Goal: Task Accomplishment & Management: Manage account settings

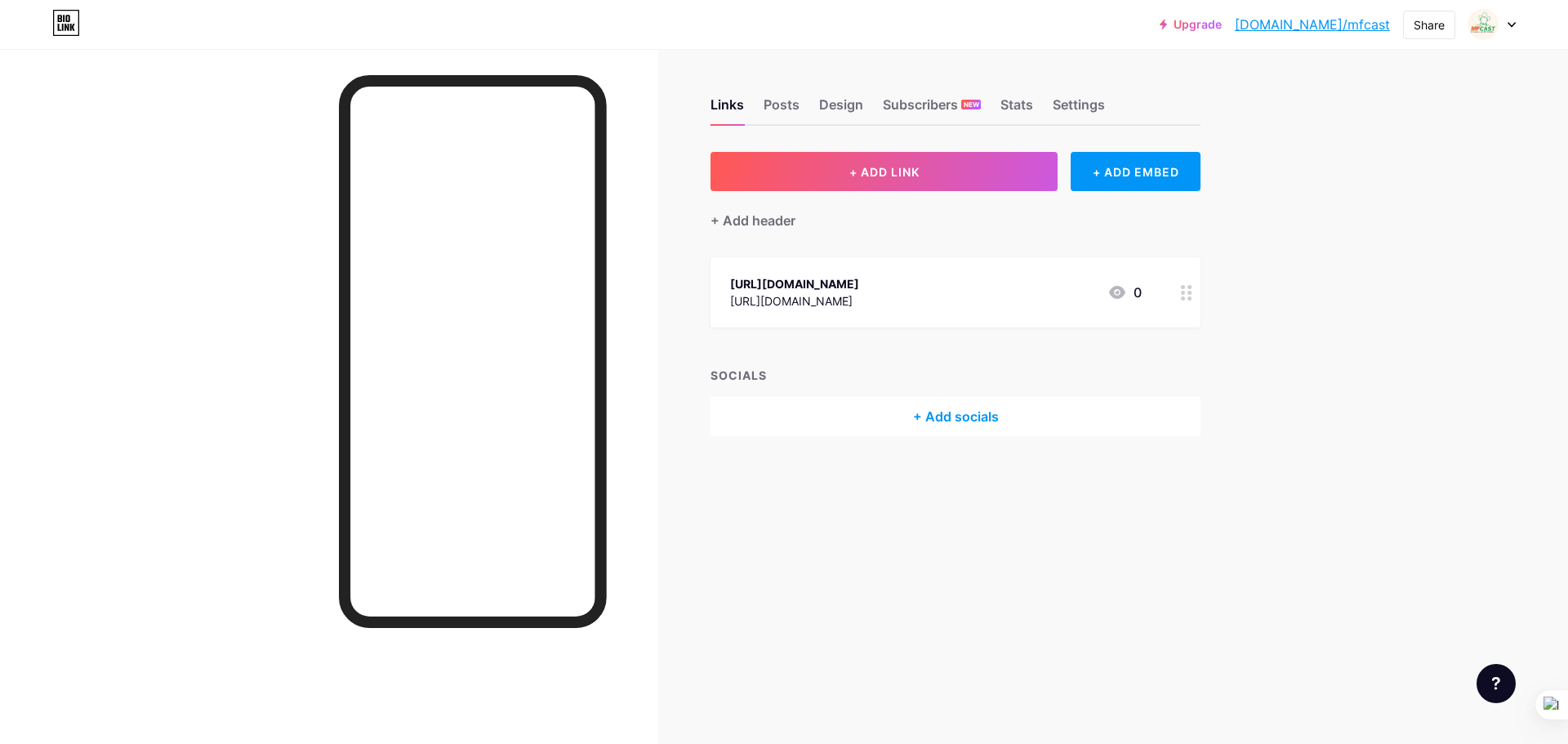
click at [1508, 26] on icon at bounding box center [1511, 24] width 8 height 6
click at [1450, 462] on div "Upgrade [DOMAIN_NAME]/mfcast... [DOMAIN_NAME]/mfcast Share Switch accounts MF C…" at bounding box center [784, 372] width 1568 height 744
click at [783, 105] on div "Posts" at bounding box center [782, 109] width 36 height 29
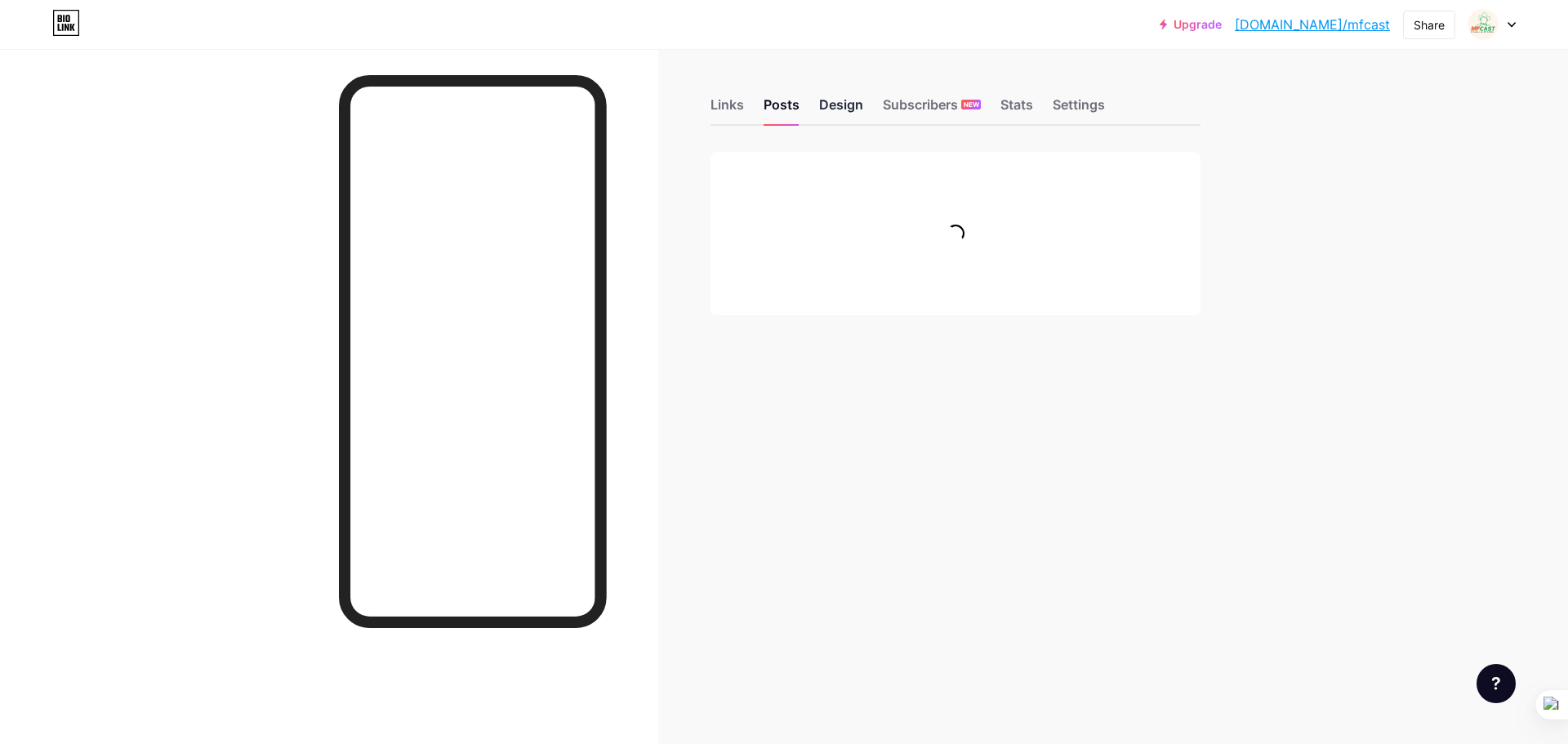
click at [848, 103] on div "Design" at bounding box center [841, 109] width 44 height 29
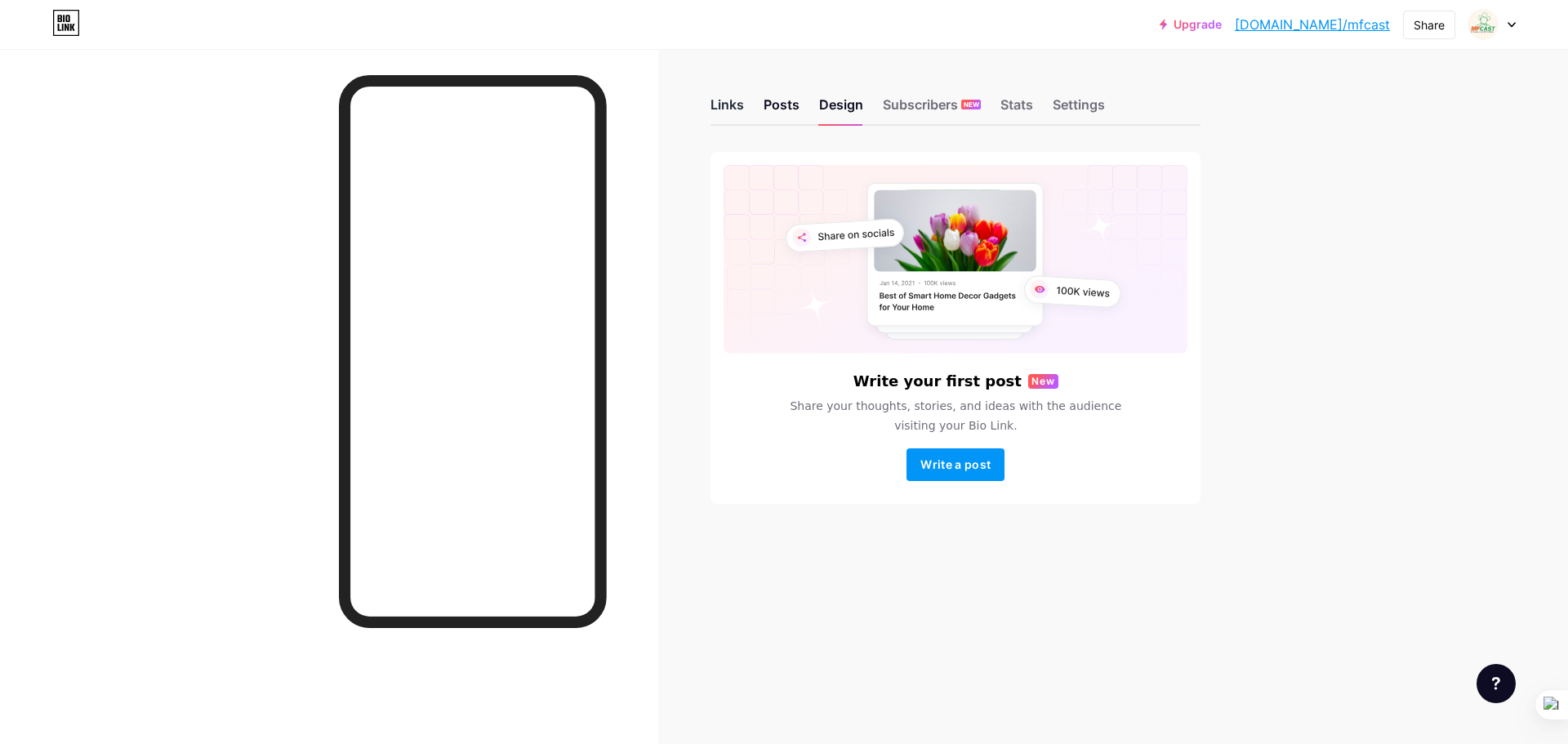
click at [727, 113] on div "Links" at bounding box center [727, 109] width 34 height 29
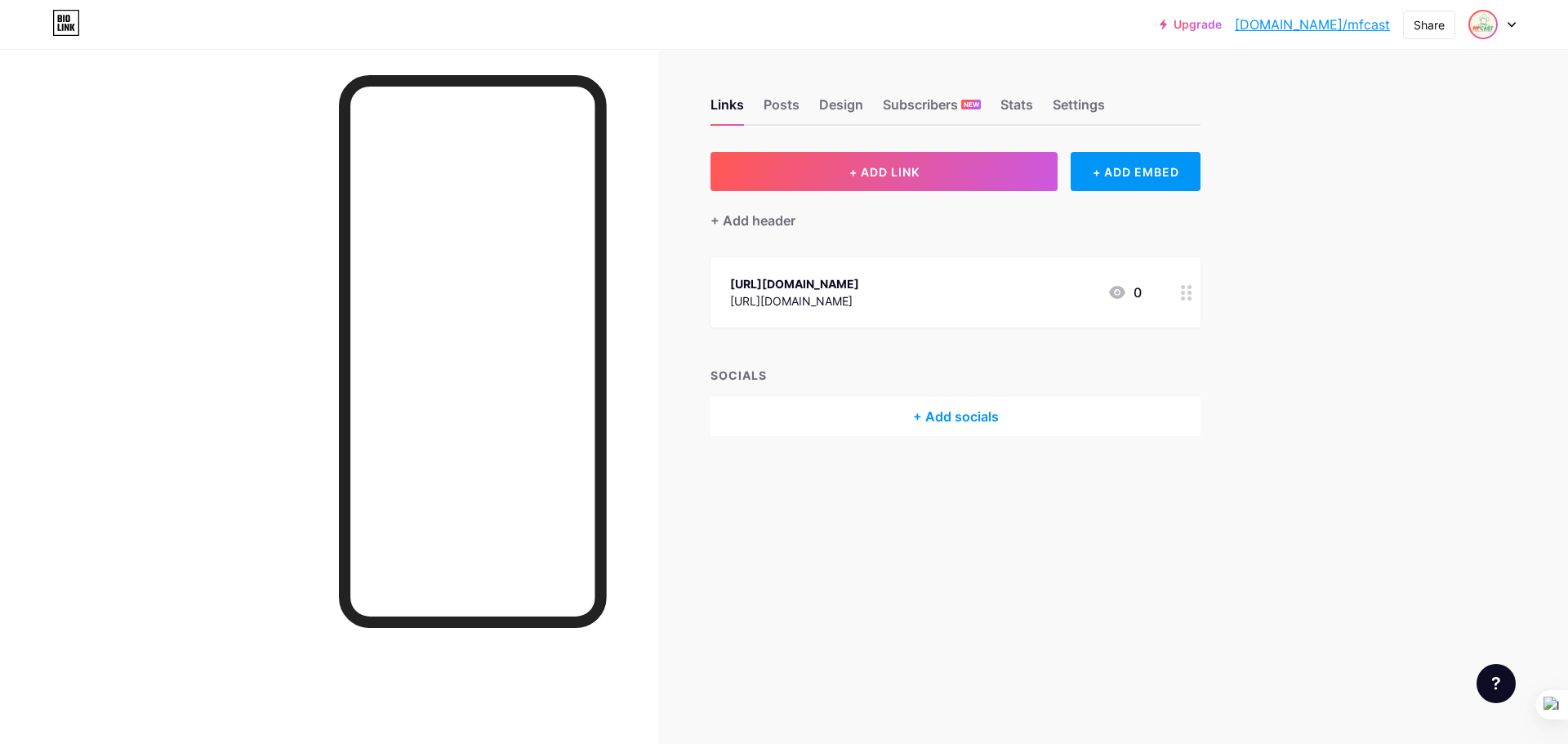
click at [1496, 21] on span at bounding box center [1483, 24] width 26 height 26
click at [1272, 222] on div "Upgrade bio.link/mfcast... bio.link/mfcast Share Switch accounts MF Cast bio.li…" at bounding box center [784, 372] width 1568 height 744
click at [1495, 30] on img at bounding box center [1483, 24] width 26 height 26
click at [693, 539] on div "Links Posts Design Subscribers NEW Stats Settings + ADD LINK + ADD EMBED + Add …" at bounding box center [634, 372] width 1269 height 744
click at [1180, 295] on icon at bounding box center [1186, 293] width 11 height 15
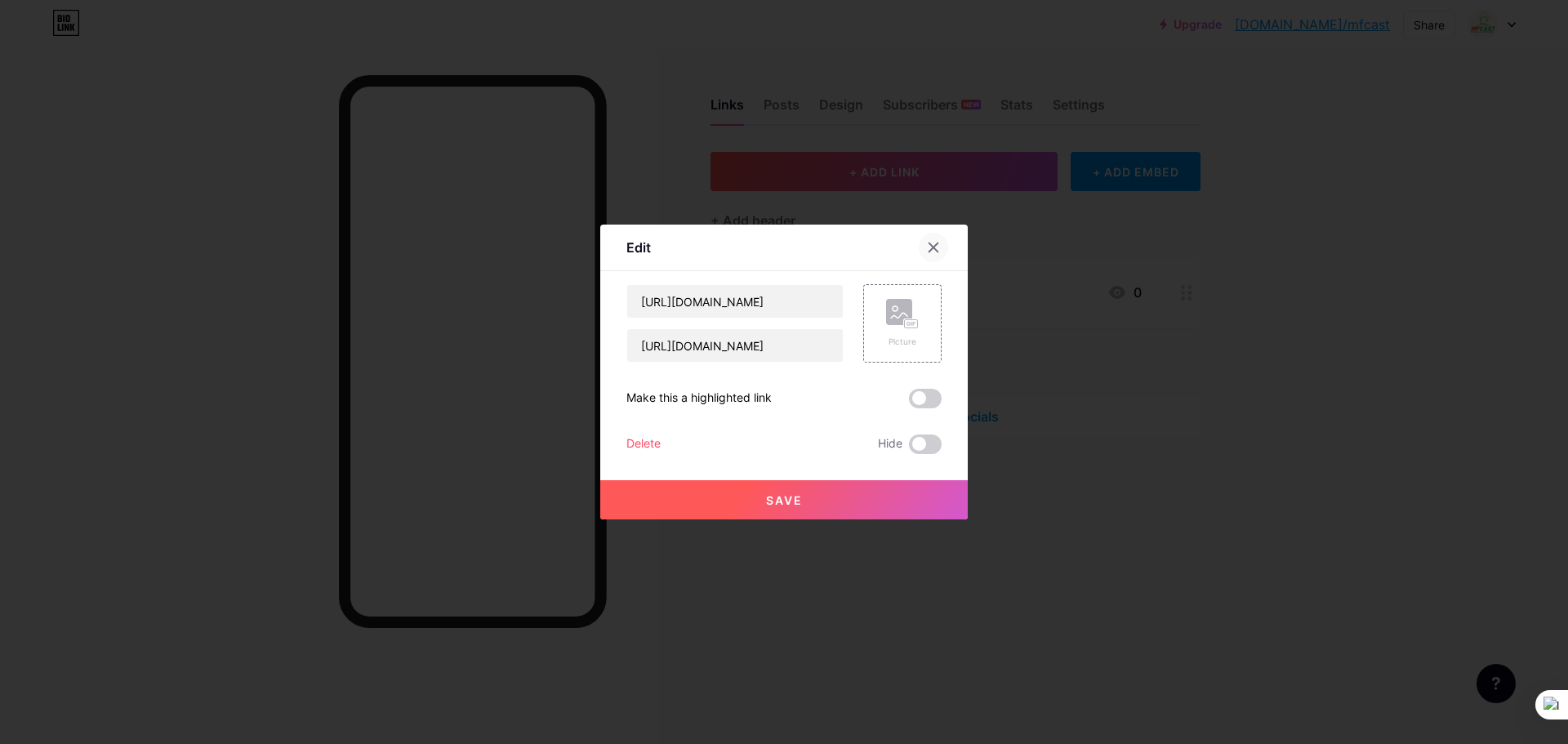
click at [928, 251] on icon at bounding box center [933, 247] width 13 height 13
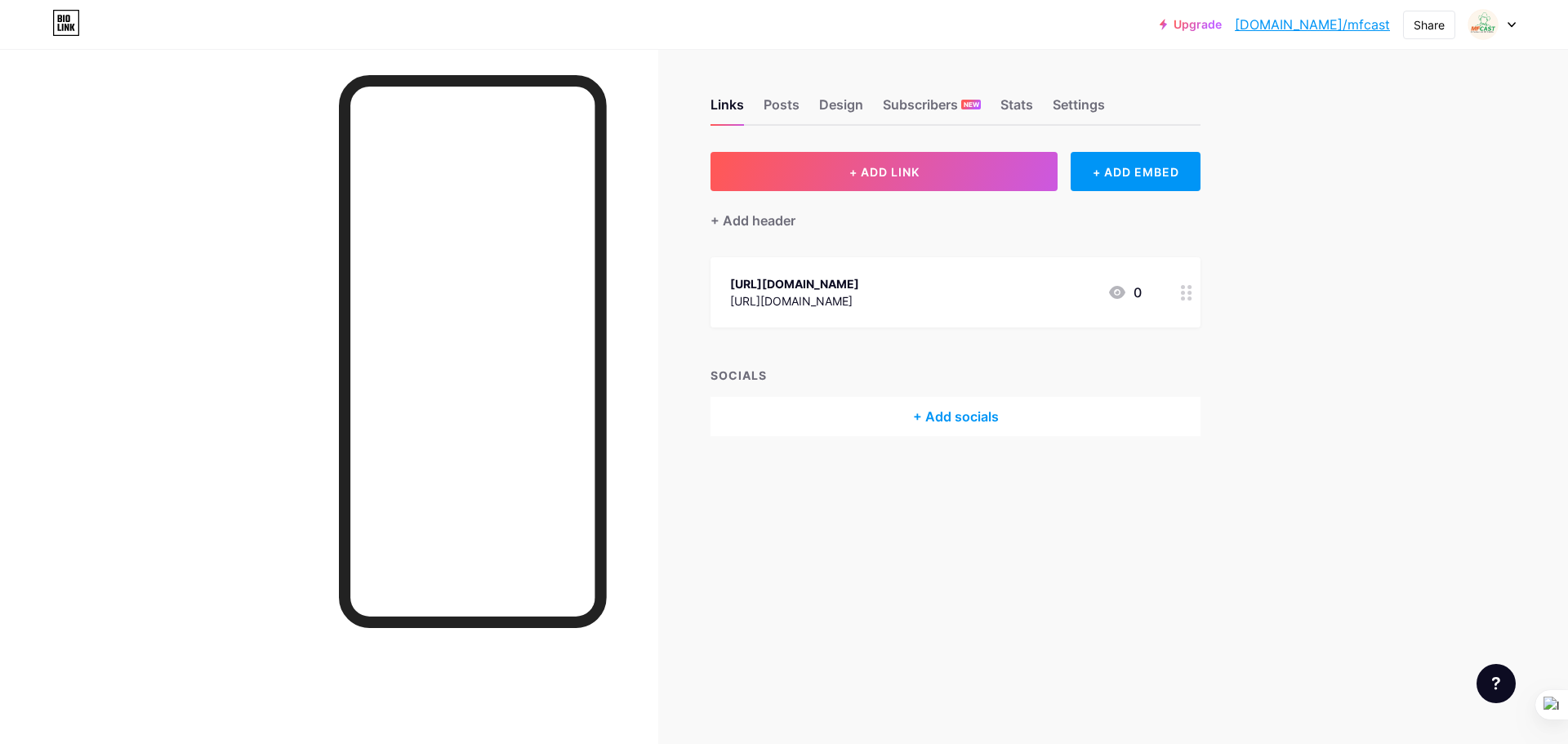
click at [924, 387] on div "SOCIALS + Add socials" at bounding box center [955, 402] width 490 height 70
click at [929, 419] on div "+ Add socials" at bounding box center [955, 417] width 490 height 40
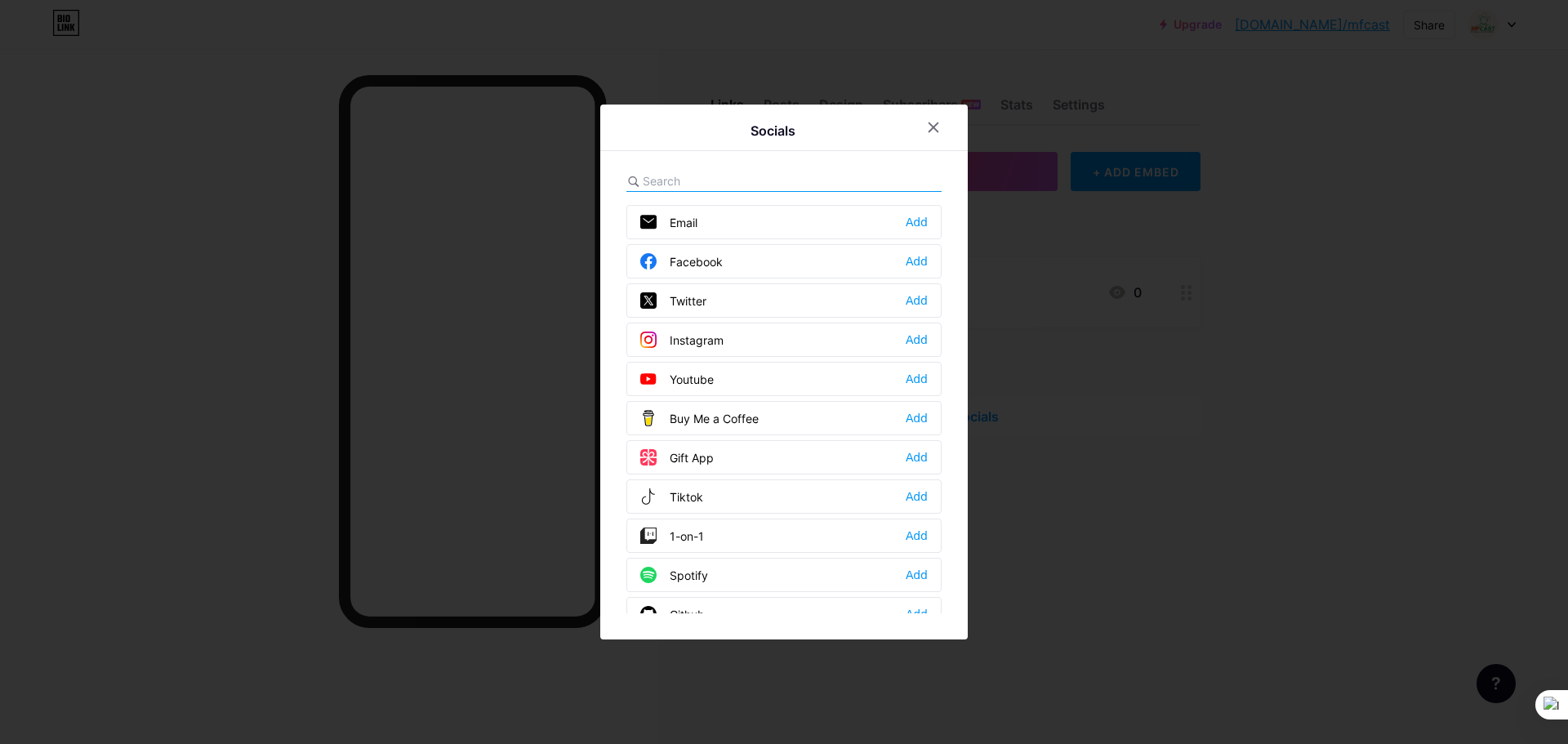
click at [750, 338] on div "Instagram Add" at bounding box center [784, 340] width 315 height 34
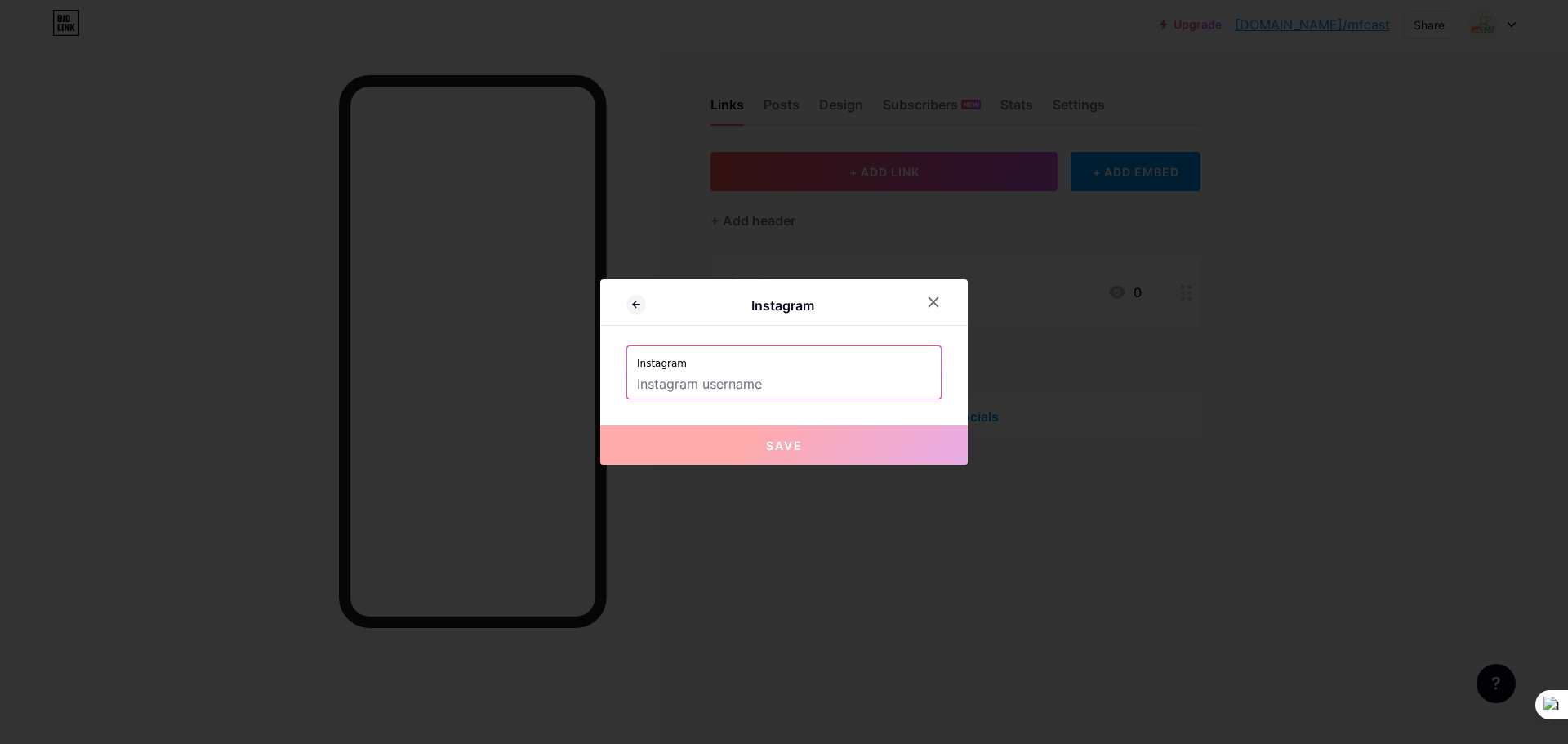
click at [792, 402] on div "Instagram Instagram Save" at bounding box center [784, 372] width 368 height 185
click at [791, 388] on input "text" at bounding box center [784, 385] width 294 height 28
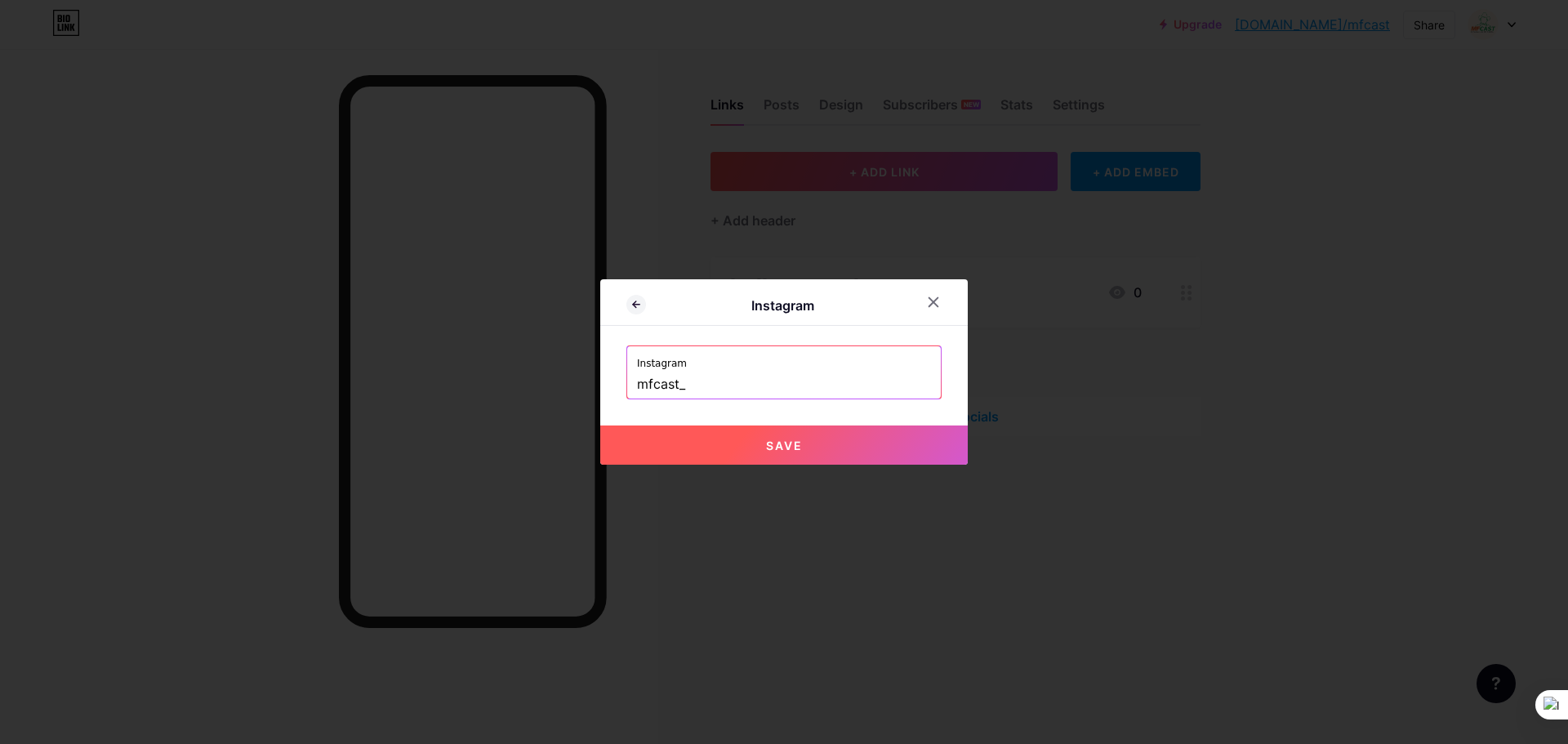
click at [716, 436] on button "Save" at bounding box center [784, 445] width 368 height 40
type input "https://instagram.com/mfcast_"
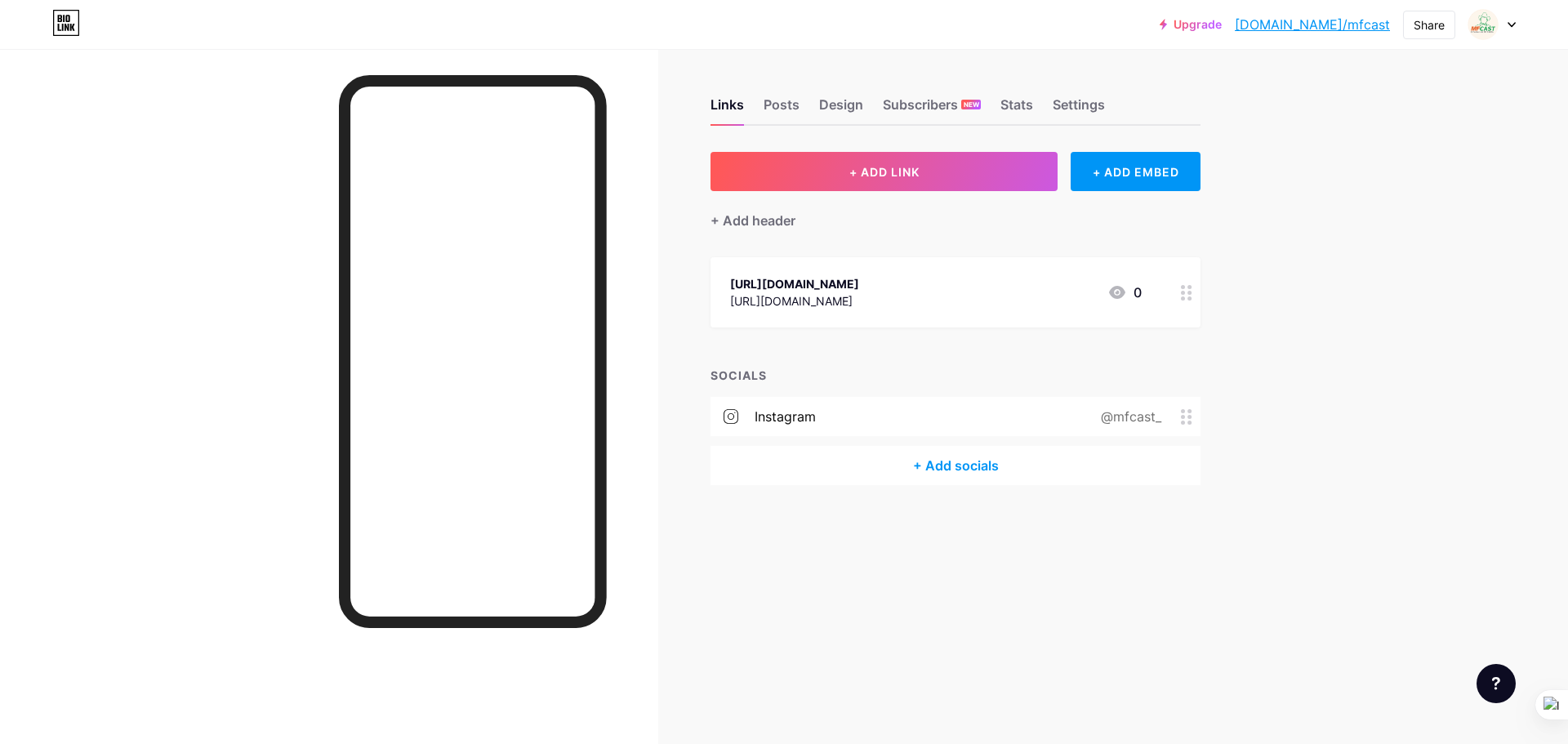
click at [839, 293] on div "[URL][DOMAIN_NAME]" at bounding box center [794, 301] width 129 height 17
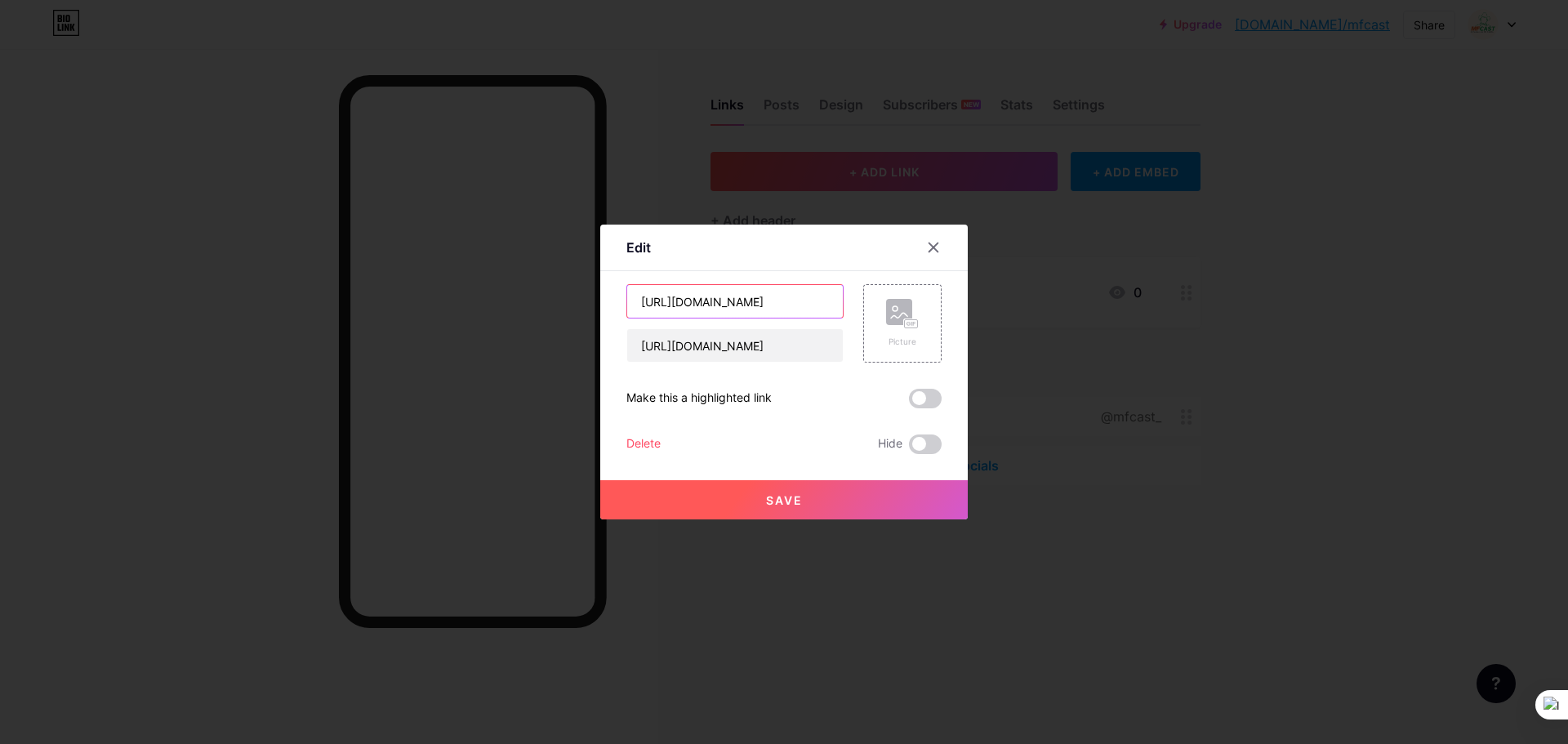
click at [727, 301] on input "https://www.instagram.com/mfcast_/" at bounding box center [735, 301] width 215 height 33
click at [738, 339] on input "[URL][DOMAIN_NAME]" at bounding box center [735, 345] width 215 height 33
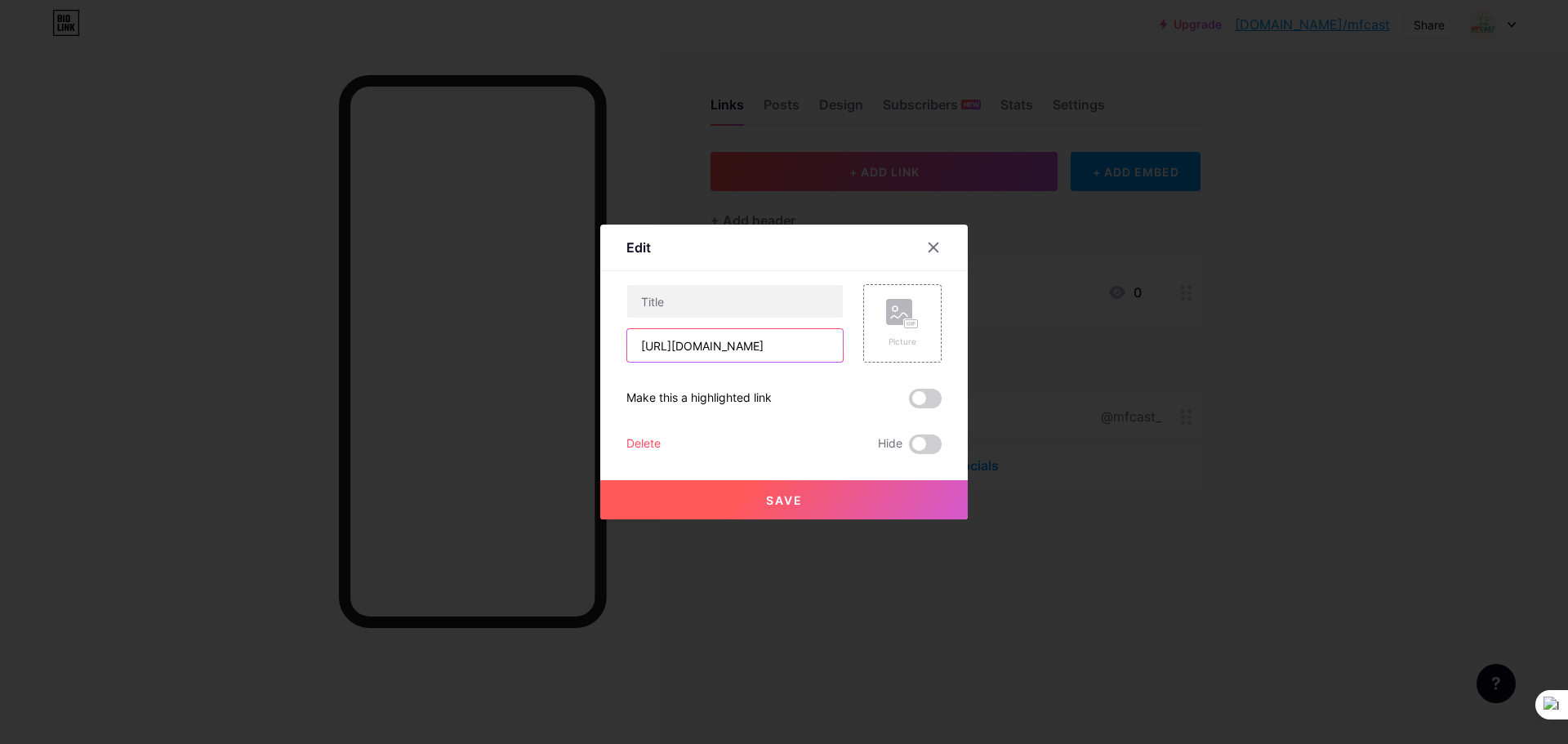
click at [738, 339] on input "[URL][DOMAIN_NAME]" at bounding box center [735, 345] width 215 height 33
click at [690, 302] on input "text" at bounding box center [735, 301] width 215 height 33
type input "O Podcast do MF Rural"
click at [719, 351] on input "text" at bounding box center [735, 345] width 215 height 33
click at [886, 322] on icon at bounding box center [902, 314] width 33 height 30
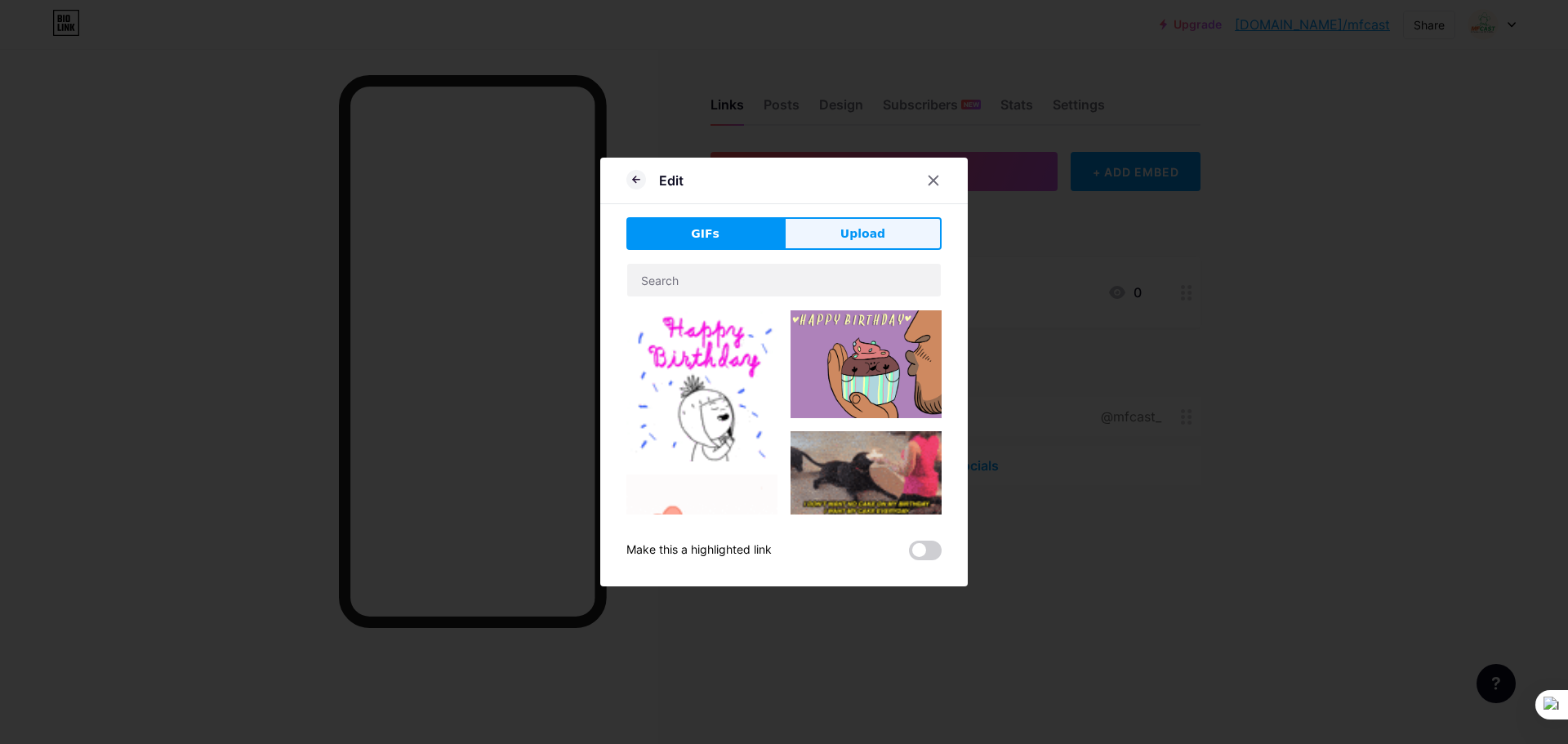
click at [863, 238] on span "Upload" at bounding box center [863, 234] width 45 height 17
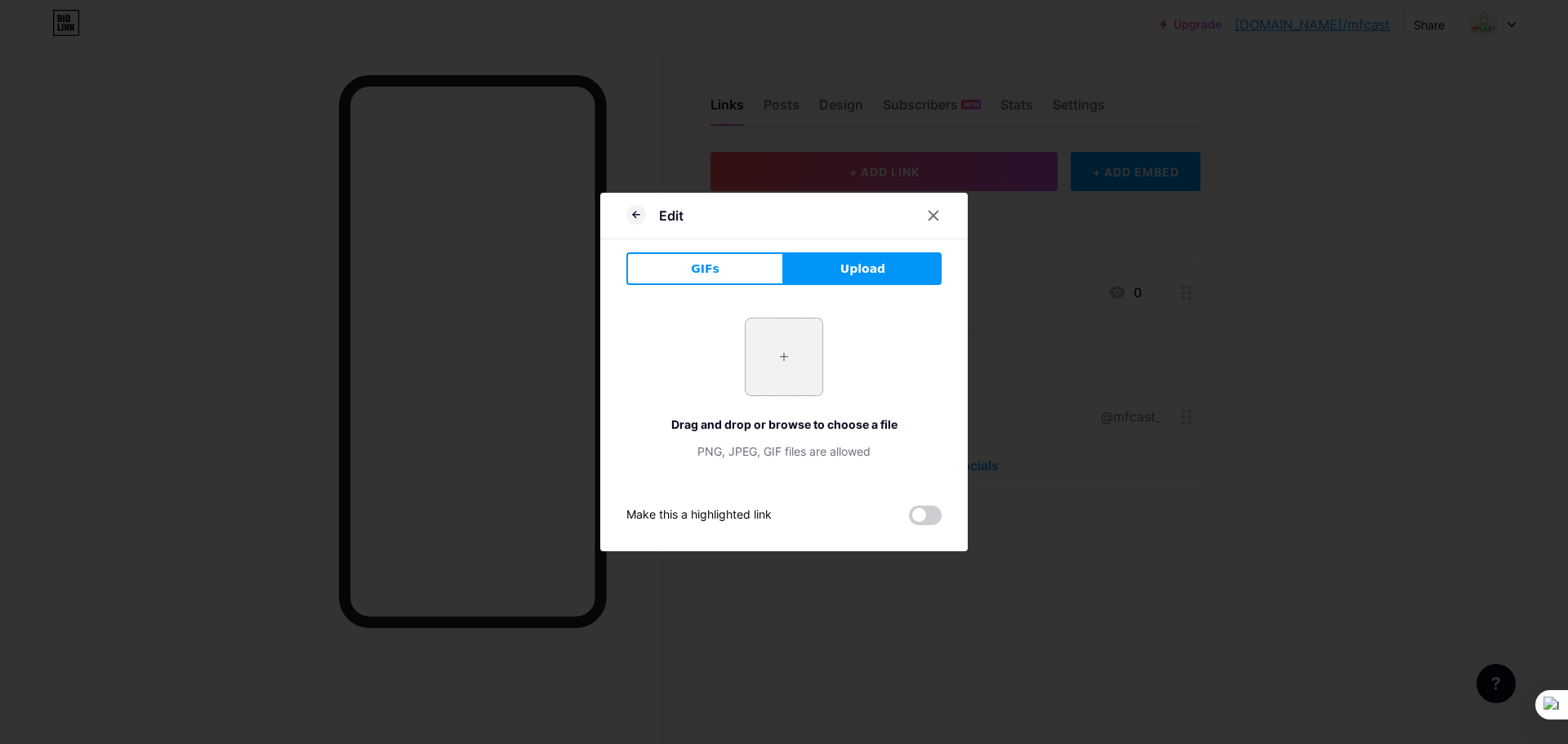
click at [786, 356] on input "file" at bounding box center [784, 357] width 77 height 77
type input "C:\fakepath\346482164_759805818968823_1101923132552037561_n.jpg"
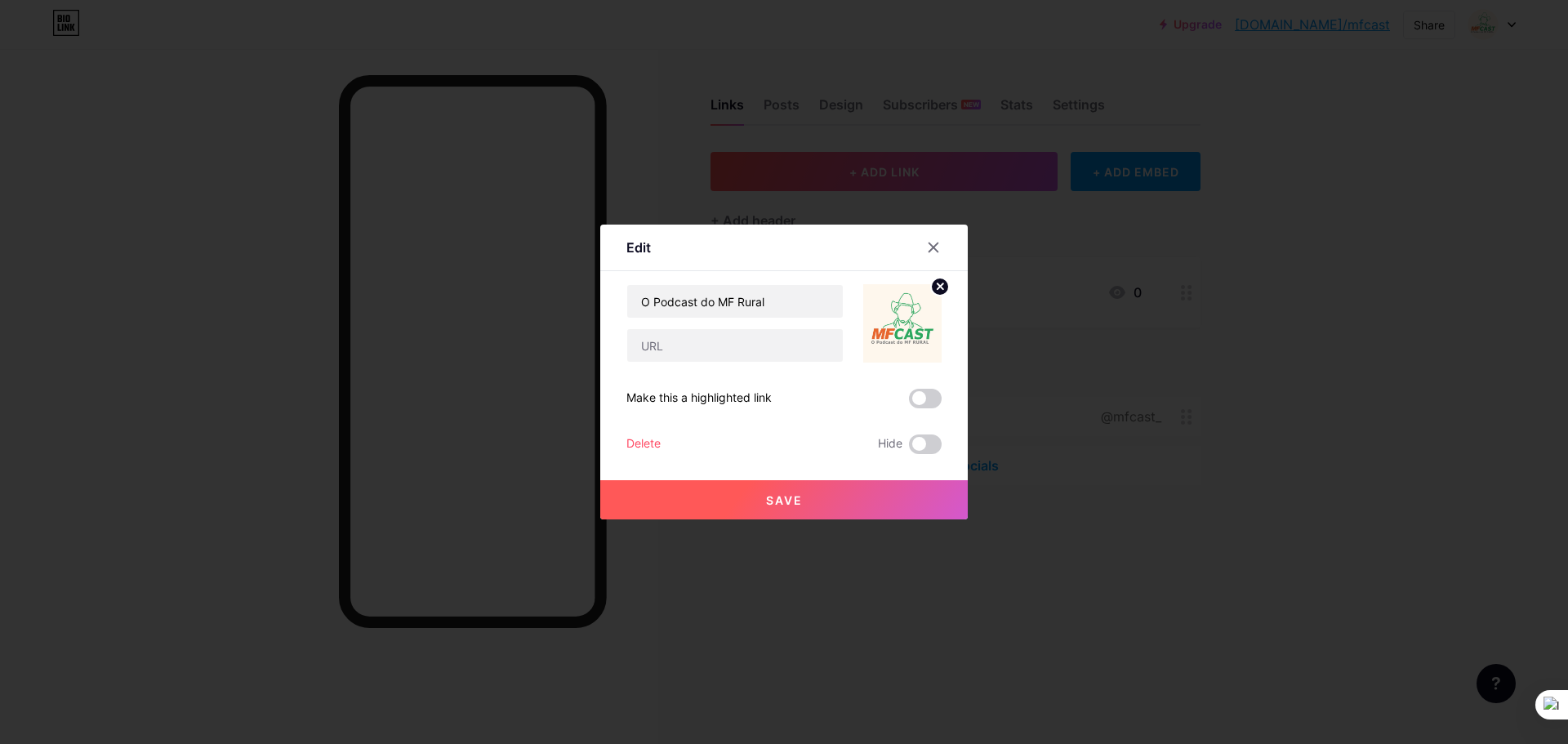
click at [755, 493] on button "Save" at bounding box center [784, 499] width 368 height 40
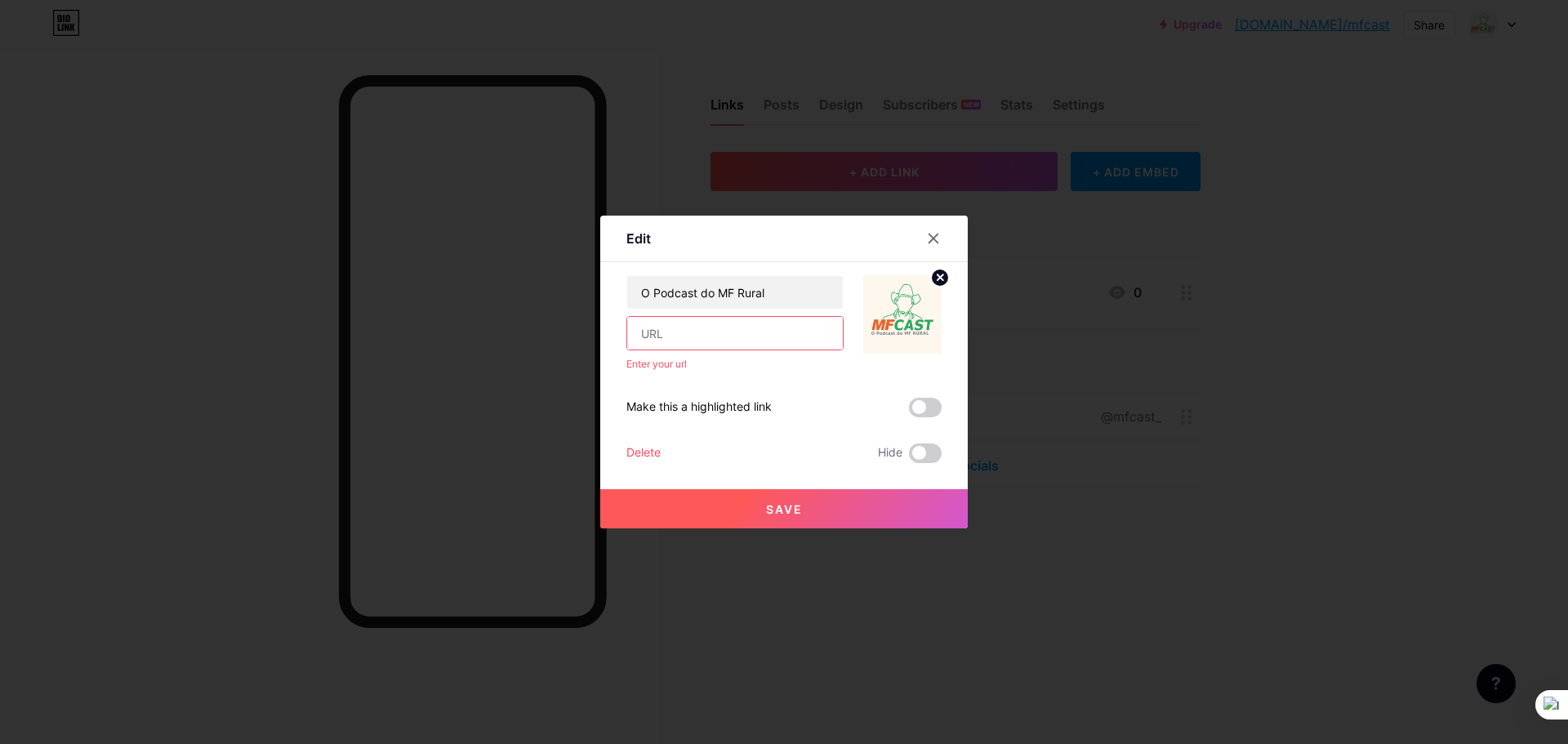
click at [716, 319] on input "text" at bounding box center [735, 333] width 215 height 33
paste input "[URL][DOMAIN_NAME]"
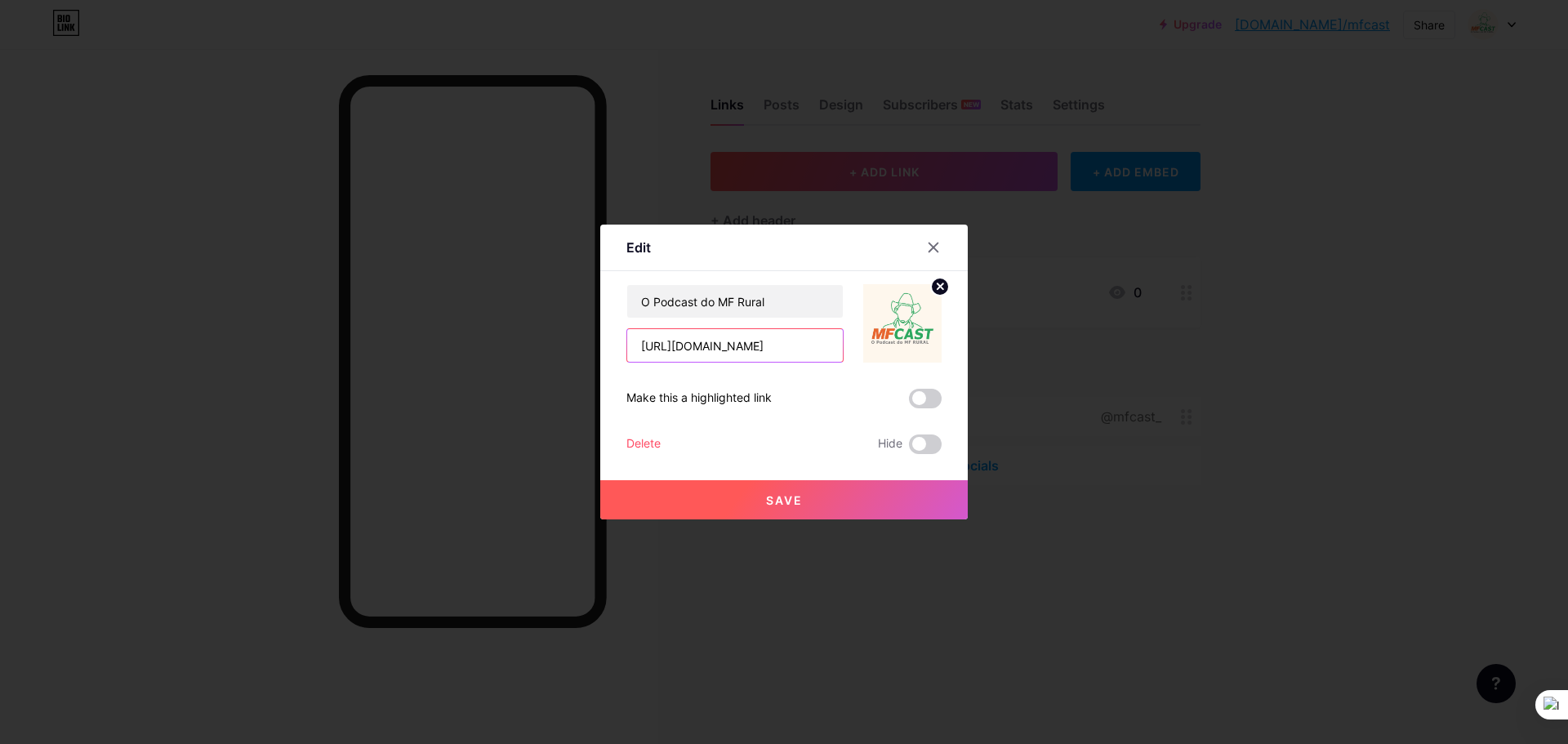
type input "[URL][DOMAIN_NAME]"
click at [766, 505] on span "Save" at bounding box center [784, 499] width 37 height 14
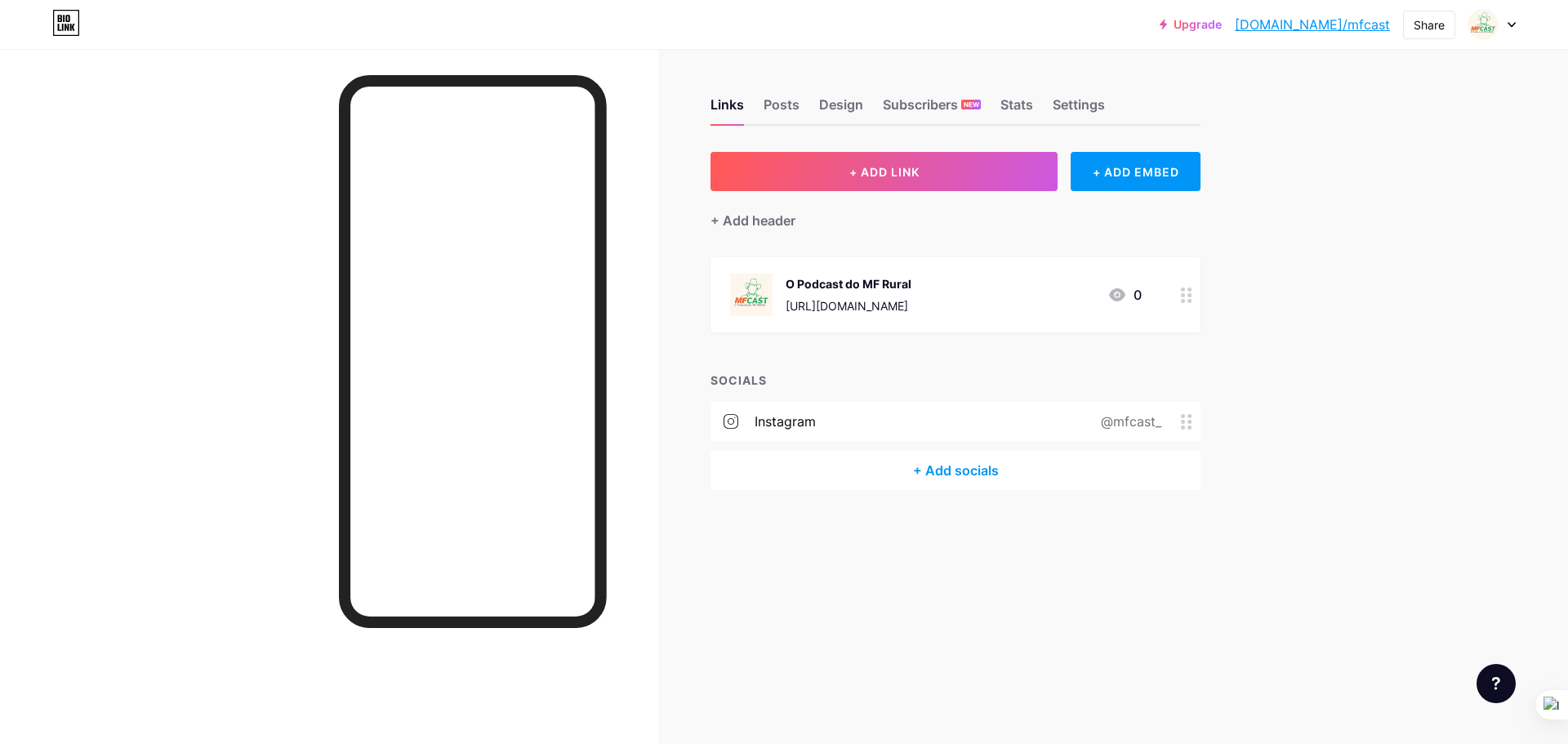
click at [1191, 426] on circle at bounding box center [1190, 427] width 4 height 4
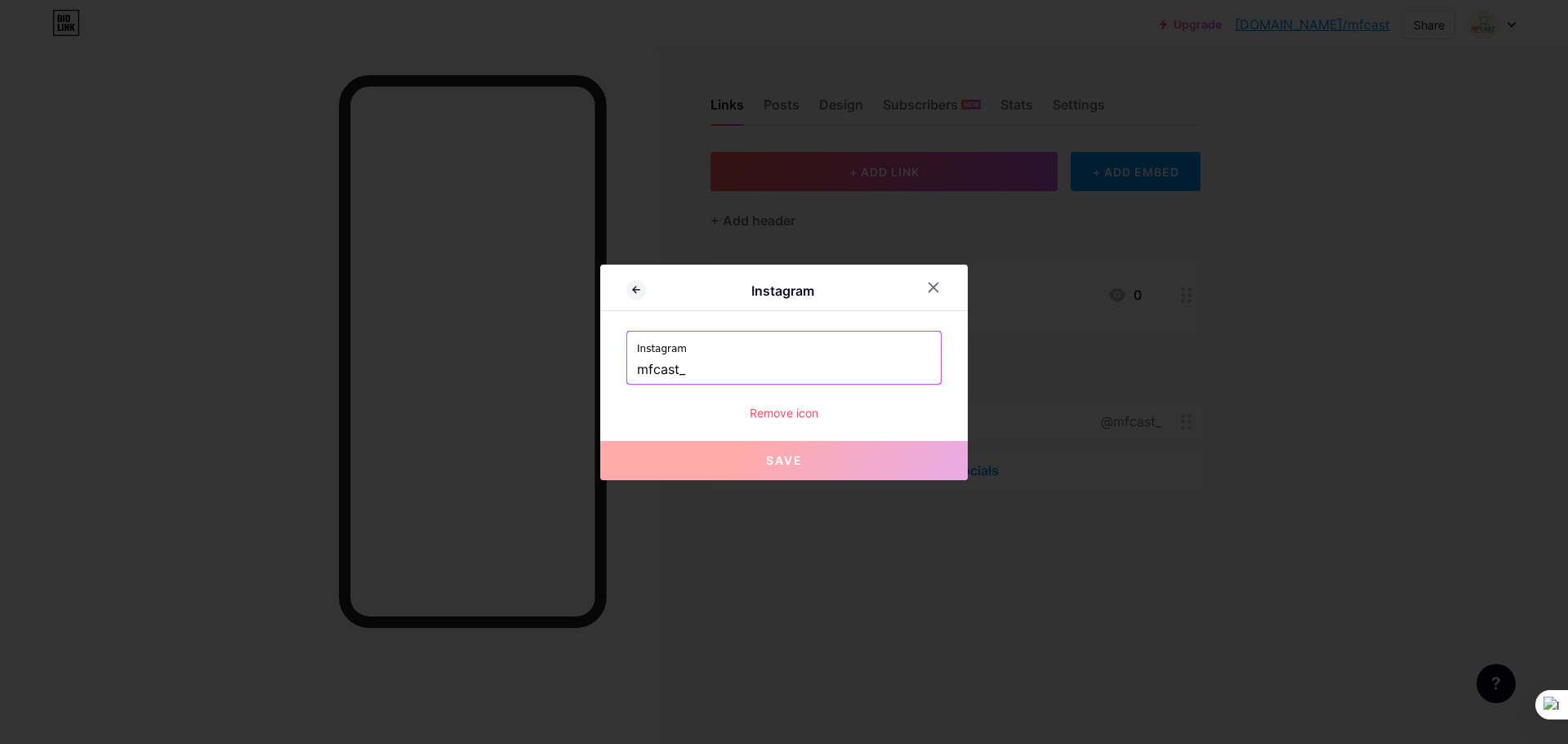
click at [789, 410] on div "Remove icon" at bounding box center [784, 413] width 315 height 17
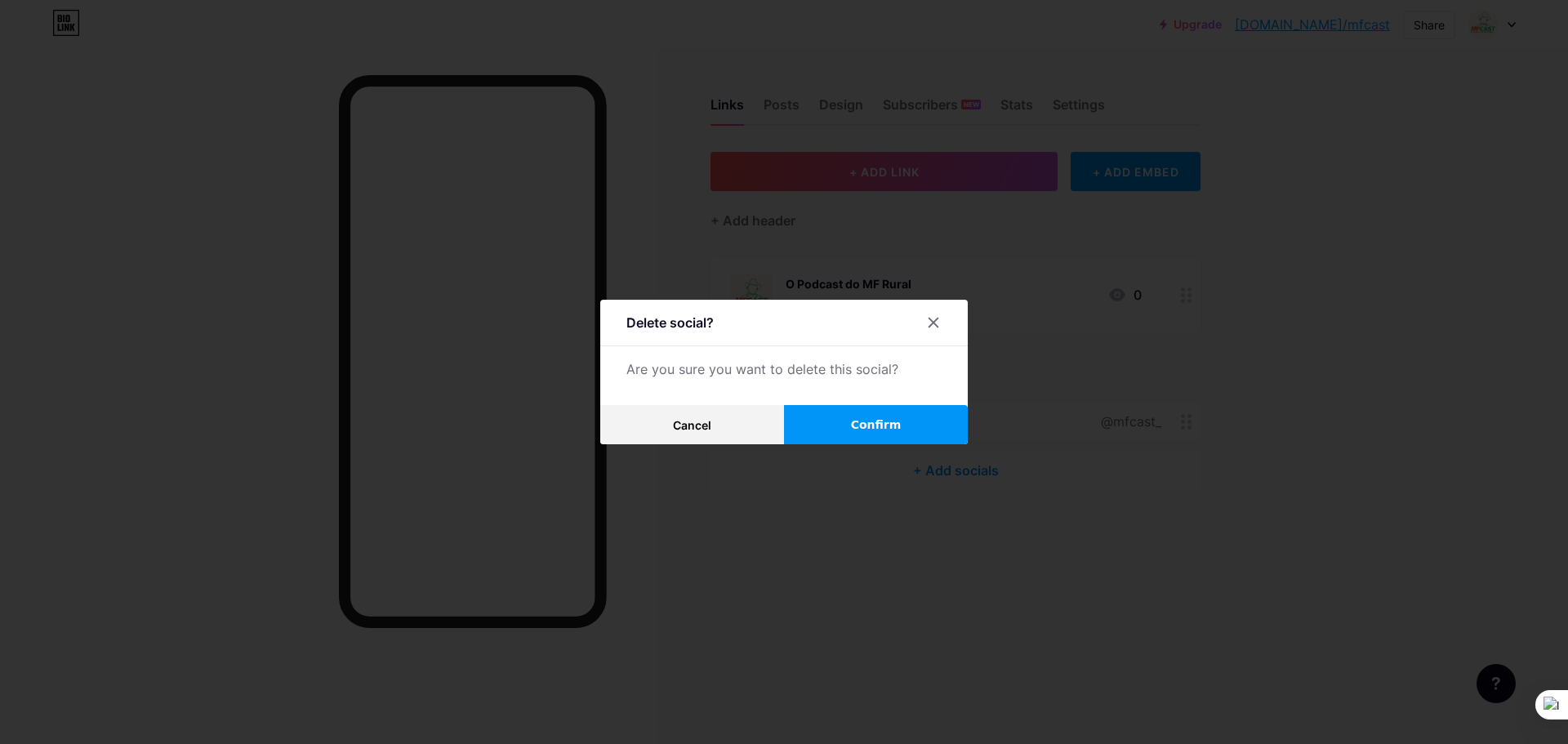
click at [864, 420] on span "Confirm" at bounding box center [877, 425] width 51 height 17
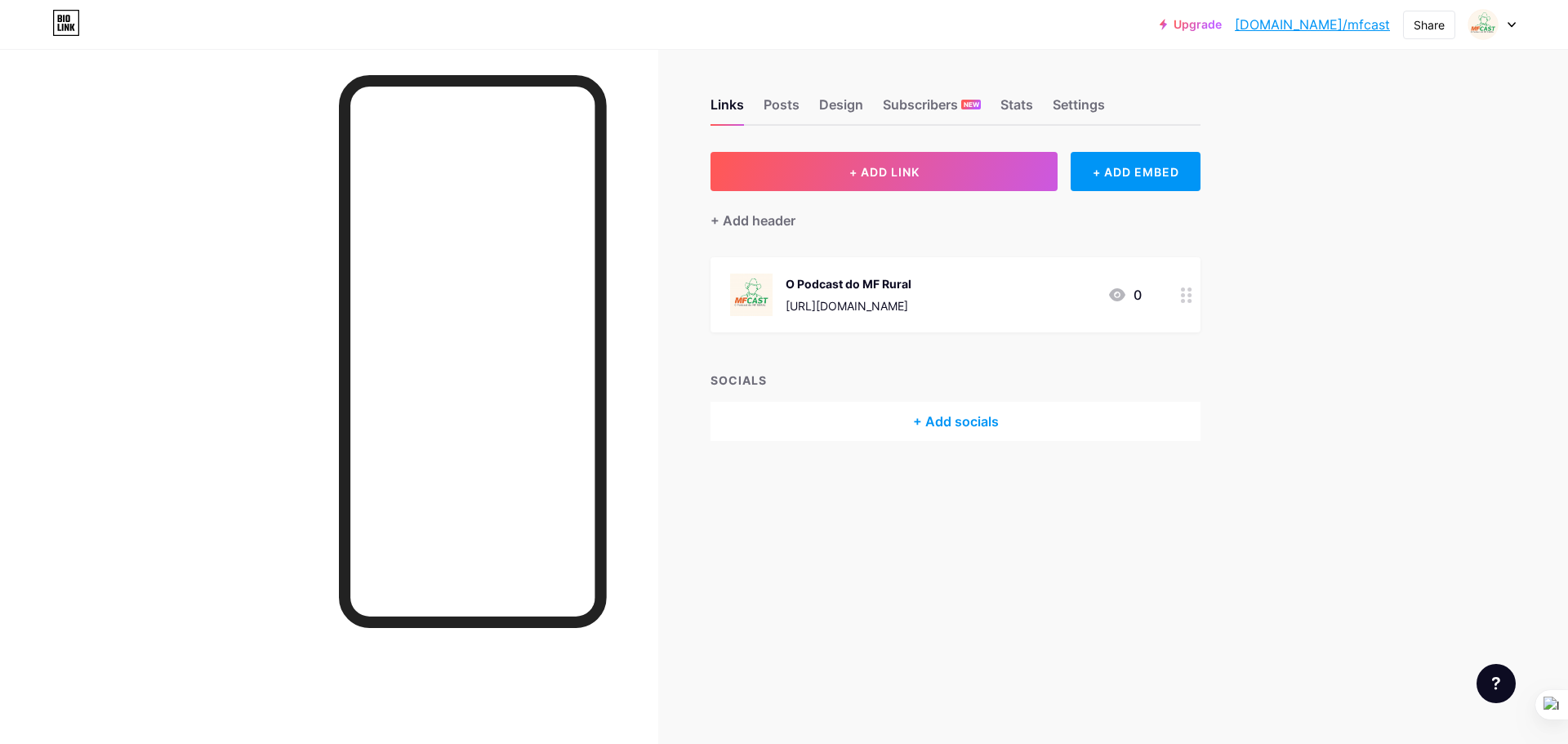
click at [856, 309] on div "[URL][DOMAIN_NAME]" at bounding box center [848, 306] width 126 height 17
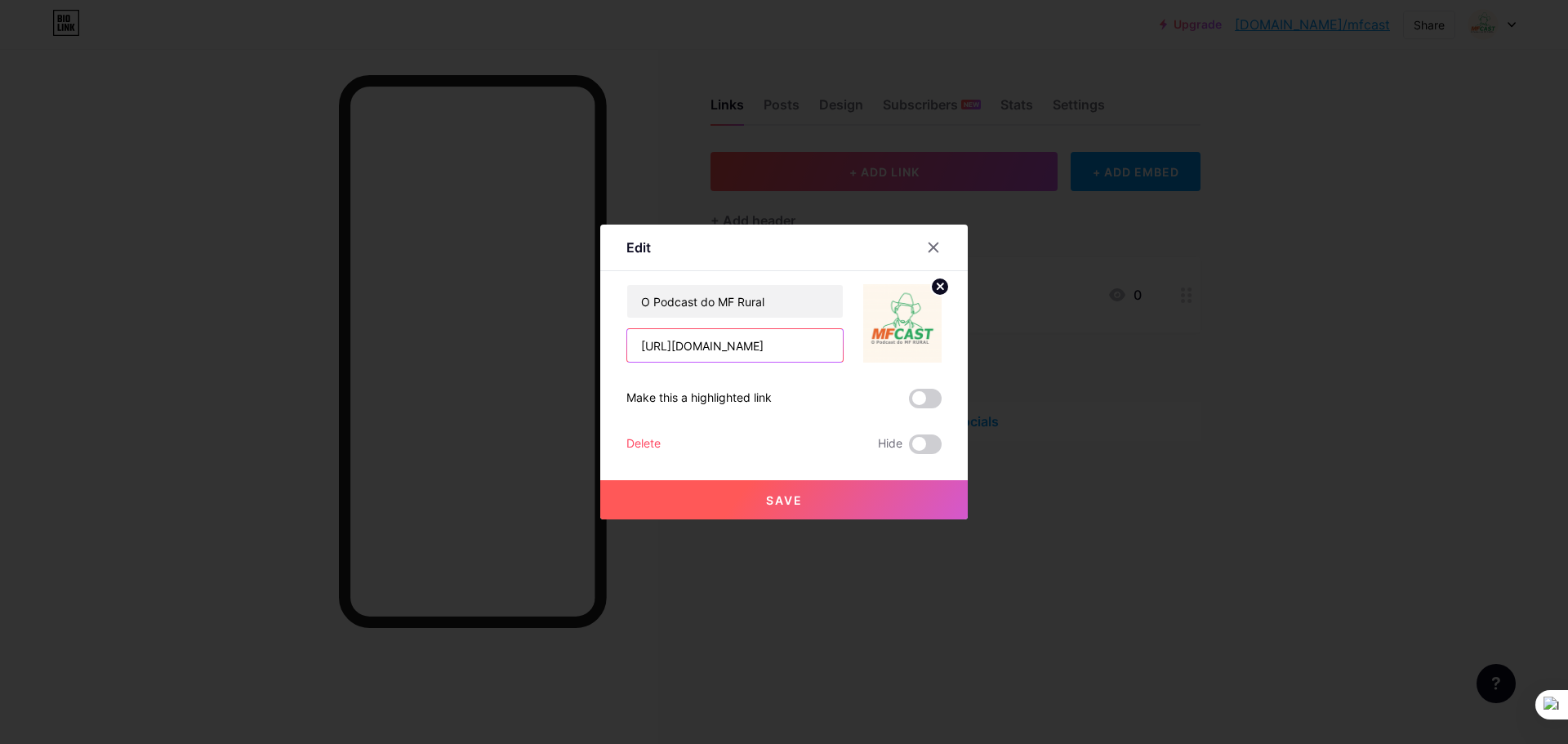
click at [801, 345] on input "[URL][DOMAIN_NAME]" at bounding box center [735, 345] width 215 height 33
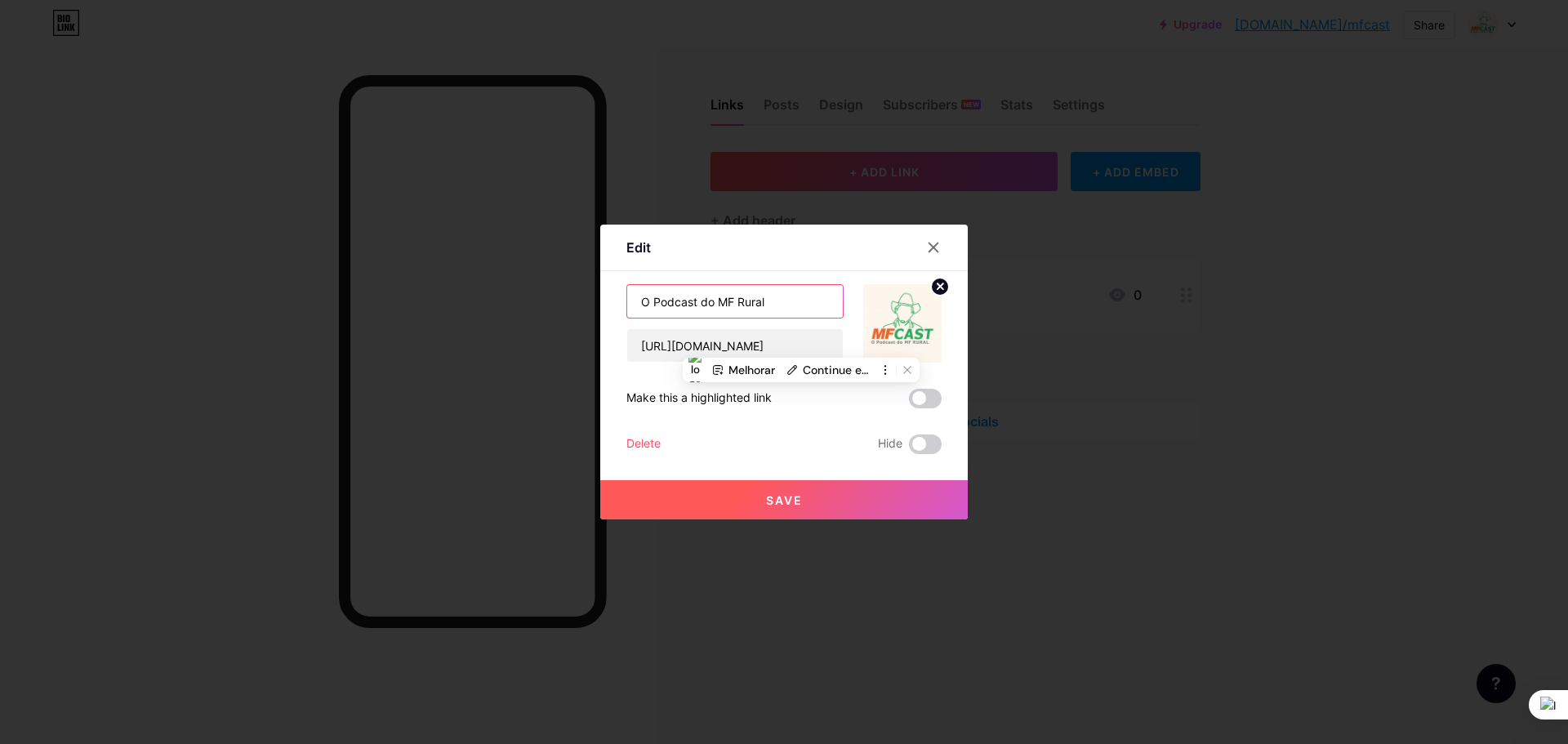
click at [809, 300] on input "O Podcast do MF Rural" at bounding box center [735, 301] width 215 height 33
type input "Acesse nosso canal"
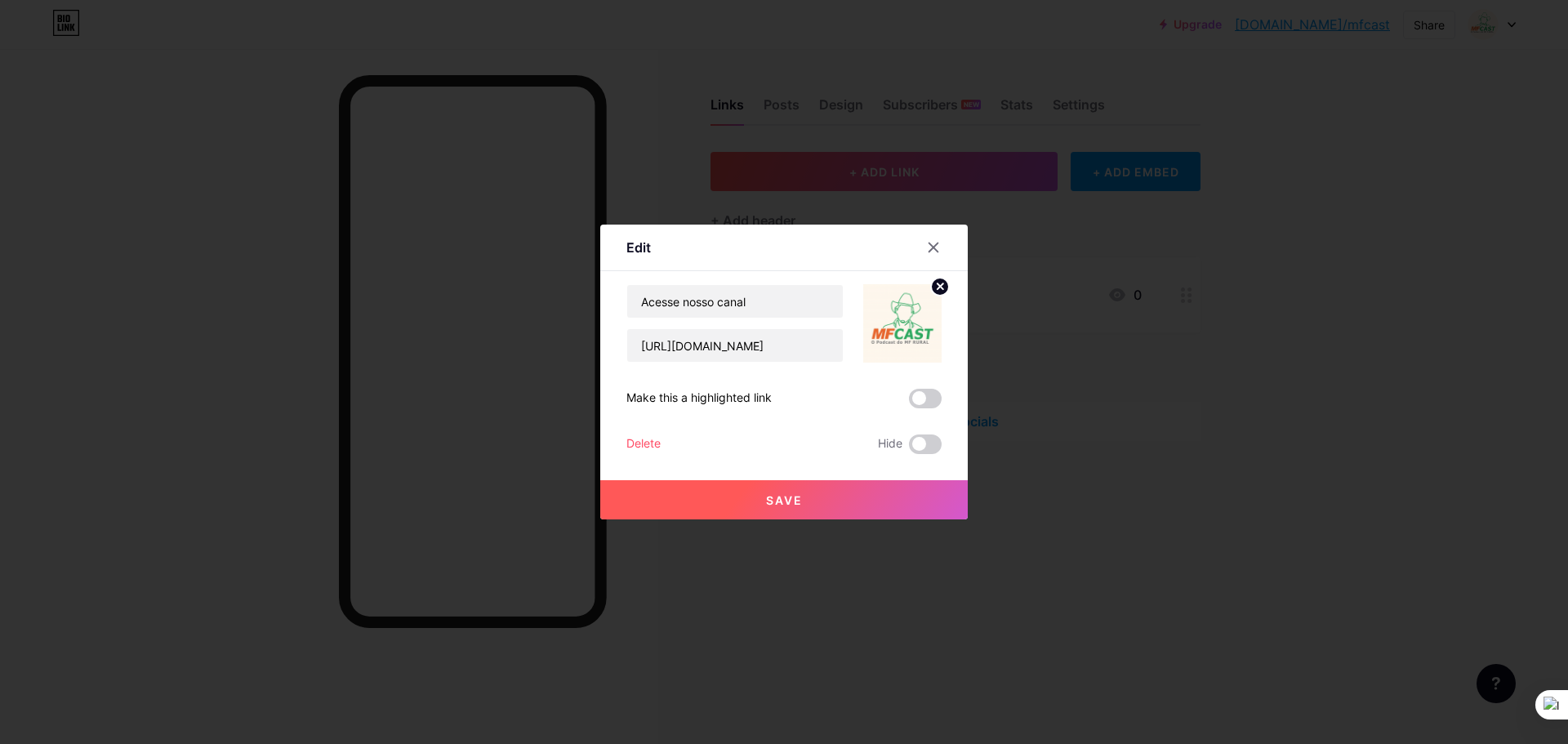
click at [734, 482] on button "Save" at bounding box center [784, 499] width 368 height 40
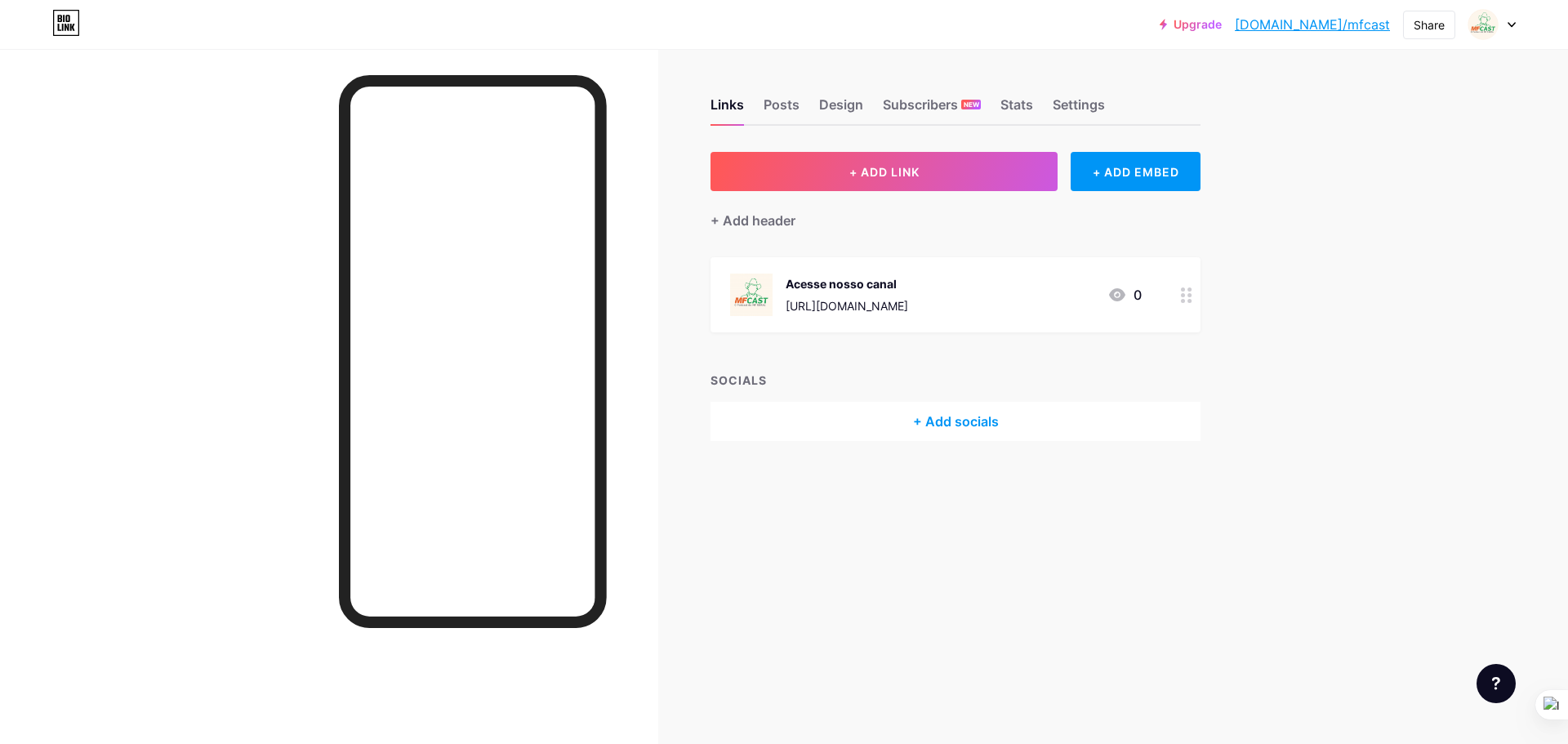
click at [980, 412] on div "+ Add socials" at bounding box center [955, 421] width 490 height 40
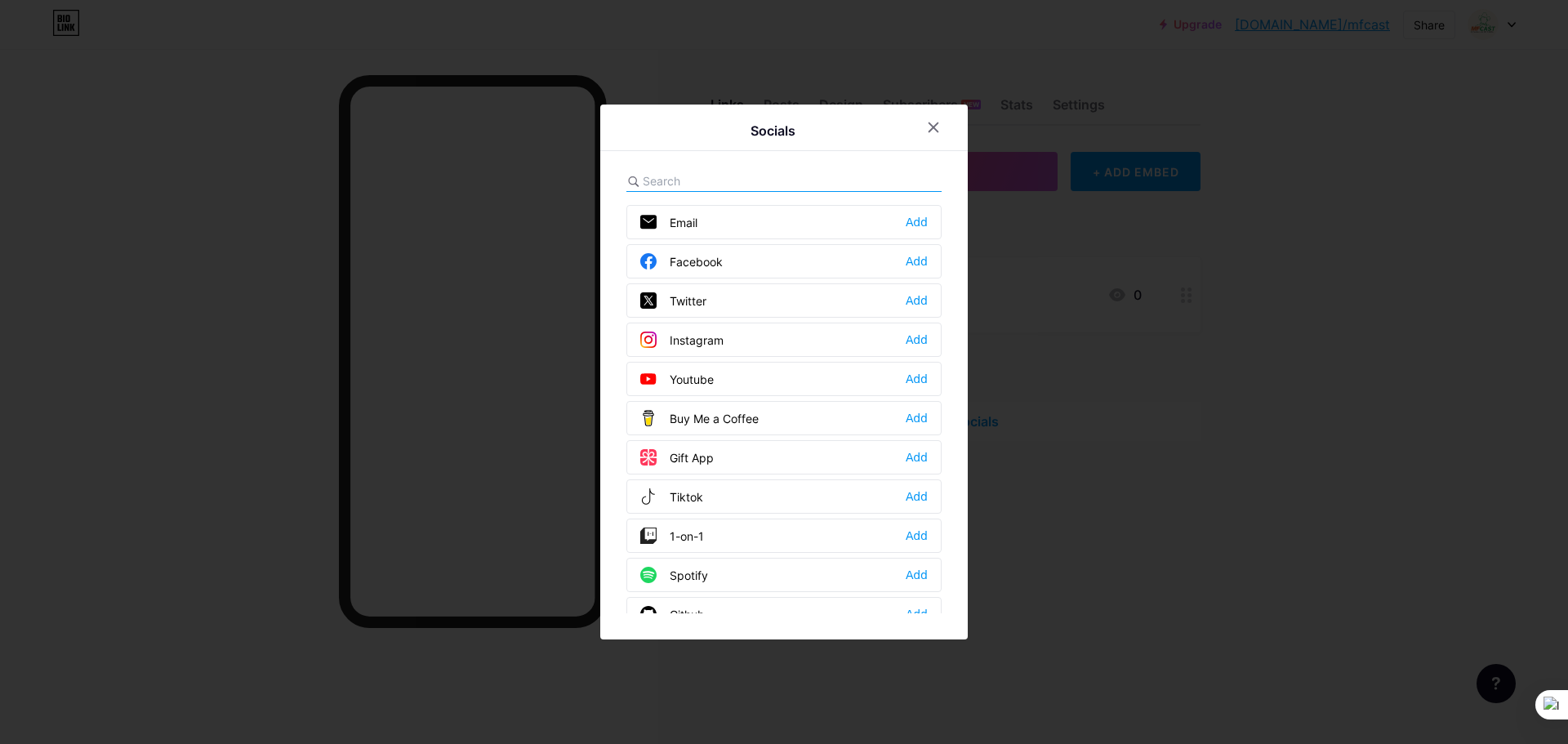
click at [823, 379] on div "Youtube Add" at bounding box center [784, 379] width 315 height 34
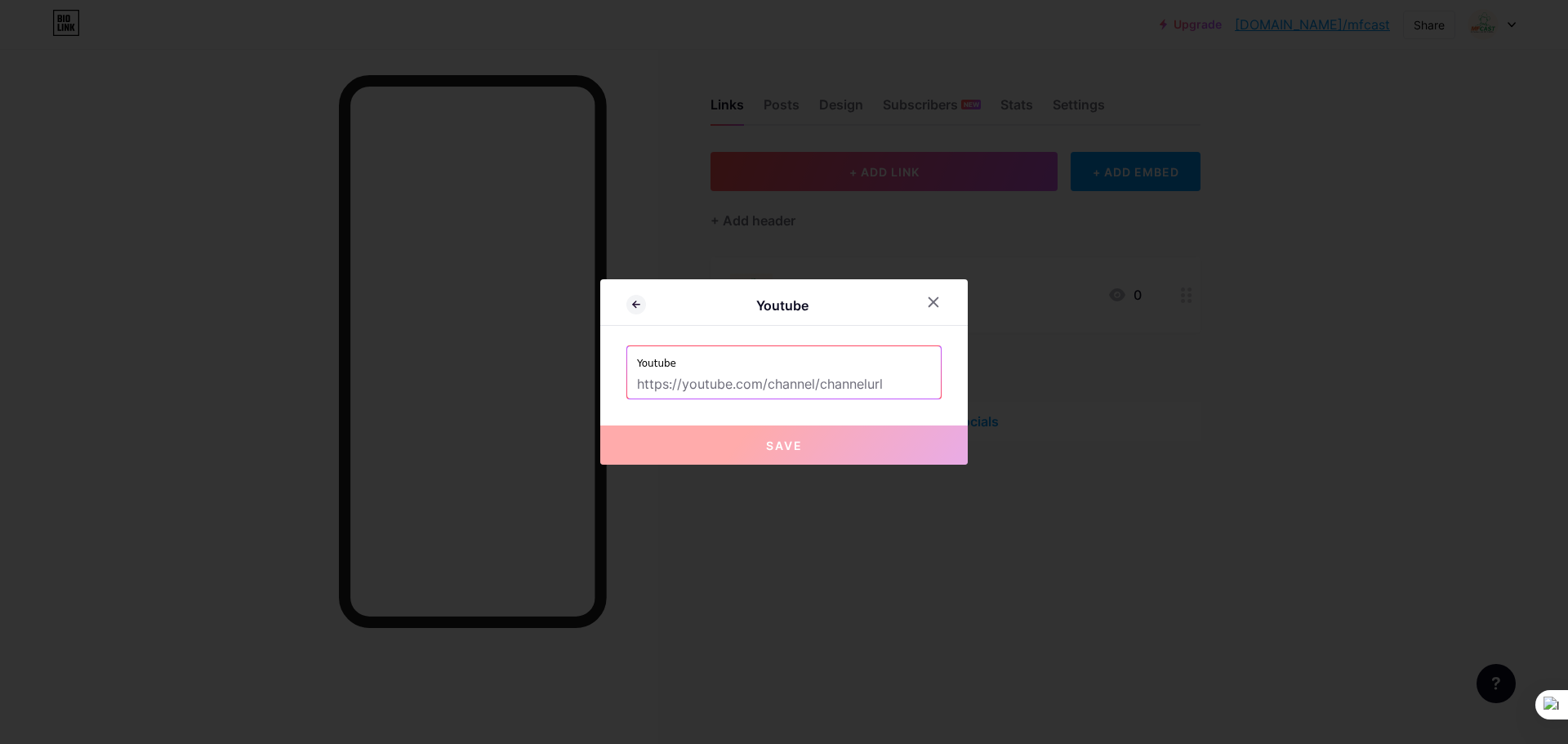
click at [822, 383] on input "text" at bounding box center [784, 385] width 294 height 28
click at [747, 385] on input "text" at bounding box center [784, 385] width 294 height 28
paste input "[URL][DOMAIN_NAME]"
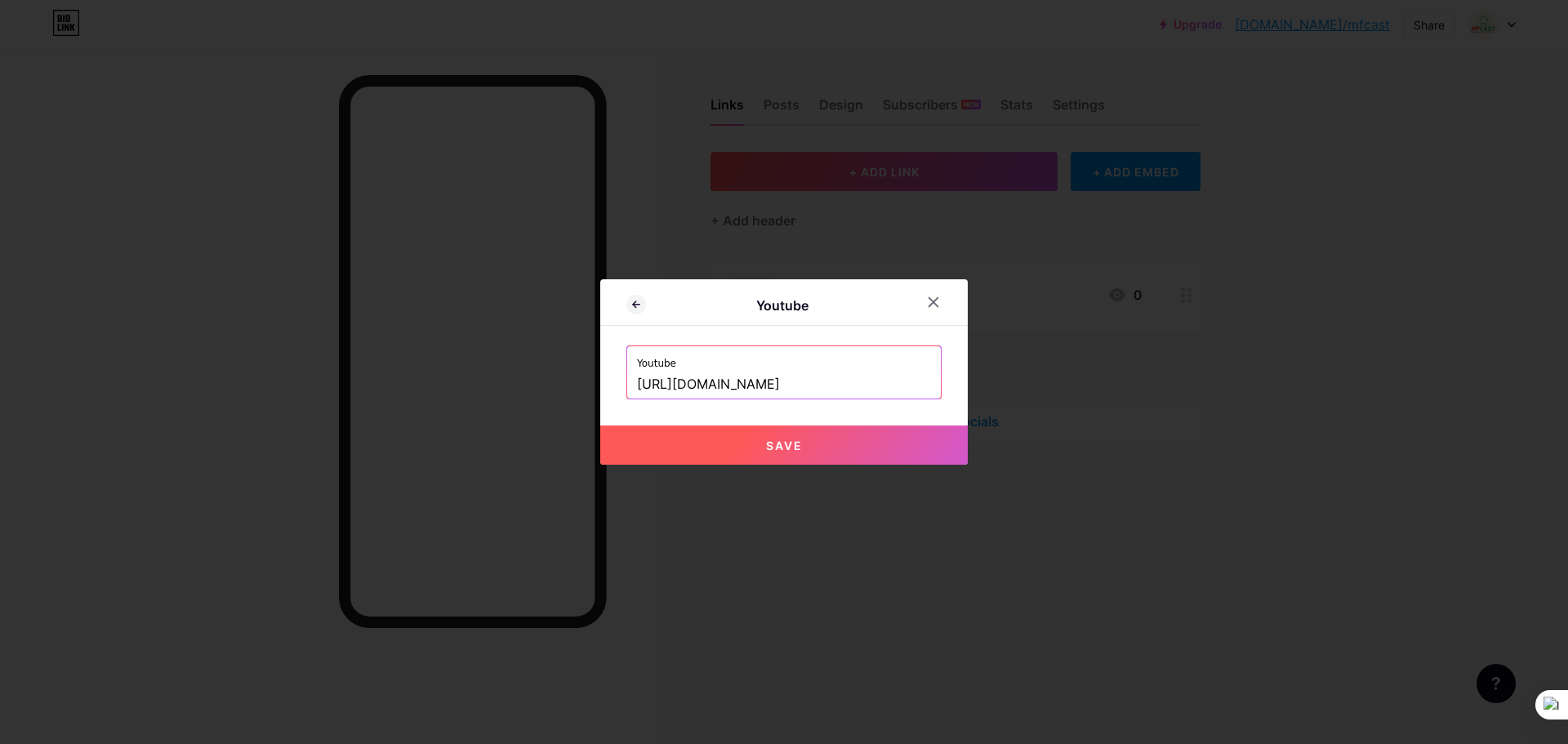
type input "[URL][DOMAIN_NAME]"
click at [768, 441] on span "Save" at bounding box center [784, 445] width 37 height 14
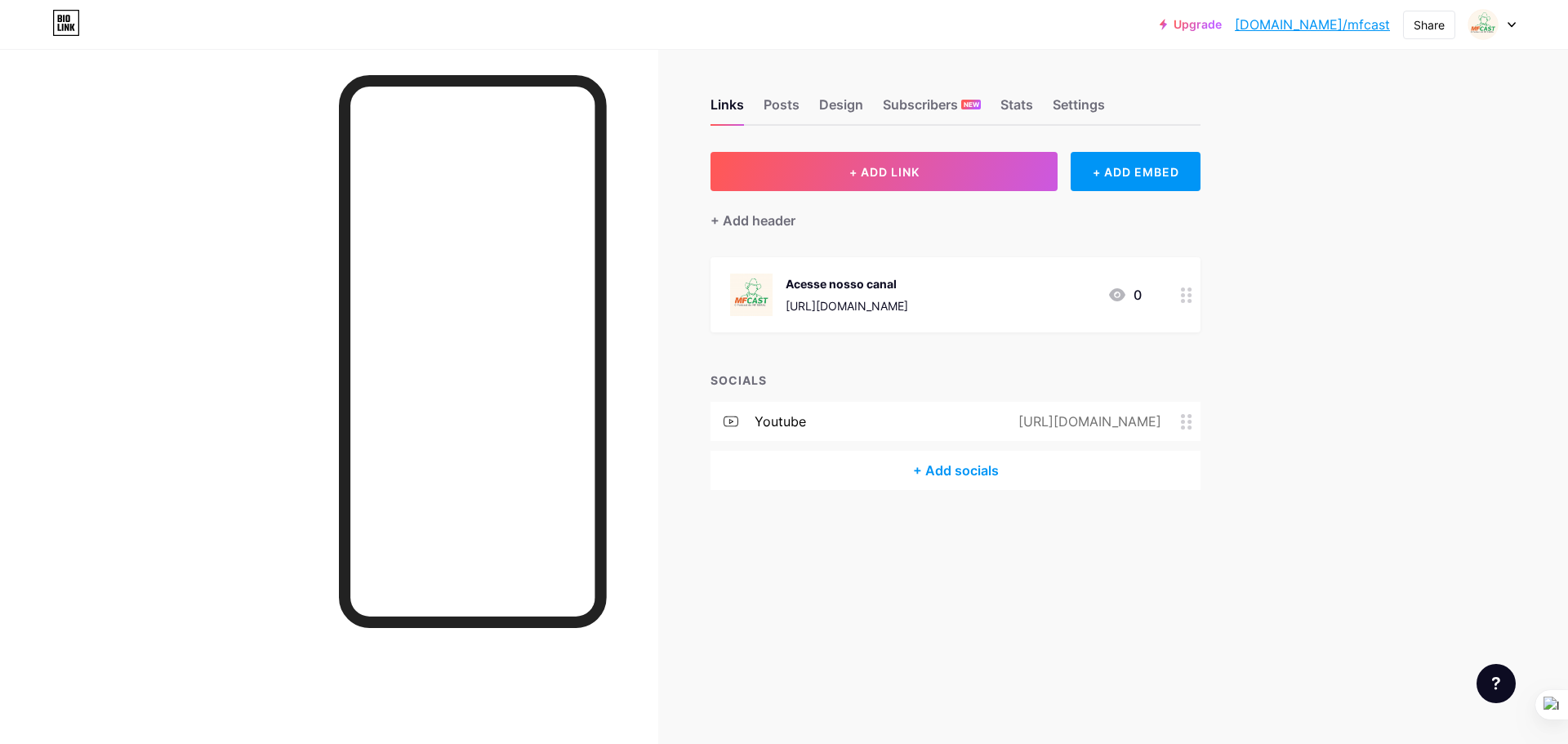
click at [996, 466] on div "+ Add socials" at bounding box center [955, 470] width 490 height 40
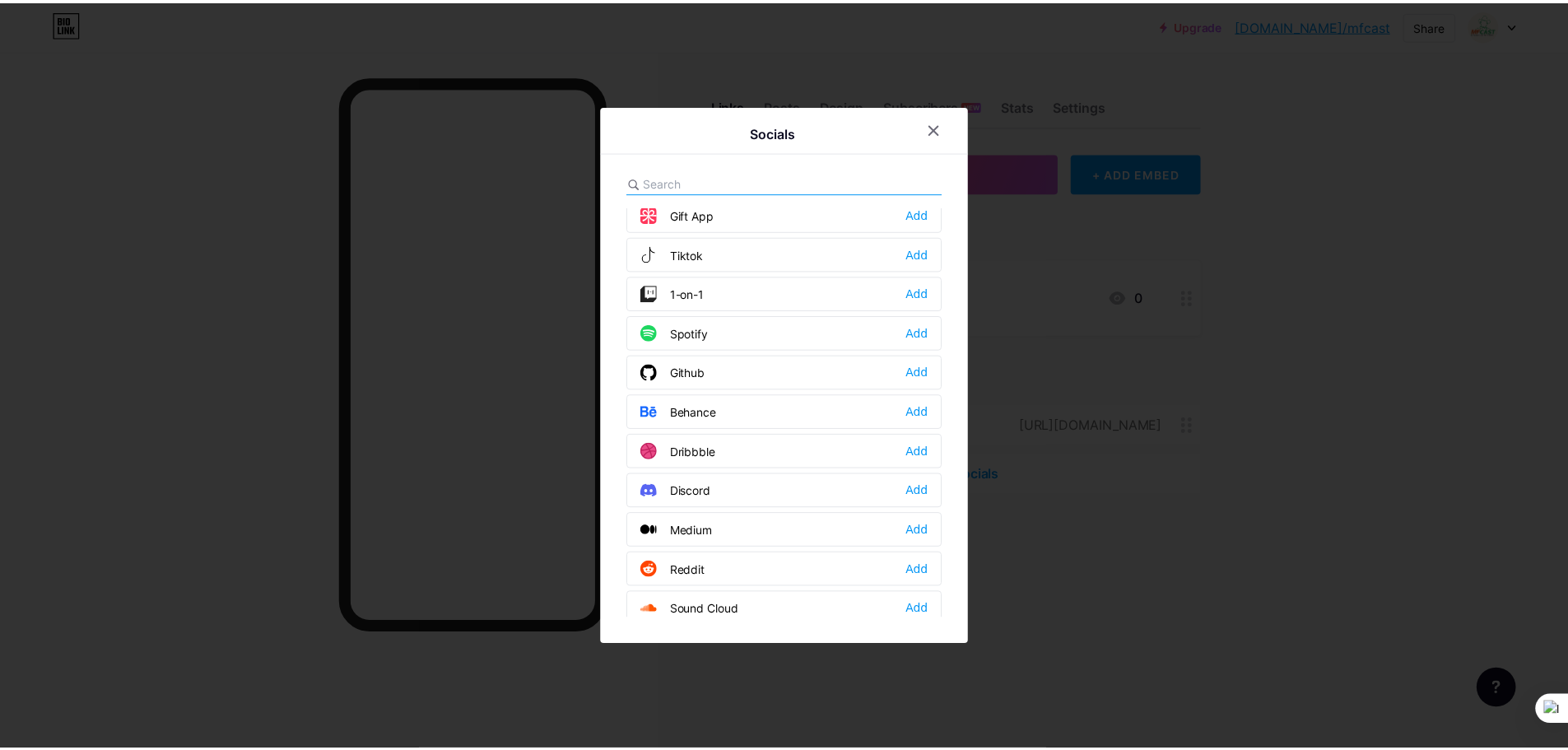
scroll to position [165, 0]
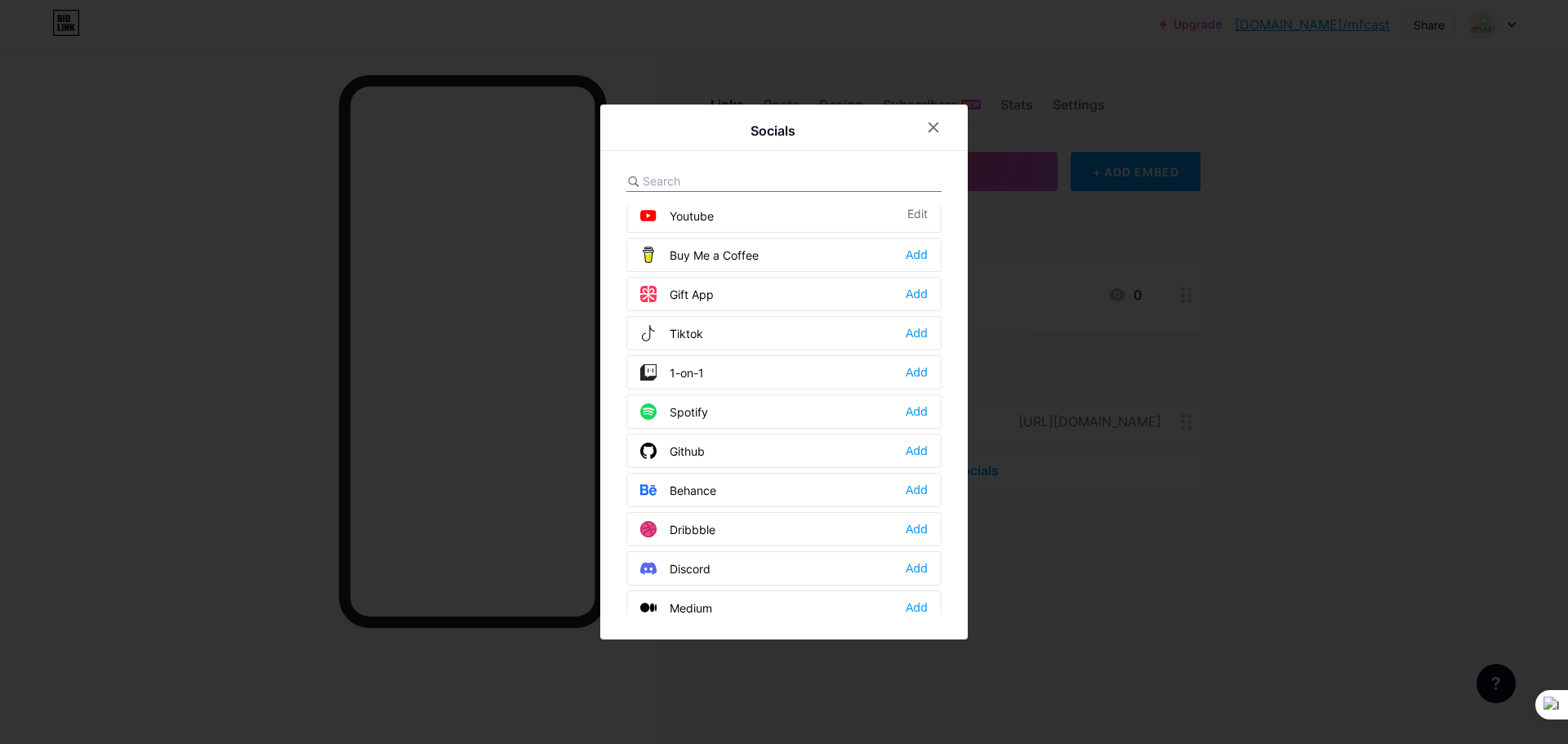
click at [713, 333] on div "Tiktok Add" at bounding box center [784, 333] width 315 height 34
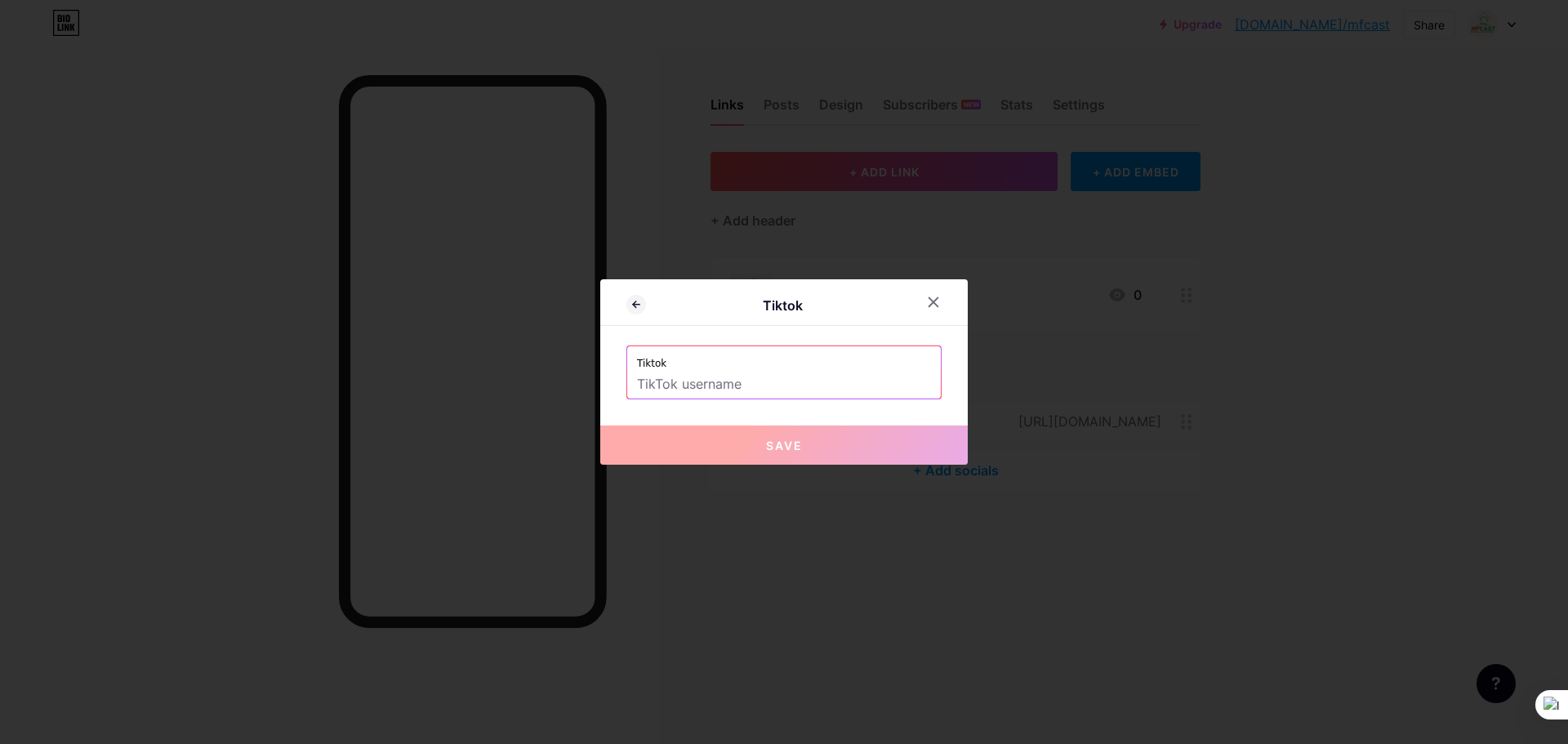
click at [715, 381] on input "text" at bounding box center [784, 385] width 294 height 28
paste input "https://www.tiktok.com/@mfcast_"
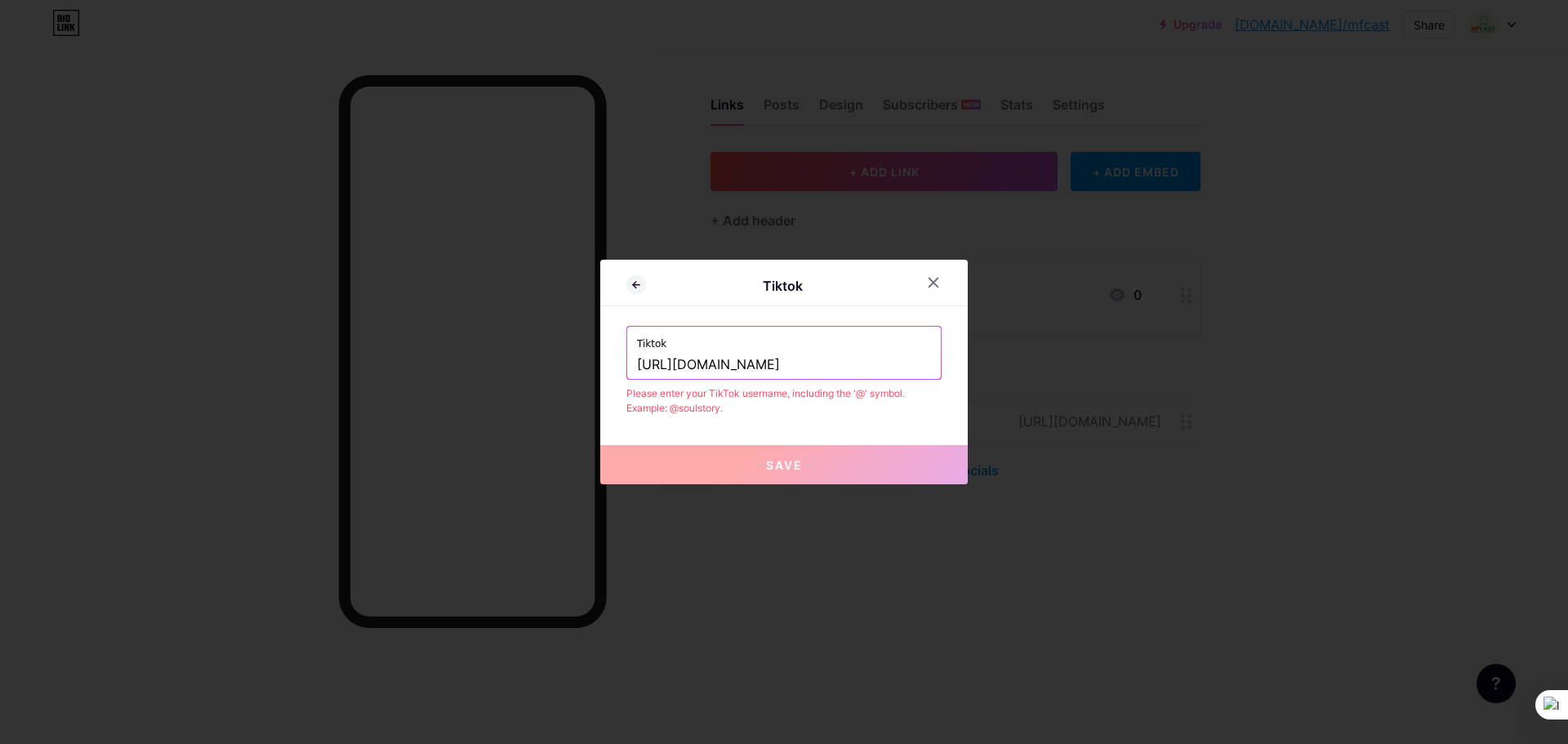
click at [867, 358] on input "https://www.tiktok.com/@mfcast_" at bounding box center [784, 365] width 294 height 28
click at [770, 363] on input "https://www.tiktok.com/@mfcast_" at bounding box center [784, 365] width 294 height 28
drag, startPoint x: 776, startPoint y: 364, endPoint x: 599, endPoint y: 380, distance: 177.7
click at [600, 380] on div "Tiktok Tiktok https://www.tiktok.com/@mfcast_ Please enter your TikTok username…" at bounding box center [784, 372] width 368 height 225
click at [641, 367] on input "/@mfcast_" at bounding box center [784, 365] width 294 height 28
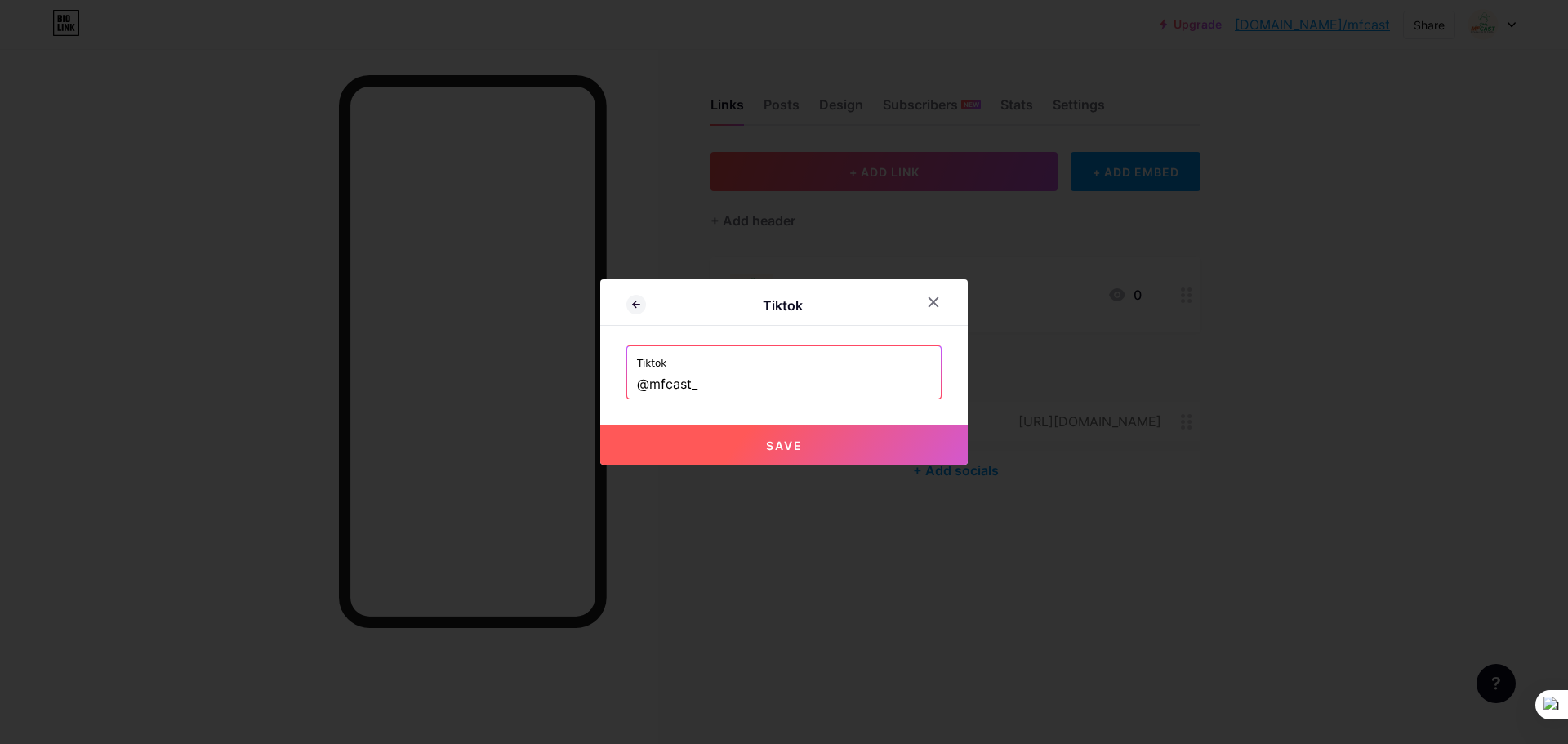
click at [768, 443] on span "Save" at bounding box center [784, 445] width 37 height 14
type input "https://tiktok.com/@mfcast_"
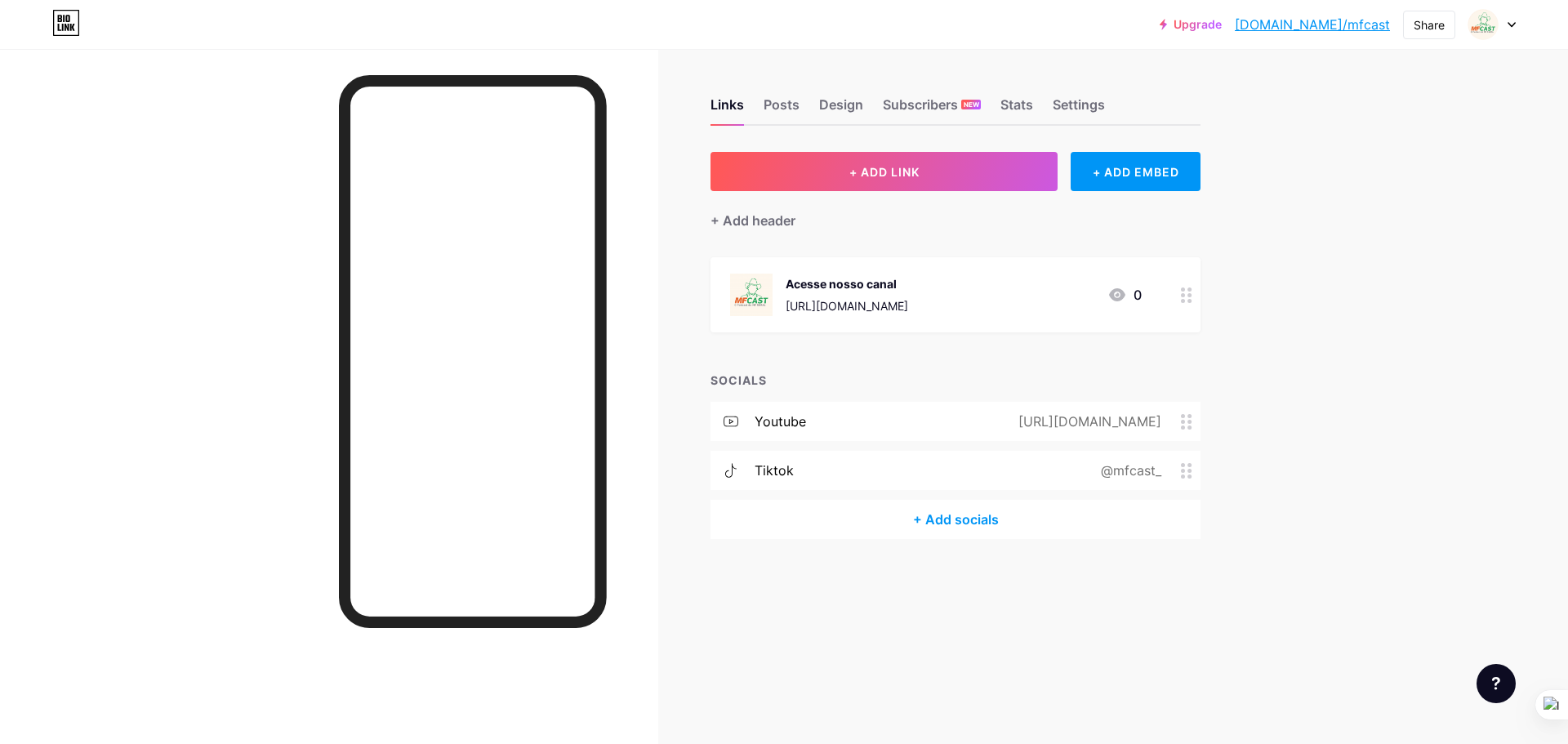
drag, startPoint x: 936, startPoint y: 287, endPoint x: 949, endPoint y: 524, distance: 237.4
click at [949, 524] on div "+ ADD LINK + ADD EMBED + Add header Acesse nosso canal https://www.mfrural.com.…" at bounding box center [955, 344] width 490 height 387
click at [1186, 294] on icon at bounding box center [1186, 295] width 11 height 15
click at [919, 442] on span at bounding box center [925, 444] width 33 height 20
click at [909, 449] on input "checkbox" at bounding box center [909, 449] width 0 height 0
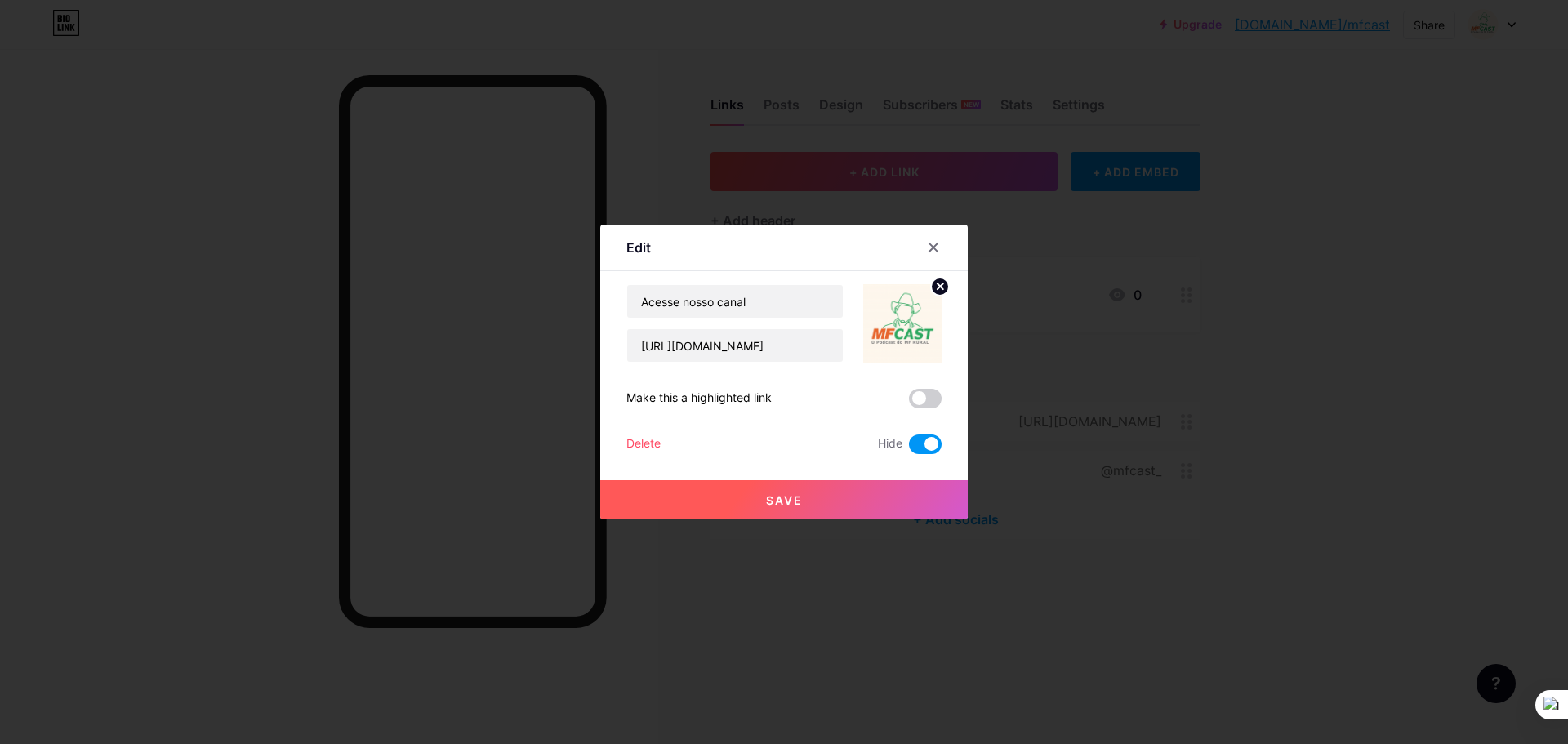
click at [798, 498] on button "Save" at bounding box center [784, 499] width 368 height 40
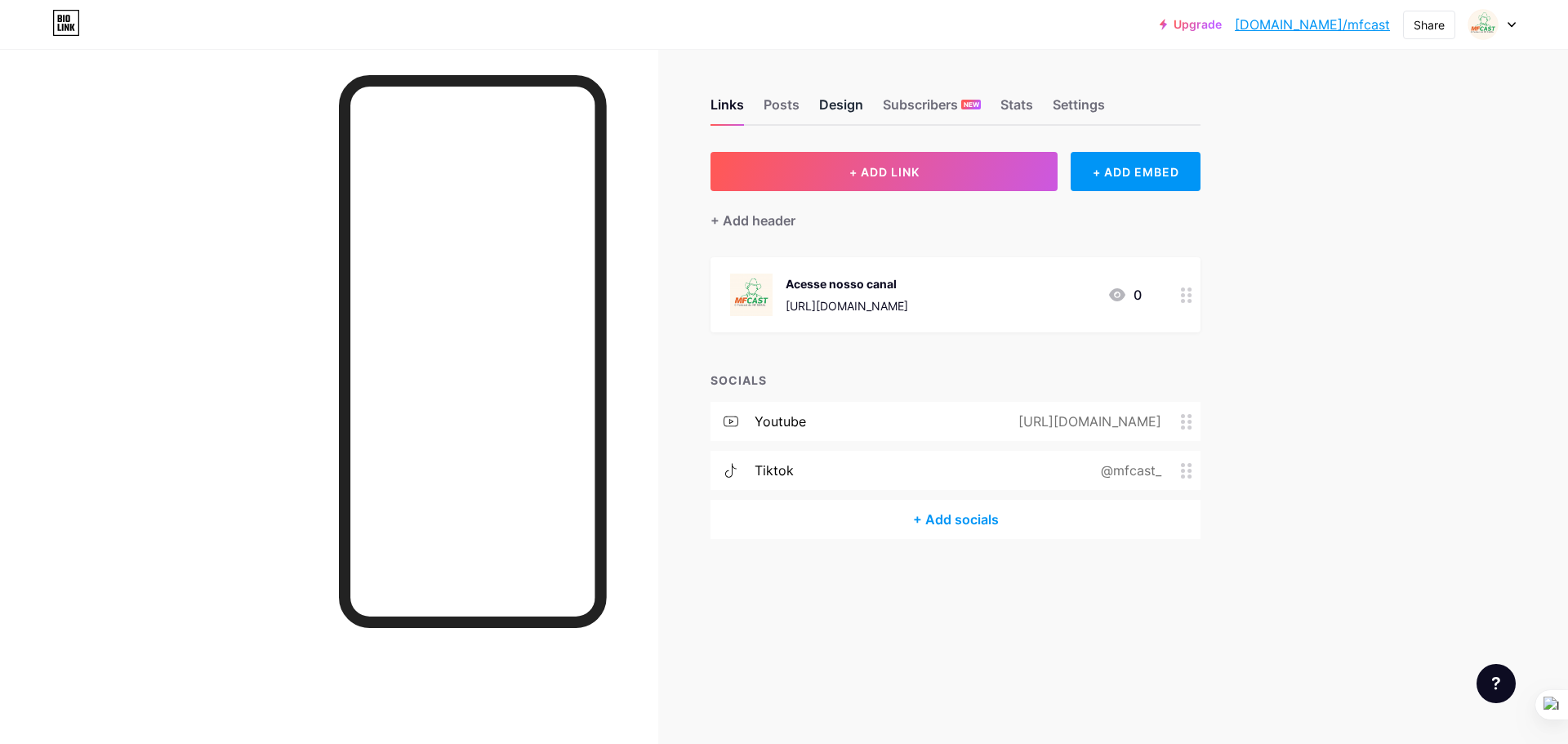
click at [848, 104] on div "Design" at bounding box center [841, 109] width 44 height 29
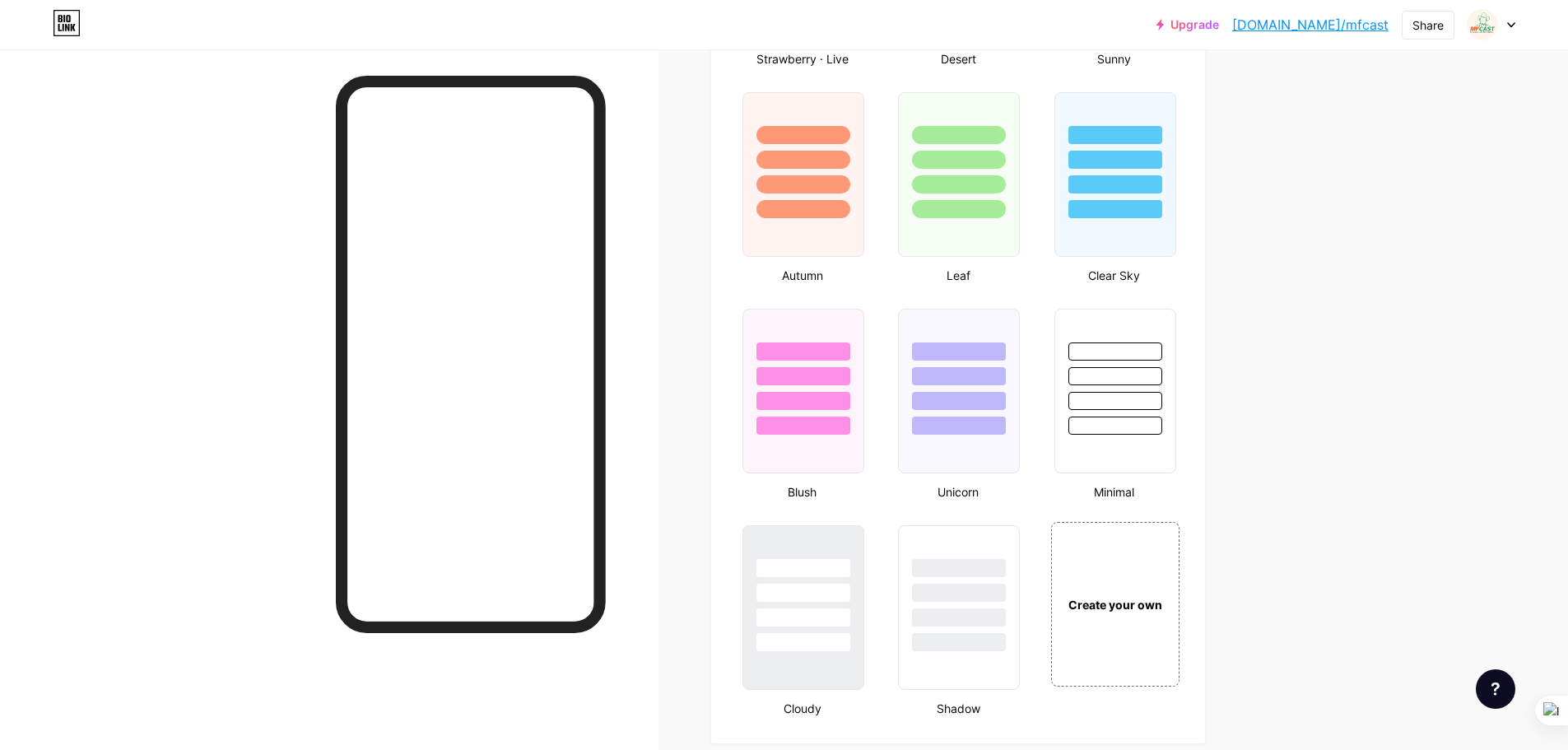
scroll to position [1893, 0]
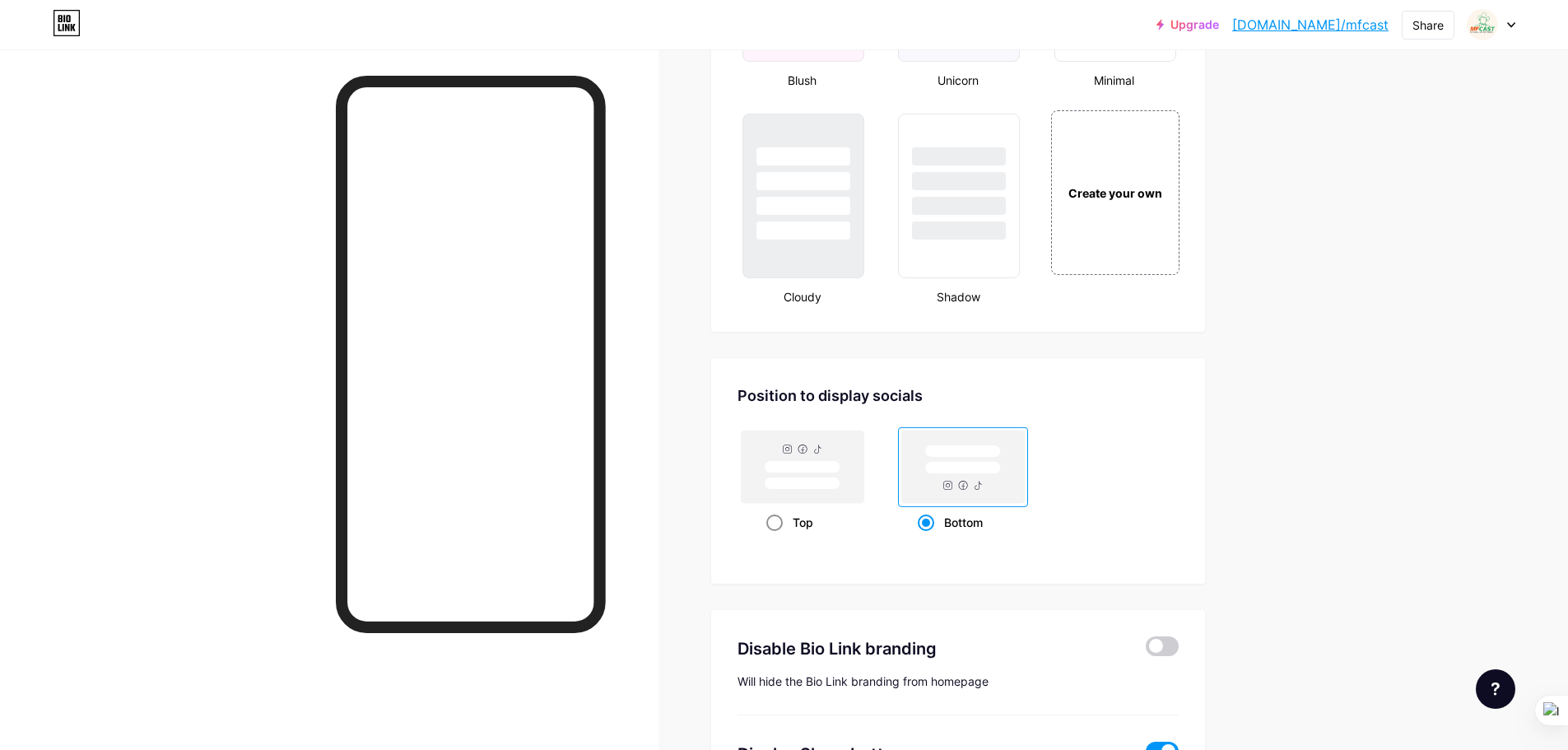
click at [830, 476] on rect at bounding box center [802, 466] width 122 height 72
click at [776, 538] on input "Top" at bounding box center [771, 542] width 10 height 10
radio input "true"
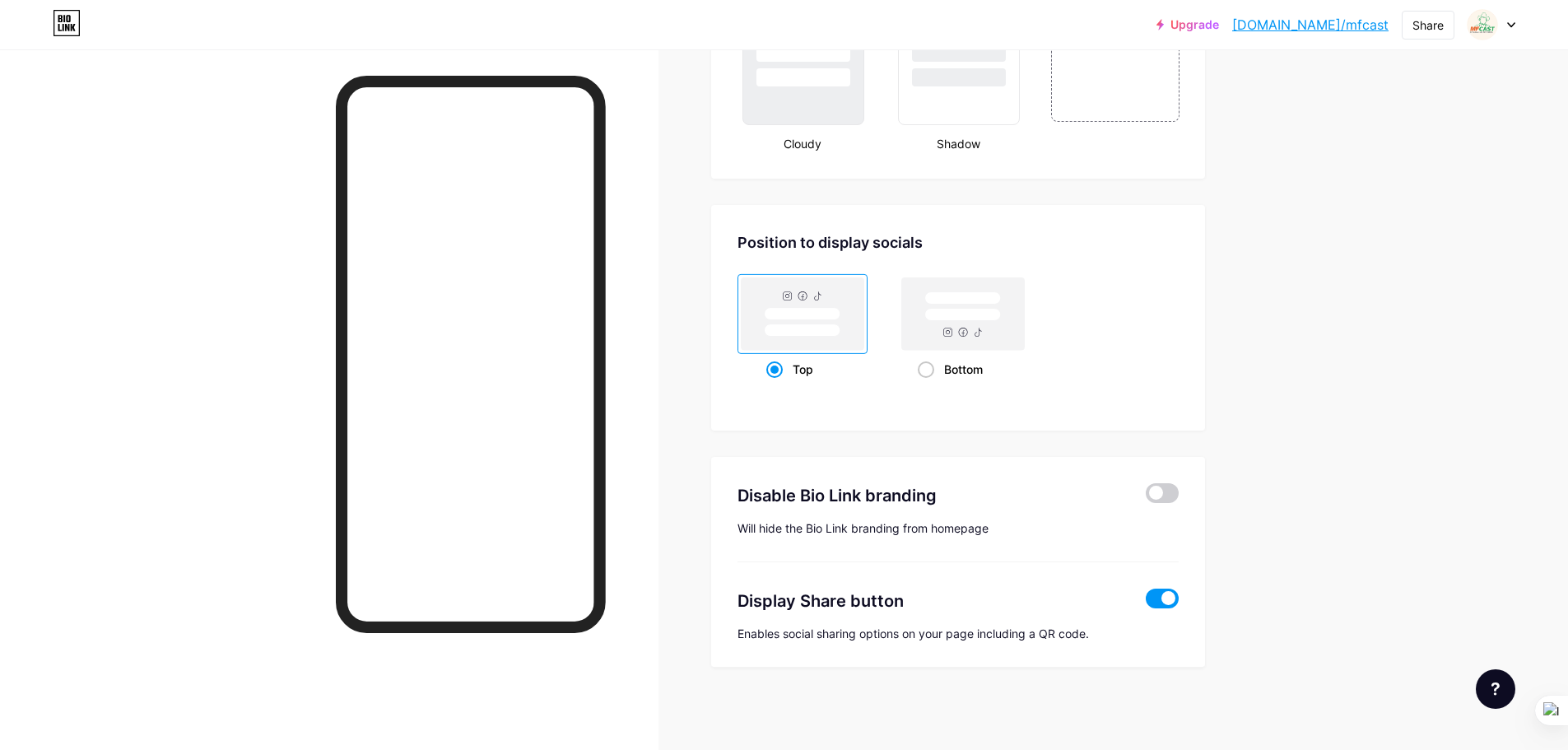
scroll to position [1635, 0]
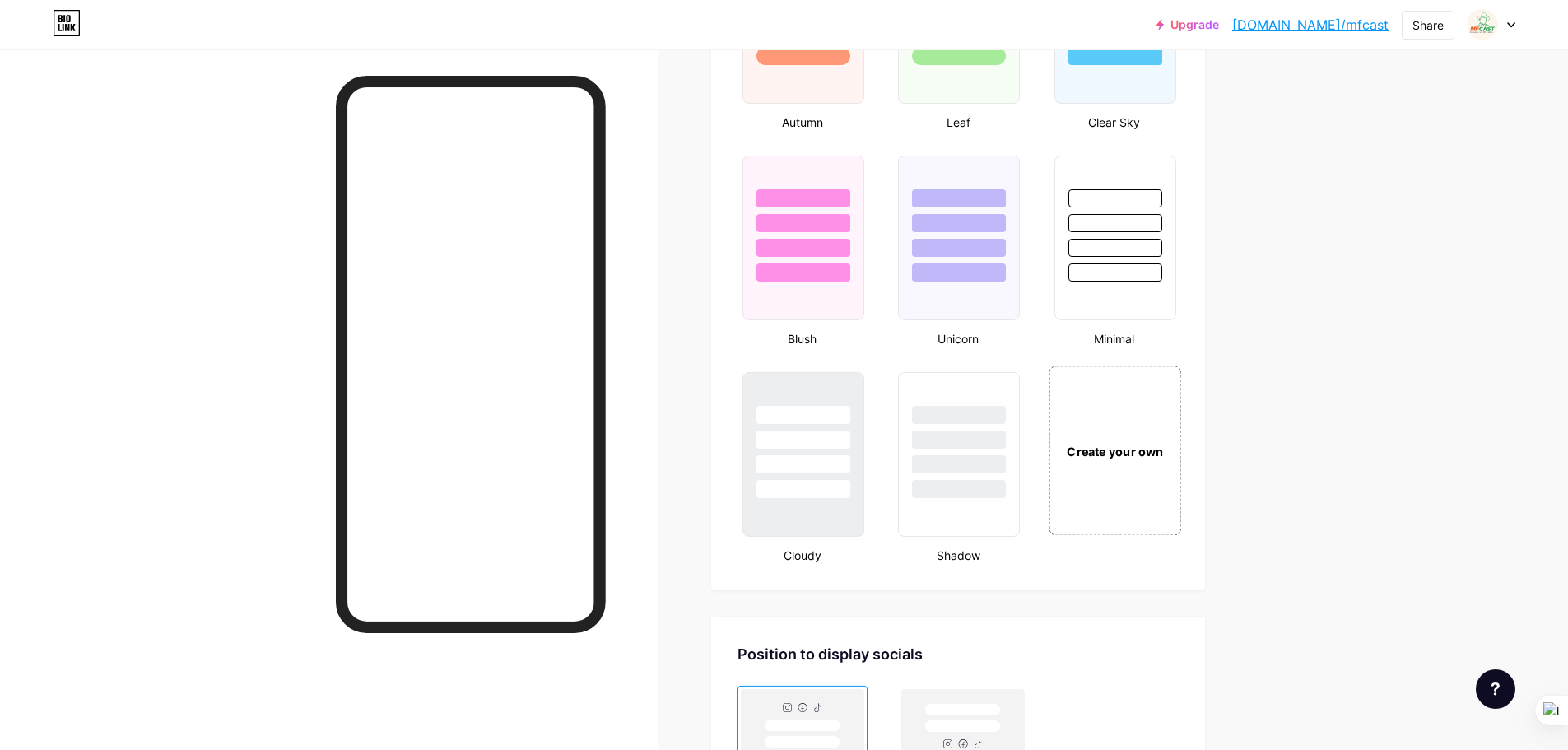
click at [1148, 472] on div "Create your own" at bounding box center [1115, 449] width 133 height 170
click at [1116, 503] on div "Create your own" at bounding box center [1114, 451] width 126 height 165
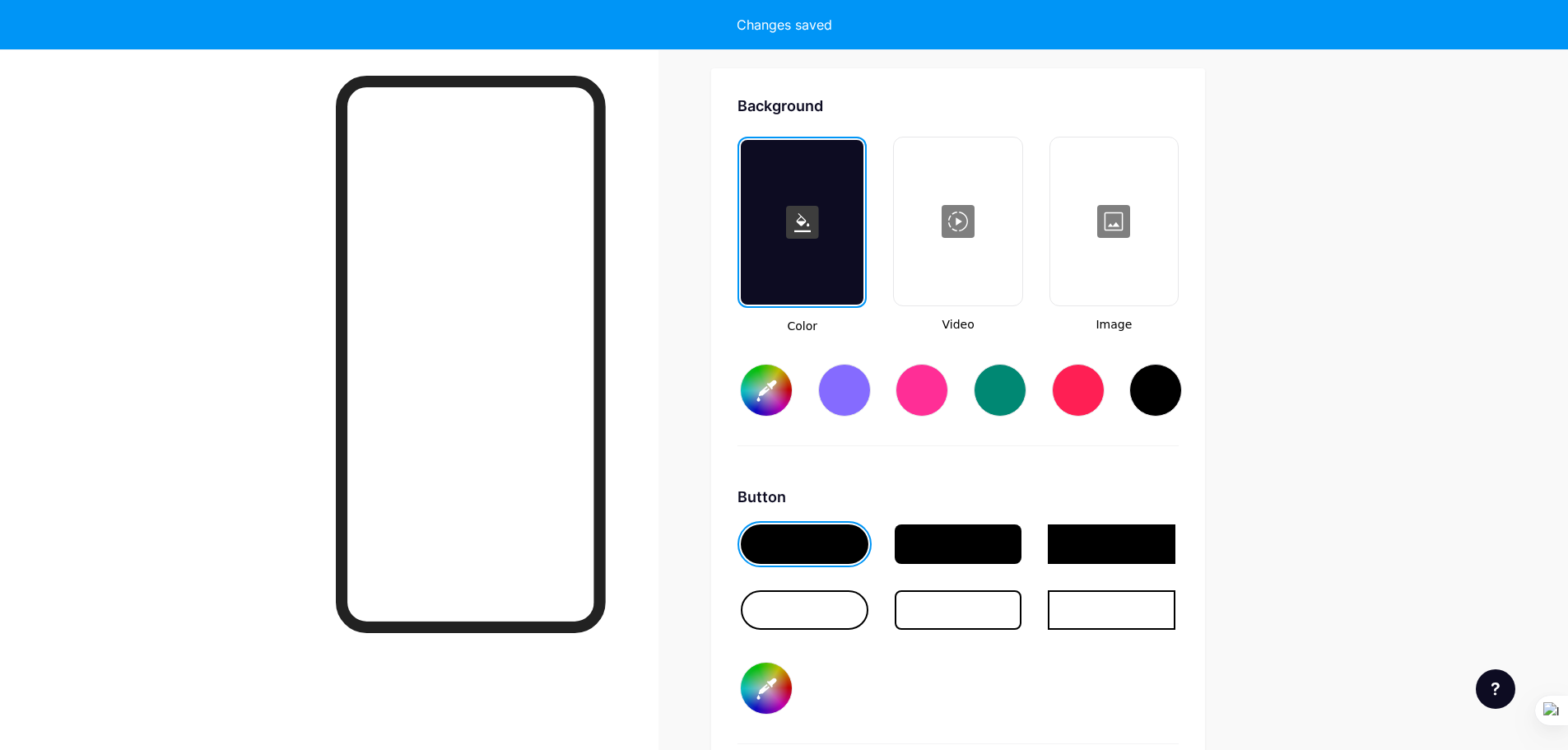
scroll to position [2186, 0]
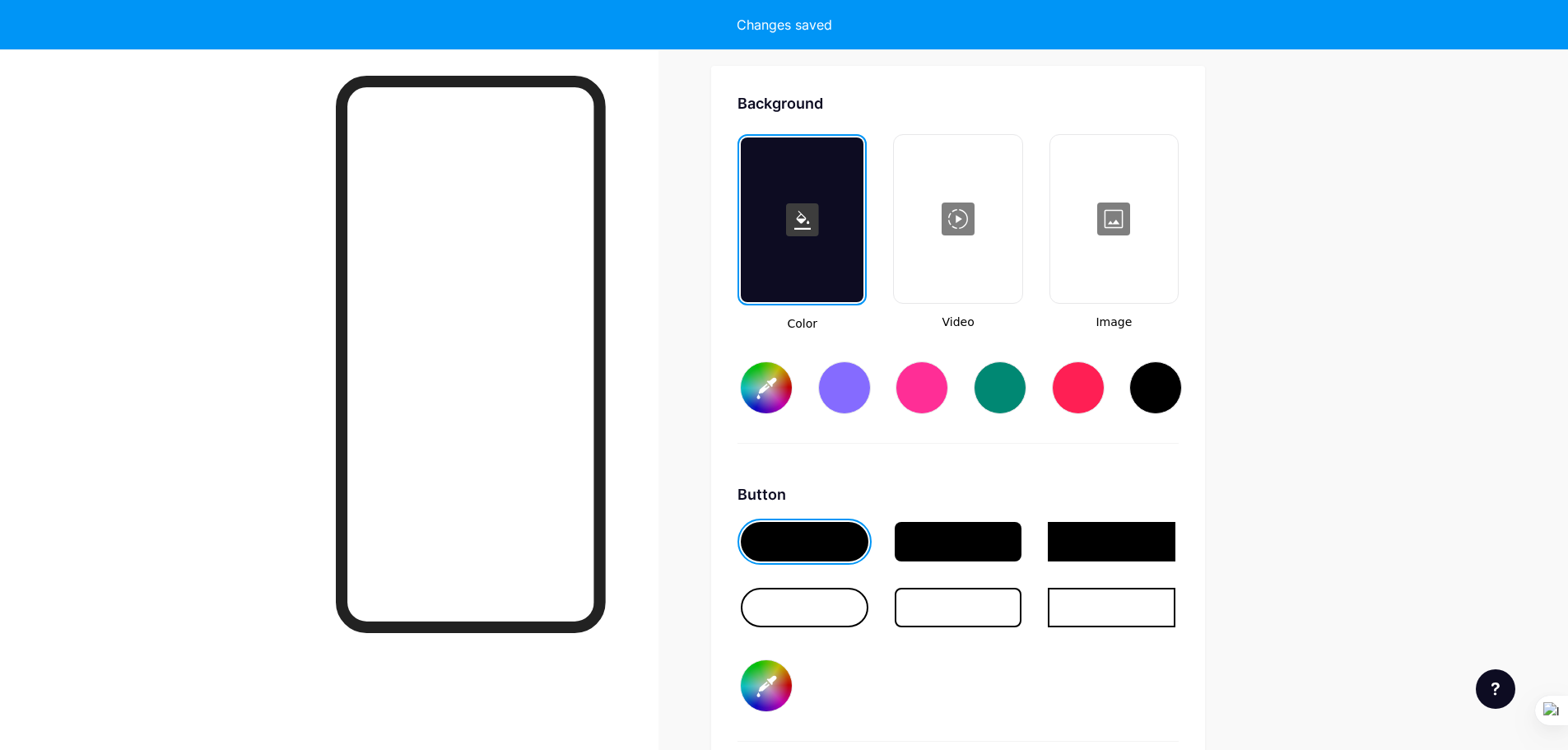
type input "#ffffff"
type input "#000000"
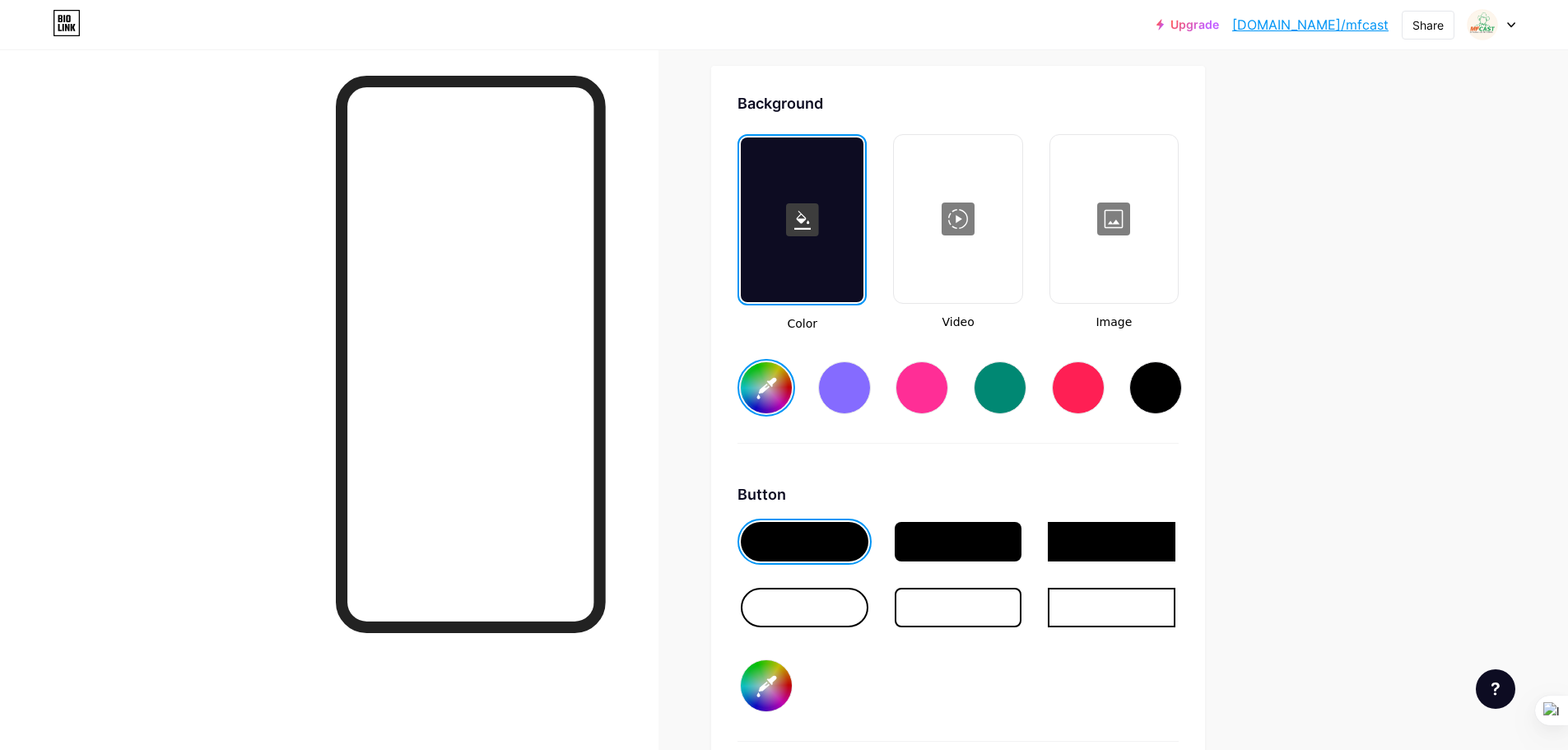
type input "#ffffff"
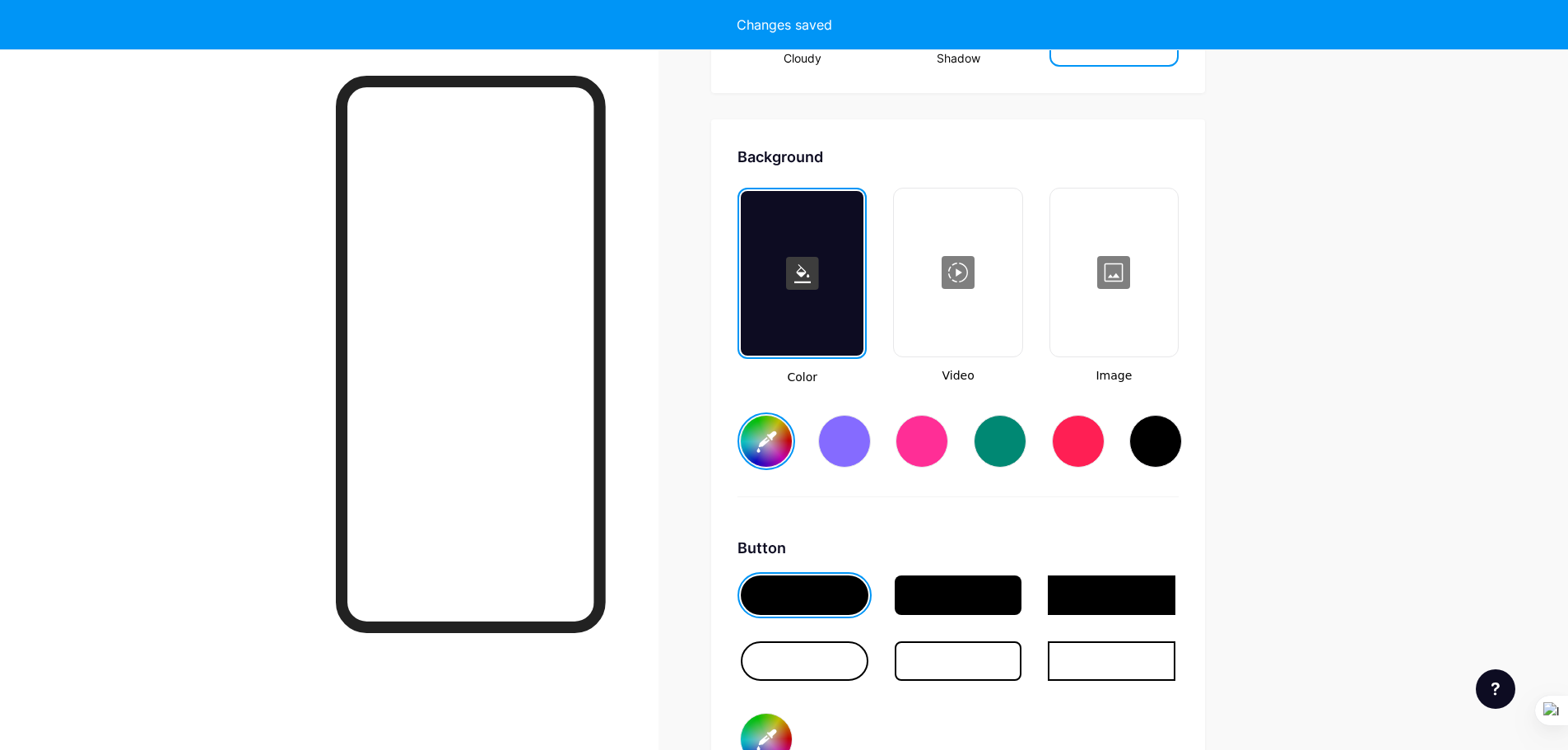
scroll to position [2103, 0]
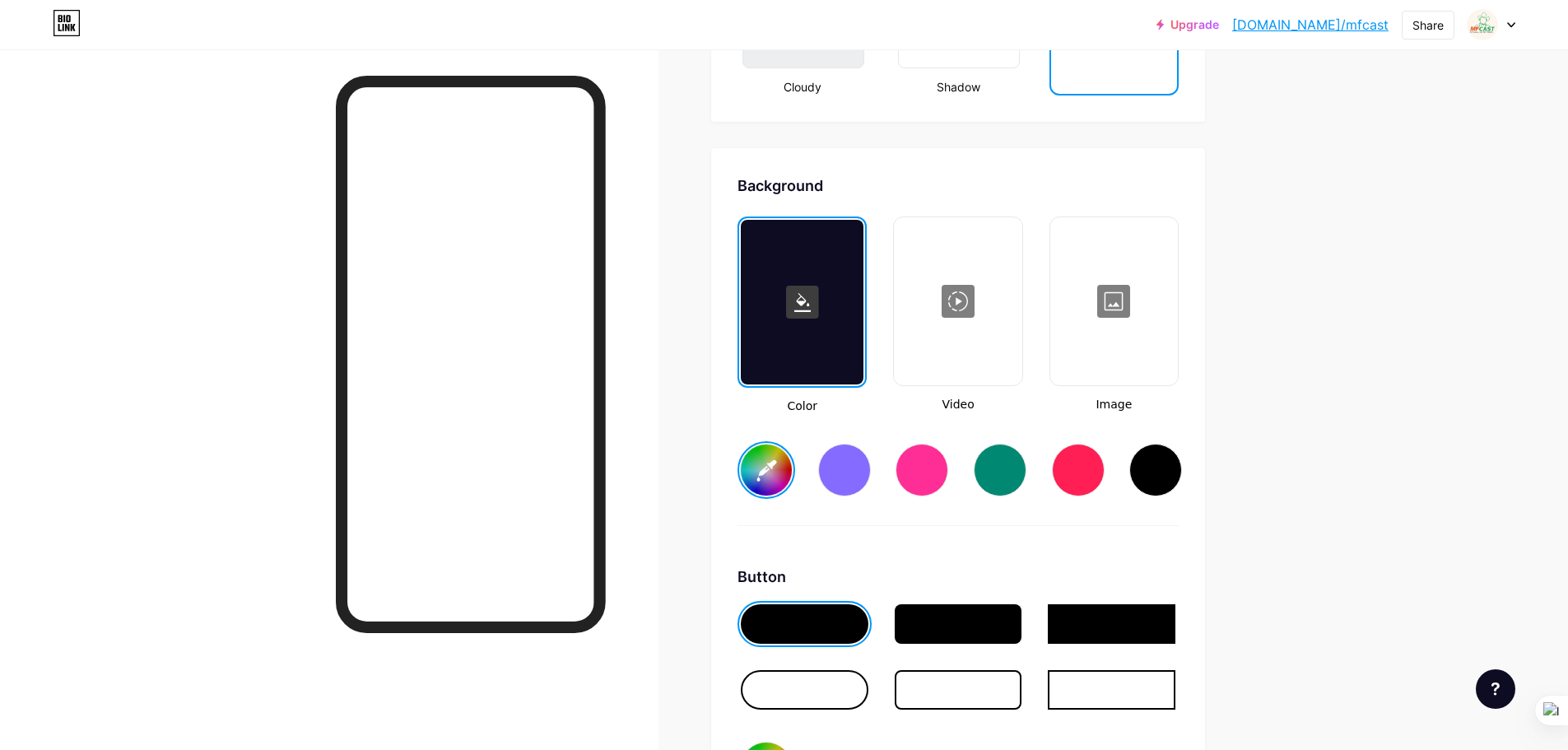
click at [1109, 316] on div at bounding box center [1113, 302] width 124 height 165
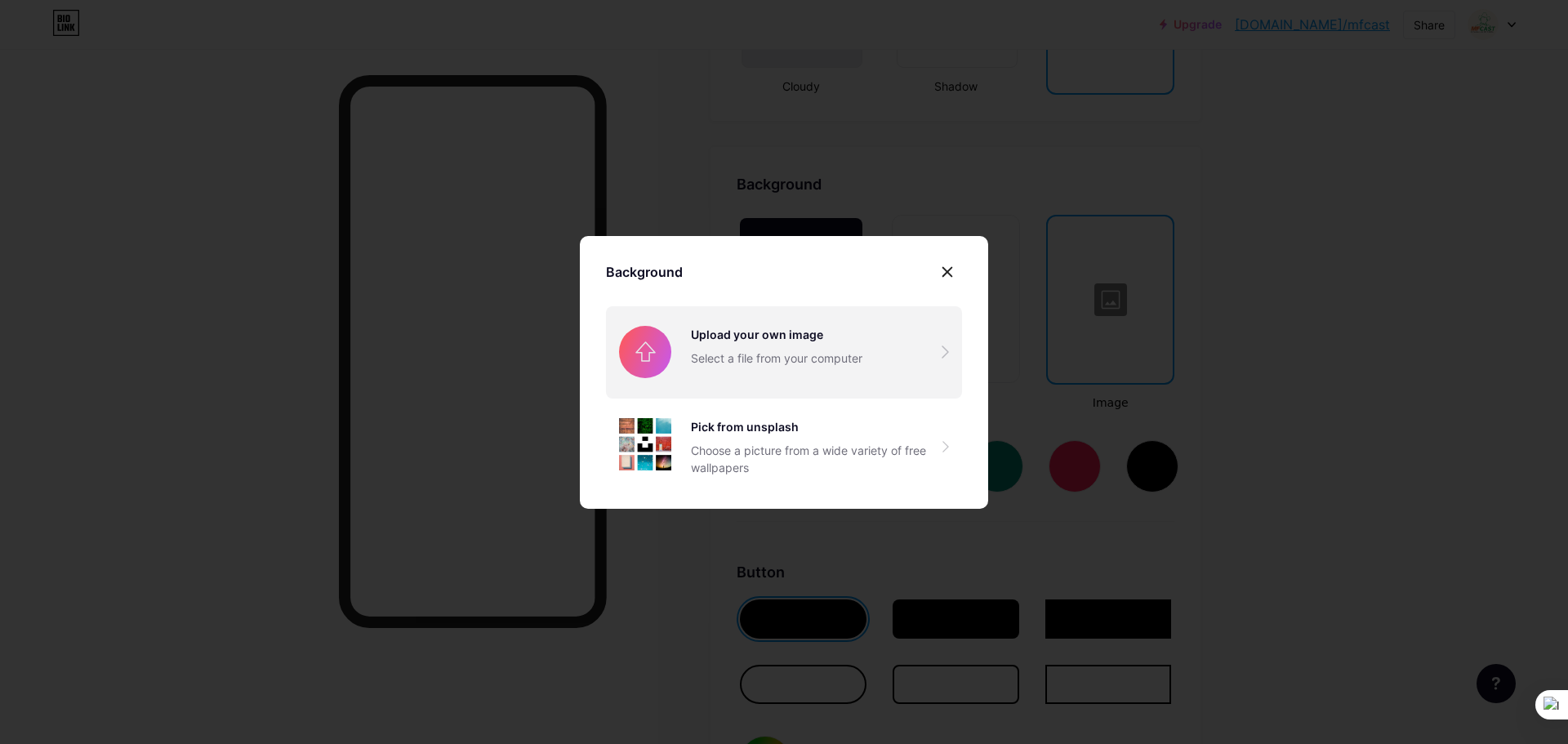
click at [801, 370] on input "file" at bounding box center [784, 352] width 356 height 91
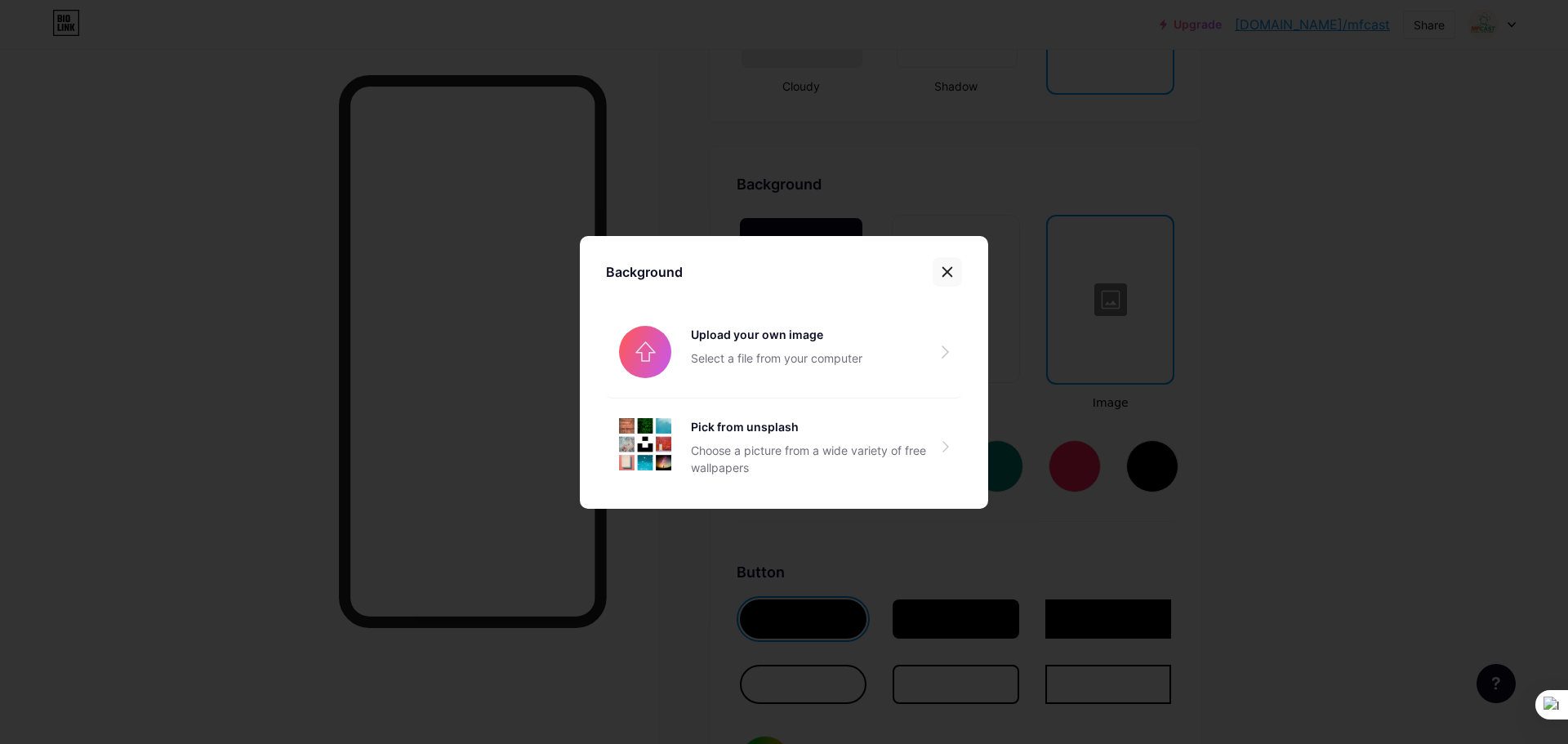
click at [941, 274] on icon at bounding box center [947, 272] width 13 height 13
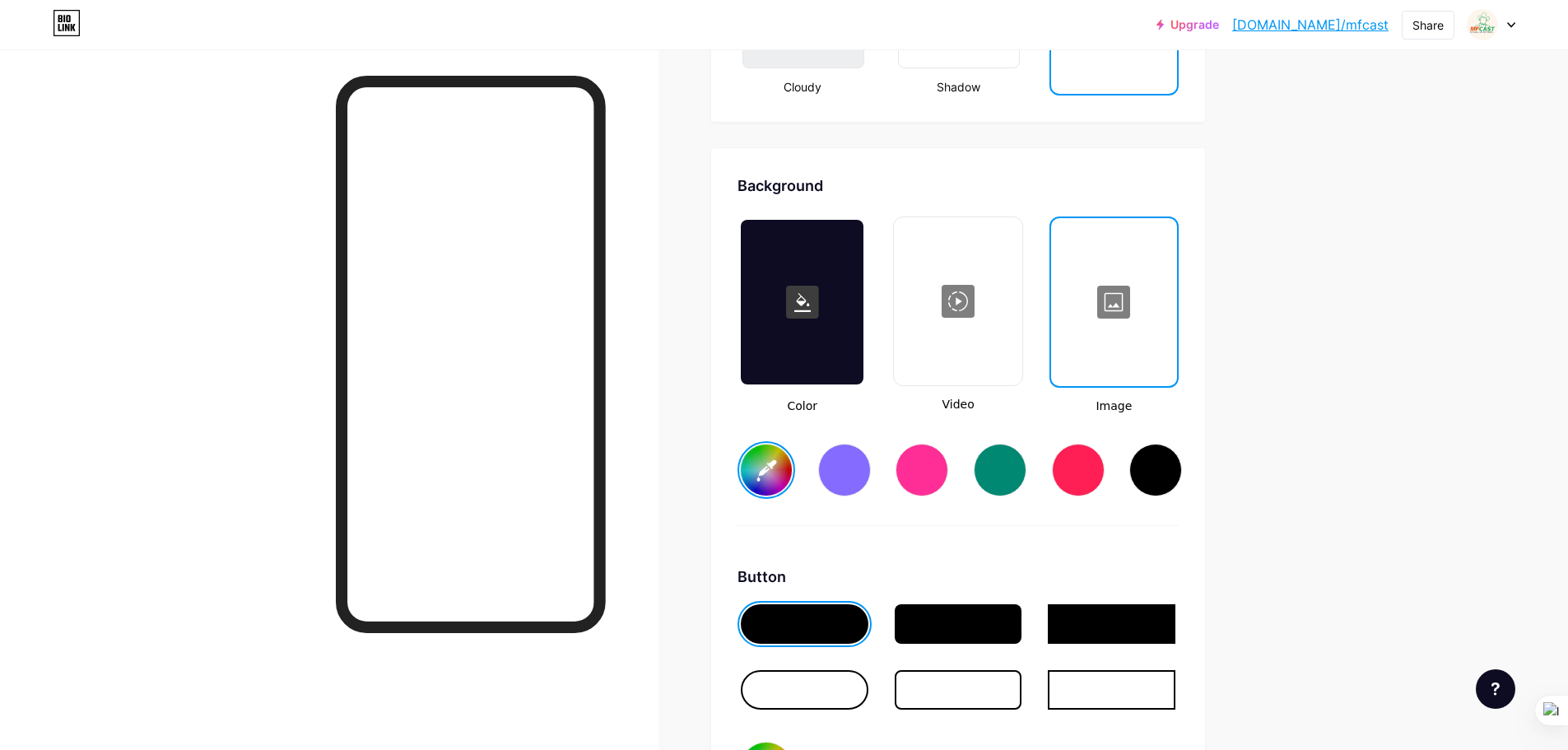
click at [1104, 334] on div at bounding box center [1113, 302] width 122 height 165
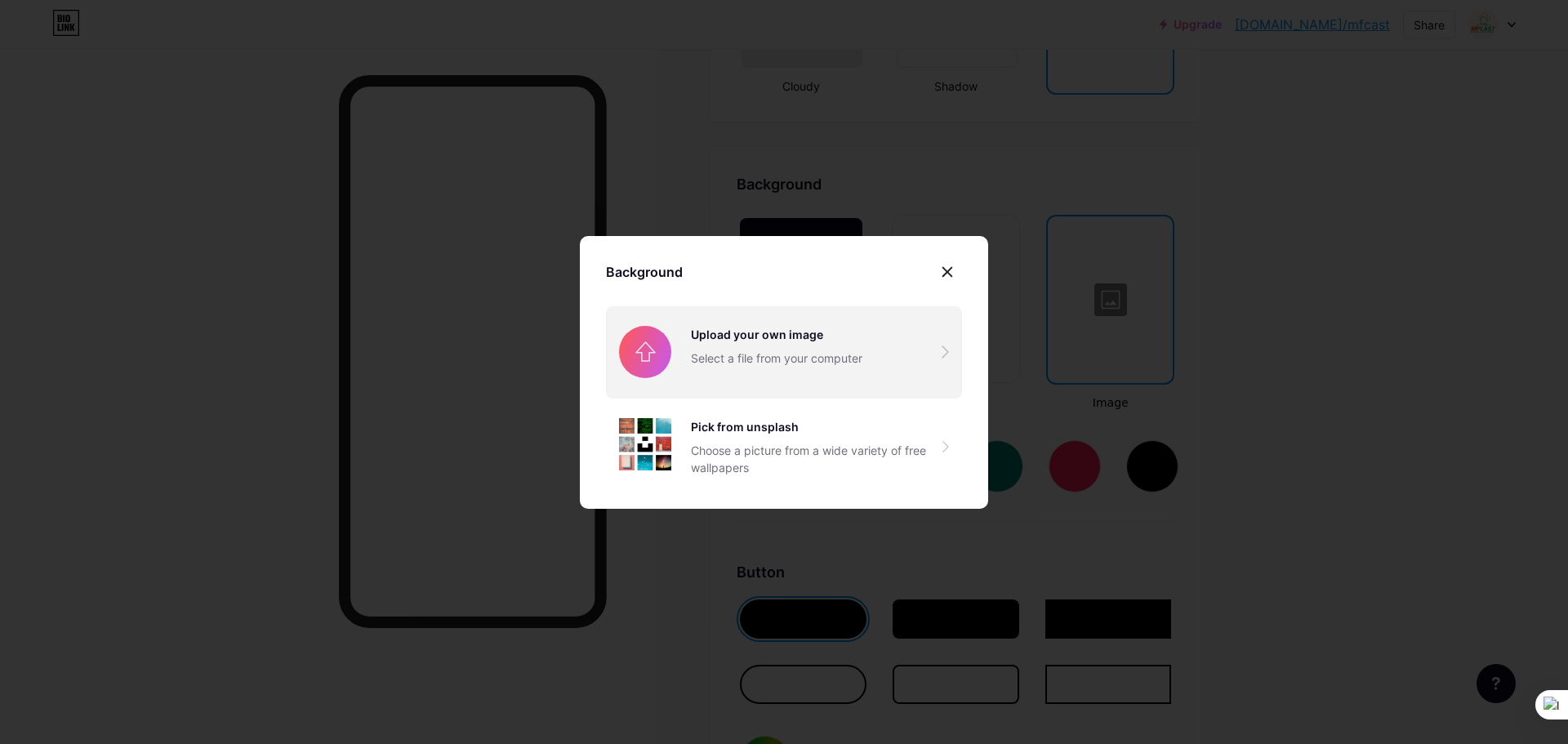
click at [747, 376] on input "file" at bounding box center [784, 352] width 356 height 91
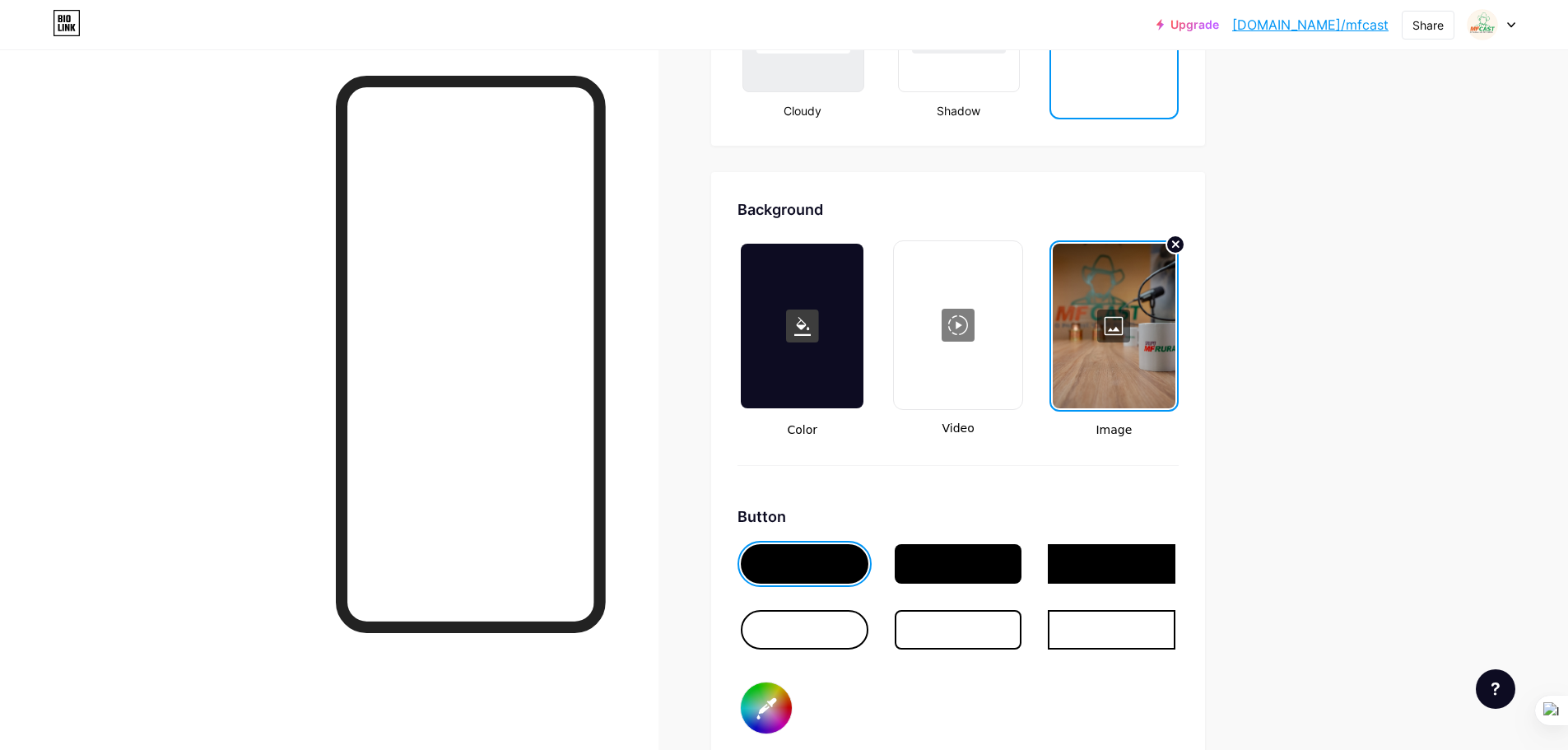
scroll to position [2021, 0]
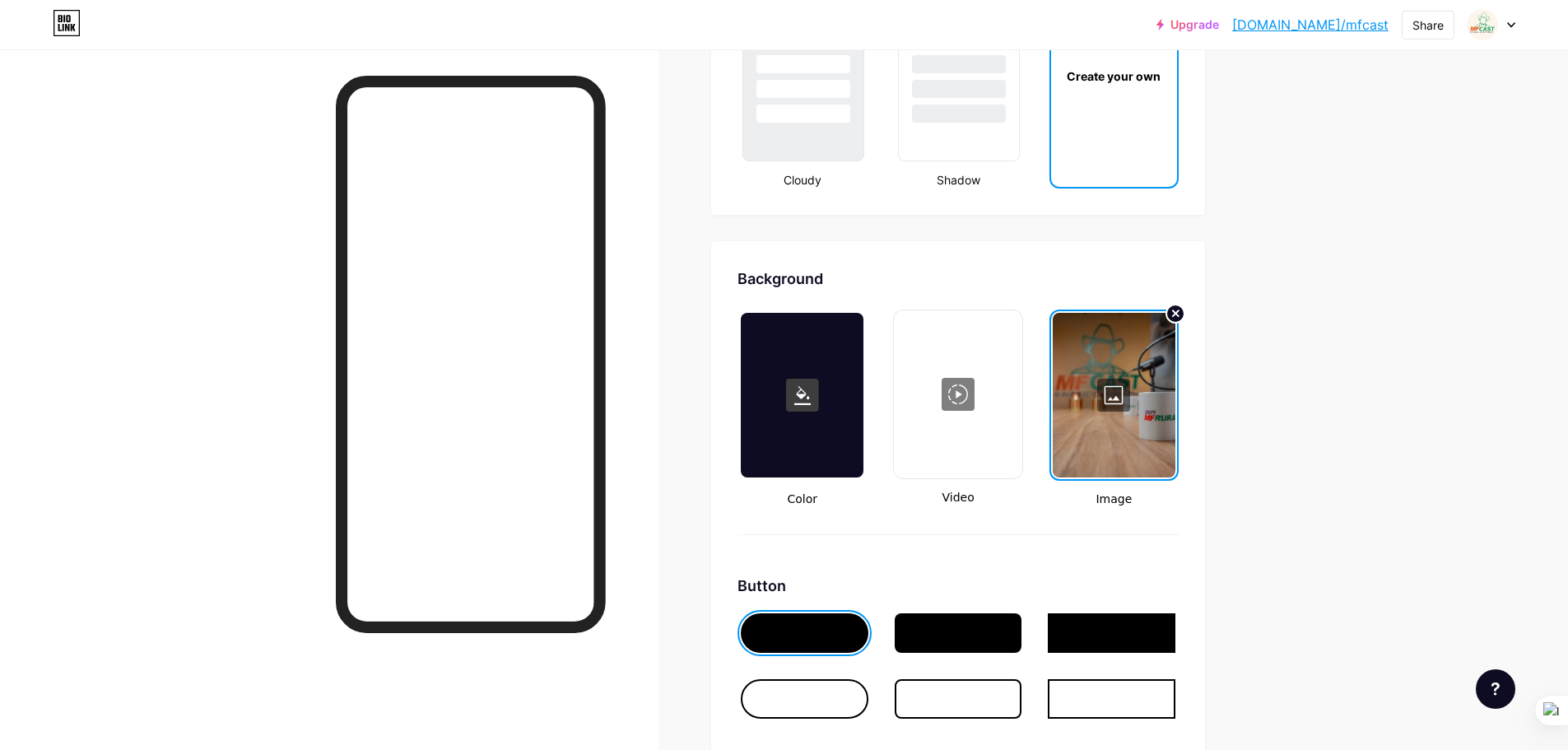
scroll to position [2058, 0]
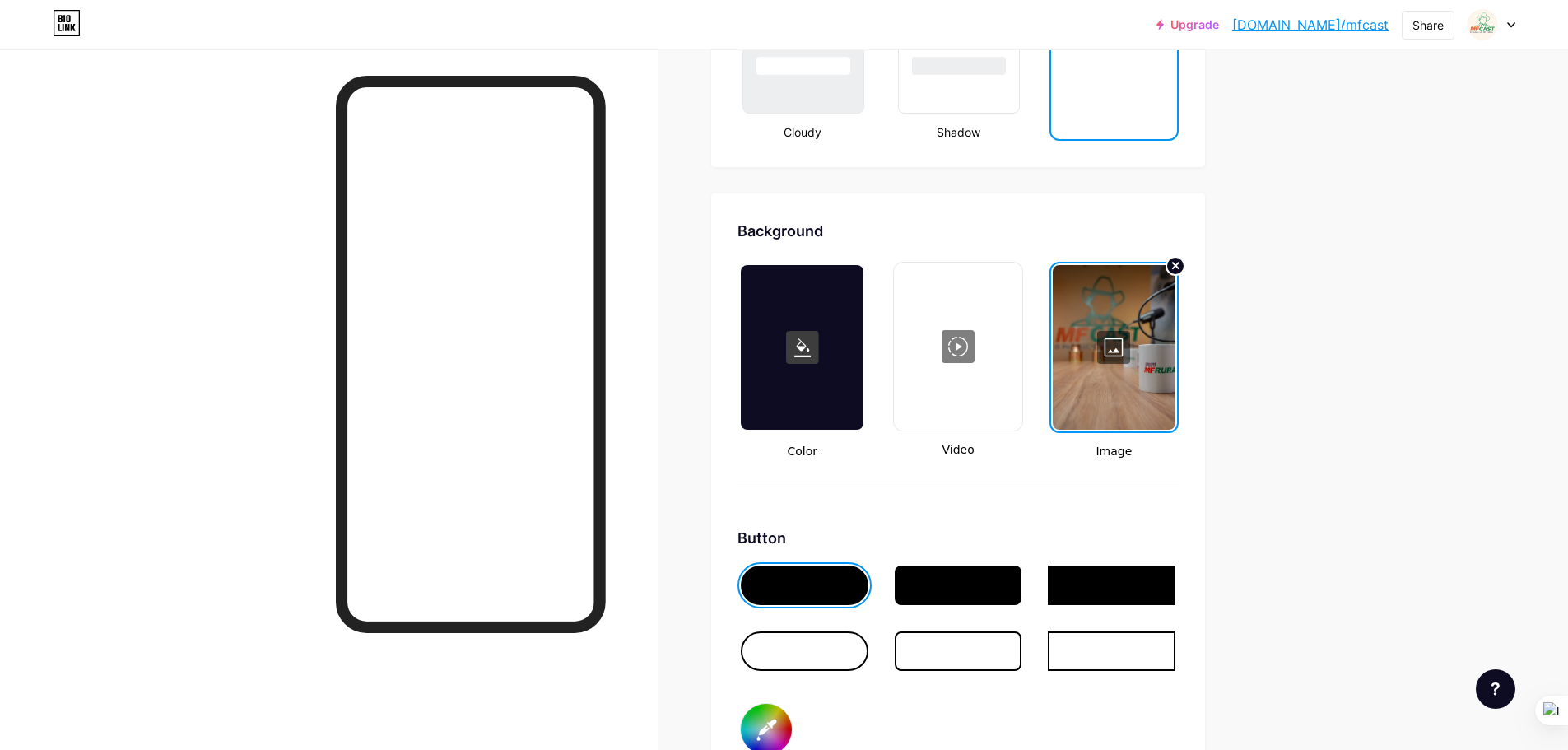
click at [1120, 355] on div at bounding box center [1113, 348] width 122 height 165
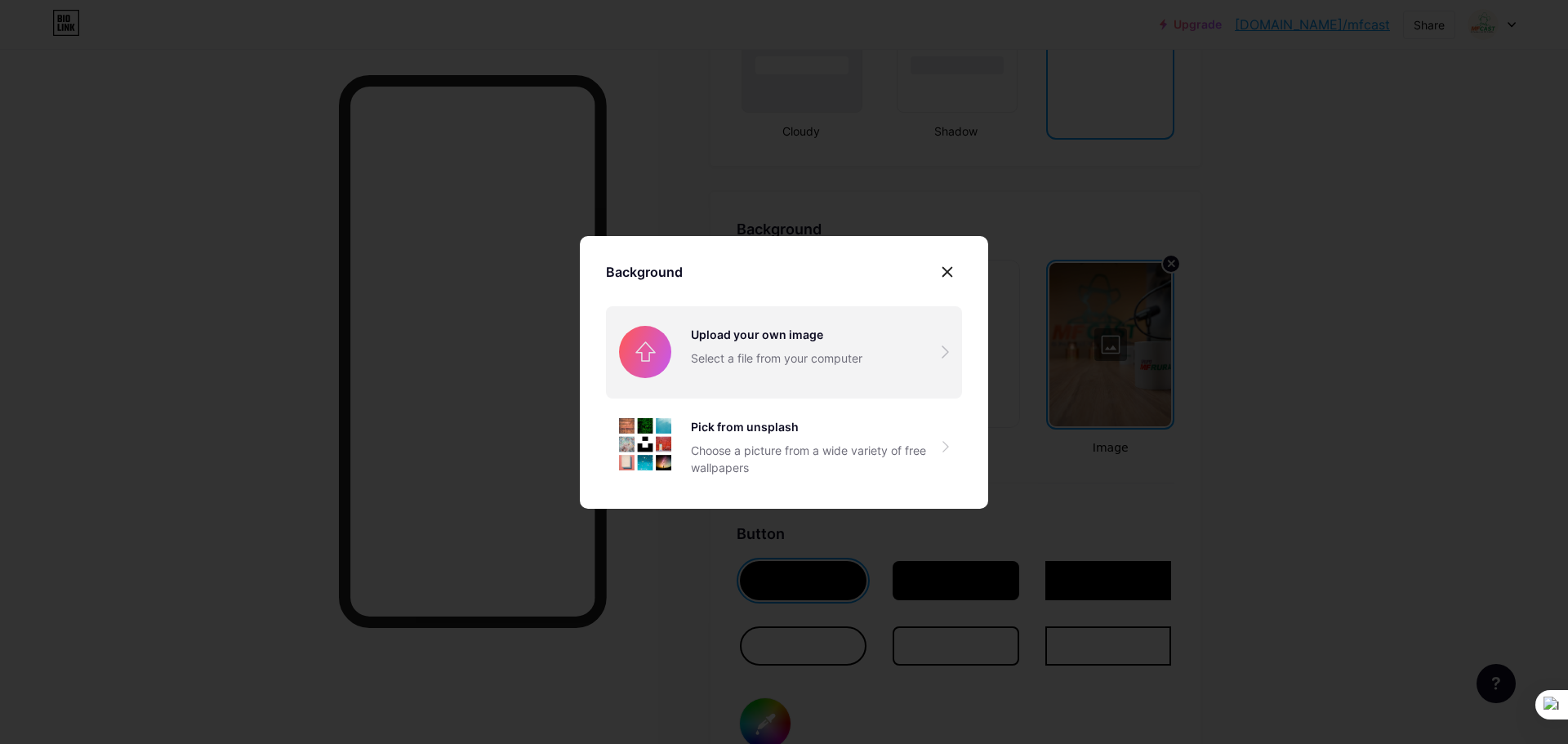
click at [789, 362] on input "file" at bounding box center [784, 352] width 356 height 91
click at [680, 358] on input "file" at bounding box center [784, 352] width 356 height 91
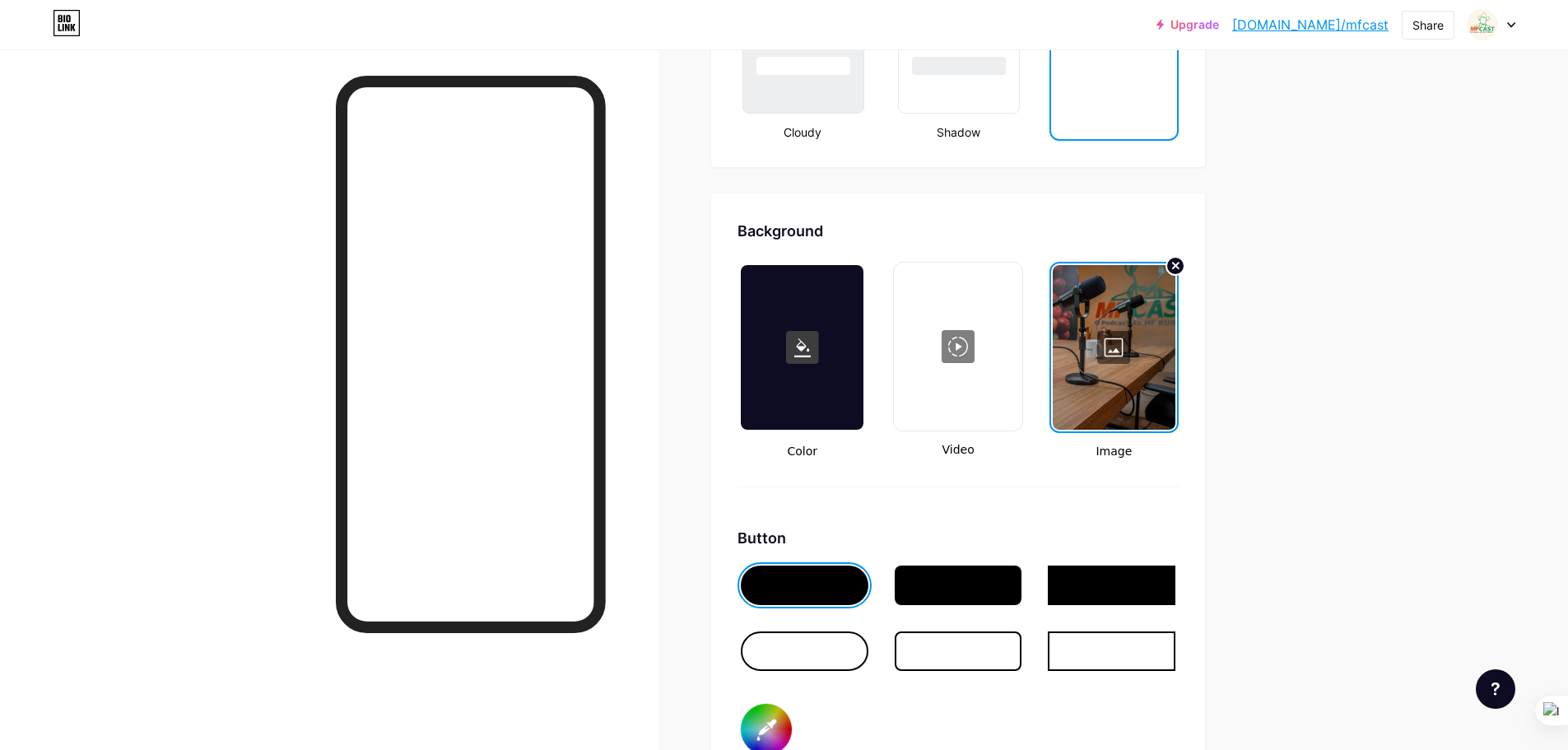
click at [1121, 340] on div at bounding box center [1113, 348] width 122 height 165
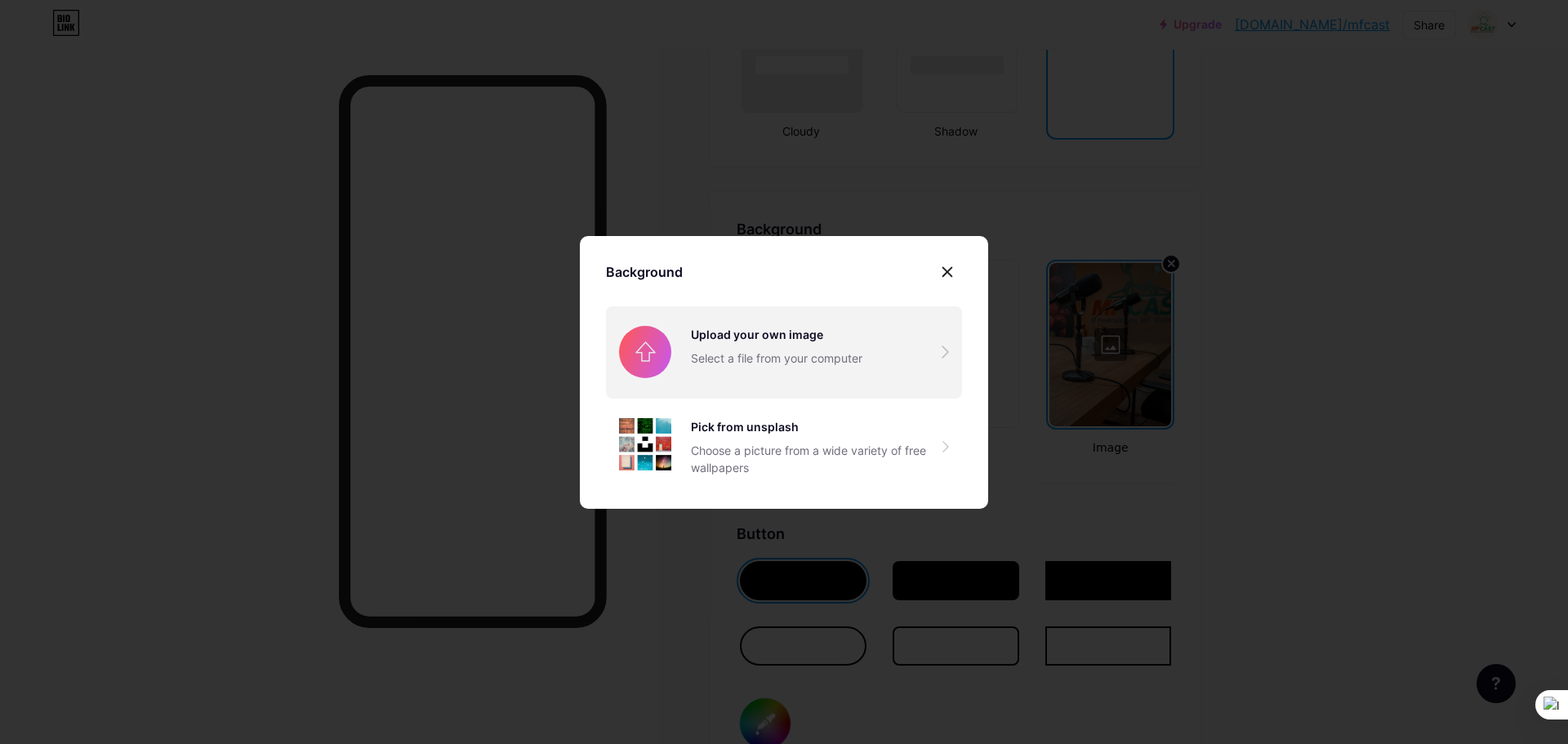
click at [784, 361] on input "file" at bounding box center [784, 352] width 356 height 91
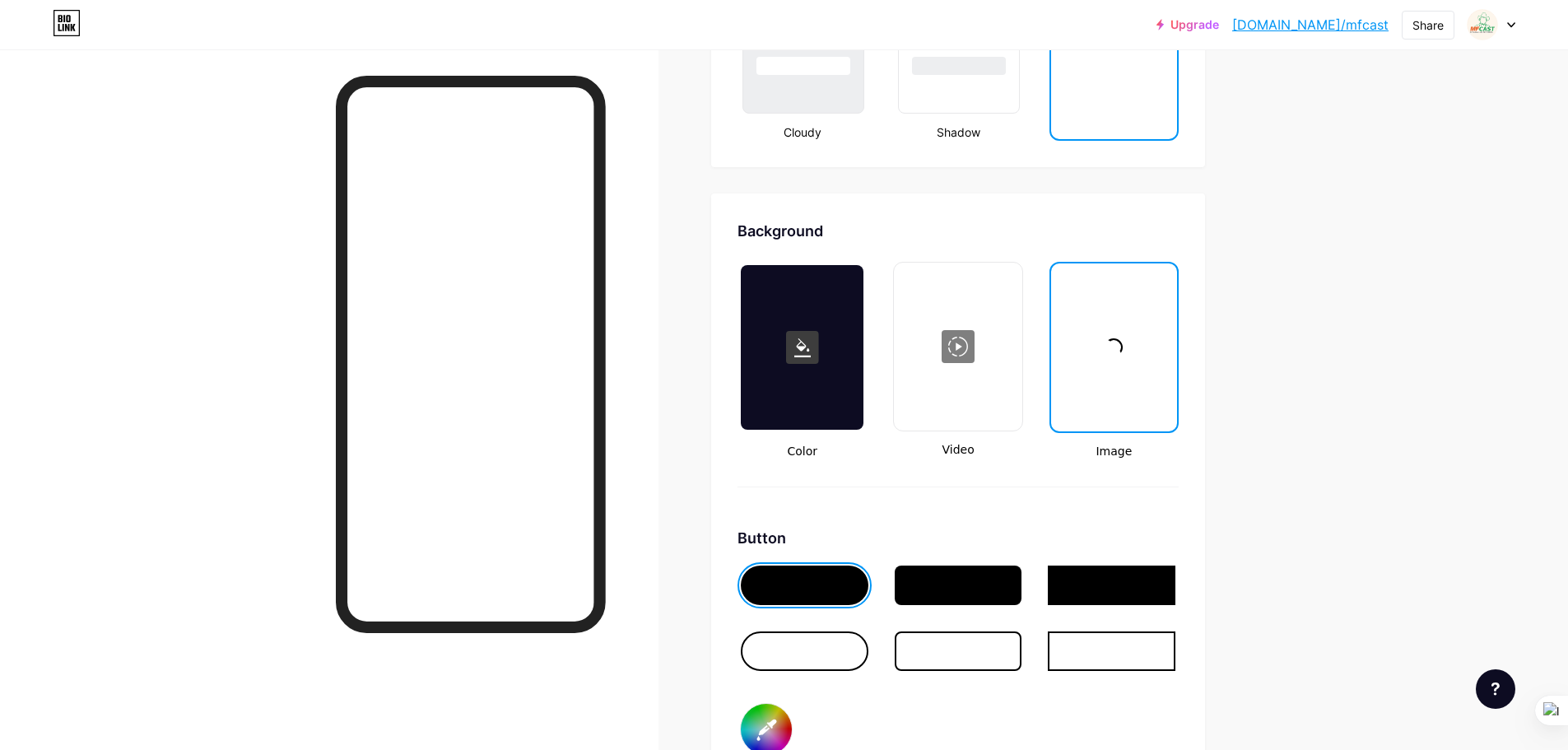
click at [1127, 338] on div at bounding box center [1113, 348] width 122 height 165
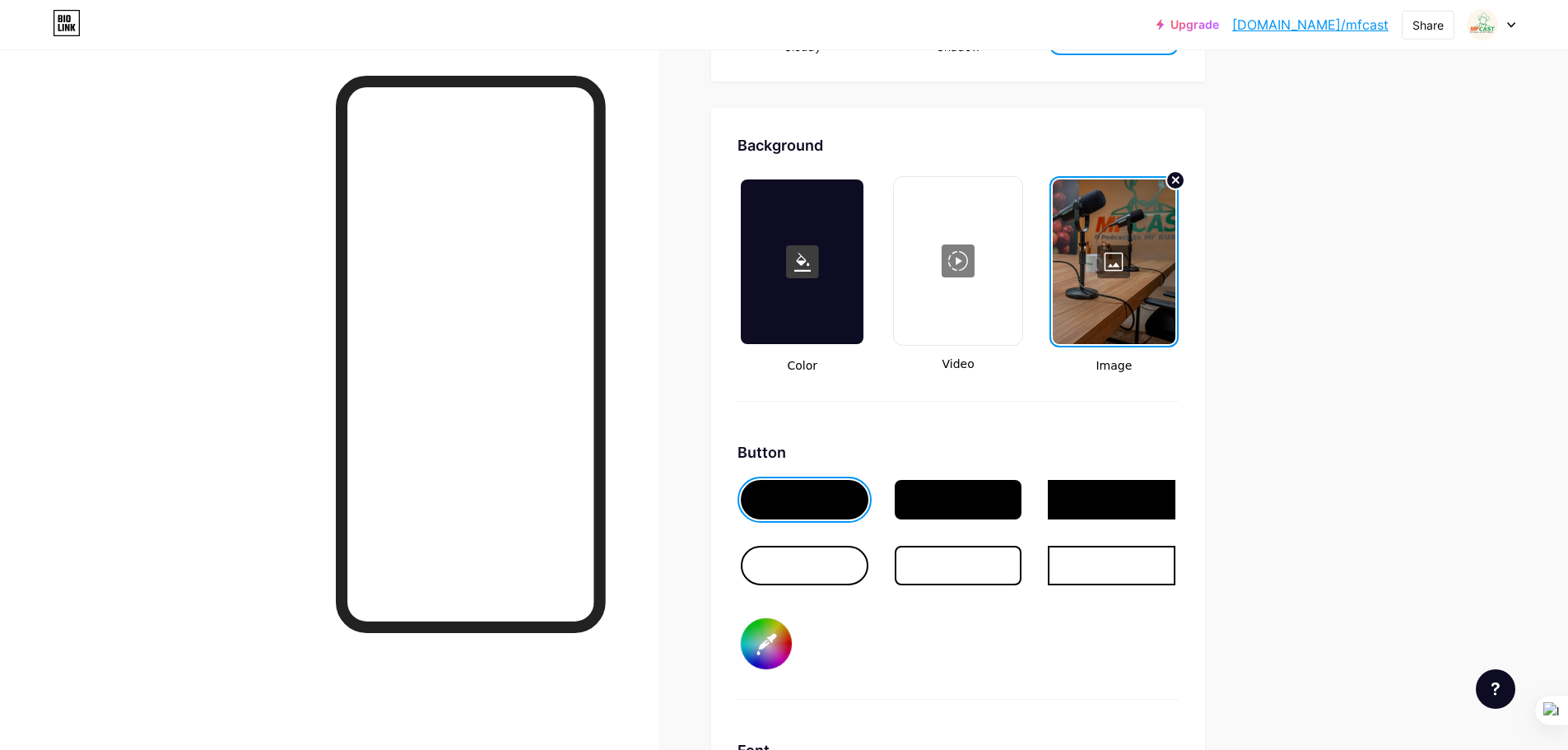
scroll to position [2058, 0]
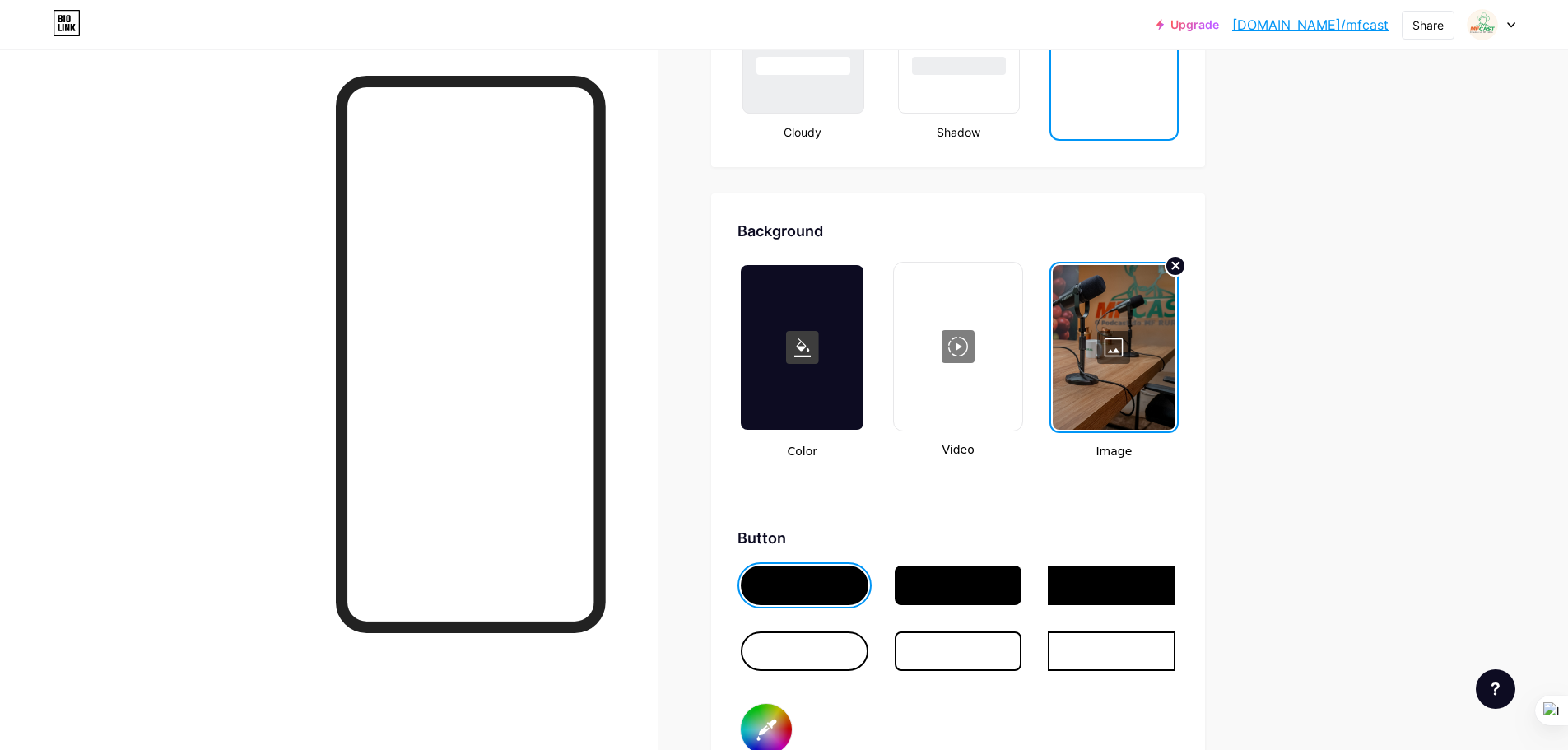
click at [1178, 265] on icon at bounding box center [1176, 265] width 7 height 7
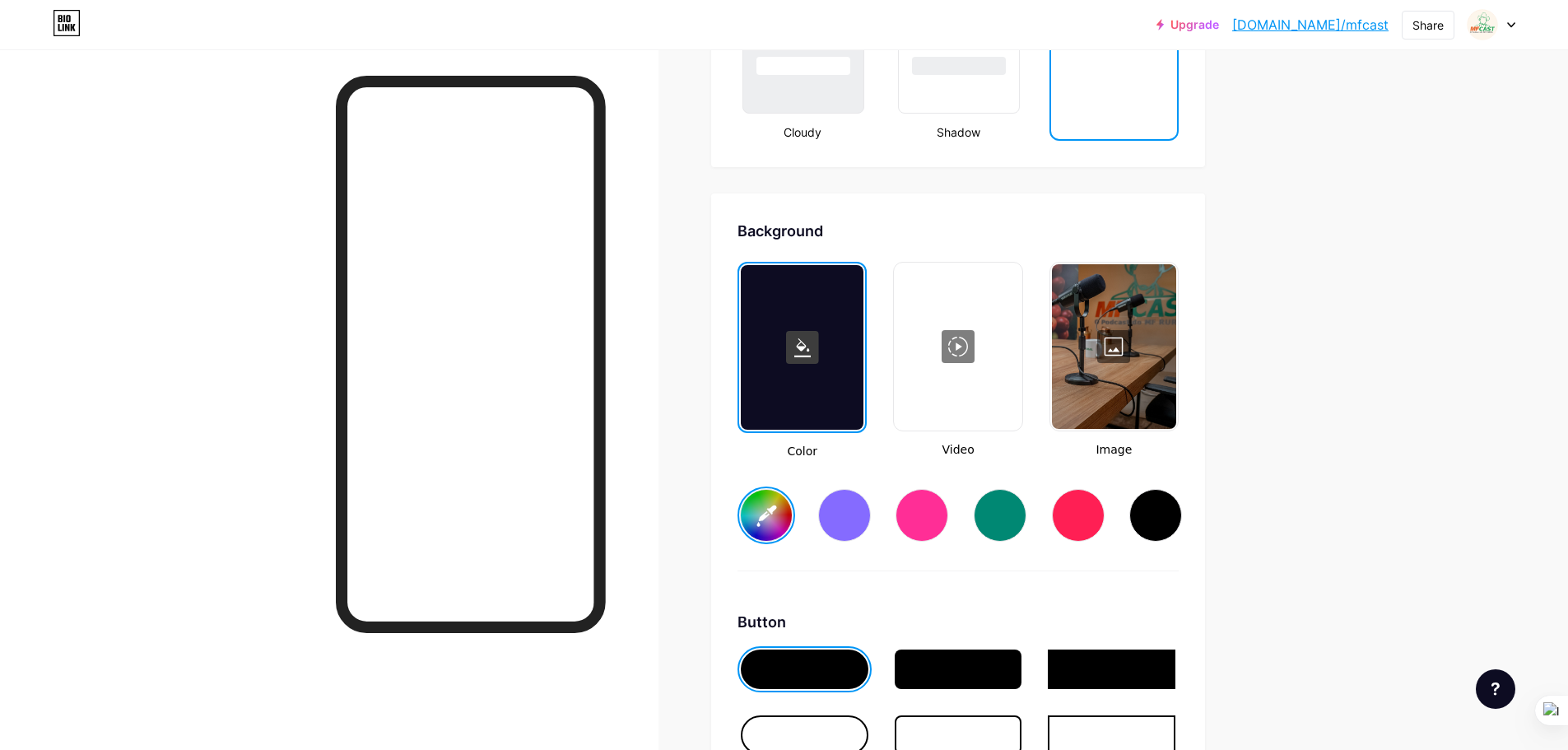
click at [1109, 347] on div at bounding box center [1113, 347] width 124 height 165
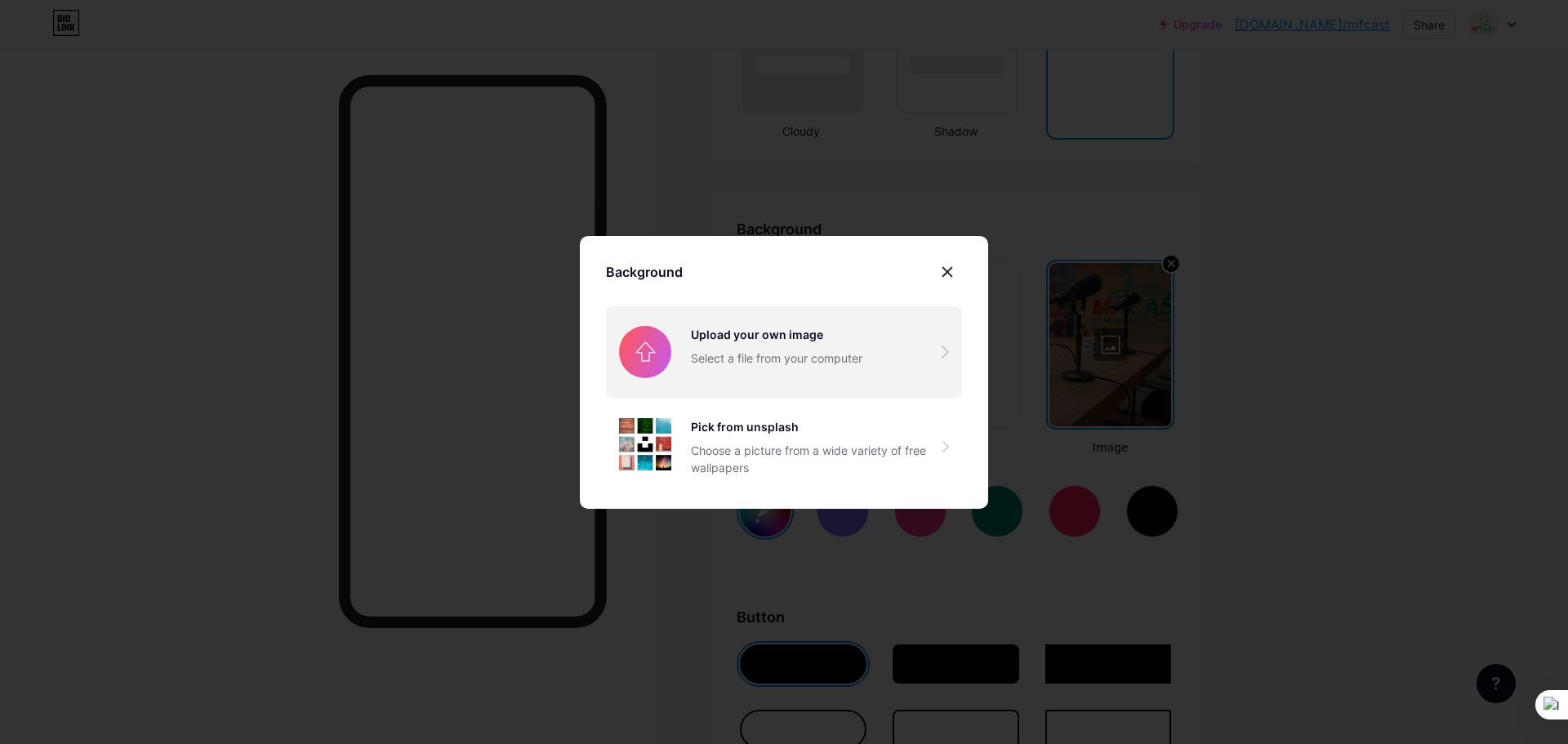
click at [699, 361] on input "file" at bounding box center [784, 352] width 356 height 91
type input "#ffffff"
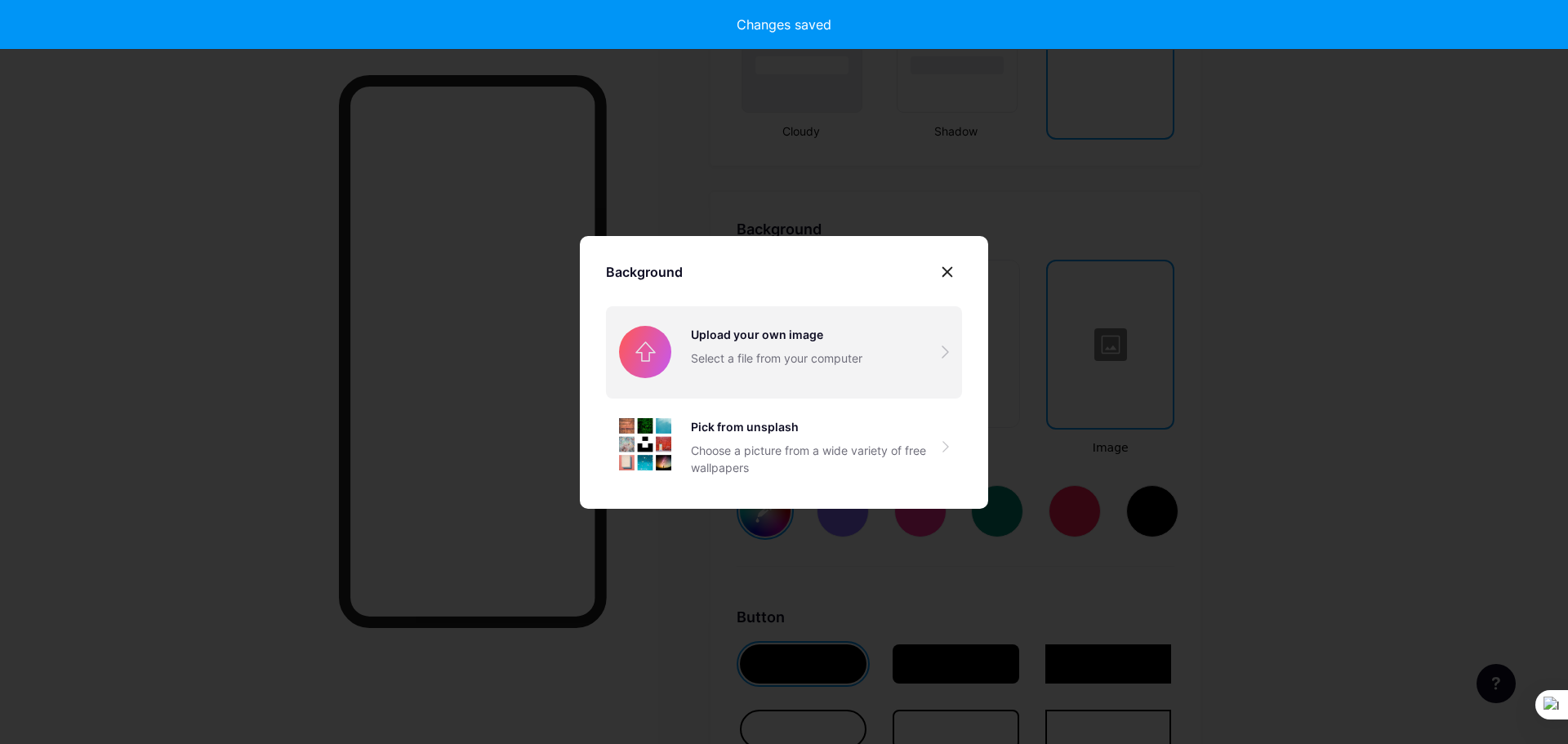
type input "#ffffff"
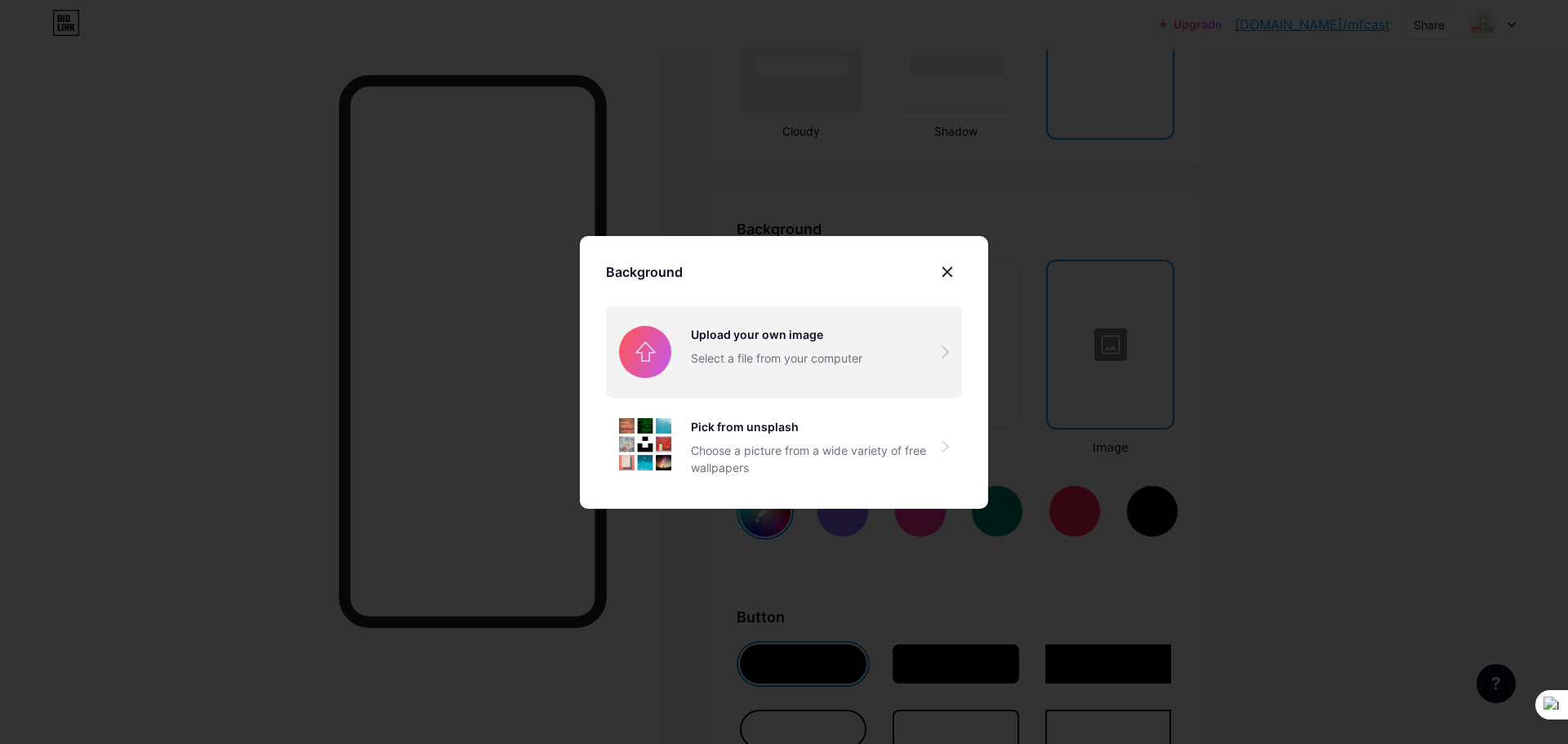
click at [744, 358] on input "file" at bounding box center [784, 352] width 356 height 91
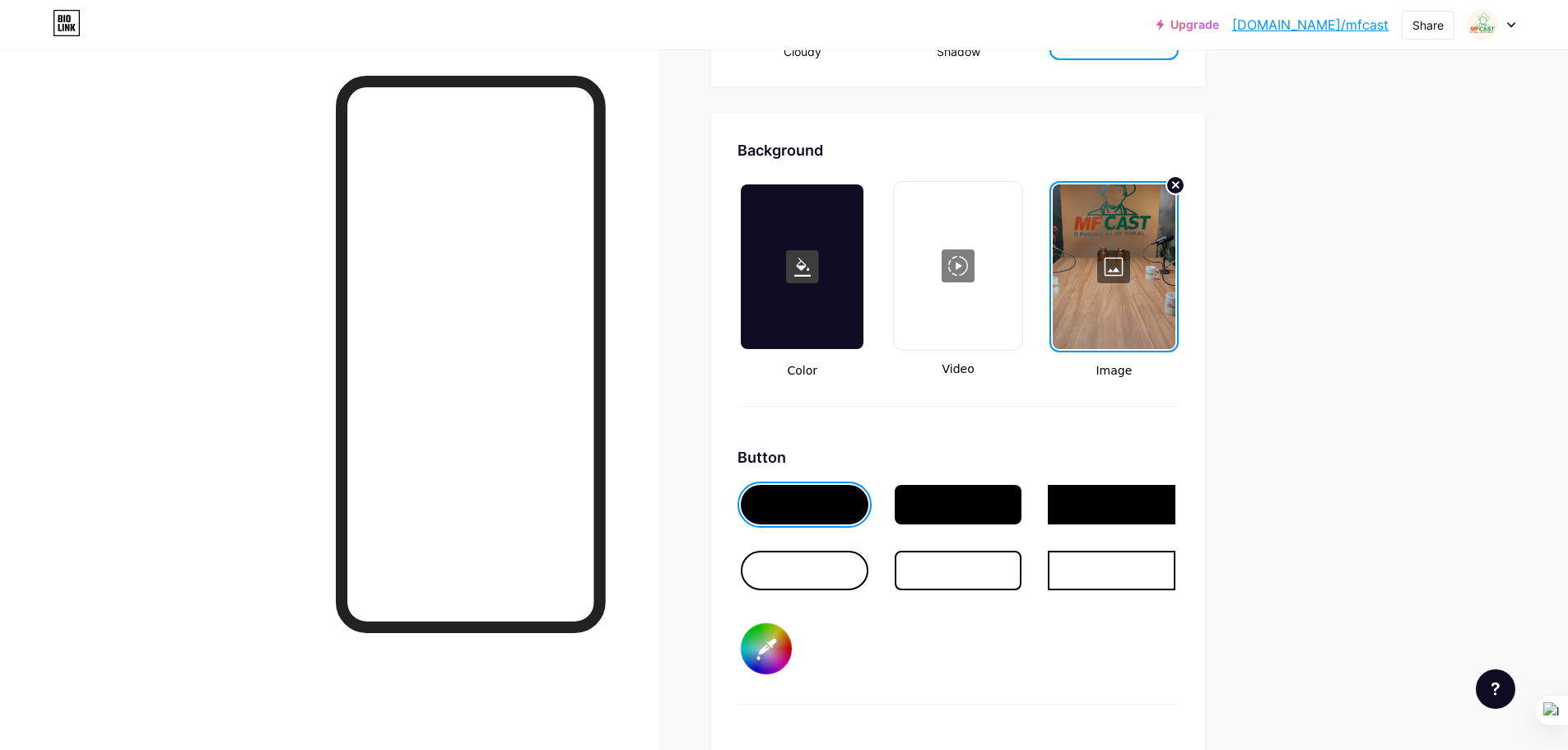
scroll to position [2140, 0]
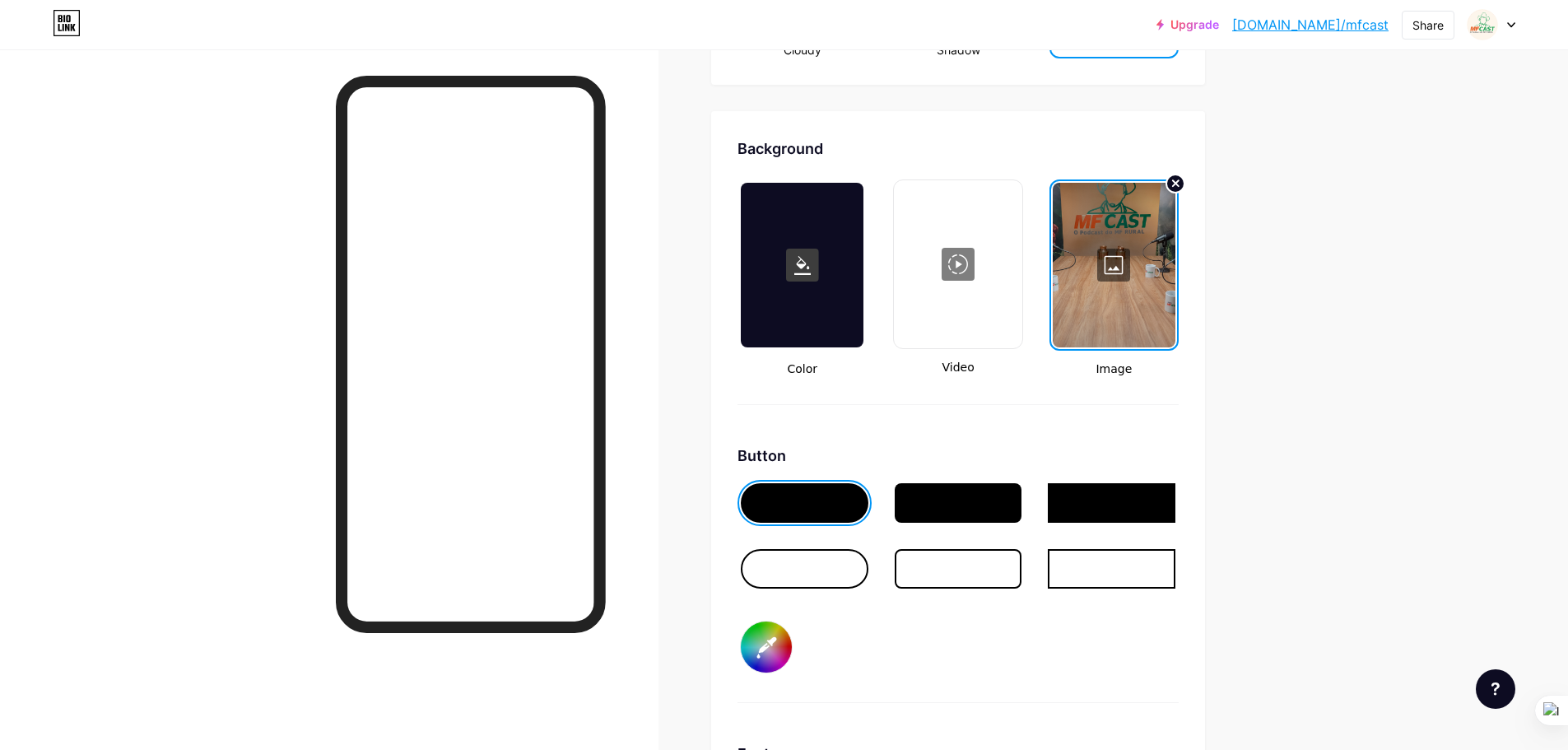
click at [1120, 257] on div at bounding box center [1113, 265] width 122 height 165
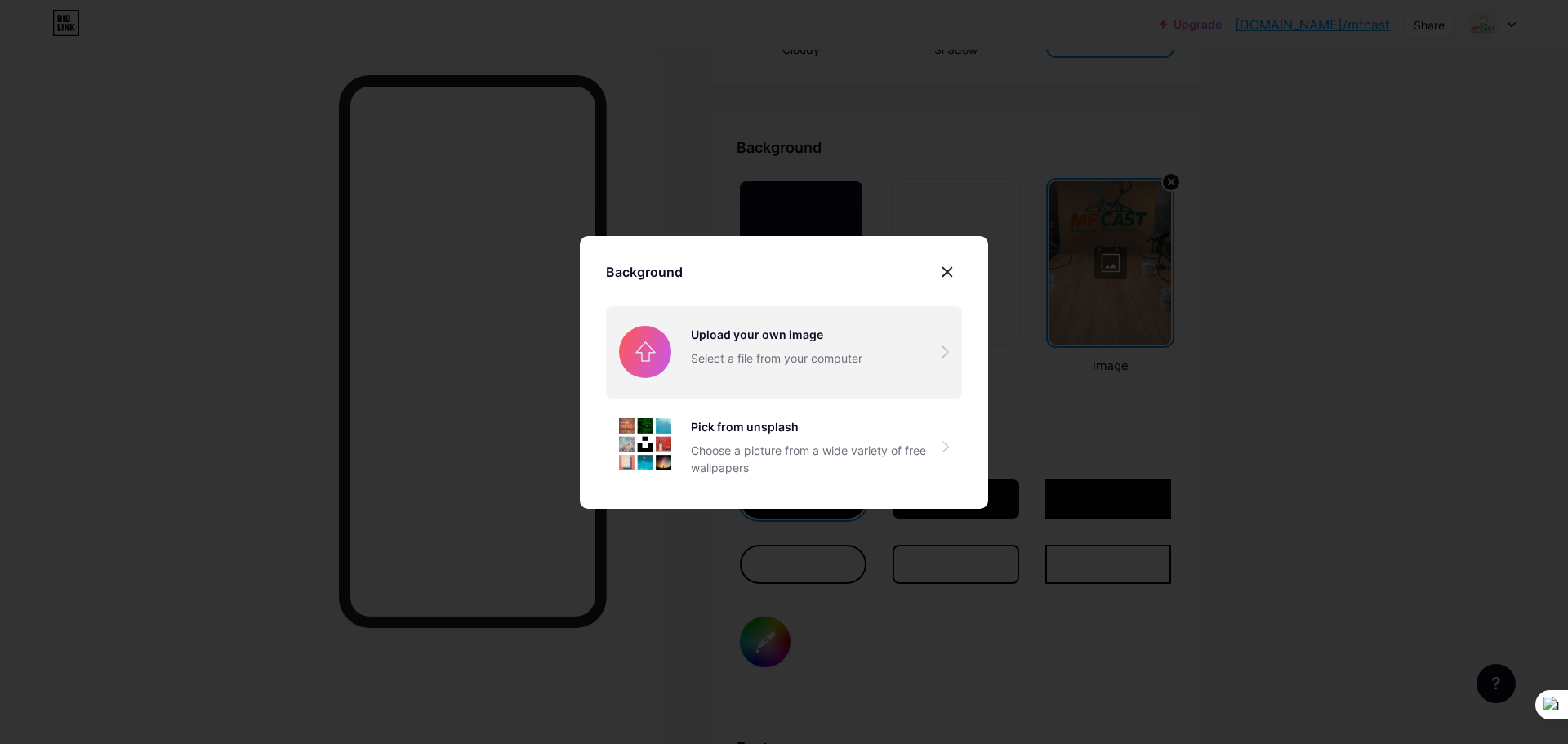
click at [808, 380] on input "file" at bounding box center [784, 352] width 356 height 91
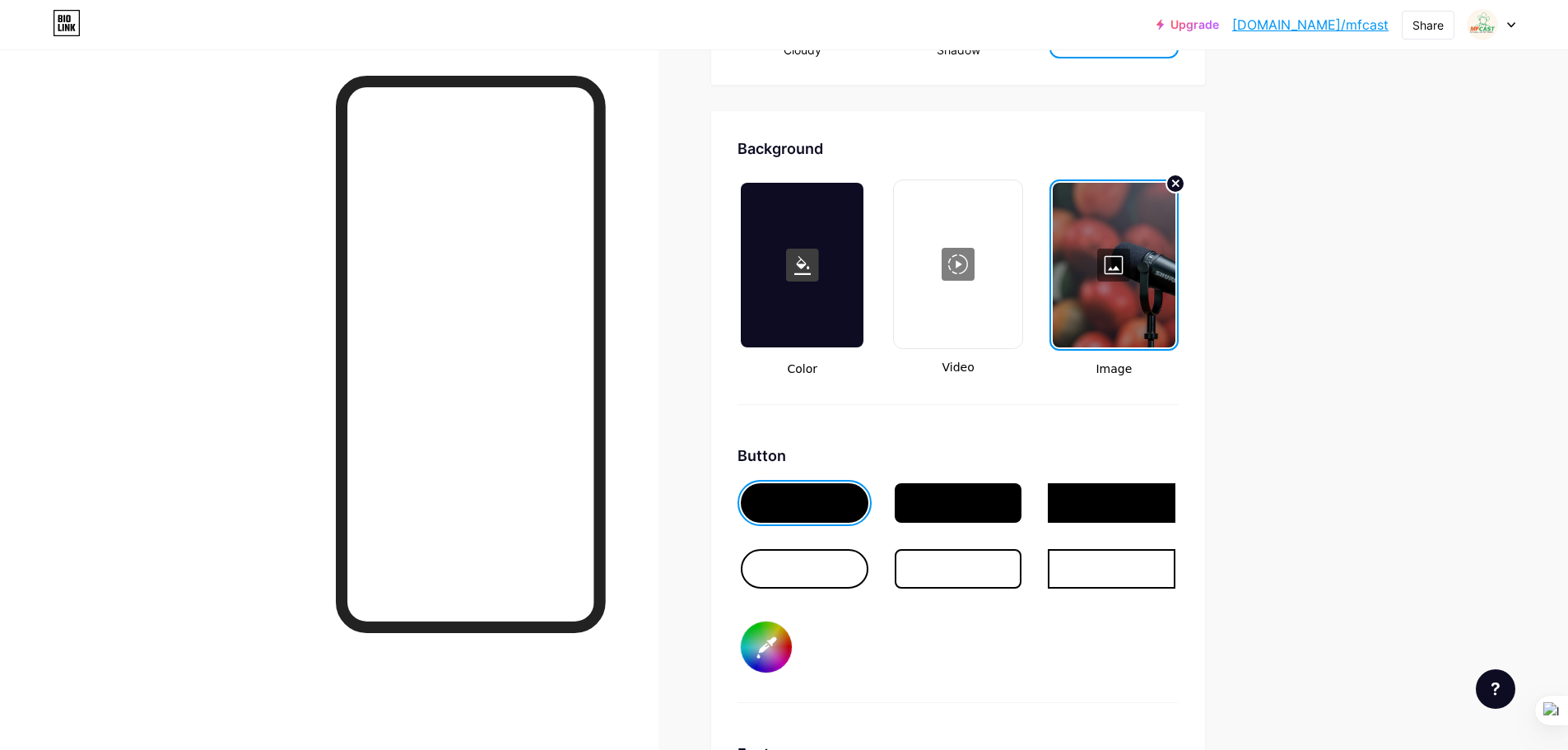
click at [956, 512] on div at bounding box center [958, 503] width 128 height 40
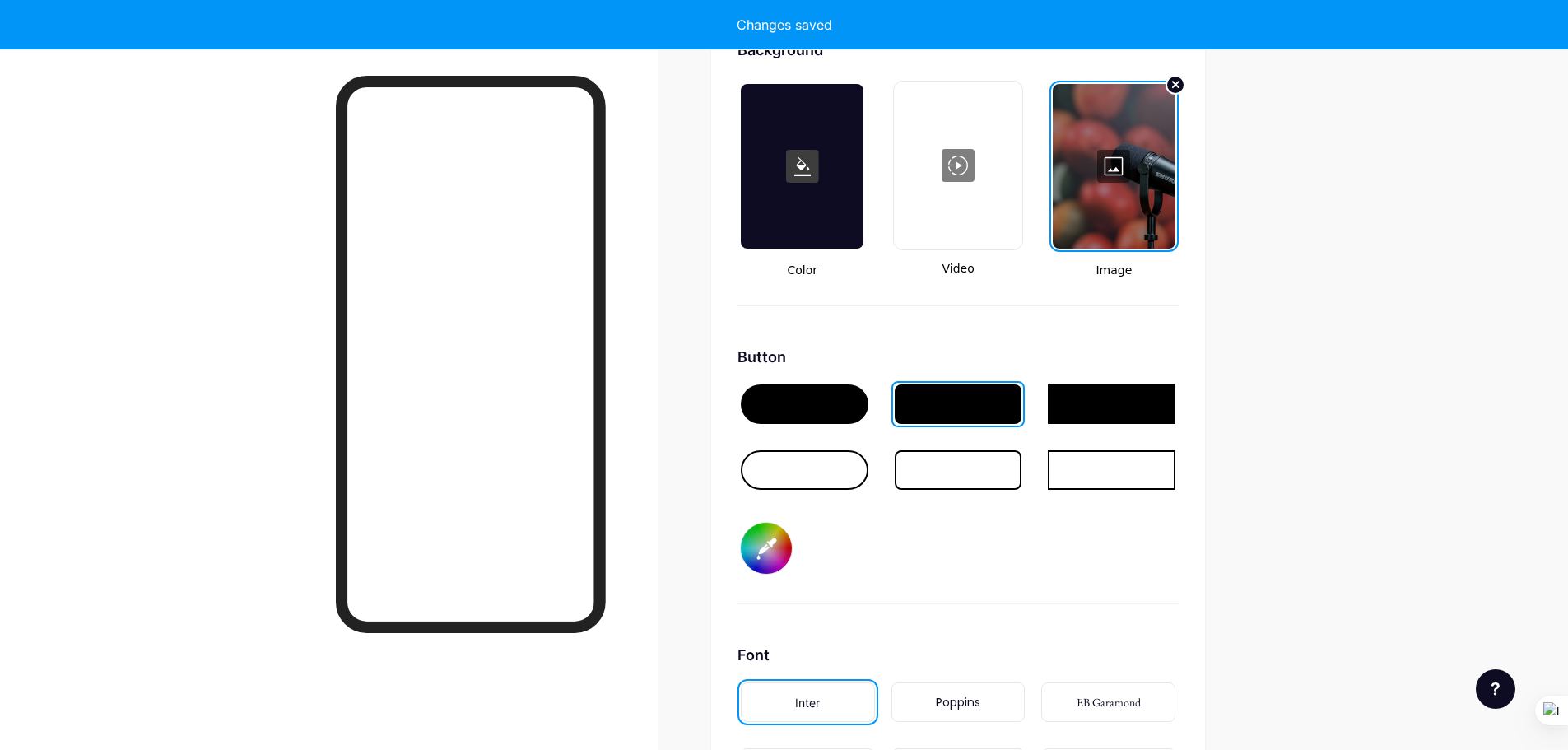
scroll to position [2387, 0]
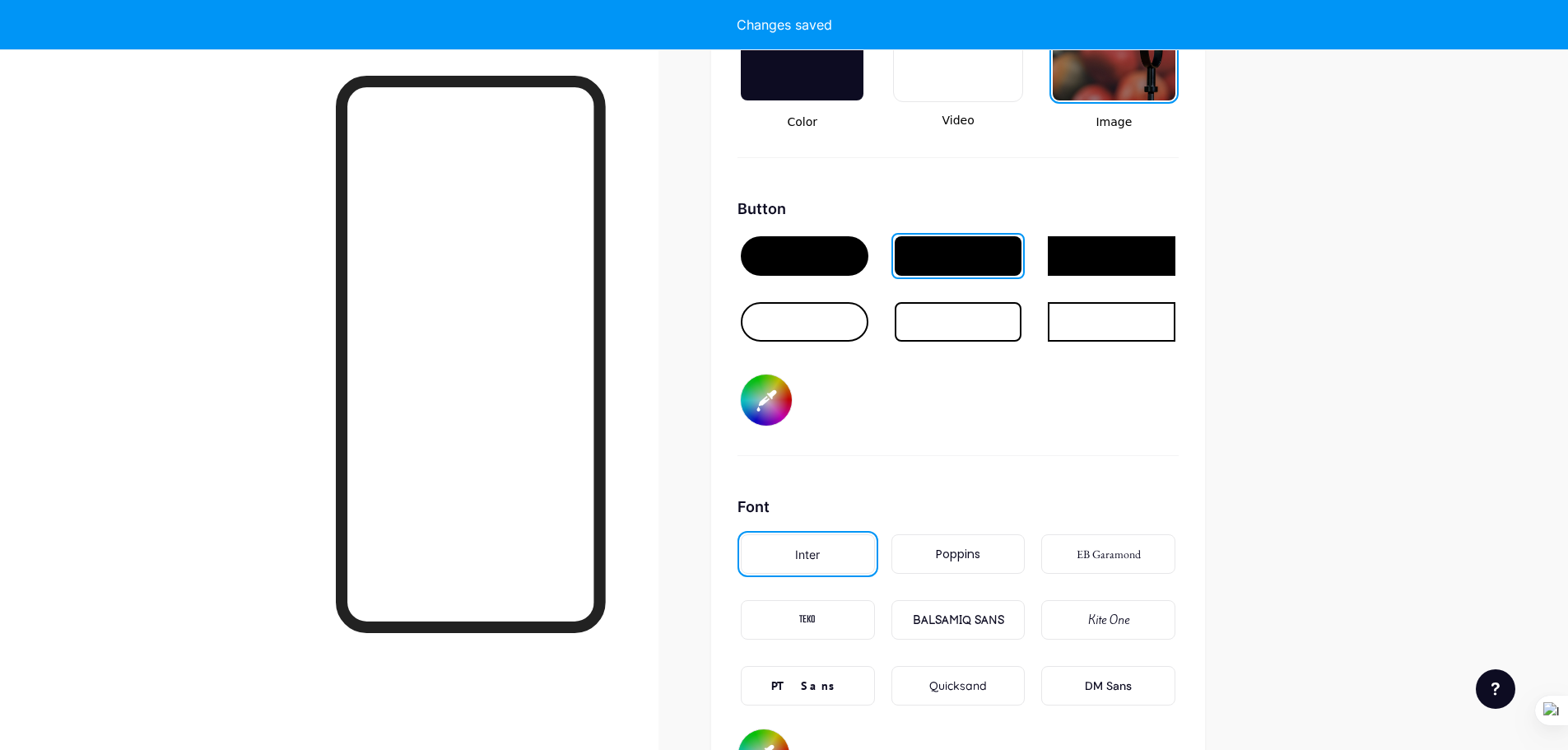
type input "#ffffff"
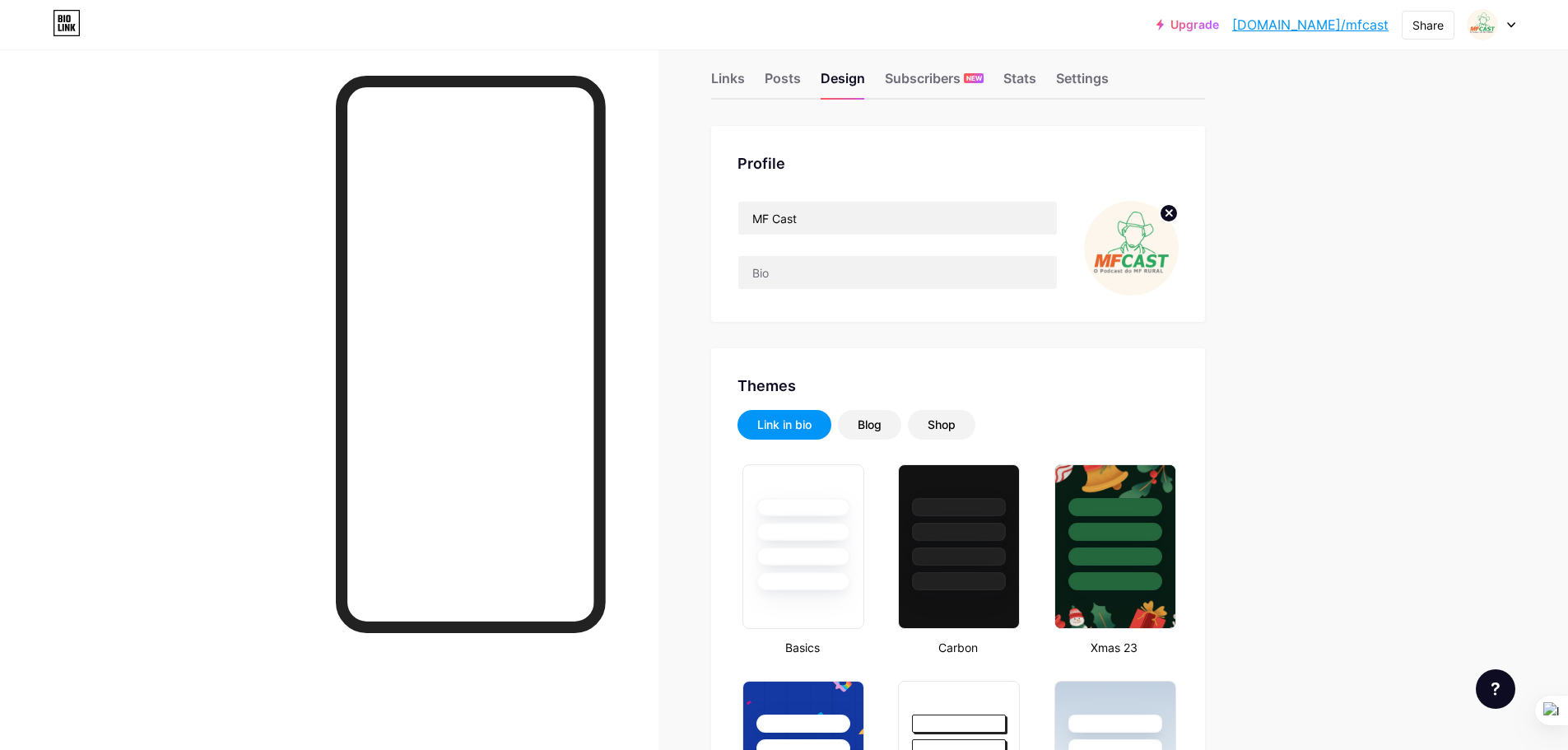
scroll to position [0, 0]
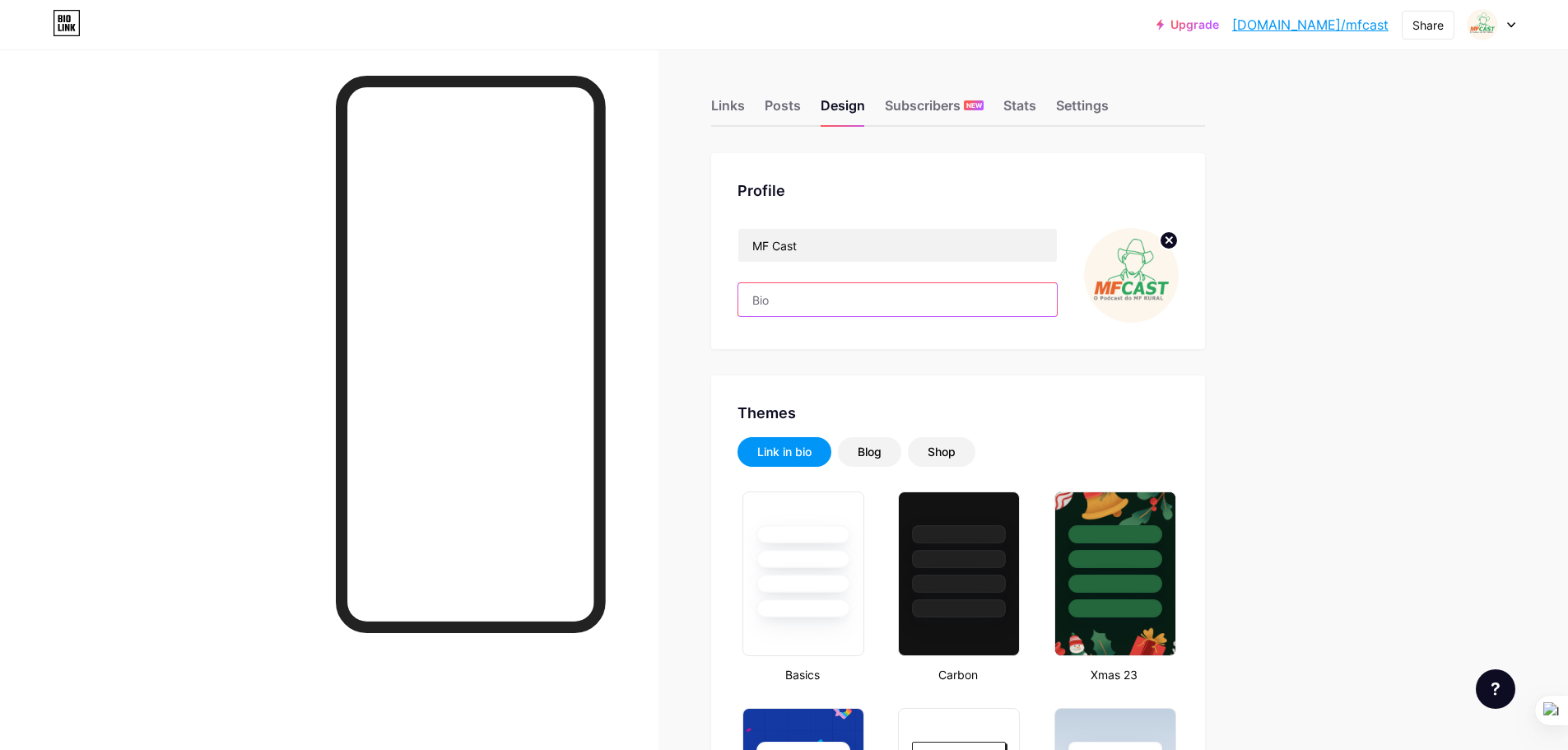
click at [850, 285] on input "text" at bounding box center [898, 300] width 319 height 33
click at [873, 297] on input "text" at bounding box center [898, 300] width 319 height 33
click at [828, 302] on input "text" at bounding box center [898, 300] width 319 height 33
paste input "O Podcast do MF Rural! 🌾"
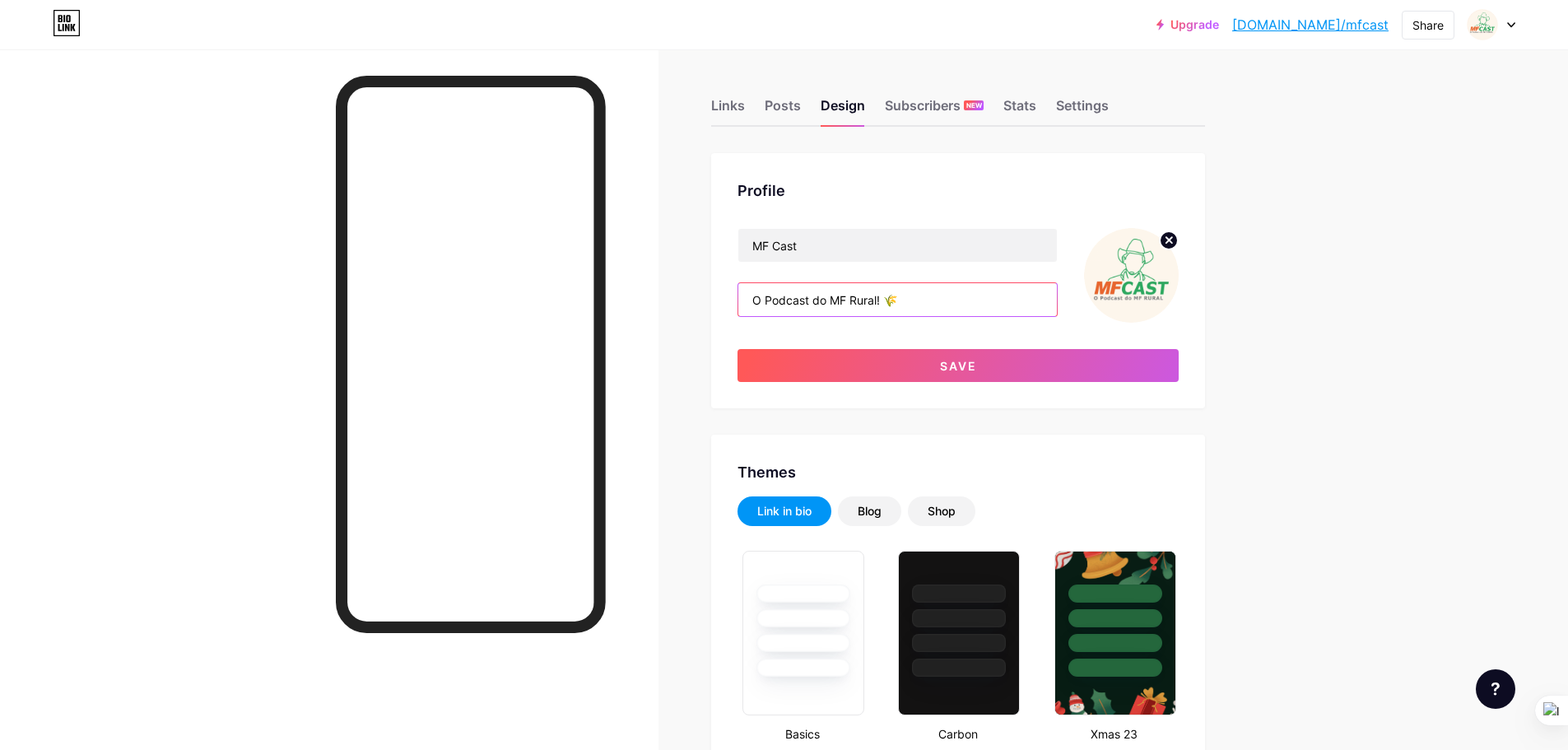
type input "O Podcast do MF Rural! 🌾"
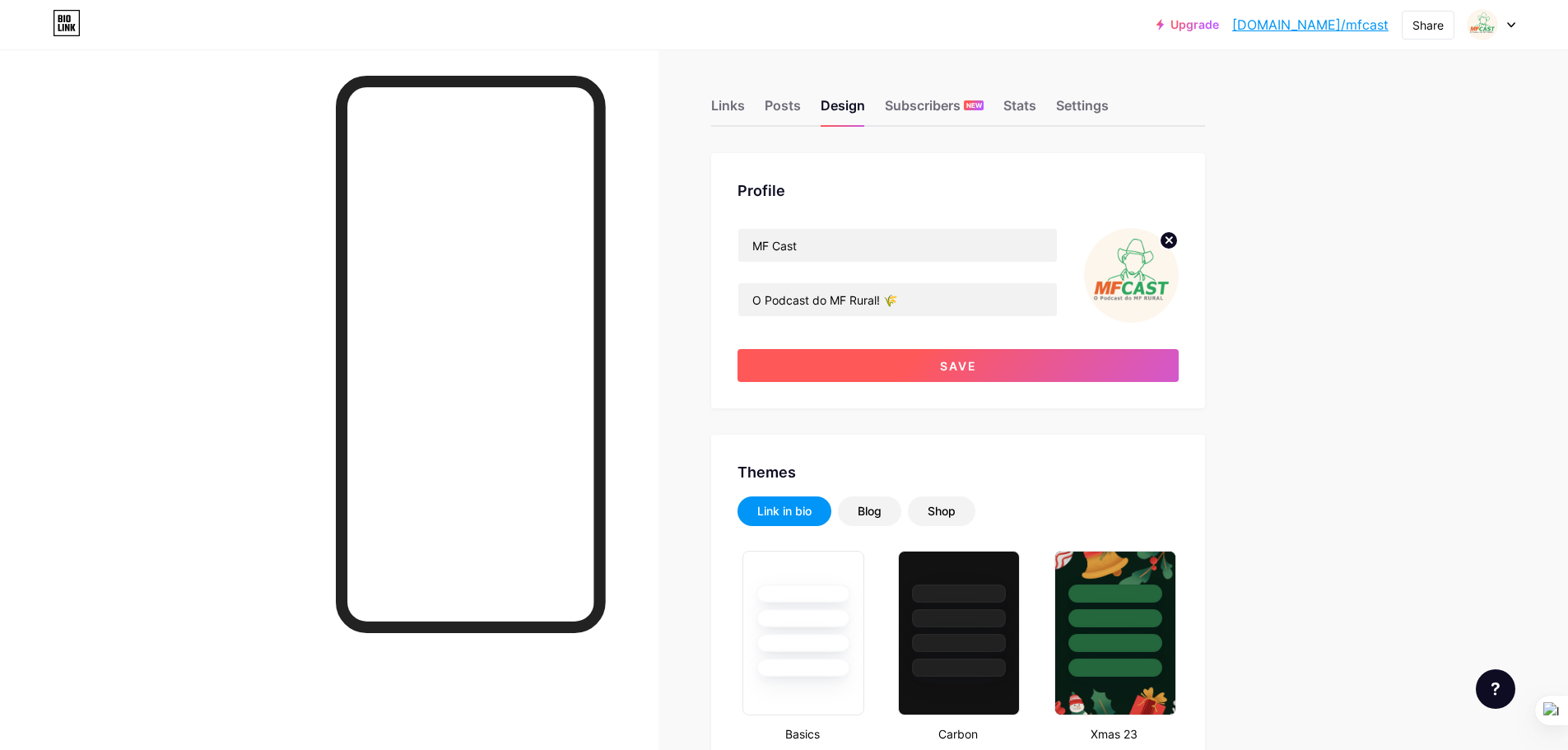
click at [1026, 361] on button "Save" at bounding box center [957, 365] width 441 height 33
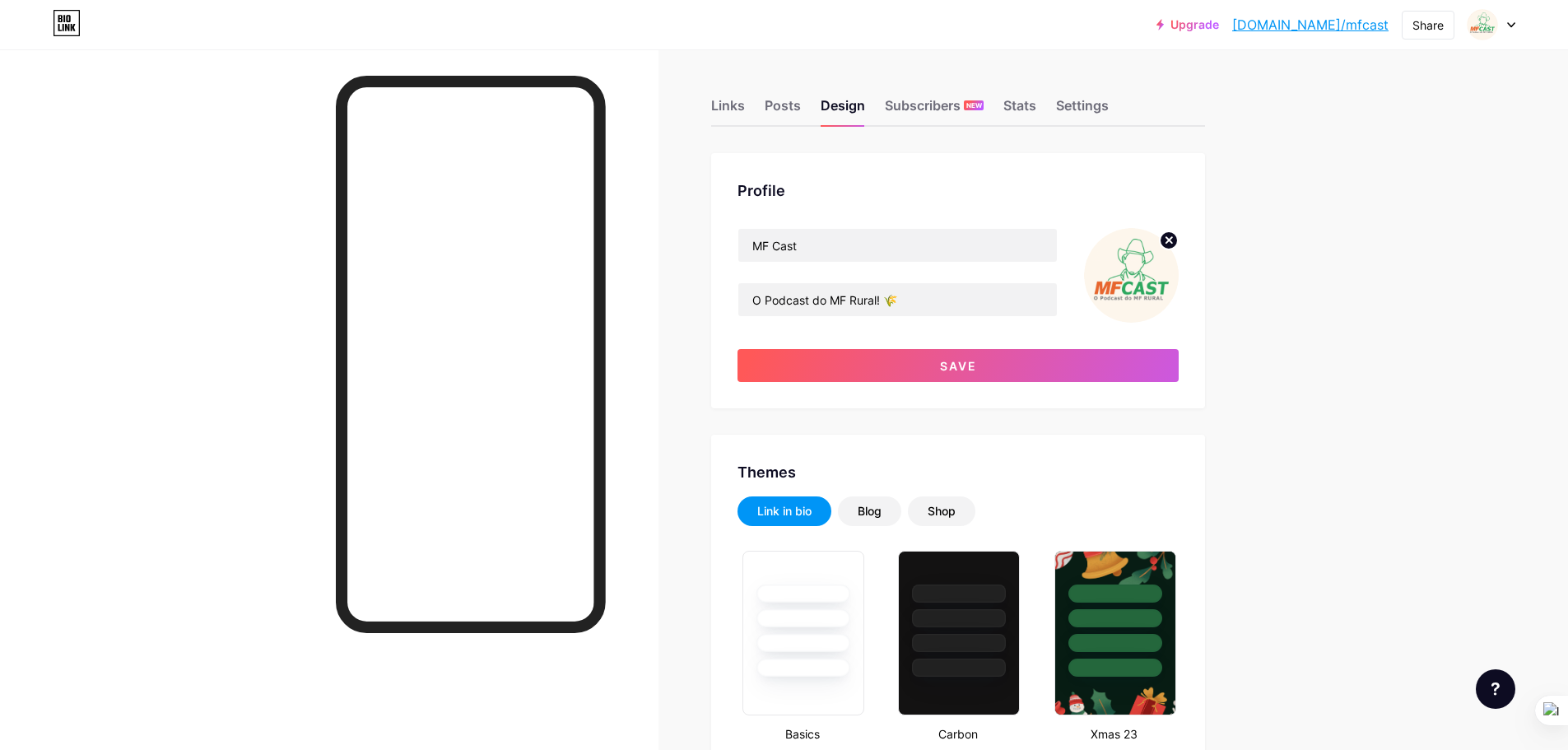
type input "#ffffff"
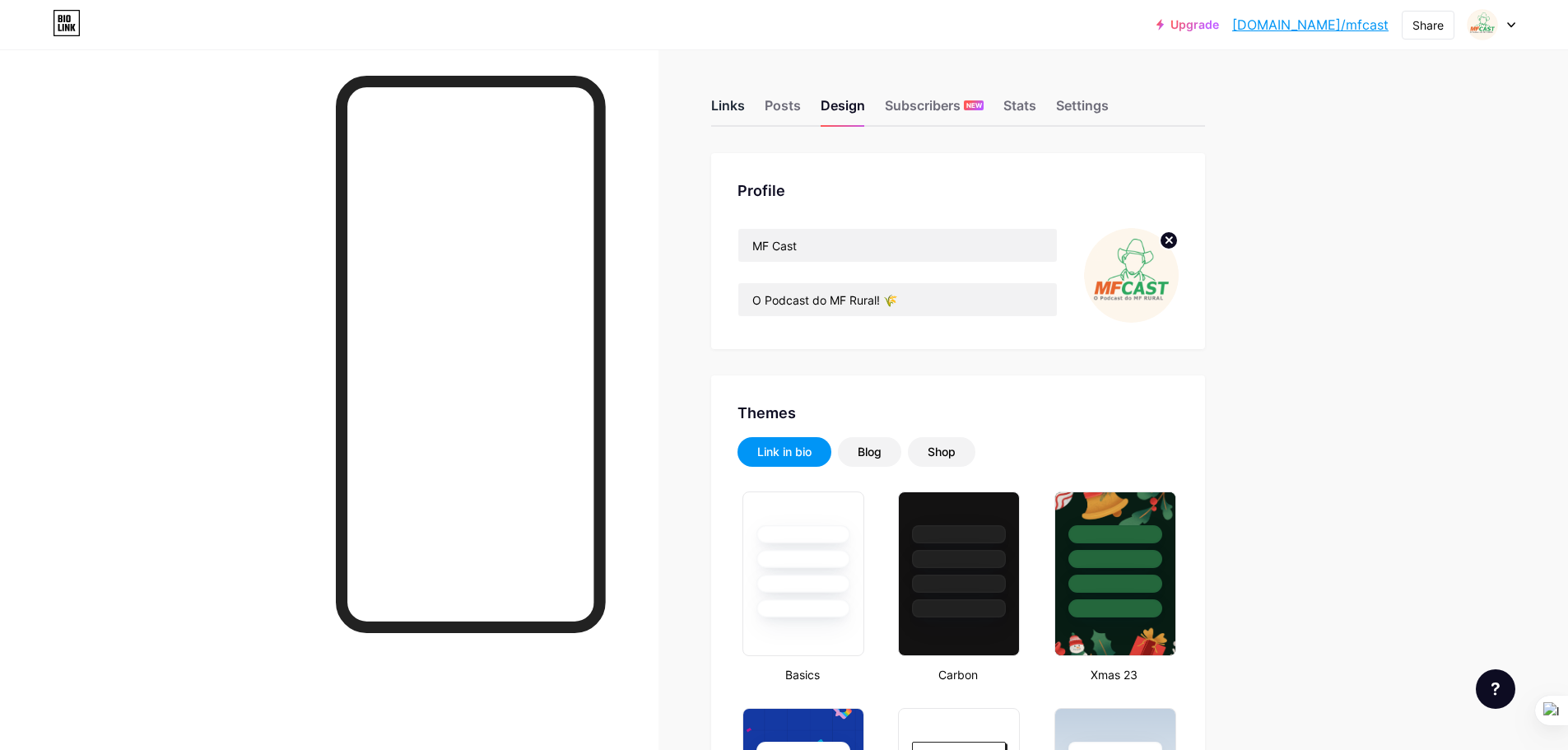
click at [738, 116] on div "Links" at bounding box center [728, 110] width 34 height 29
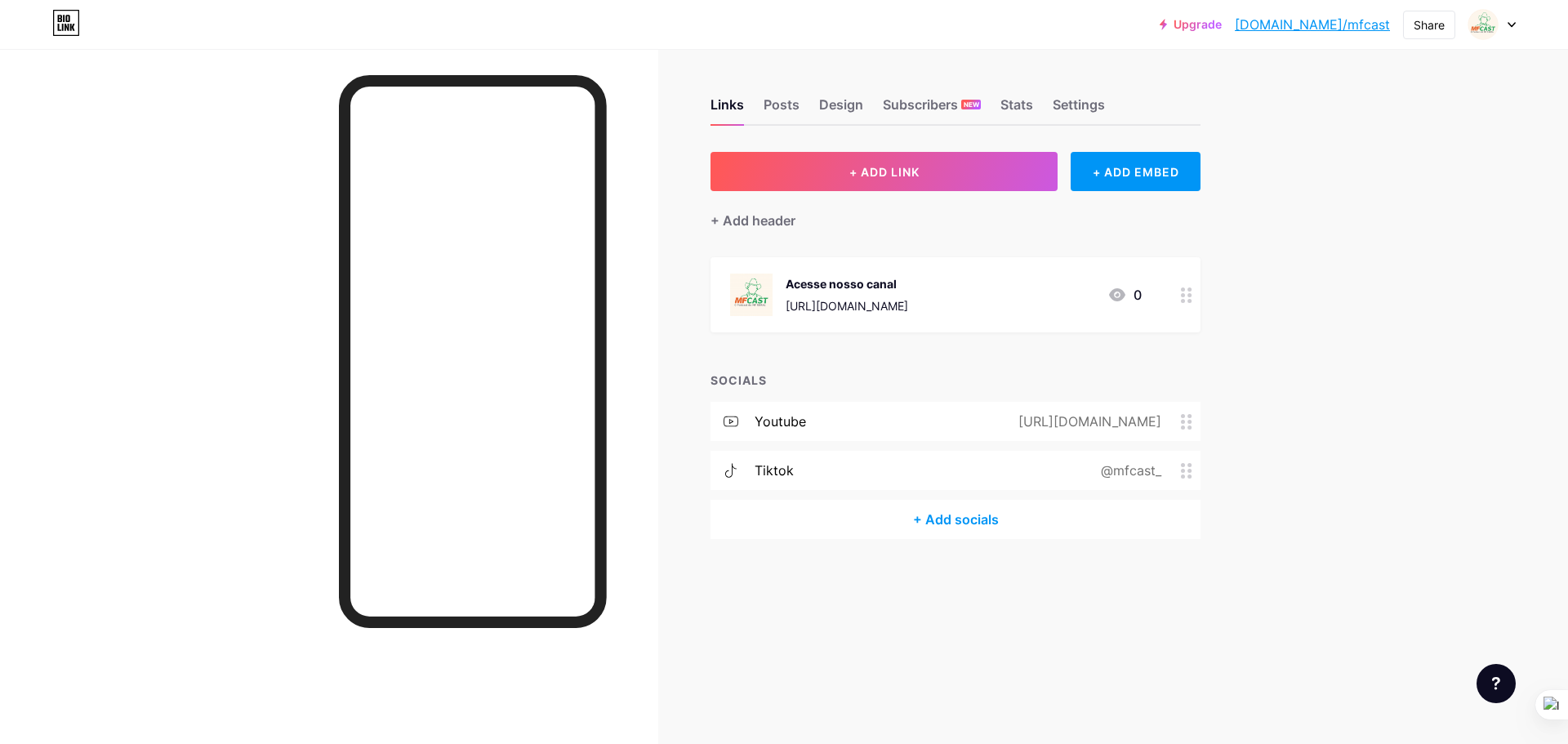
click at [919, 520] on div "+ Add socials" at bounding box center [955, 519] width 490 height 40
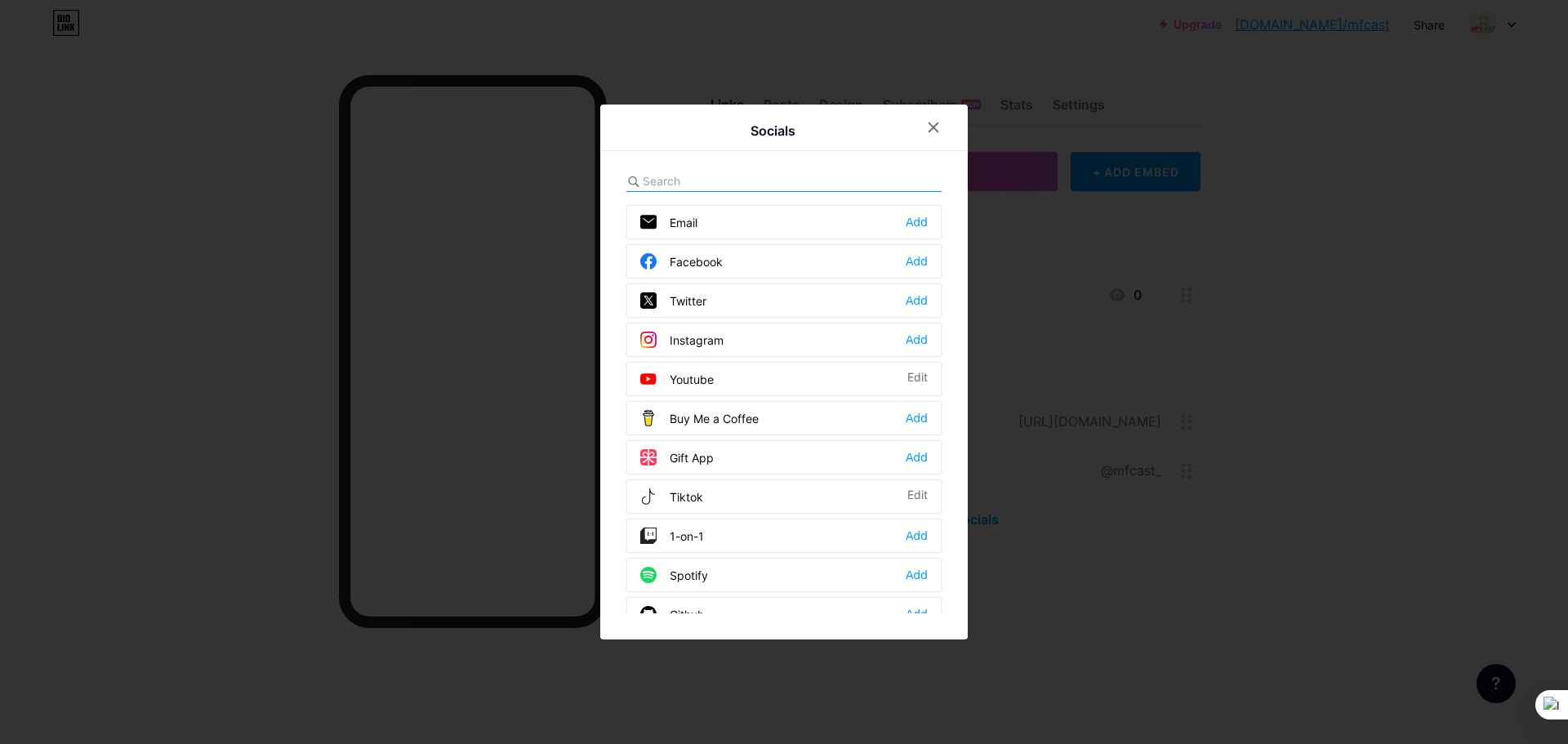
click at [756, 255] on div "Facebook Add" at bounding box center [784, 261] width 315 height 34
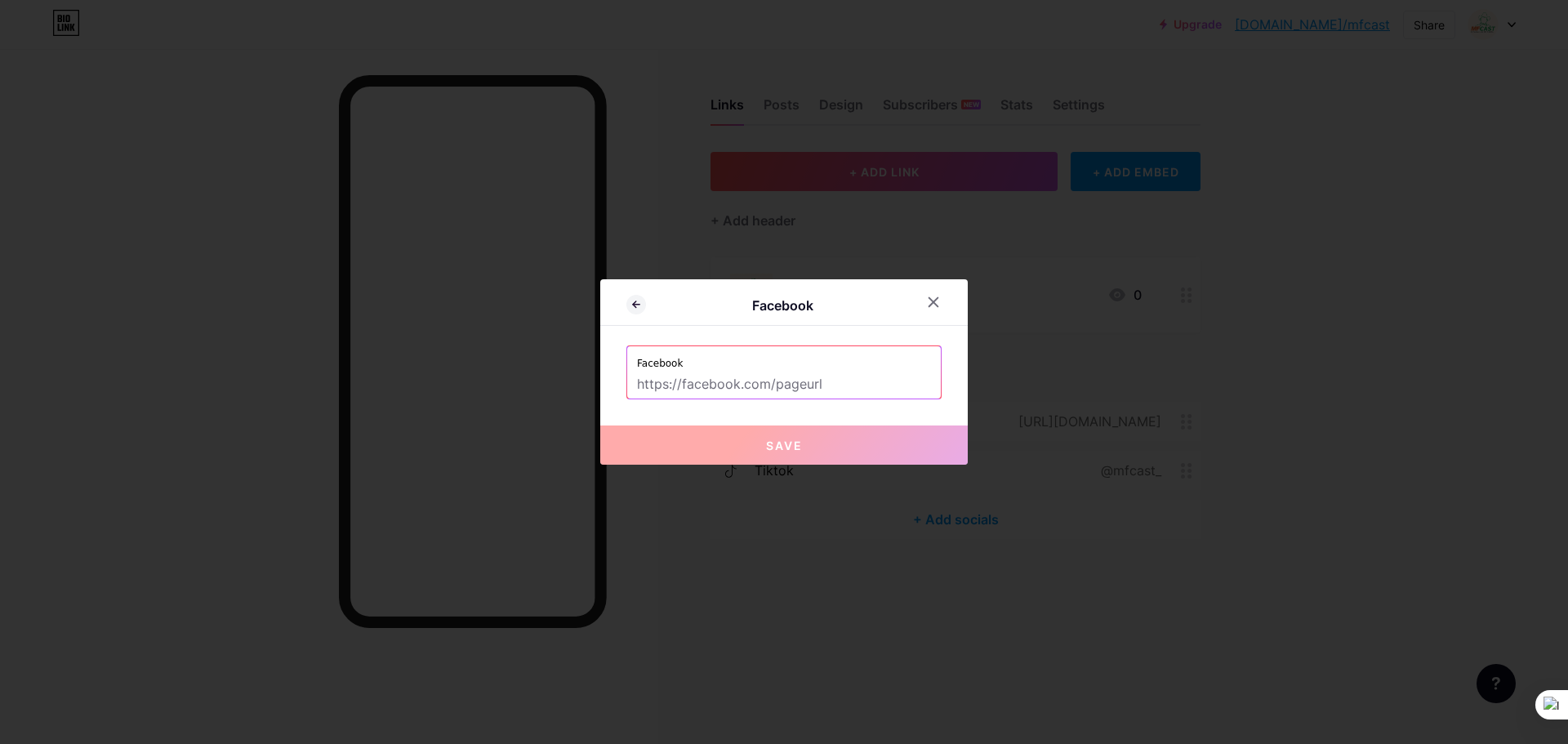
click at [715, 377] on input "text" at bounding box center [784, 385] width 294 height 28
paste input "[URL][DOMAIN_NAME]"
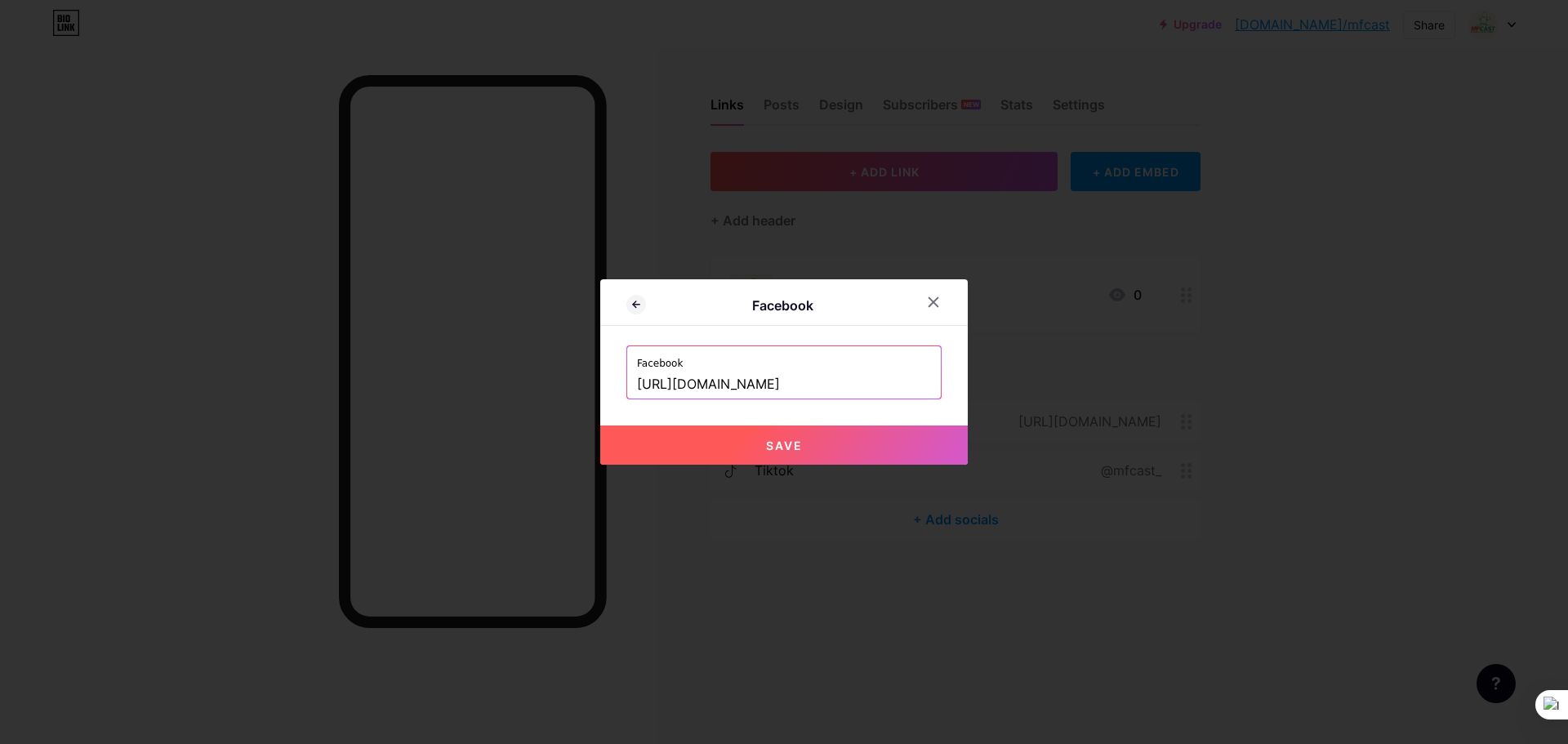
type input "[URL][DOMAIN_NAME]"
click at [720, 441] on button "Save" at bounding box center [784, 445] width 368 height 40
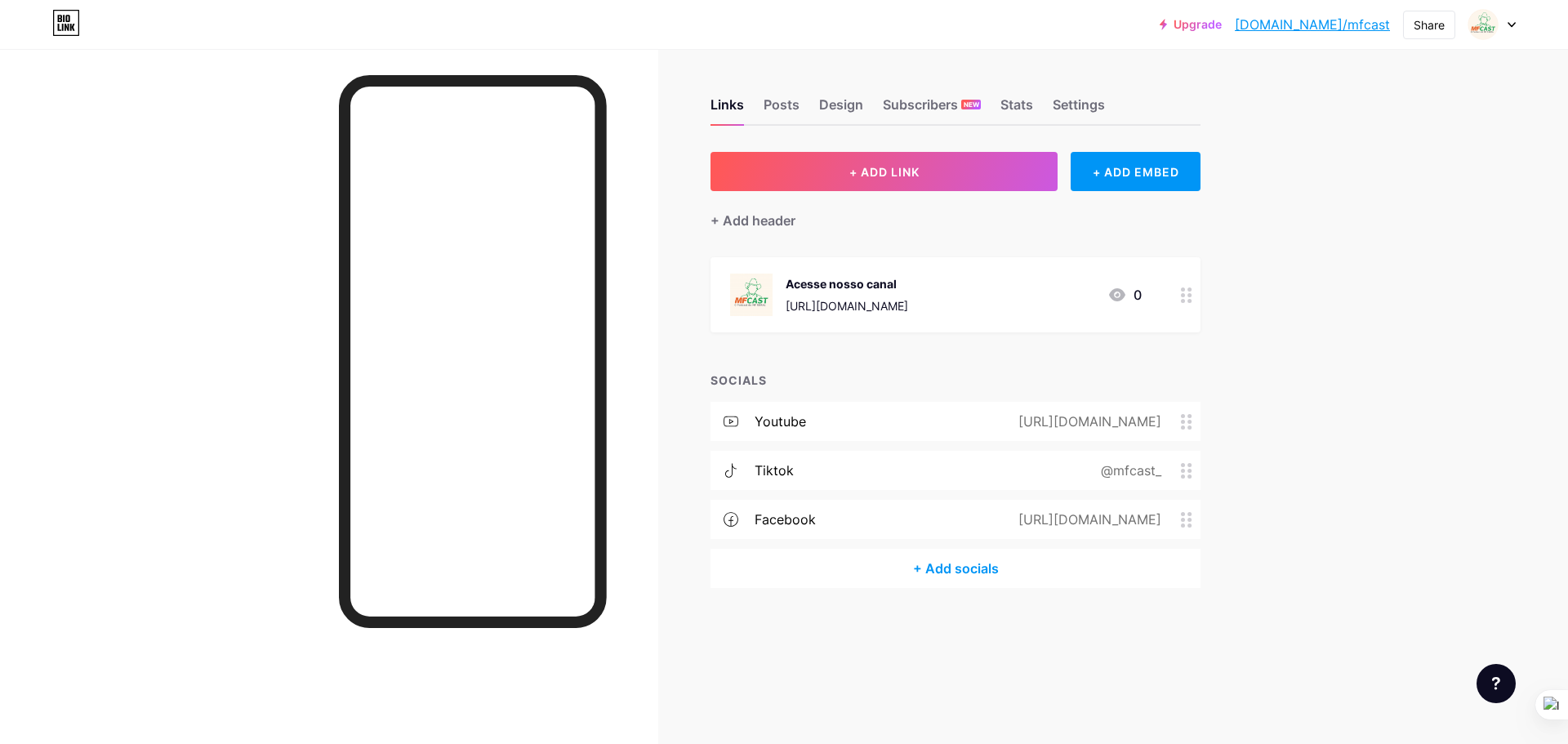
click at [1181, 417] on icon at bounding box center [1186, 421] width 11 height 15
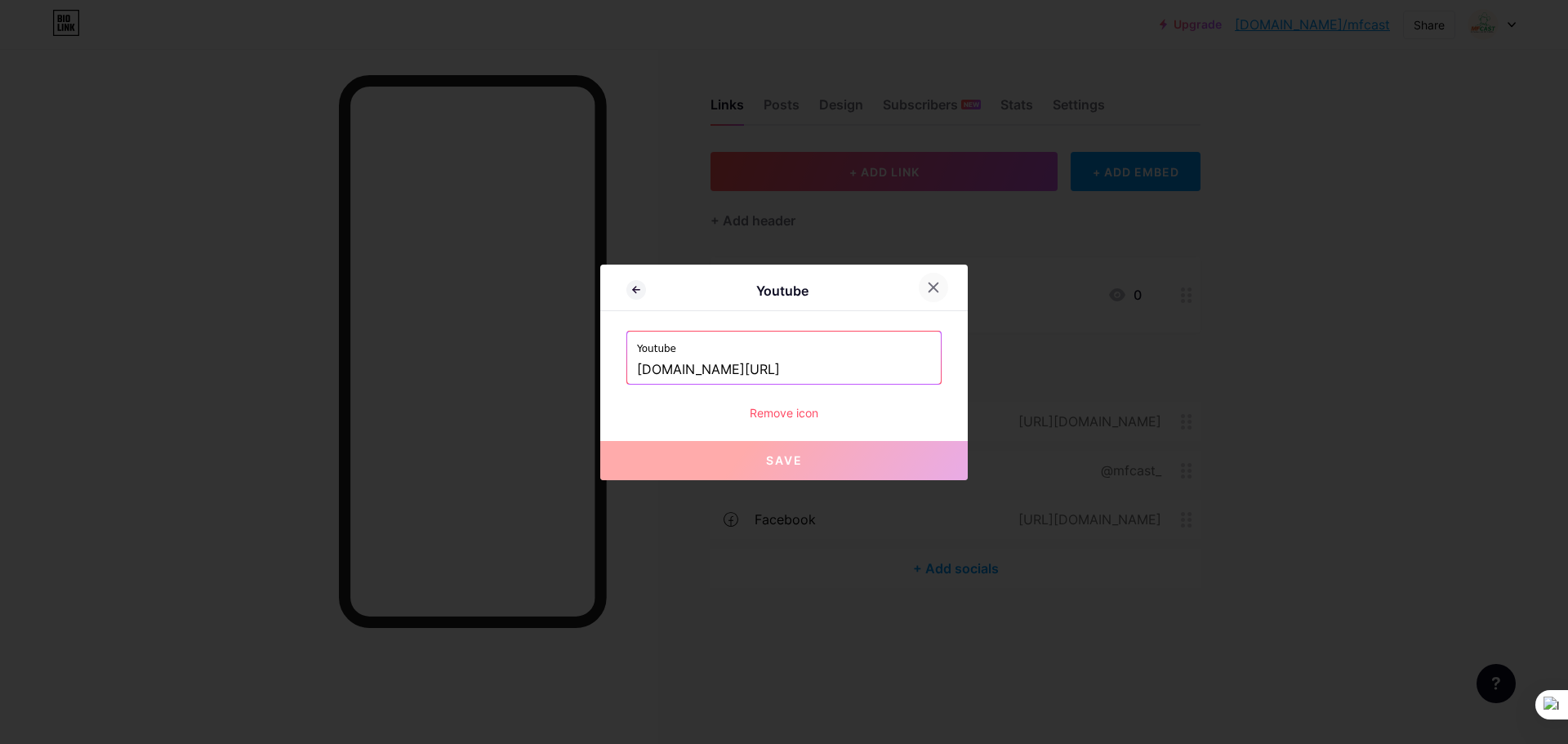
click at [919, 285] on div at bounding box center [933, 287] width 29 height 29
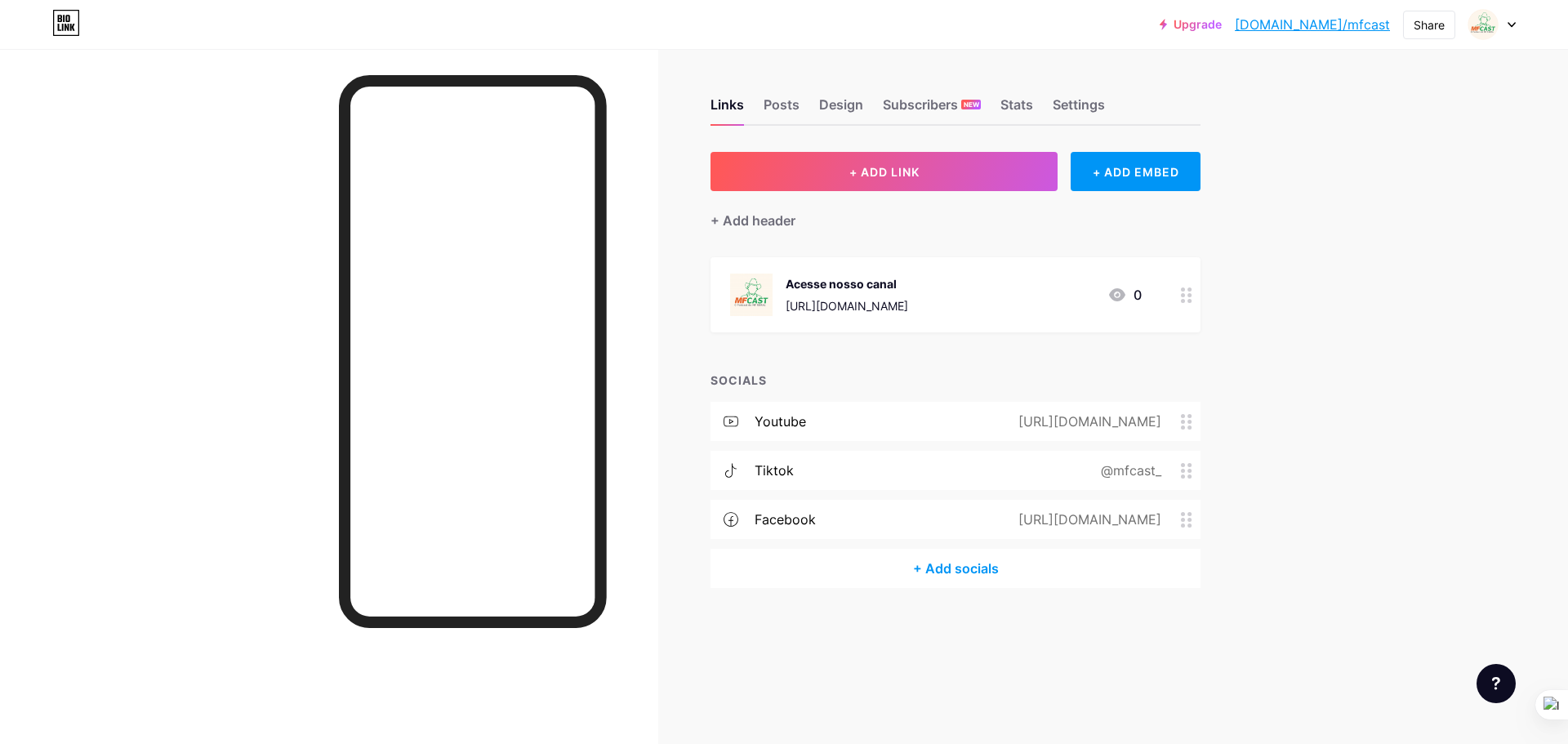
click at [987, 578] on div "+ Add socials" at bounding box center [955, 568] width 490 height 40
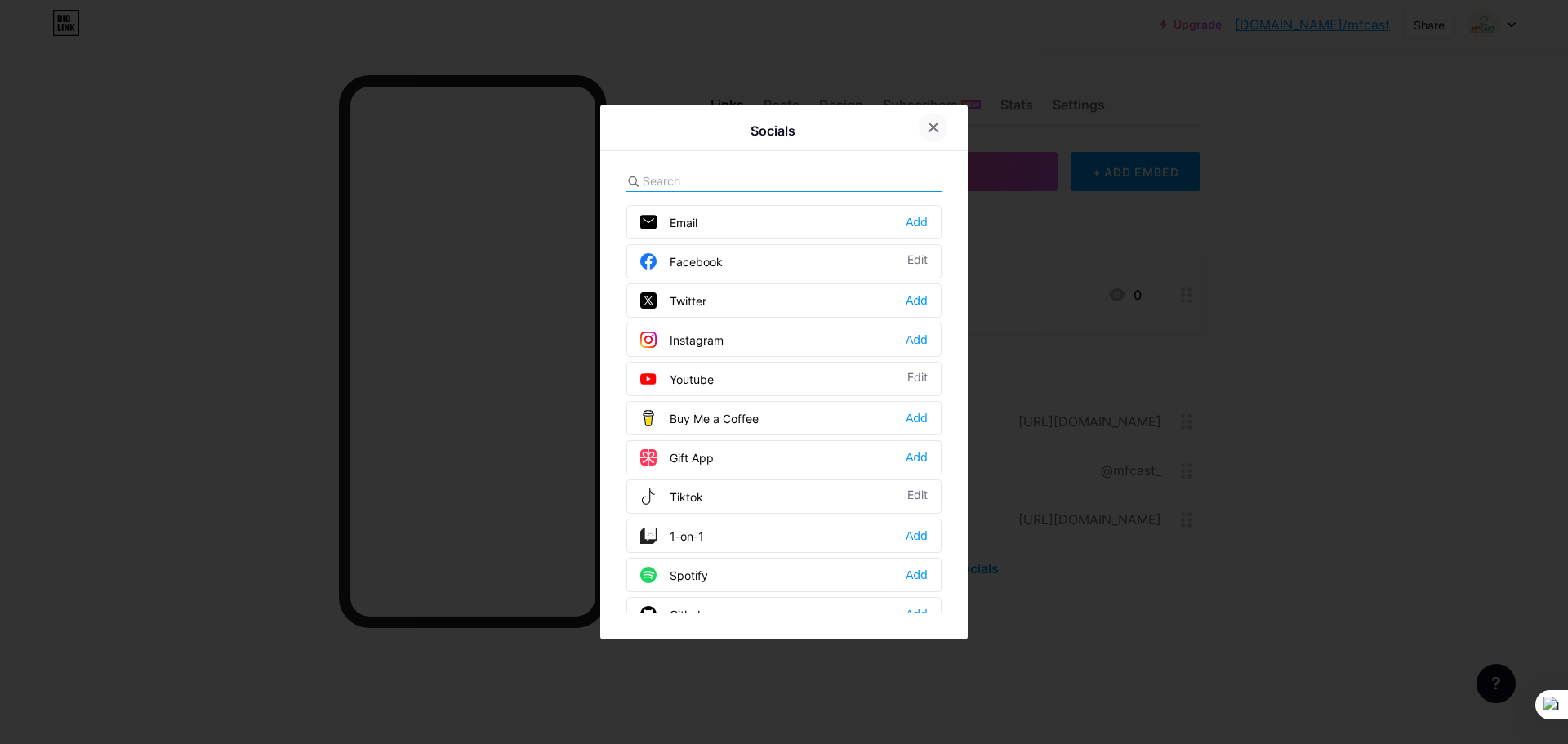
click at [927, 130] on icon at bounding box center [933, 127] width 13 height 13
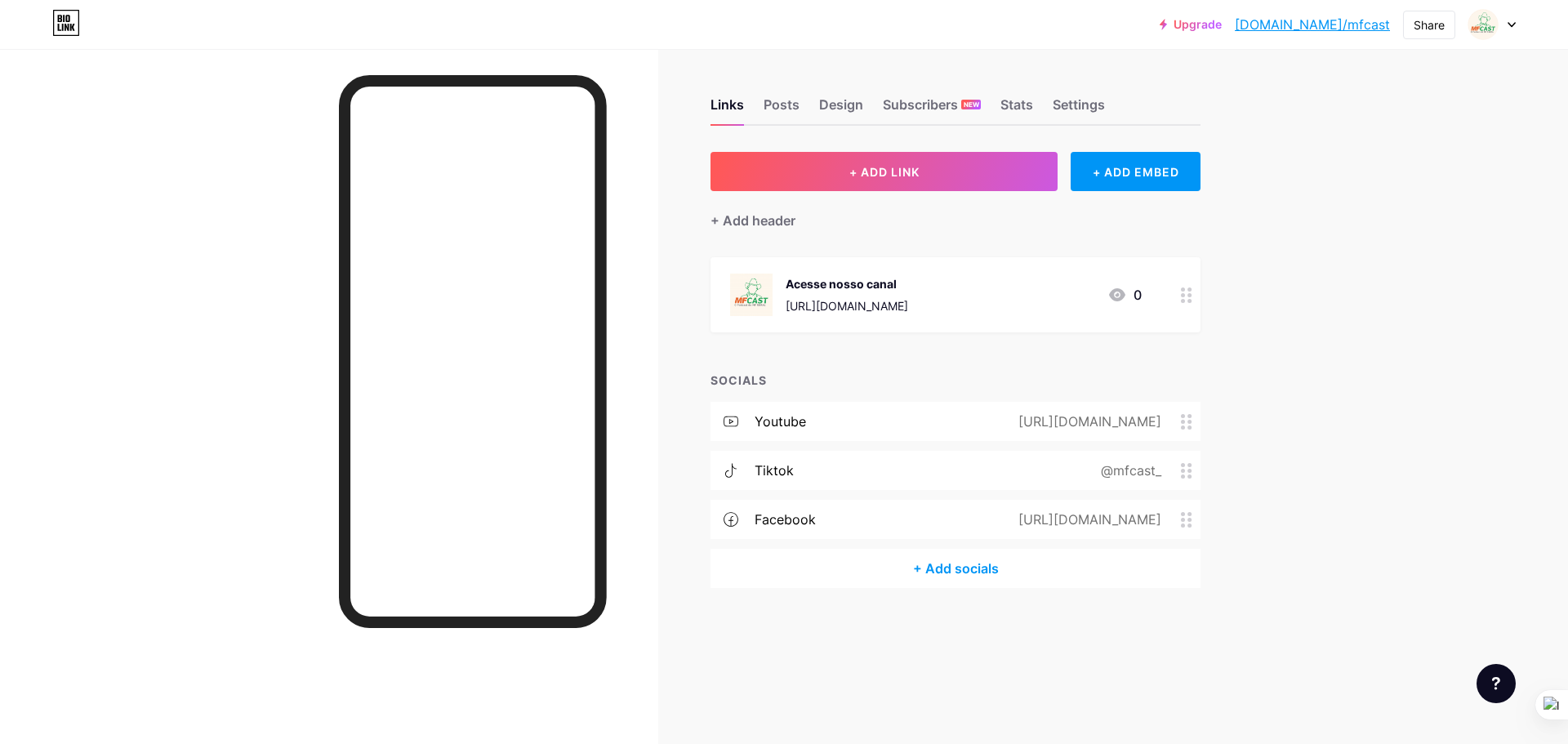
click at [977, 566] on div "+ Add socials" at bounding box center [955, 568] width 490 height 40
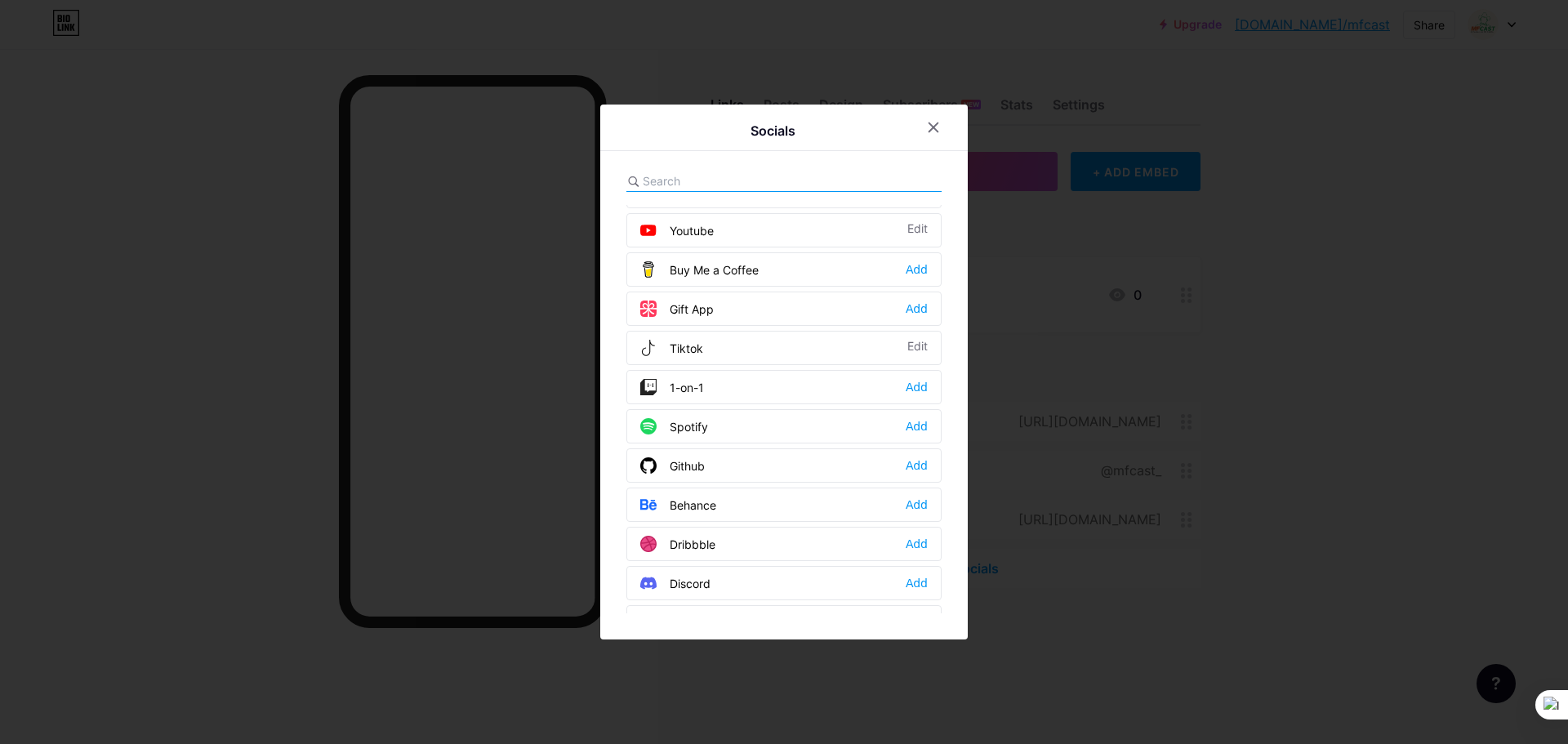
scroll to position [164, 0]
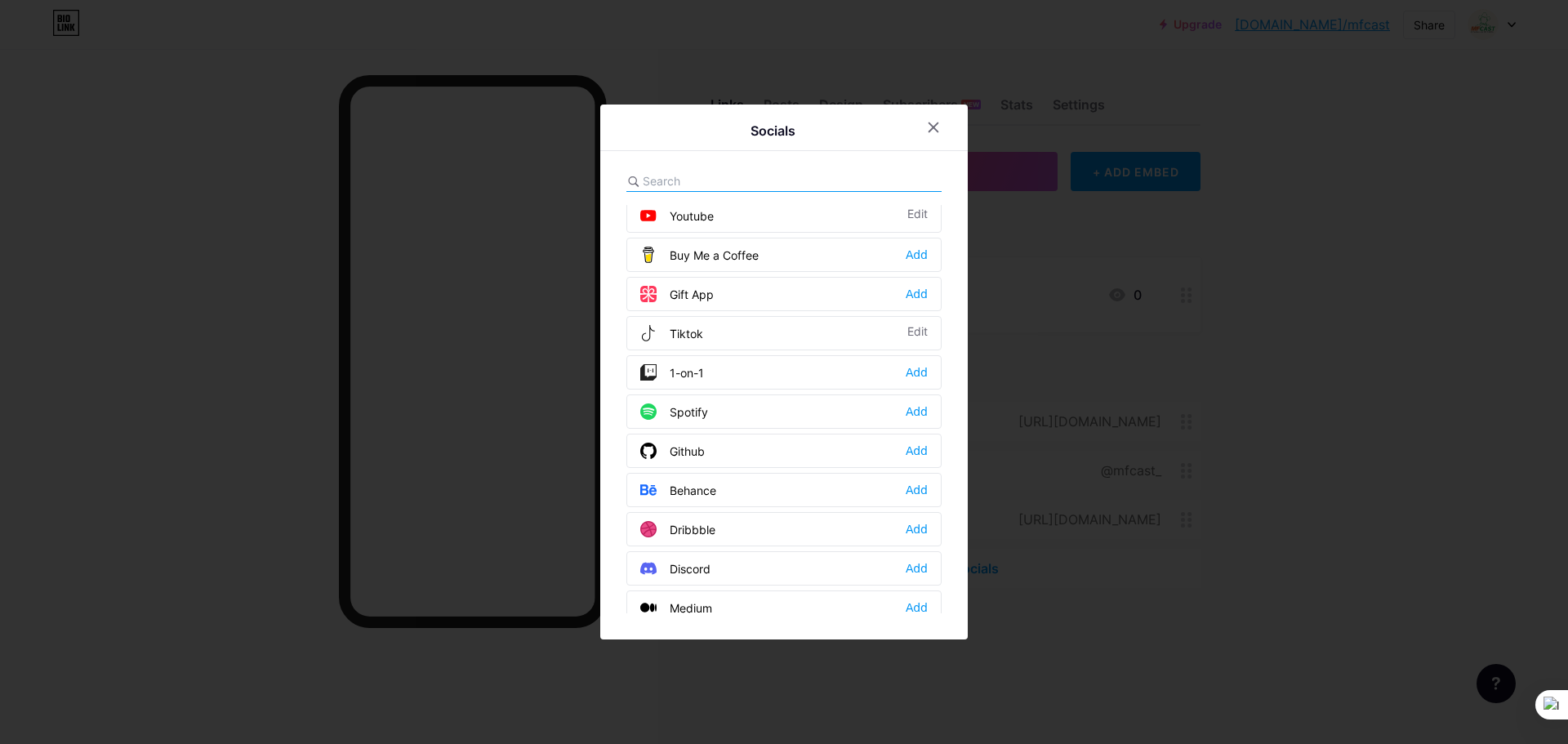
click at [768, 399] on div "Spotify Add" at bounding box center [784, 411] width 315 height 34
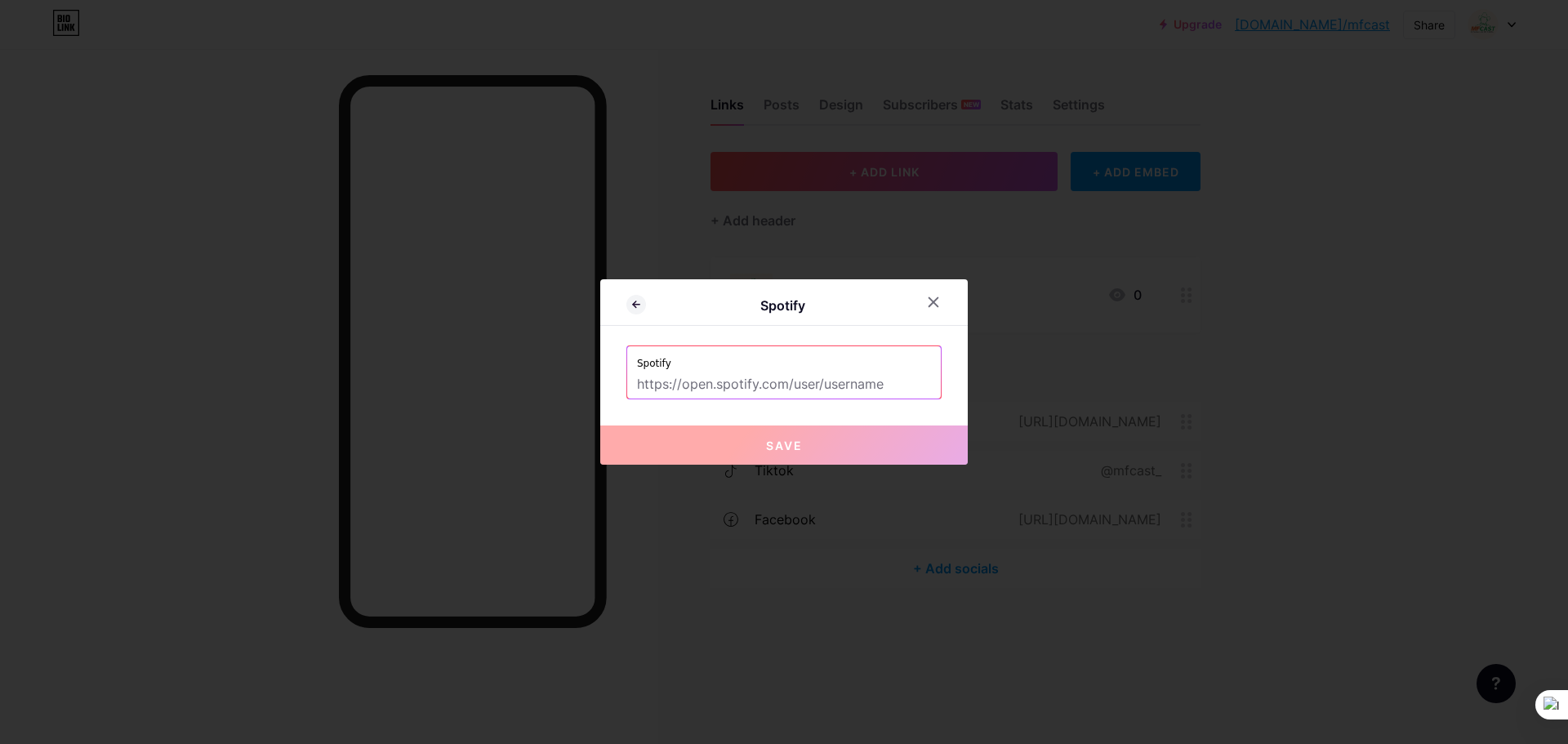
click at [878, 377] on input "text" at bounding box center [784, 385] width 294 height 28
click at [855, 392] on input "text" at bounding box center [784, 385] width 294 height 28
paste input "[URL][DOMAIN_NAME]"
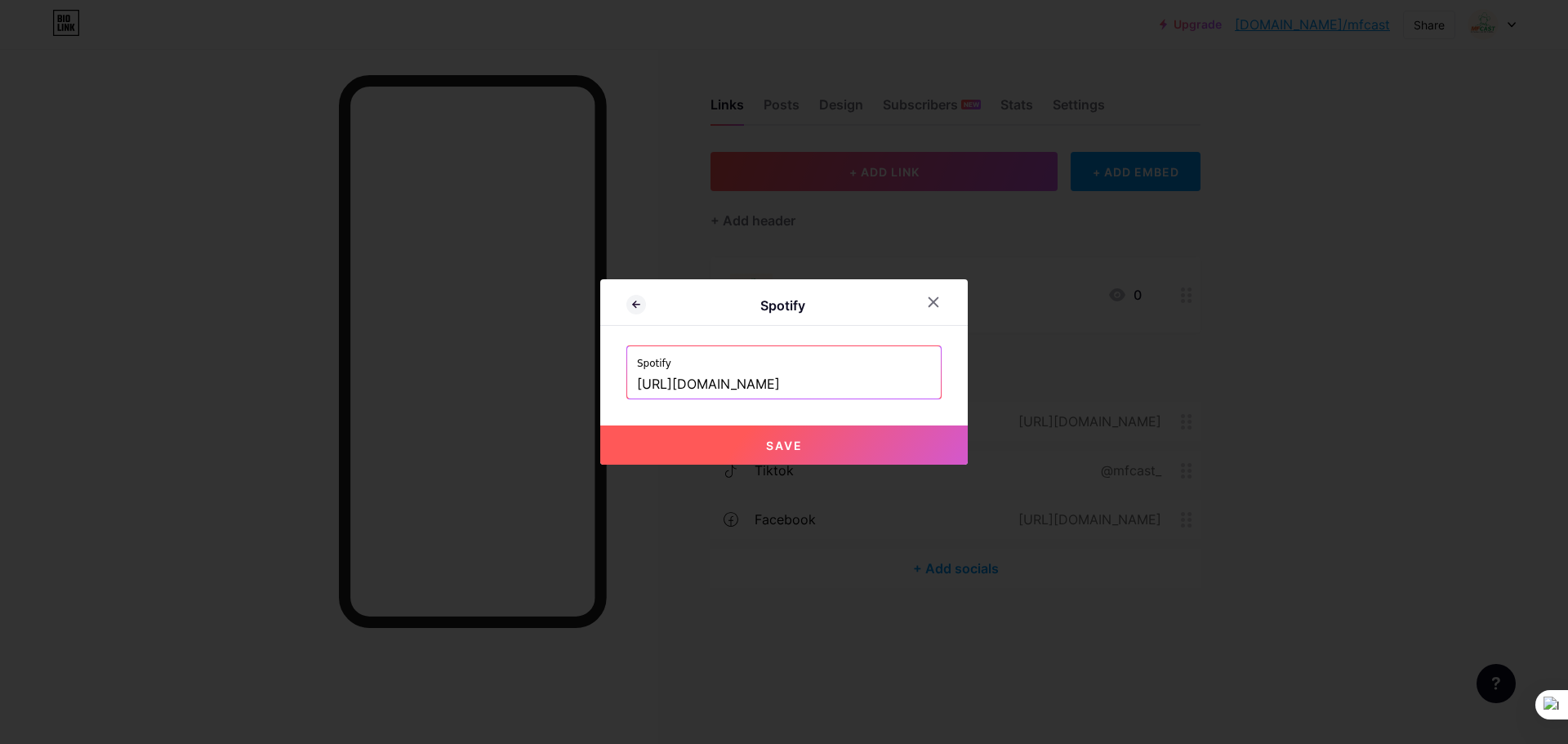
scroll to position [0, 265]
type input "[URL][DOMAIN_NAME]"
click at [801, 443] on button "Save" at bounding box center [784, 445] width 368 height 40
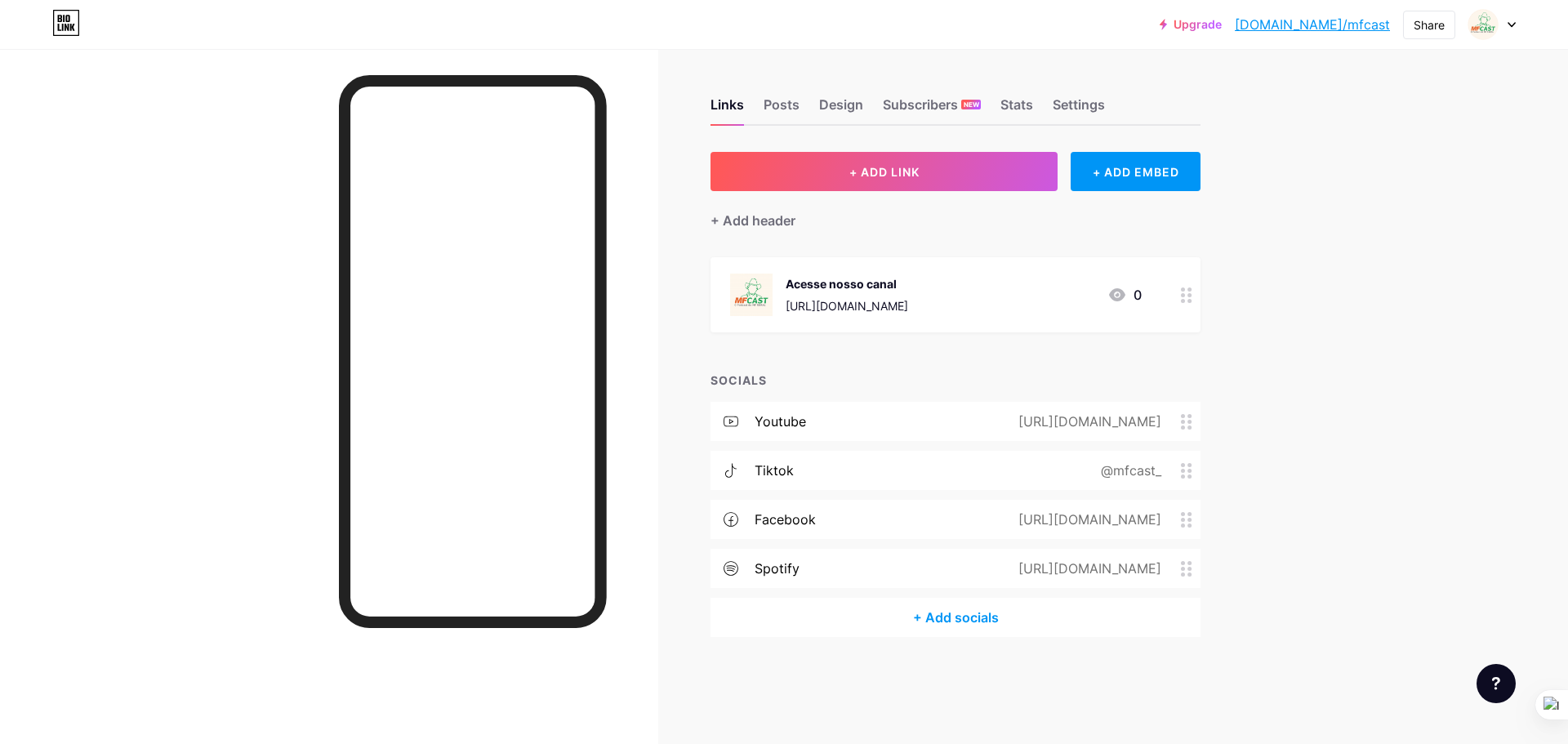
click at [1029, 620] on div "+ Add socials" at bounding box center [955, 617] width 490 height 40
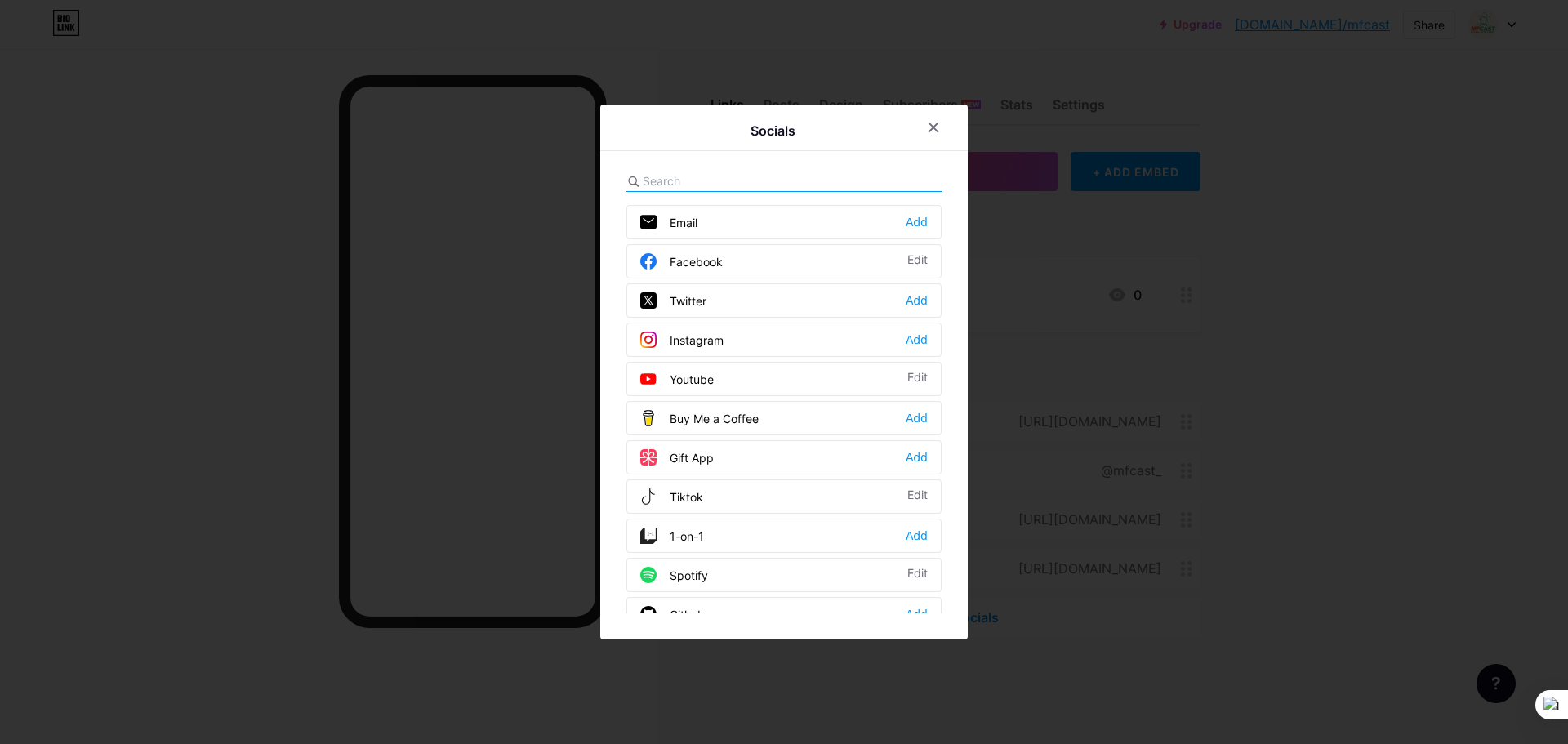
click at [679, 222] on div "Email" at bounding box center [669, 221] width 57 height 16
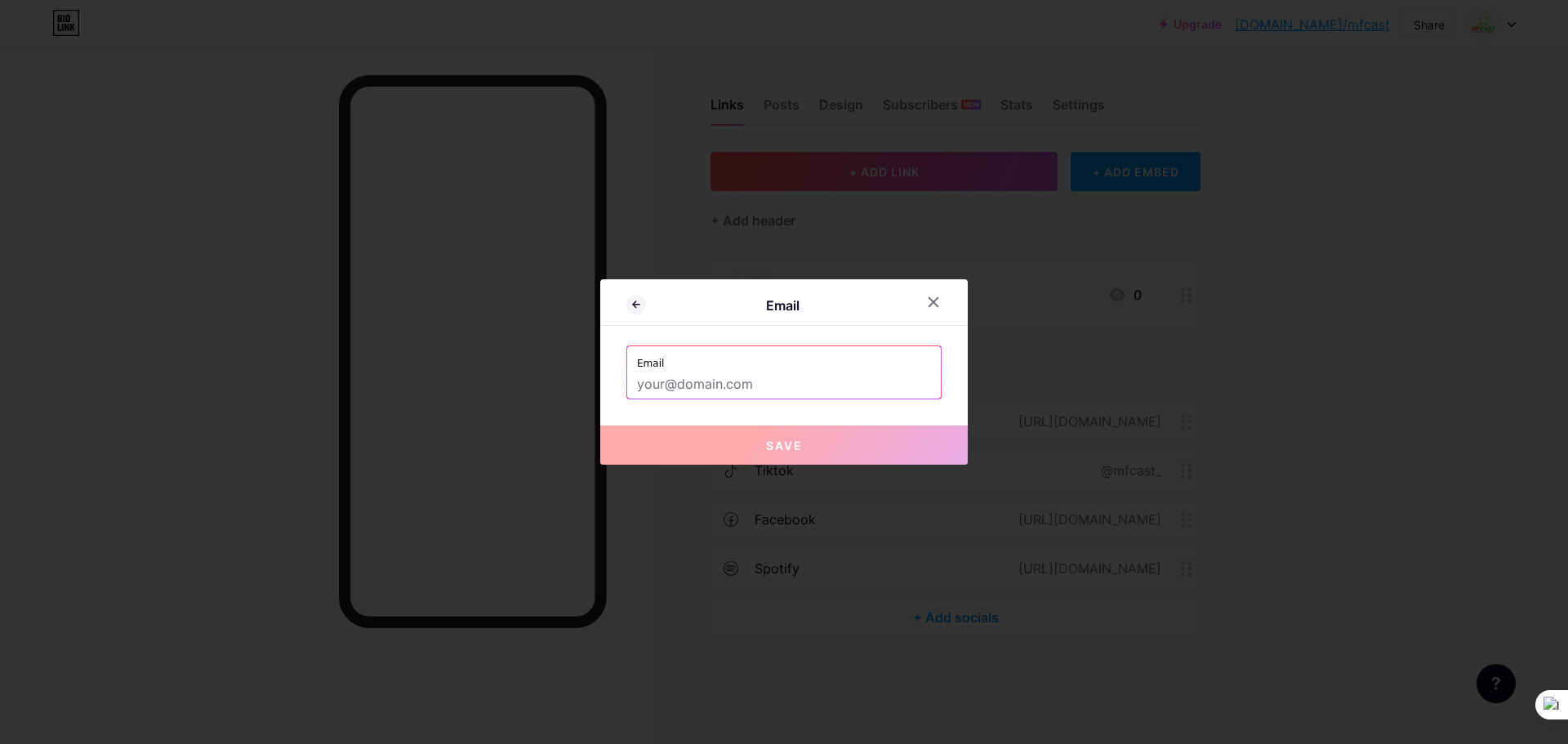
click at [751, 388] on input "text" at bounding box center [784, 385] width 294 height 28
click at [929, 302] on icon at bounding box center [933, 302] width 13 height 13
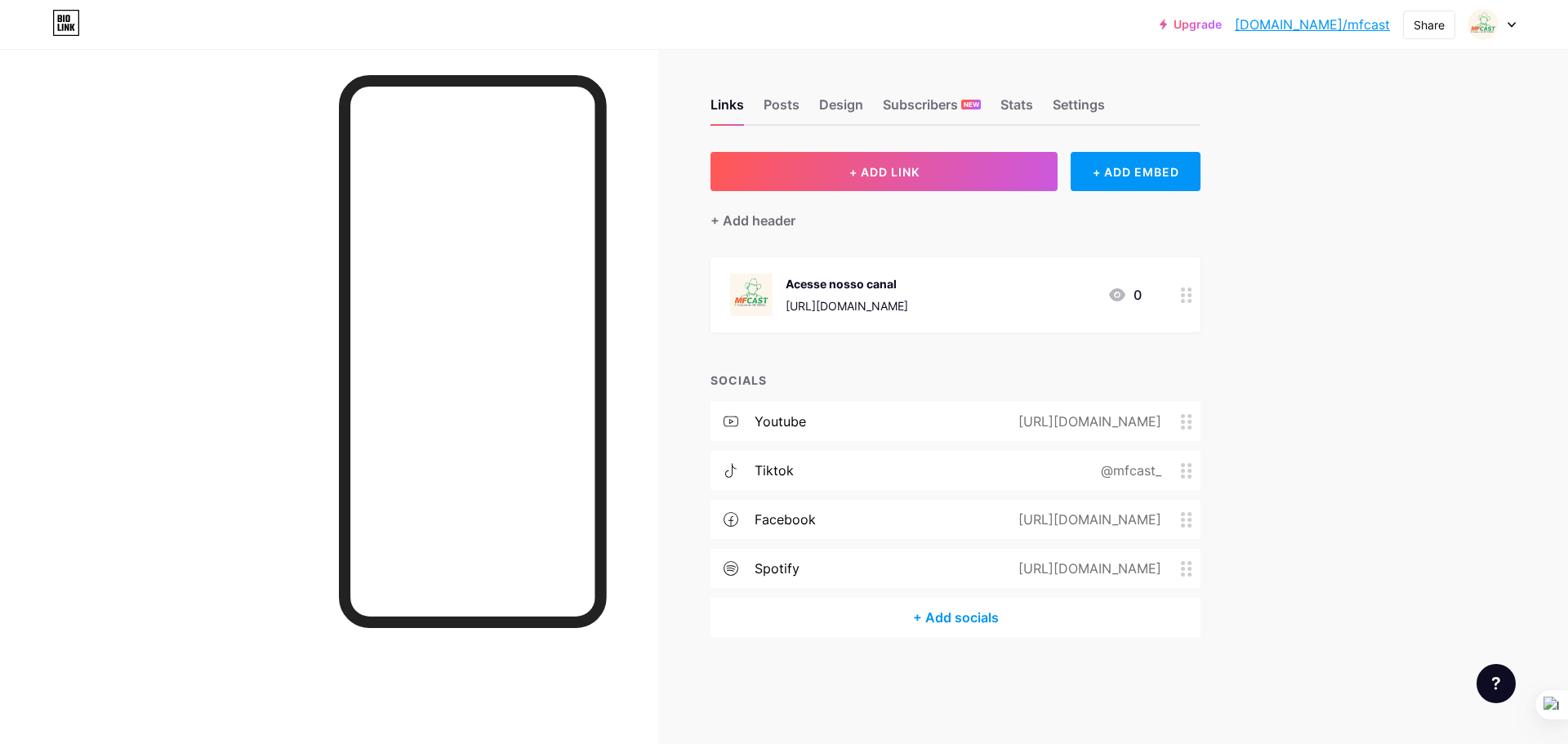
click at [990, 294] on div "Acesse nosso canal [URL][DOMAIN_NAME] 0" at bounding box center [936, 294] width 412 height 42
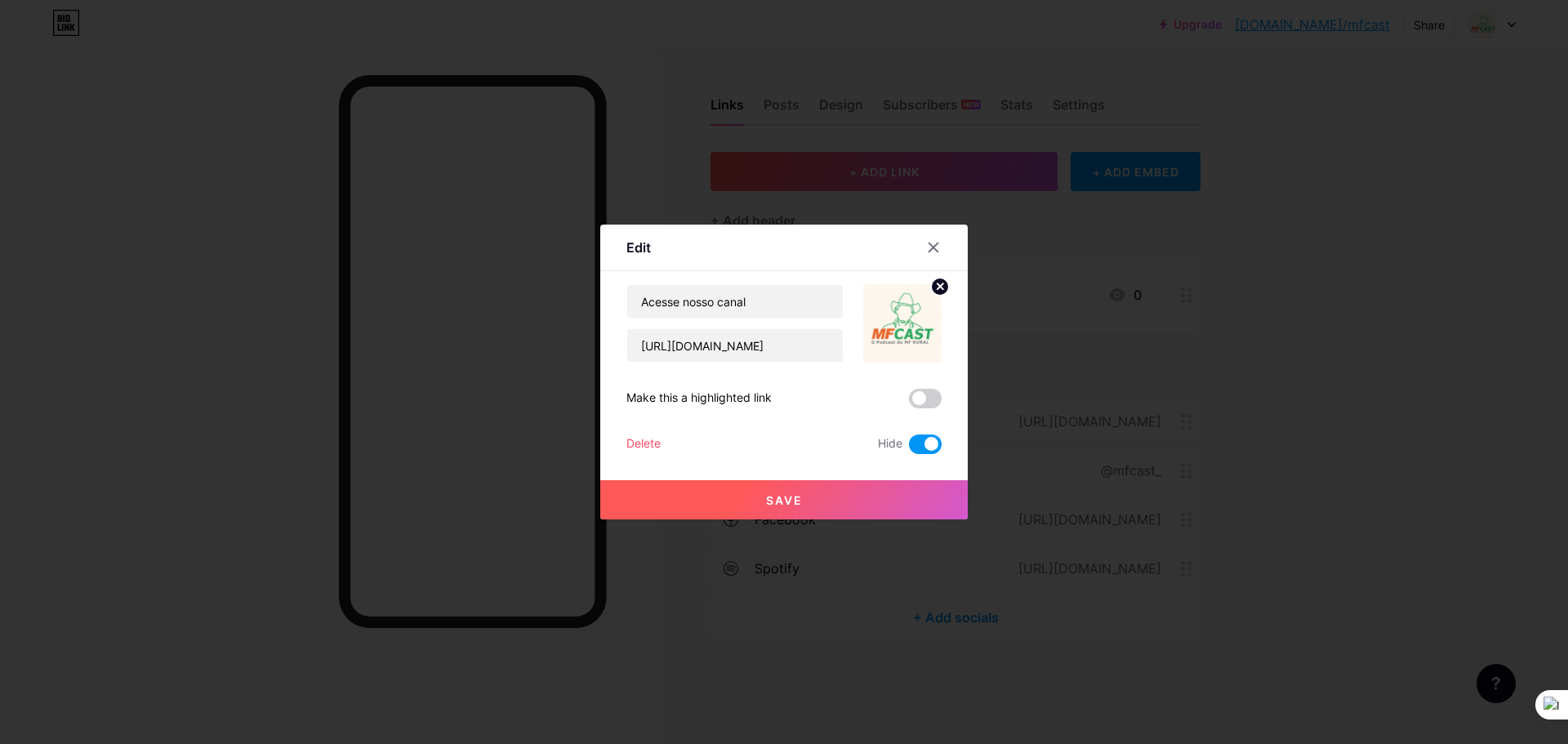
click at [931, 281] on circle at bounding box center [940, 286] width 18 height 18
click at [927, 253] on icon at bounding box center [933, 247] width 13 height 13
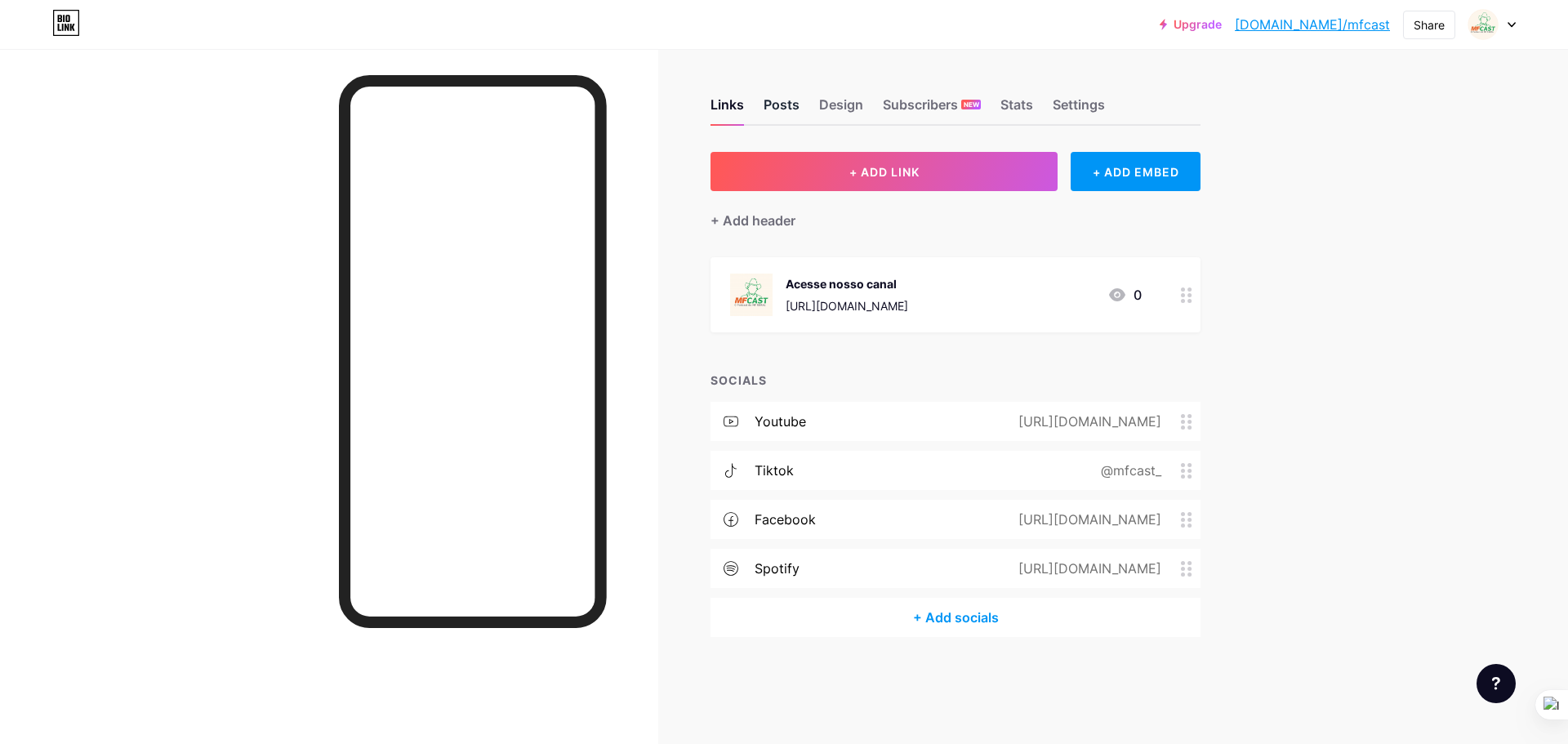
click at [771, 98] on div "Posts" at bounding box center [782, 109] width 36 height 29
click at [829, 109] on div "Design" at bounding box center [841, 109] width 44 height 29
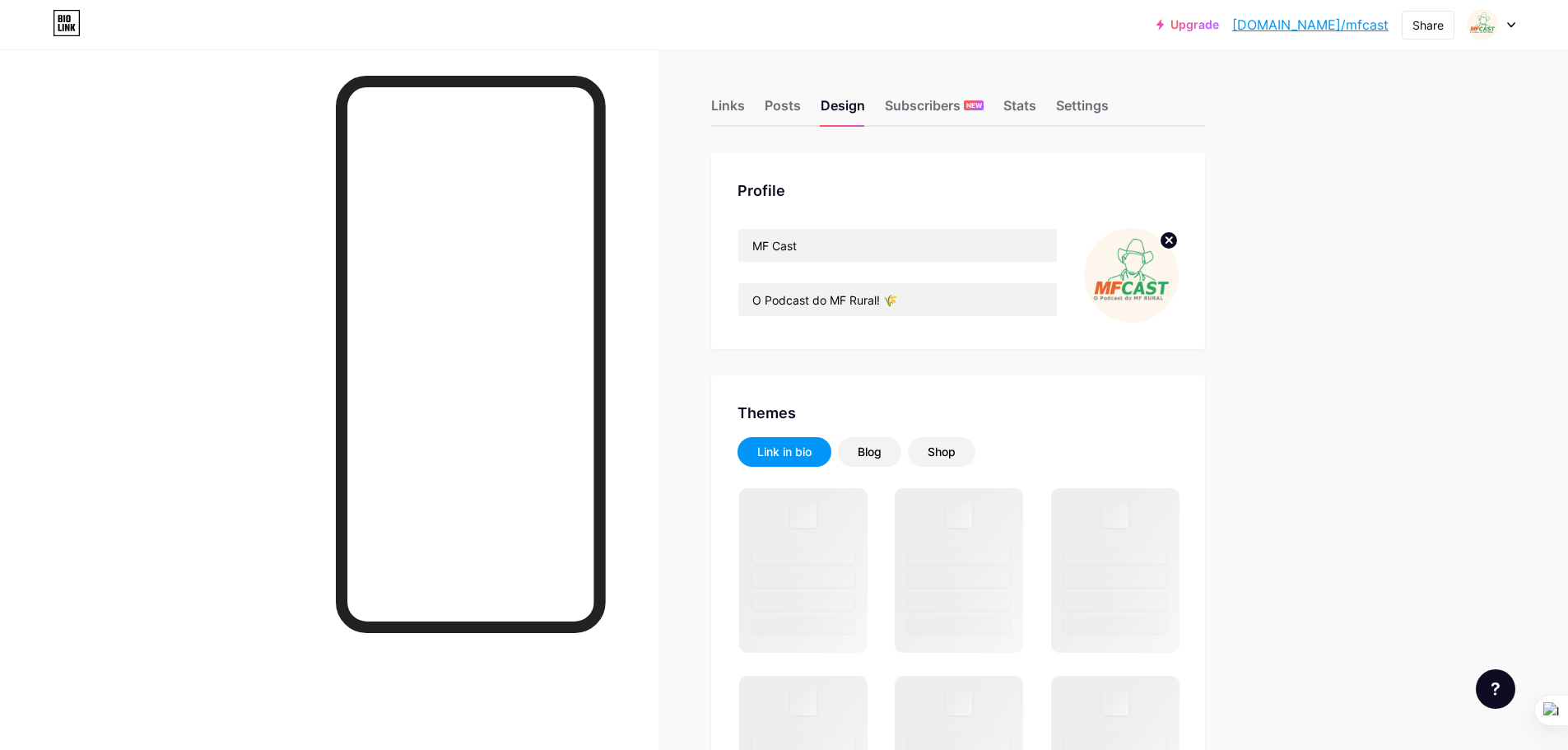
click at [1172, 239] on icon at bounding box center [1169, 240] width 6 height 6
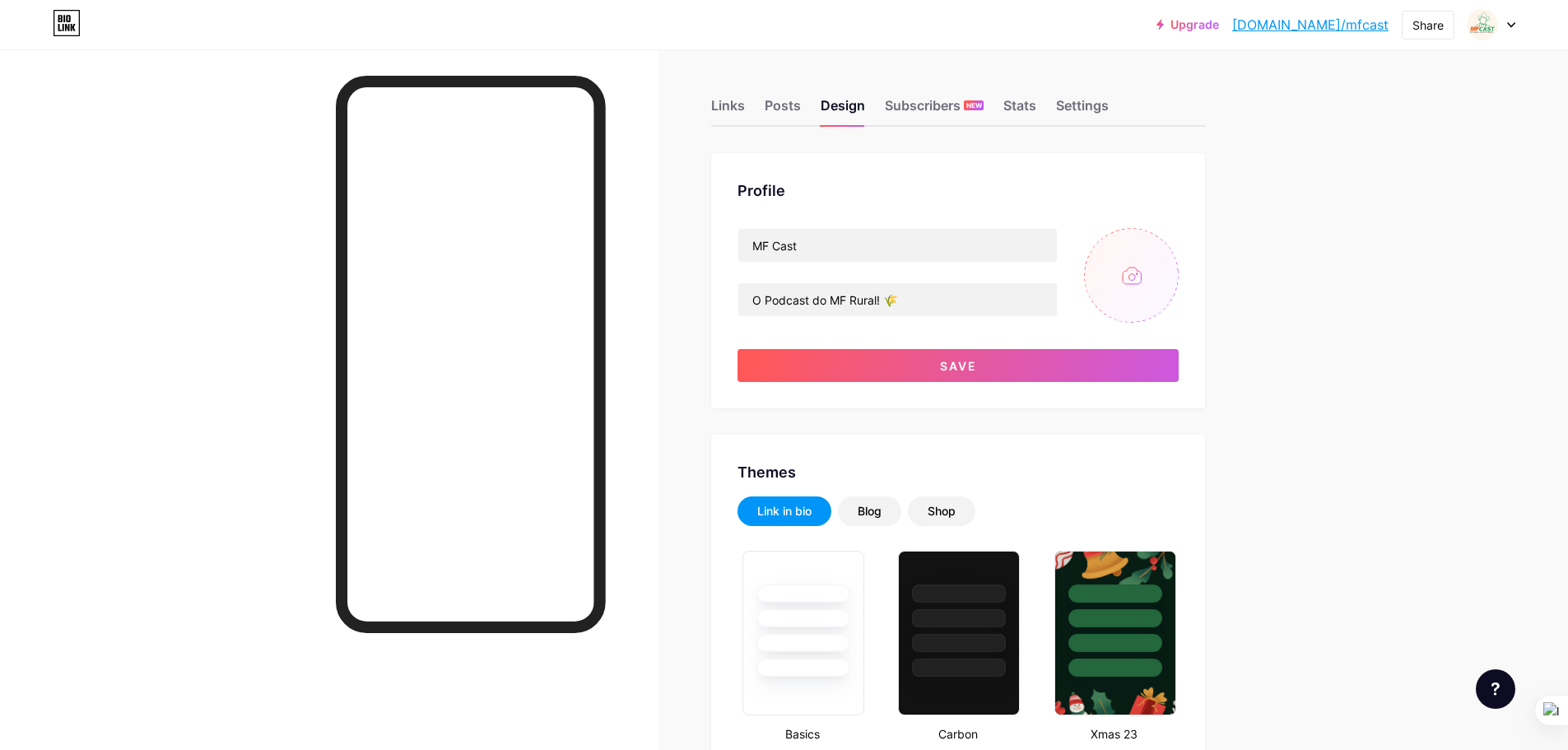
click at [1133, 284] on input "file" at bounding box center [1131, 275] width 95 height 95
type input "C:\fakepath\testemfcast.png"
click at [1008, 384] on div "Profile MF Cast O Podcast do MF Rural! 🌾 Save" at bounding box center [957, 280] width 494 height 255
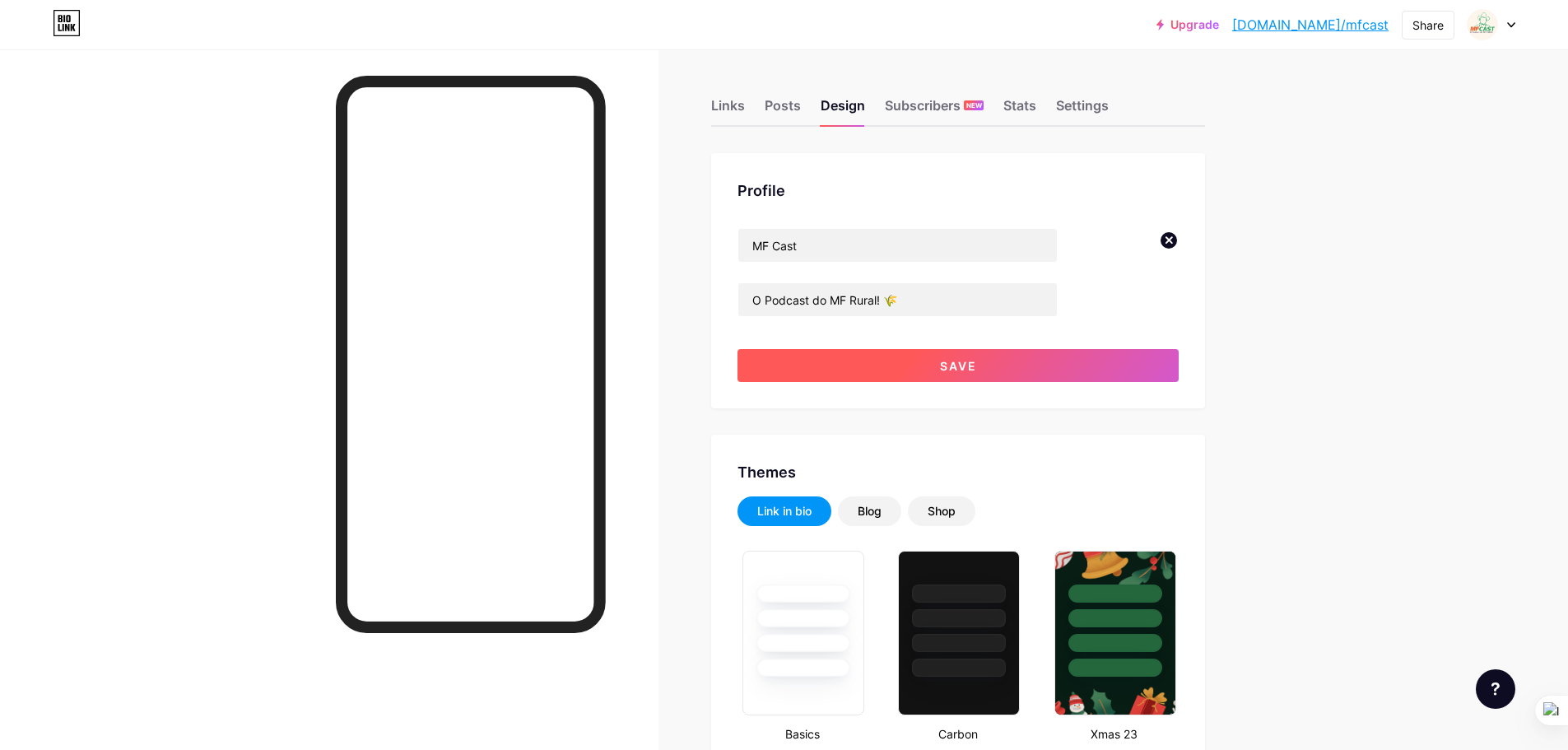
click at [1009, 367] on button "Save" at bounding box center [957, 365] width 441 height 33
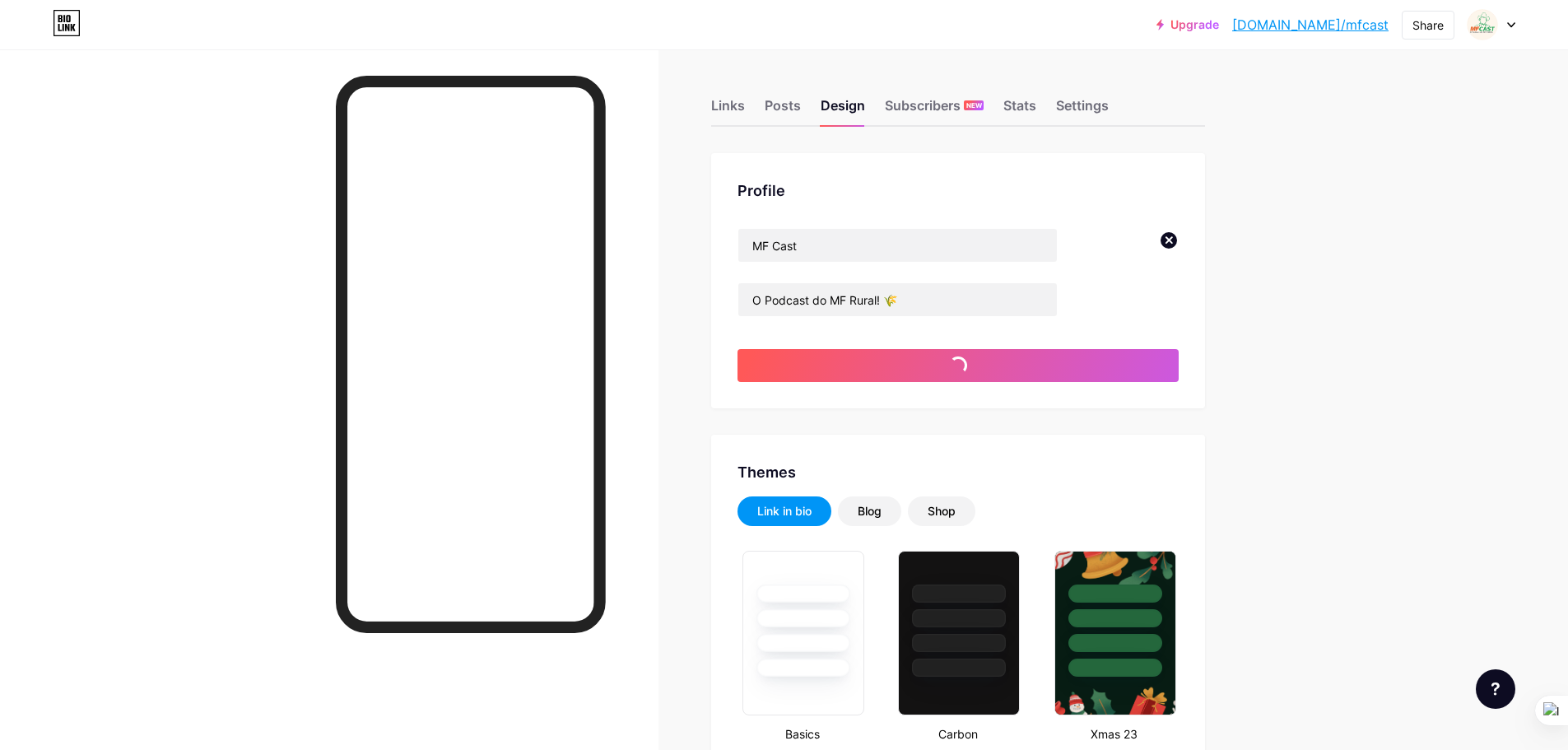
type input "#ffffff"
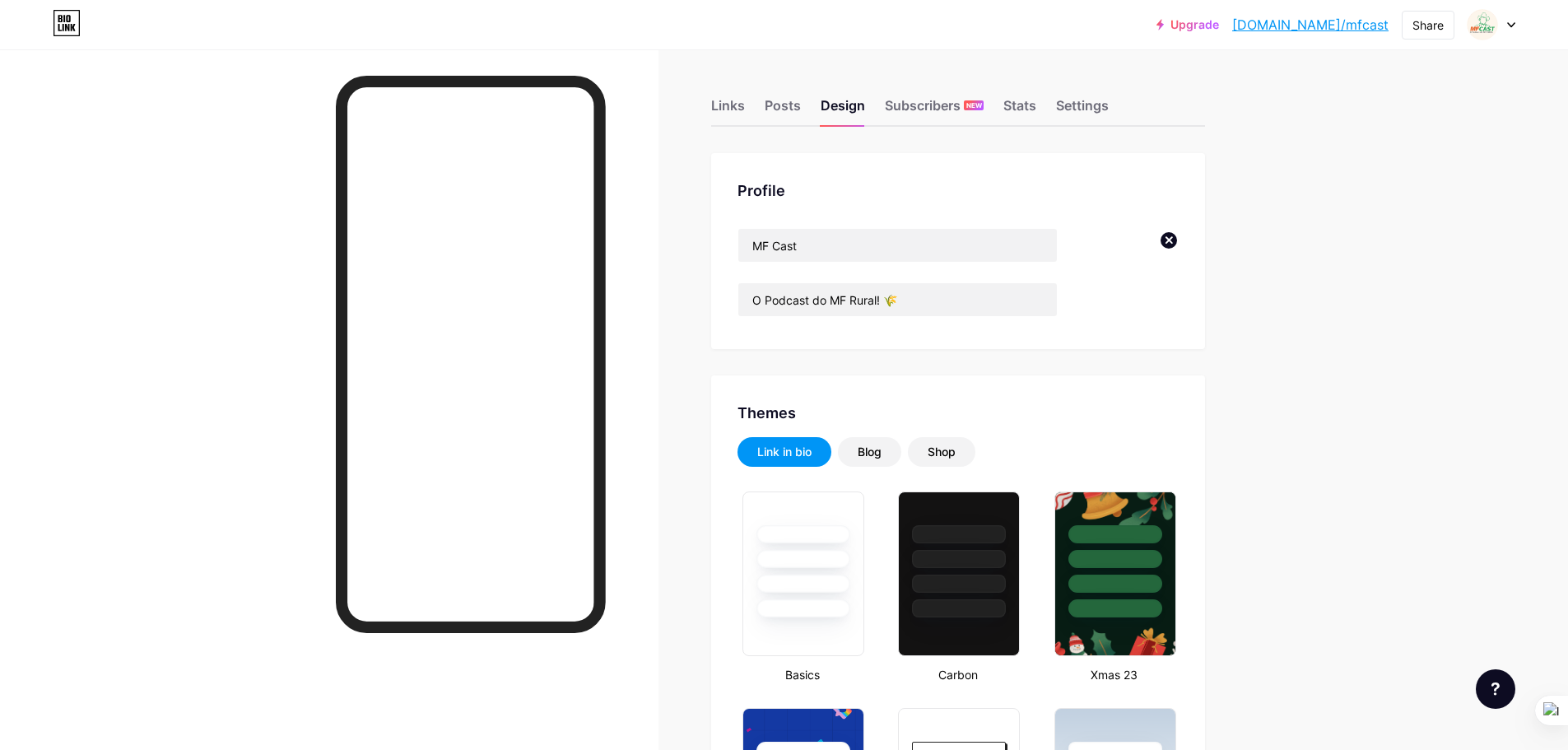
click at [1172, 241] on icon at bounding box center [1169, 240] width 6 height 6
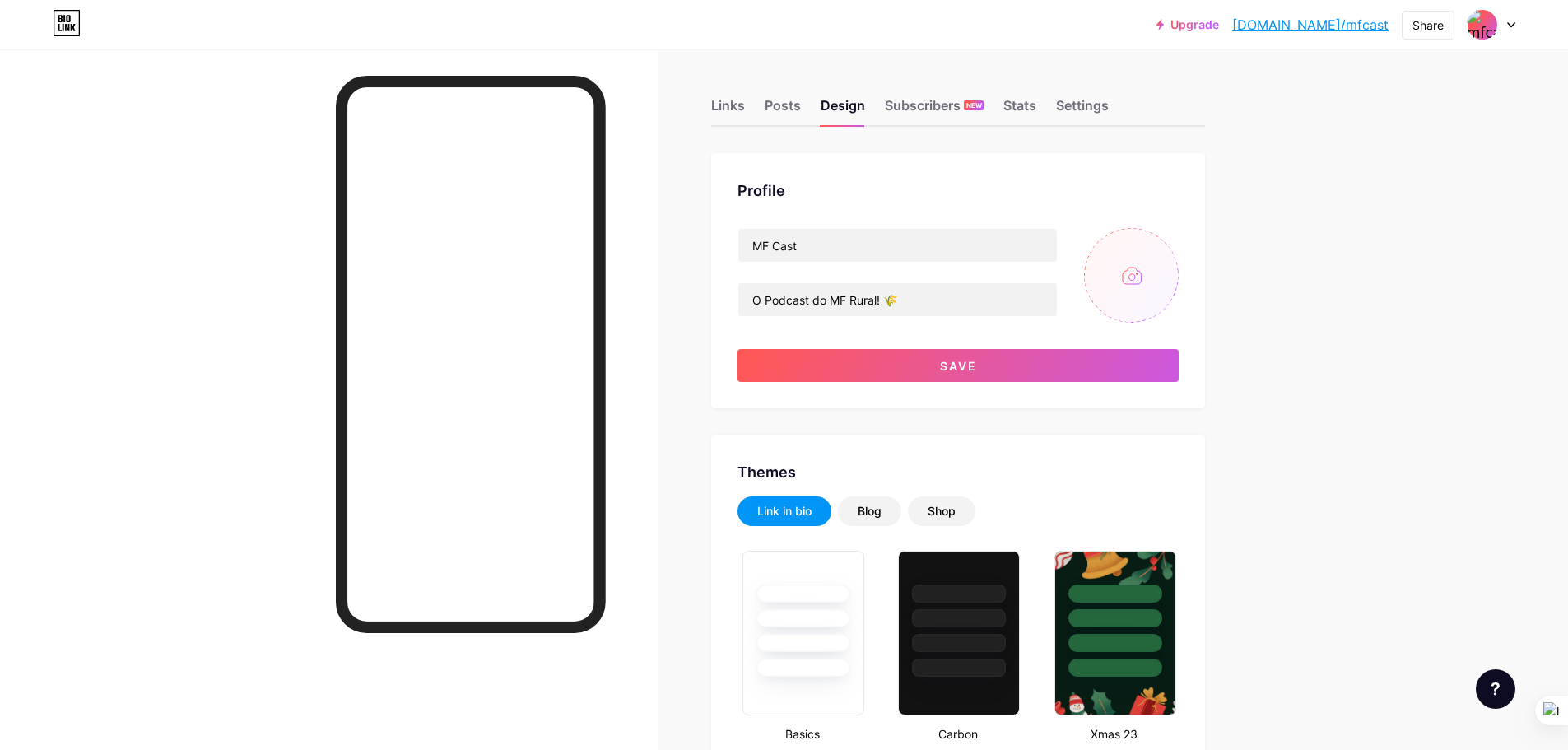
click at [1116, 288] on input "file" at bounding box center [1131, 275] width 95 height 95
type input "C:\fakepath\testemfcast2.png"
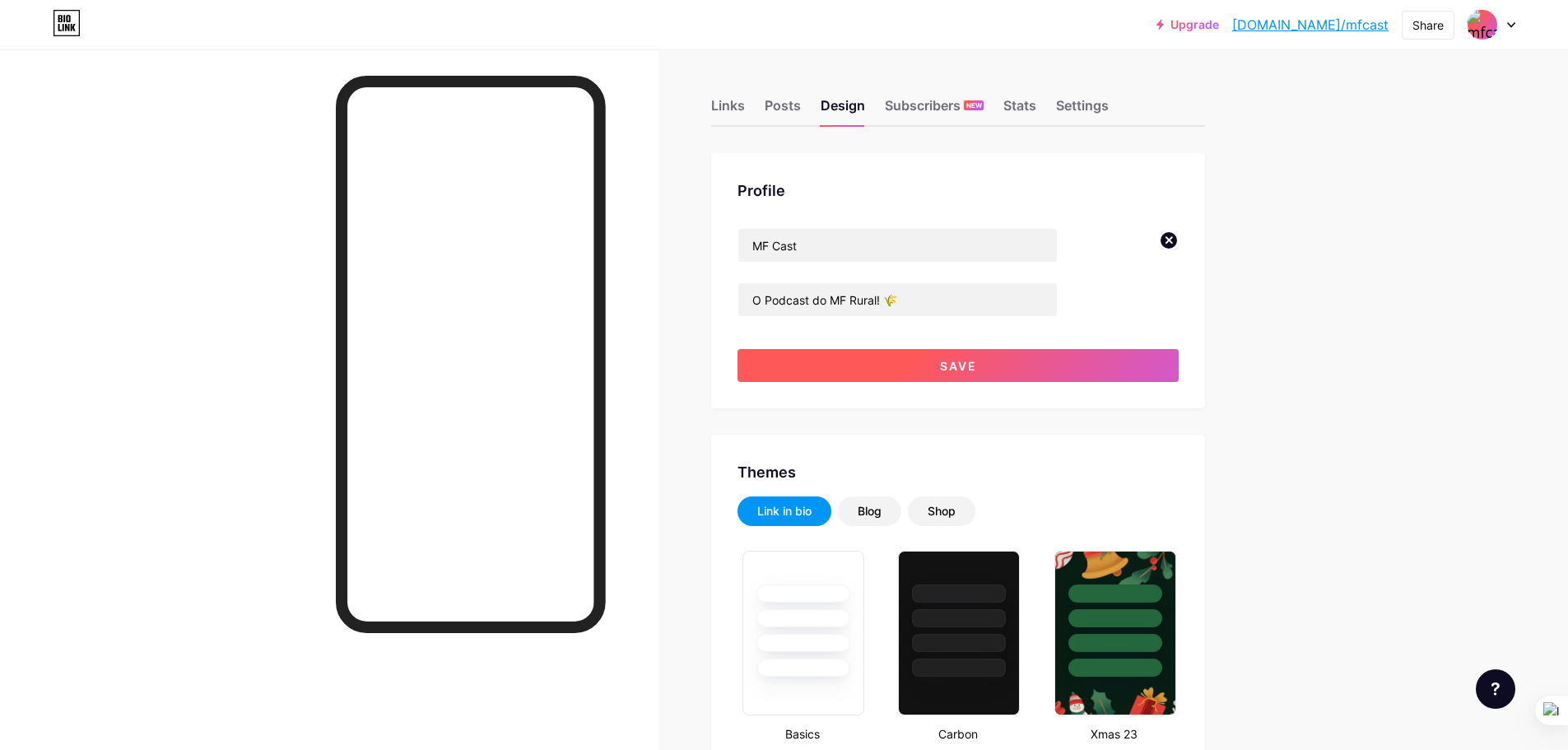
click at [995, 359] on button "Save" at bounding box center [957, 365] width 441 height 33
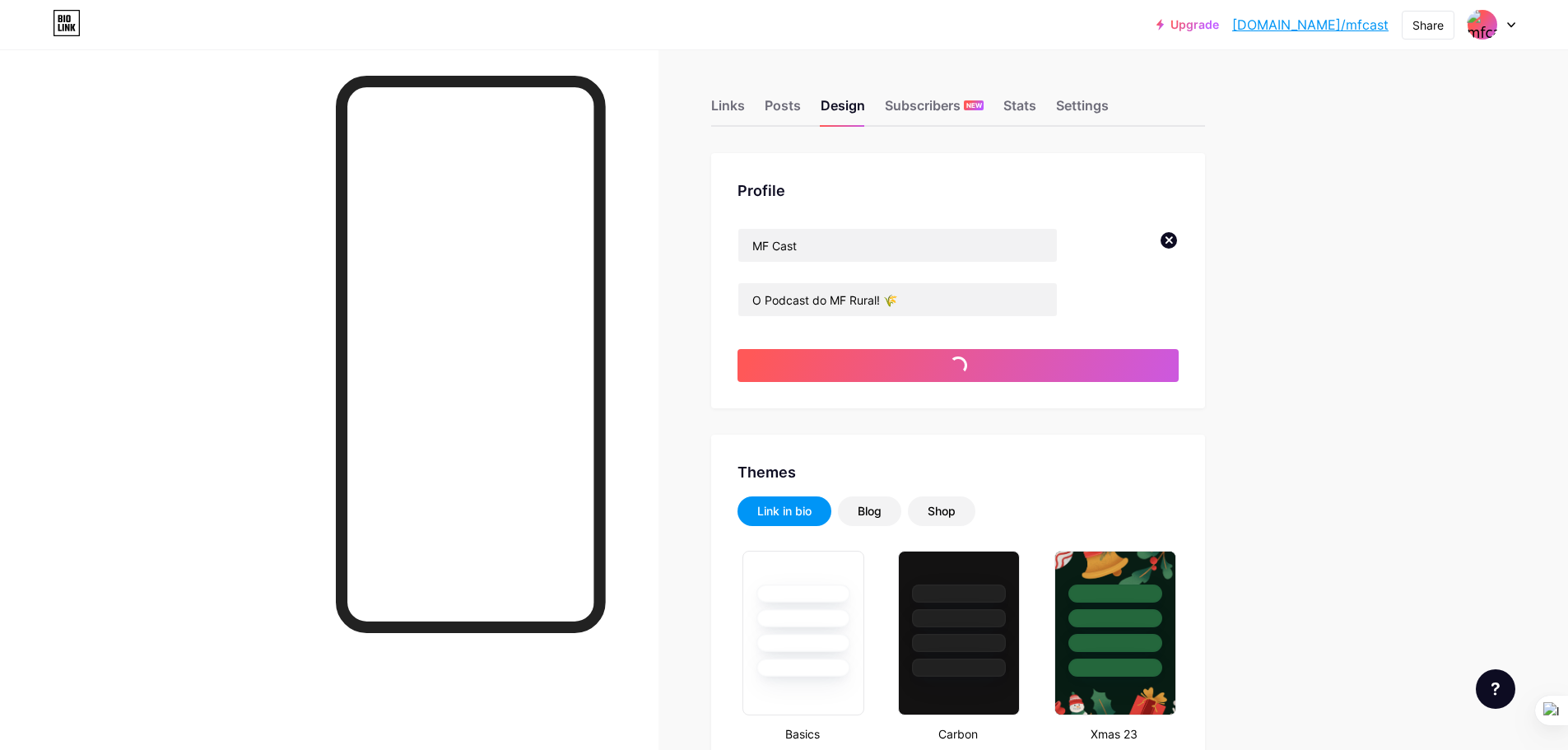
type input "#ffffff"
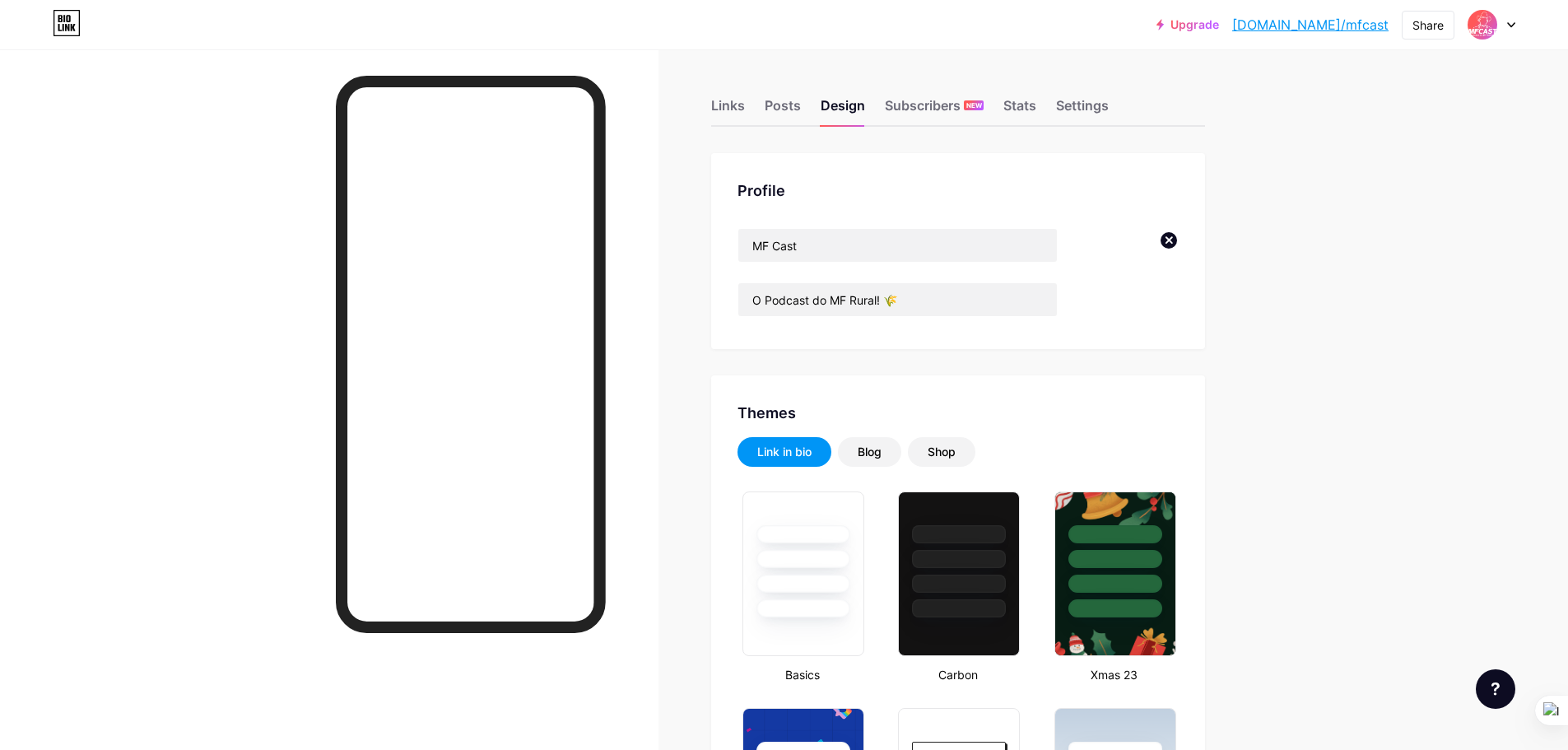
click at [1176, 241] on icon at bounding box center [1168, 240] width 20 height 20
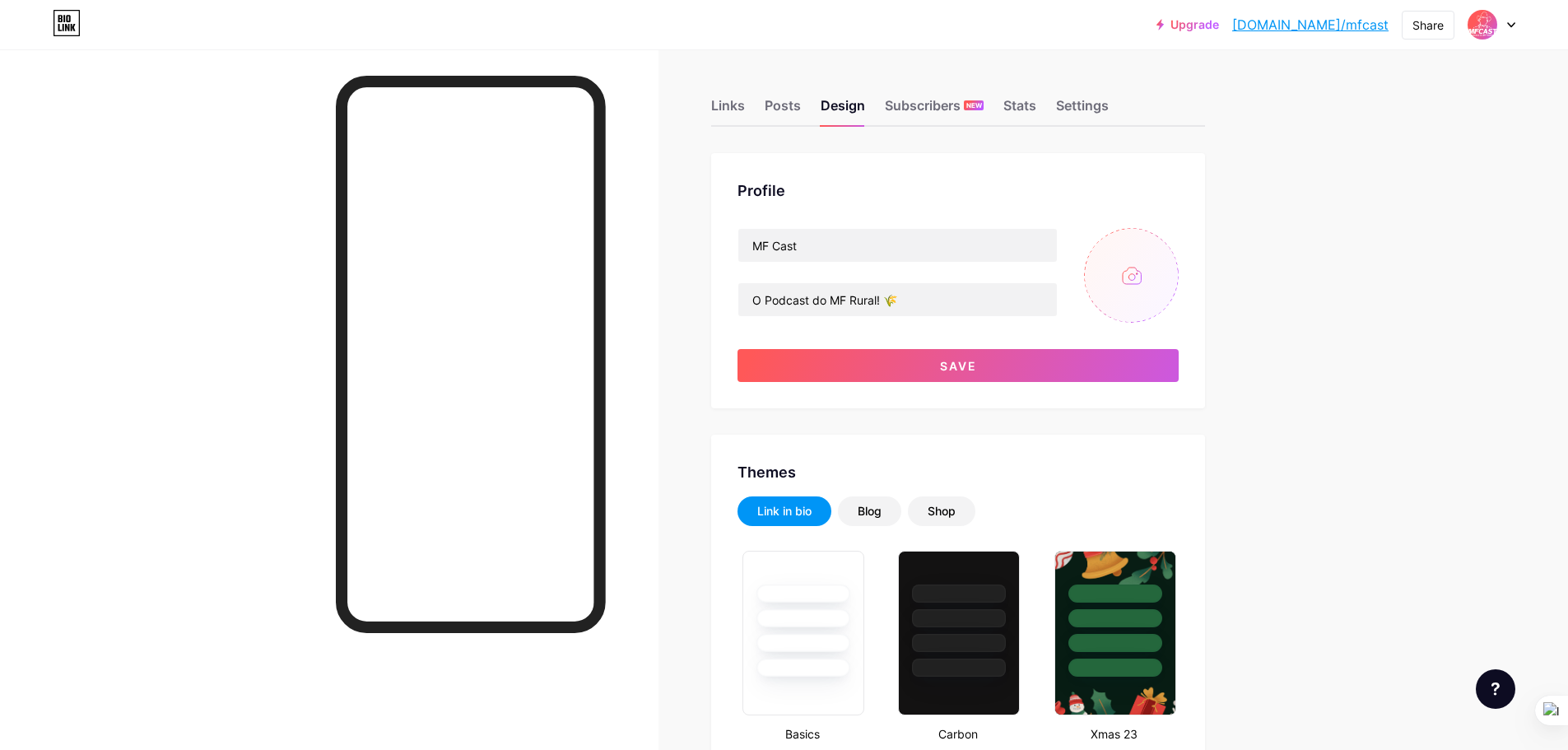
click at [1137, 267] on input "file" at bounding box center [1131, 275] width 95 height 95
type input "C:\fakepath\testemfcast.png"
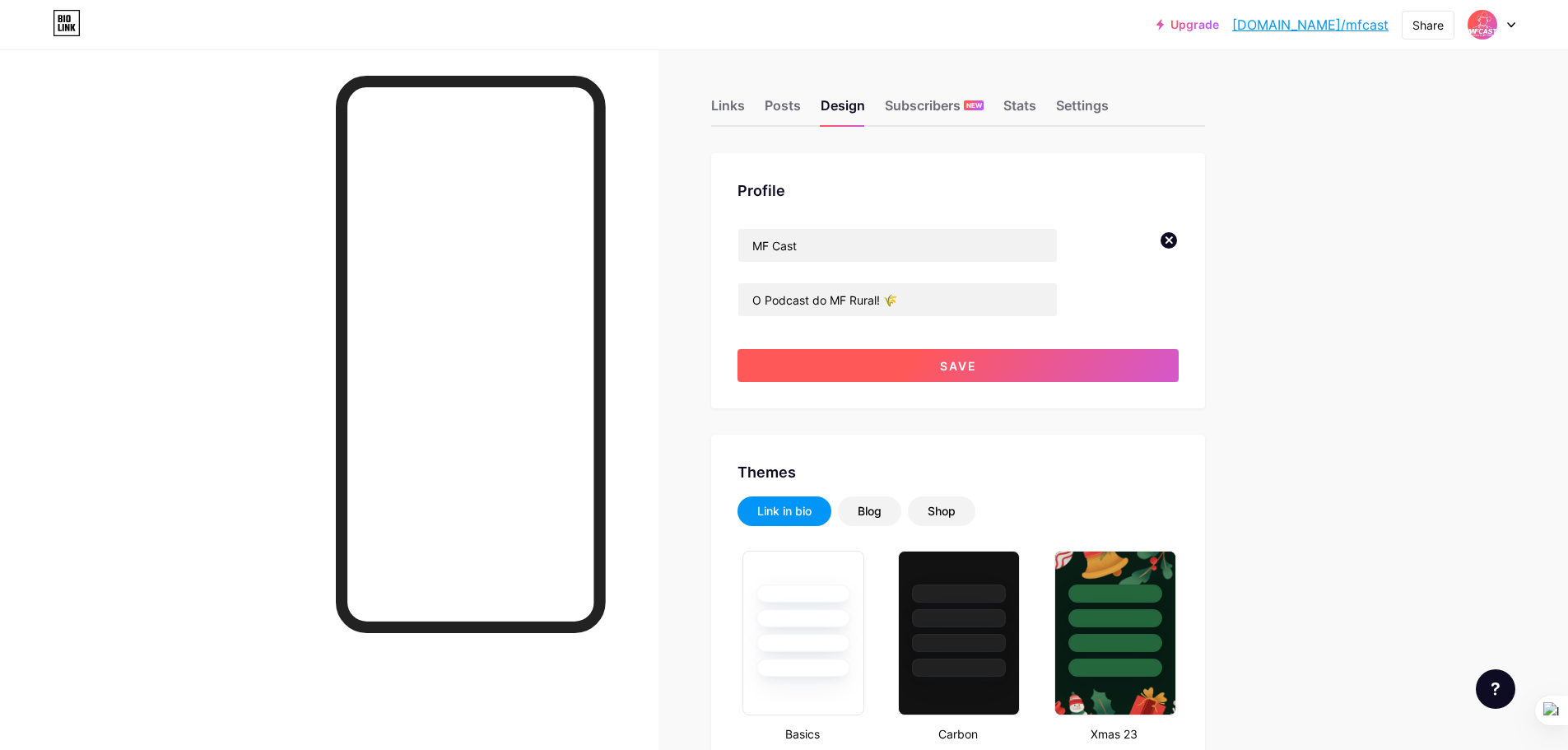
click at [964, 357] on button "Save" at bounding box center [957, 365] width 441 height 33
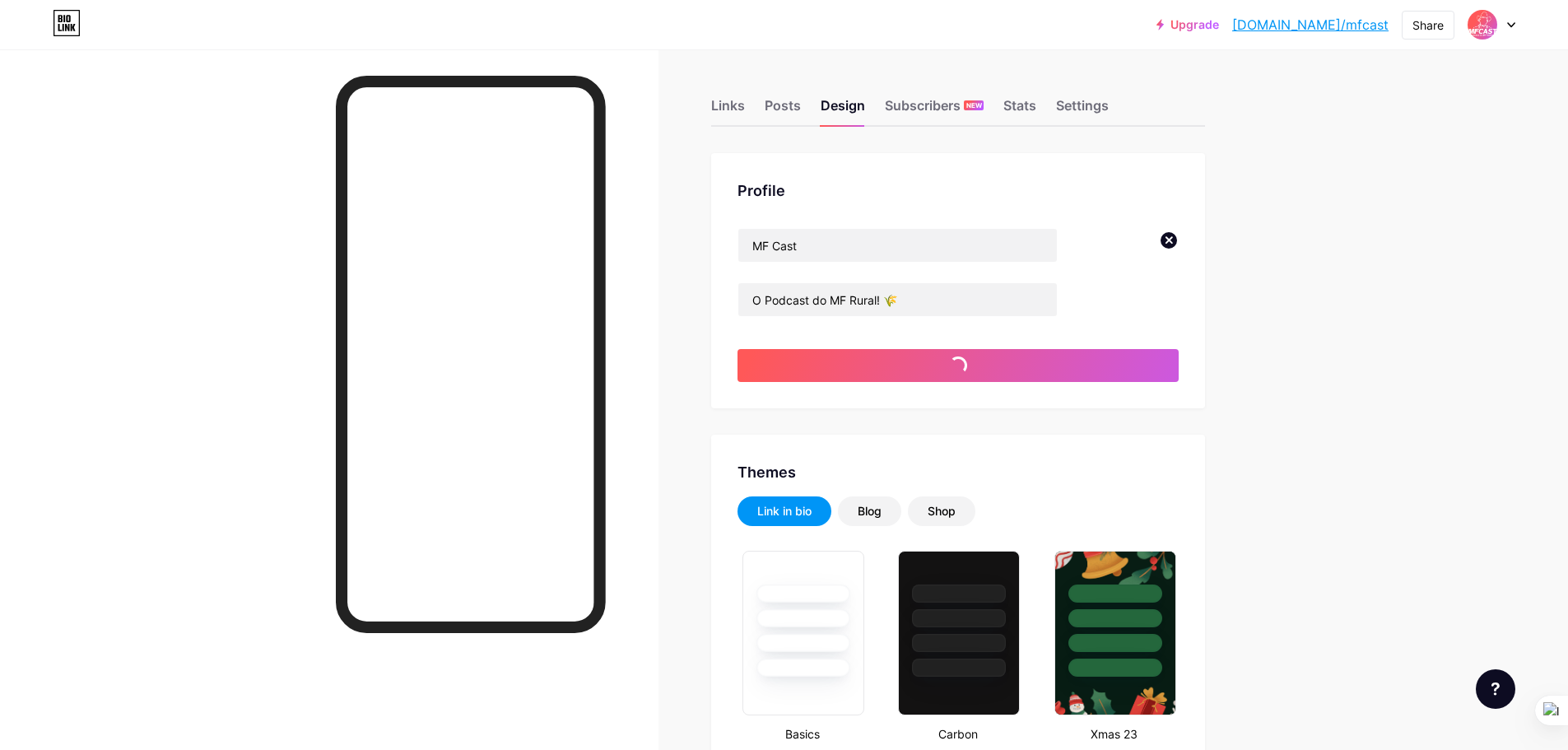
type input "#ffffff"
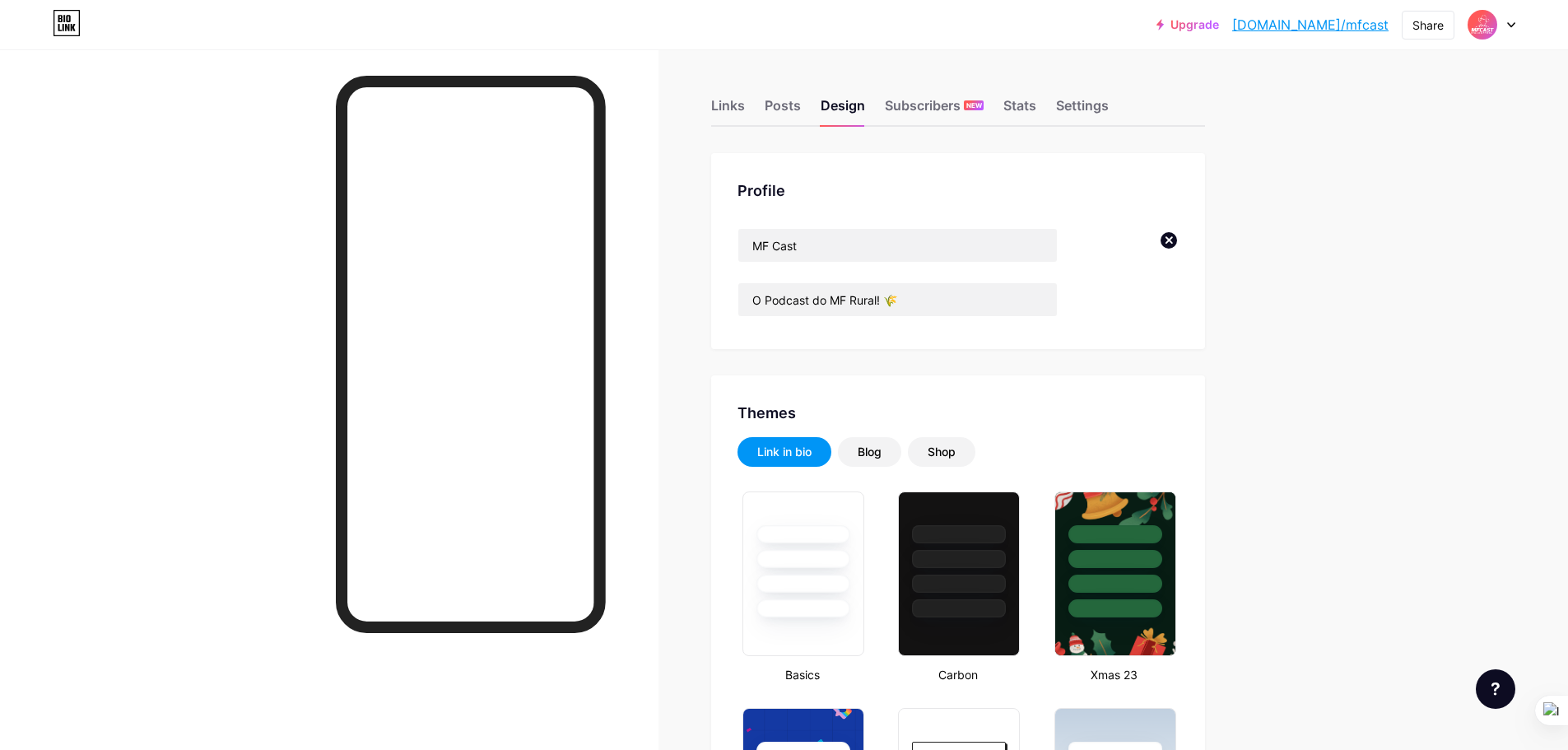
click at [1161, 243] on img at bounding box center [1131, 275] width 95 height 95
click at [1170, 241] on circle at bounding box center [1168, 240] width 18 height 18
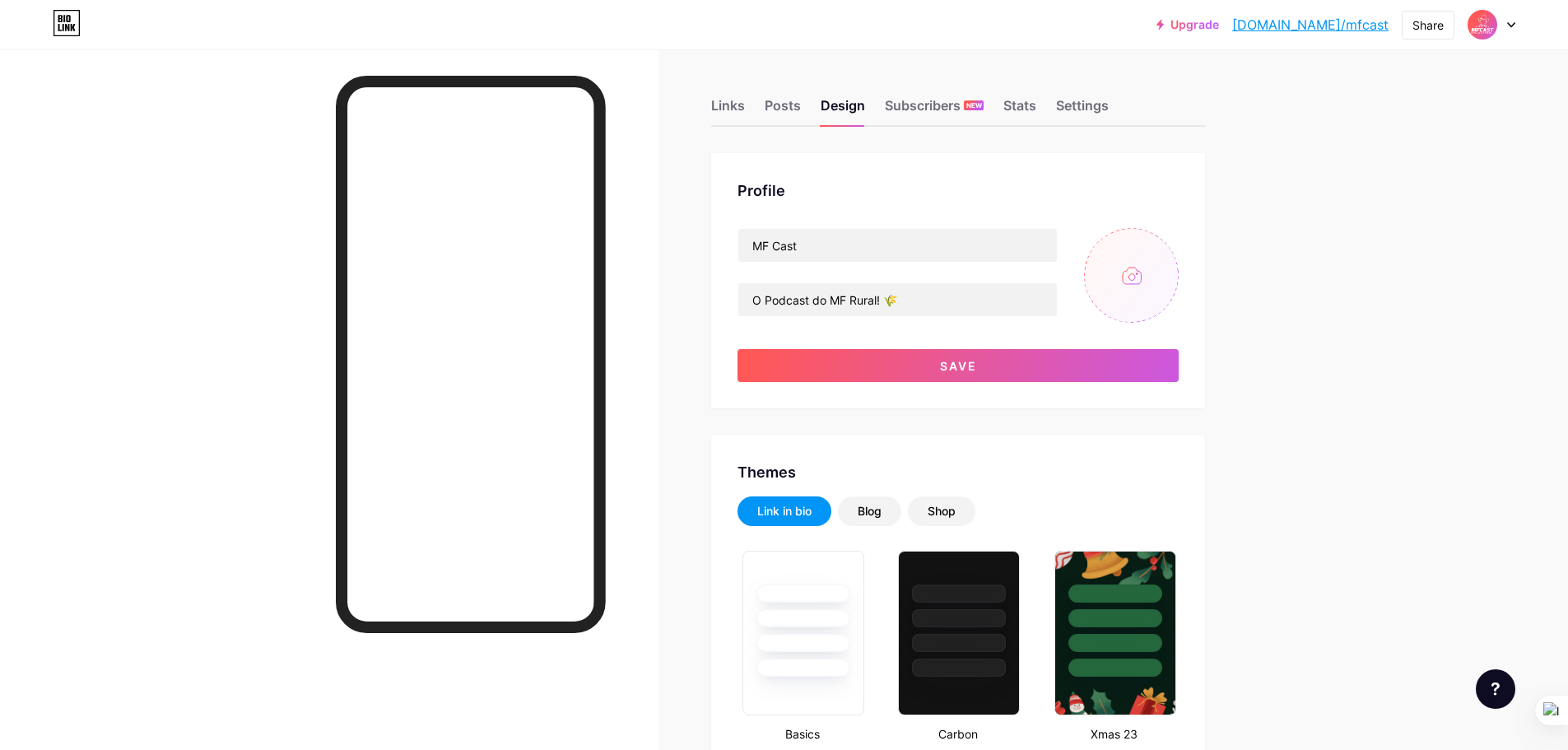
click at [1139, 276] on input "file" at bounding box center [1131, 275] width 95 height 95
type input "C:\fakepath\testemfcast2 (1).png"
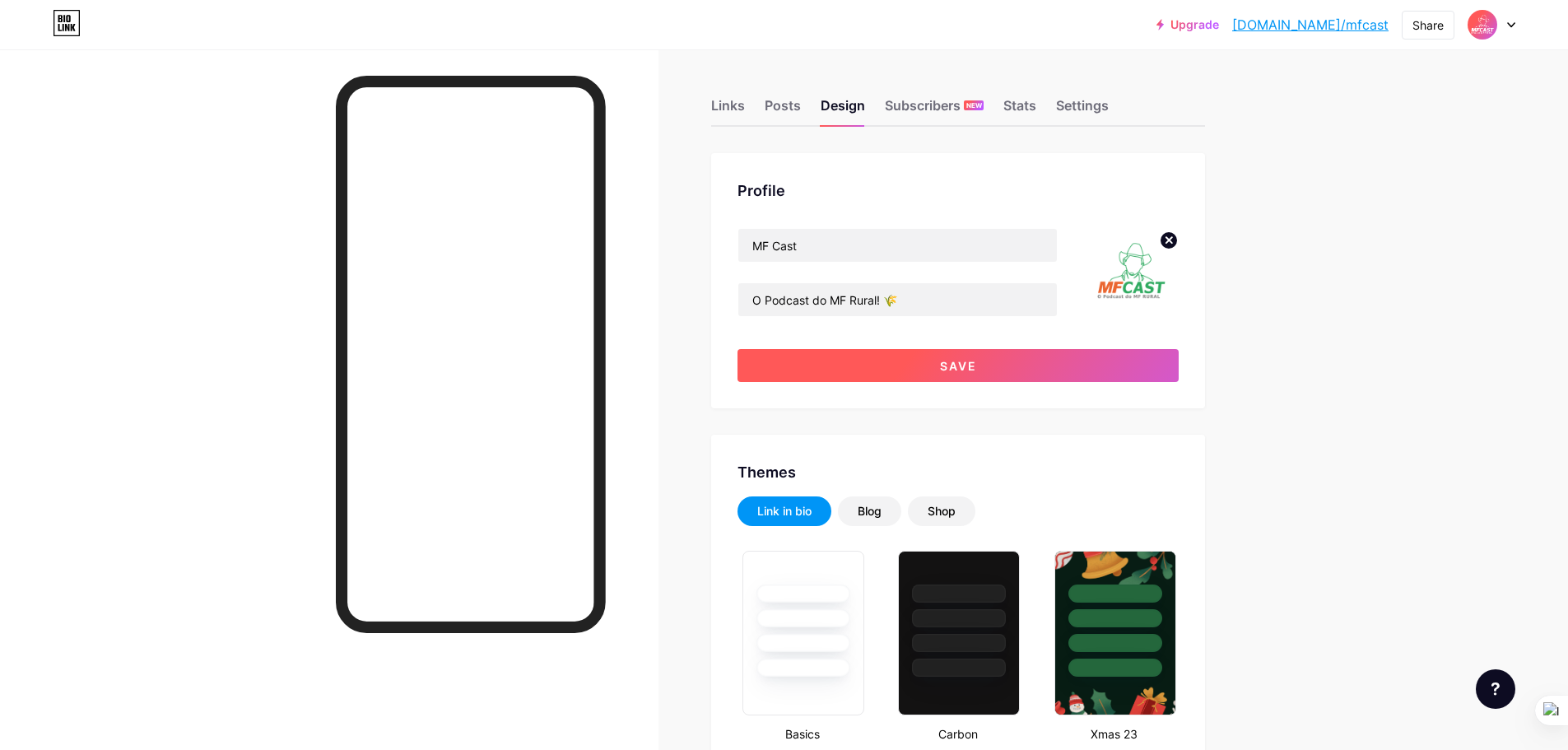
click at [969, 365] on span "Save" at bounding box center [957, 365] width 37 height 14
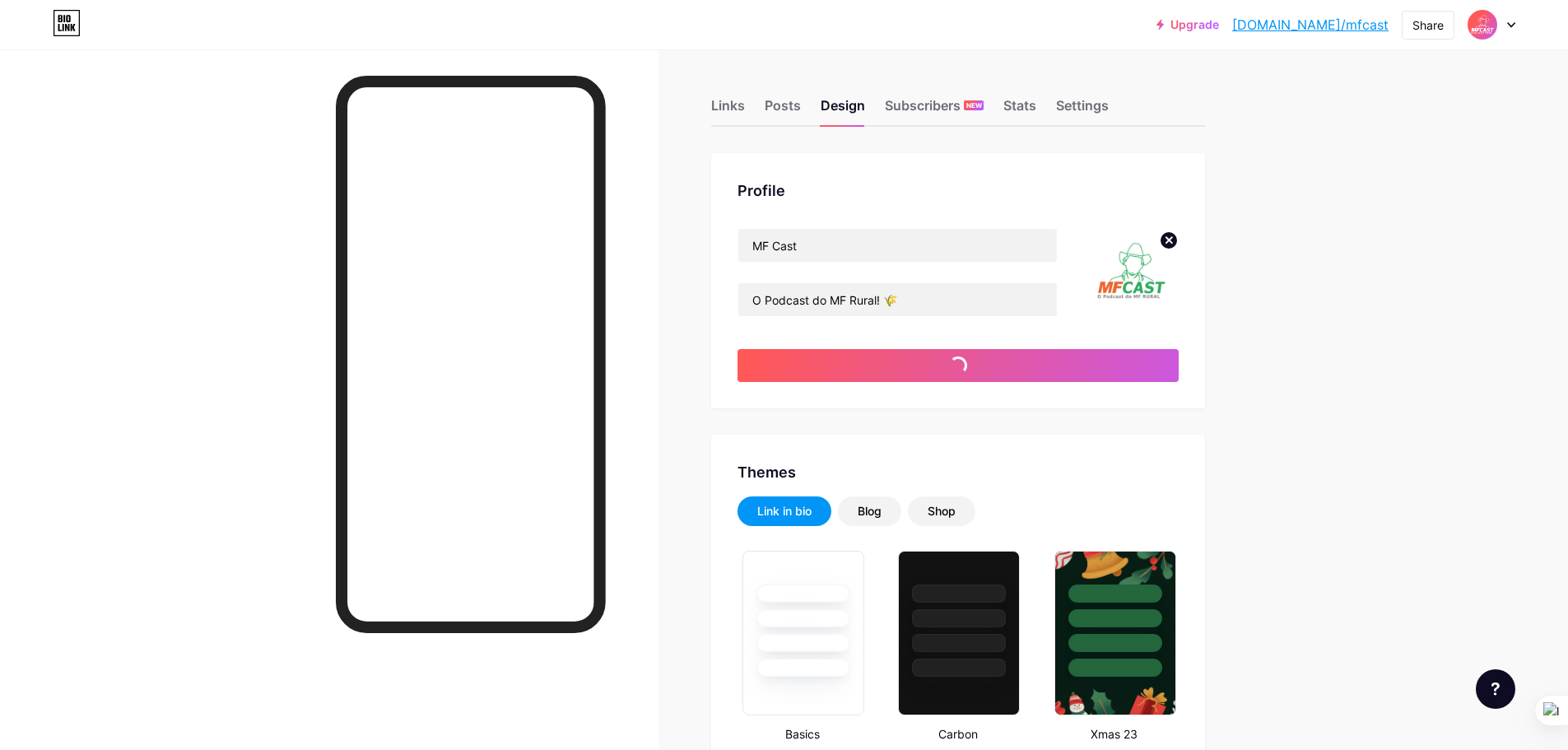
type input "#ffffff"
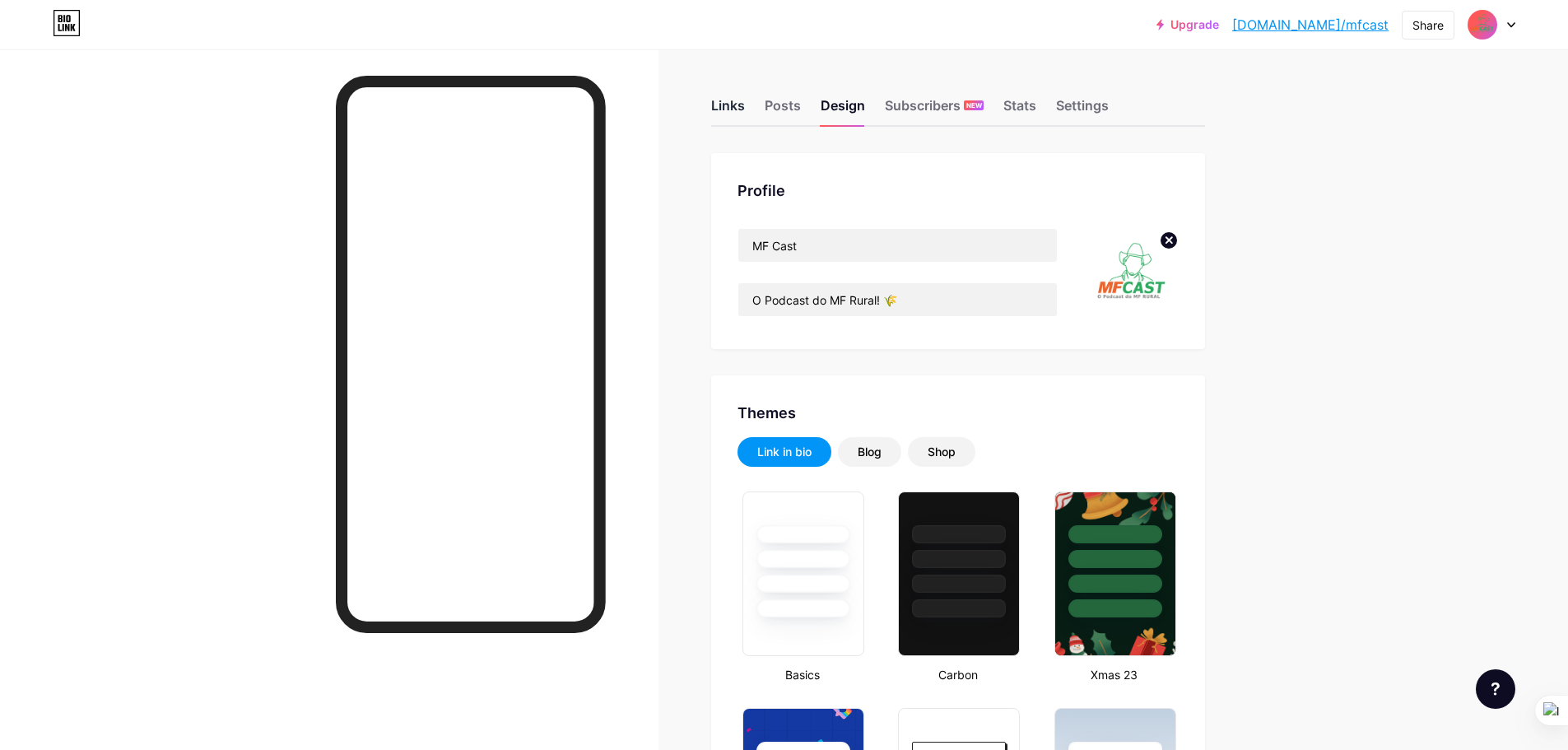
click at [739, 106] on div "Links" at bounding box center [728, 110] width 34 height 29
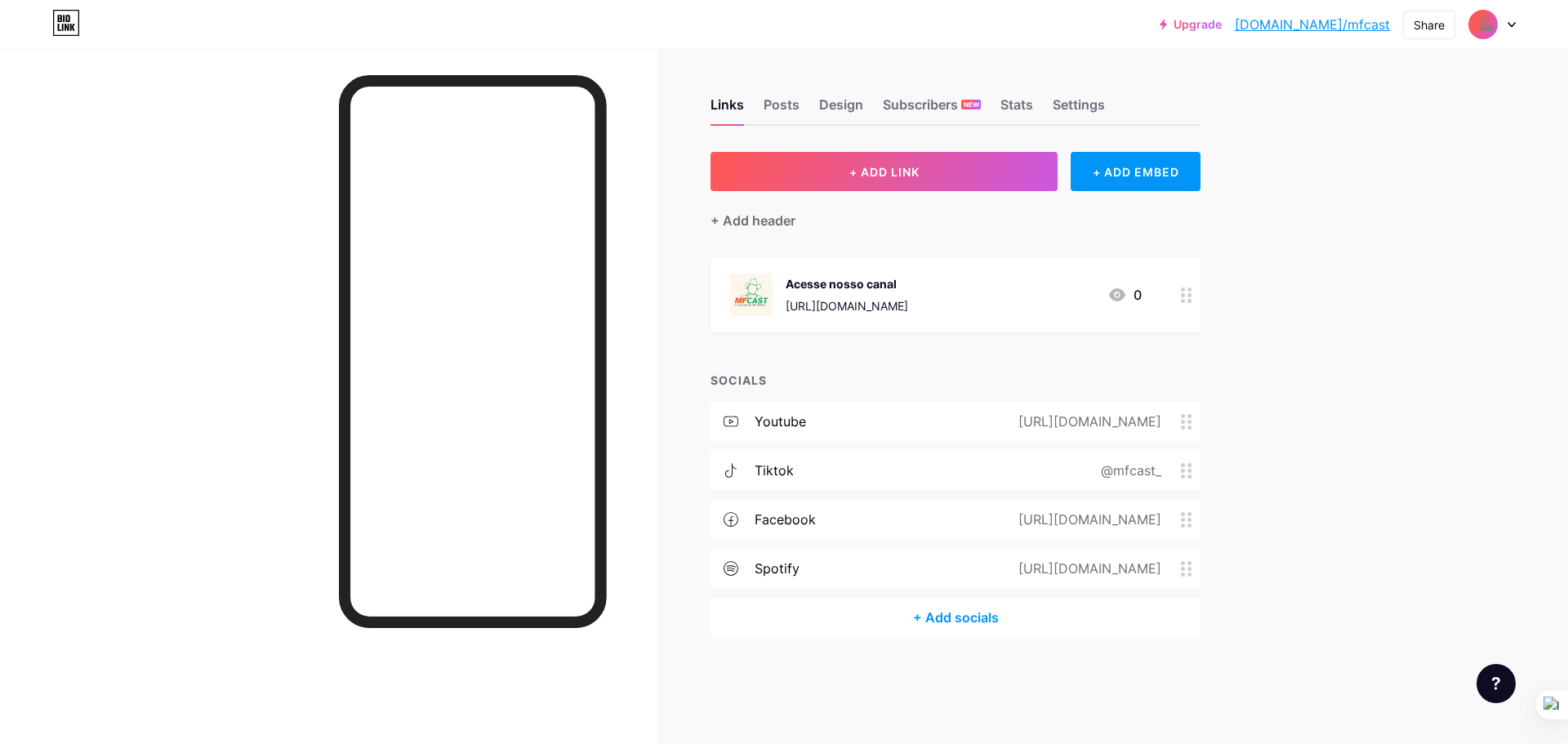
click at [919, 612] on div "+ Add socials" at bounding box center [955, 617] width 490 height 40
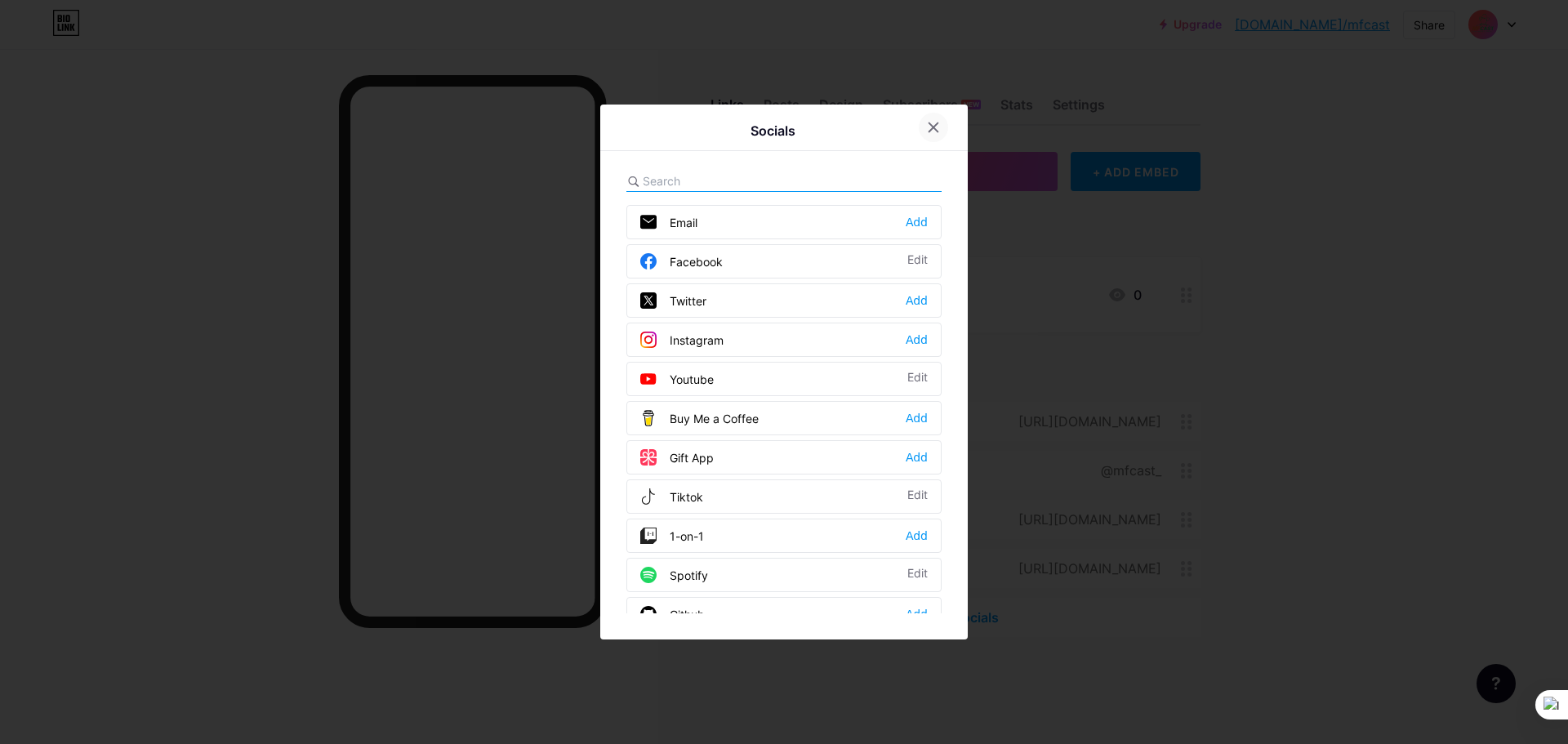
click at [933, 121] on icon at bounding box center [933, 127] width 13 height 13
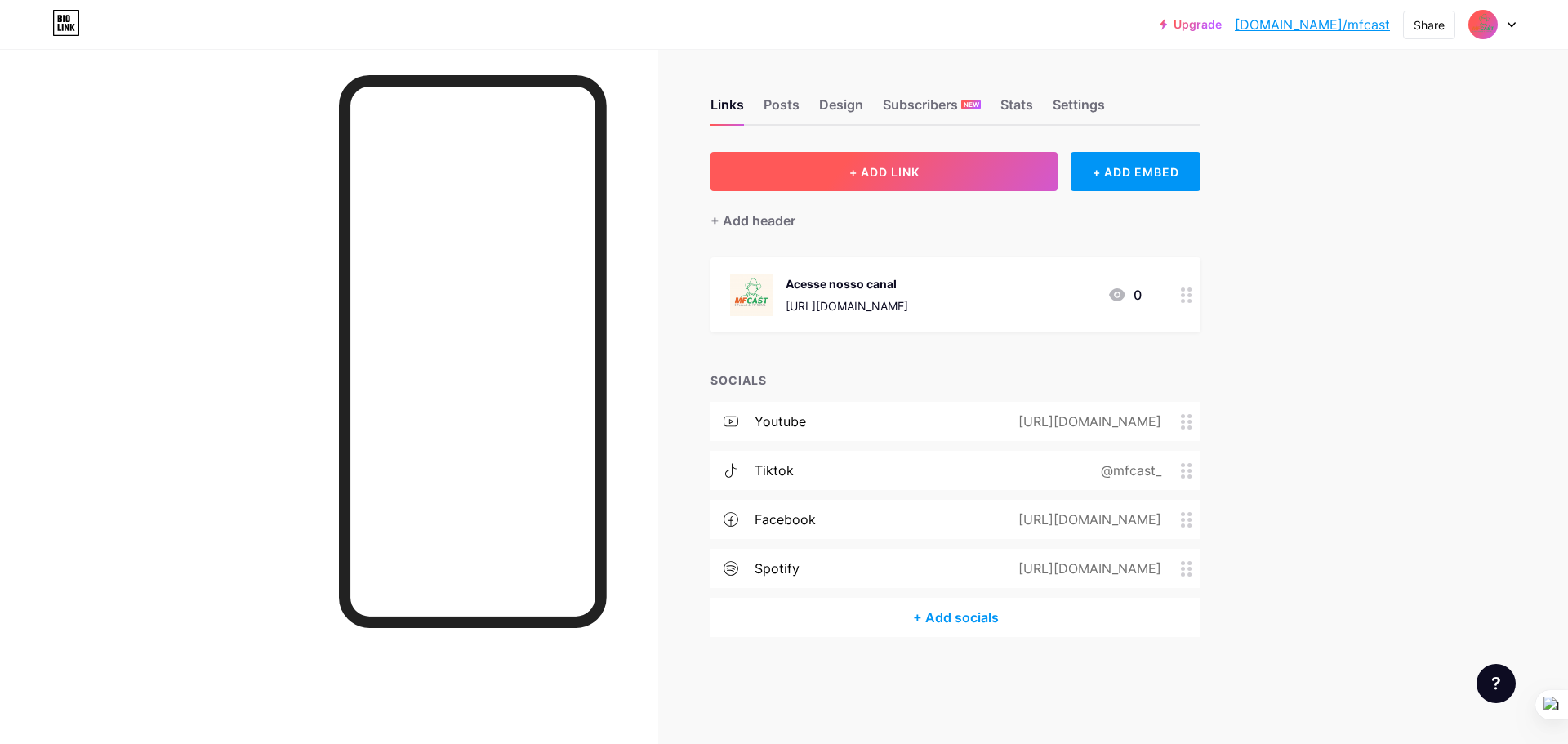
click at [918, 169] on span "+ ADD LINK" at bounding box center [884, 171] width 71 height 14
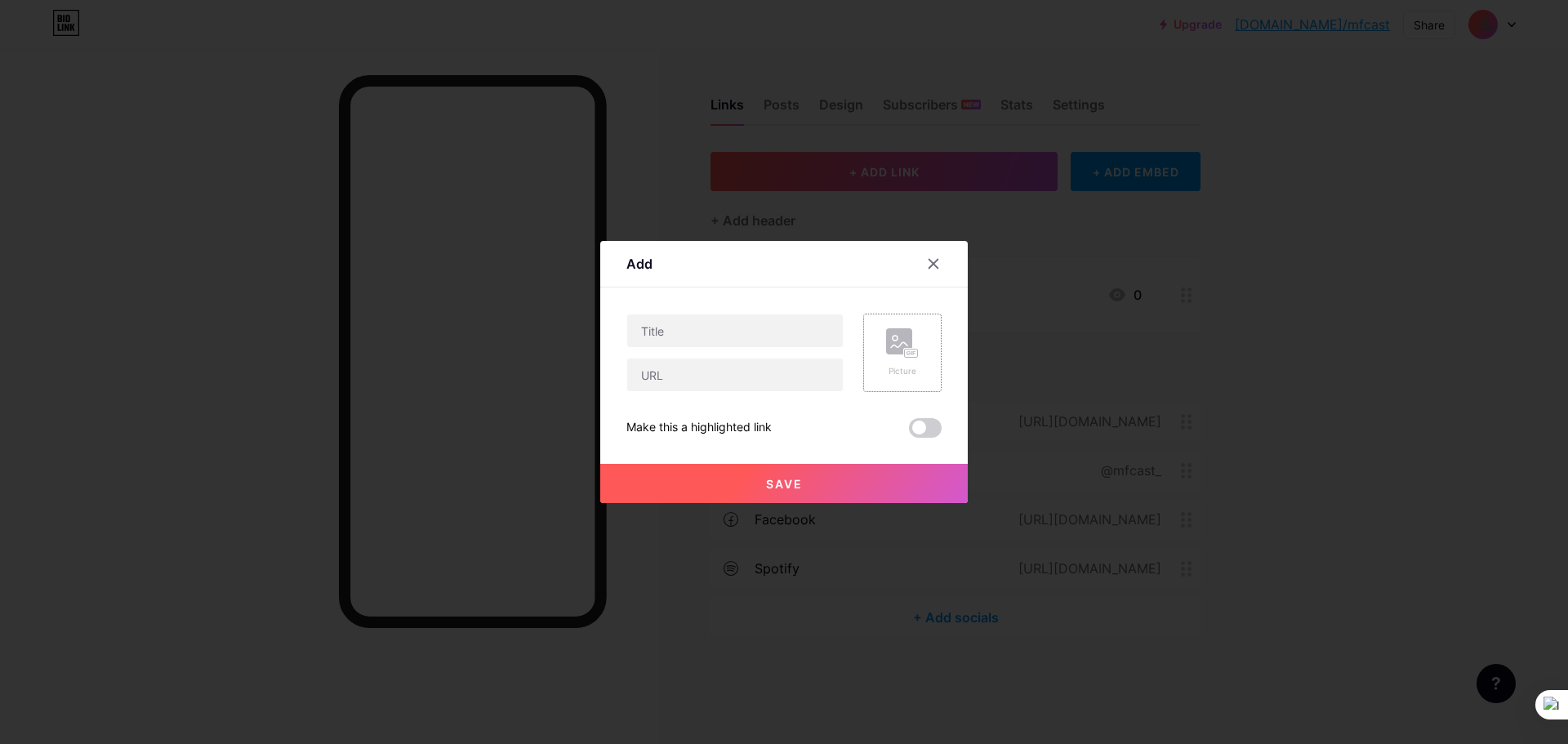
click at [917, 357] on div "Picture" at bounding box center [902, 352] width 78 height 78
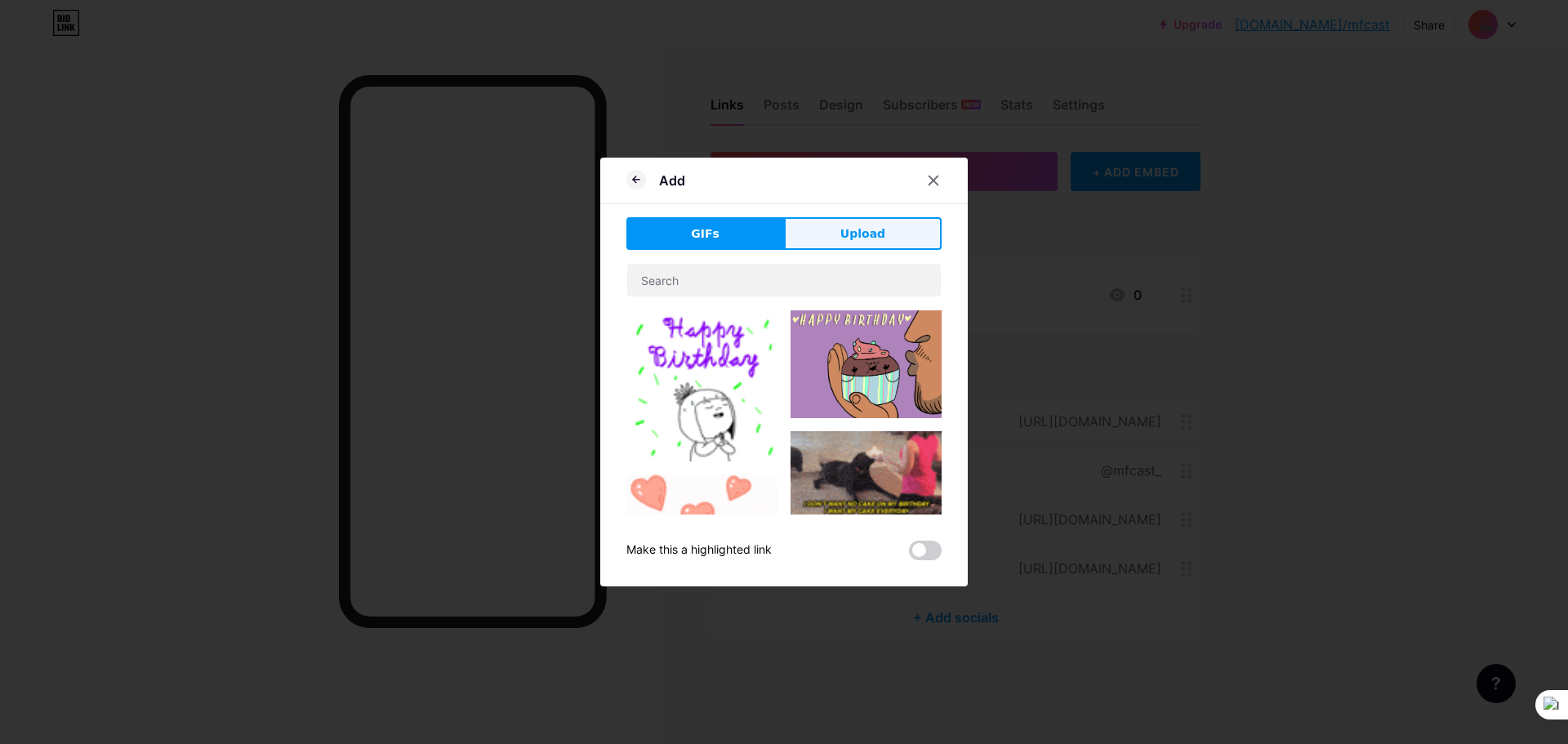
click at [858, 230] on span "Upload" at bounding box center [863, 234] width 45 height 17
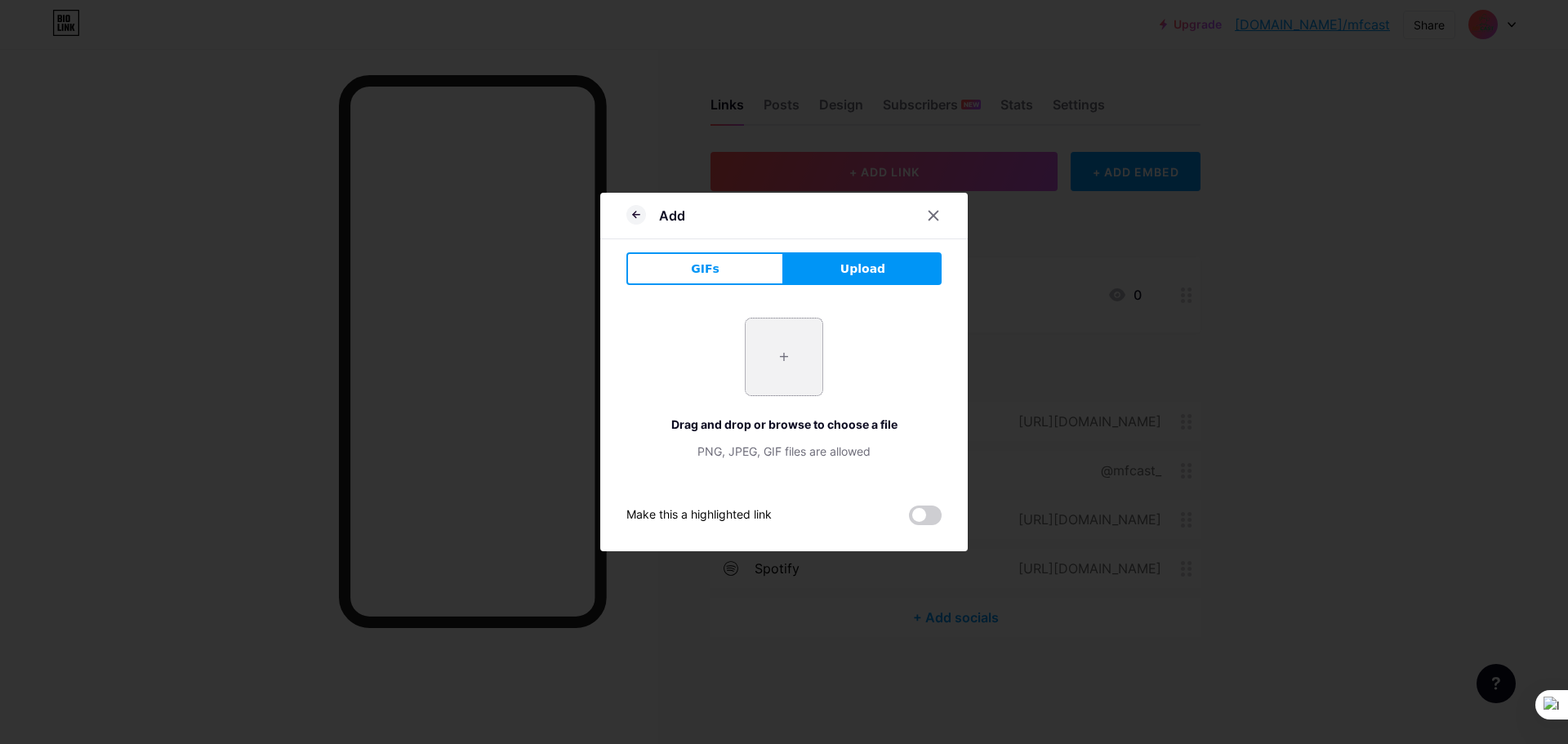
click at [793, 356] on input "file" at bounding box center [784, 357] width 77 height 77
click at [646, 211] on div at bounding box center [642, 215] width 33 height 18
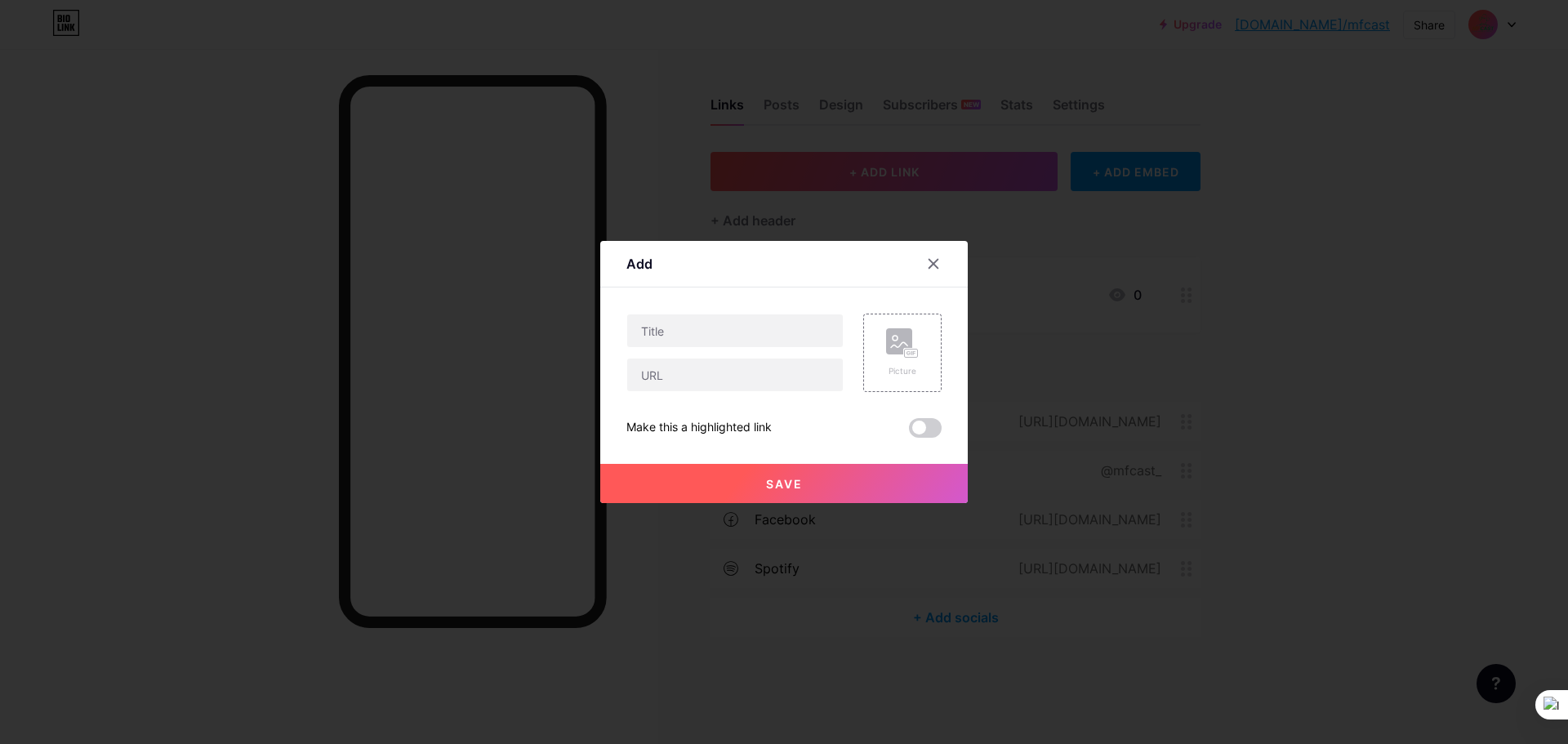
click at [631, 212] on div at bounding box center [784, 372] width 1568 height 744
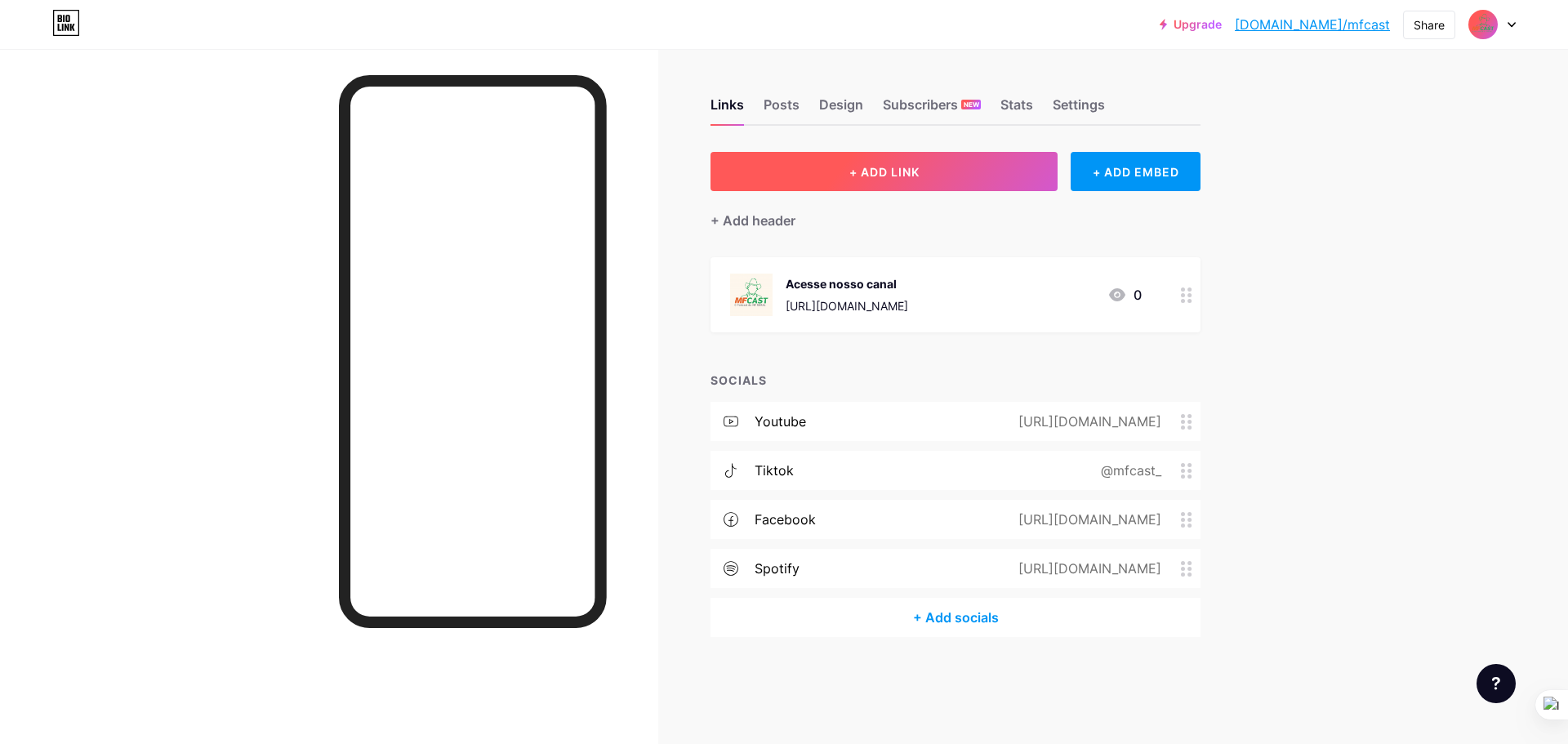
click at [908, 189] on button "+ ADD LINK" at bounding box center [883, 171] width 347 height 40
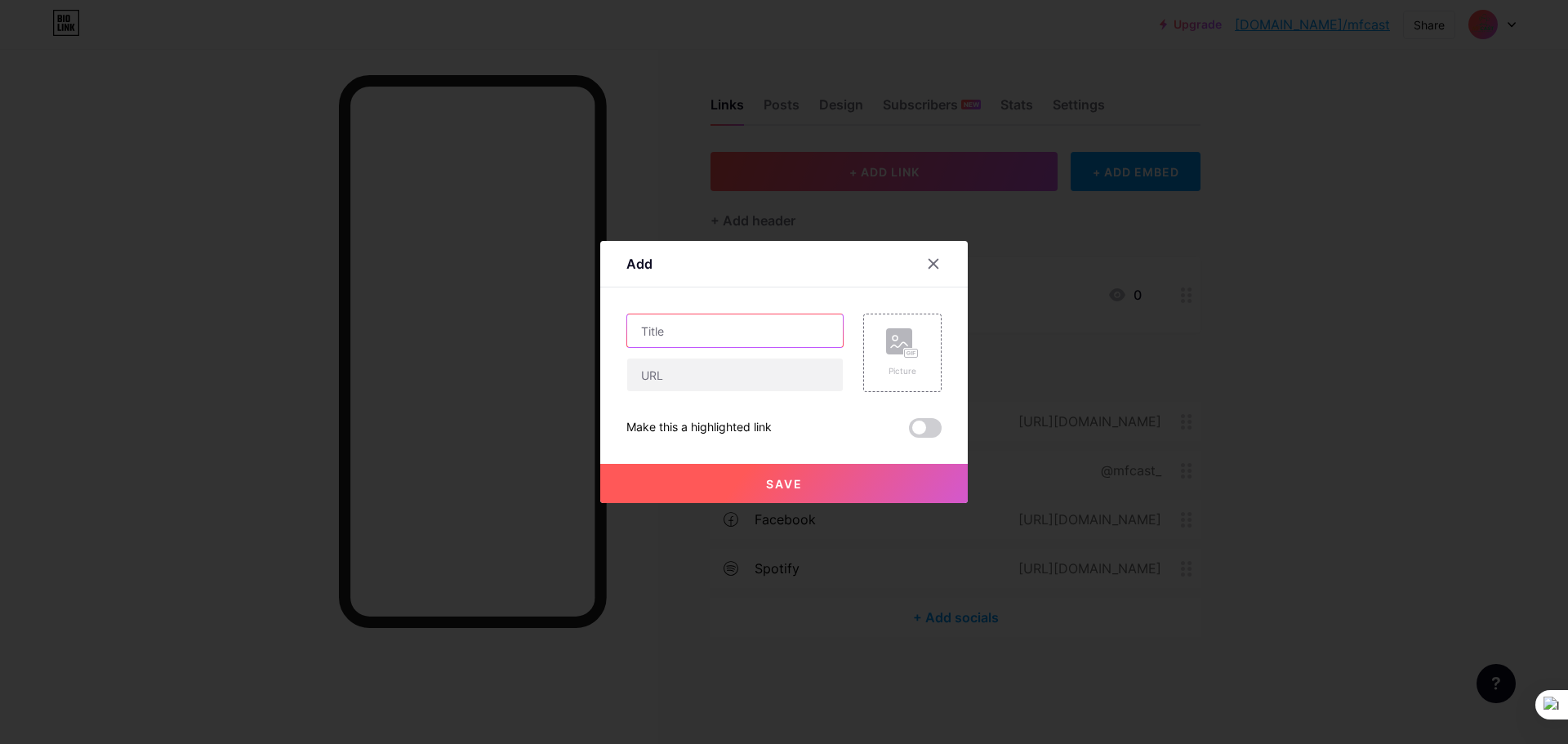
click at [721, 335] on input "text" at bounding box center [735, 330] width 215 height 33
click at [690, 384] on input "text" at bounding box center [735, 374] width 215 height 33
click at [761, 347] on div "Seja um patrocinador" at bounding box center [735, 330] width 217 height 34
click at [775, 335] on input "Seja um patrocinador" at bounding box center [735, 330] width 215 height 33
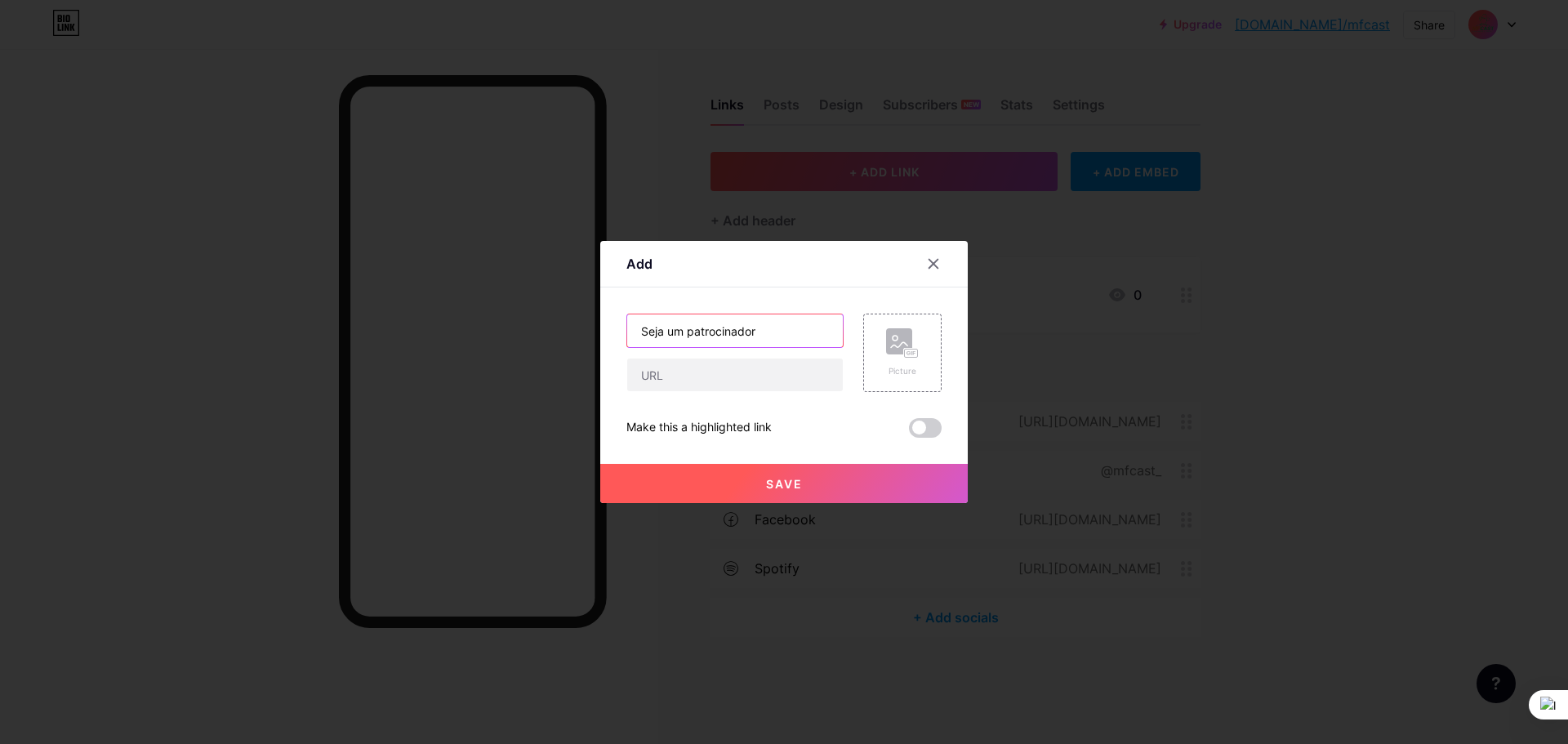
click at [775, 335] on input "Seja um patrocinador" at bounding box center [735, 330] width 215 height 33
type input "Indique um convidado para o MF Cast"
click at [765, 370] on input "text" at bounding box center [735, 374] width 215 height 33
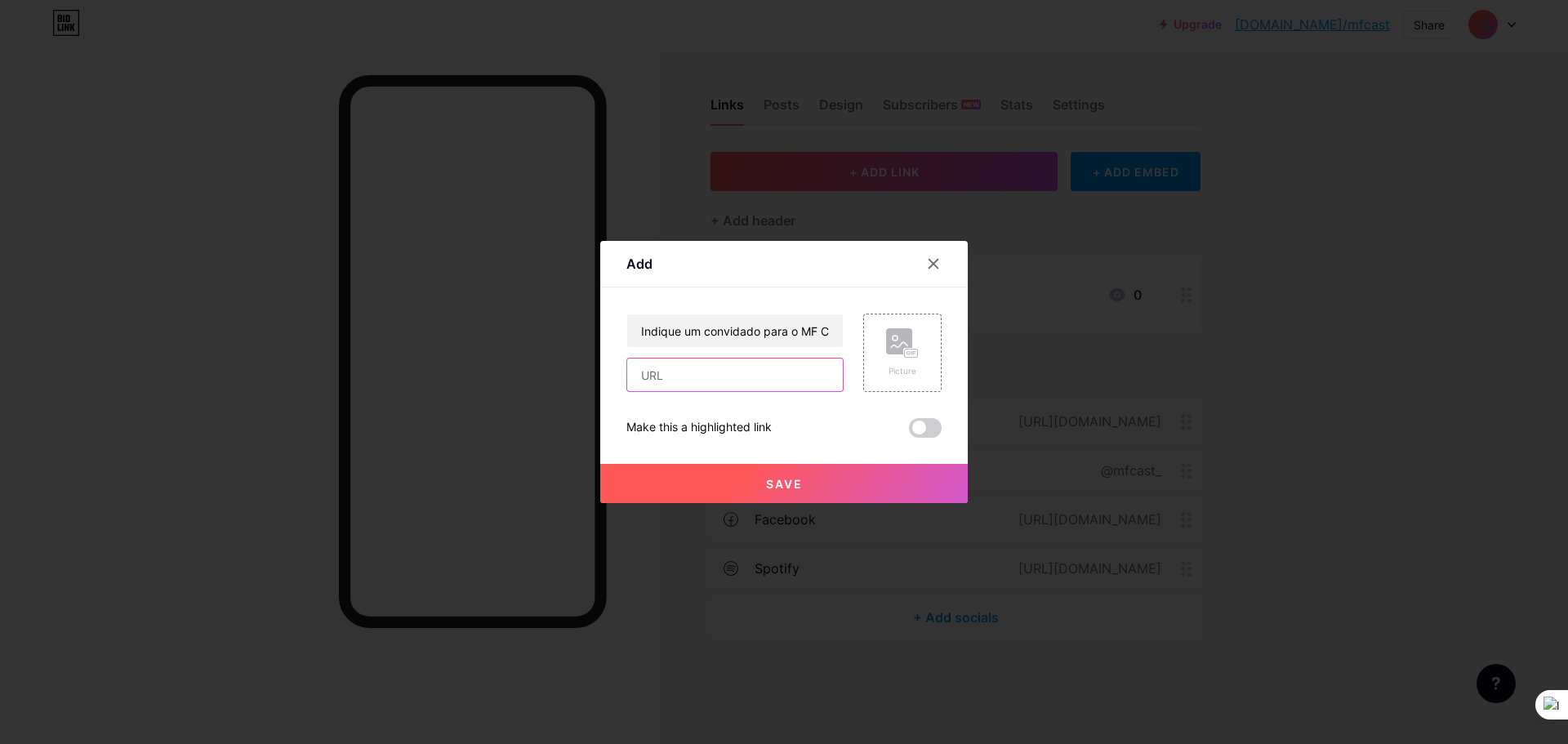
paste input "[URL][DOMAIN_NAME]"
type input "[URL][DOMAIN_NAME]"
click at [814, 415] on div "Indique um convidado para o MF Cast [URL][DOMAIN_NAME] Picture Make this a high…" at bounding box center [784, 375] width 315 height 124
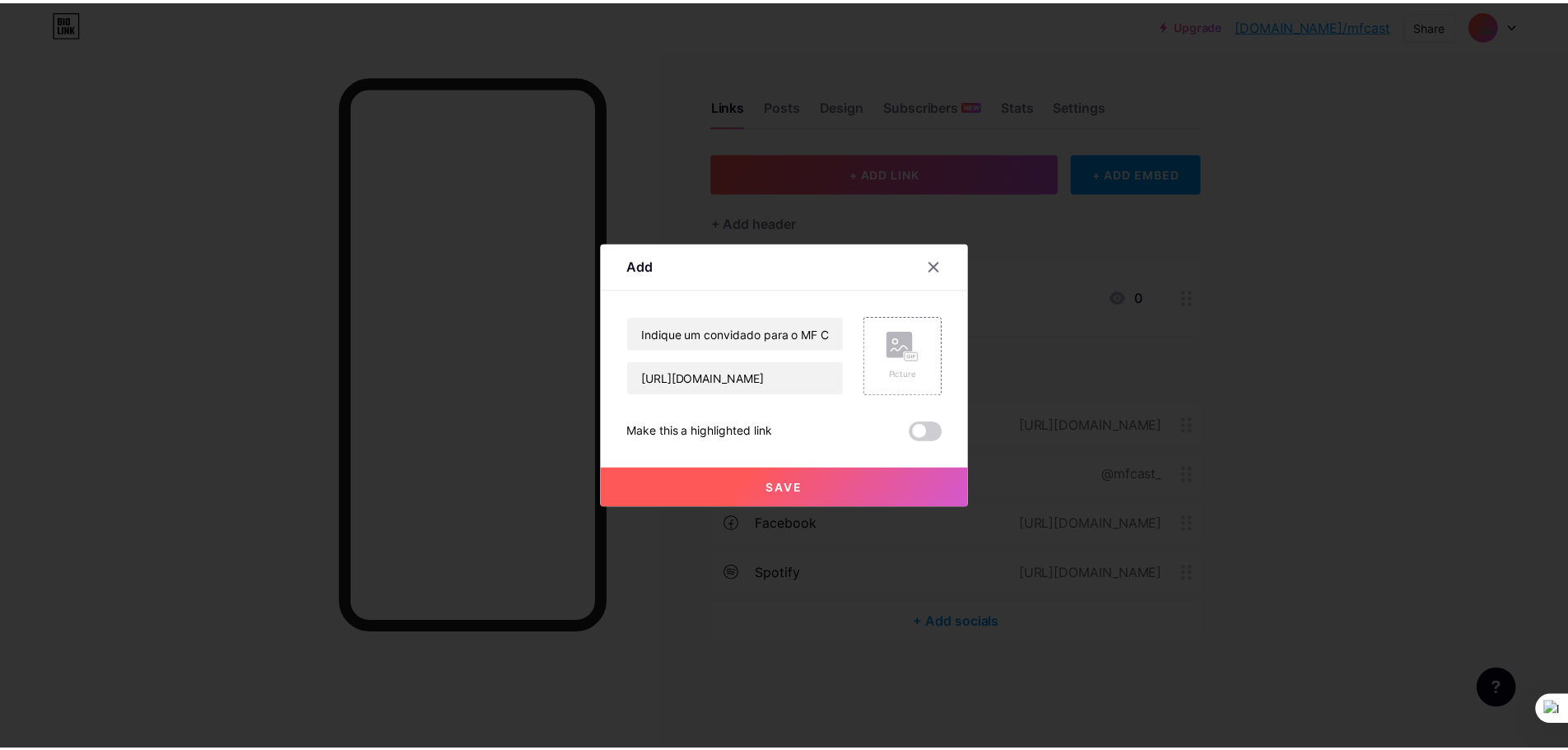
scroll to position [0, 0]
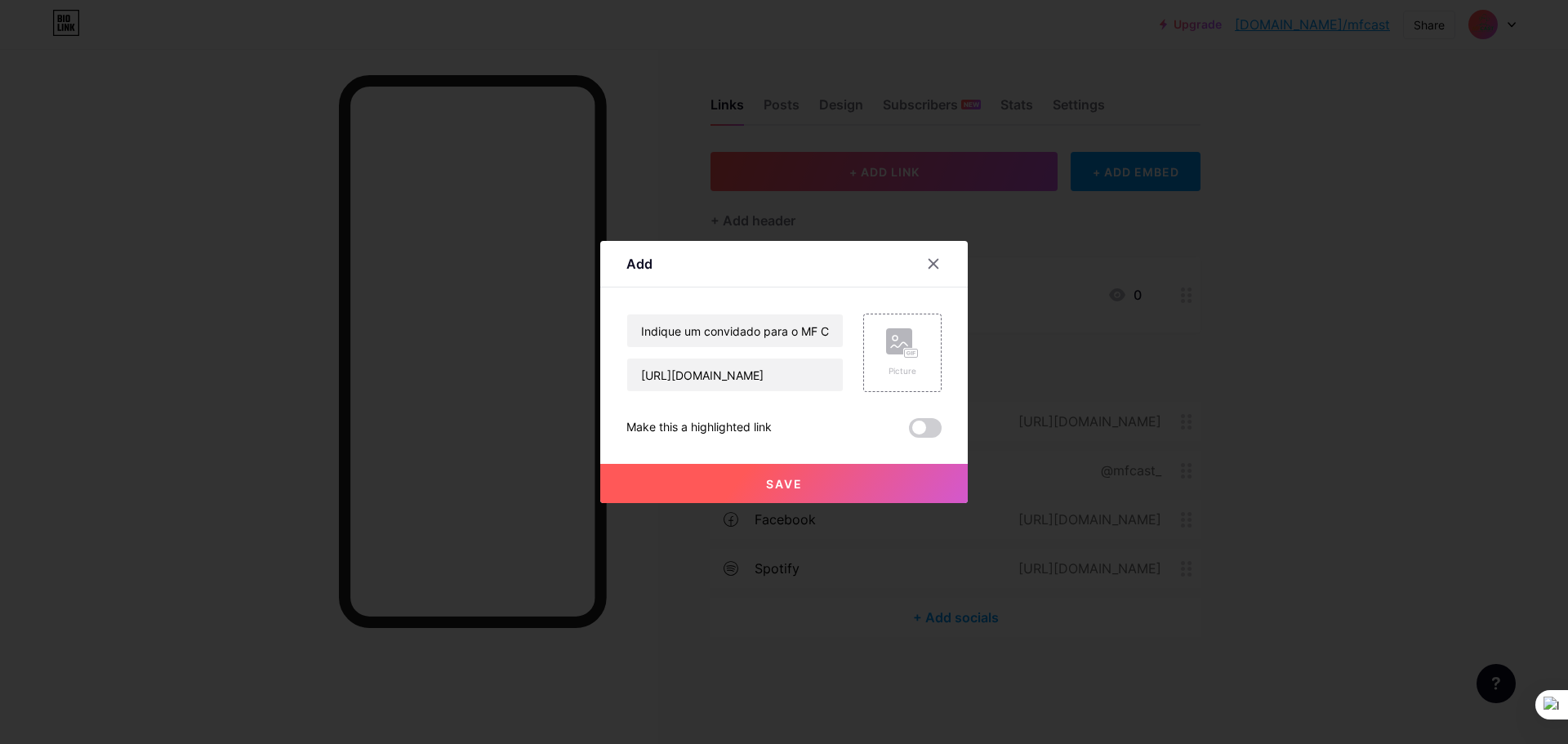
click at [819, 483] on button "Save" at bounding box center [784, 483] width 368 height 40
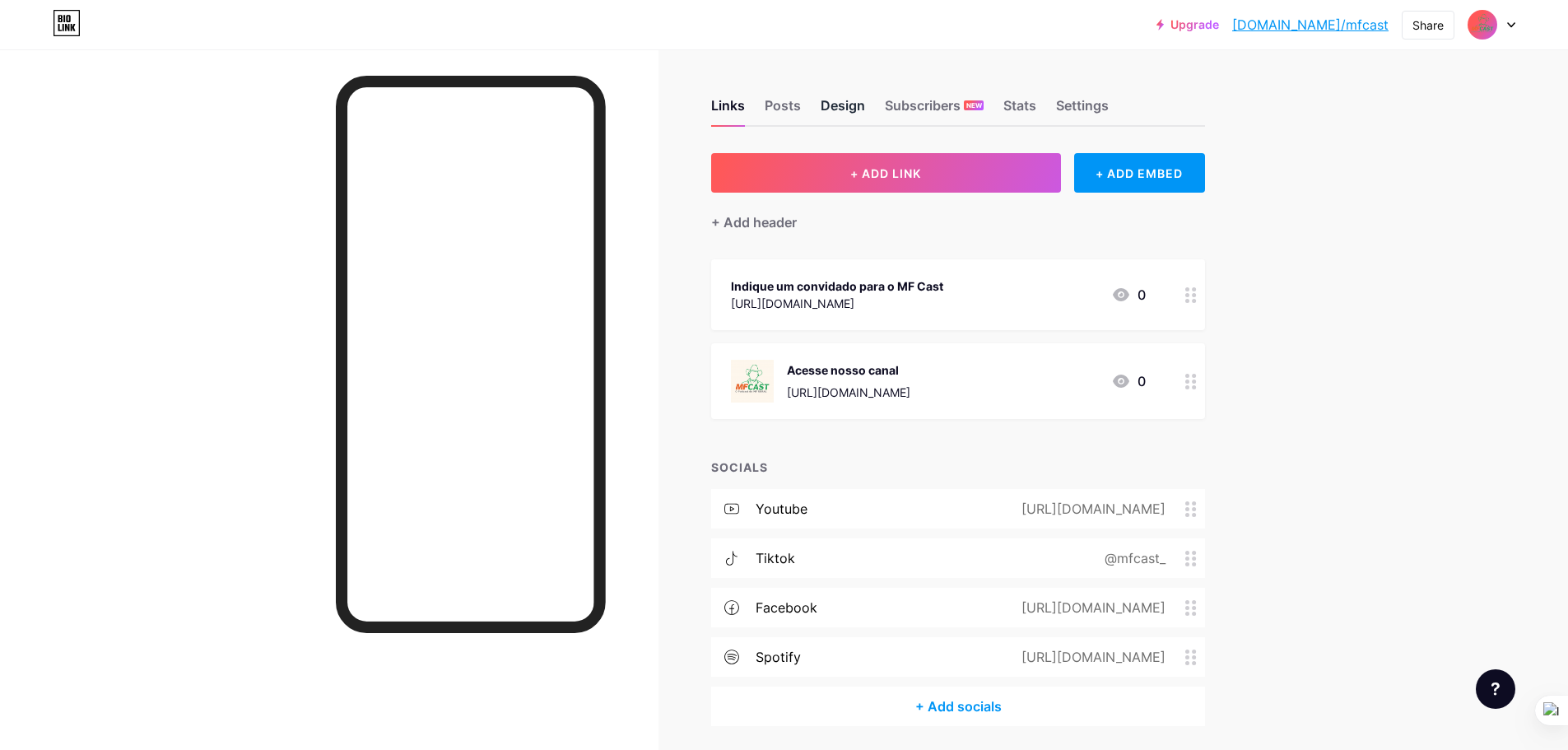
click at [829, 113] on div "Design" at bounding box center [842, 110] width 45 height 29
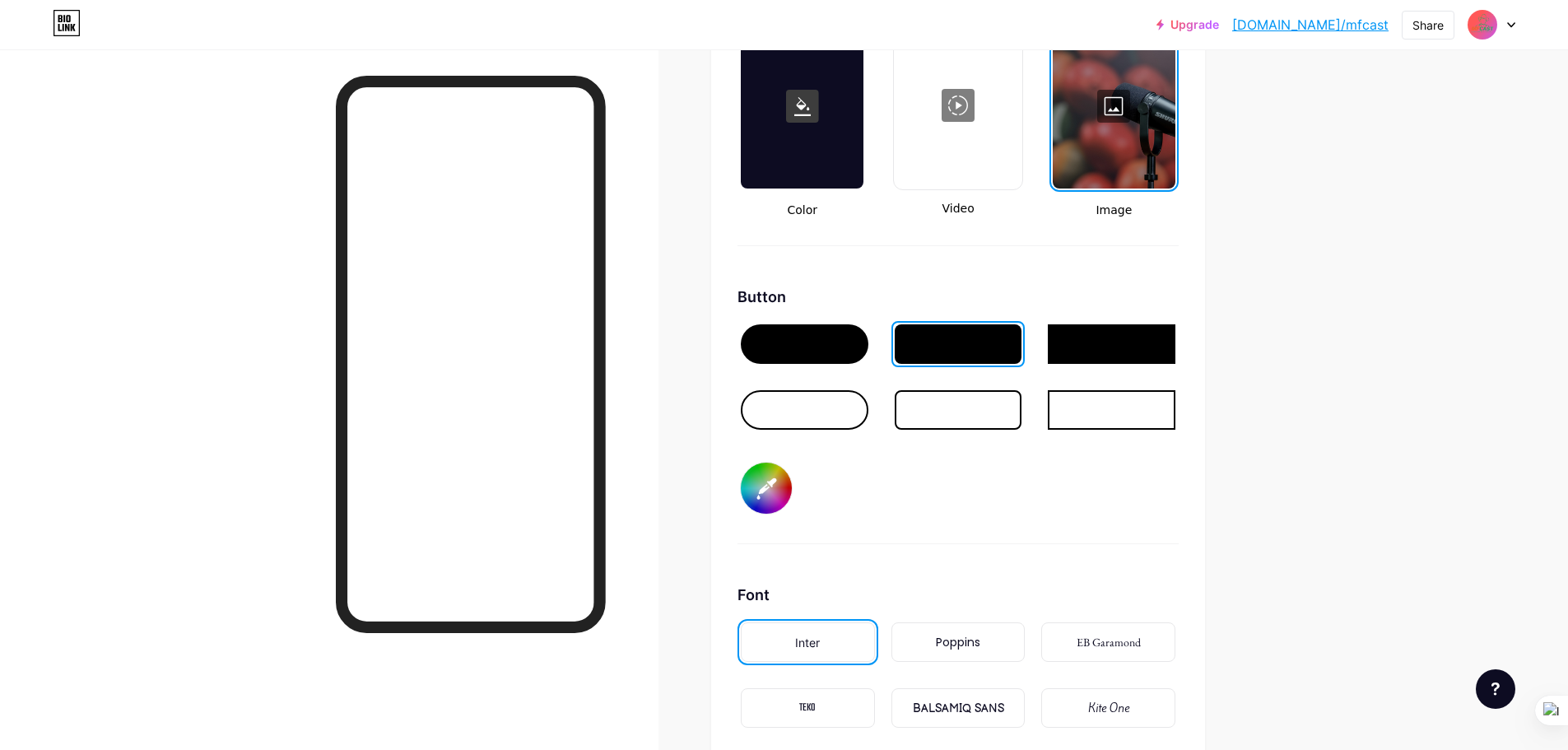
scroll to position [2305, 0]
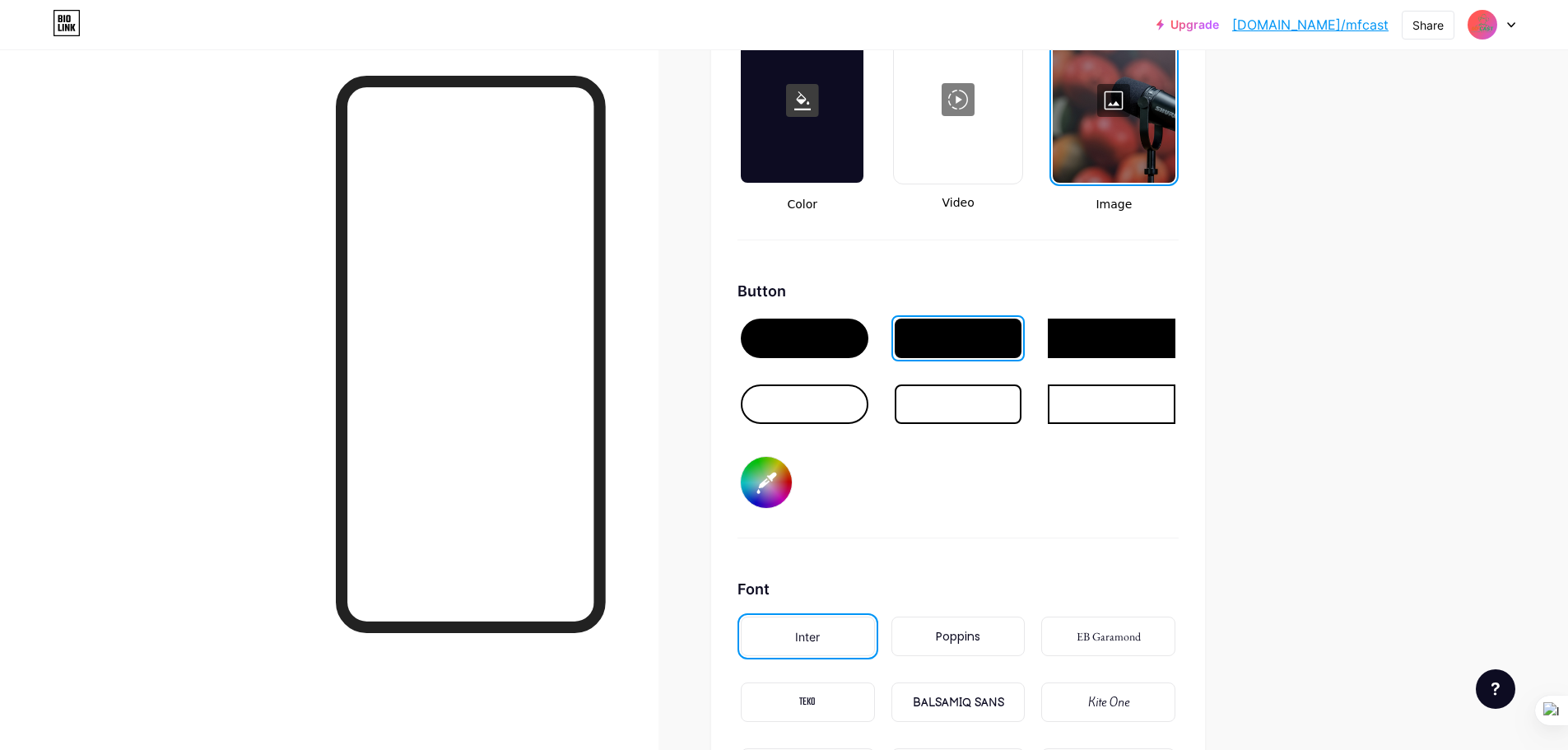
click at [852, 414] on div at bounding box center [804, 404] width 128 height 40
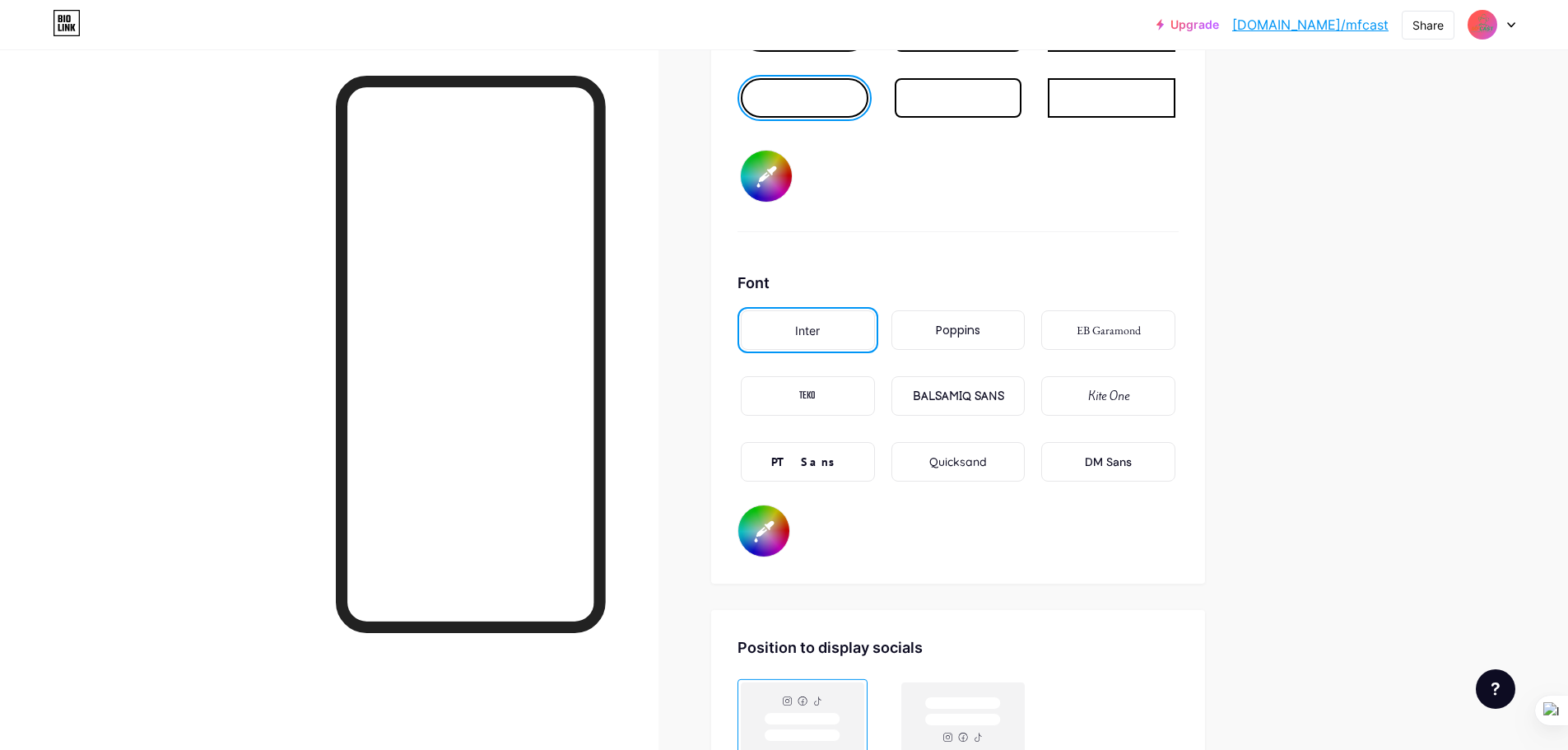
scroll to position [2634, 0]
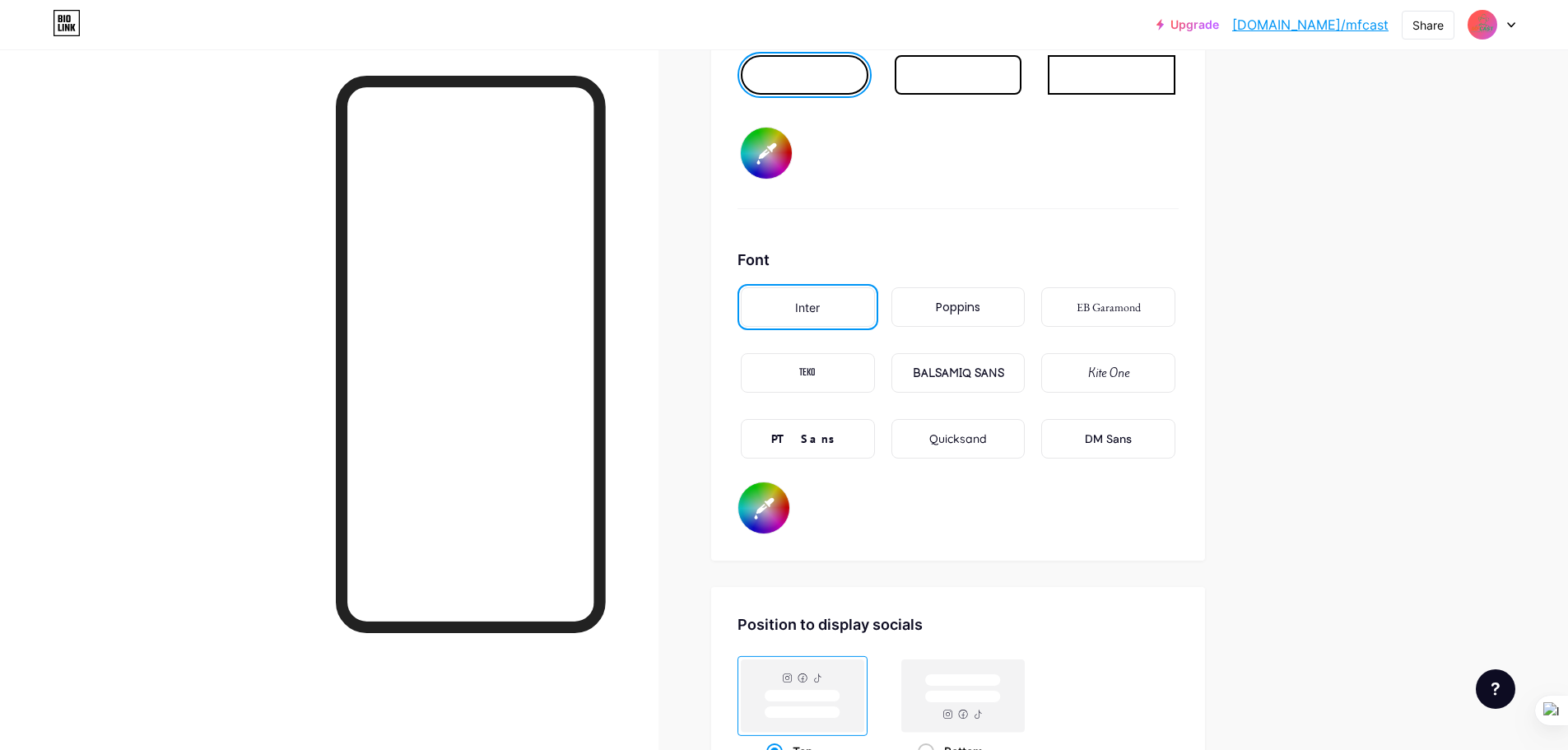
click at [973, 302] on div "Poppins" at bounding box center [957, 307] width 45 height 17
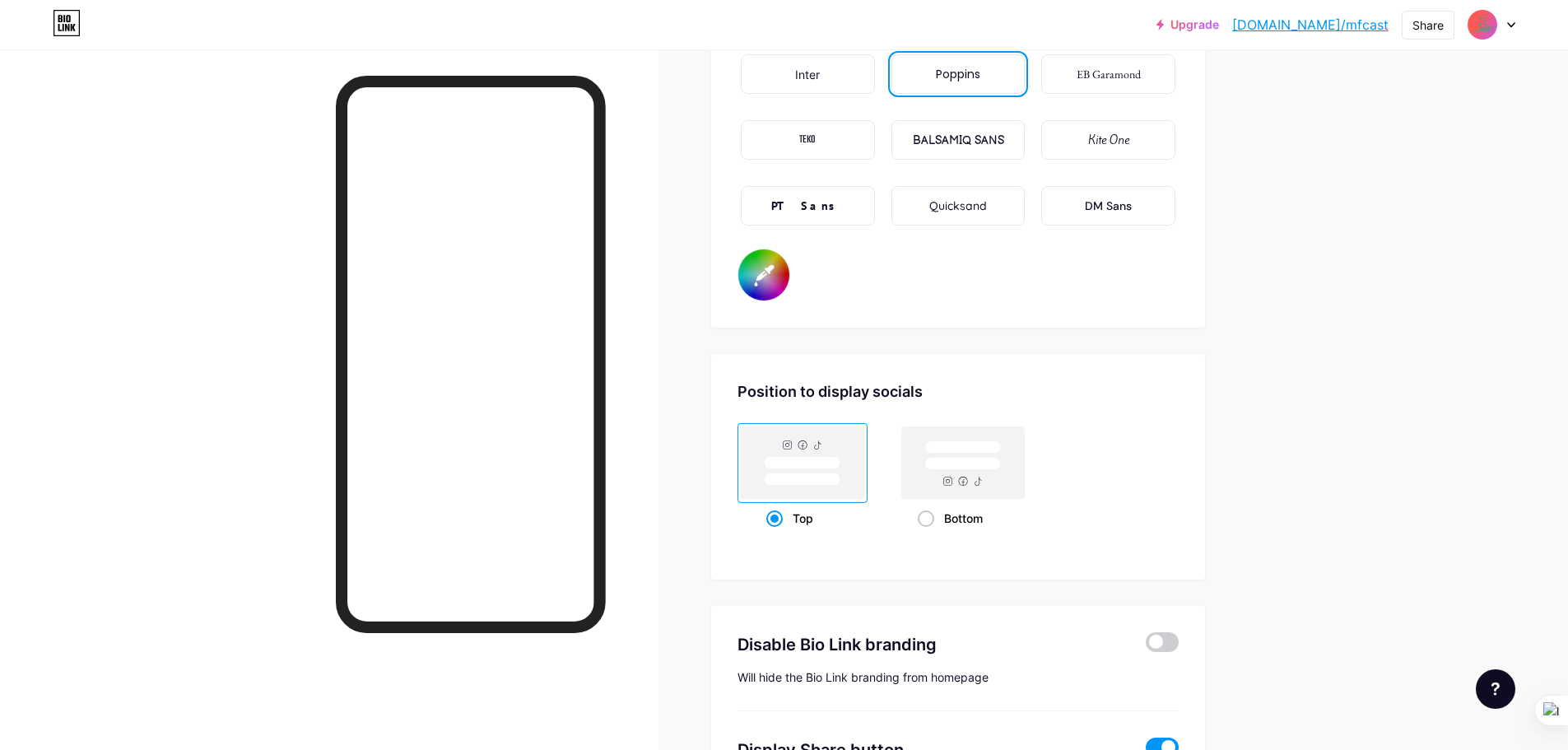
scroll to position [2716, 0]
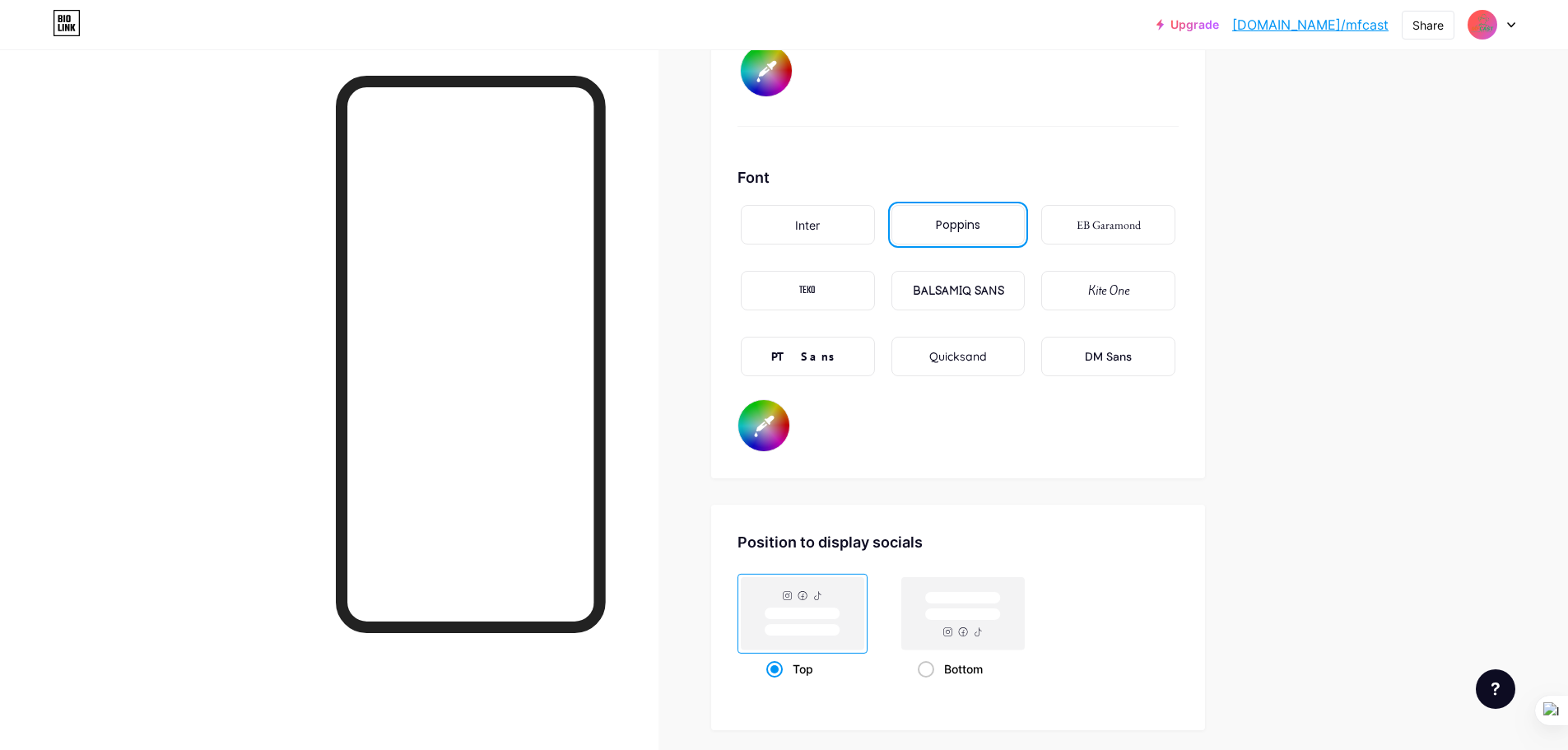
click at [757, 417] on input "#ffffff" at bounding box center [764, 426] width 51 height 51
type input "#ffffff"
click at [989, 439] on div "Font Inter Poppins EB Garamond TEKO BALSAMIQ SANS Kite One PT Sans Quicksand DM…" at bounding box center [957, 308] width 441 height 285
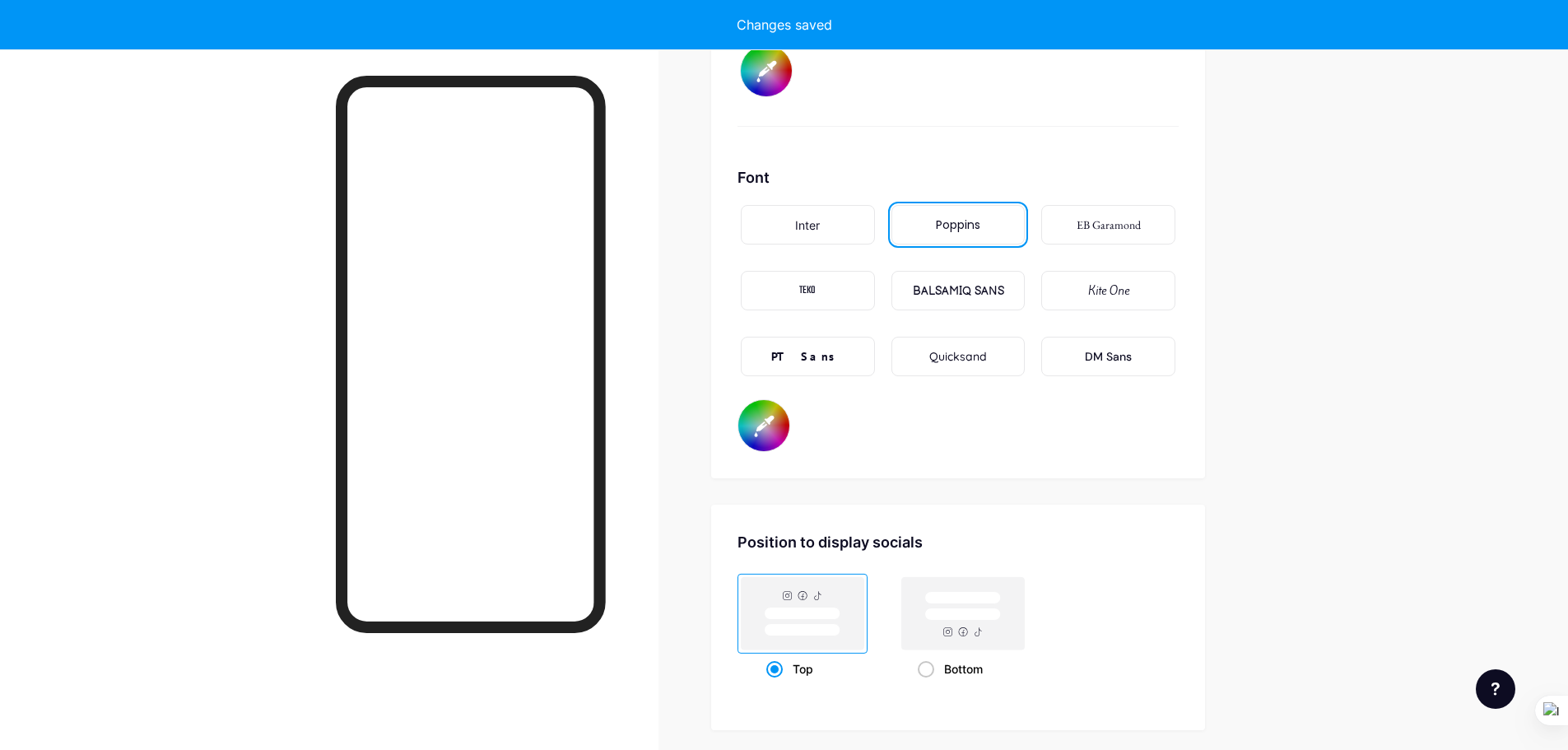
click at [949, 410] on div "Font Inter Poppins EB Garamond TEKO BALSAMIQ SANS Kite One PT Sans Quicksand DM…" at bounding box center [957, 308] width 441 height 285
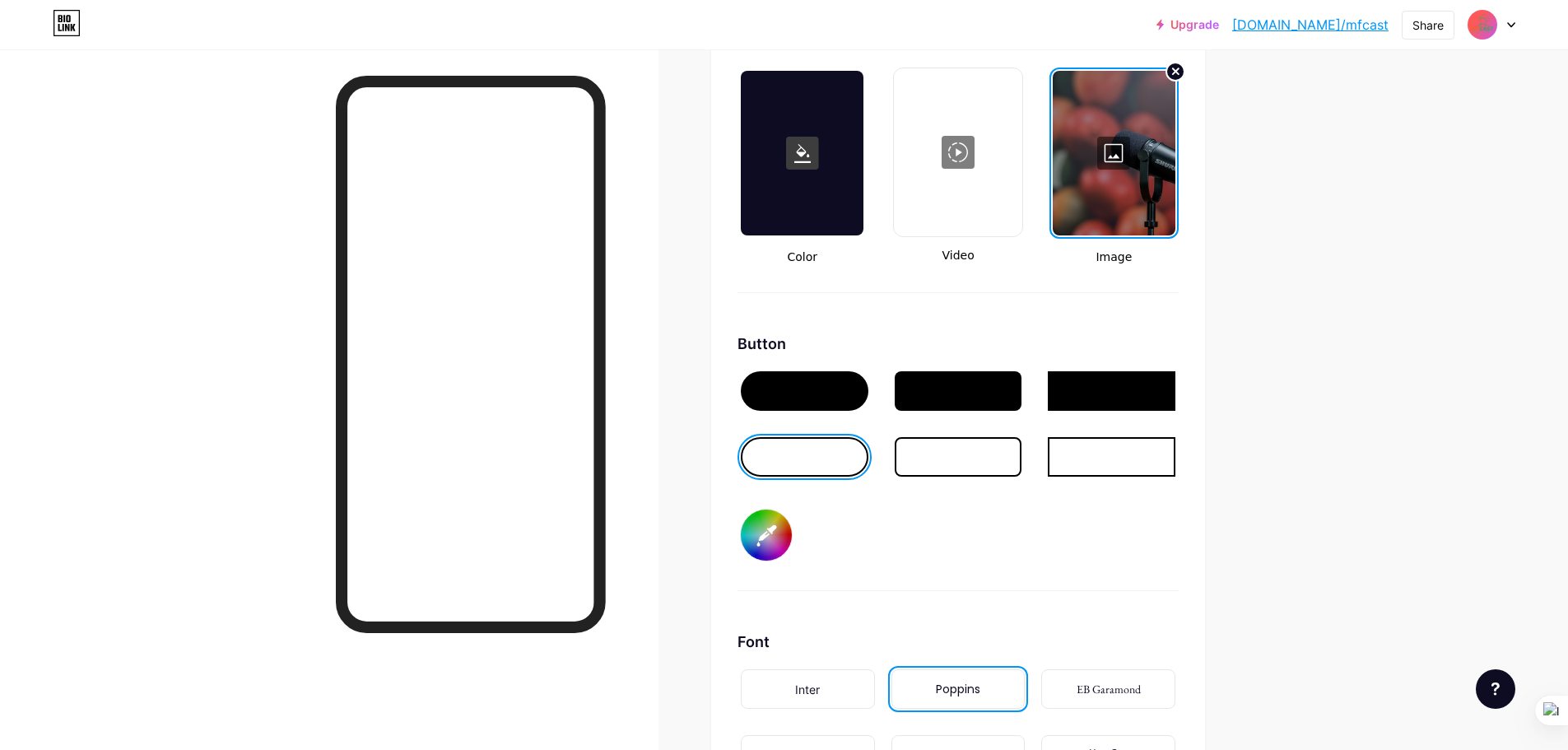
scroll to position [2223, 0]
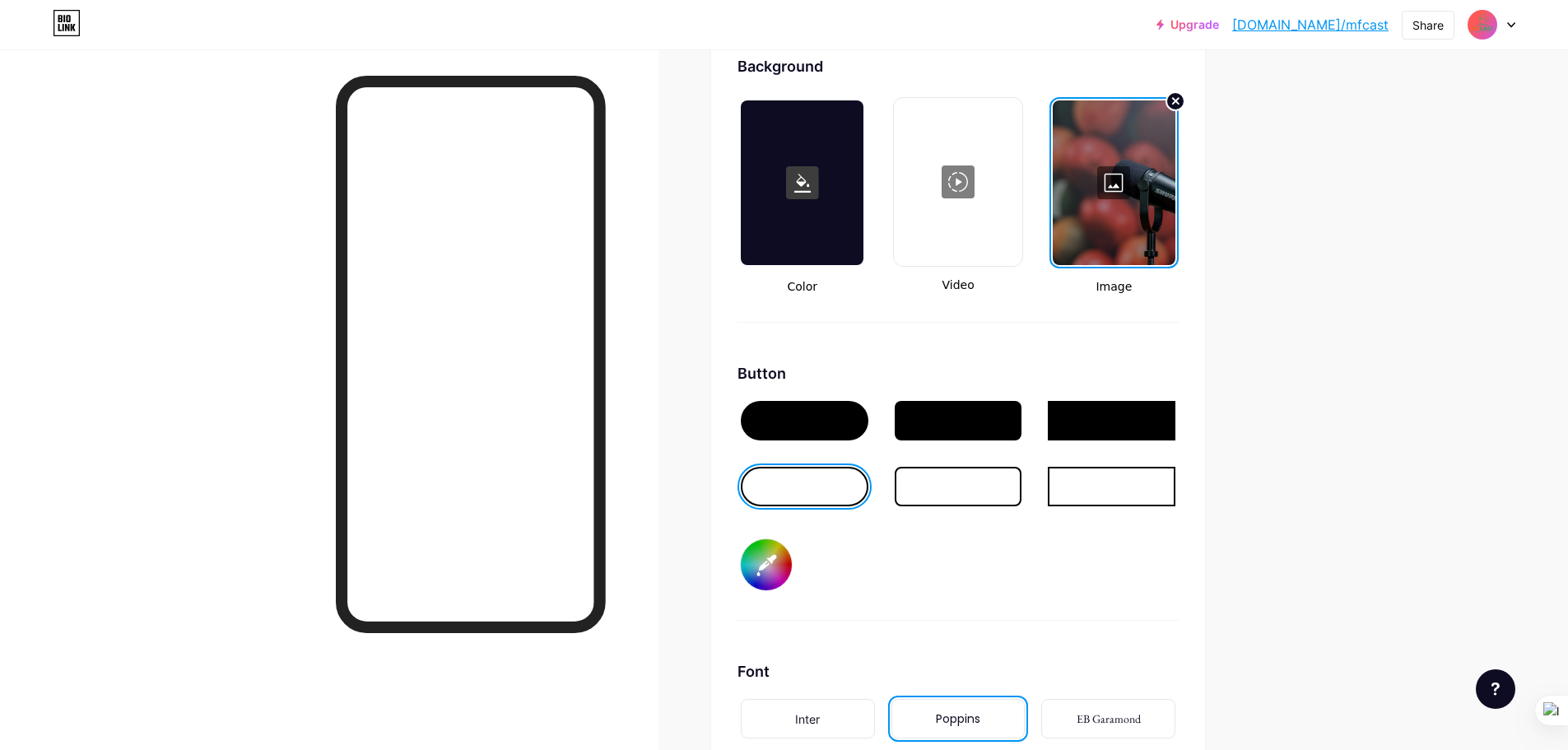
click at [773, 573] on input "#000000" at bounding box center [766, 565] width 51 height 51
type input "#f5f5f5"
click at [748, 330] on div "Background Color Video Image Button #f5f5f5 Font Inter Poppins EB Garamond TEKO…" at bounding box center [957, 500] width 441 height 890
click at [961, 577] on div "Button #f5f5f5" at bounding box center [957, 491] width 441 height 259
click at [1062, 553] on div "Button #f5f5f5" at bounding box center [957, 491] width 441 height 259
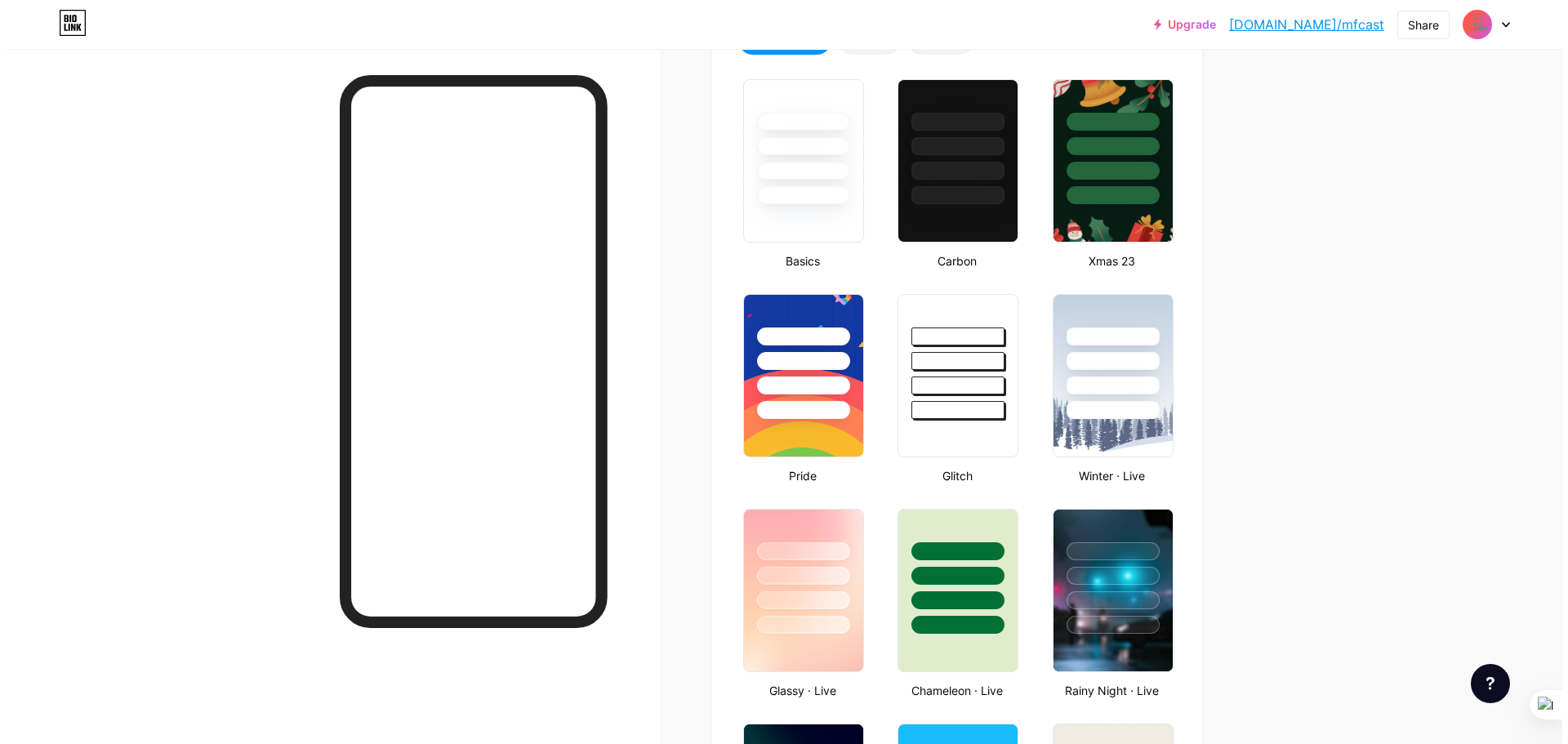
scroll to position [0, 0]
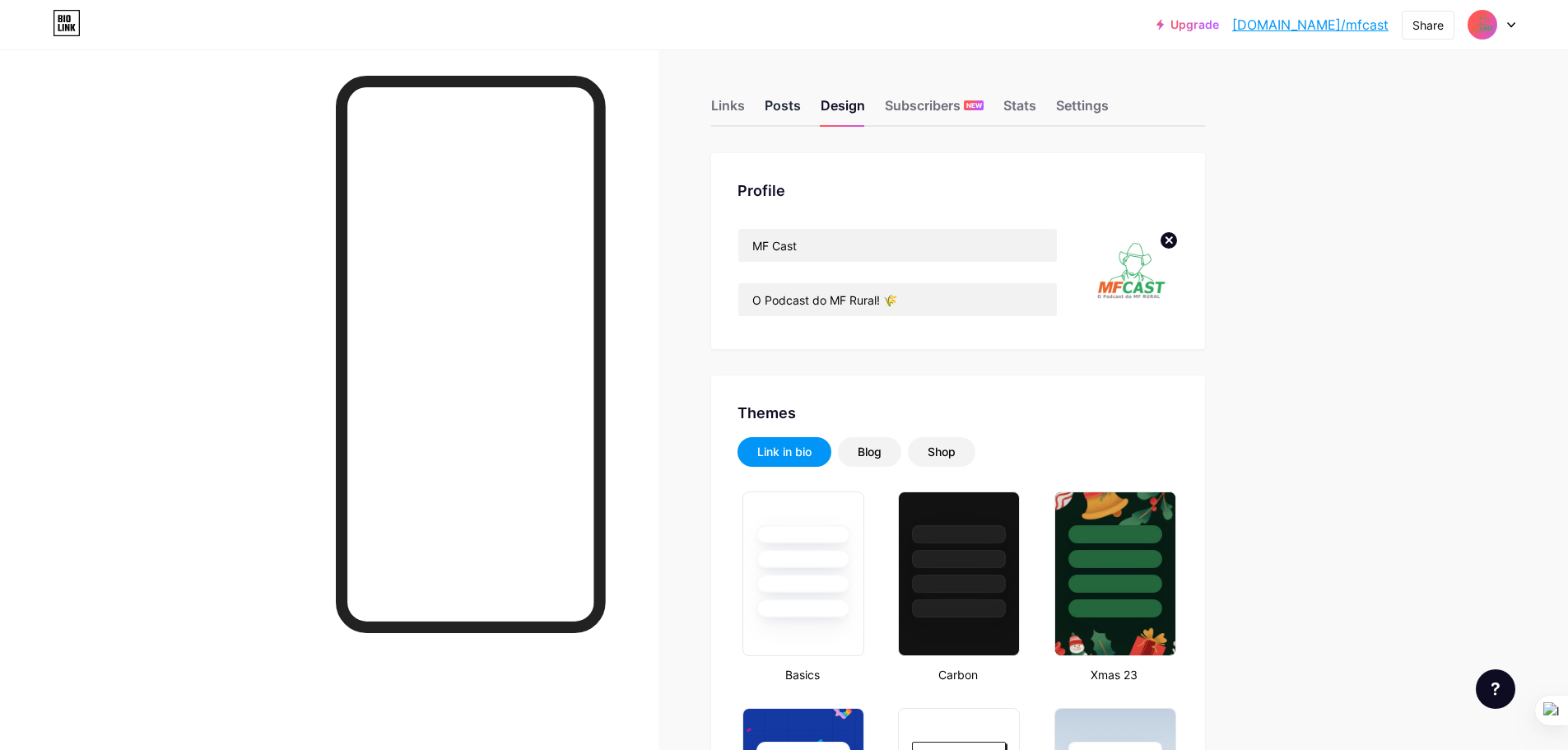
click at [782, 101] on div "Posts" at bounding box center [782, 110] width 36 height 29
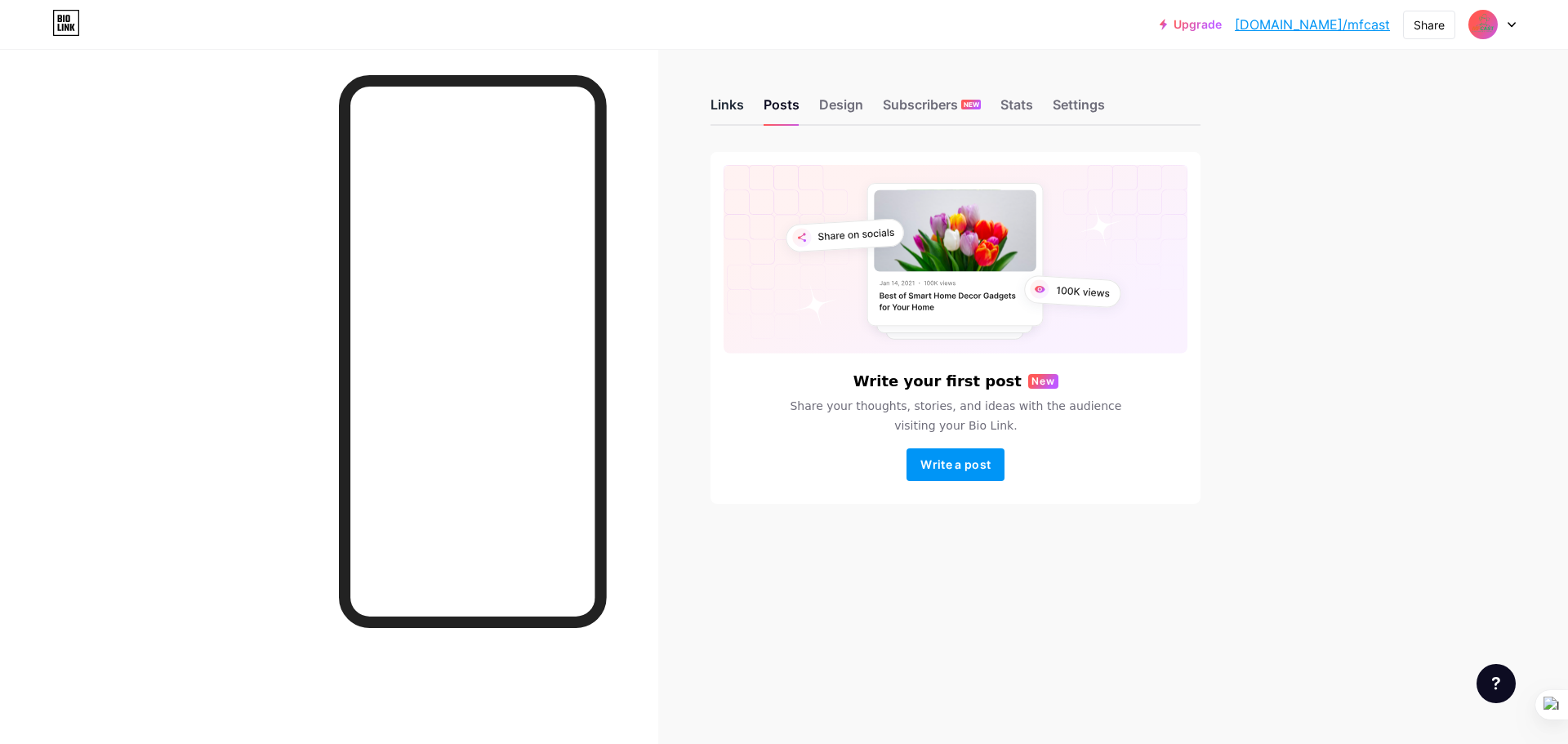
click at [725, 103] on div "Links" at bounding box center [727, 109] width 34 height 29
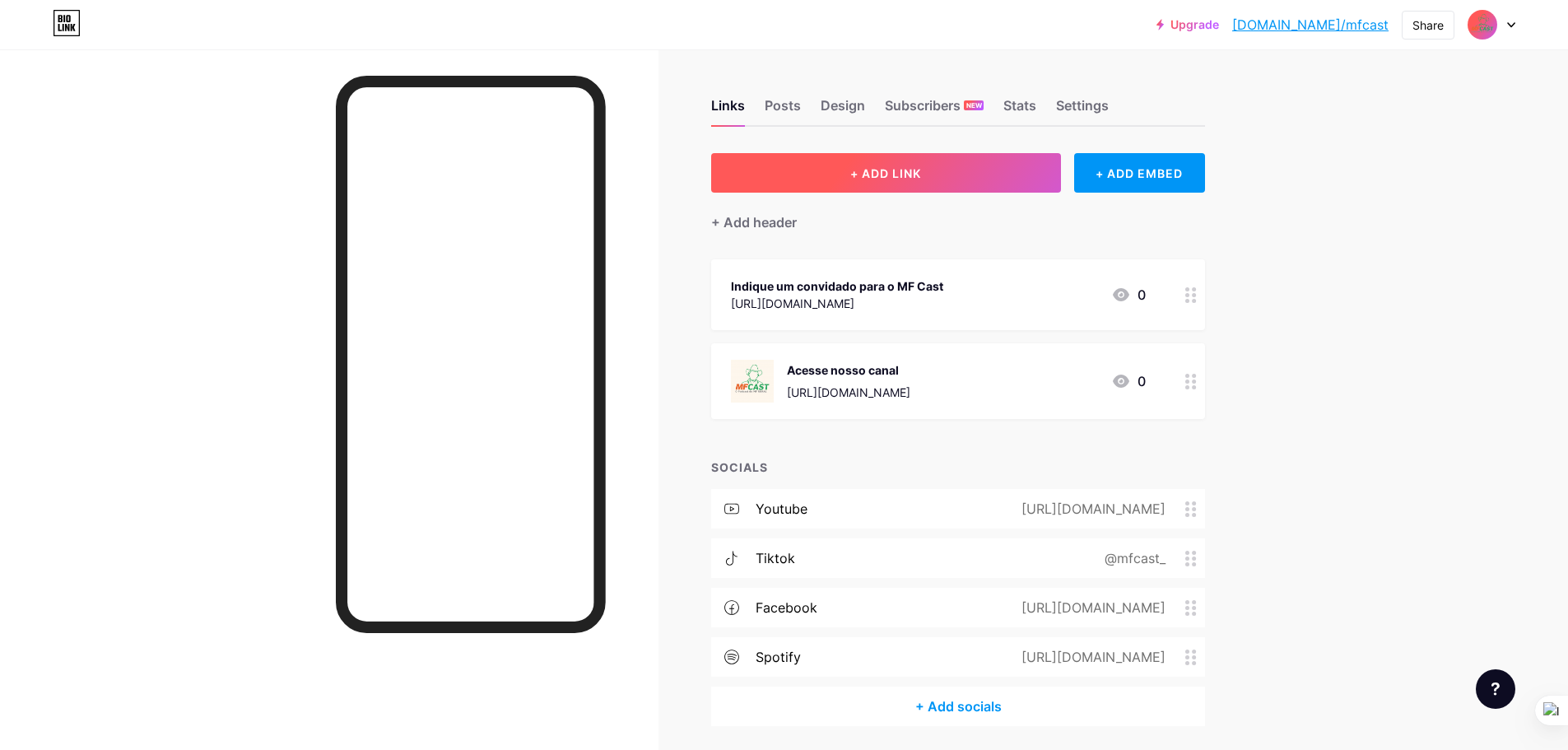
click at [837, 181] on button "+ ADD LINK" at bounding box center [885, 173] width 350 height 40
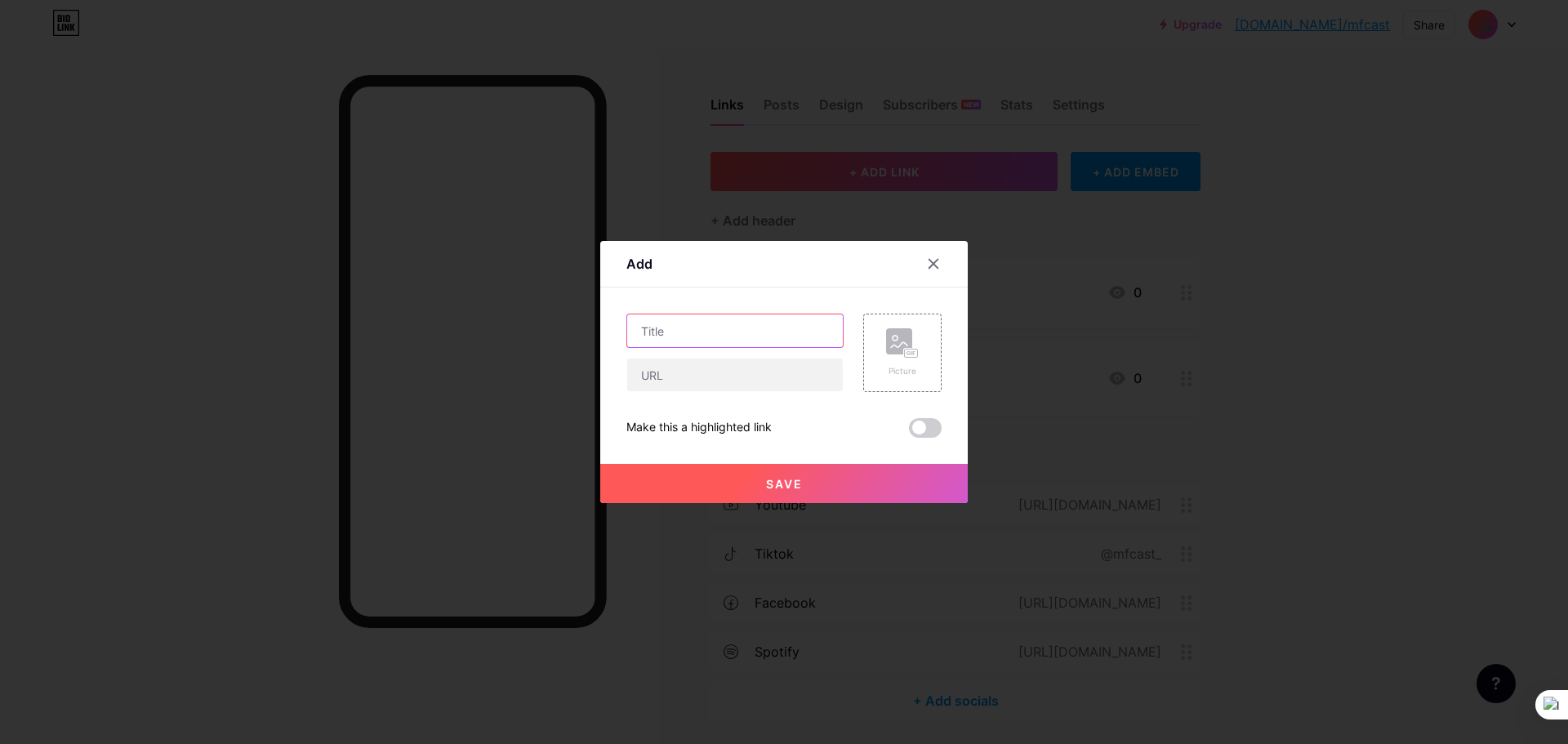
click at [797, 322] on input "text" at bounding box center [735, 330] width 215 height 33
type input "Seja um patrocinador!"
click at [728, 366] on input "text" at bounding box center [735, 374] width 215 height 33
paste input "[URL][DOMAIN_NAME]"
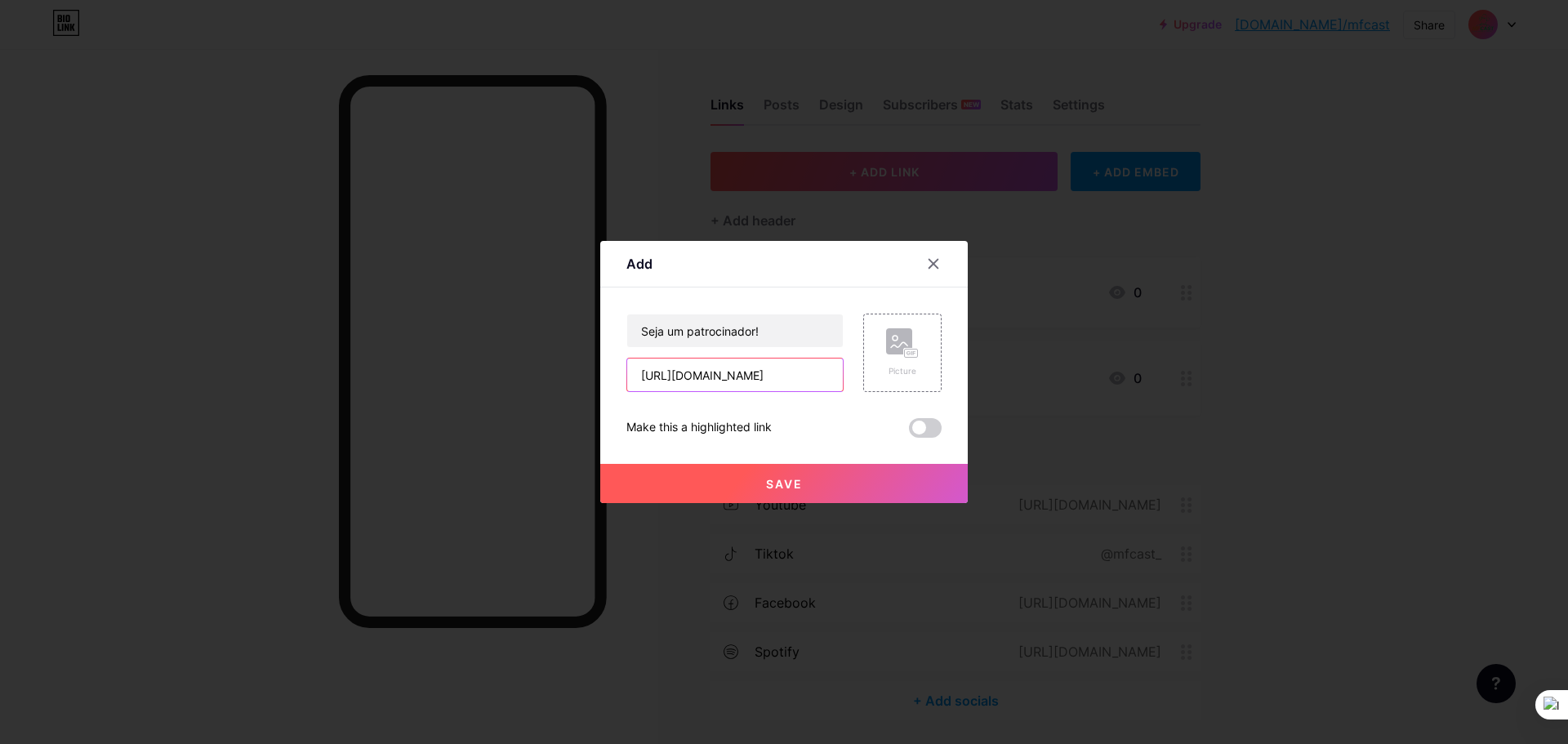
type input "[URL][DOMAIN_NAME]"
click at [758, 451] on div "Save" at bounding box center [784, 469] width 368 height 65
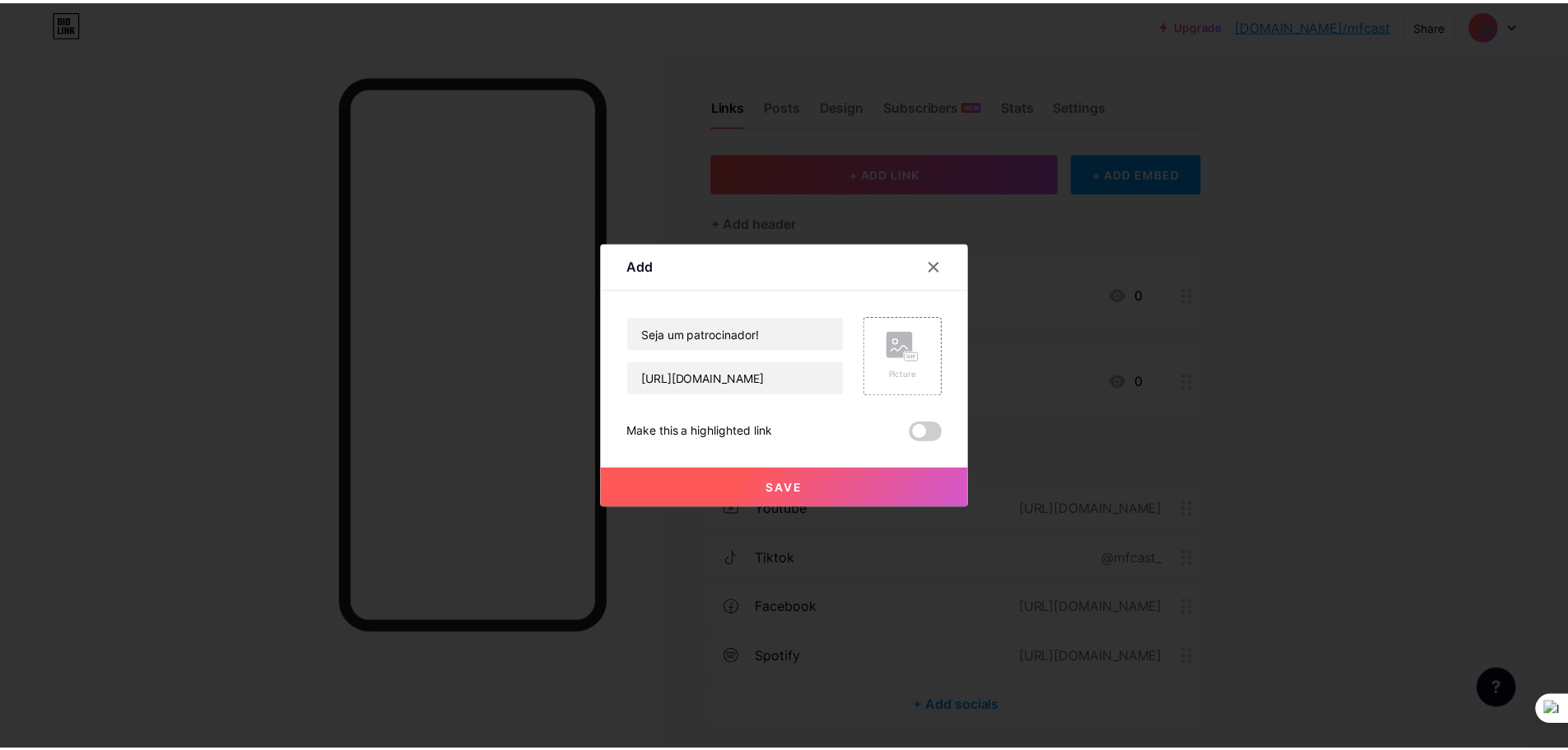
scroll to position [0, 0]
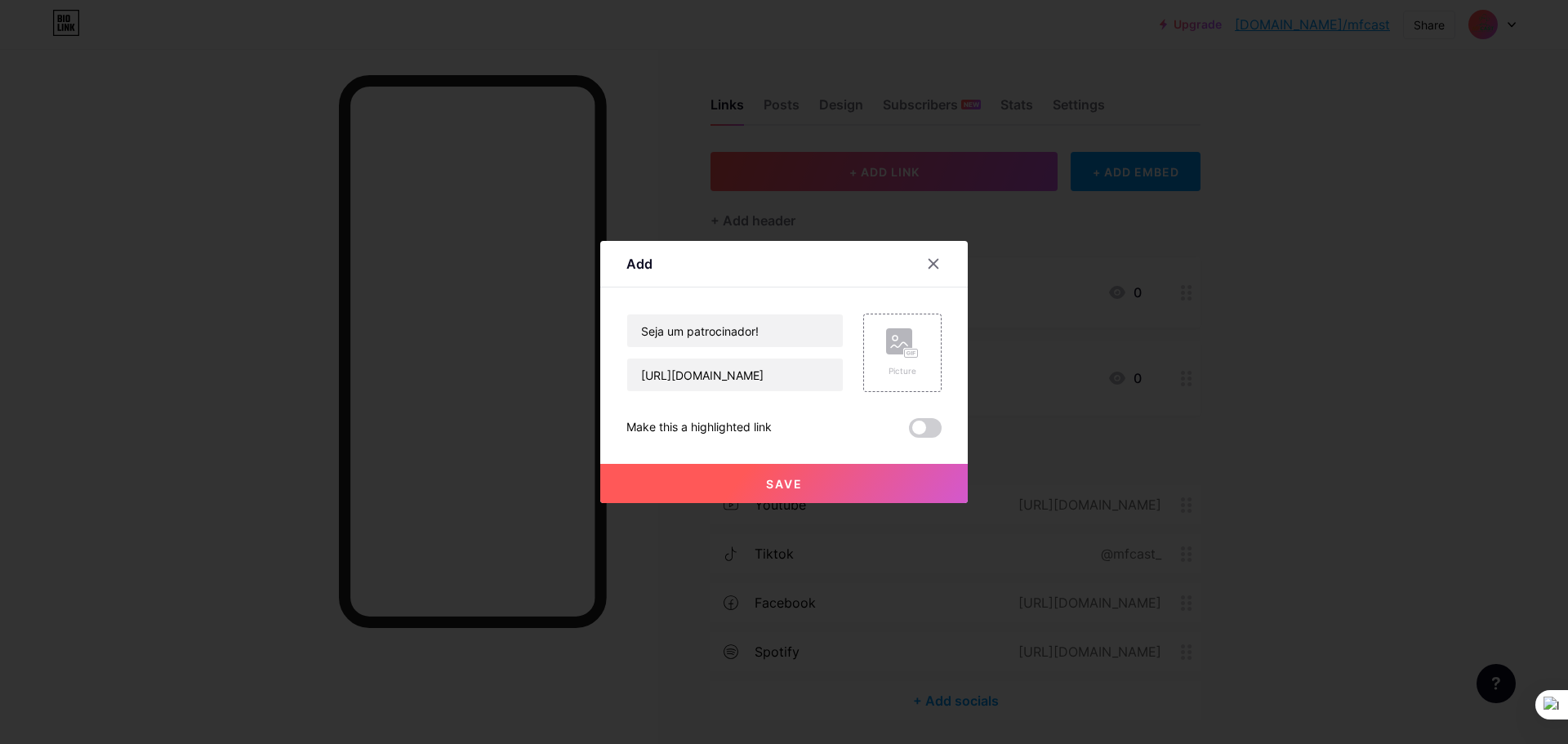
click at [768, 474] on button "Save" at bounding box center [784, 483] width 368 height 40
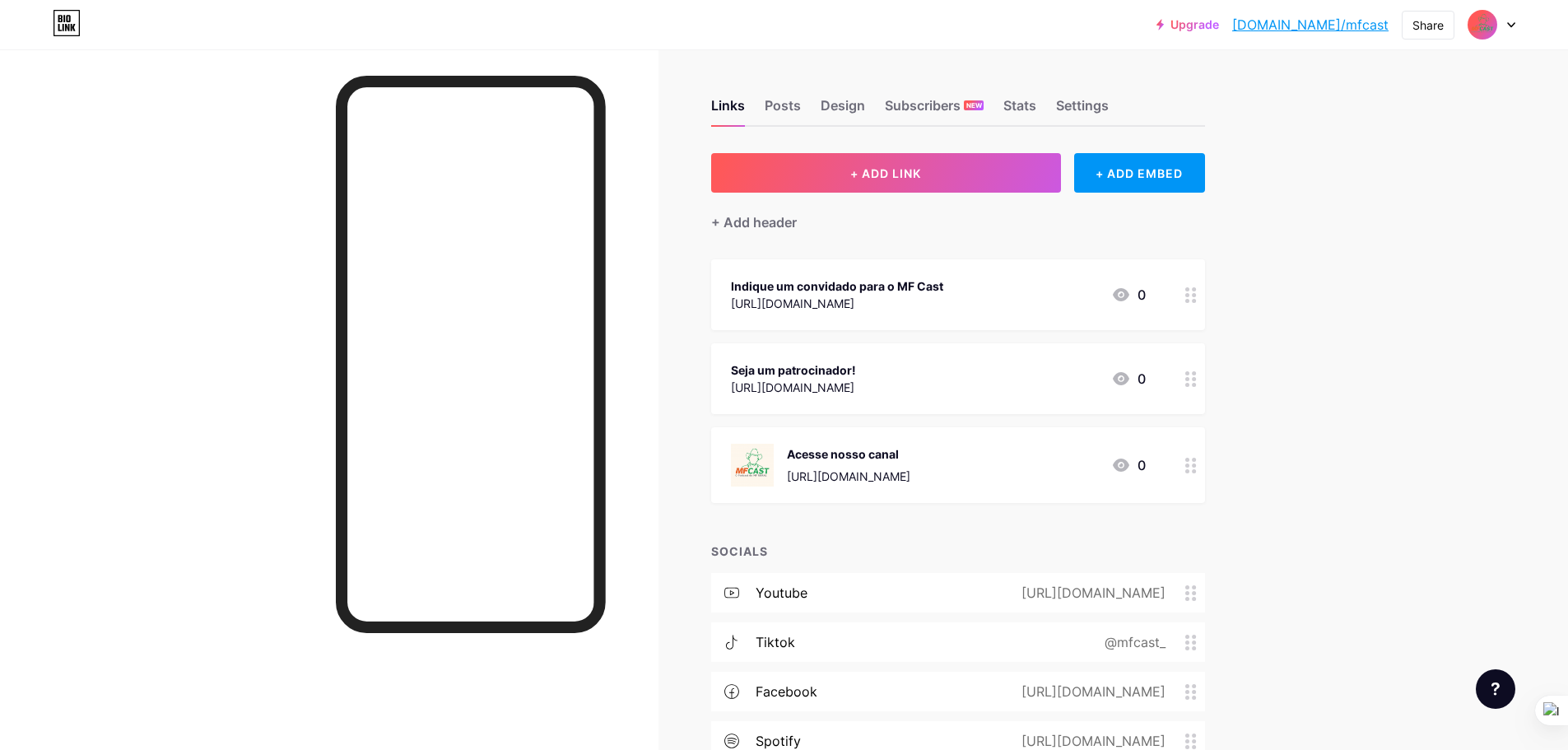
click at [856, 390] on div "[URL][DOMAIN_NAME]" at bounding box center [793, 387] width 125 height 17
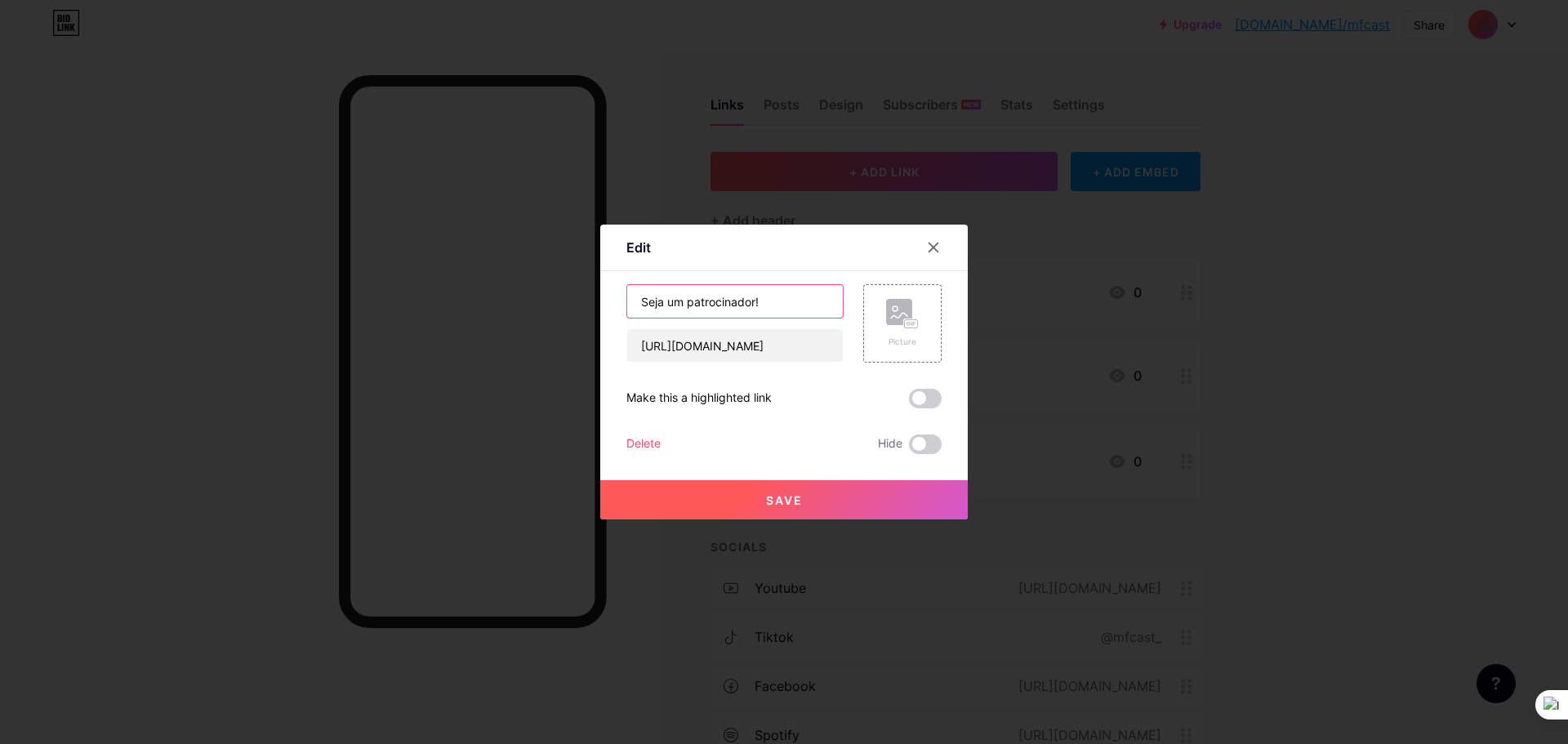
click at [768, 300] on input "Seja um patrocinador!" at bounding box center [735, 301] width 215 height 33
type input "Seja um patrocinador"
click at [1330, 307] on div at bounding box center [784, 372] width 1568 height 744
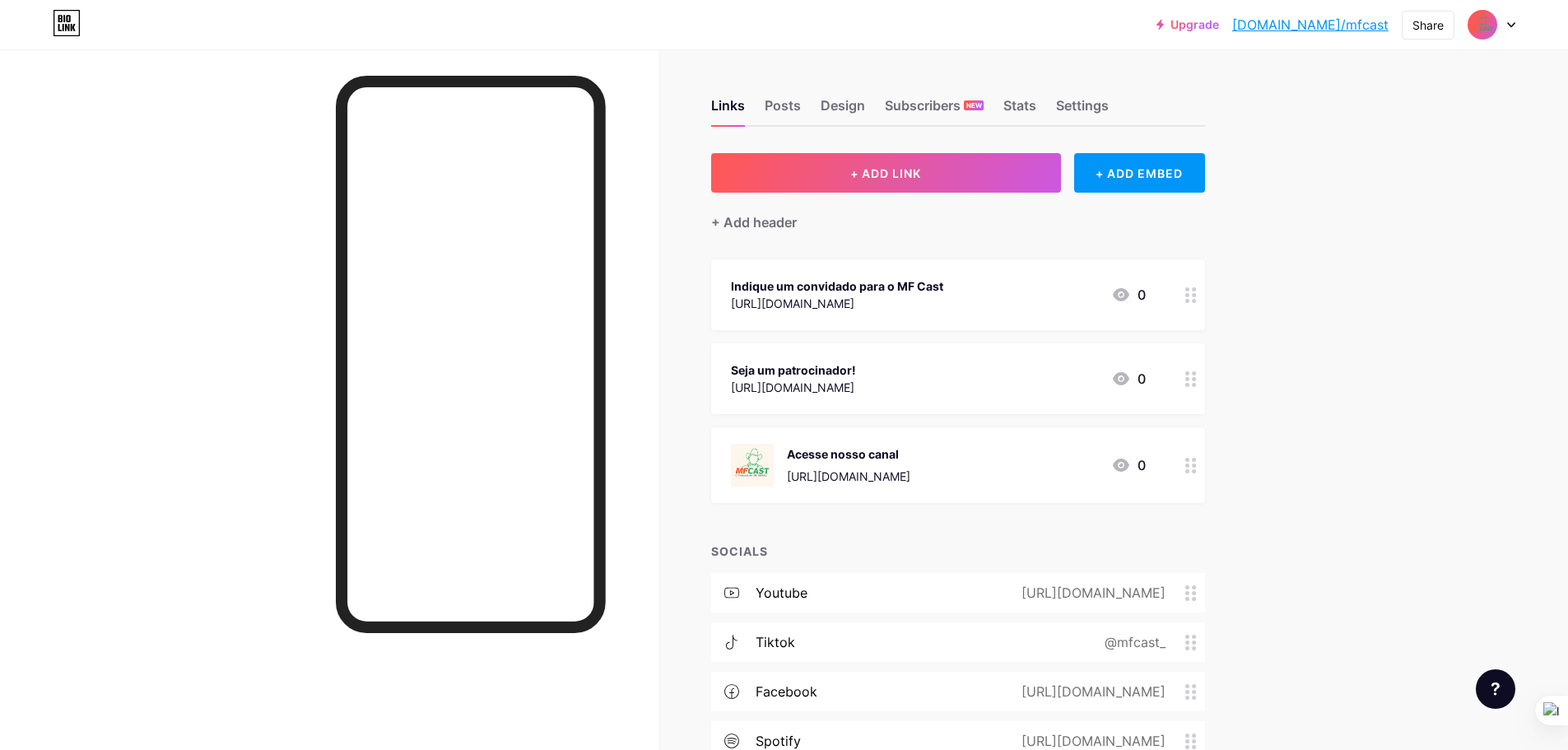
click at [943, 310] on div "[URL][DOMAIN_NAME]" at bounding box center [837, 303] width 212 height 17
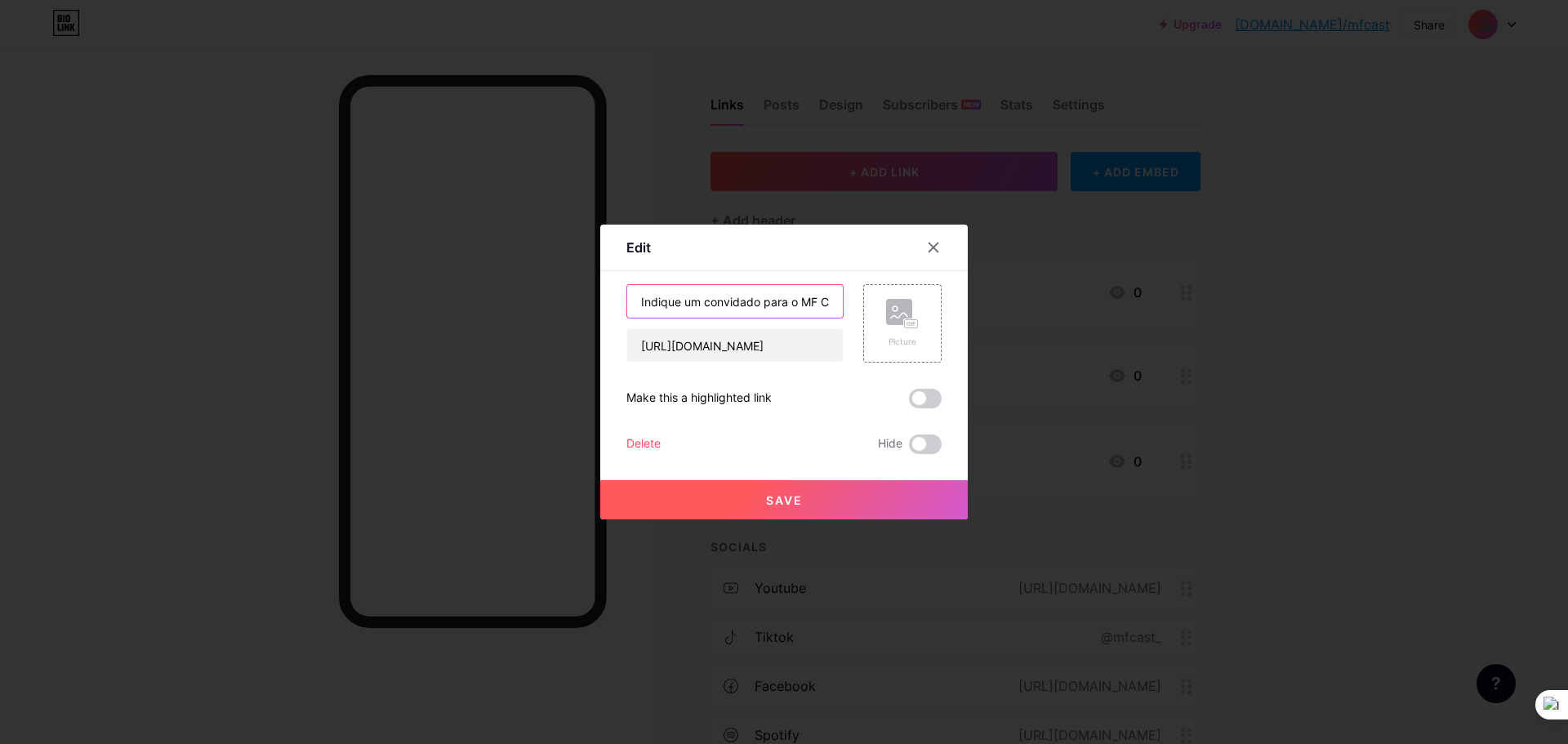
click at [787, 309] on input "Indique um convidado para o MF Cast" at bounding box center [735, 301] width 215 height 33
click at [751, 306] on input "Indique um convidado para o MF Cast" at bounding box center [735, 301] width 215 height 33
click at [1234, 397] on div at bounding box center [784, 372] width 1568 height 744
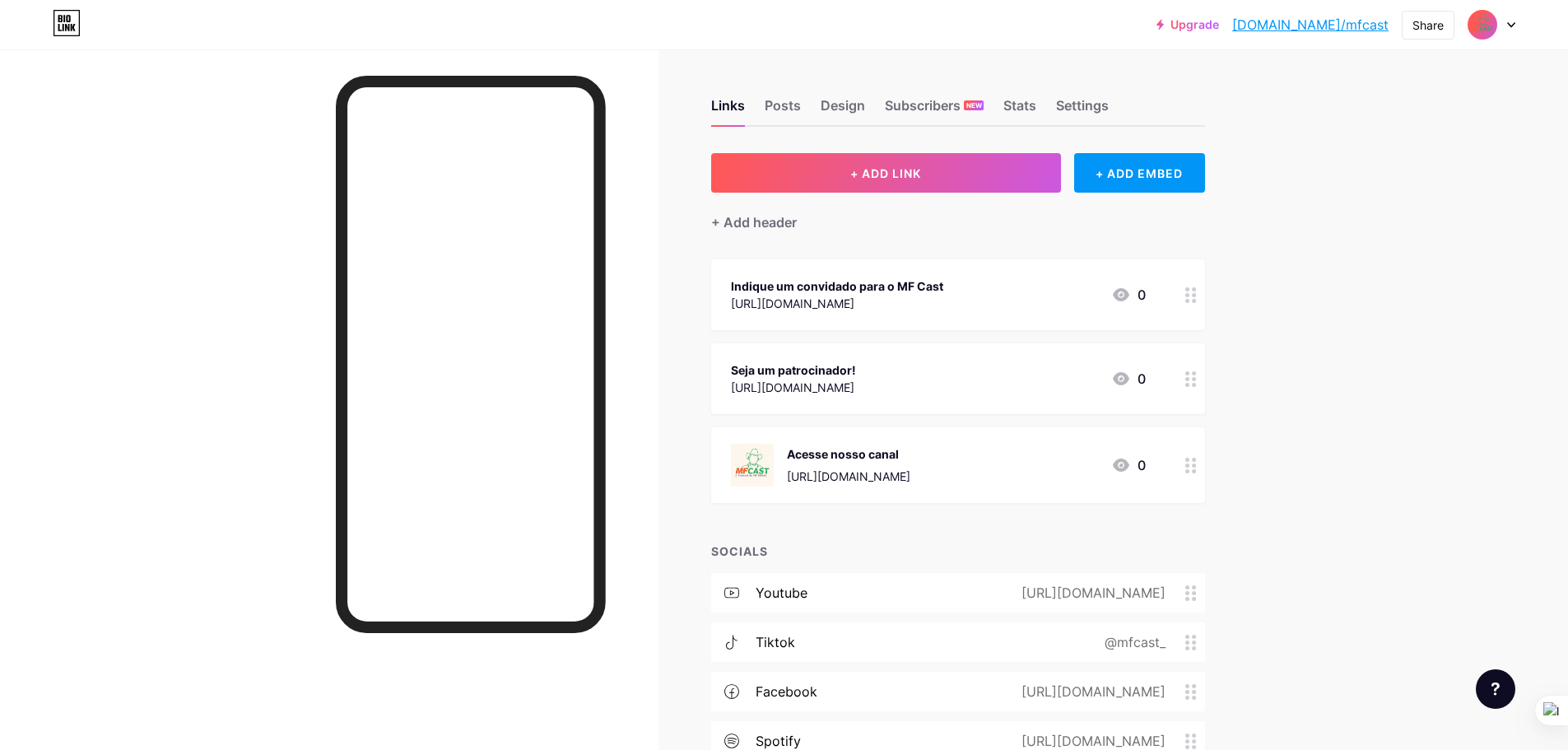
click at [1335, 474] on div "Upgrade [DOMAIN_NAME]/mfcast... [DOMAIN_NAME]/mfcast Share Switch accounts MF C…" at bounding box center [784, 446] width 1568 height 892
click at [934, 401] on div "Seja um patrocinador! [URL][DOMAIN_NAME] 0" at bounding box center [957, 378] width 494 height 71
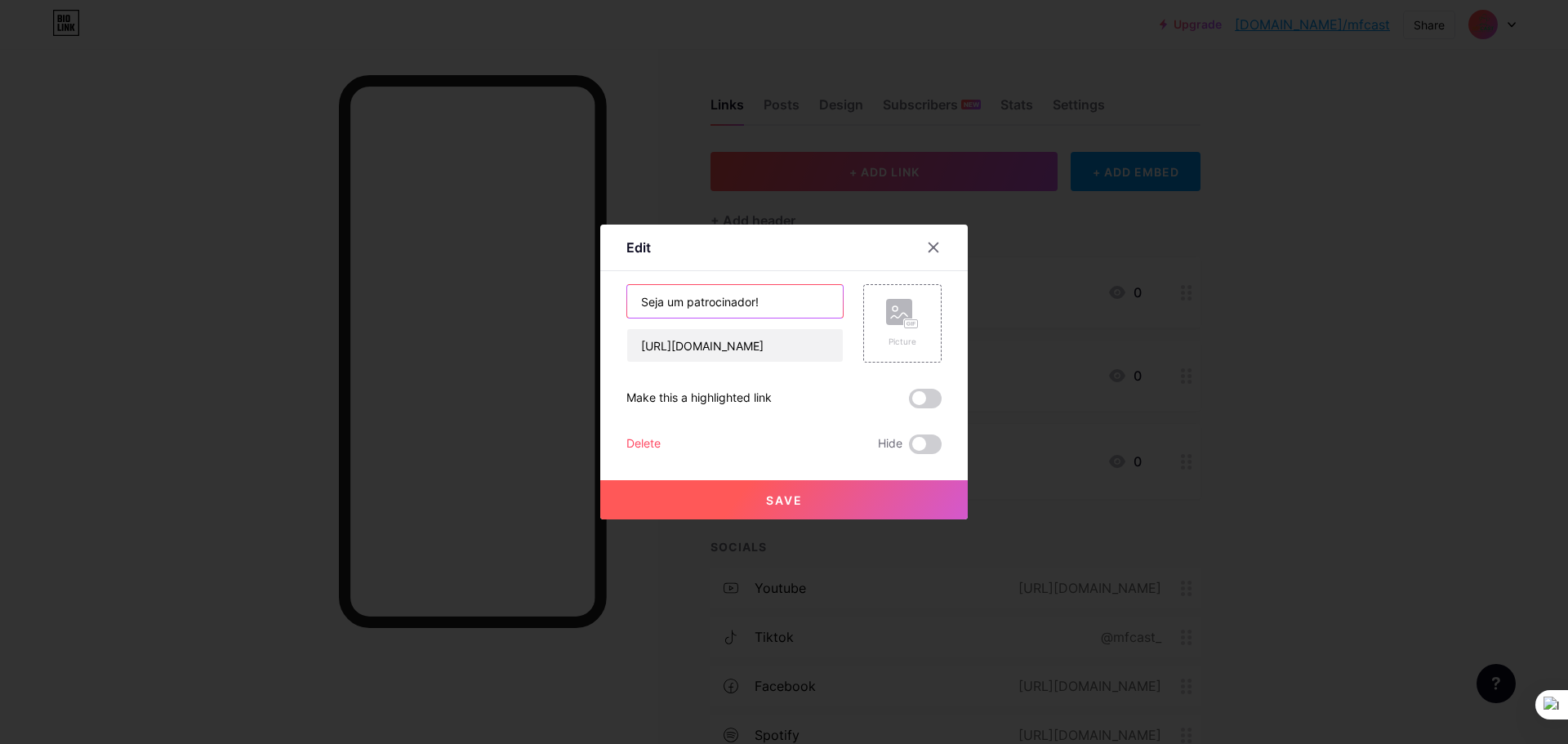
click at [776, 300] on input "Seja um patrocinador!" at bounding box center [735, 301] width 215 height 33
type input "Seja um patrocinador"
click at [778, 489] on button "Save" at bounding box center [784, 499] width 368 height 40
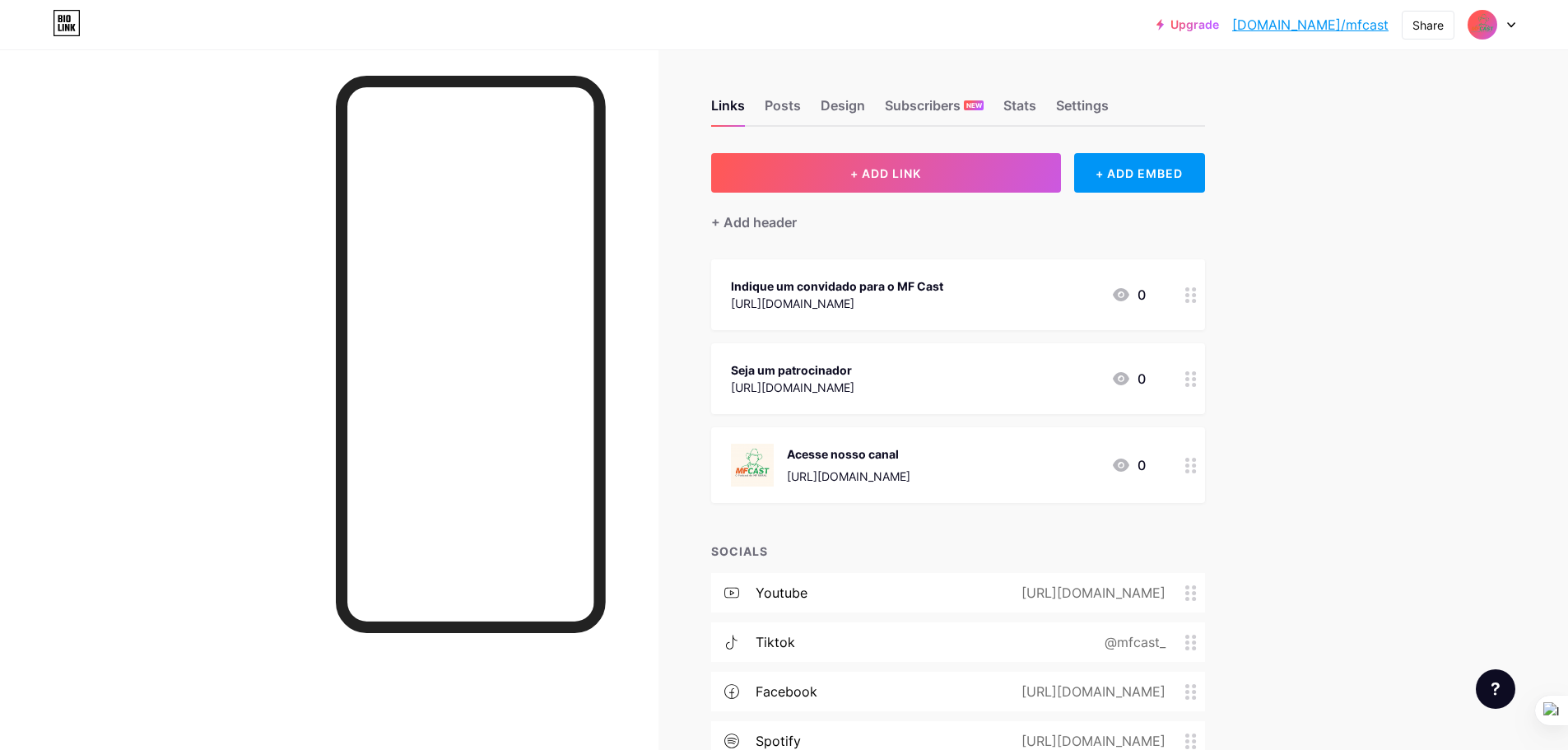
click at [1377, 347] on div "Upgrade [DOMAIN_NAME]/mfcast... [DOMAIN_NAME]/mfcast Share Switch accounts MF C…" at bounding box center [784, 446] width 1568 height 892
click at [943, 295] on div "[URL][DOMAIN_NAME]" at bounding box center [837, 303] width 212 height 17
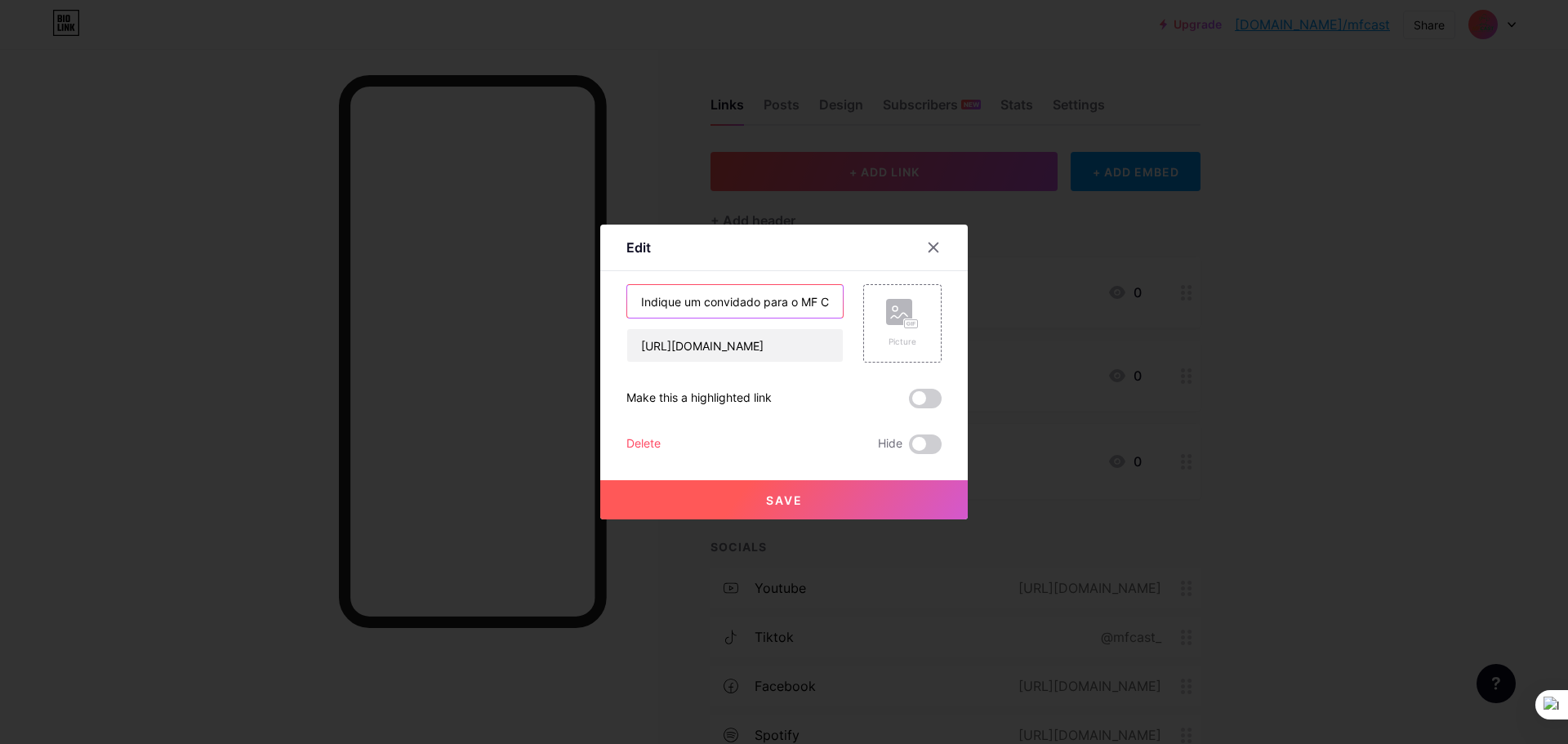
click at [776, 298] on input "Indique um convidado para o MF Cast" at bounding box center [735, 301] width 215 height 33
click at [929, 244] on icon at bounding box center [933, 247] width 13 height 13
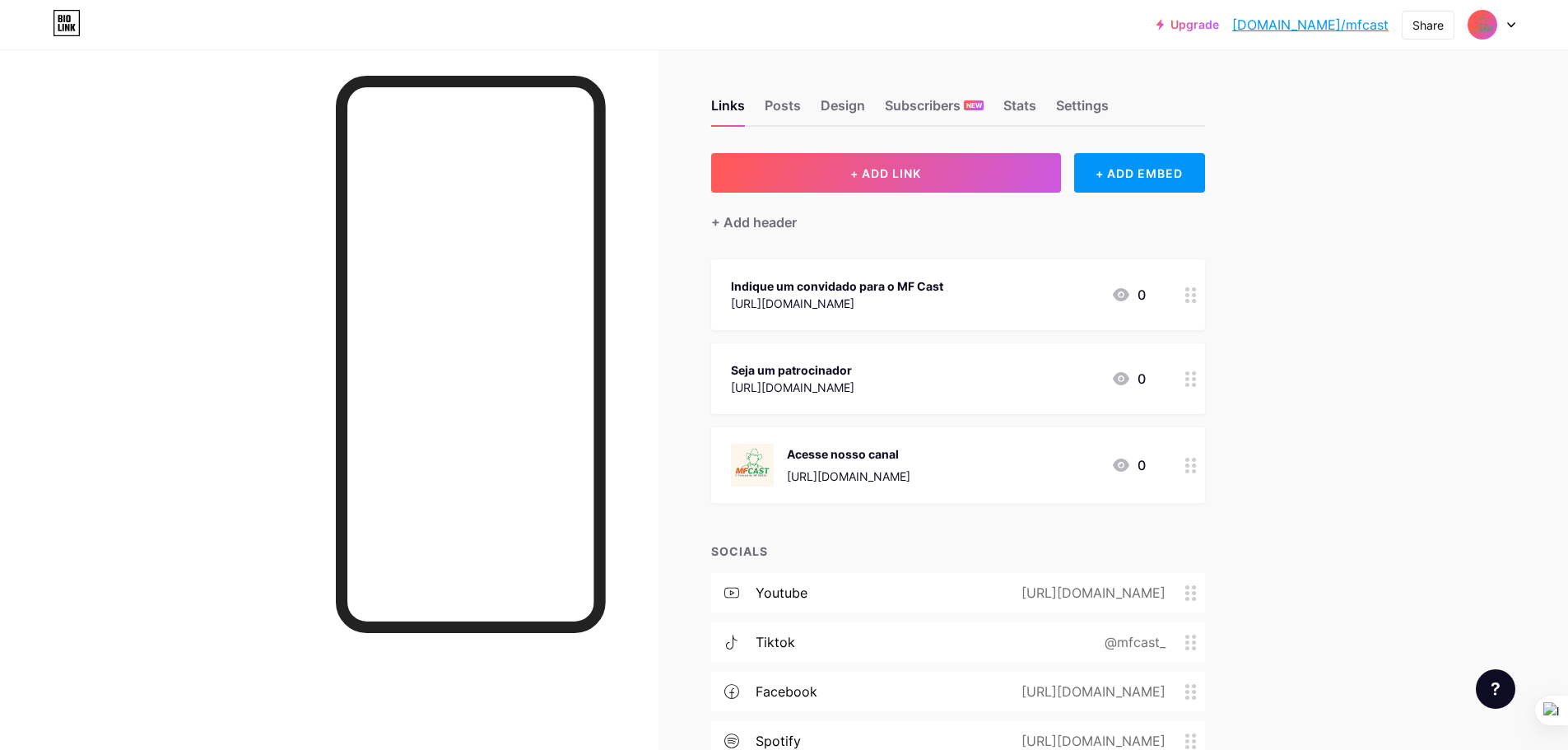
click at [943, 288] on div "Indique um convidado para o MF Cast" at bounding box center [837, 286] width 212 height 17
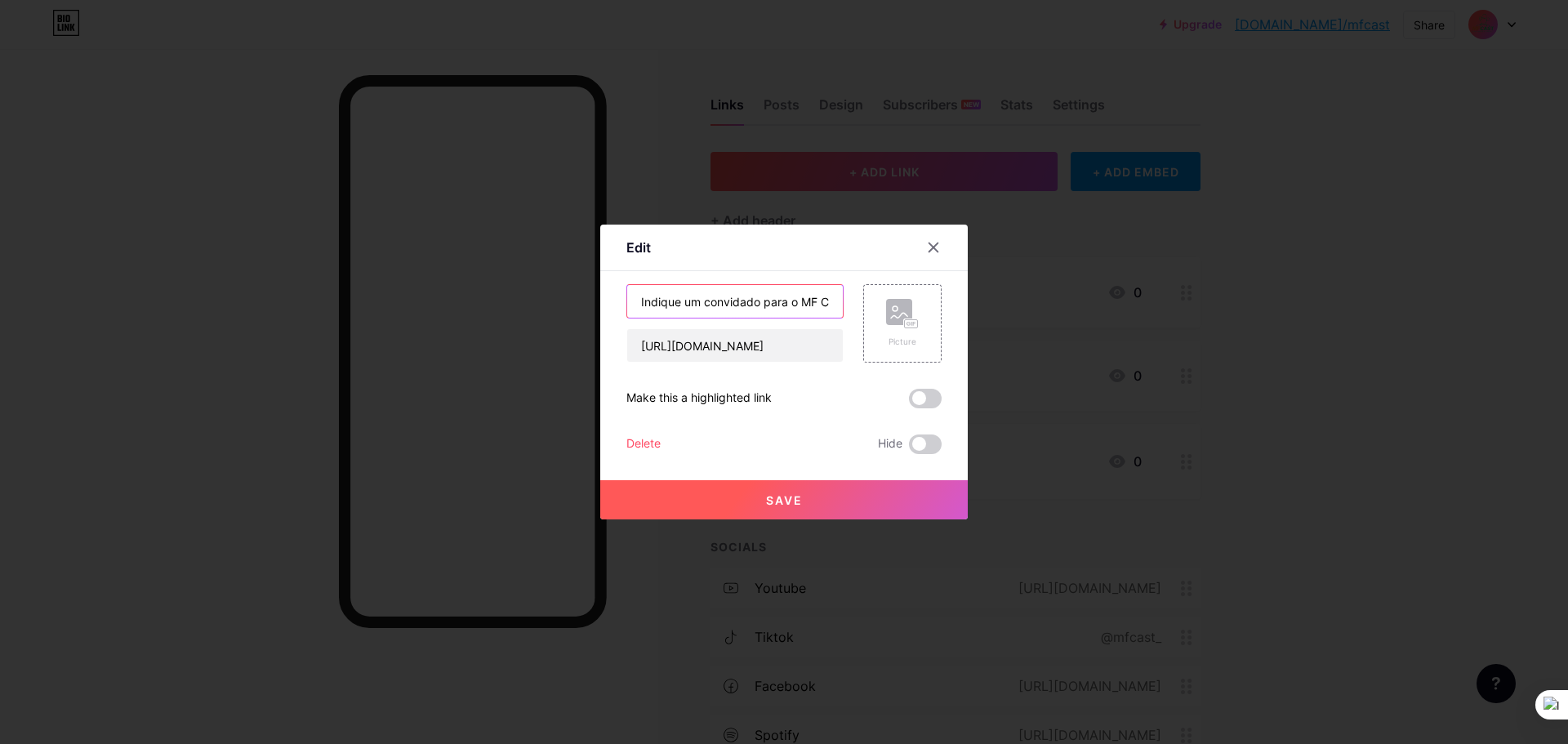
click at [795, 293] on input "Indique um convidado para o MF Cast" at bounding box center [735, 301] width 215 height 33
paste input "Envie sua indicação para o MF Cast"
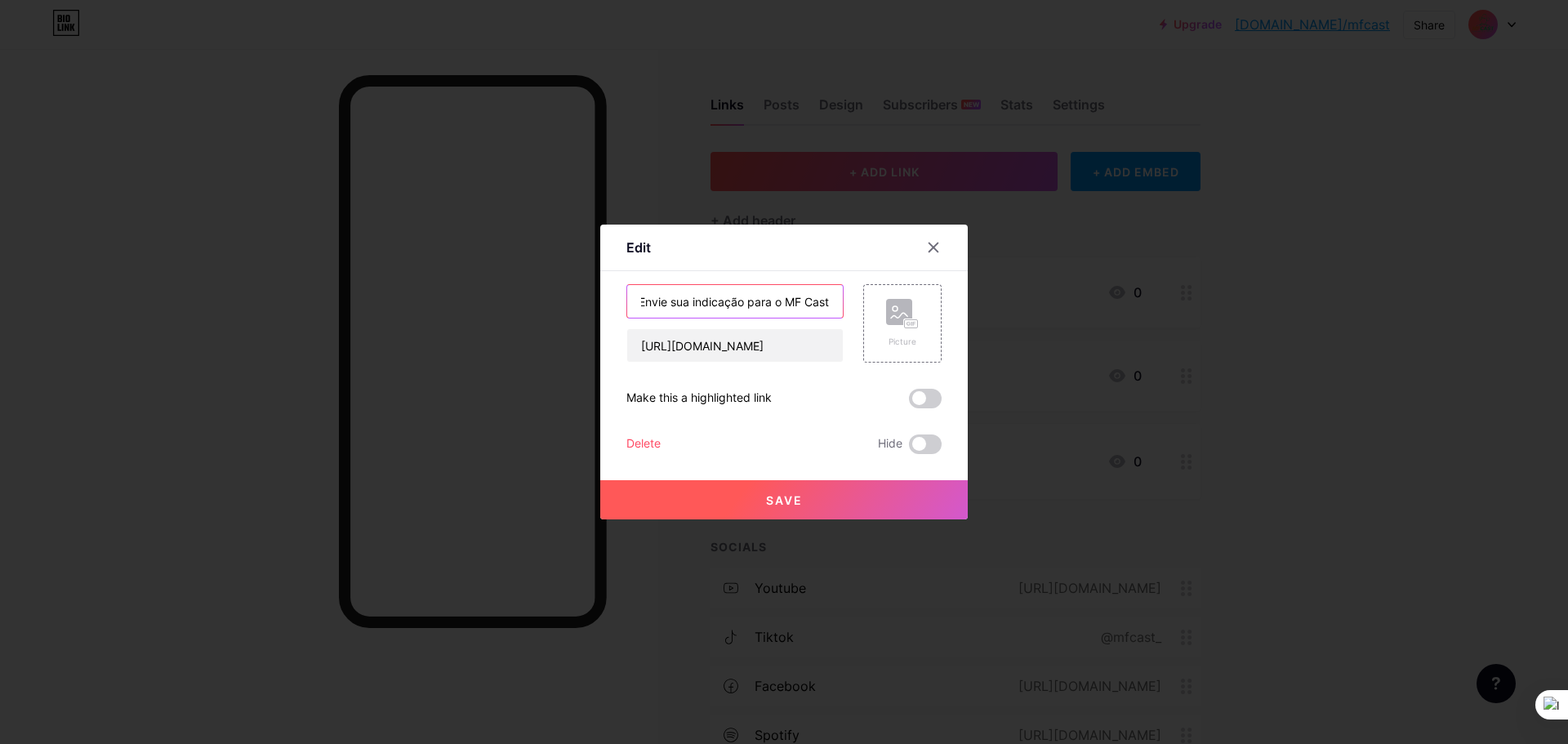
type input "Envie sua indicação para o MF Cast"
click at [1409, 330] on div at bounding box center [784, 372] width 1568 height 744
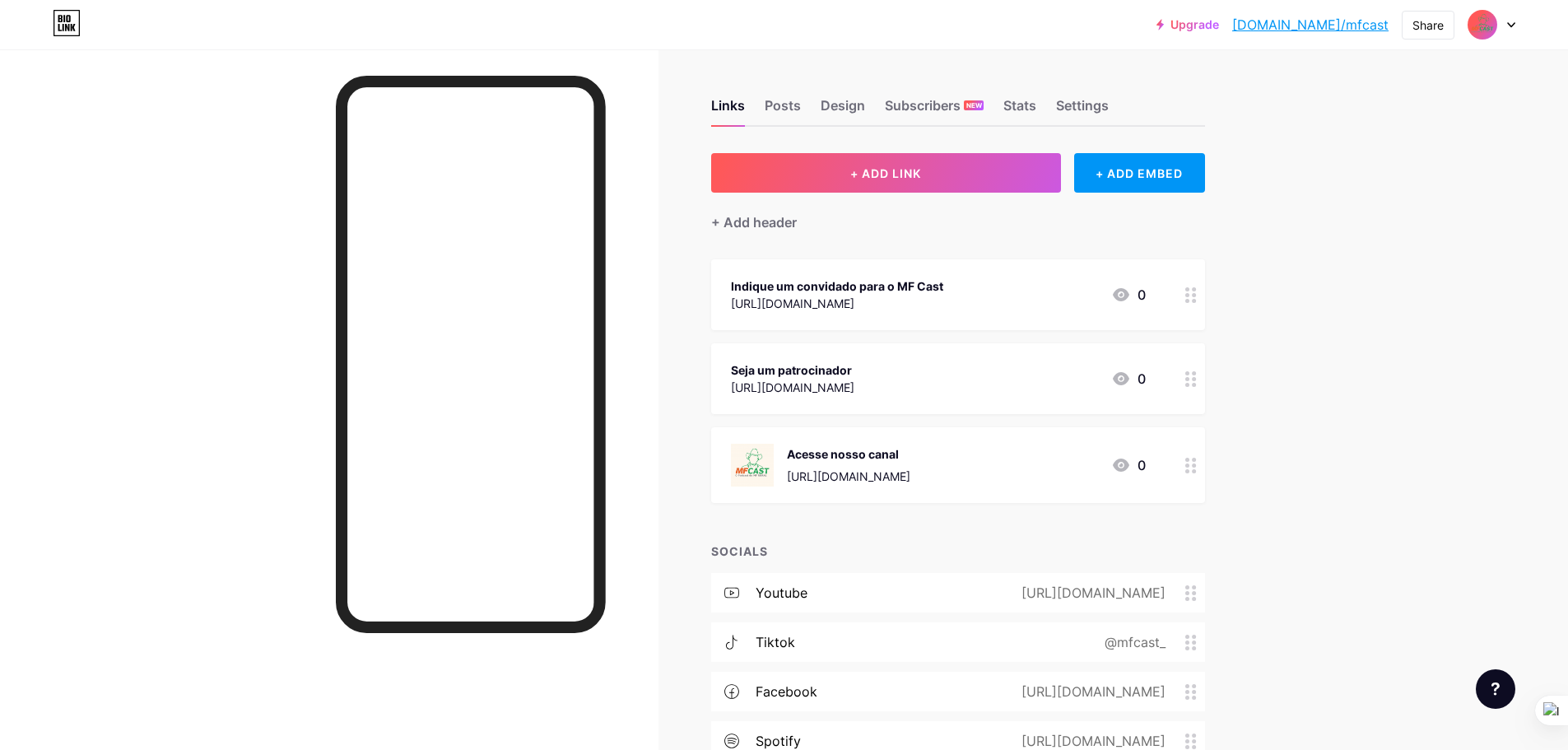
click at [943, 297] on div "[URL][DOMAIN_NAME]" at bounding box center [837, 303] width 212 height 17
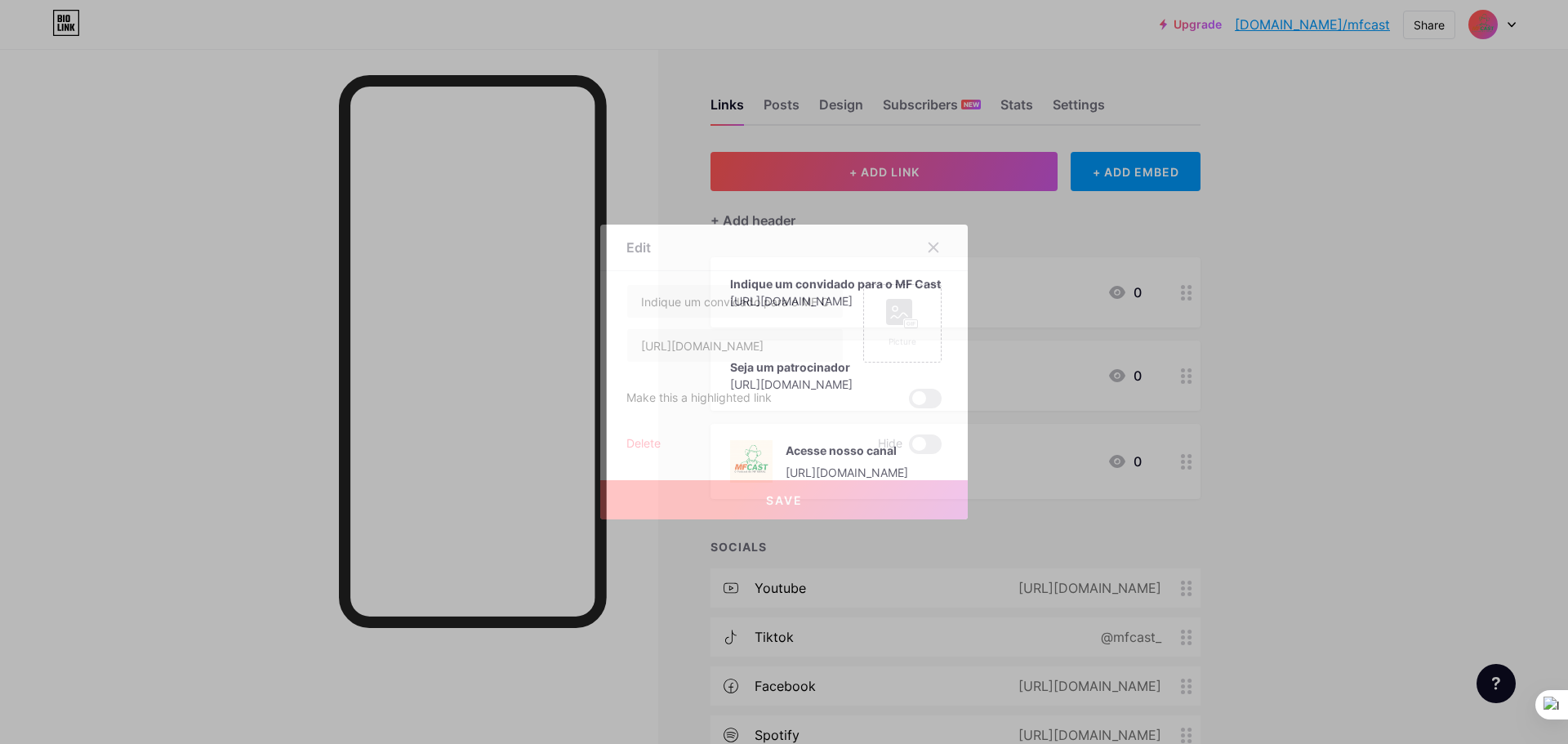
click at [804, 492] on button "Save" at bounding box center [784, 499] width 368 height 40
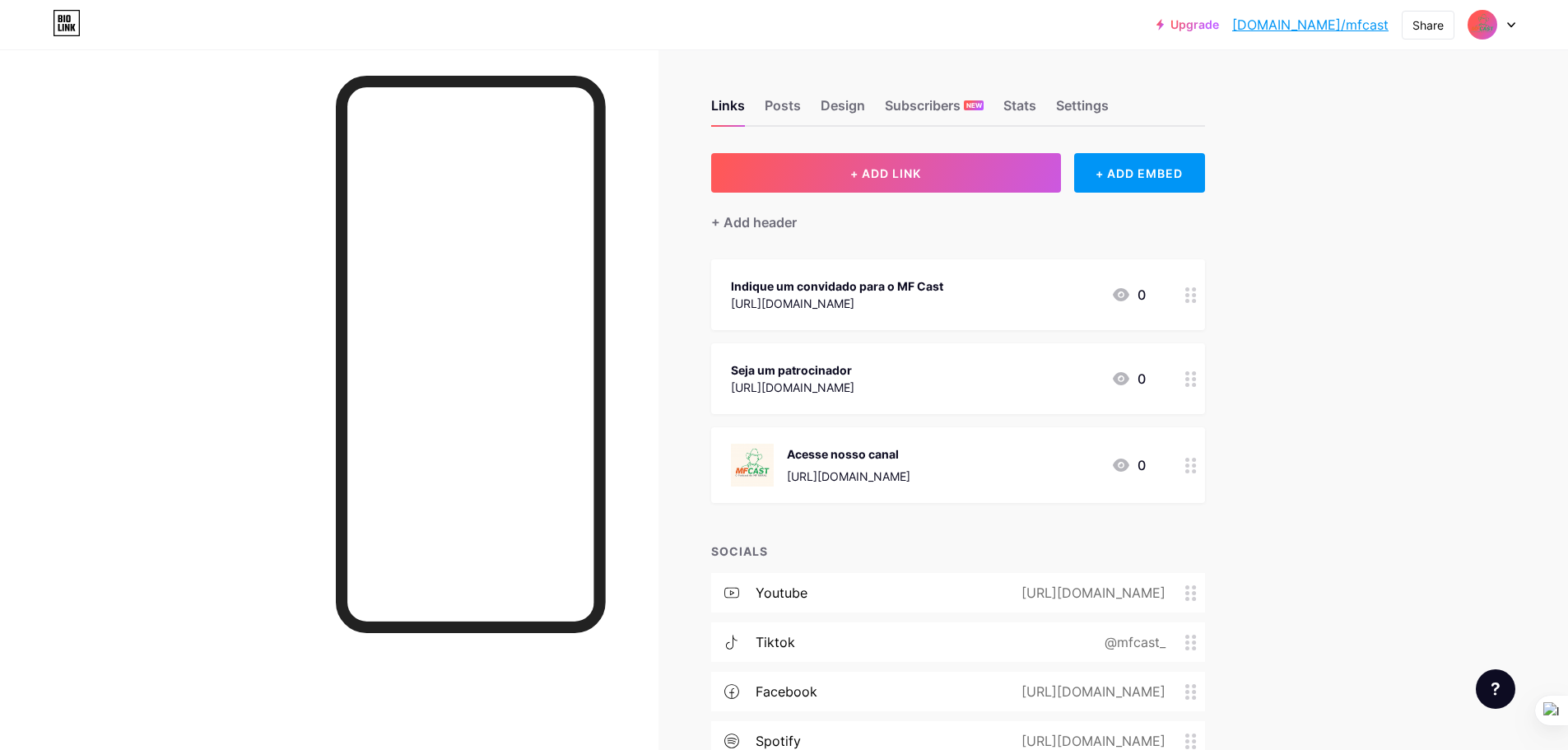
click at [885, 284] on div "Indique um convidado para o MF Cast" at bounding box center [837, 286] width 212 height 17
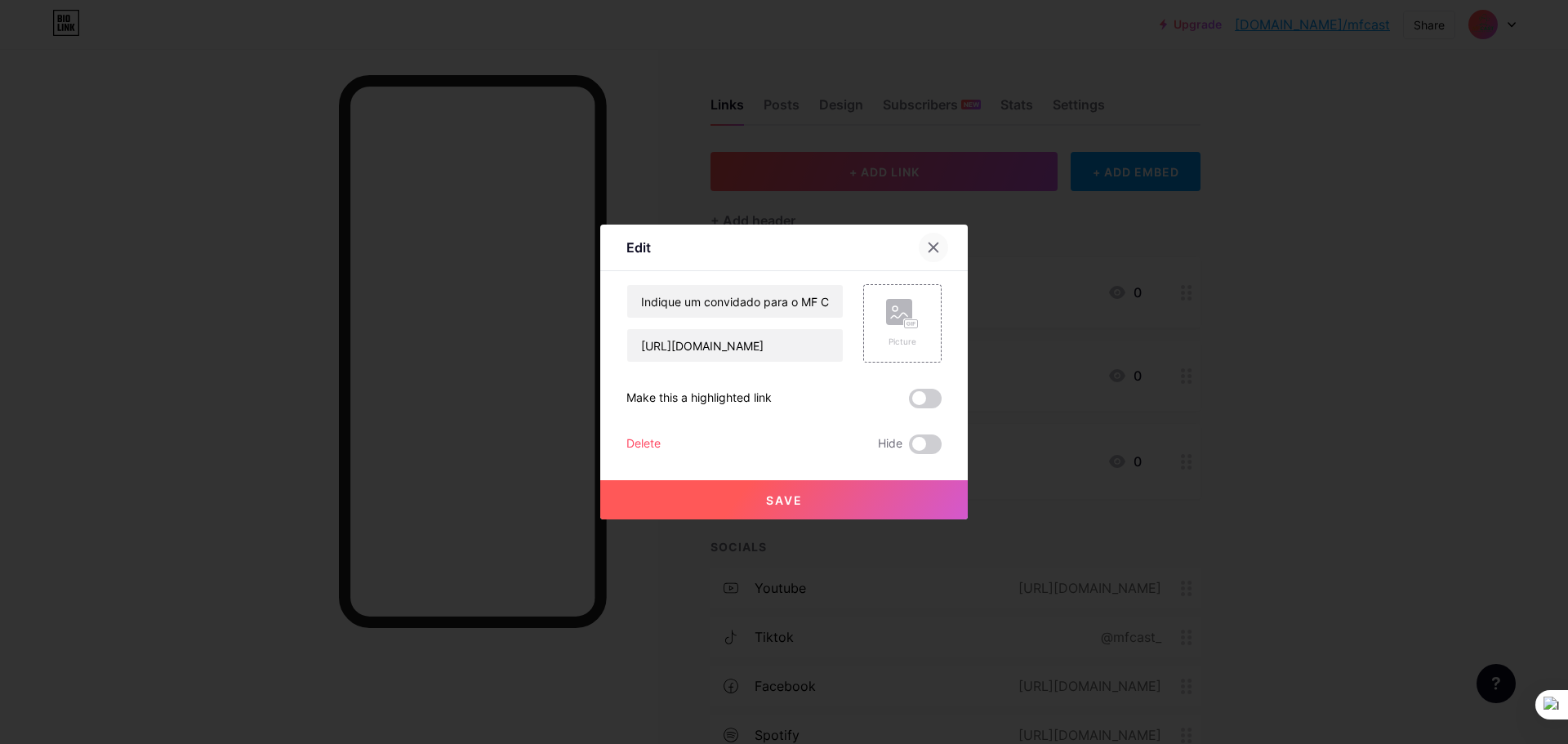
click at [927, 255] on div at bounding box center [933, 246] width 29 height 29
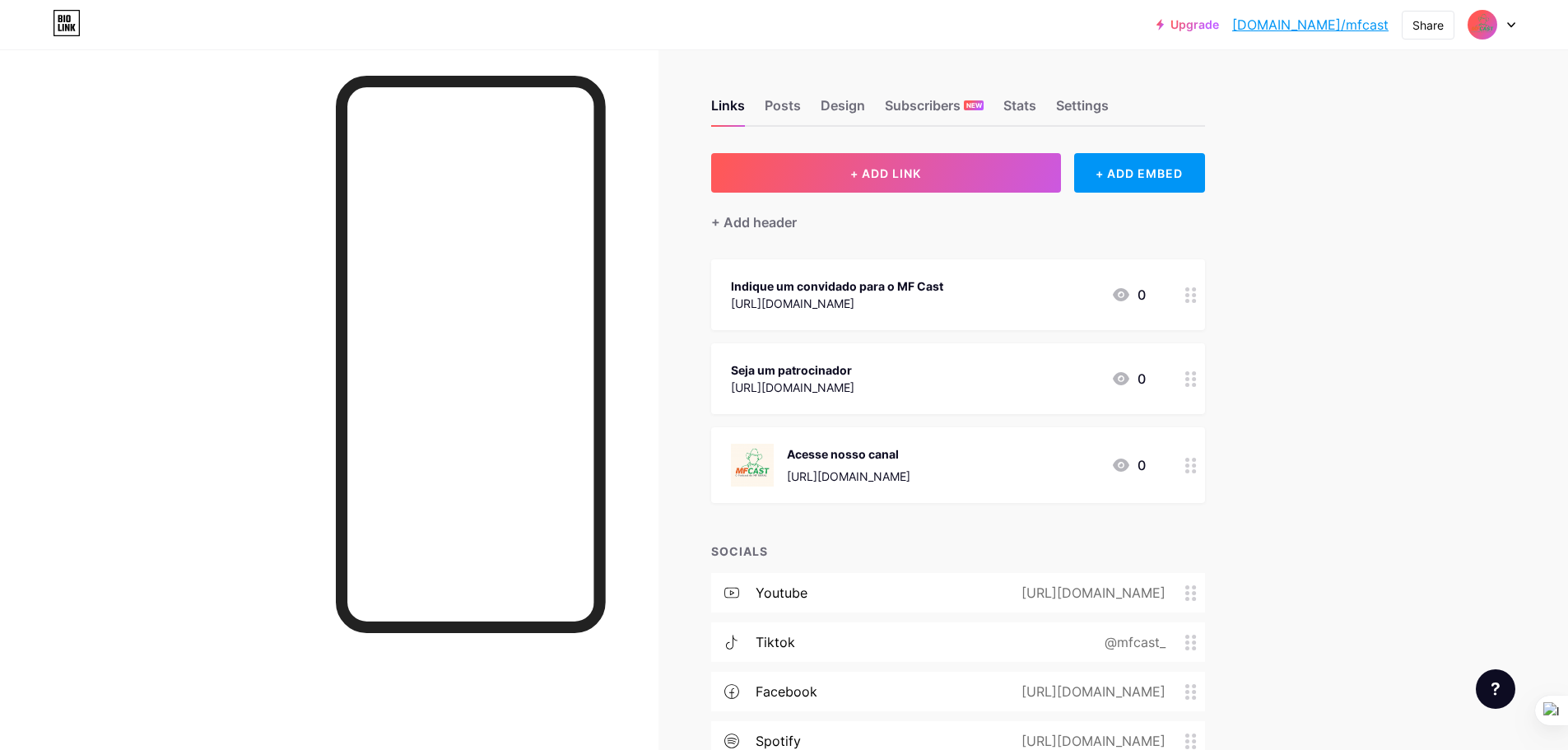
click at [1238, 341] on div "Links Posts Design Subscribers NEW Stats Settings + ADD LINK + ADD EMBED + Add …" at bounding box center [637, 470] width 1274 height 843
click at [885, 292] on div "Indique um convidado para o MF Cast" at bounding box center [837, 286] width 212 height 17
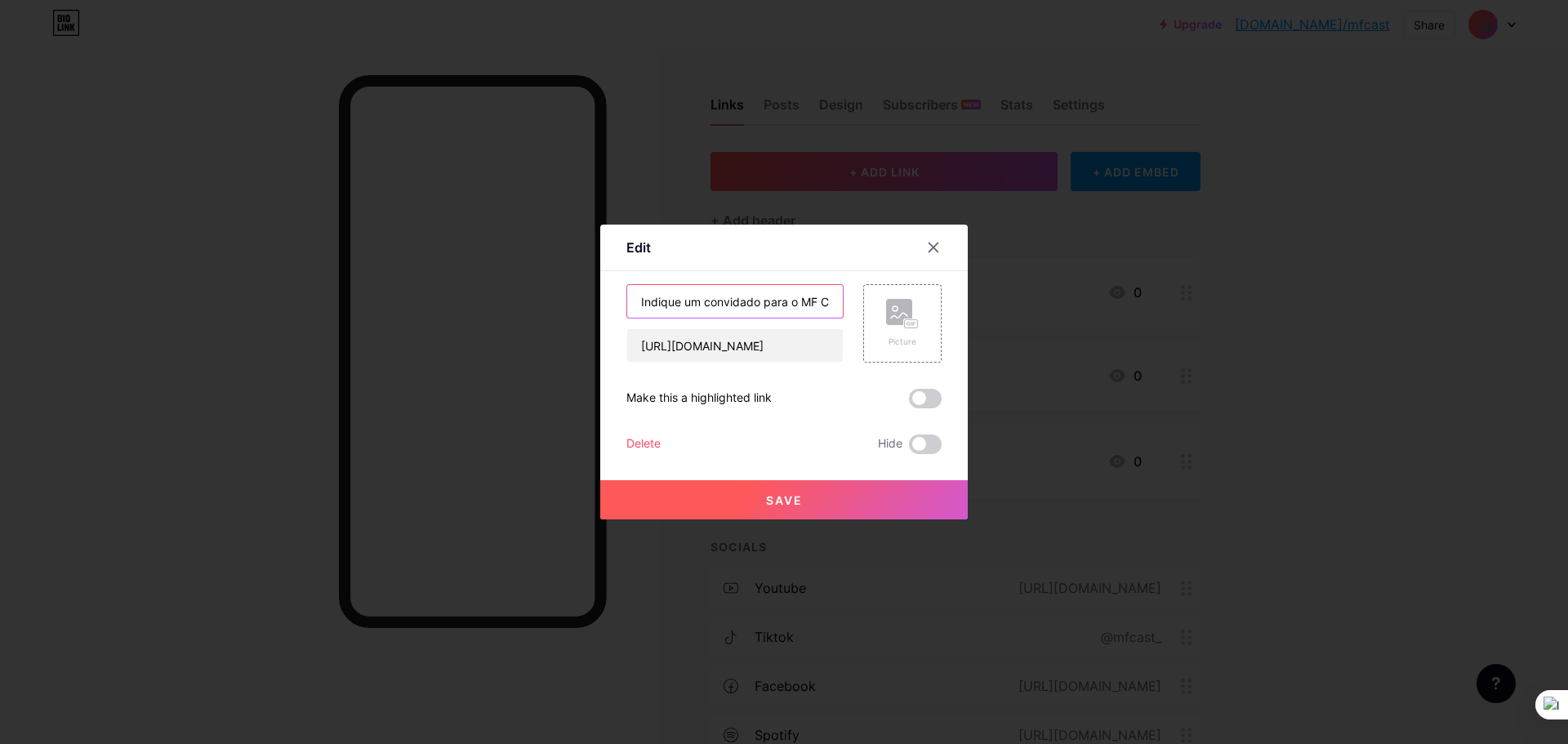
click at [800, 293] on input "Indique um convidado para o MF Cast" at bounding box center [735, 301] width 215 height 33
paste input "Envie sua indicação para o MF Cast"
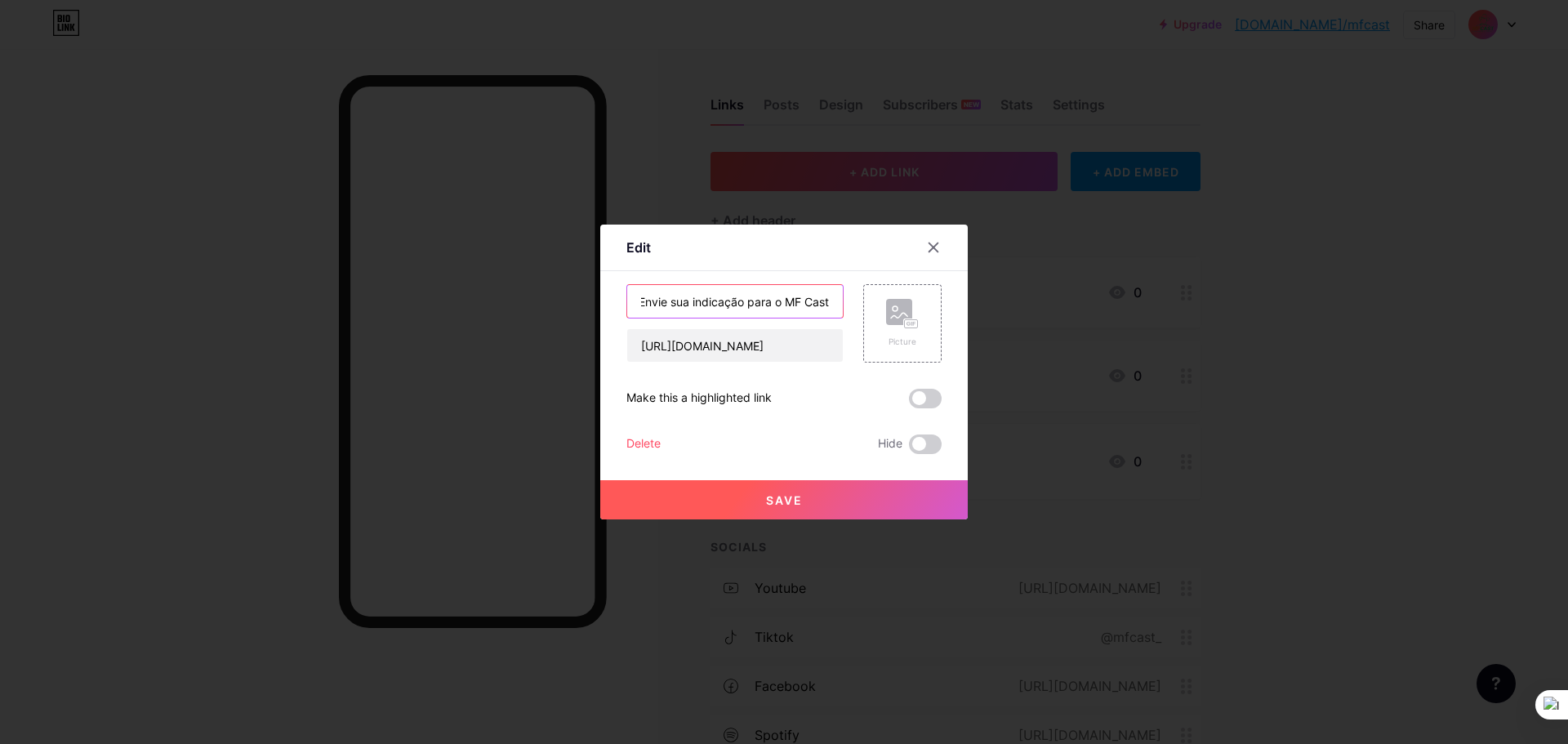
type input "Envie sua indicação para o MF Cast"
click at [776, 511] on button "Save" at bounding box center [784, 499] width 368 height 40
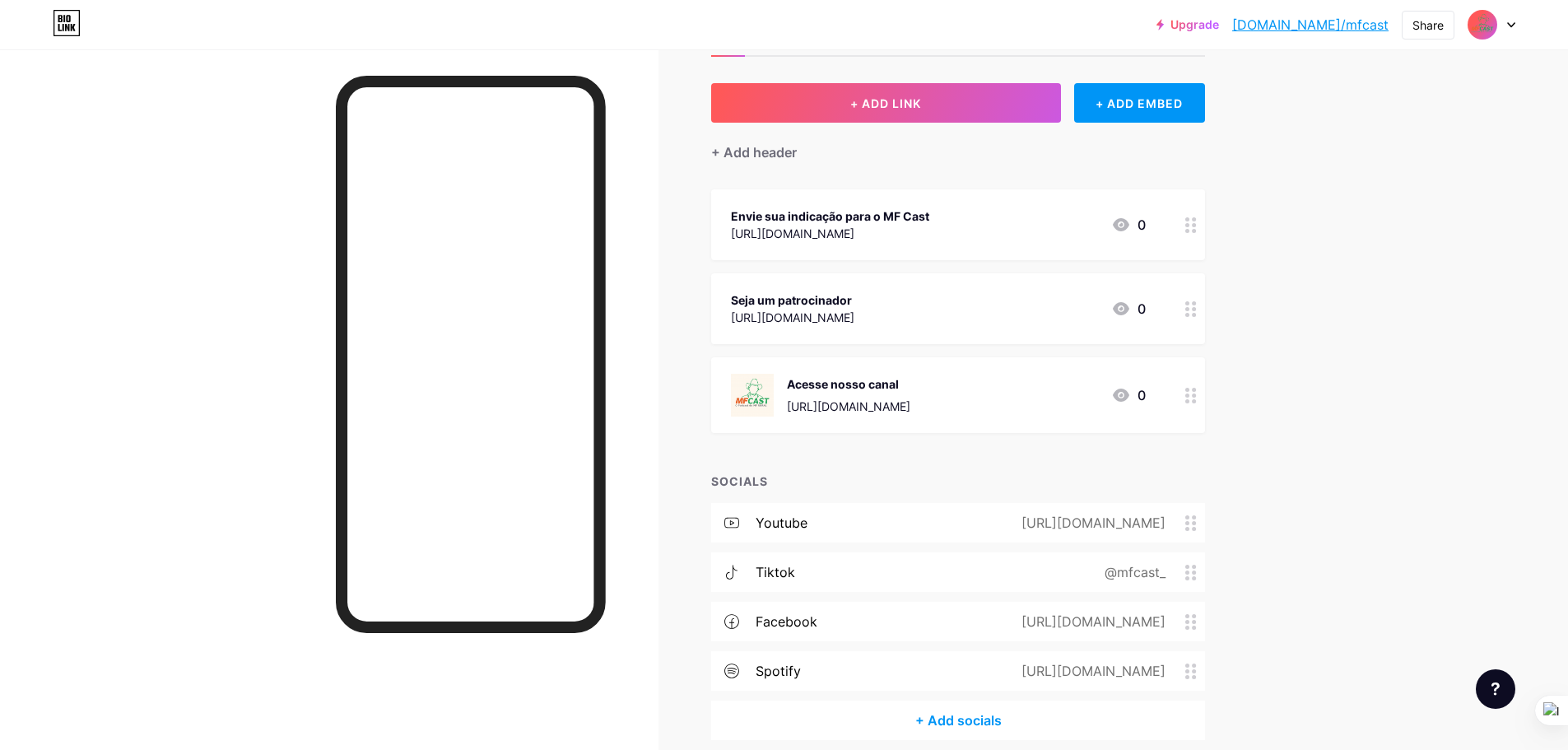
scroll to position [0, 0]
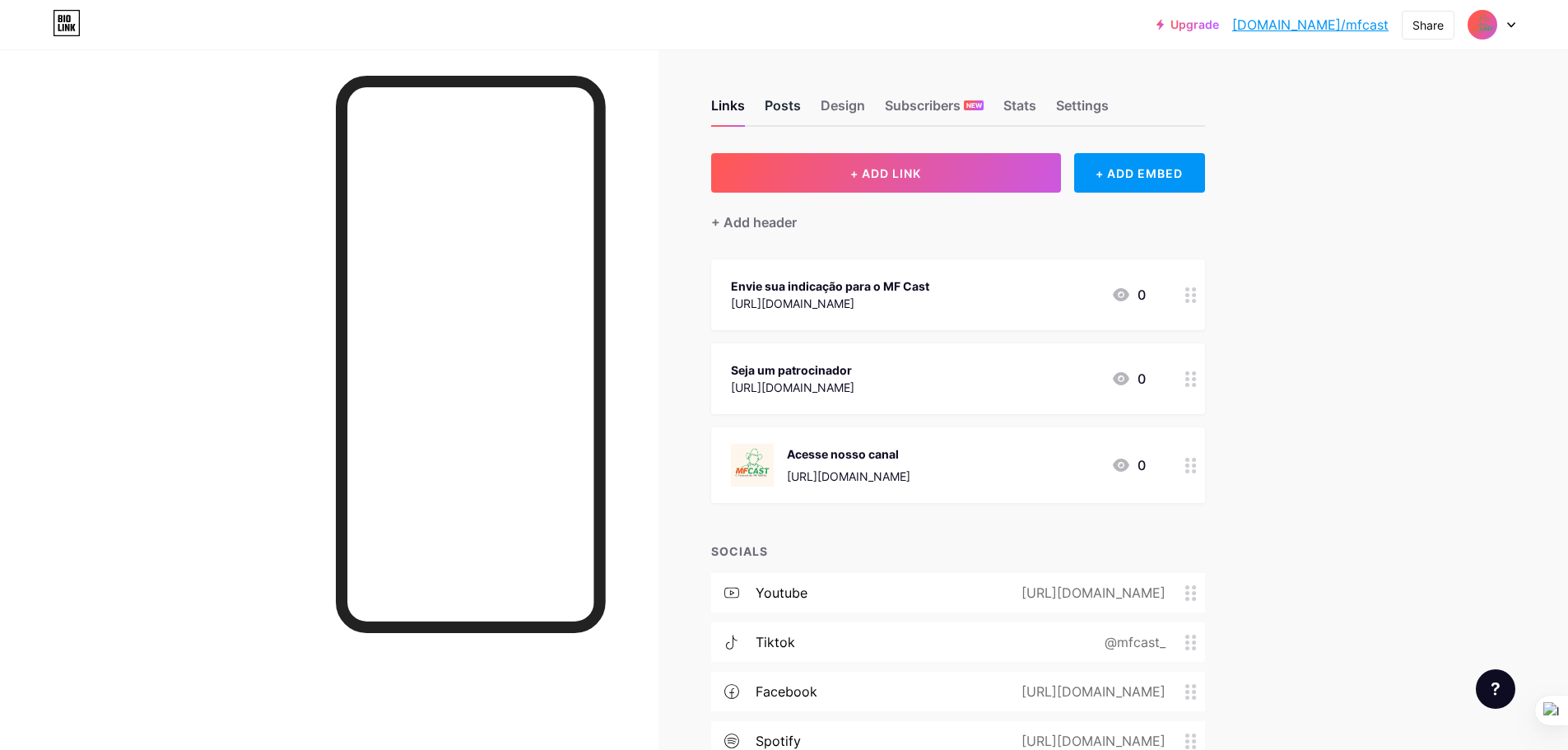
click at [787, 112] on div "Posts" at bounding box center [782, 110] width 36 height 29
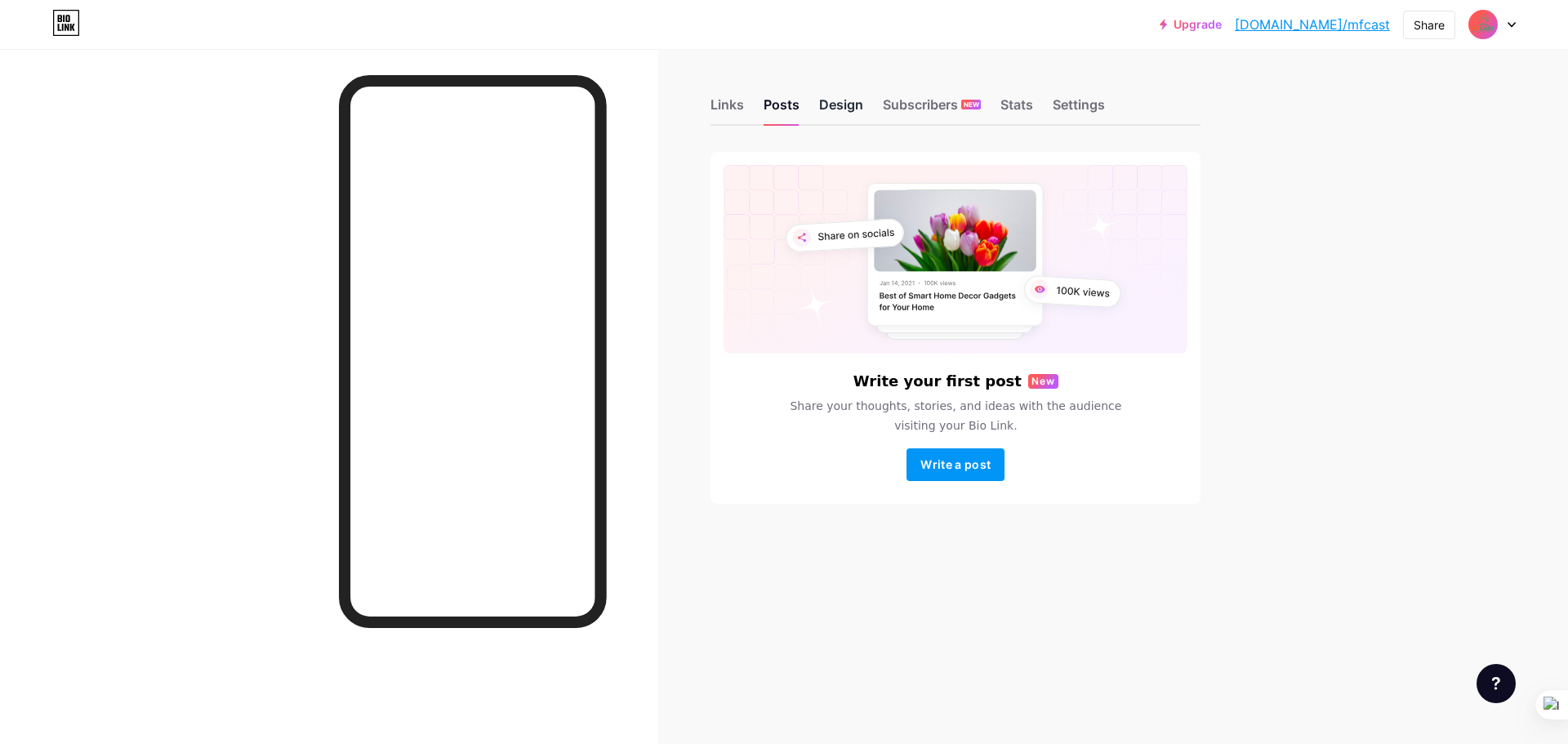
click at [827, 117] on div "Design" at bounding box center [841, 109] width 44 height 29
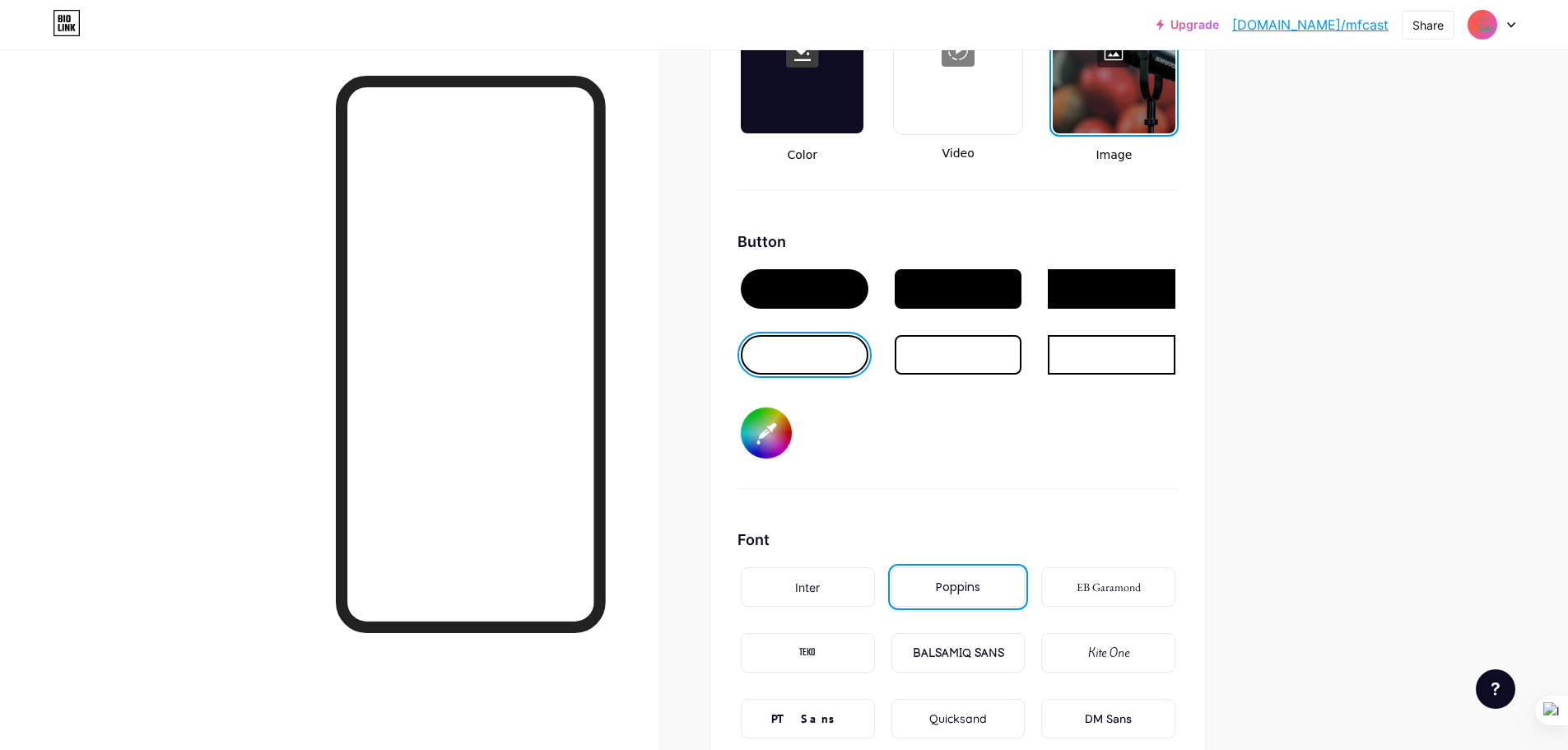
scroll to position [2305, 0]
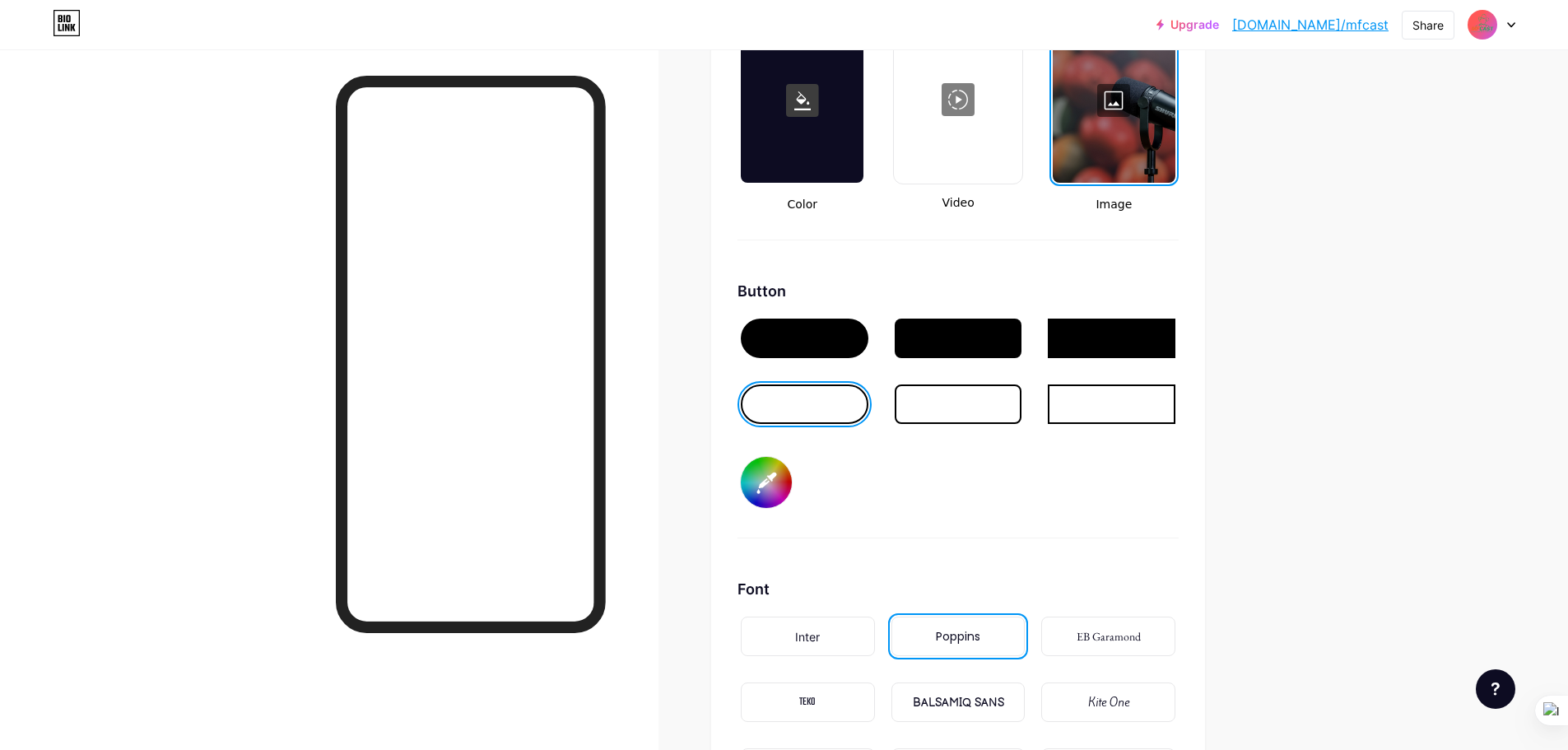
click at [783, 338] on div at bounding box center [804, 338] width 128 height 40
click at [765, 484] on input "#f5f5f5" at bounding box center [766, 483] width 51 height 51
type input "#f2653a"
click at [961, 479] on div "Button #f2653a" at bounding box center [957, 409] width 441 height 259
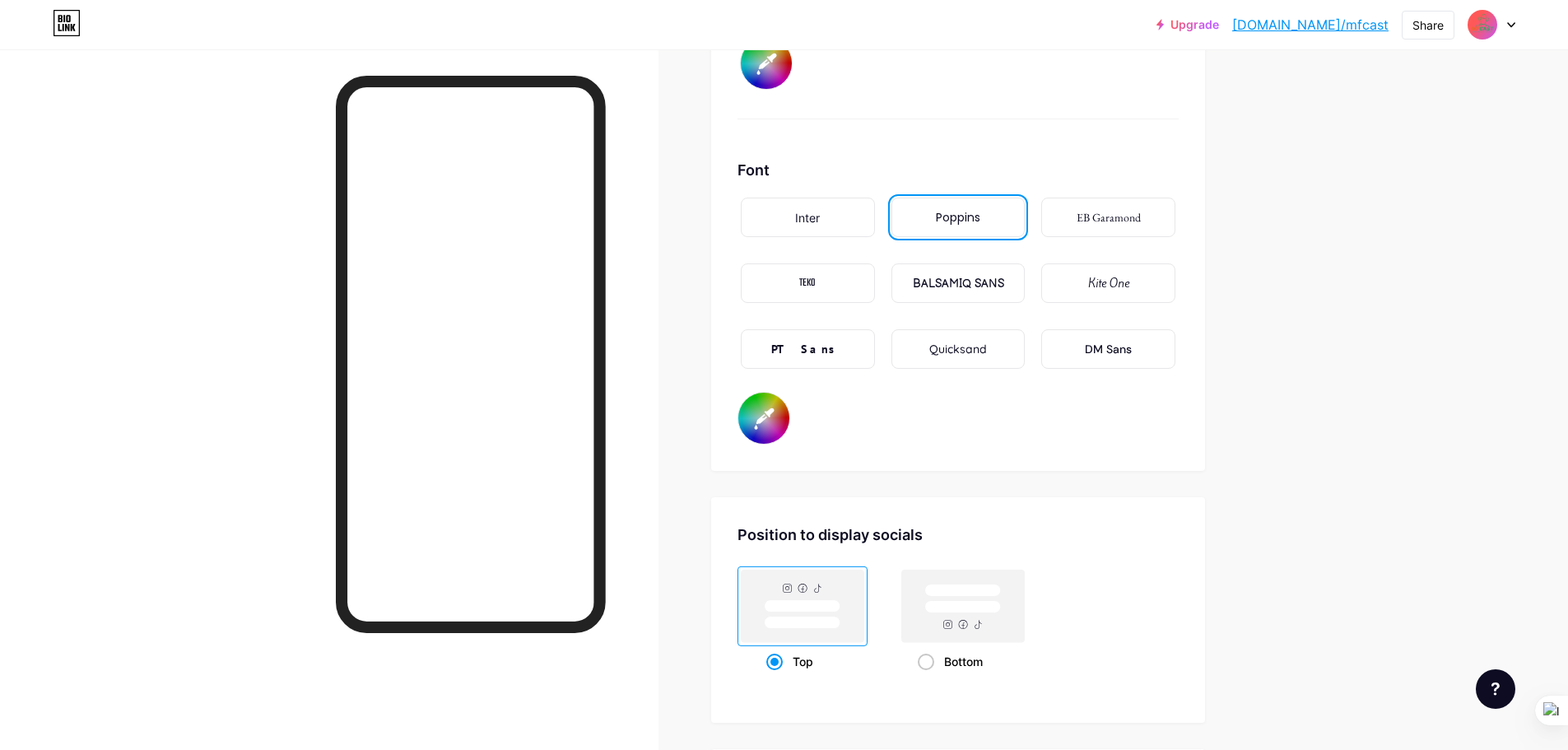
scroll to position [2605, 0]
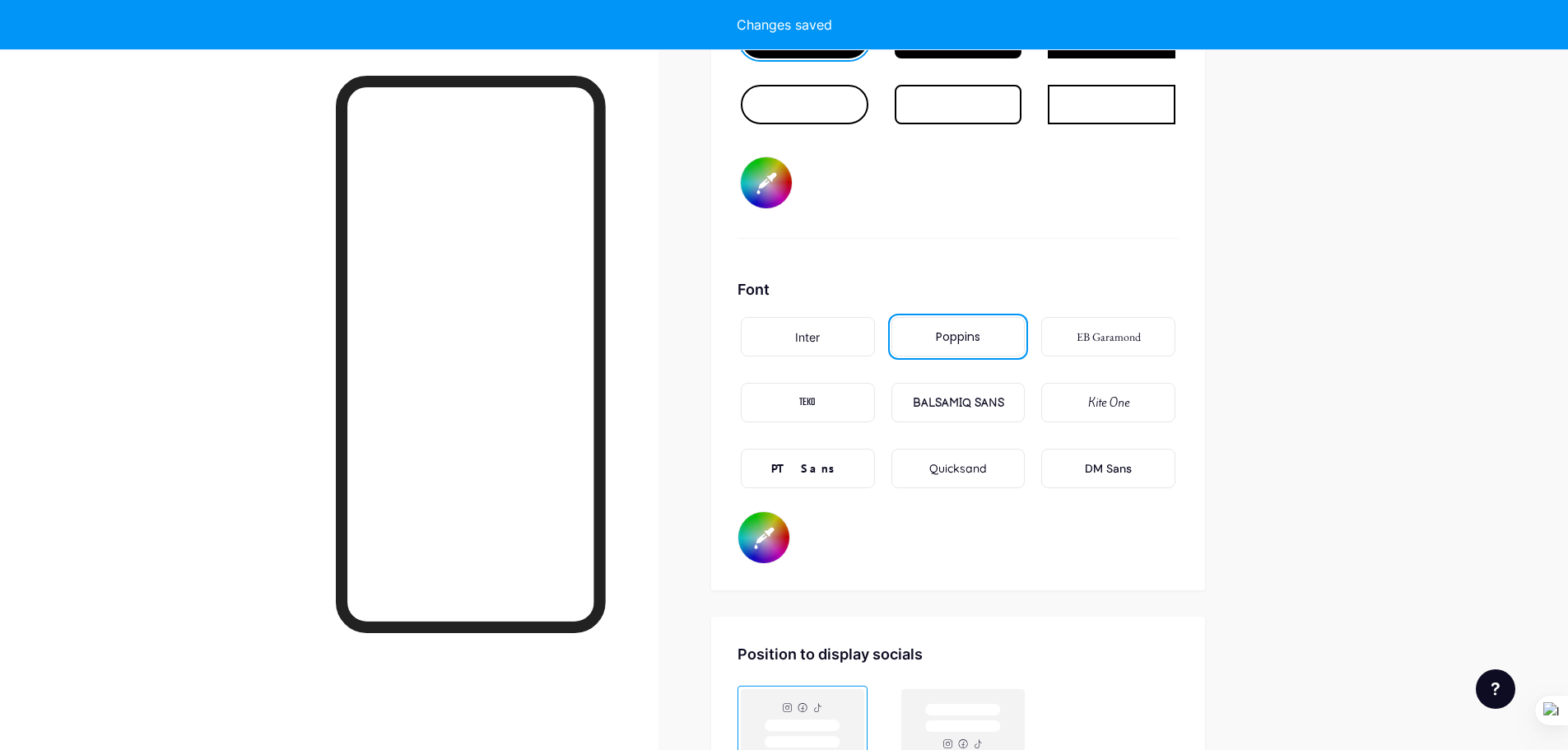
click at [764, 531] on input "#ffffff" at bounding box center [764, 538] width 51 height 51
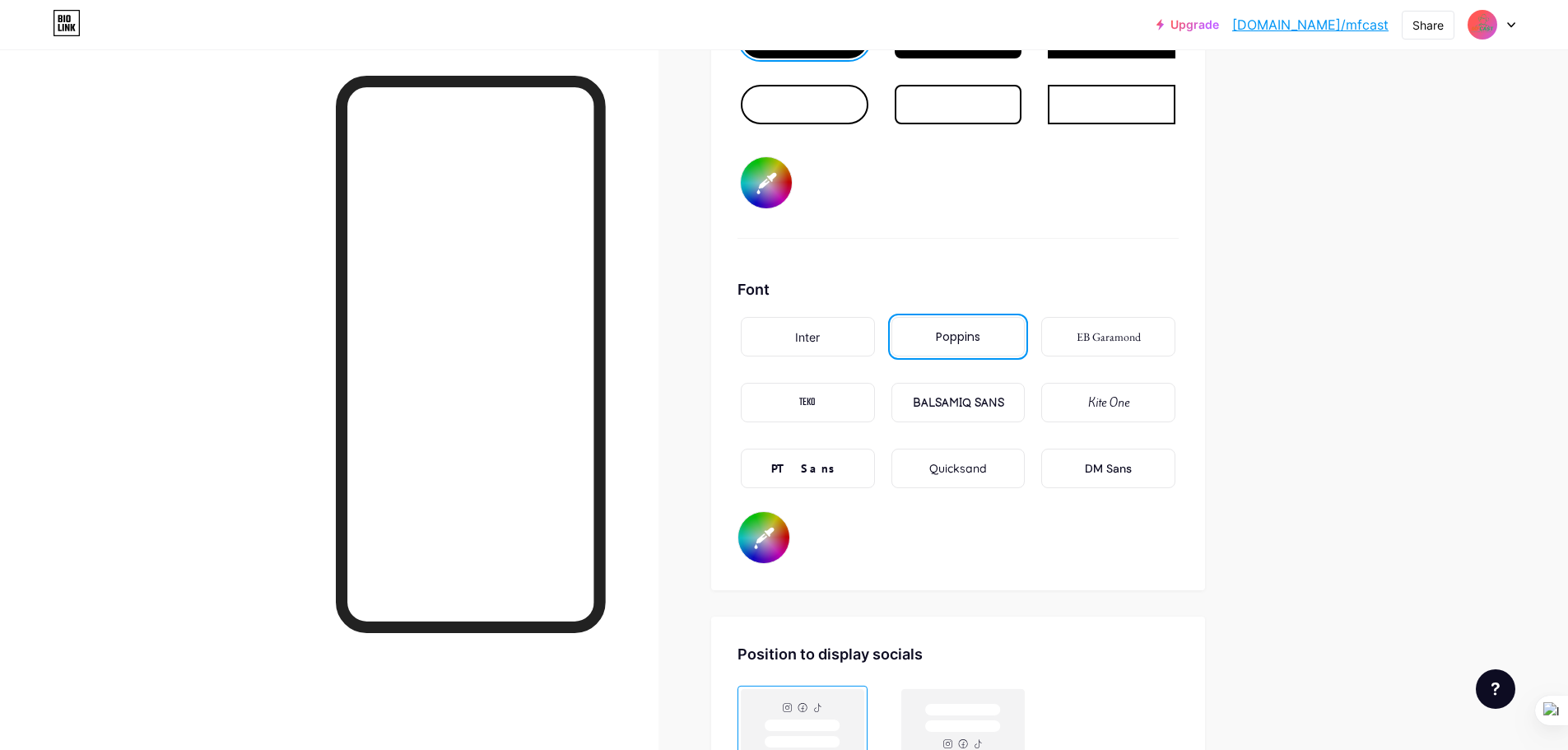
click at [739, 300] on div "Background Color Video Image Button #f2653a Font Inter Poppins EB Garamond TEKO…" at bounding box center [957, 119] width 494 height 943
click at [760, 540] on input "#ffffff" at bounding box center [764, 538] width 51 height 51
click at [1024, 569] on div "Background Color Video Image Button #f2653a Font Inter Poppins EB Garamond TEKO…" at bounding box center [957, 119] width 494 height 943
click at [1024, 552] on div "Font Inter Poppins EB Garamond TEKO BALSAMIQ SANS Kite One PT Sans Quicksand DM…" at bounding box center [957, 420] width 441 height 285
click at [913, 534] on div "Font Inter Poppins EB Garamond TEKO BALSAMIQ SANS Kite One PT Sans Quicksand DM…" at bounding box center [957, 420] width 441 height 285
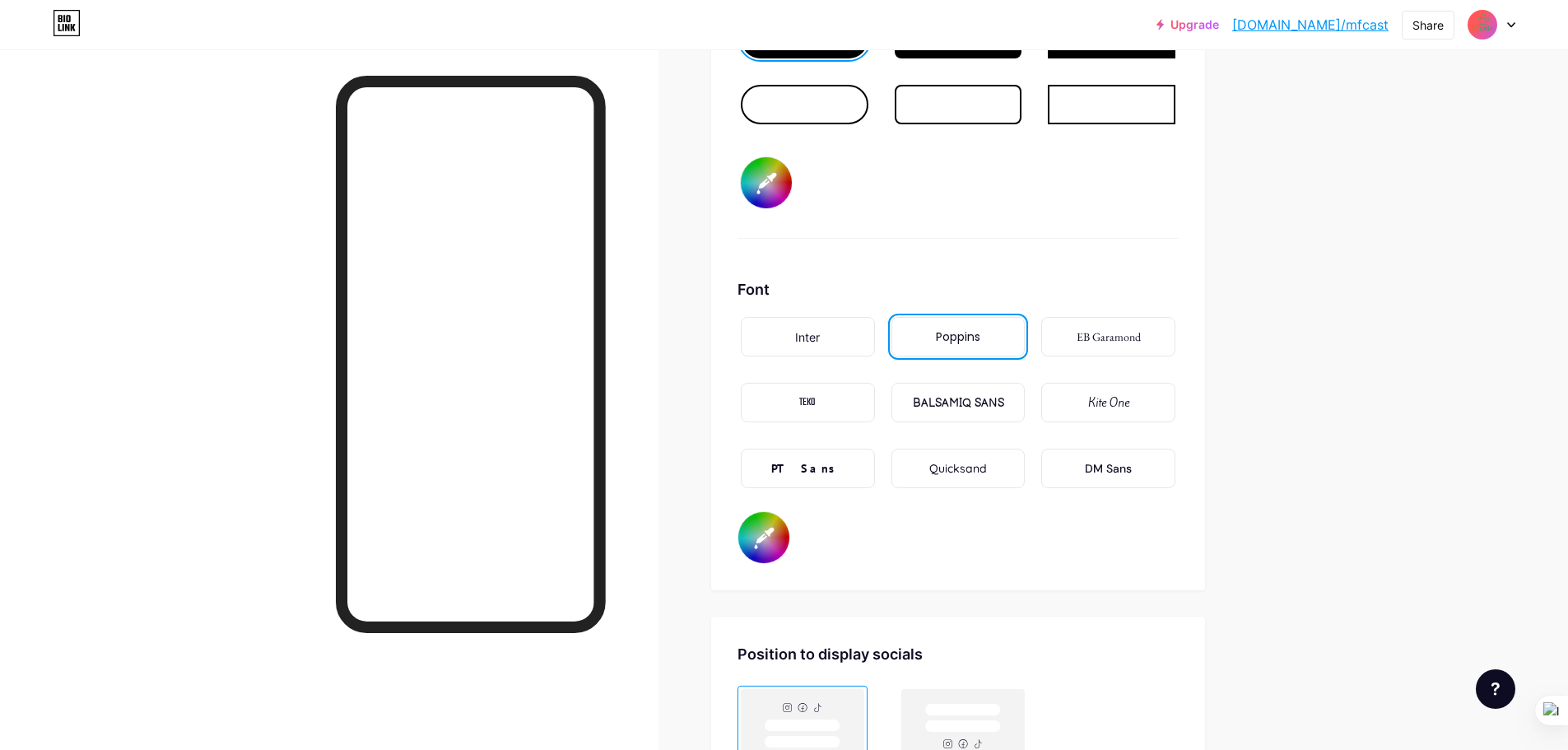
click at [772, 530] on input "#ffffff" at bounding box center [764, 538] width 51 height 51
type input "#ffffff"
click at [1053, 561] on div "Font Inter Poppins EB Garamond TEKO BALSAMIQ SANS Kite One PT Sans Quicksand DM…" at bounding box center [957, 420] width 441 height 285
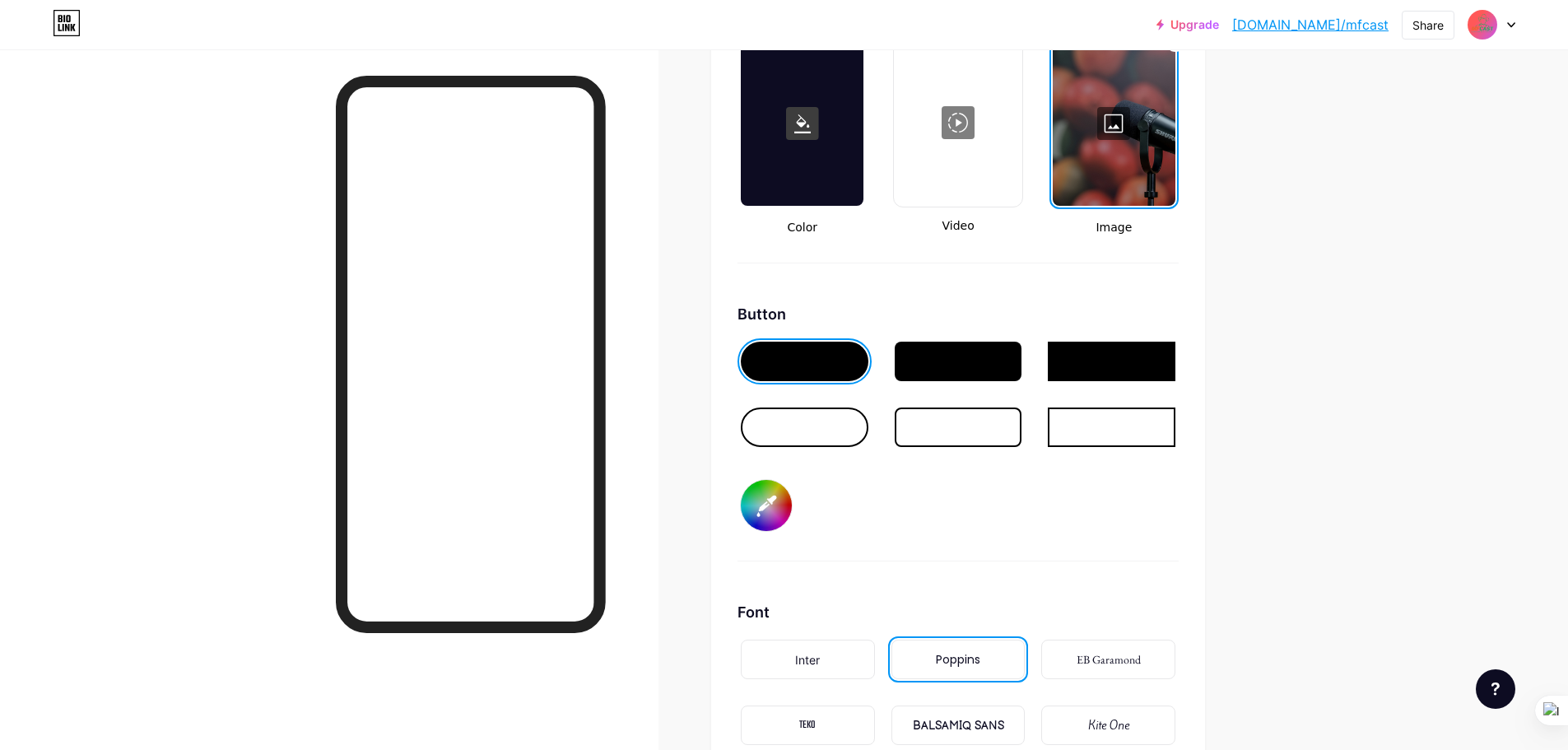
scroll to position [2275, 0]
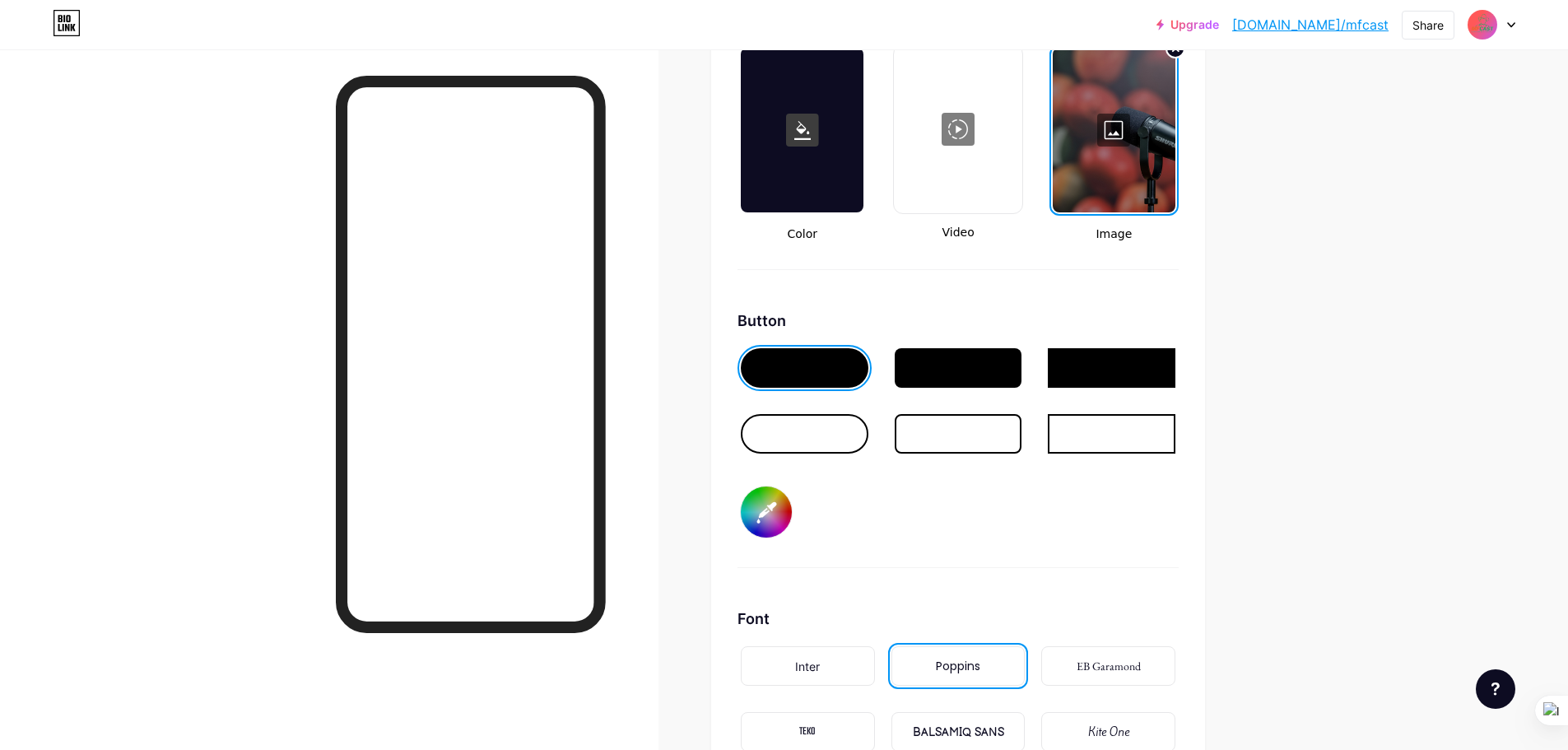
click at [978, 374] on div at bounding box center [958, 368] width 128 height 40
click at [819, 393] on div at bounding box center [957, 411] width 441 height 132
click at [813, 365] on div at bounding box center [804, 368] width 128 height 40
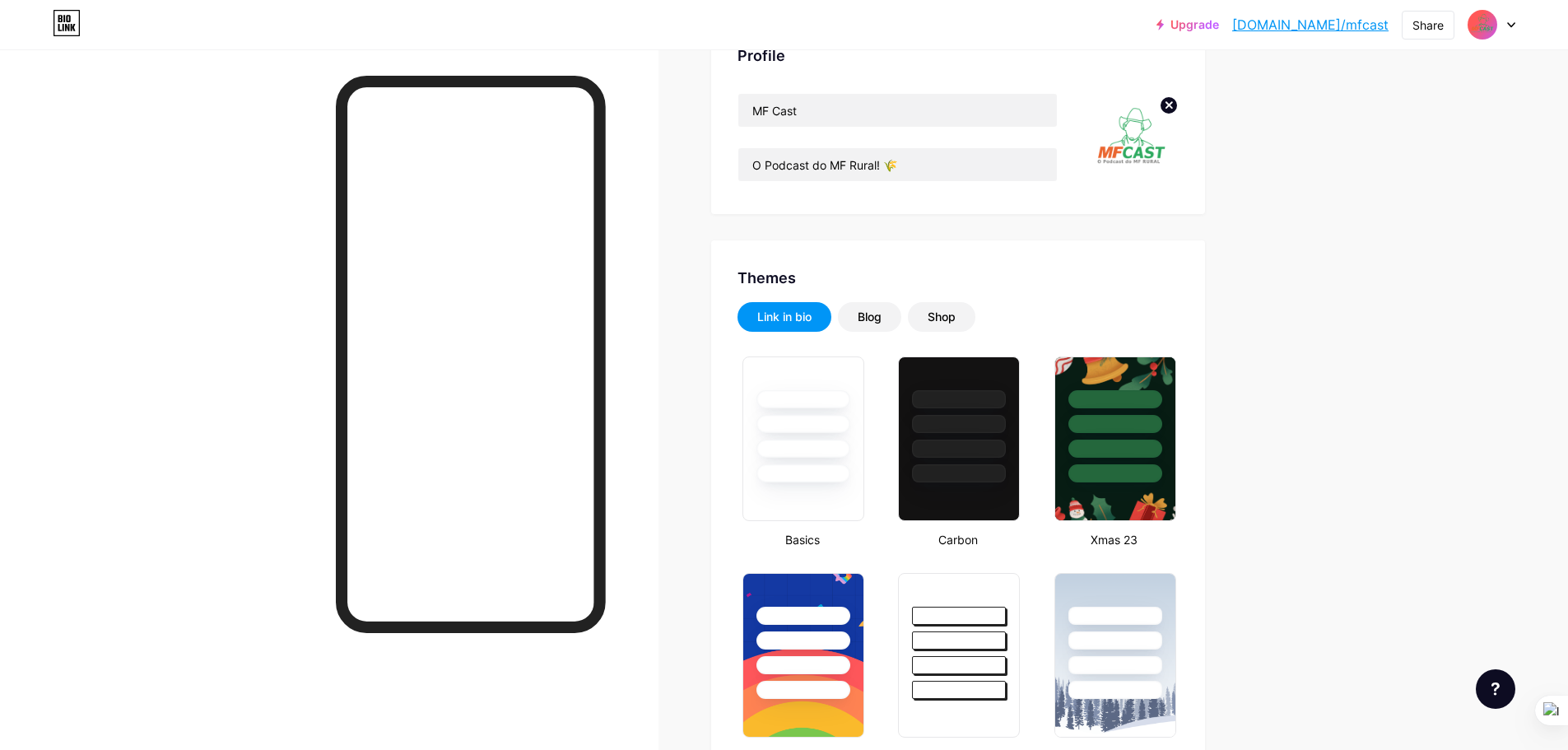
scroll to position [0, 0]
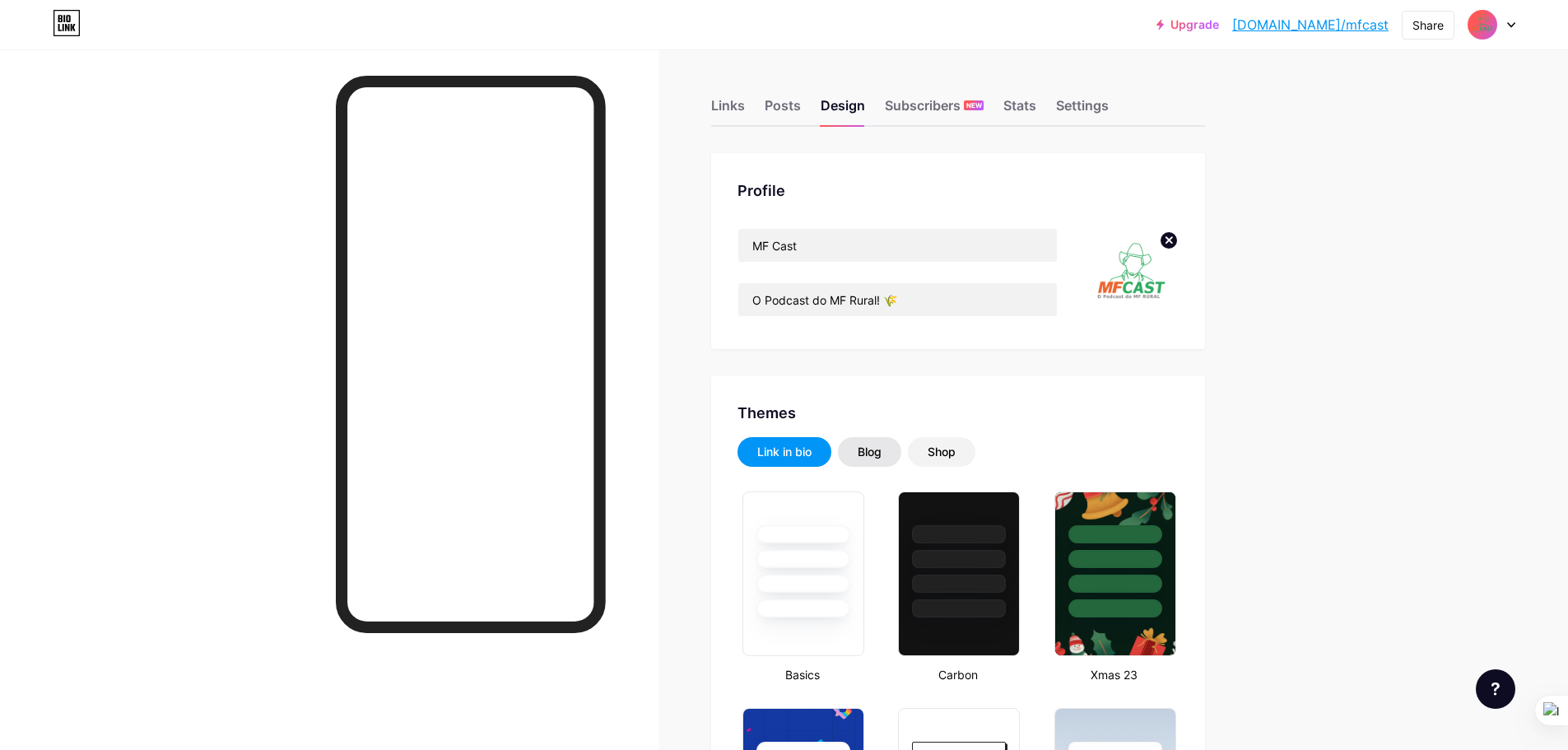
click at [860, 465] on div "Blog" at bounding box center [869, 451] width 64 height 29
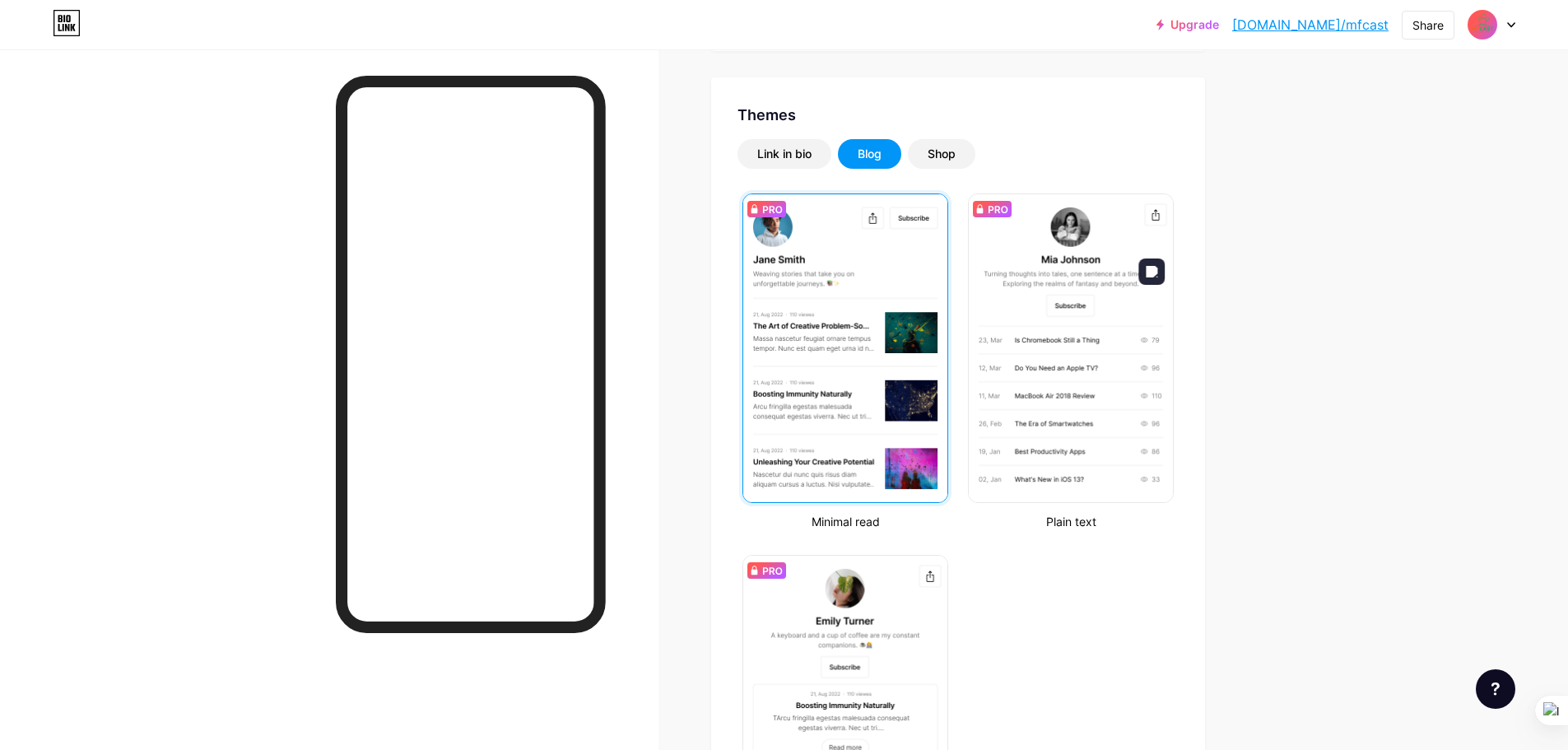
scroll to position [247, 0]
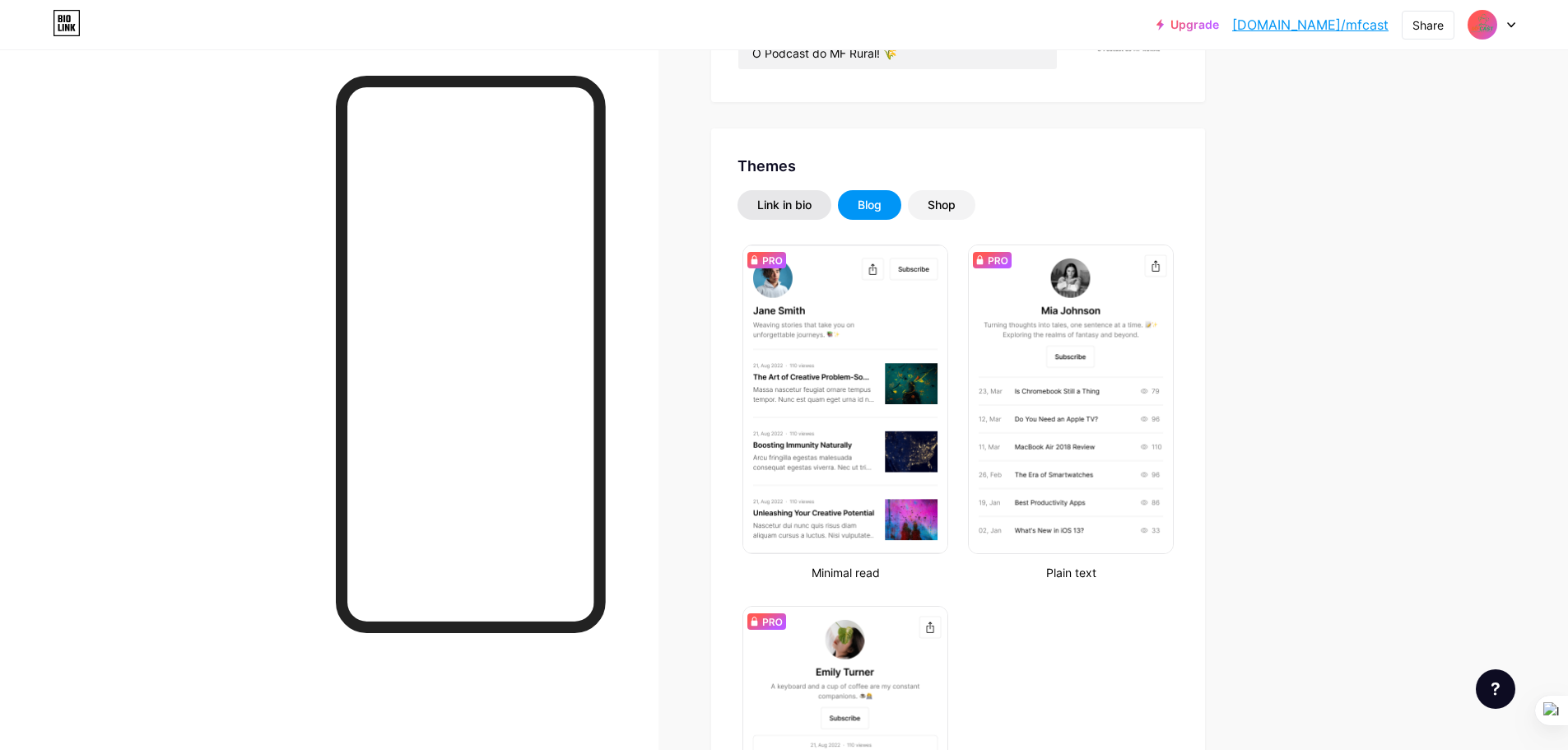
click at [820, 197] on div "Link in bio" at bounding box center [784, 205] width 94 height 29
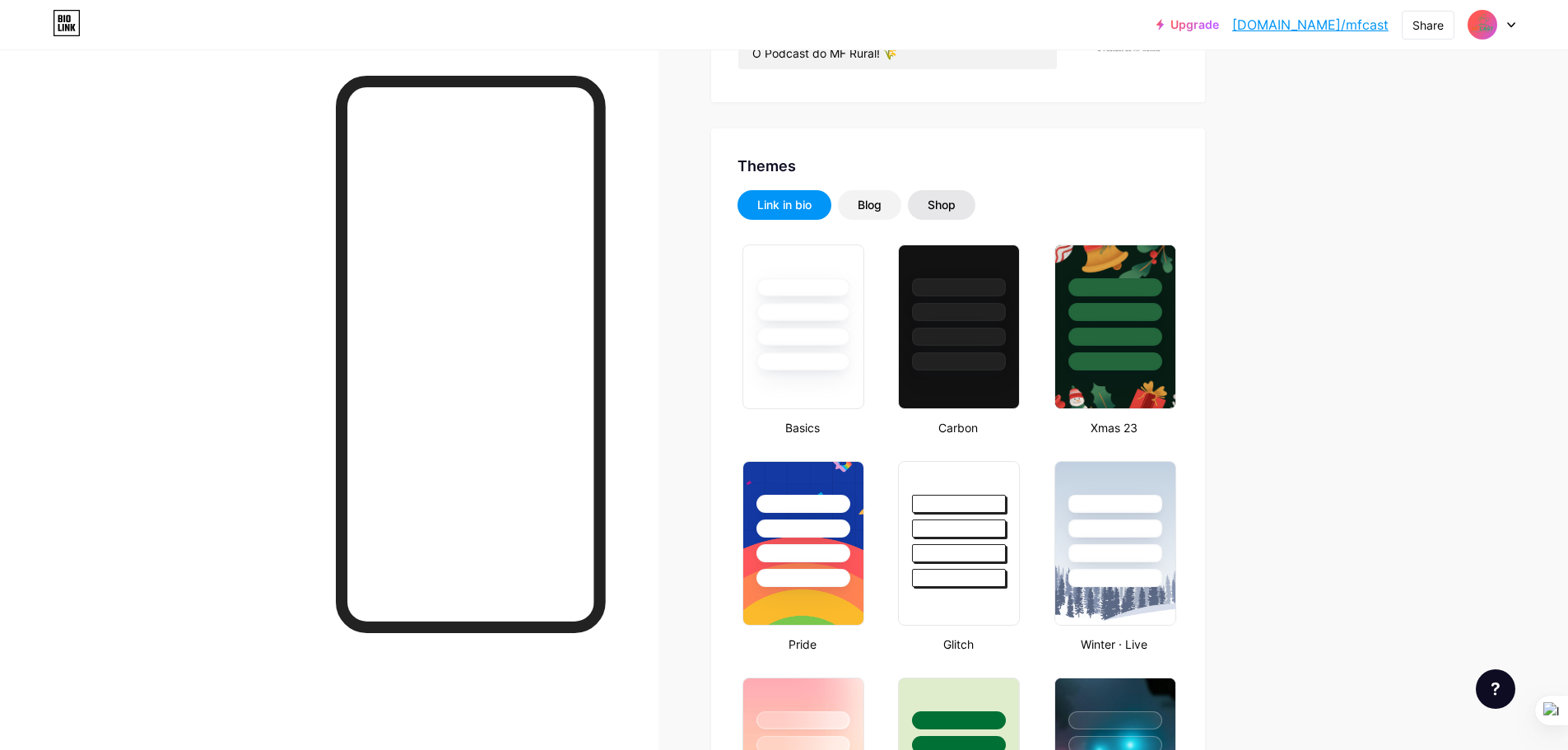
click at [952, 193] on div "Shop" at bounding box center [940, 205] width 67 height 29
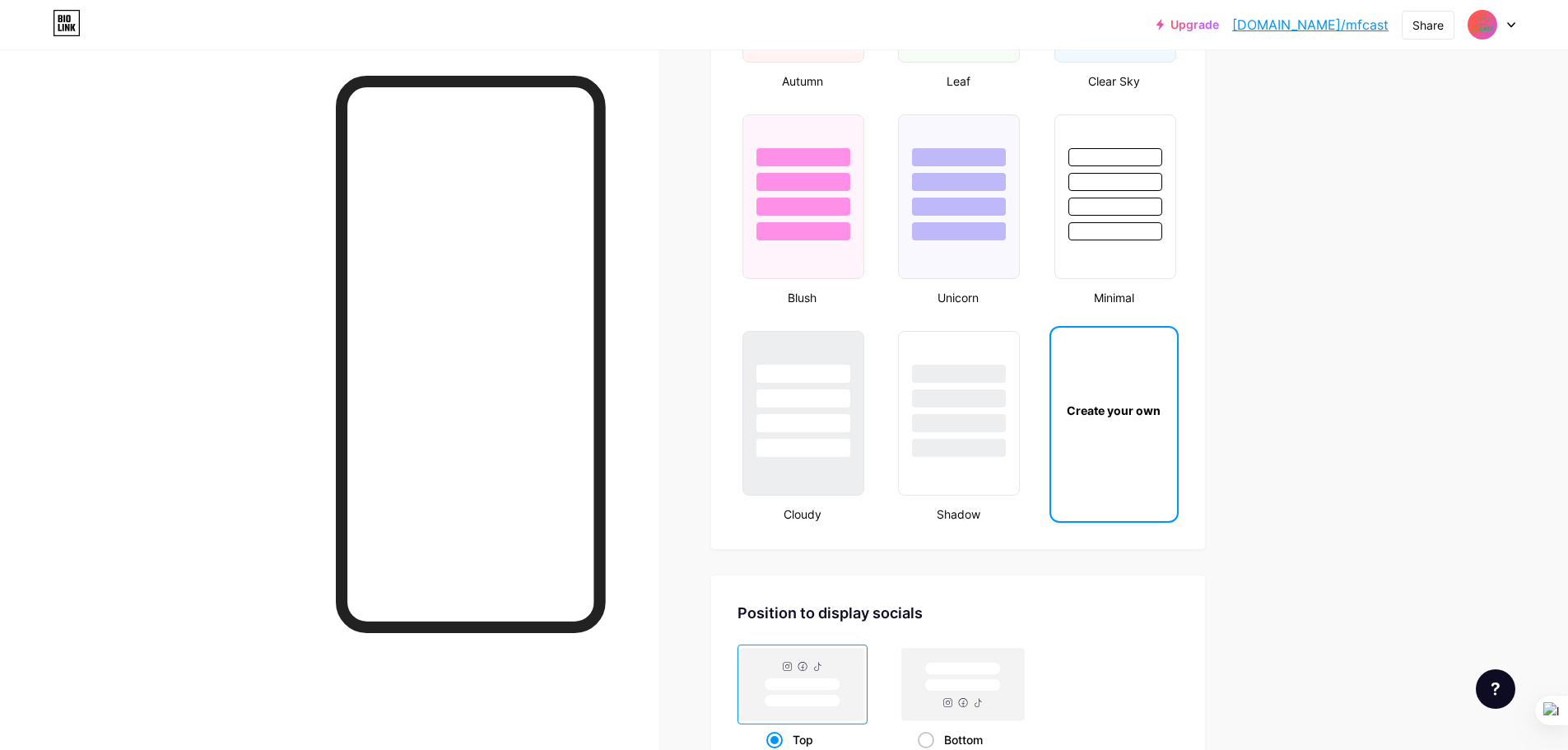
scroll to position [1811, 0]
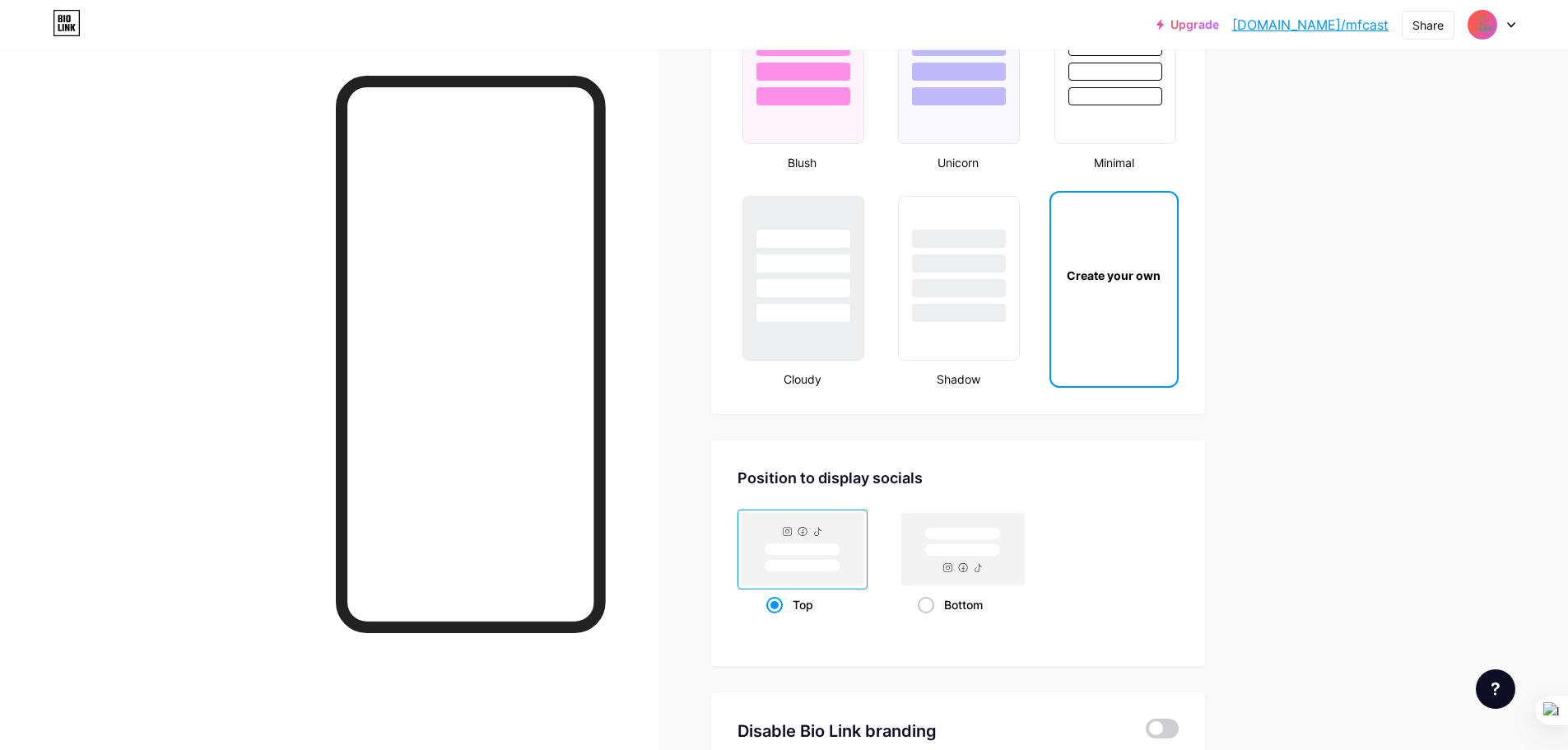
click at [1128, 270] on div "Create your own" at bounding box center [1113, 275] width 120 height 17
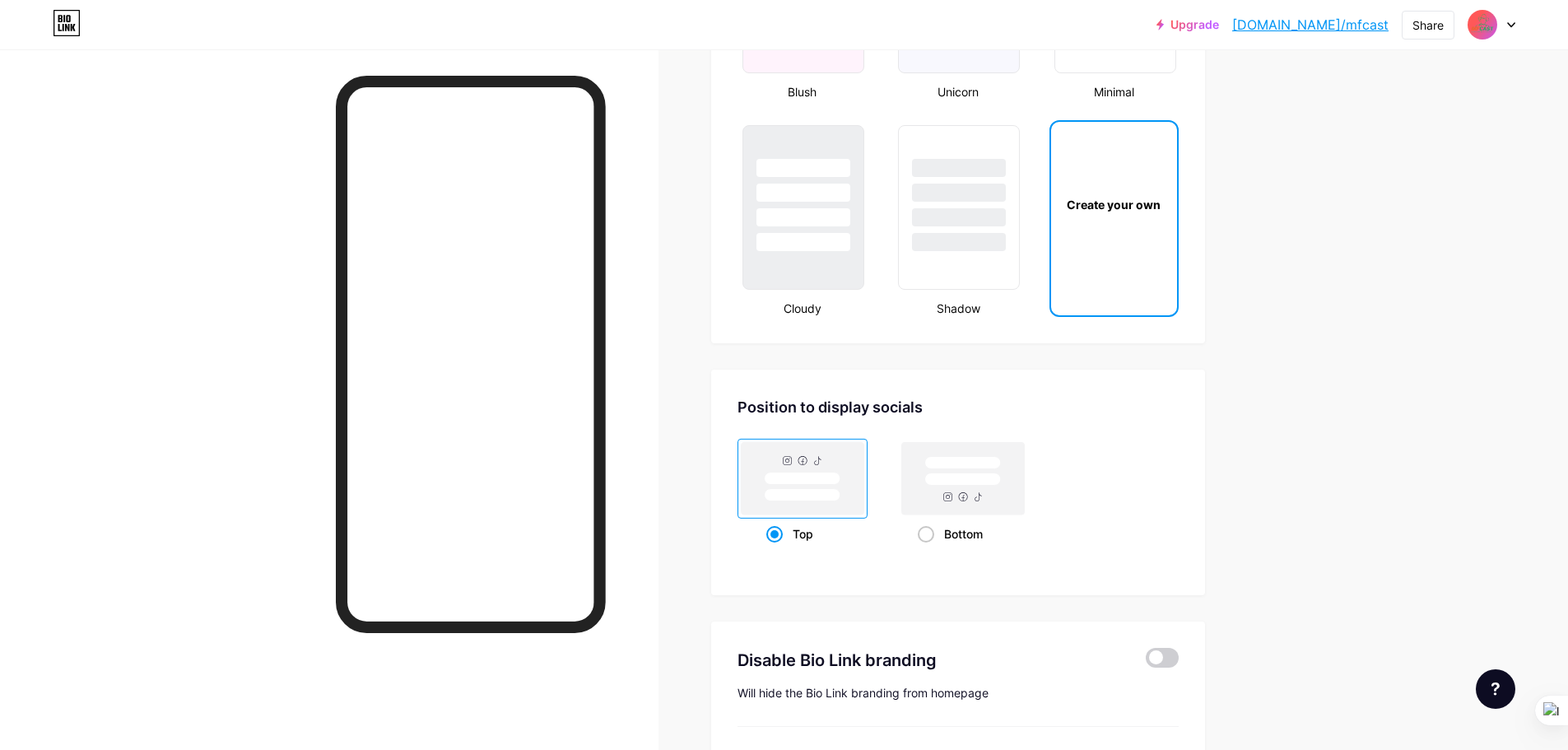
click at [1121, 256] on div "Create your own" at bounding box center [1114, 204] width 126 height 165
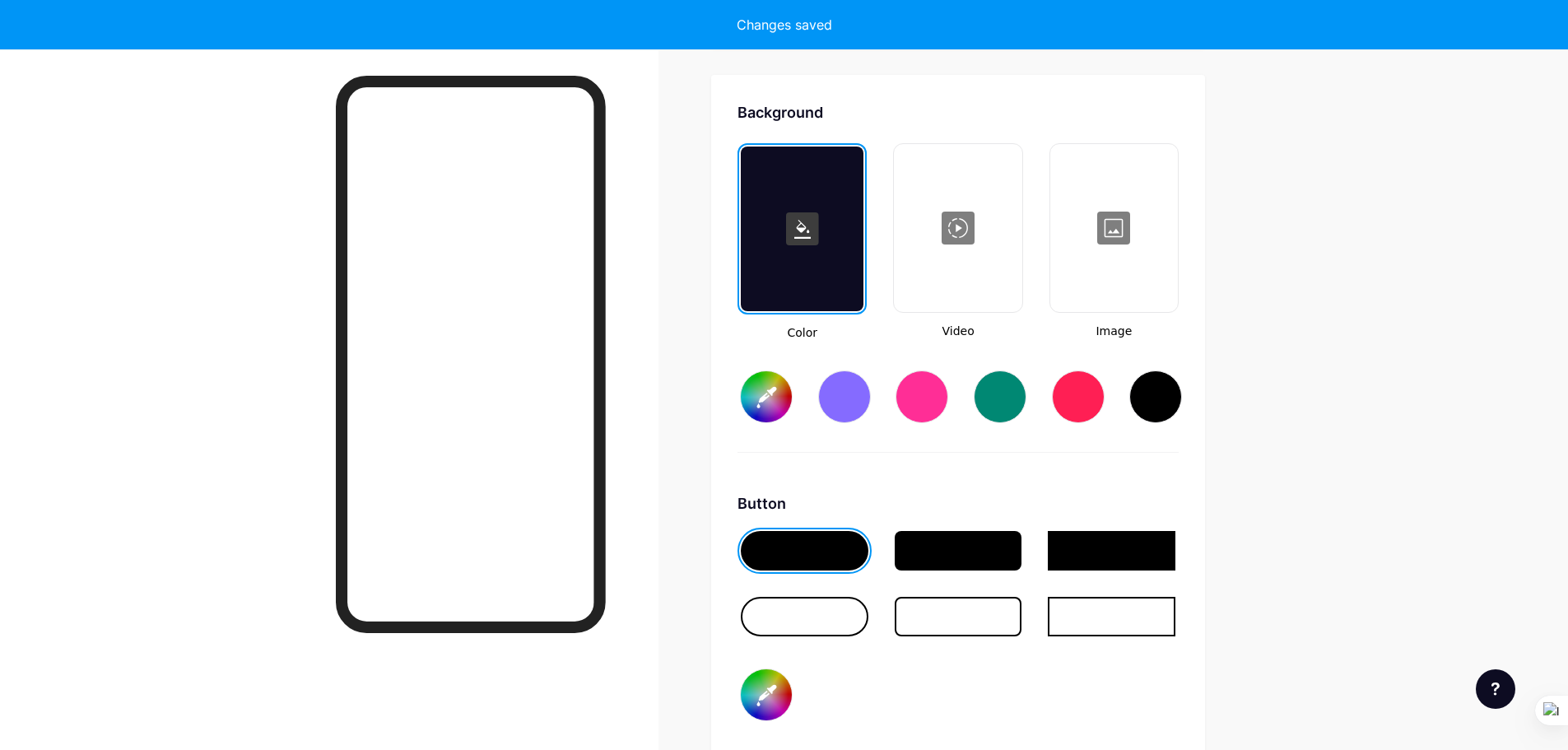
scroll to position [2186, 0]
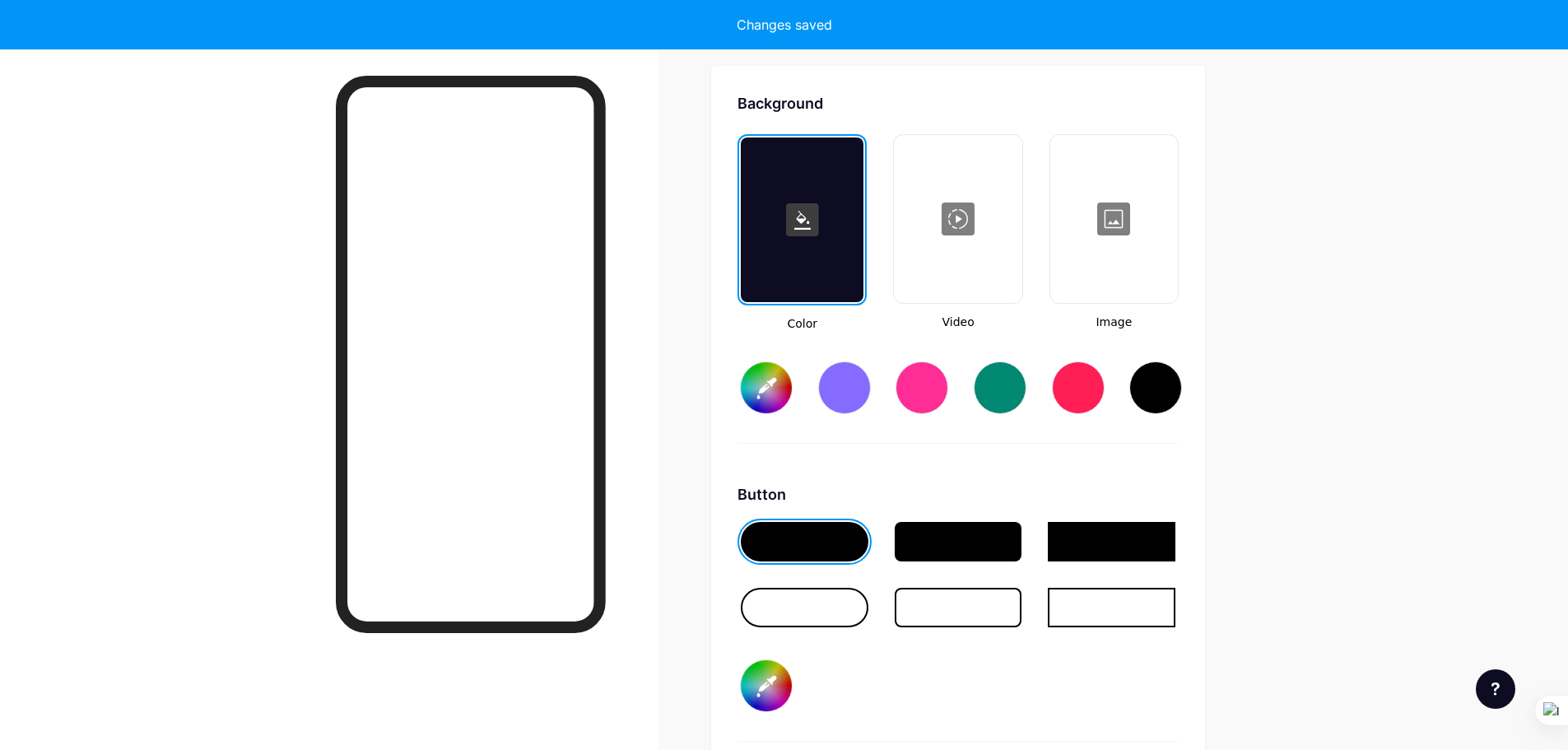
type input "#ffffff"
type input "#000000"
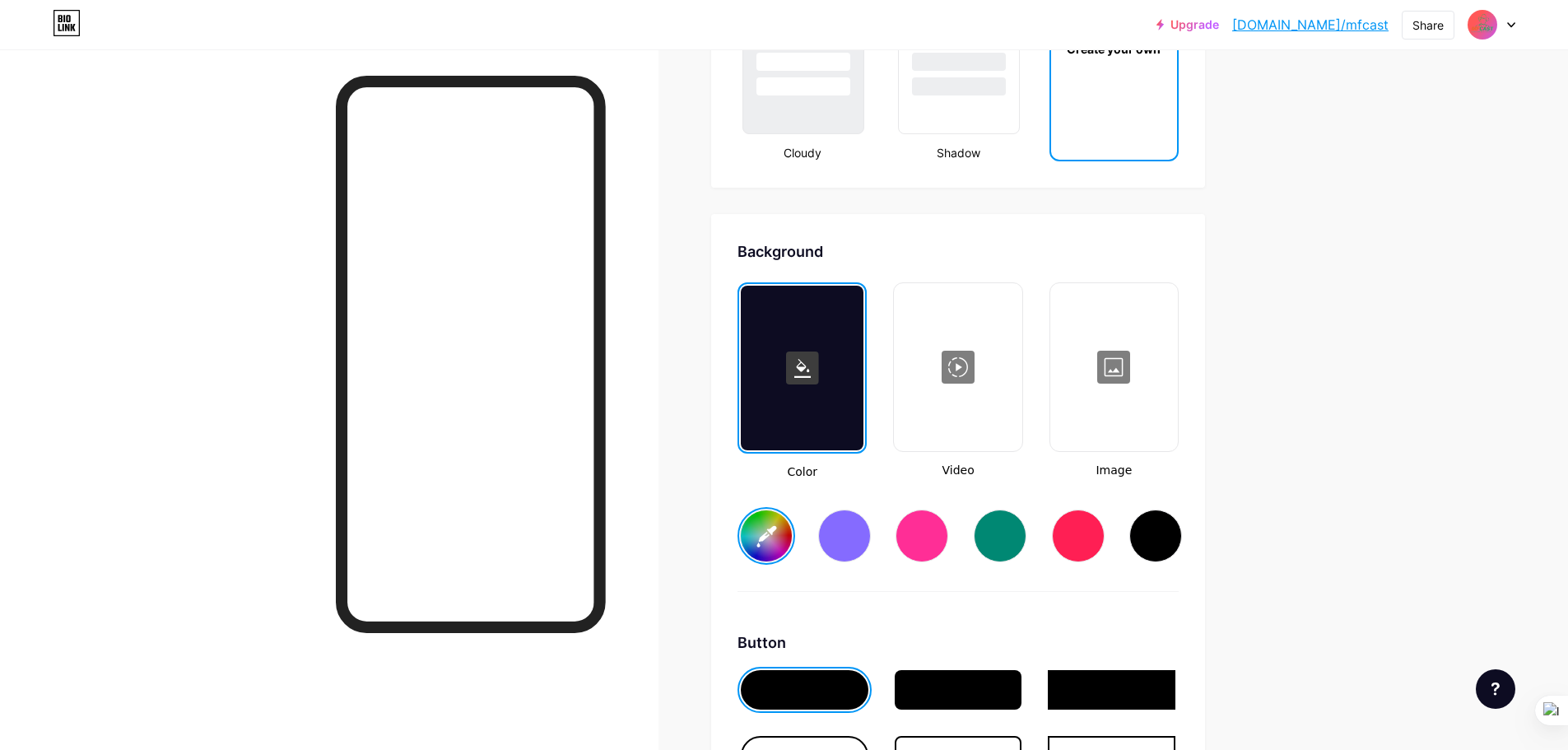
scroll to position [2021, 0]
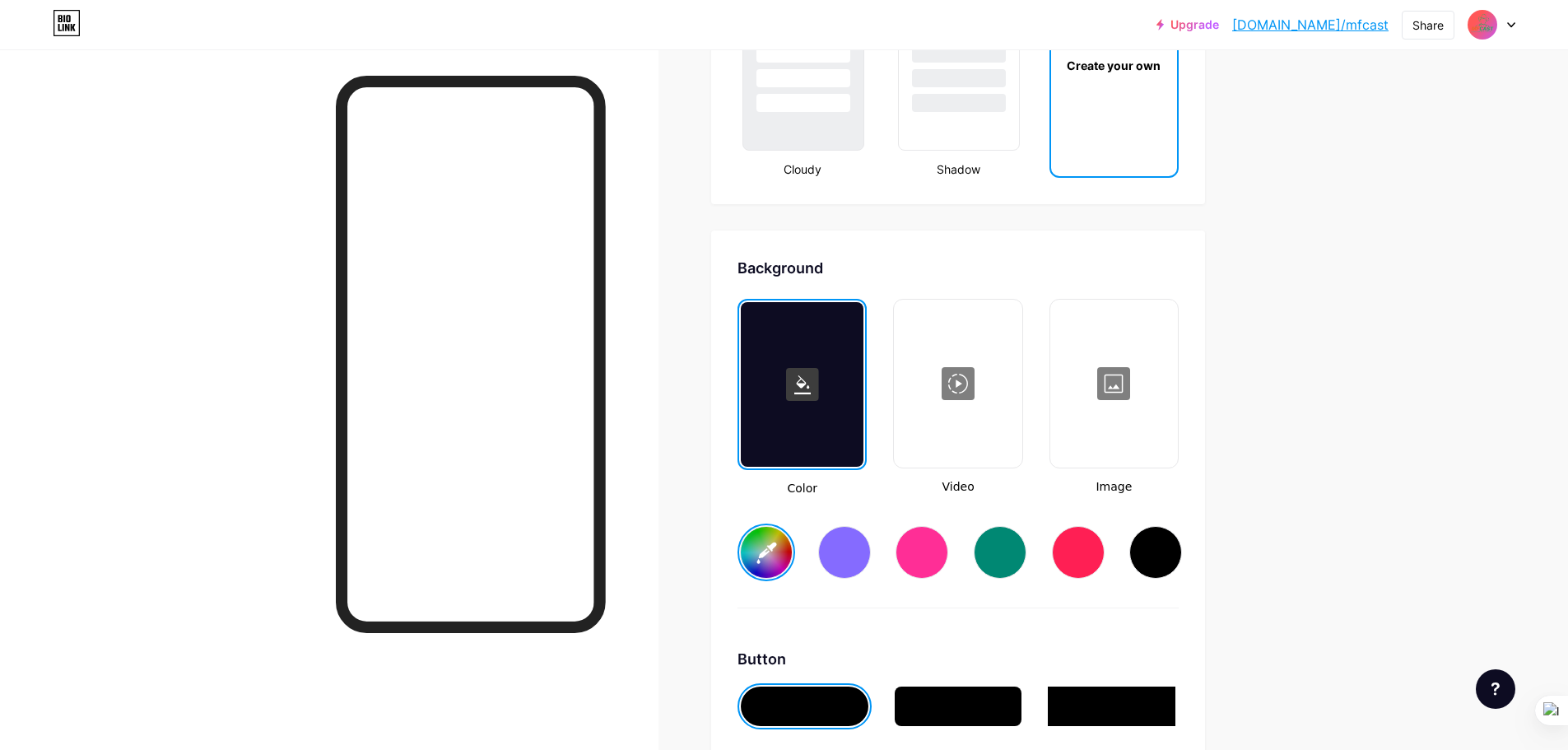
type input "#ffffff"
click at [1137, 409] on div at bounding box center [1113, 384] width 124 height 165
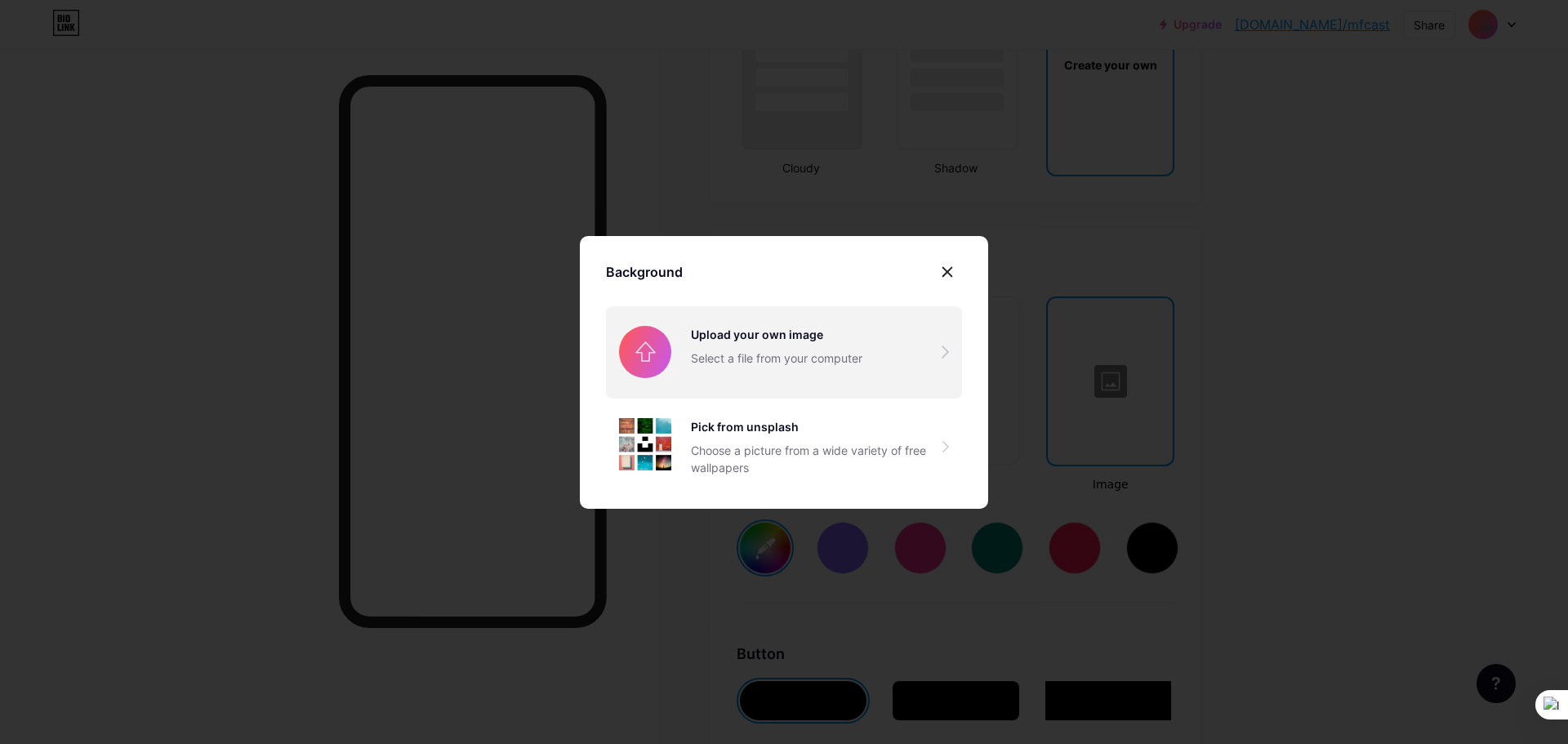
click at [715, 337] on input "file" at bounding box center [784, 352] width 356 height 91
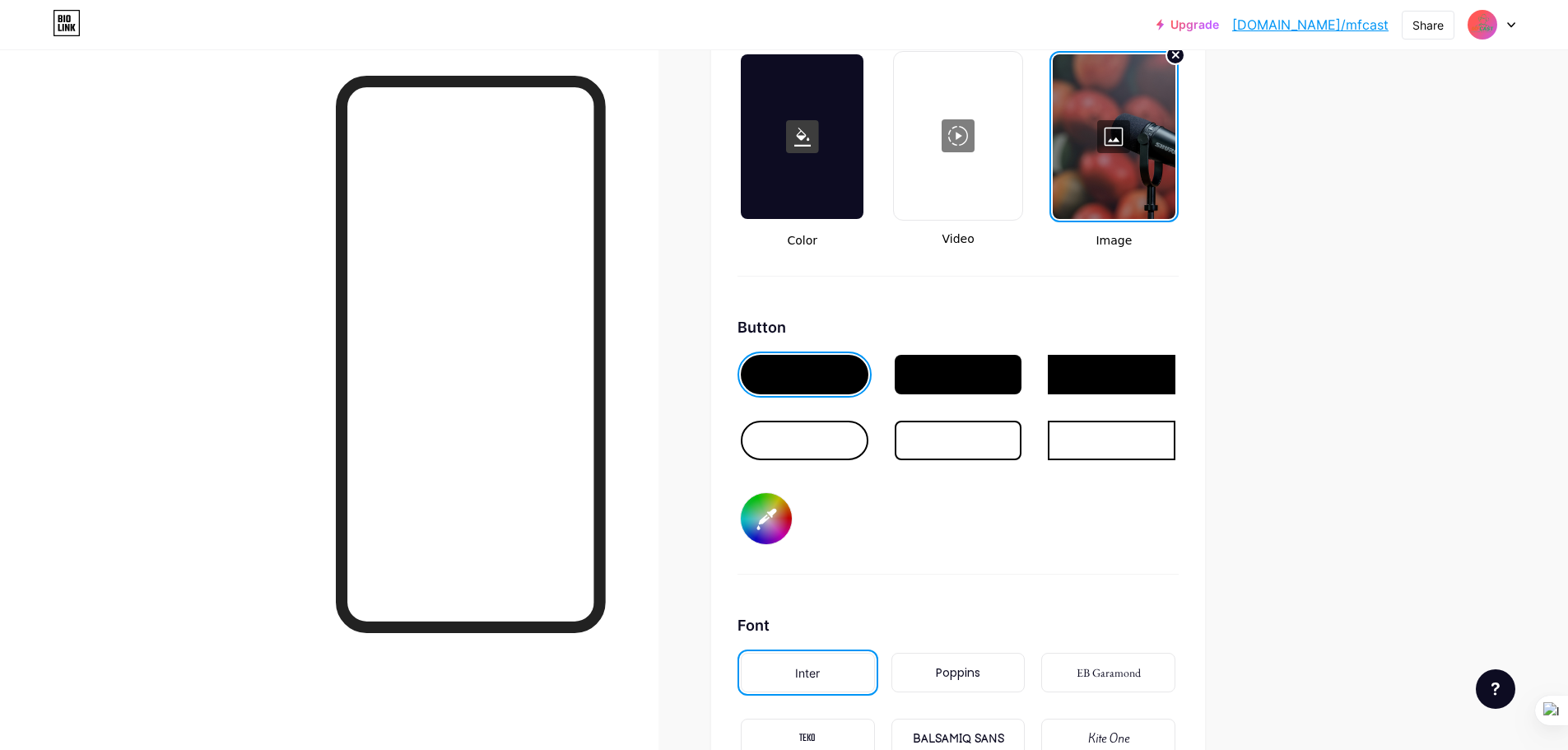
scroll to position [2268, 0]
click at [1126, 382] on div at bounding box center [1111, 375] width 128 height 40
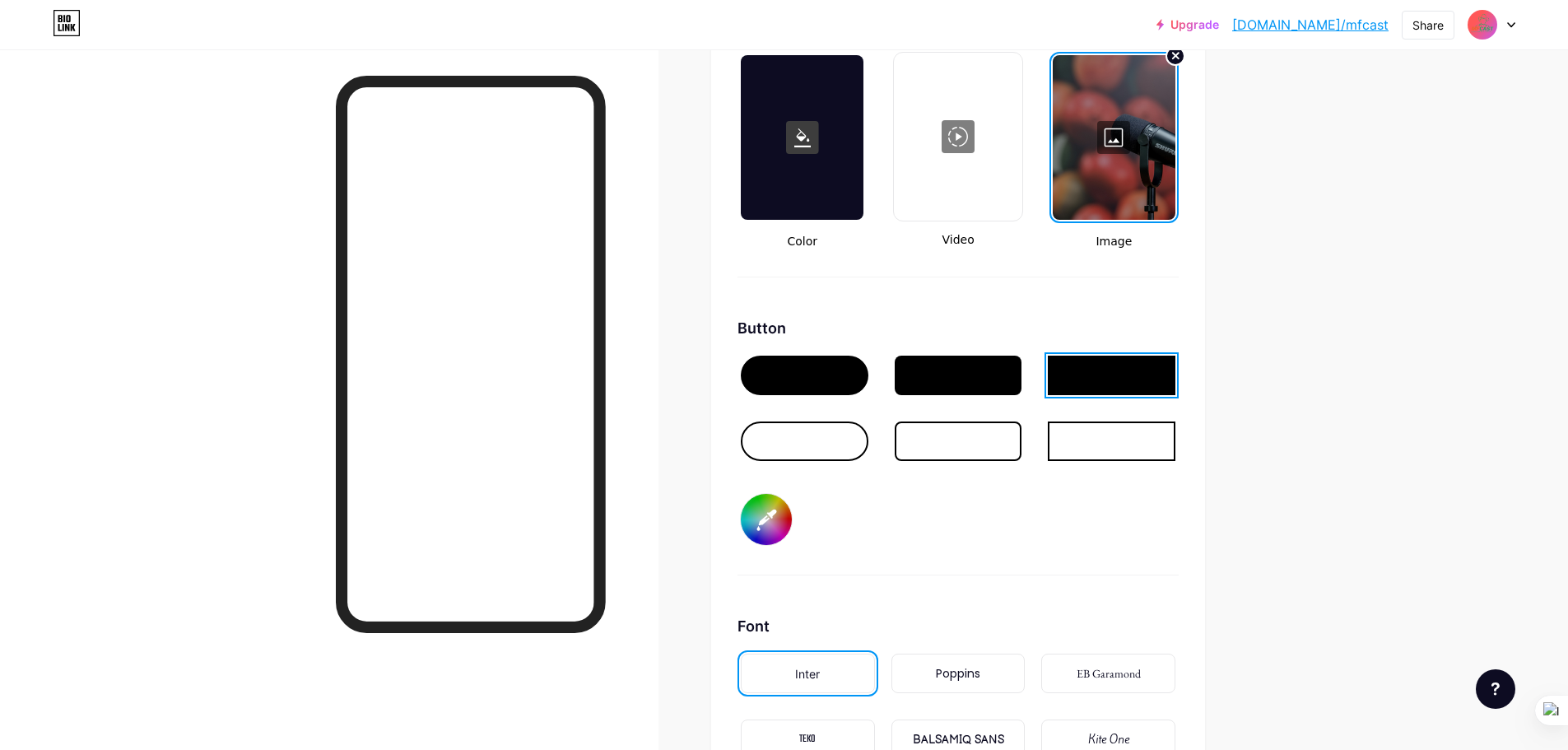
click at [788, 430] on div at bounding box center [804, 441] width 128 height 40
click at [939, 429] on div at bounding box center [958, 441] width 128 height 40
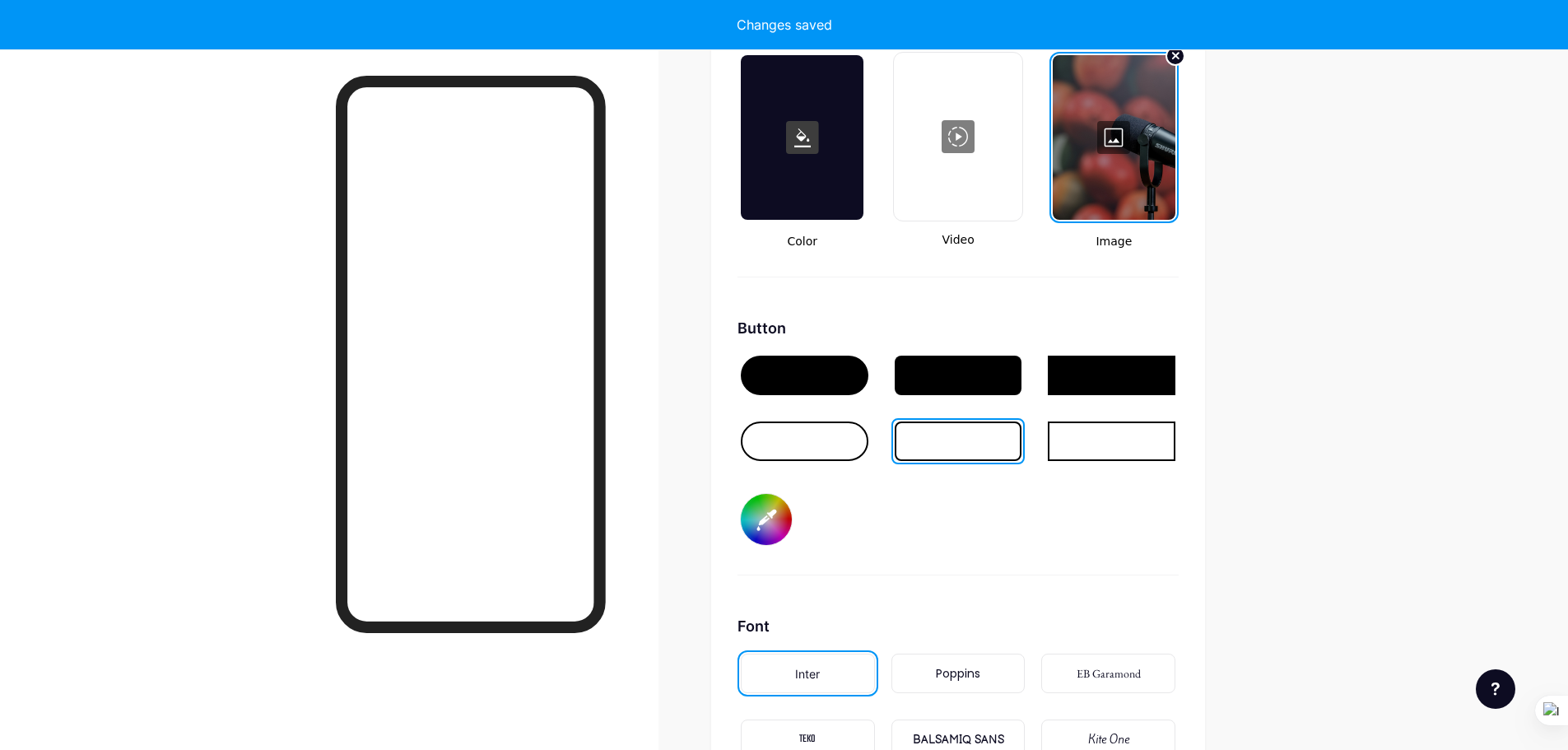
click at [826, 381] on div at bounding box center [804, 375] width 128 height 40
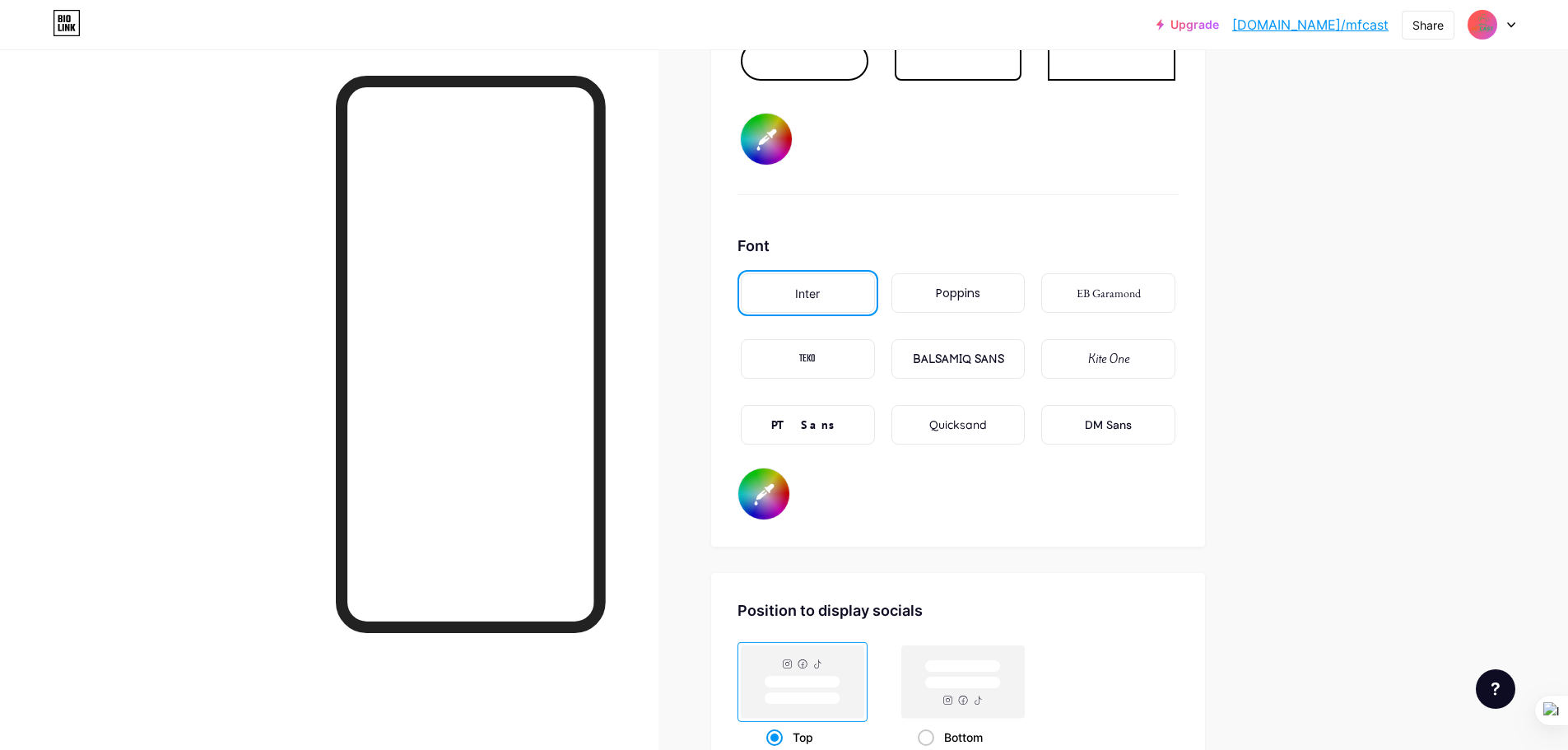
scroll to position [2680, 0]
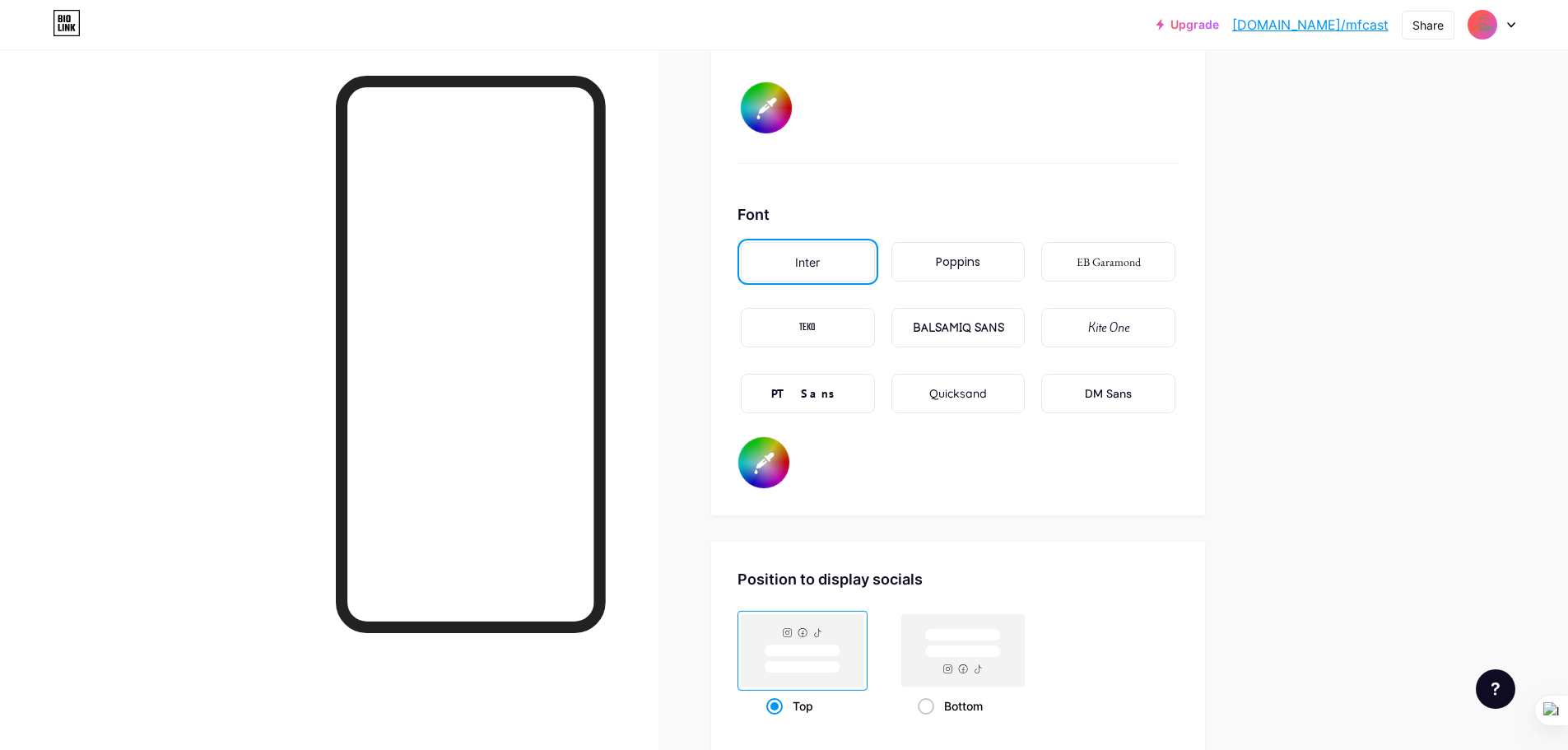
click at [971, 261] on div "Poppins" at bounding box center [957, 262] width 45 height 17
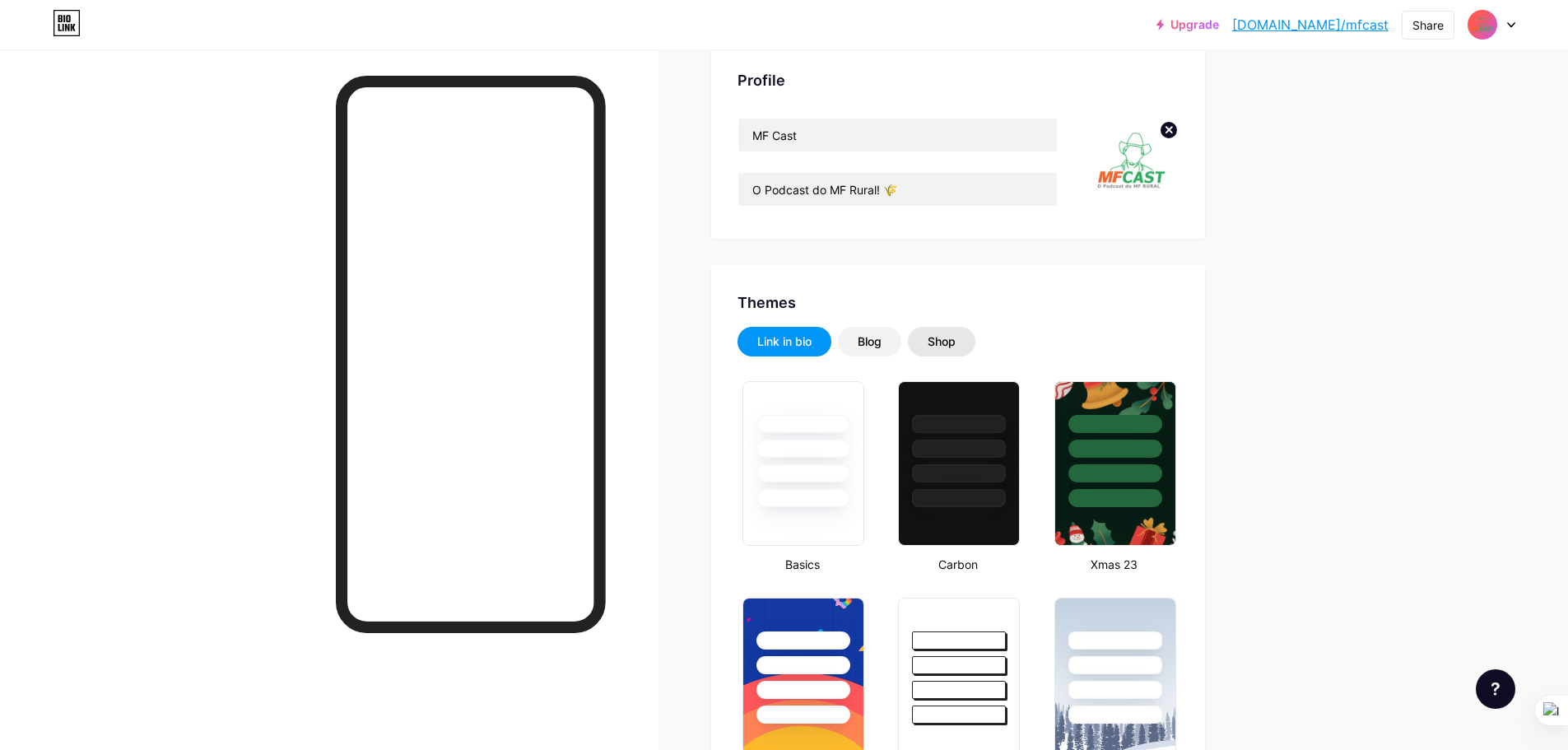
scroll to position [165, 0]
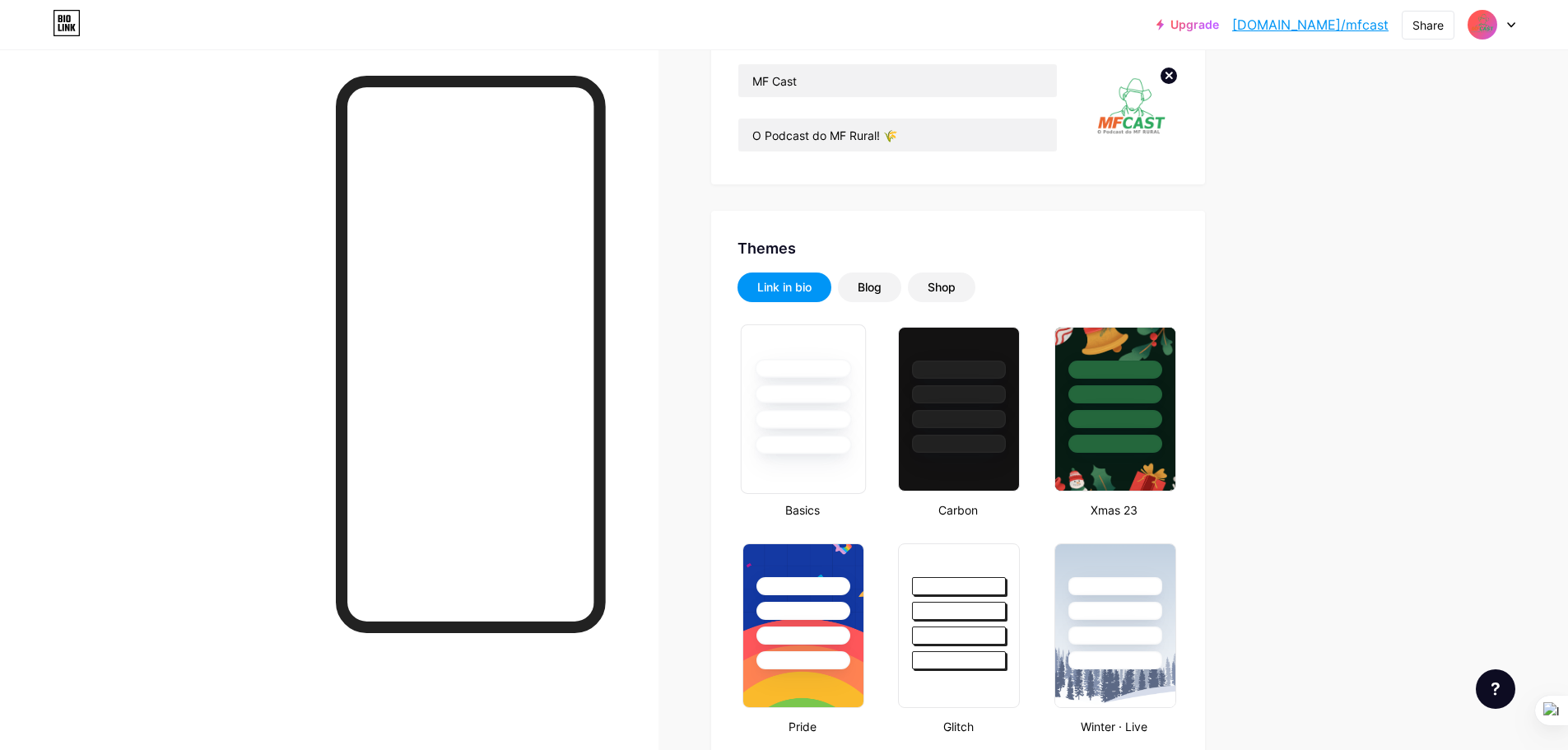
click at [822, 433] on div at bounding box center [803, 390] width 123 height 129
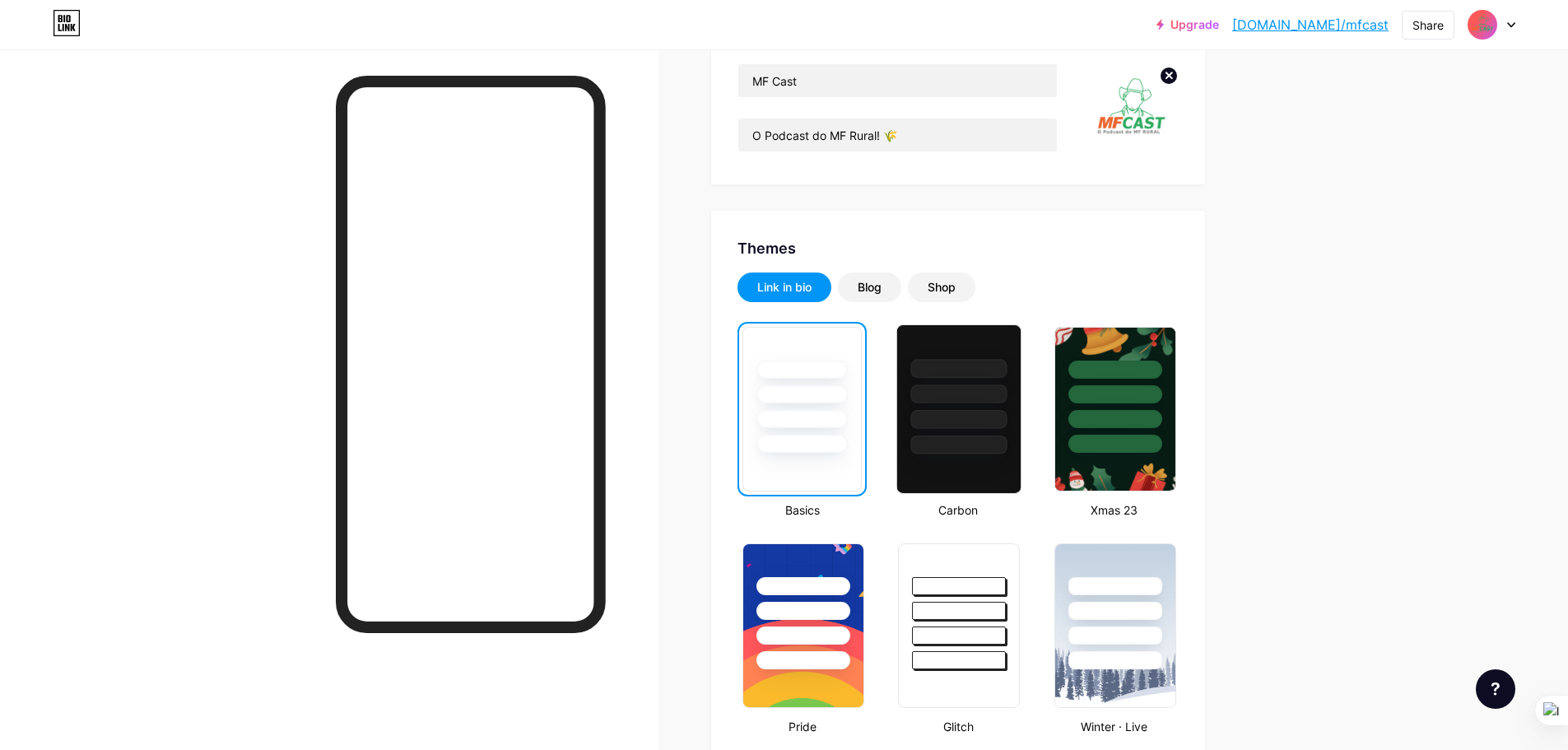
click at [959, 428] on div at bounding box center [959, 419] width 97 height 19
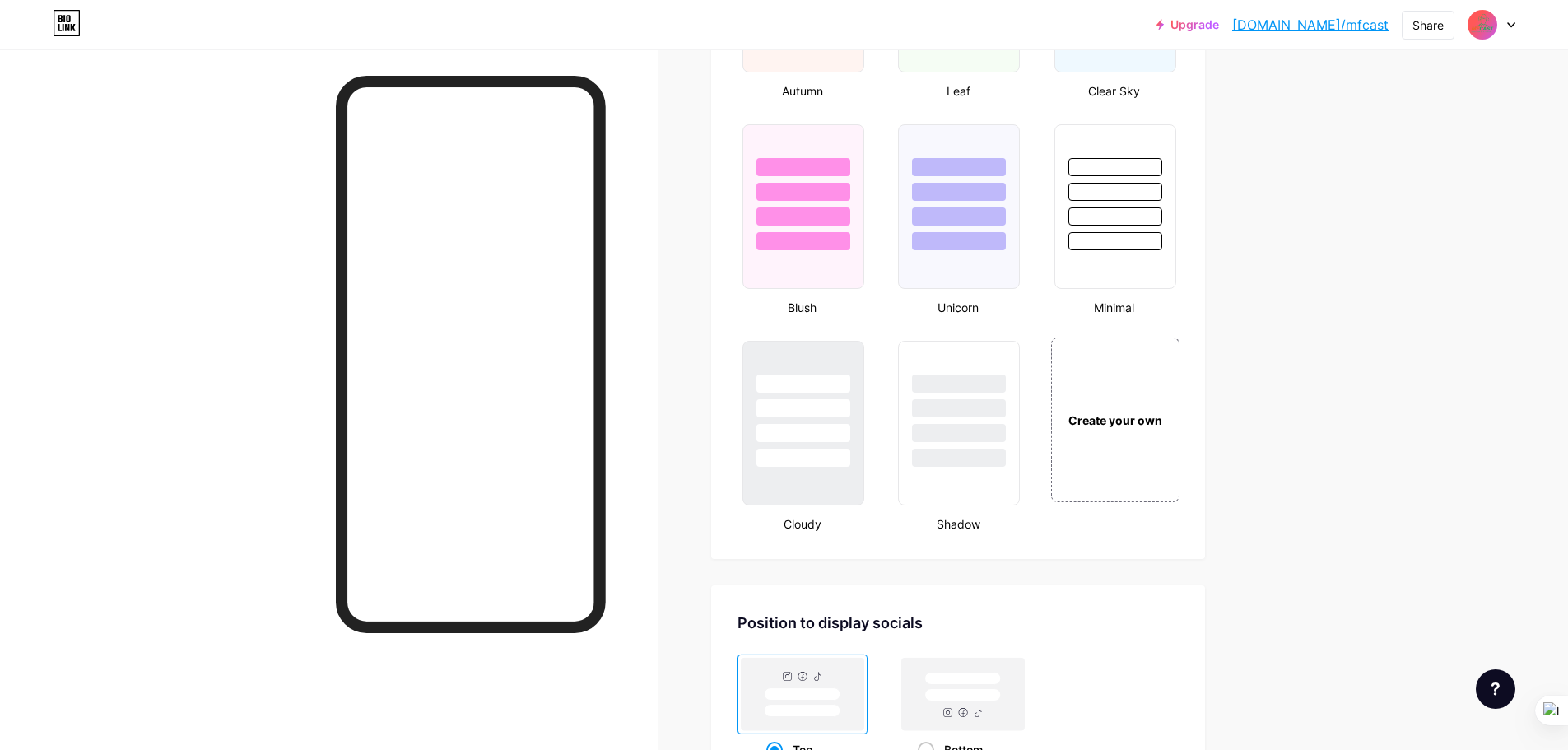
scroll to position [1552, 0]
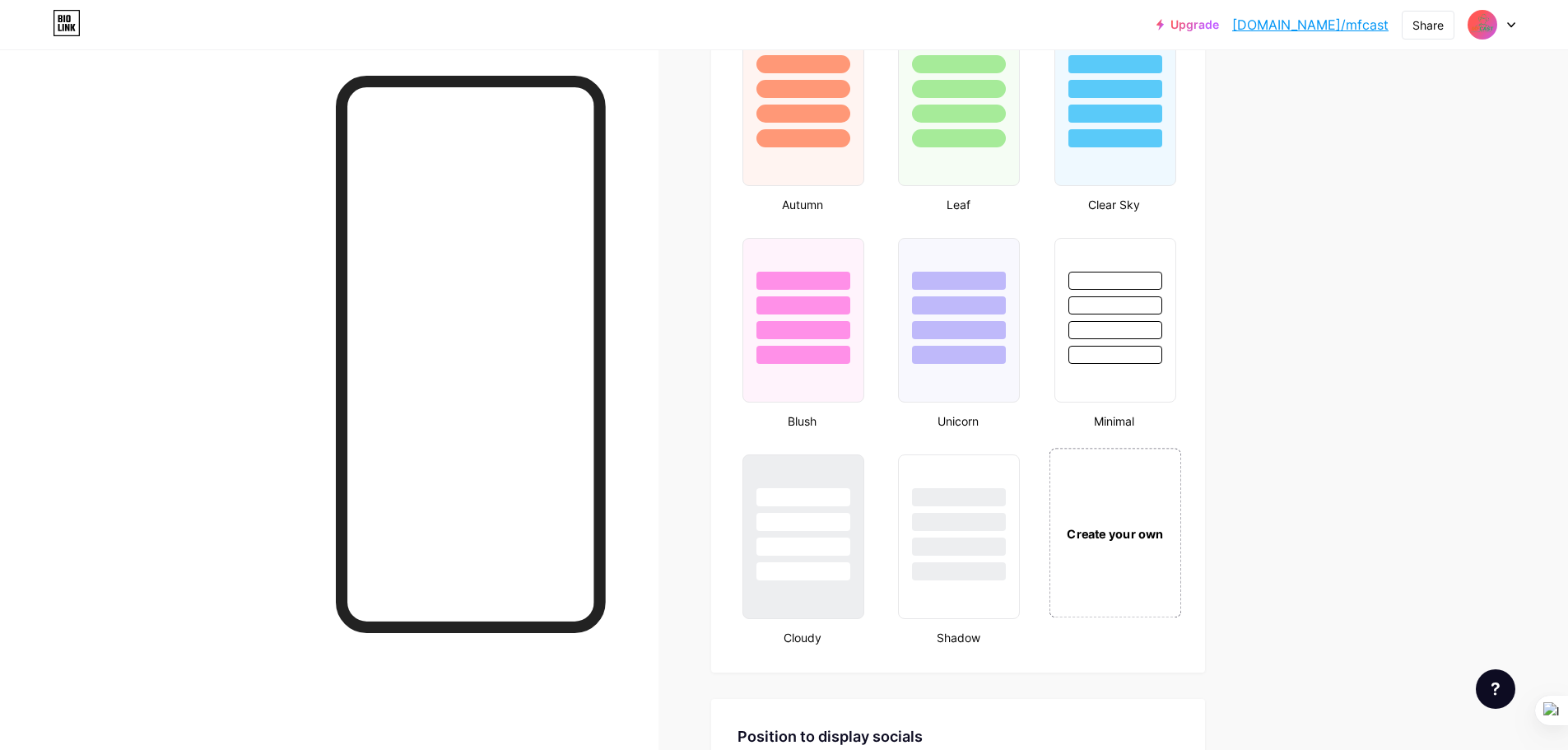
click at [1093, 521] on div "Create your own" at bounding box center [1115, 532] width 133 height 170
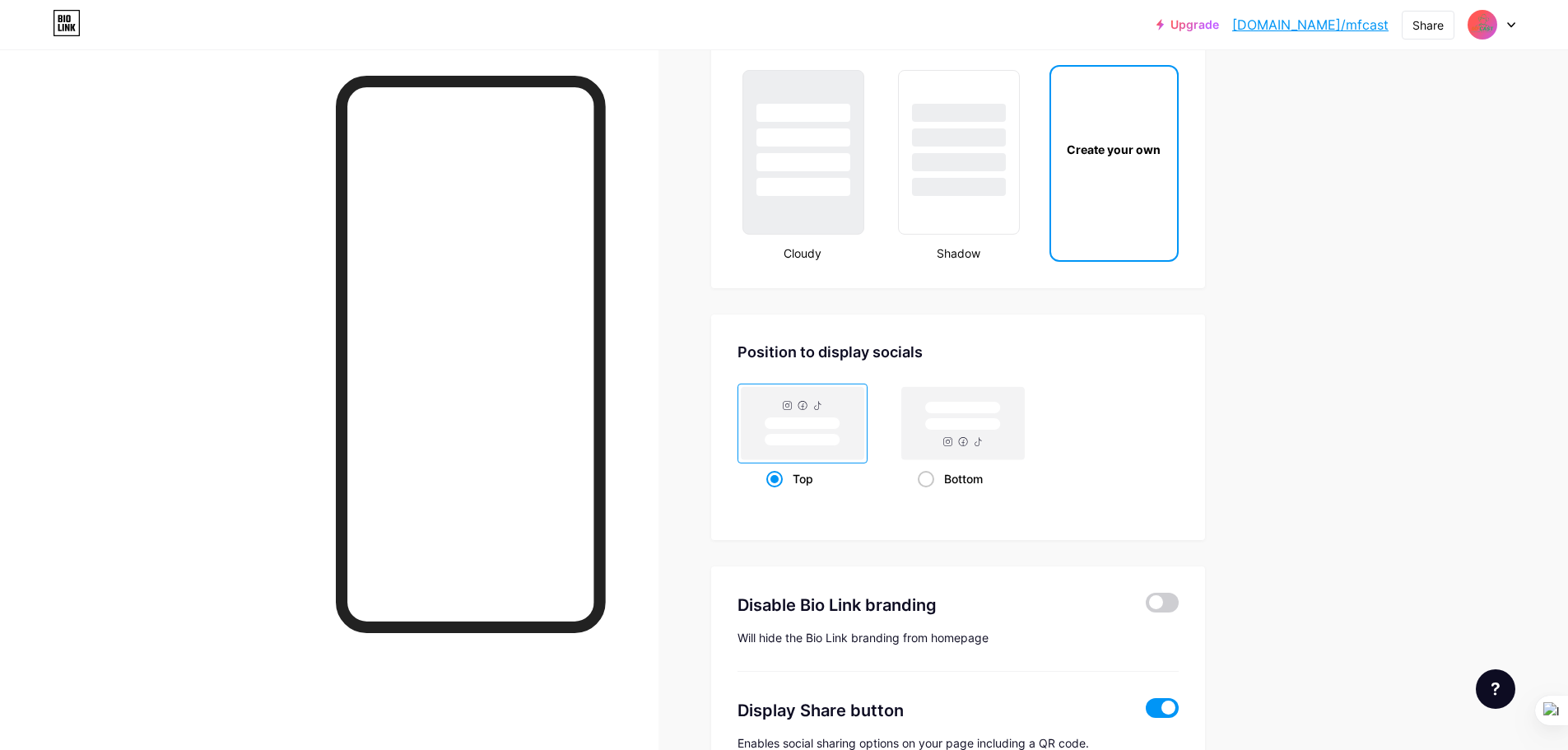
scroll to position [1964, 0]
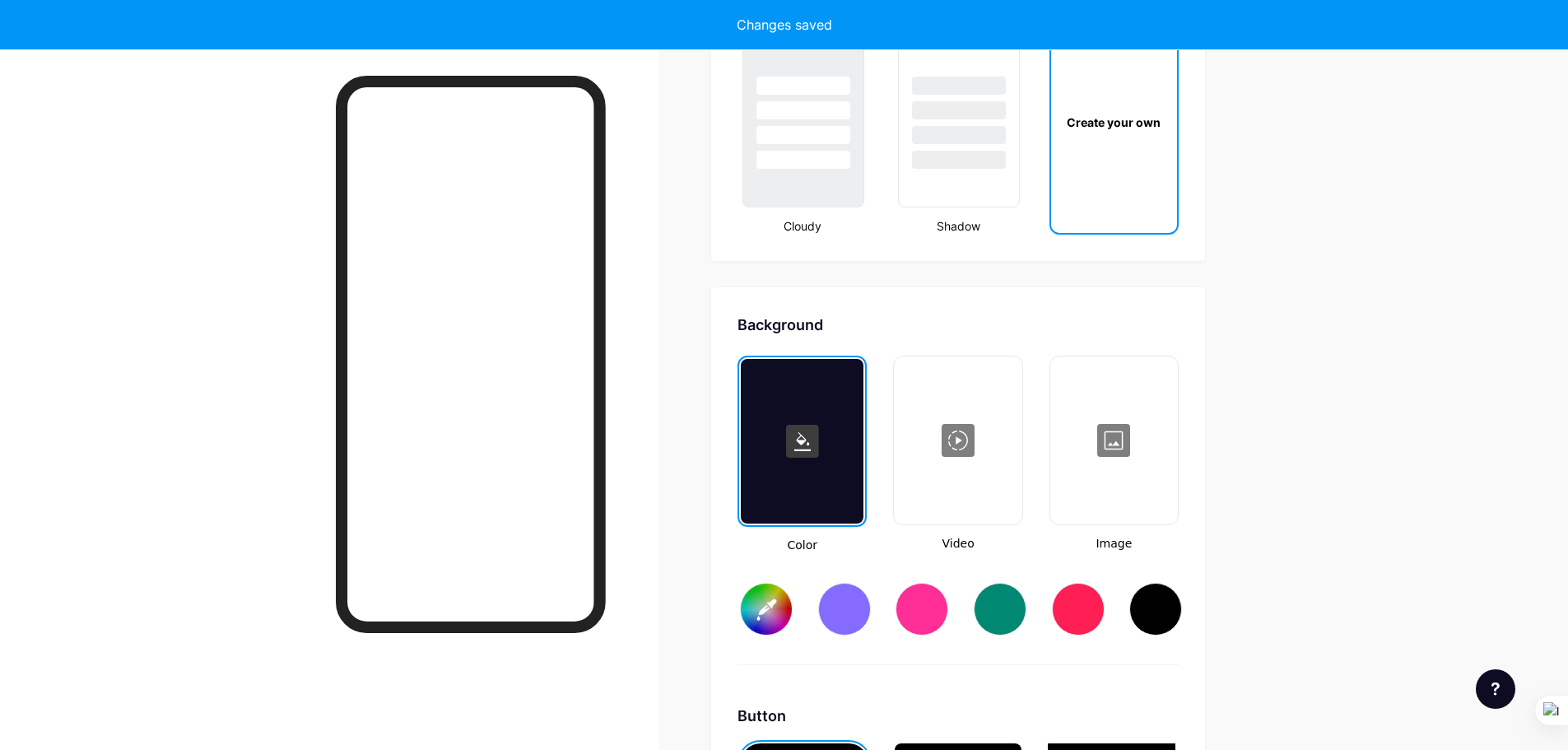
type input "#ffffff"
type input "#000000"
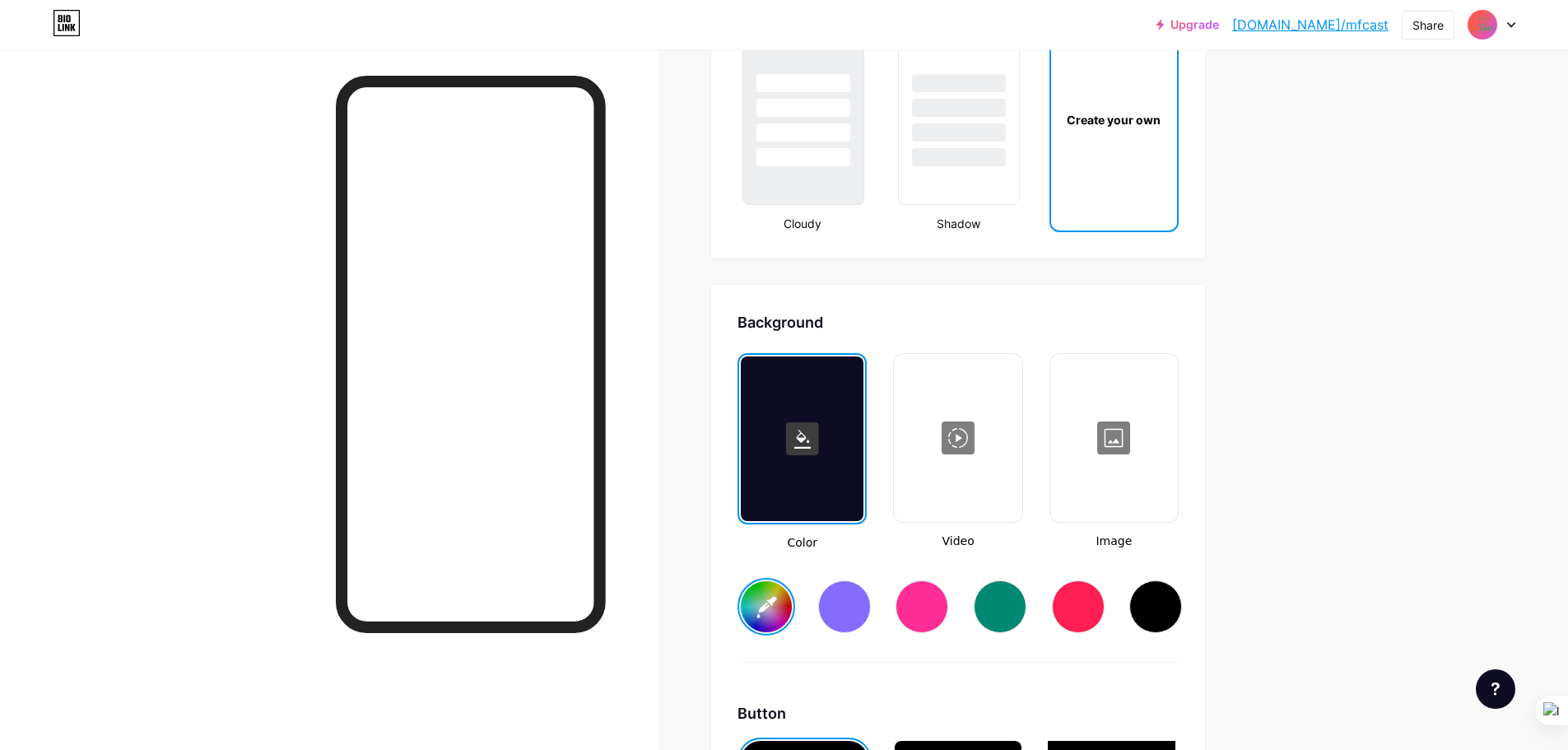
scroll to position [2186, 0]
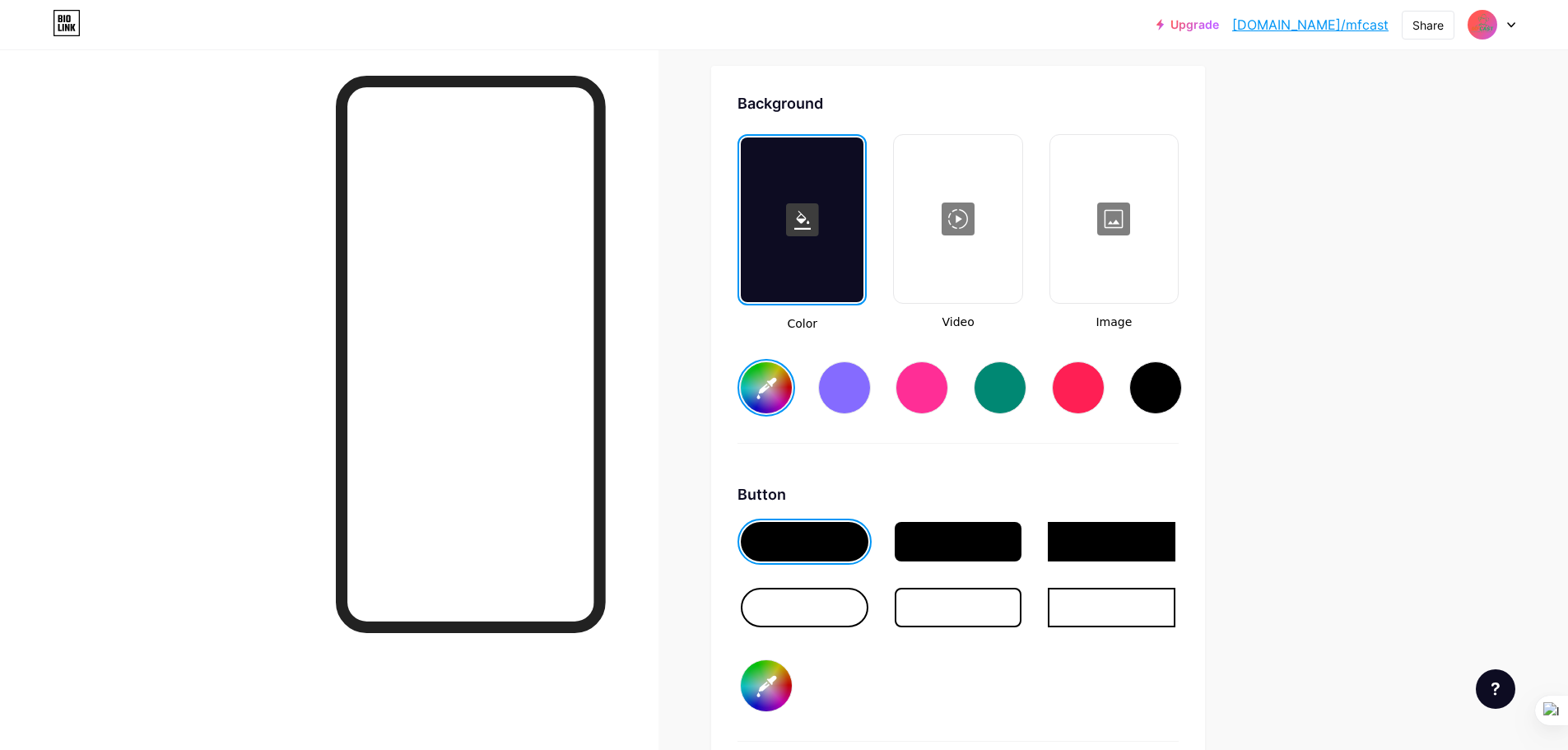
click at [1136, 247] on div at bounding box center [1113, 219] width 124 height 165
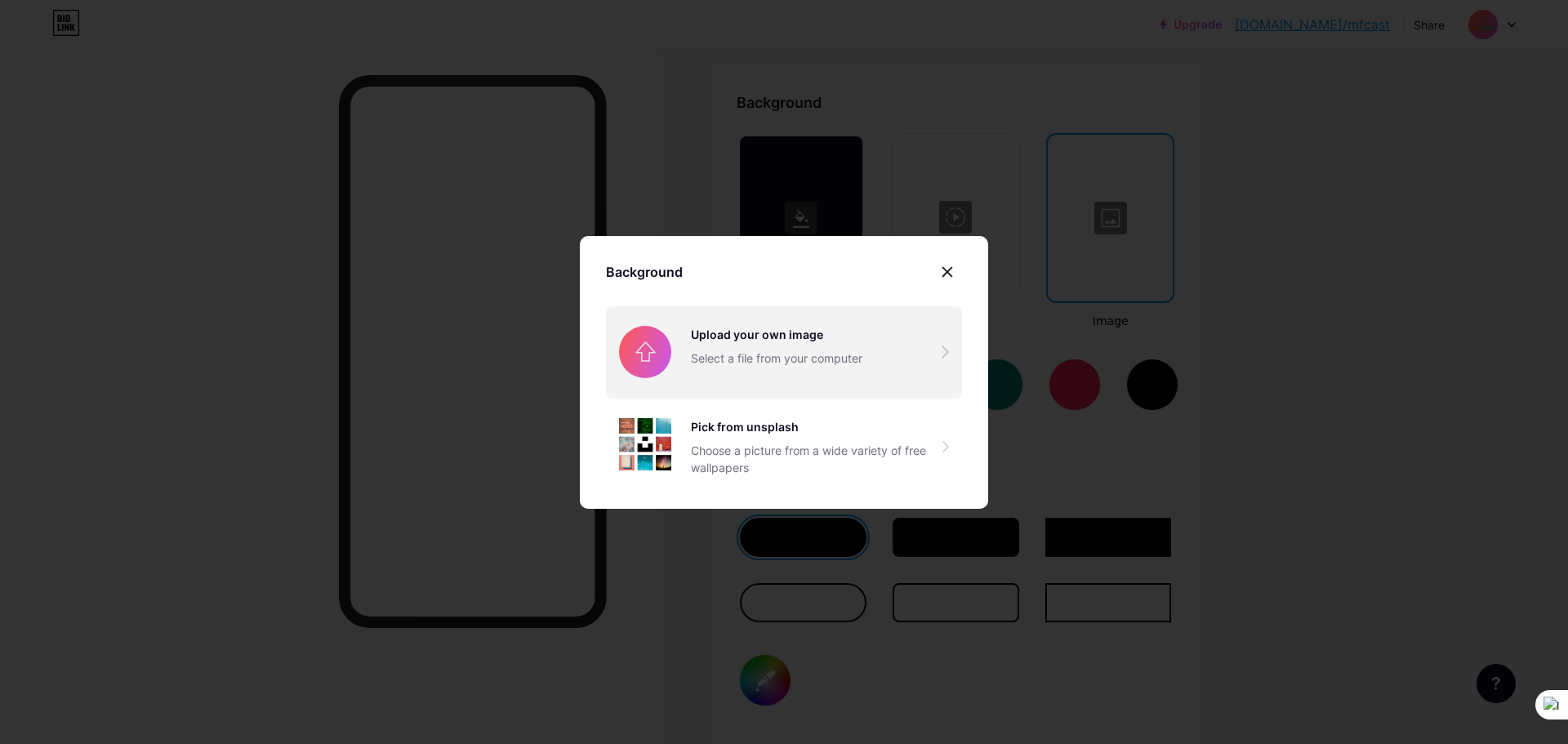
click at [776, 343] on input "file" at bounding box center [784, 352] width 356 height 91
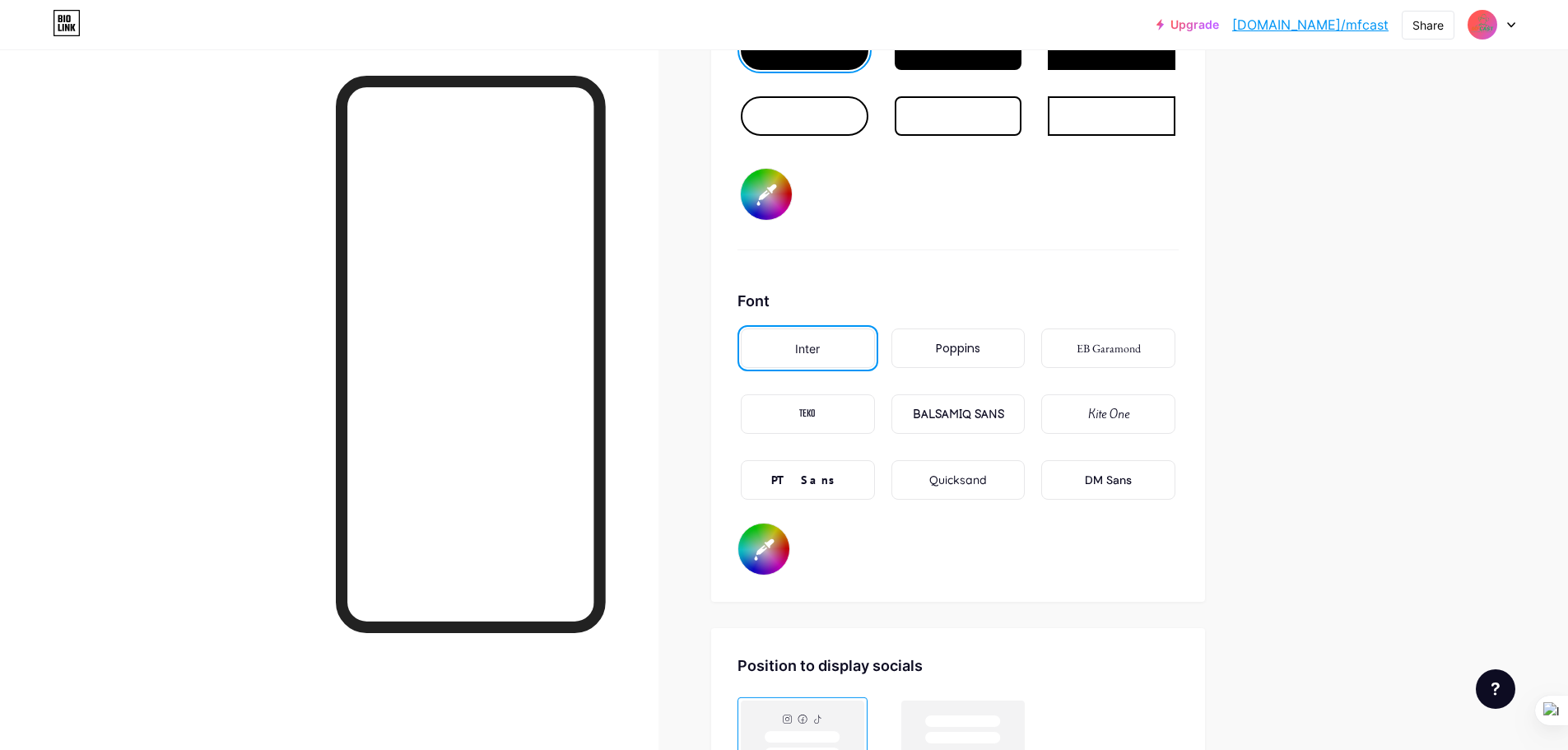
scroll to position [2597, 0]
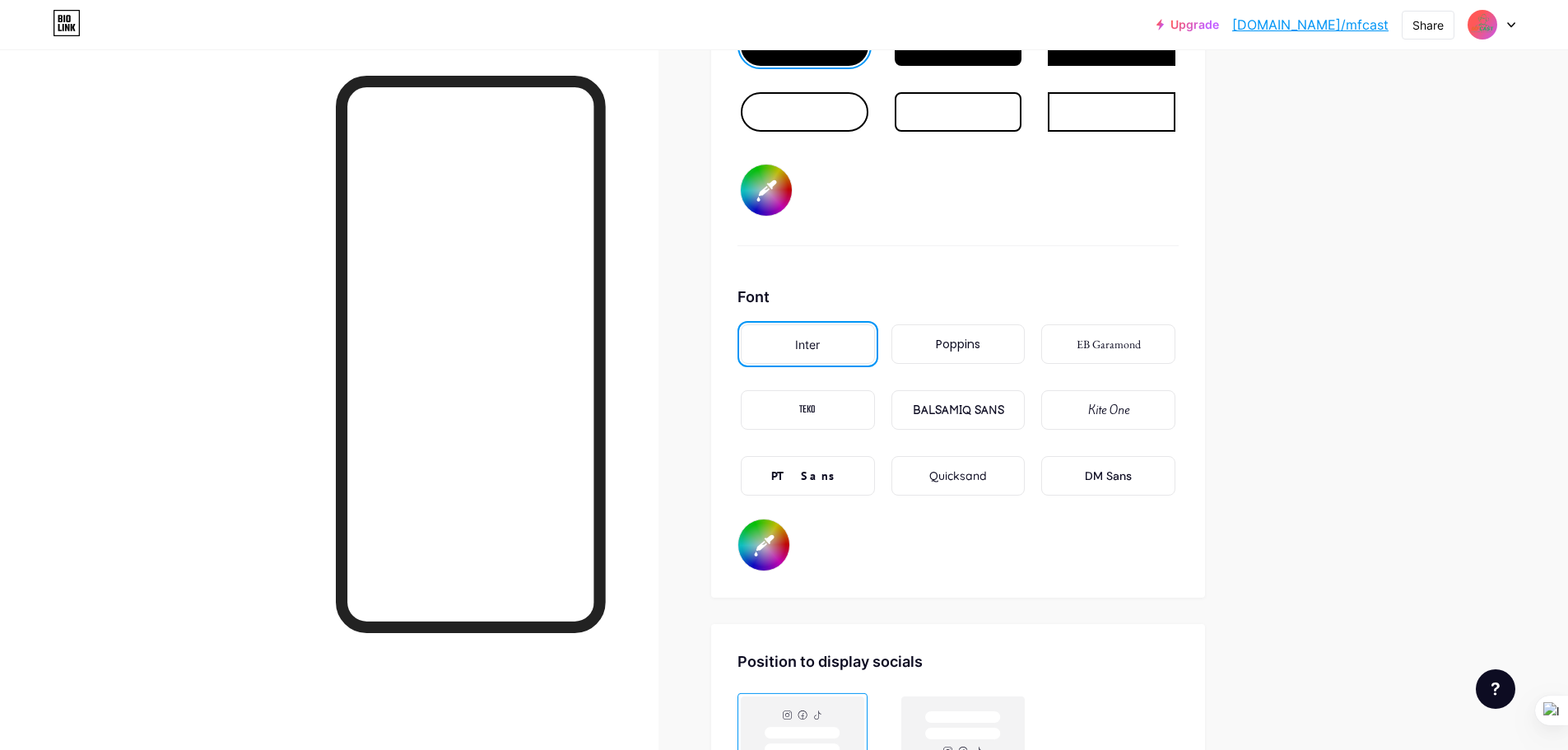
click at [950, 333] on div "Poppins" at bounding box center [957, 344] width 134 height 40
click at [987, 471] on div "Quicksand" at bounding box center [957, 476] width 58 height 17
click at [980, 340] on div "Poppins" at bounding box center [957, 344] width 45 height 17
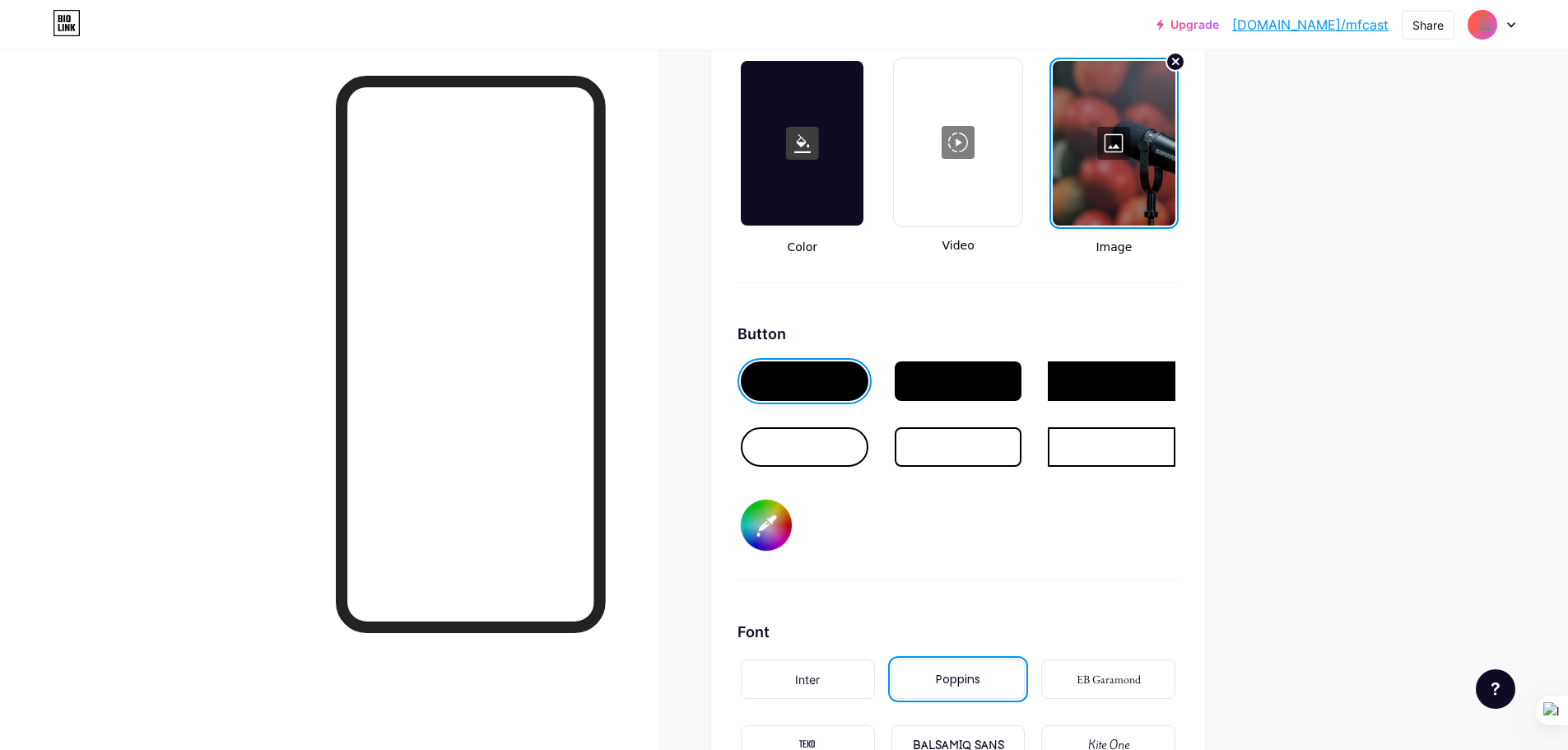
scroll to position [2268, 0]
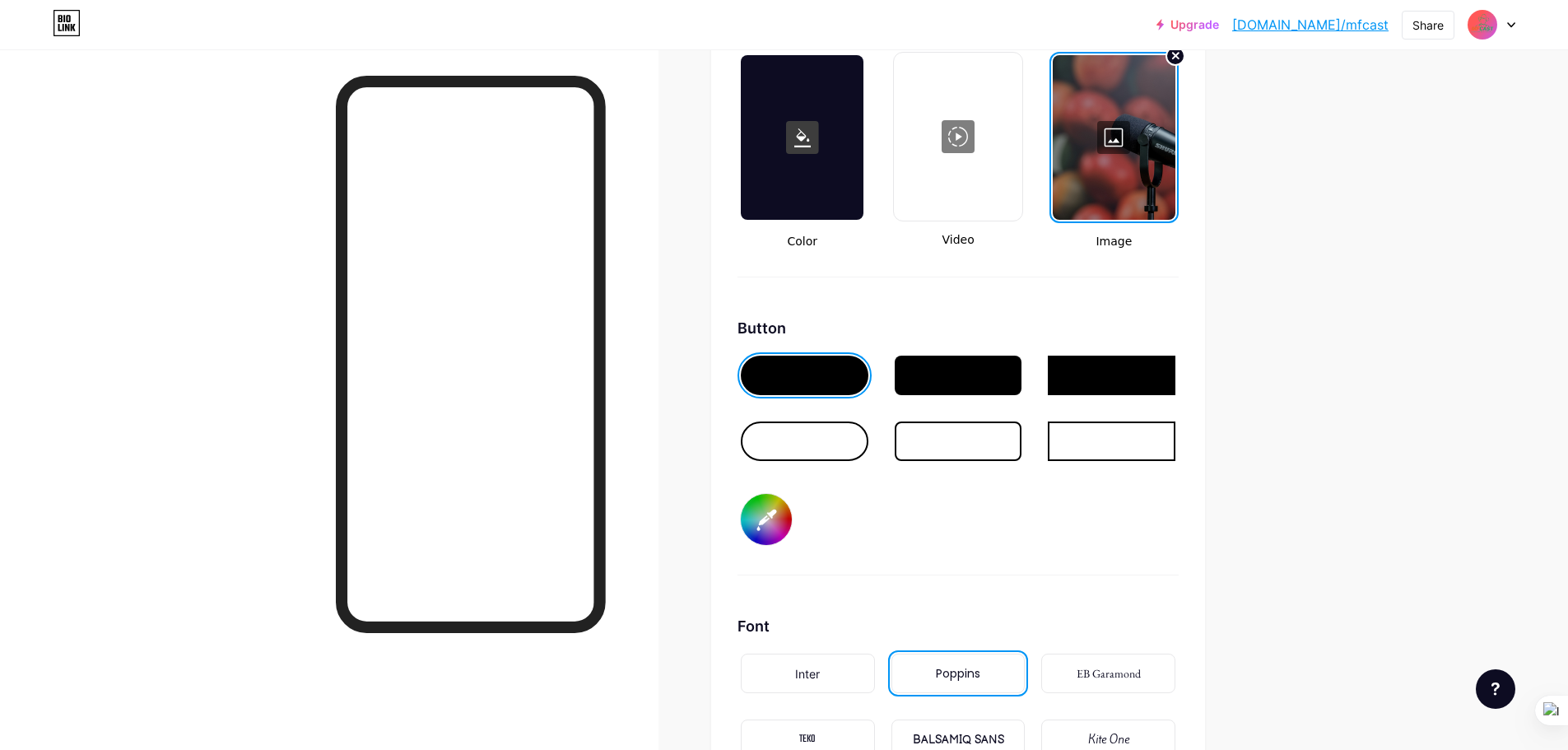
click at [787, 523] on input "#000000" at bounding box center [766, 520] width 51 height 51
click at [1013, 513] on div "Button #e3430d" at bounding box center [957, 446] width 441 height 259
click at [777, 531] on input "#e3430d" at bounding box center [766, 520] width 51 height 51
type input "#0d0c0c"
click at [1056, 538] on div "Button #0d0c0c" at bounding box center [957, 446] width 441 height 259
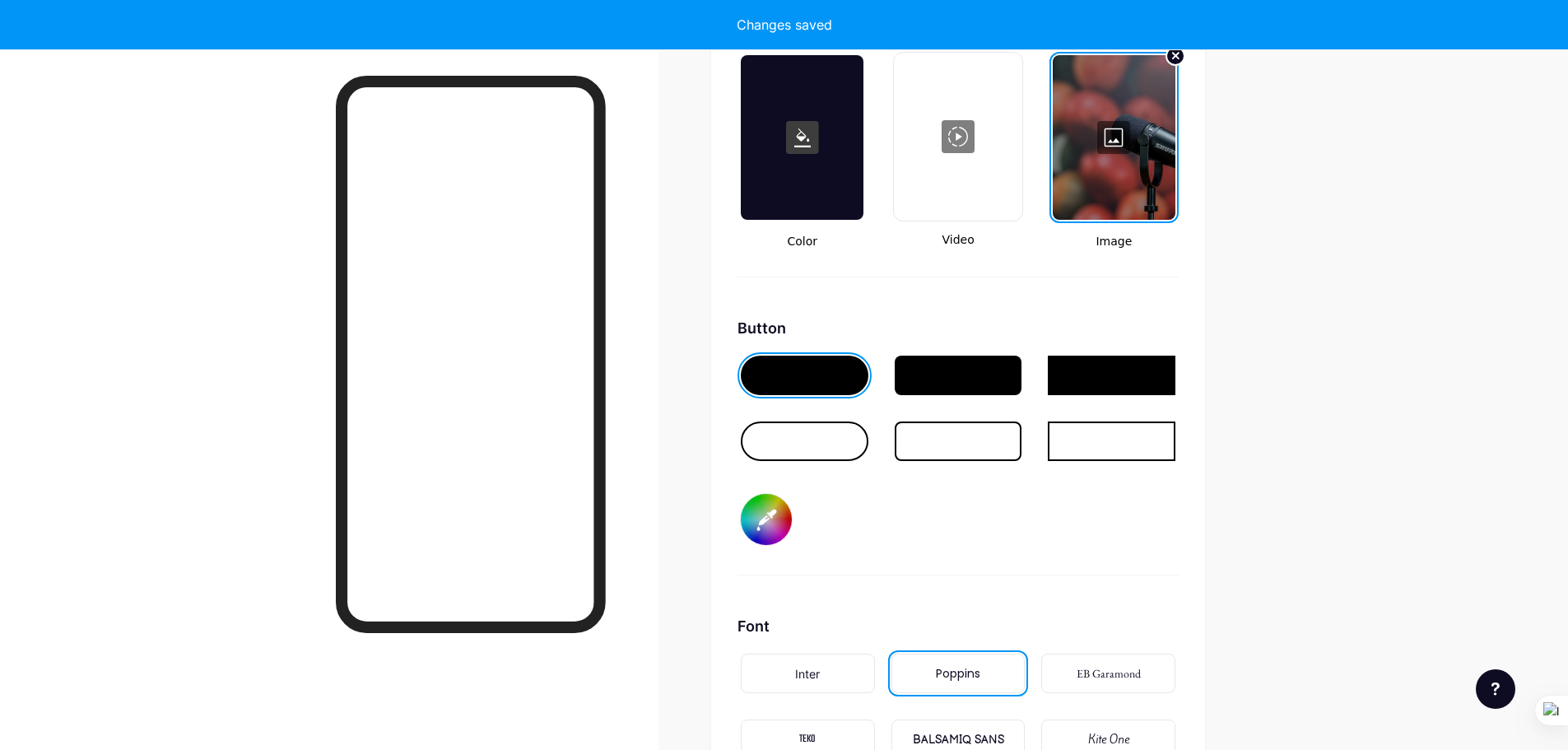
click at [775, 517] on input "#0d0c0c" at bounding box center [766, 520] width 51 height 51
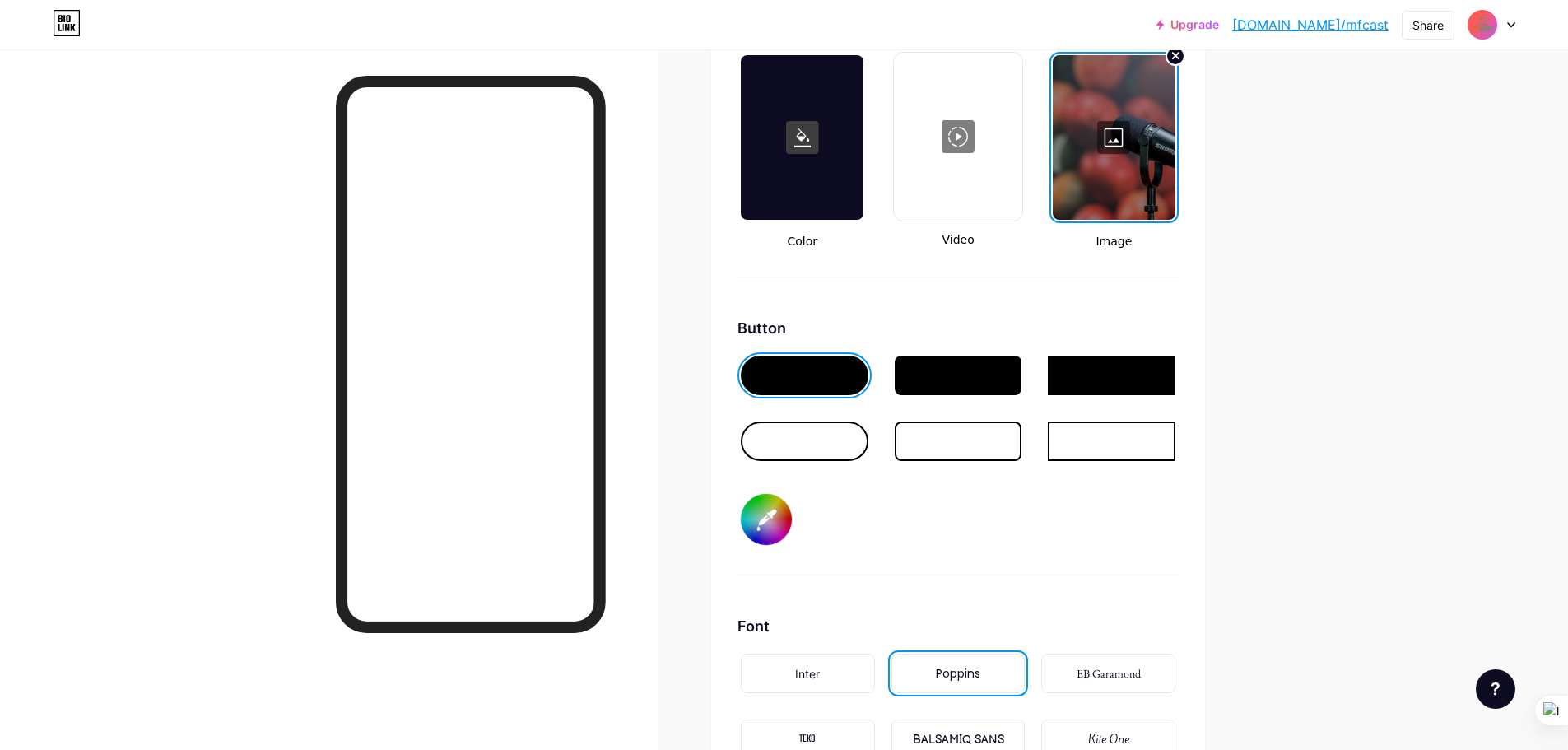
click at [940, 517] on div "Button #0d0c0c" at bounding box center [957, 446] width 441 height 259
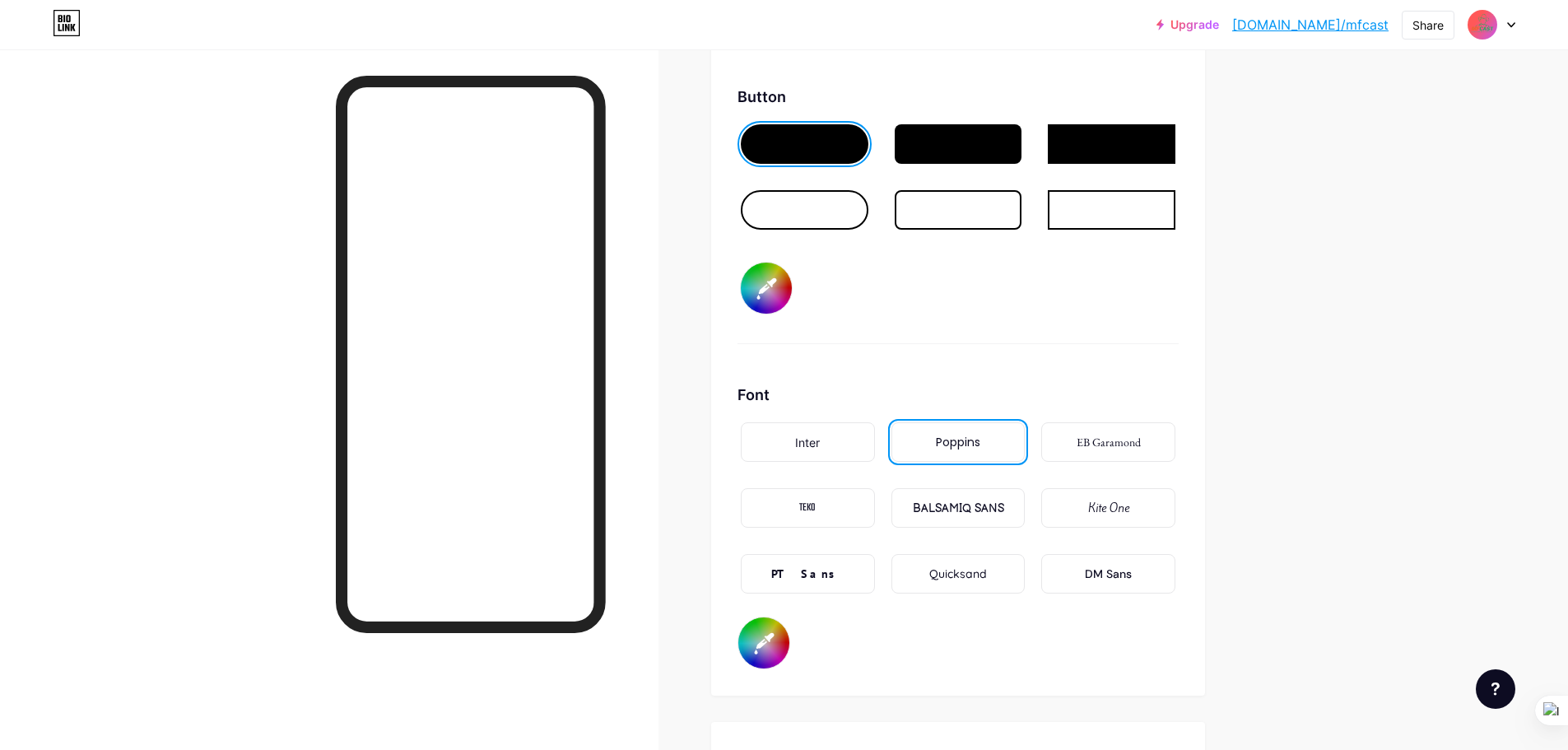
scroll to position [2761, 0]
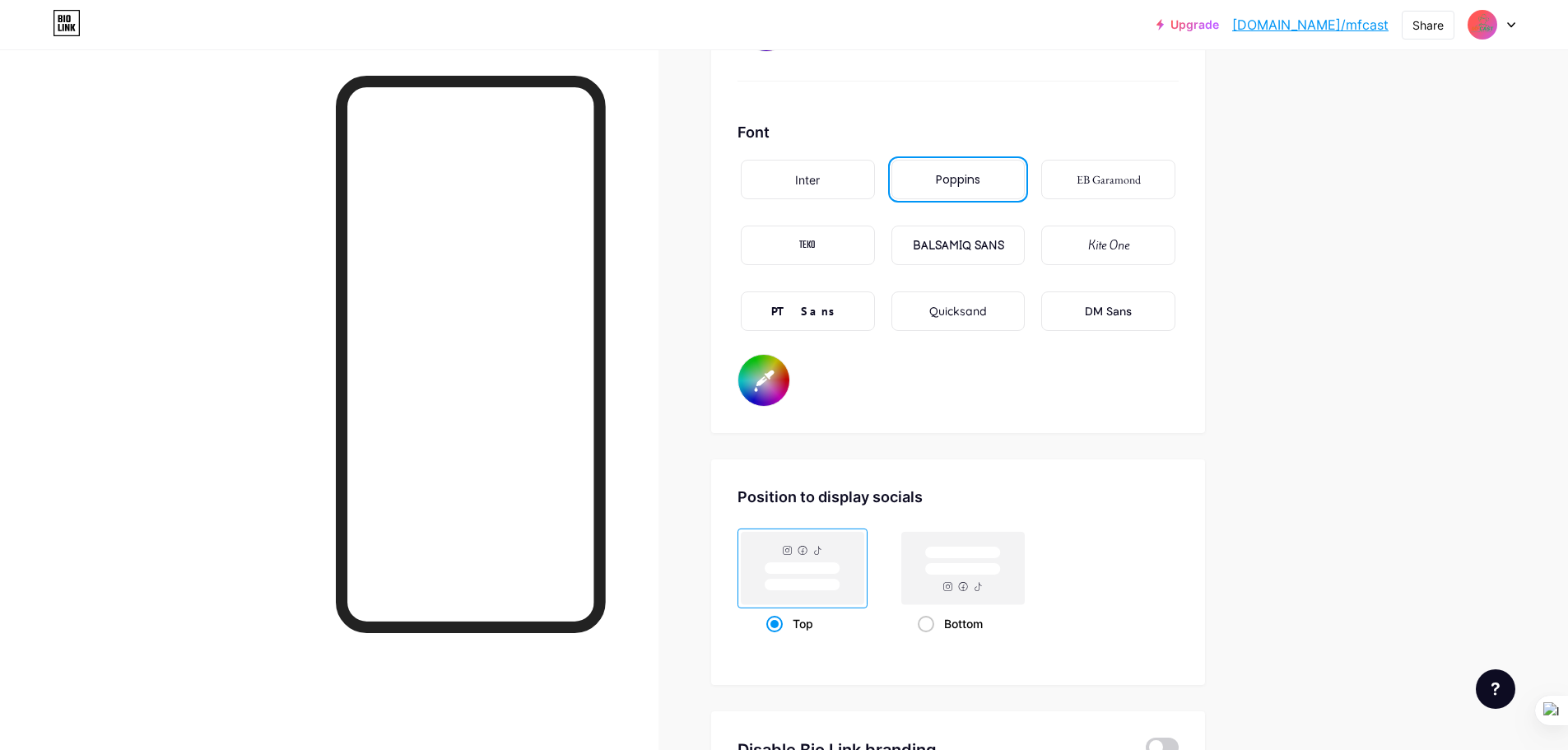
click at [768, 386] on input "#000000" at bounding box center [764, 380] width 51 height 51
type input "#faf6f5"
click at [1057, 402] on div "Font Inter Poppins EB Garamond TEKO BALSAMIQ SANS Kite One PT Sans Quicksand DM…" at bounding box center [957, 264] width 441 height 285
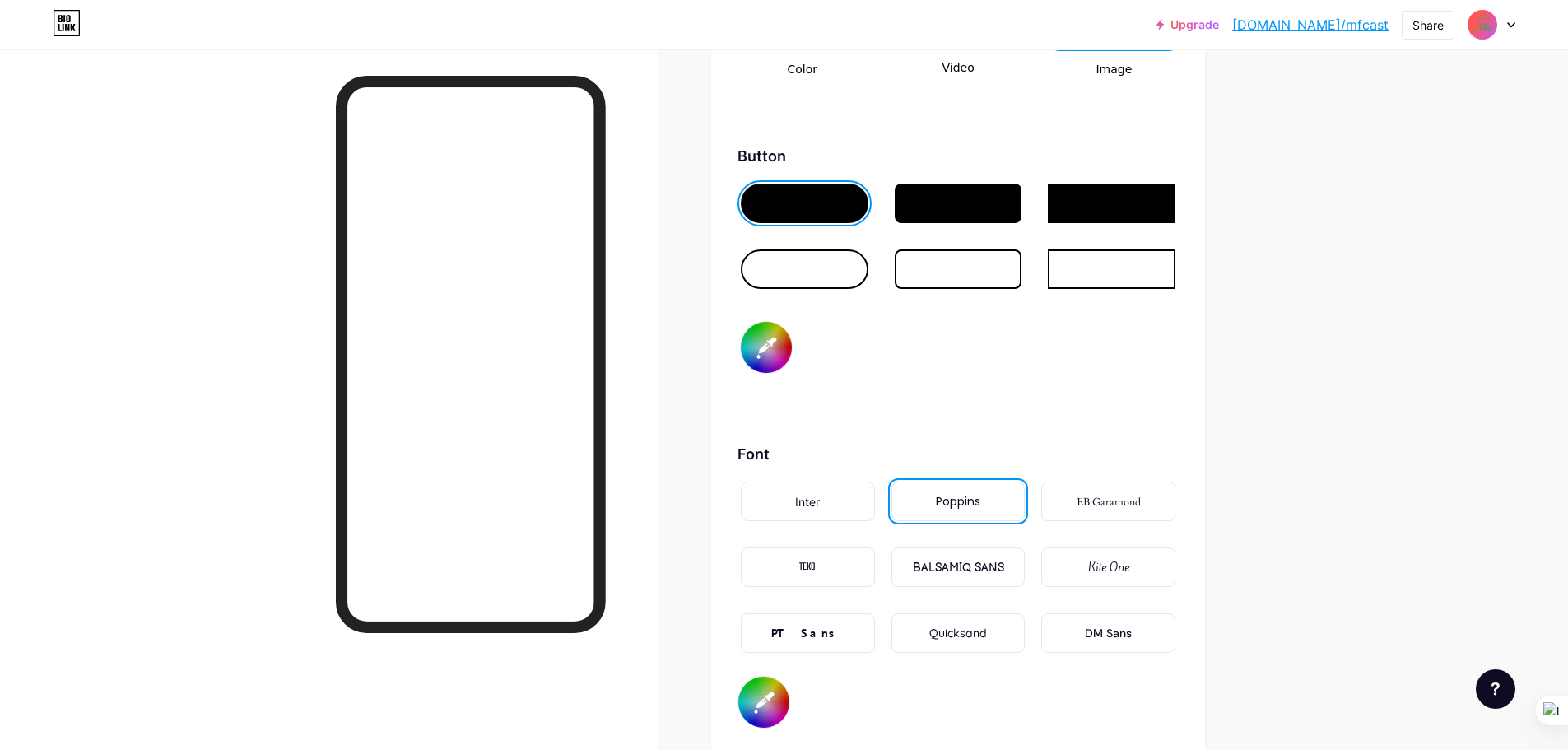
scroll to position [2934, 0]
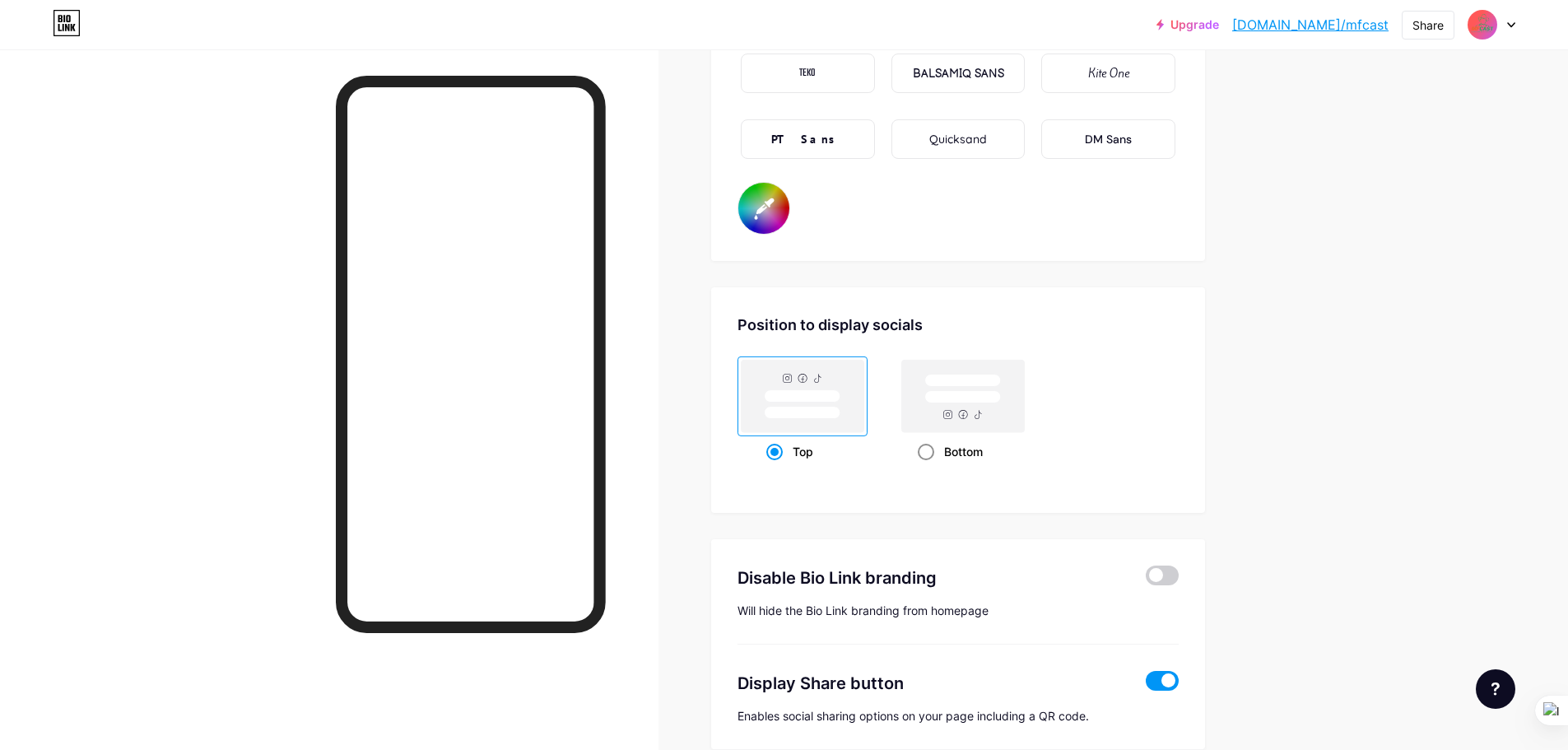
click at [970, 402] on rect at bounding box center [963, 396] width 76 height 12
click at [928, 466] on input "Bottom" at bounding box center [922, 471] width 10 height 10
radio input "true"
click at [832, 389] on rect at bounding box center [802, 395] width 122 height 72
click at [776, 466] on input "Top" at bounding box center [771, 471] width 10 height 10
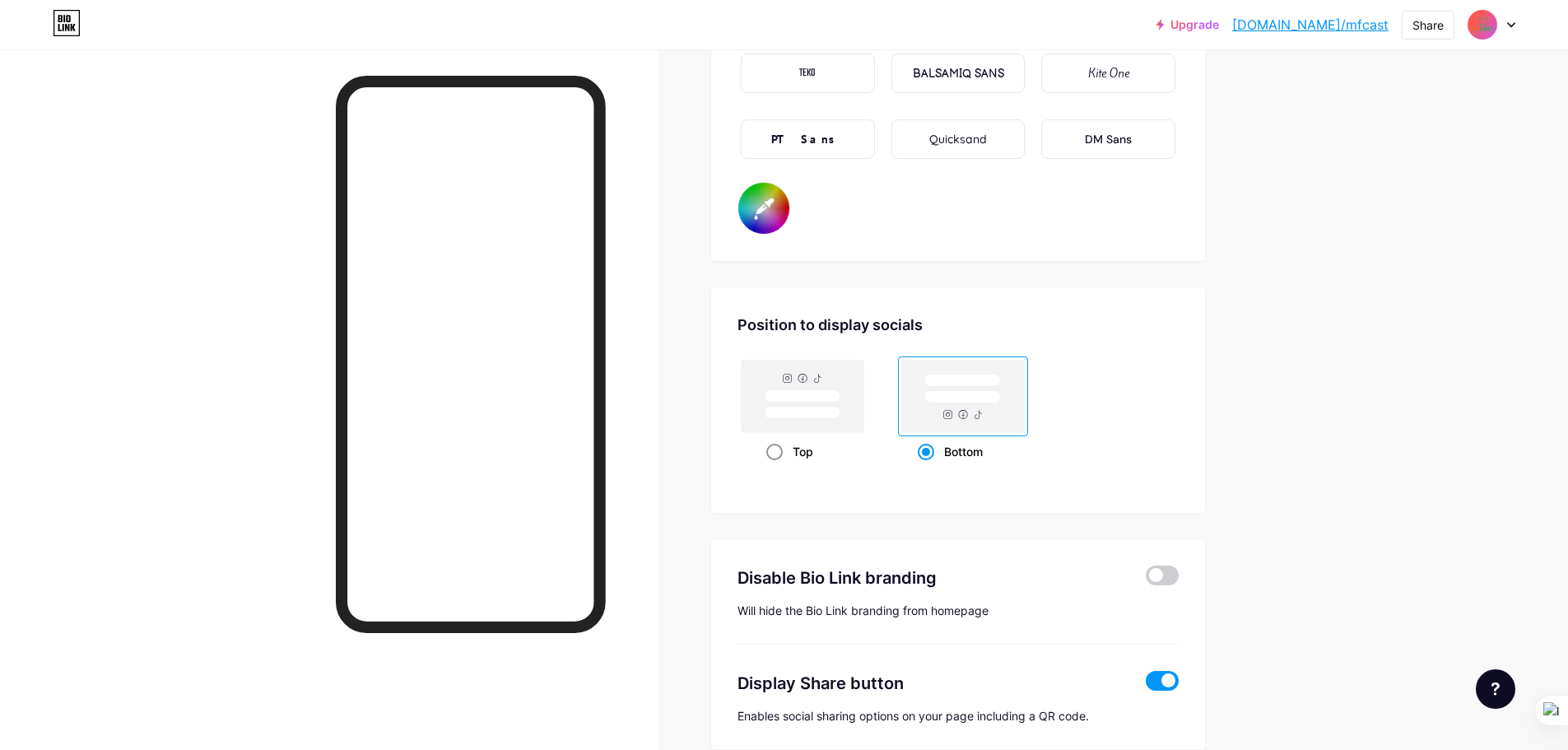
radio input "true"
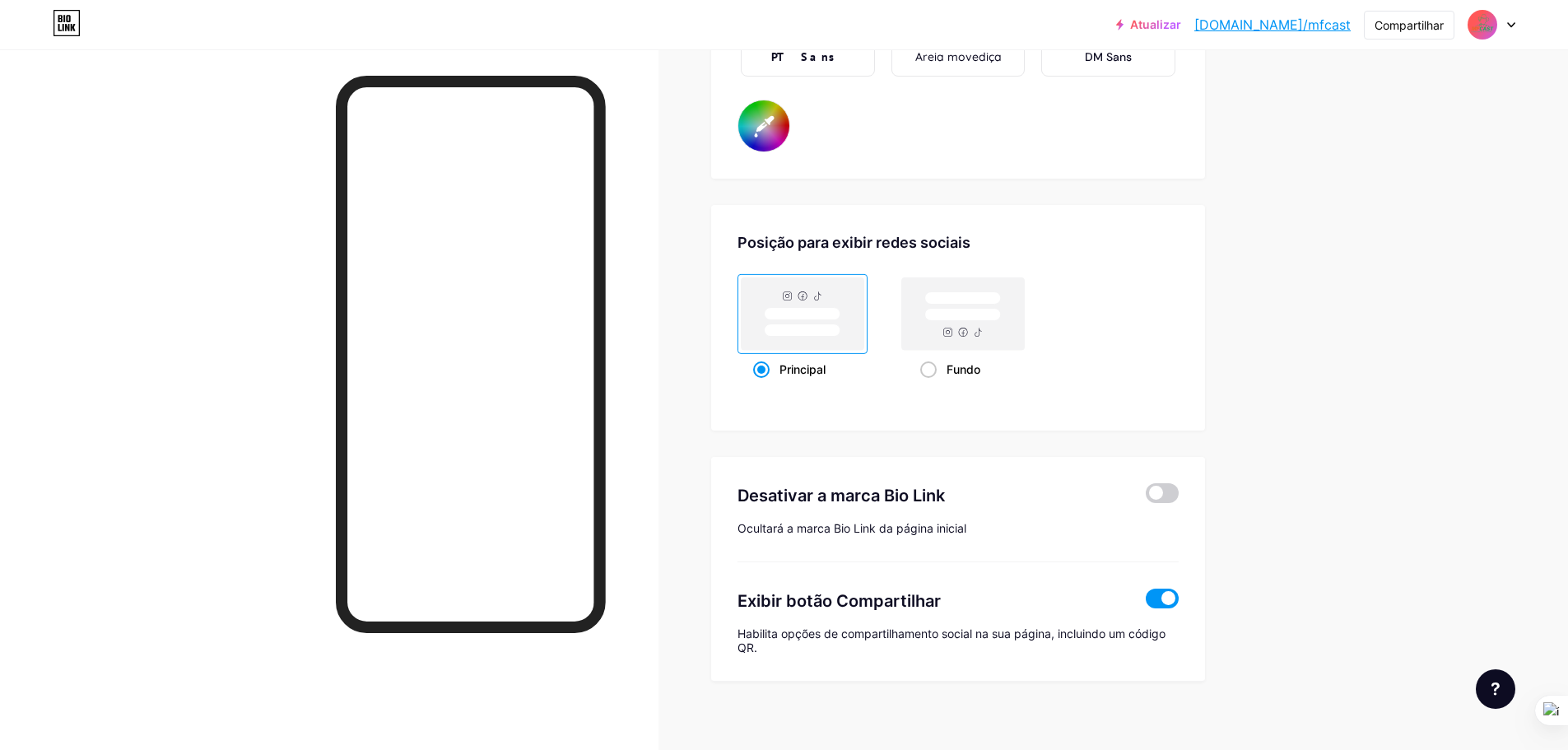
scroll to position [3033, 0]
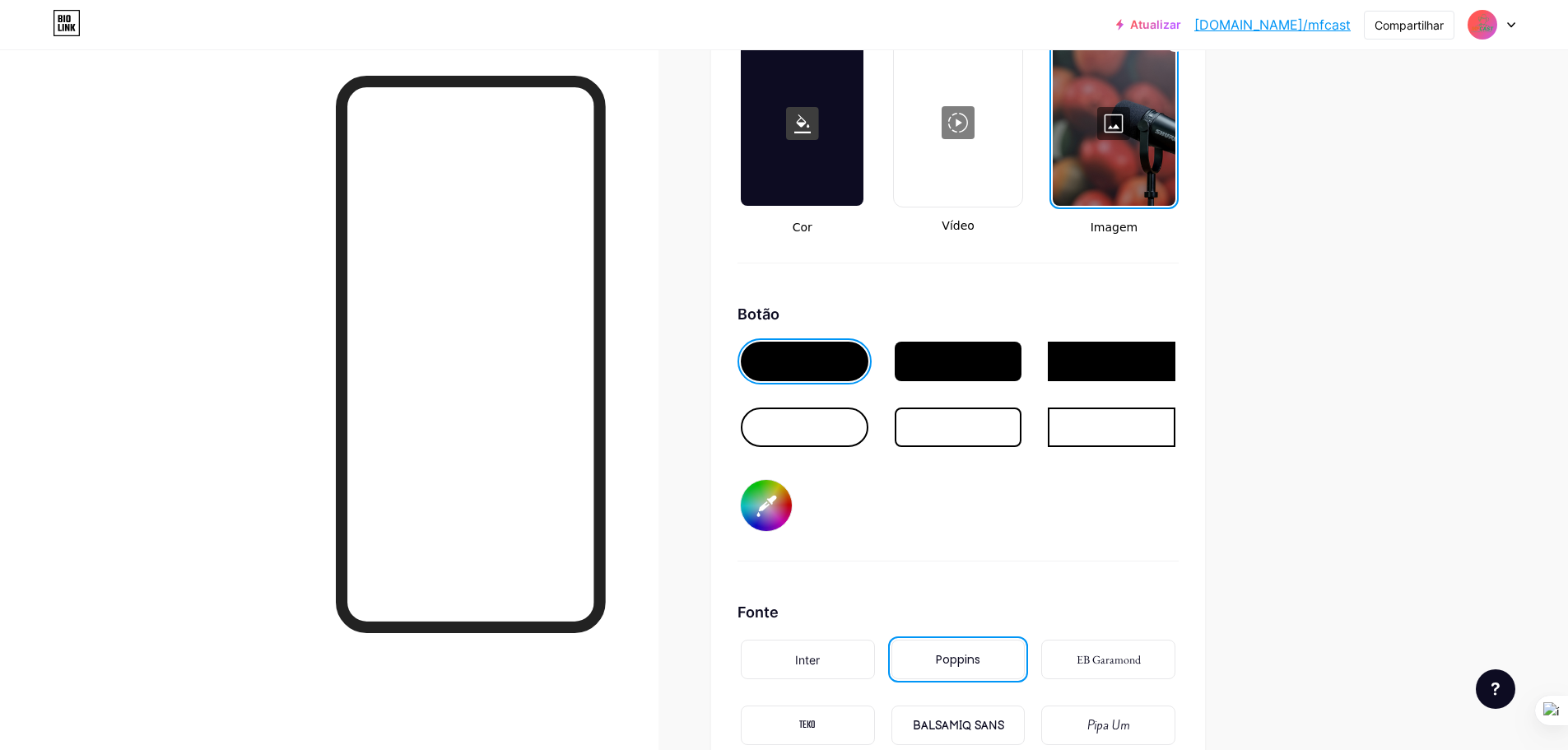
scroll to position [2374, 0]
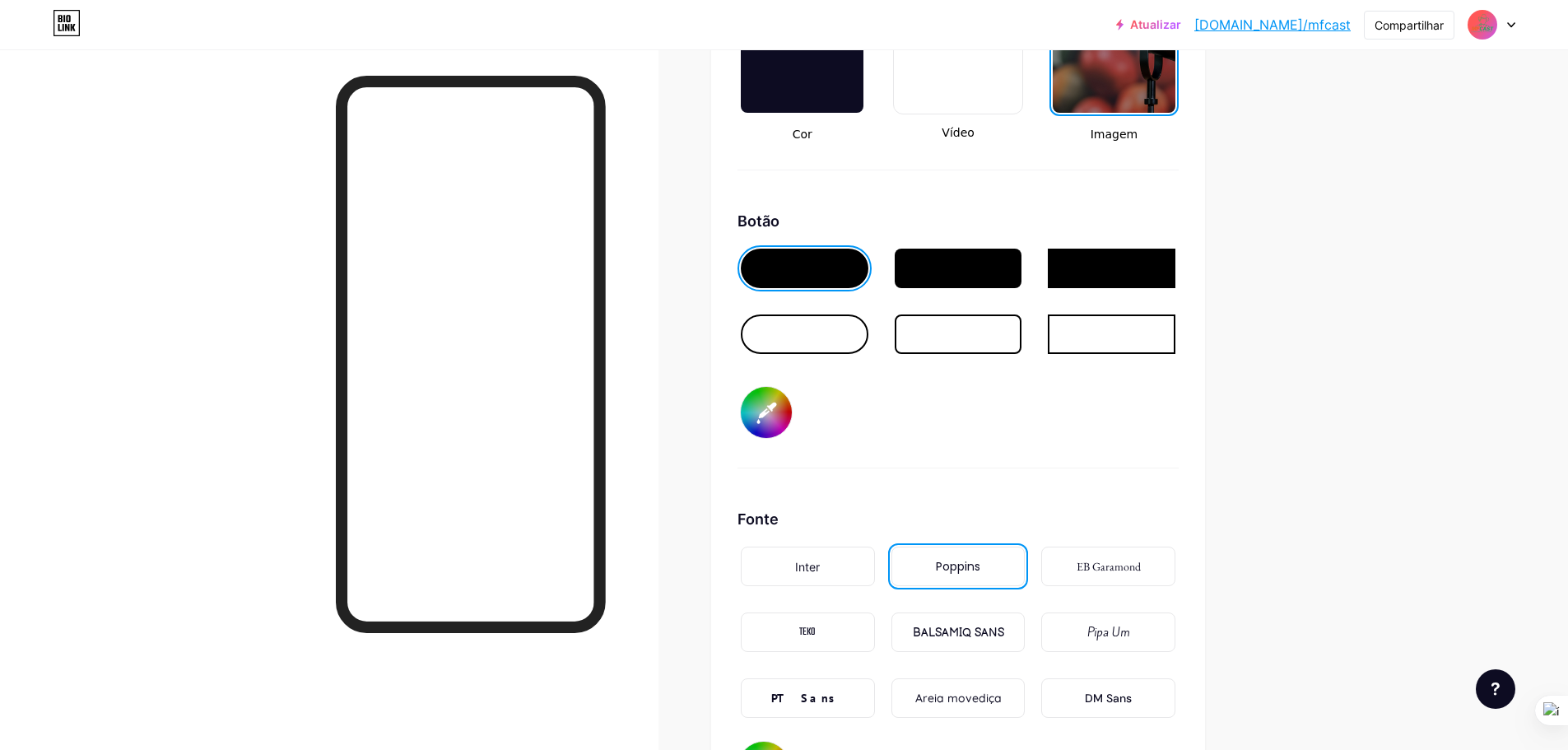
click at [950, 267] on div at bounding box center [958, 268] width 128 height 40
click at [837, 288] on div at bounding box center [804, 268] width 128 height 40
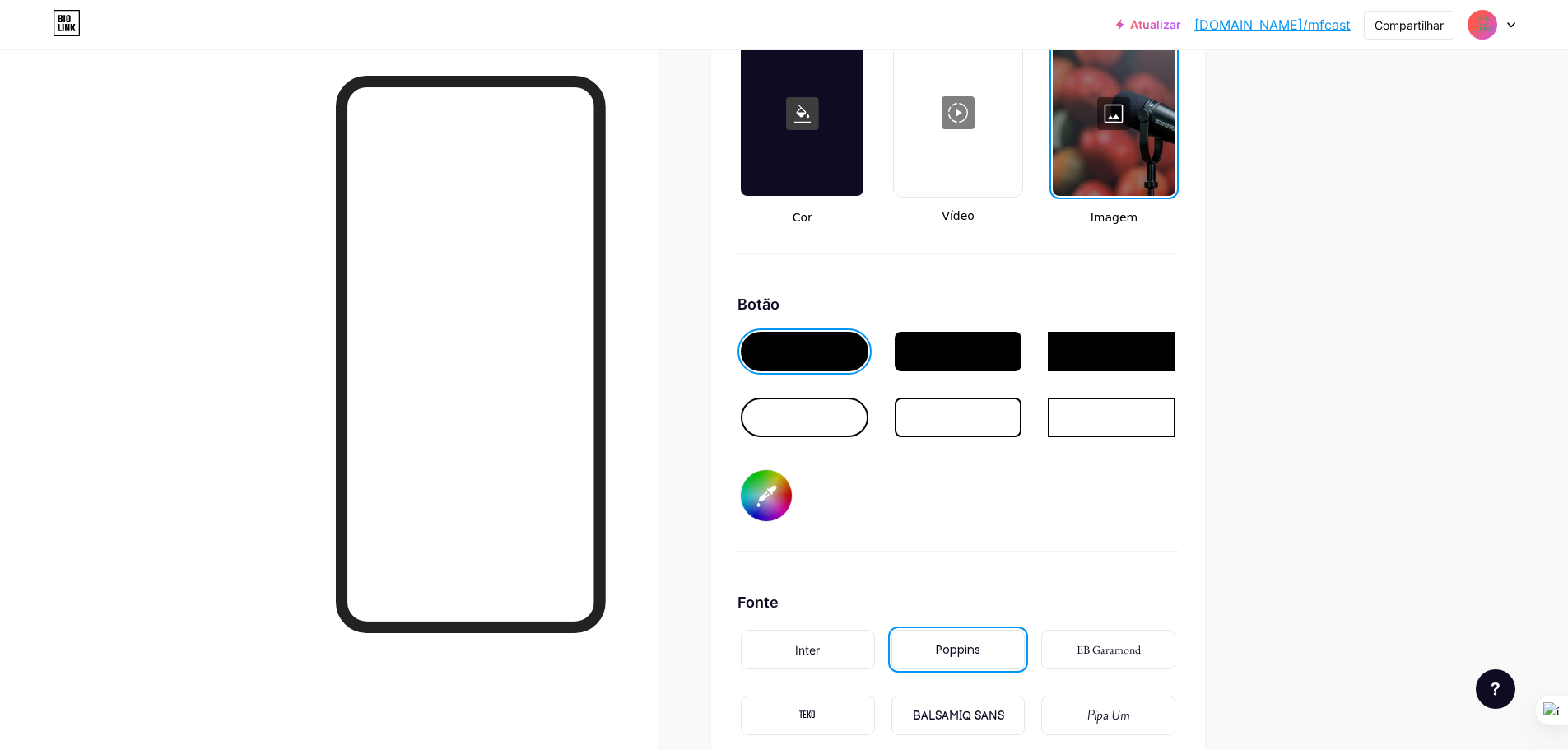
scroll to position [2293, 0]
click at [771, 521] on input "#0d0c0c" at bounding box center [766, 495] width 51 height 51
type input "#ffffff"
click at [936, 459] on div at bounding box center [957, 393] width 441 height 132
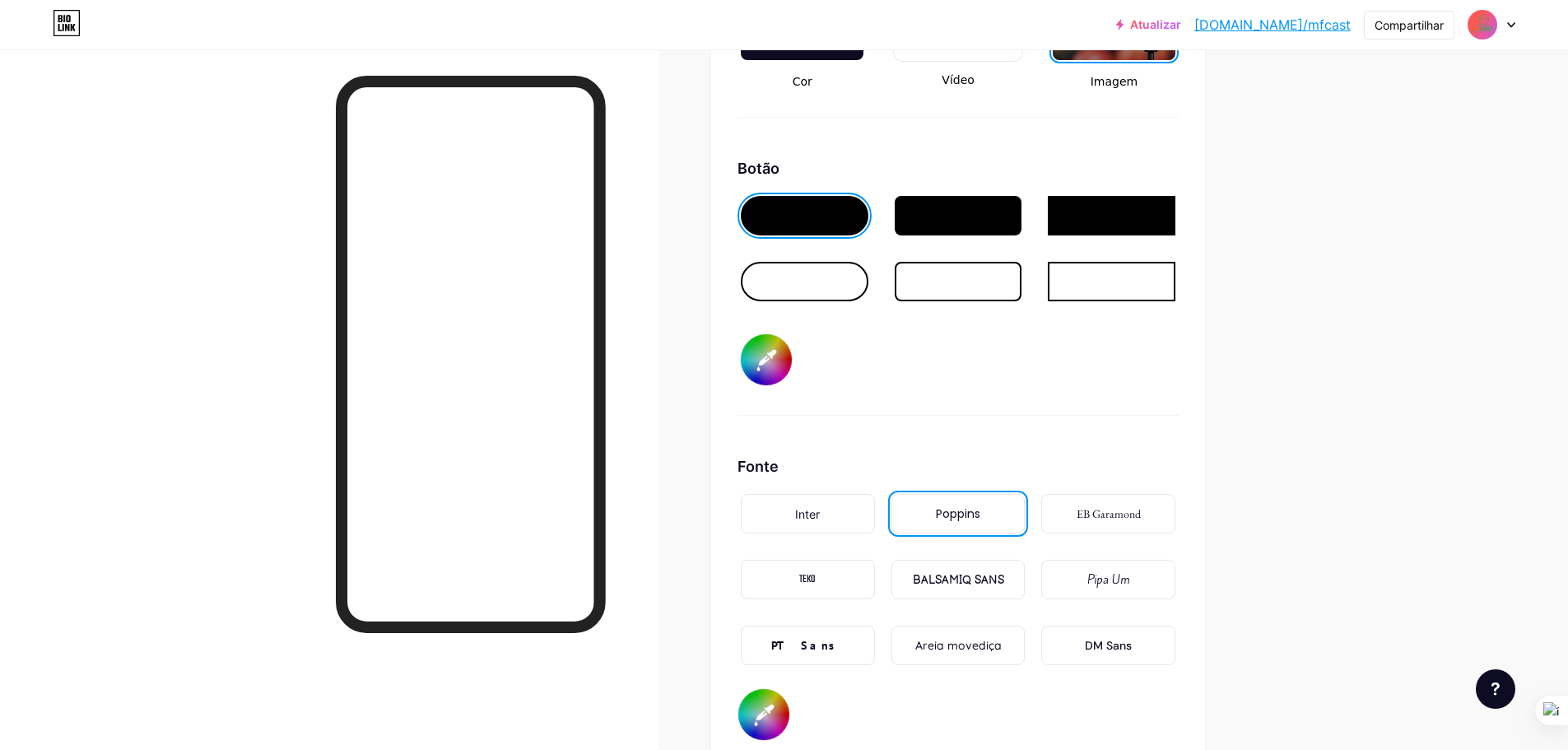
scroll to position [2457, 0]
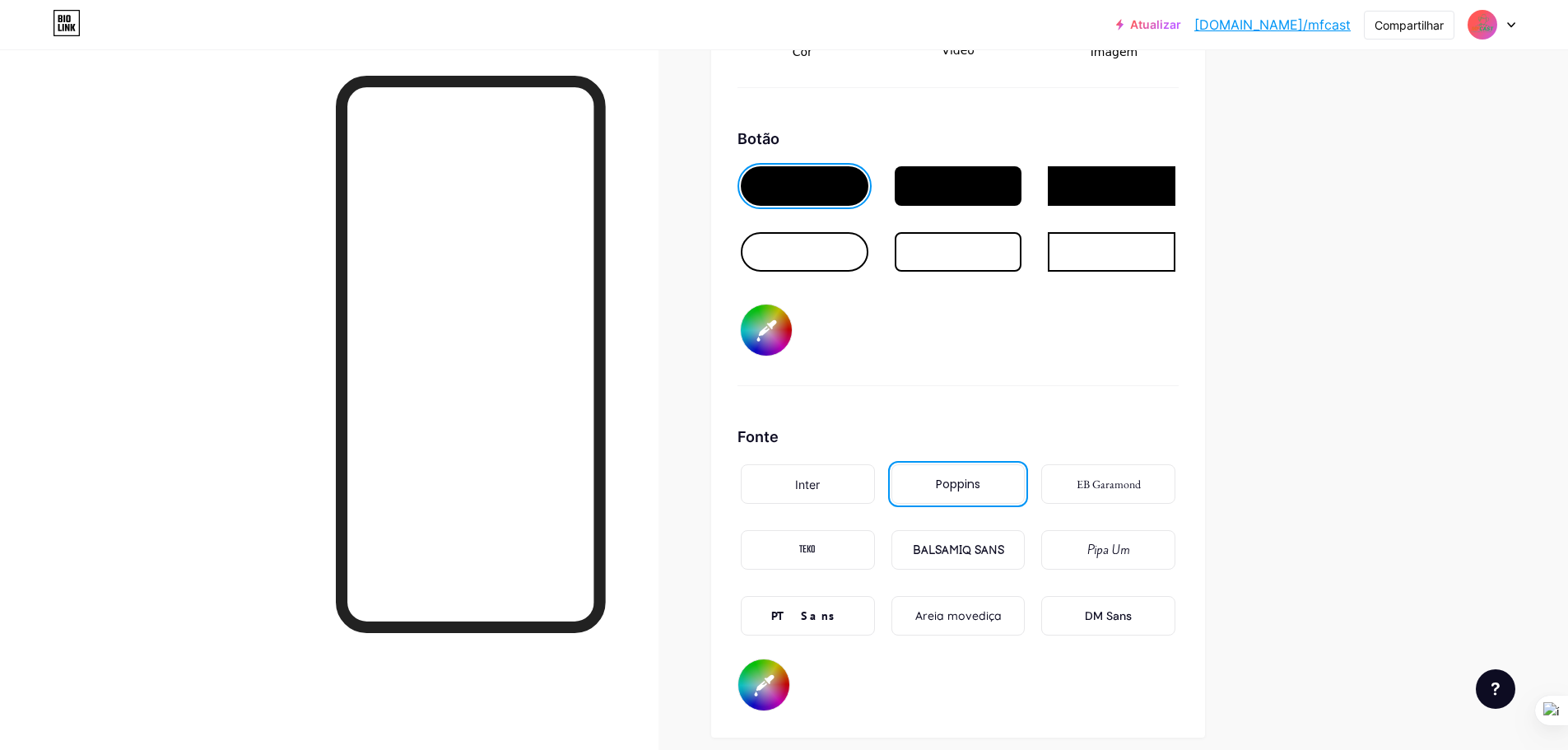
click at [1140, 384] on div "Botão #ffffff" at bounding box center [957, 257] width 441 height 259
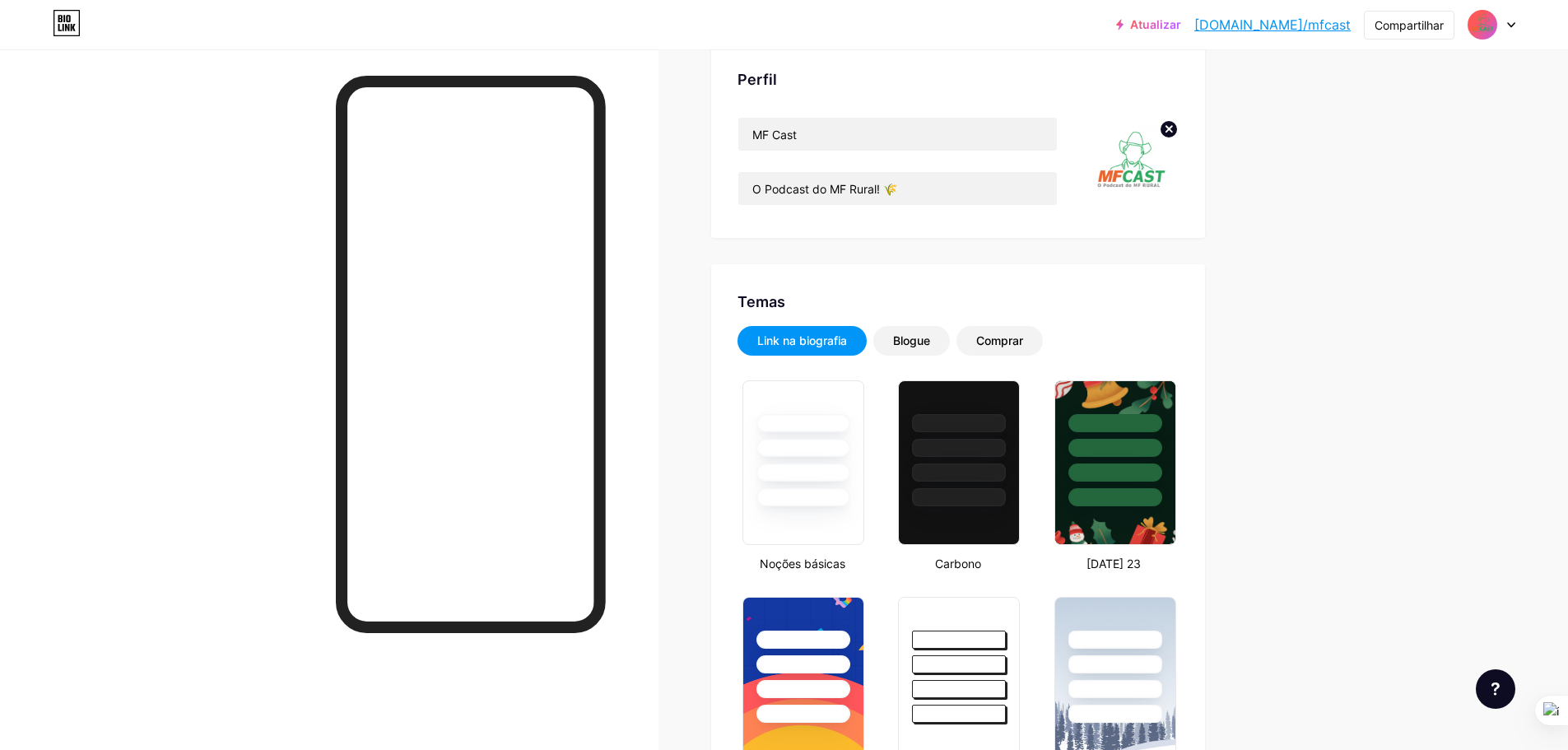
scroll to position [0, 0]
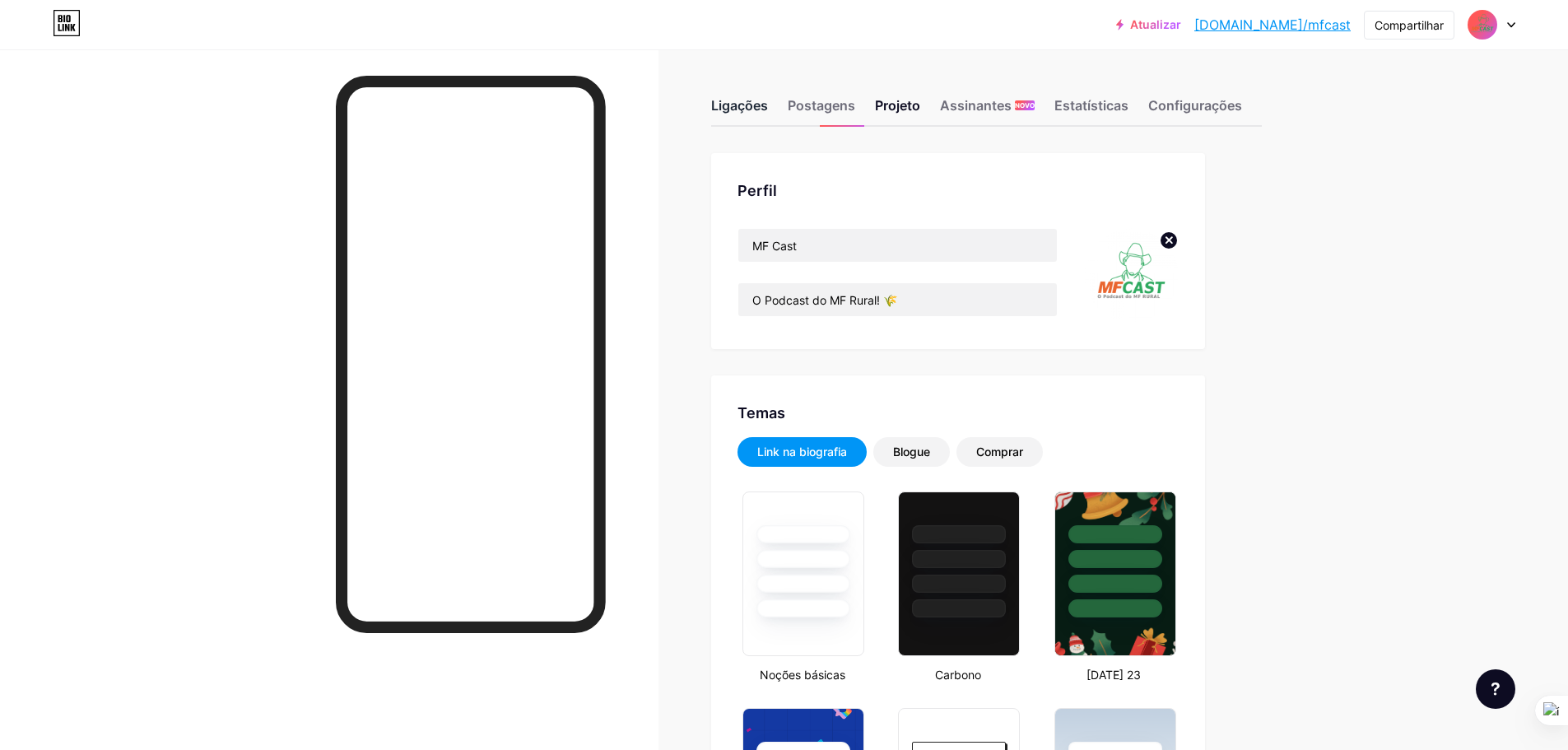
click at [764, 101] on font "Ligações" at bounding box center [739, 104] width 57 height 16
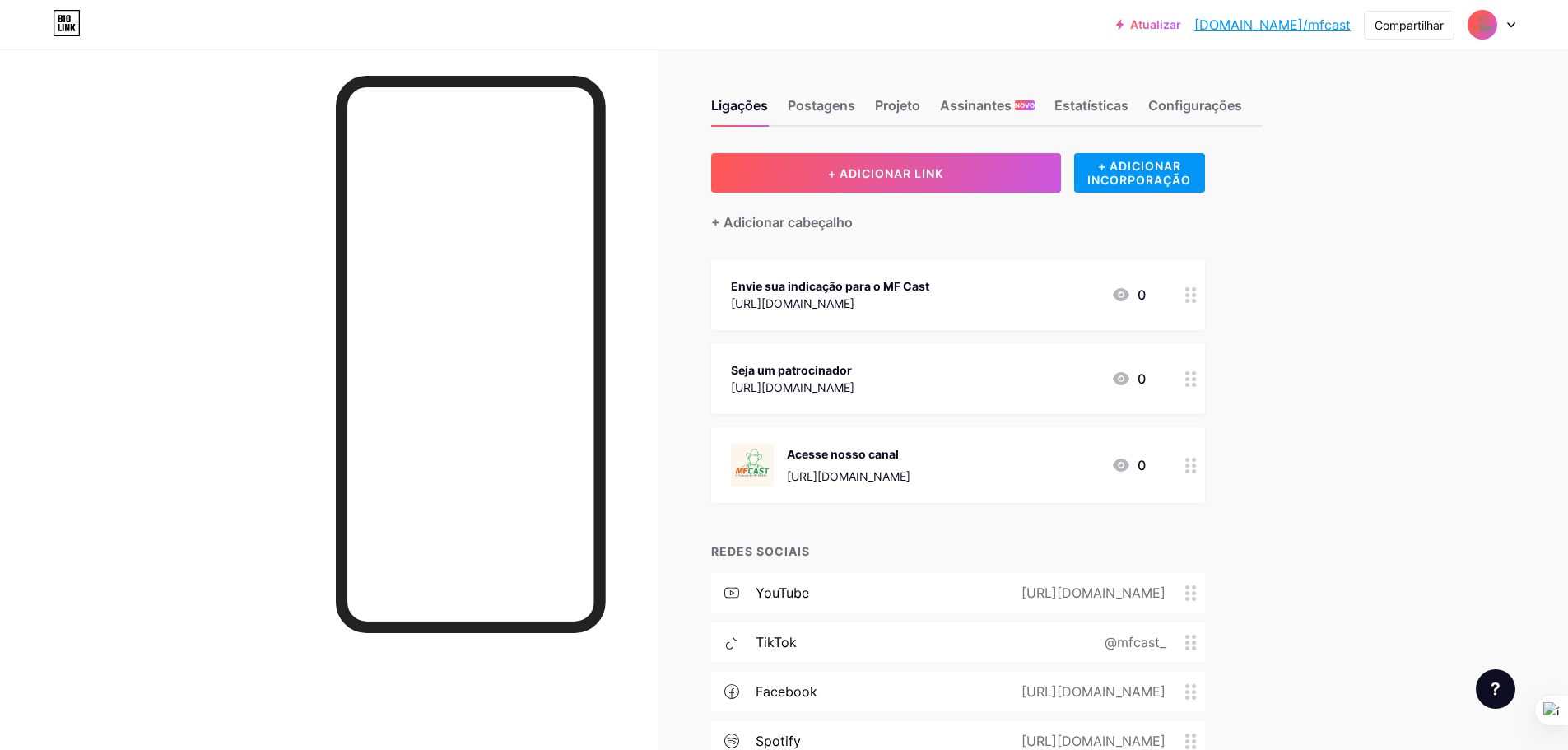
click at [1195, 373] on circle at bounding box center [1194, 374] width 4 height 4
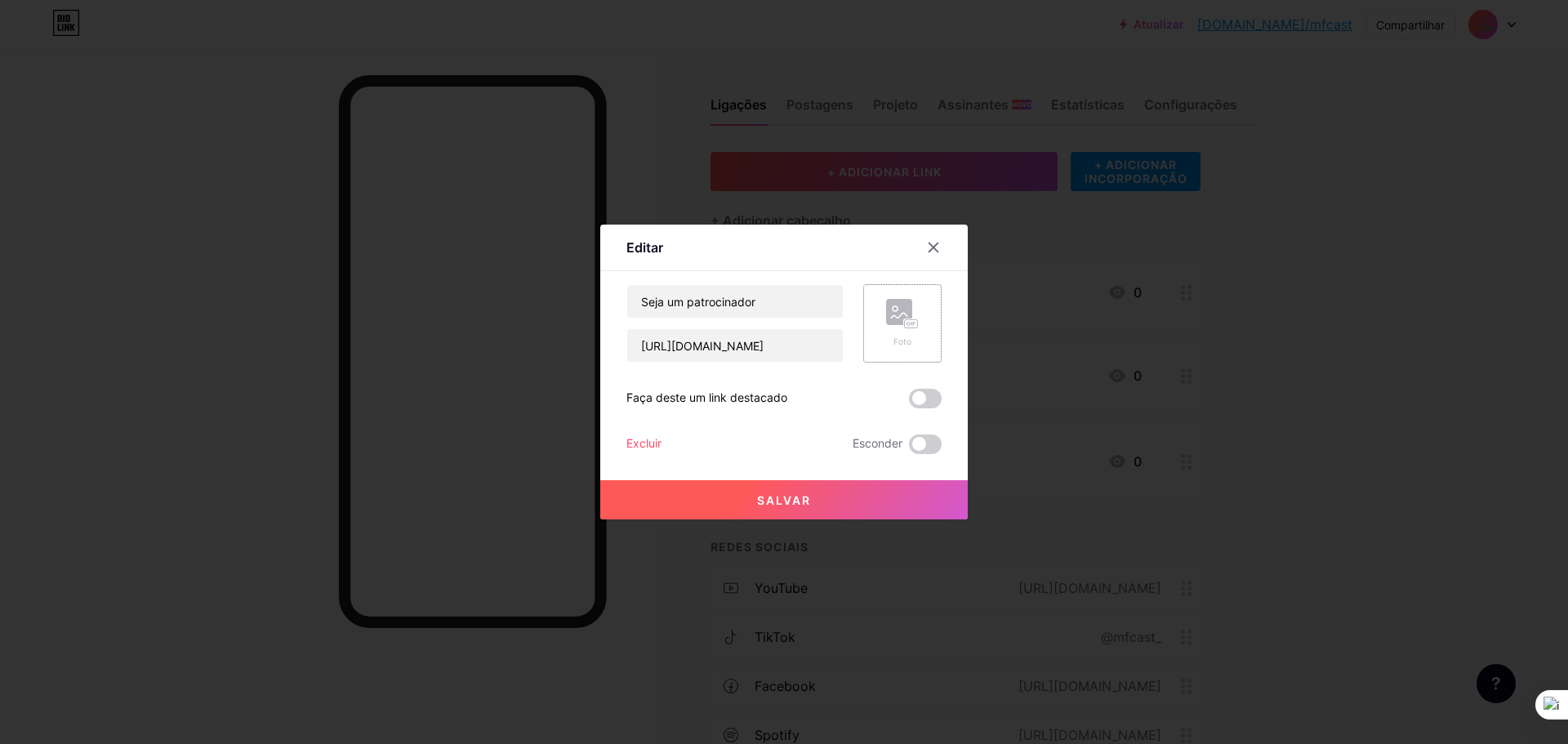
click at [905, 337] on div "Foto" at bounding box center [902, 341] width 33 height 12
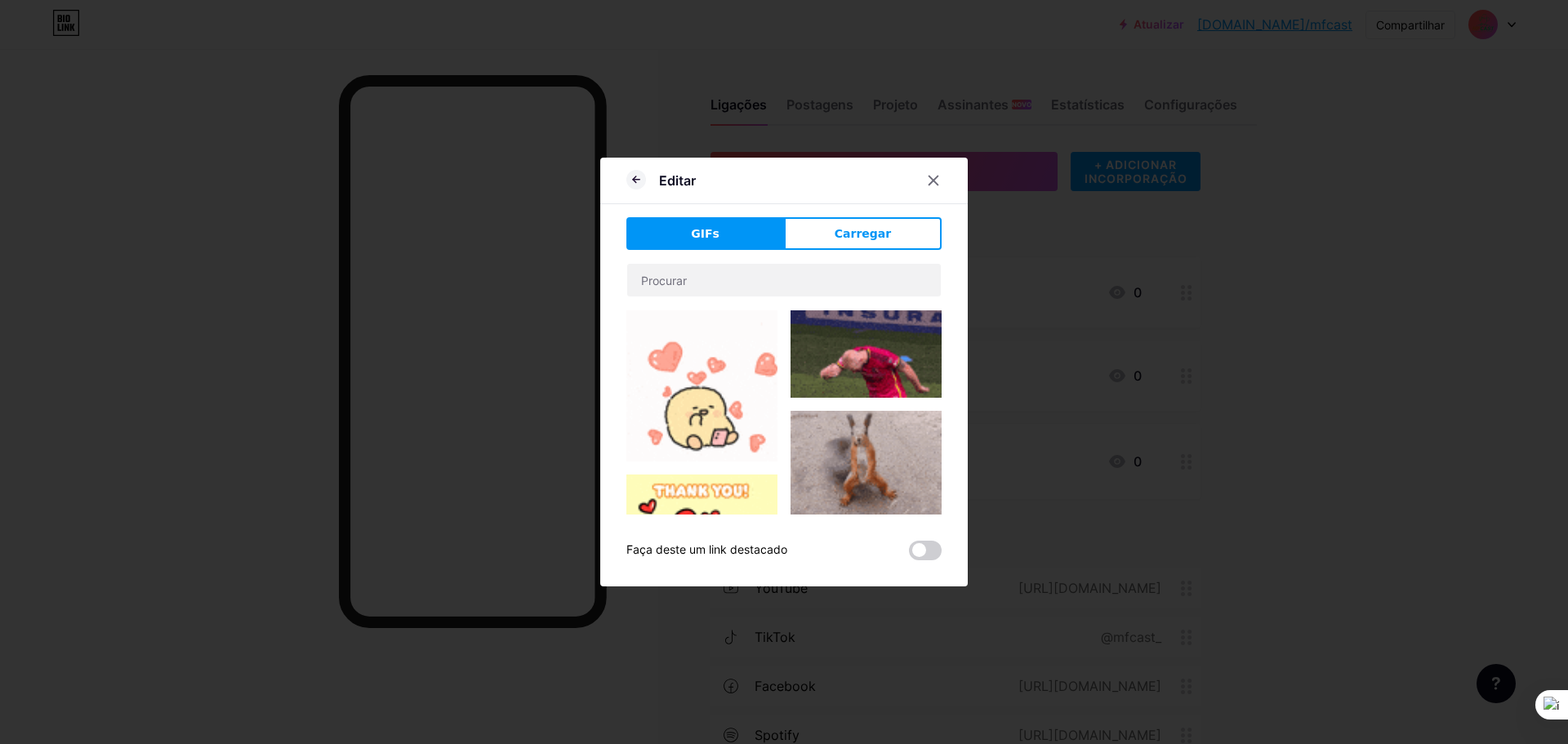
click at [845, 207] on div "Editar GIFs Carregar Contente YouTube Reproduza vídeos do YouTube sem sair da s…" at bounding box center [784, 372] width 368 height 429
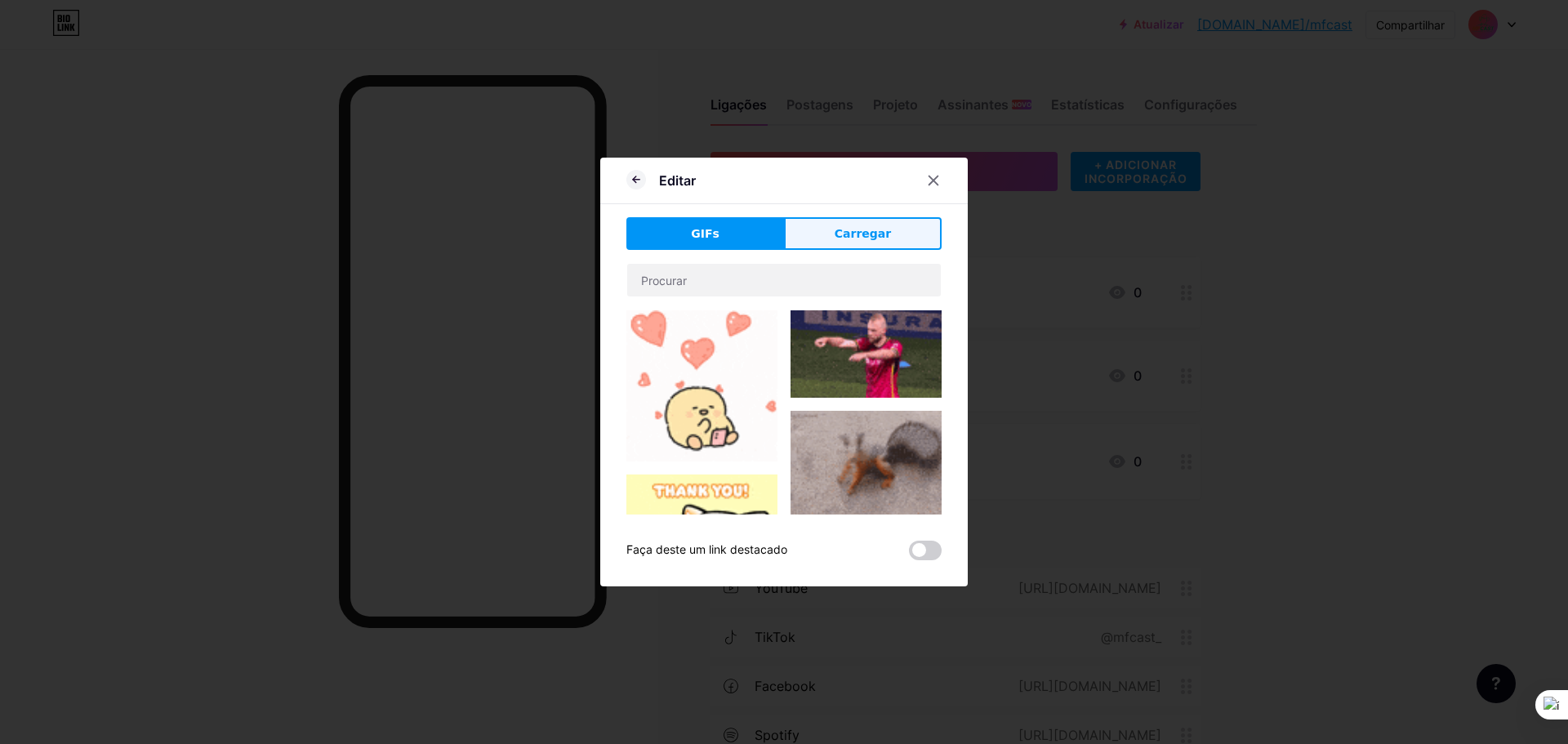
click at [844, 237] on font "Carregar" at bounding box center [863, 233] width 56 height 13
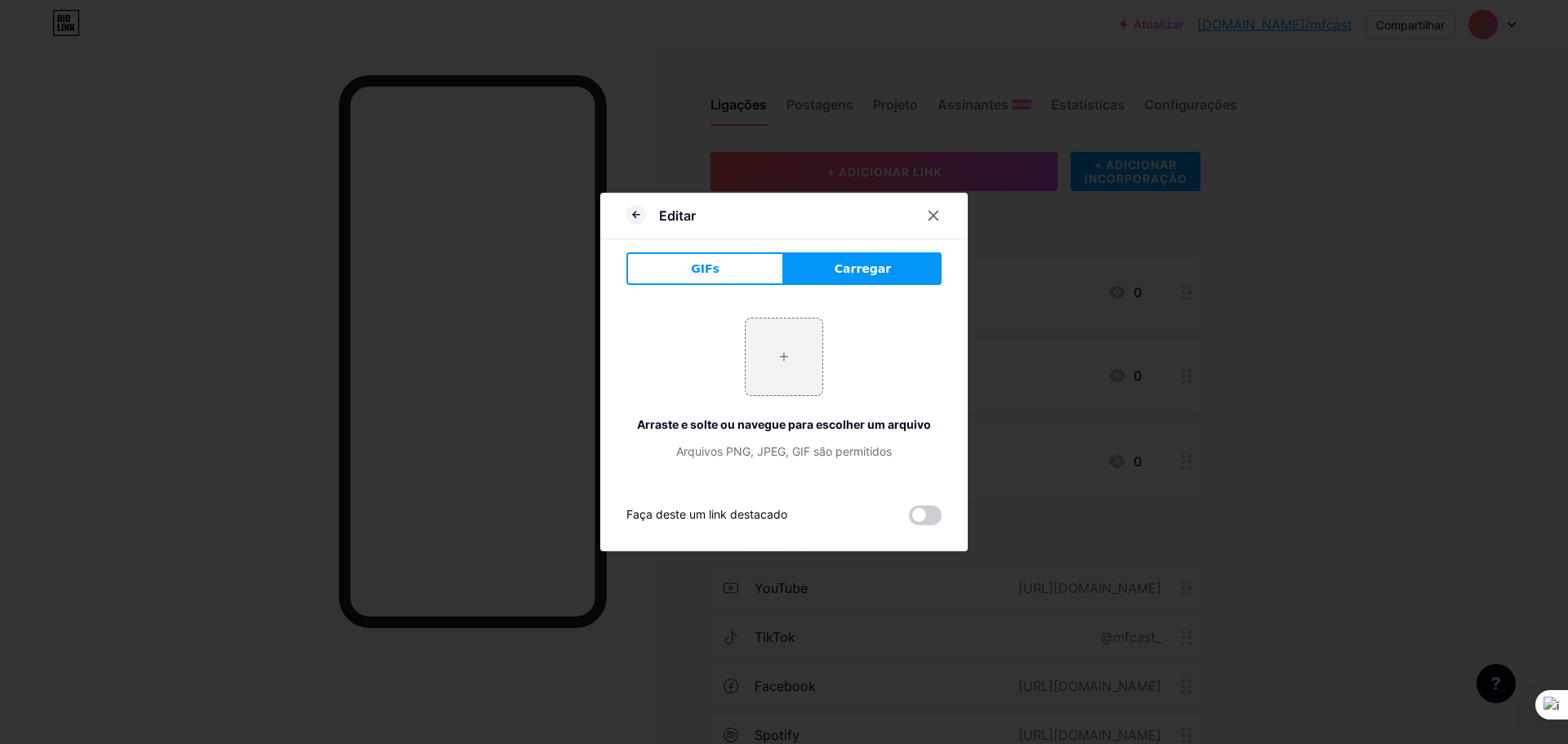
click at [830, 273] on button "Carregar" at bounding box center [863, 268] width 158 height 33
click at [927, 211] on icon at bounding box center [933, 215] width 13 height 13
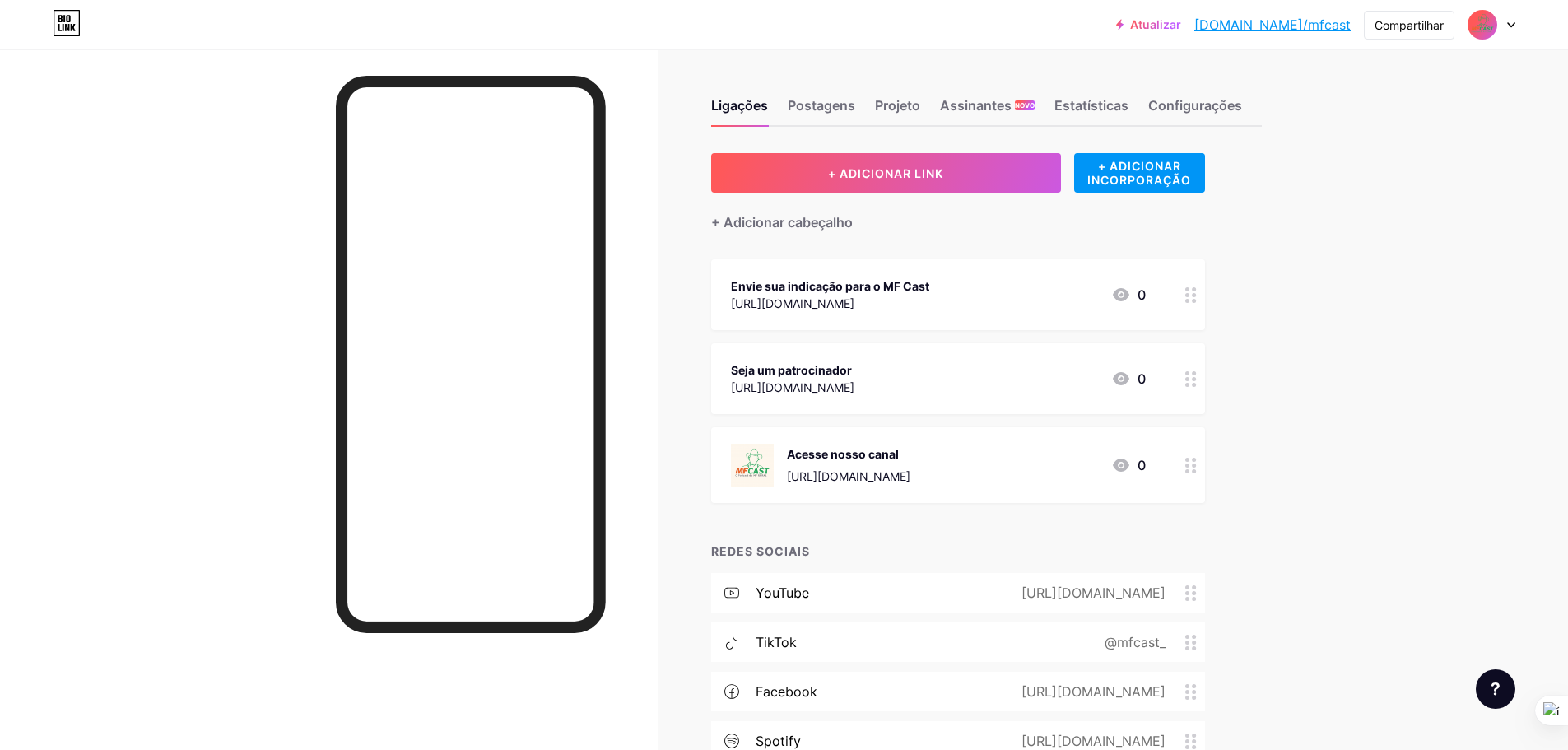
click at [929, 276] on div "Envie sua indicação para o MF Cast https://docs.google.com/forms/d/1hBOt9Tq7tO_…" at bounding box center [830, 295] width 198 height 38
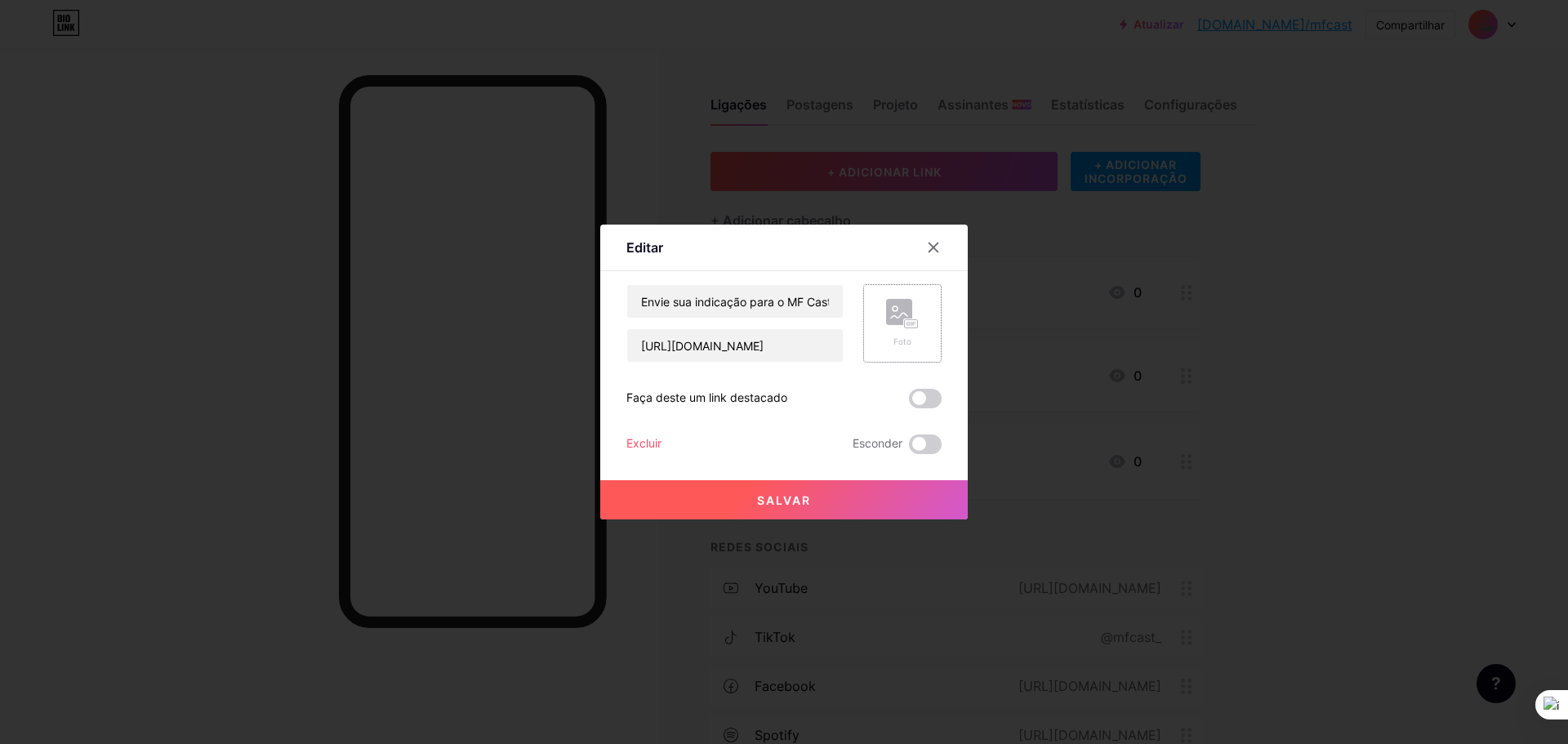
click at [925, 330] on div "Foto" at bounding box center [902, 323] width 78 height 78
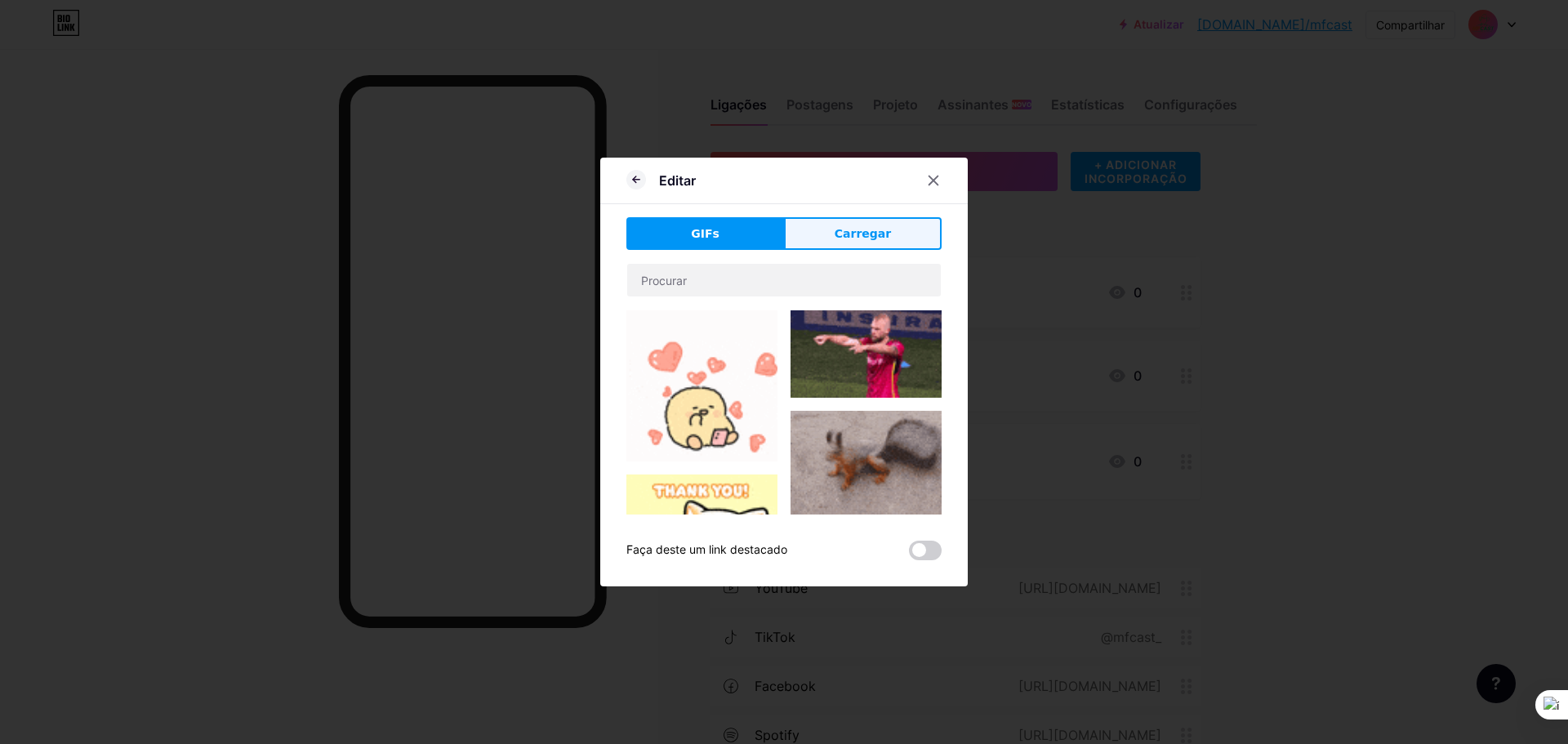
click at [849, 237] on font "Carregar" at bounding box center [863, 233] width 56 height 13
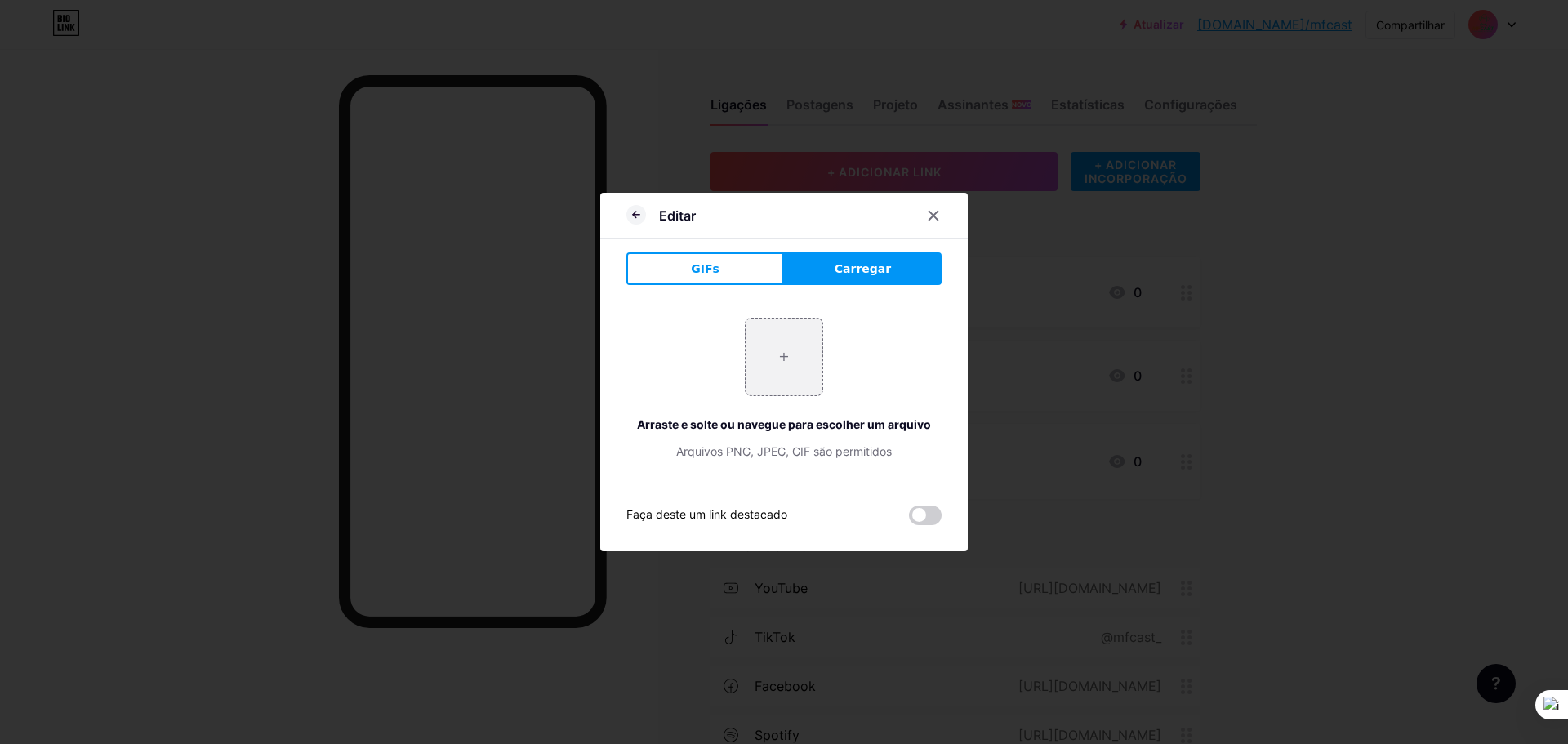
click at [849, 269] on font "Carregar" at bounding box center [863, 269] width 56 height 13
click at [774, 361] on input "file" at bounding box center [784, 357] width 77 height 77
type input "C:\fakepath\DSC07357.jpg"
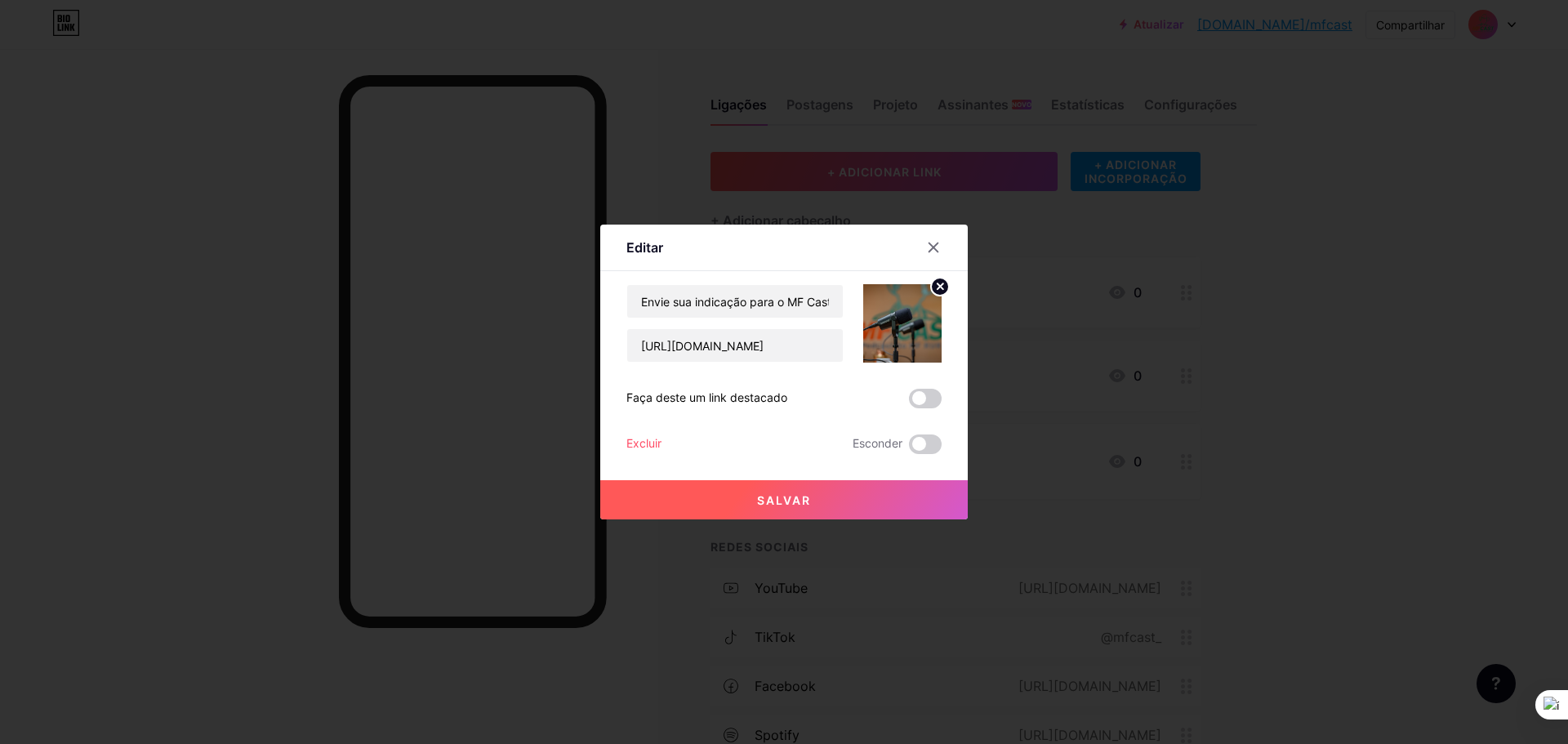
click at [810, 502] on button "Salvar" at bounding box center [784, 499] width 368 height 40
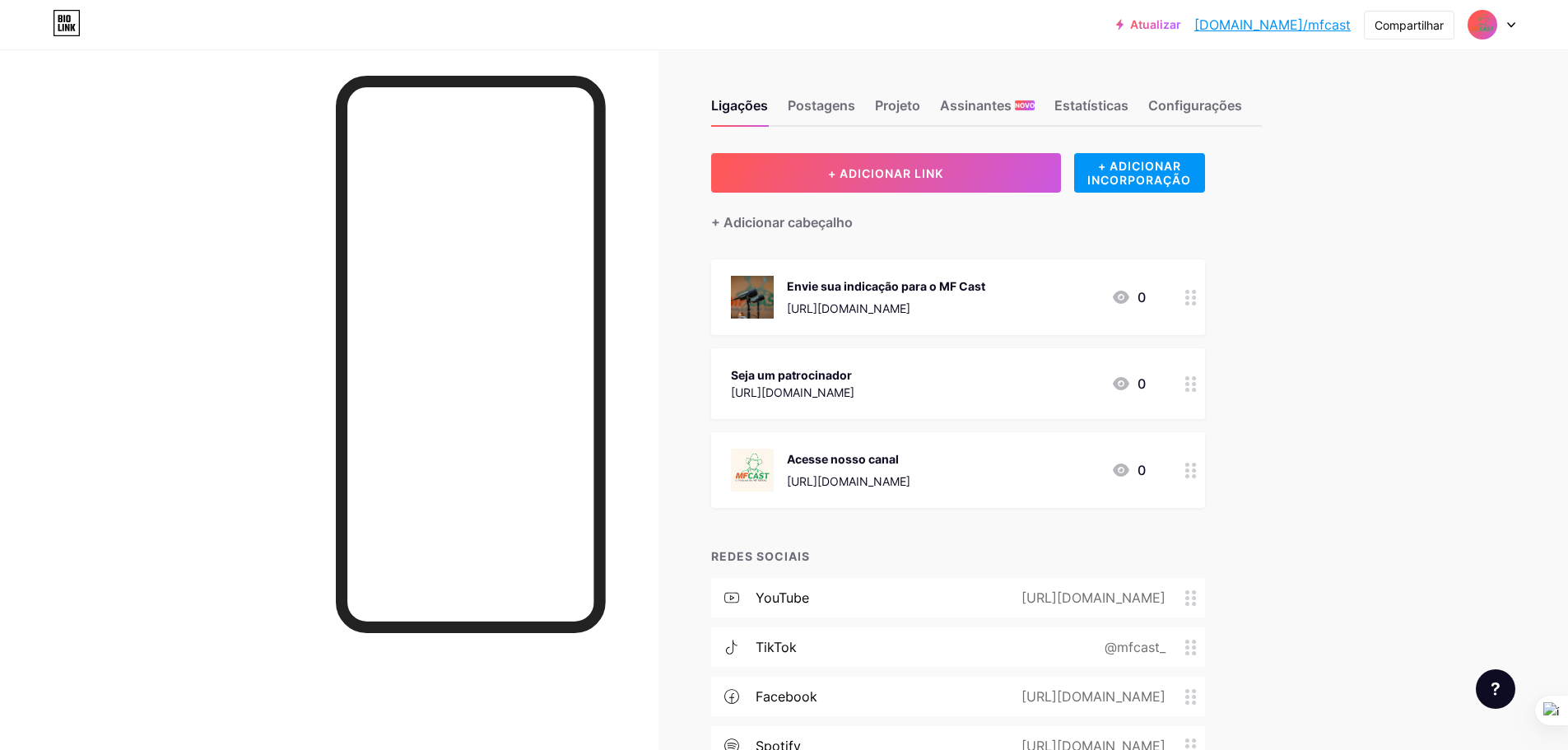
click at [854, 396] on font "[URL][DOMAIN_NAME]" at bounding box center [793, 392] width 123 height 14
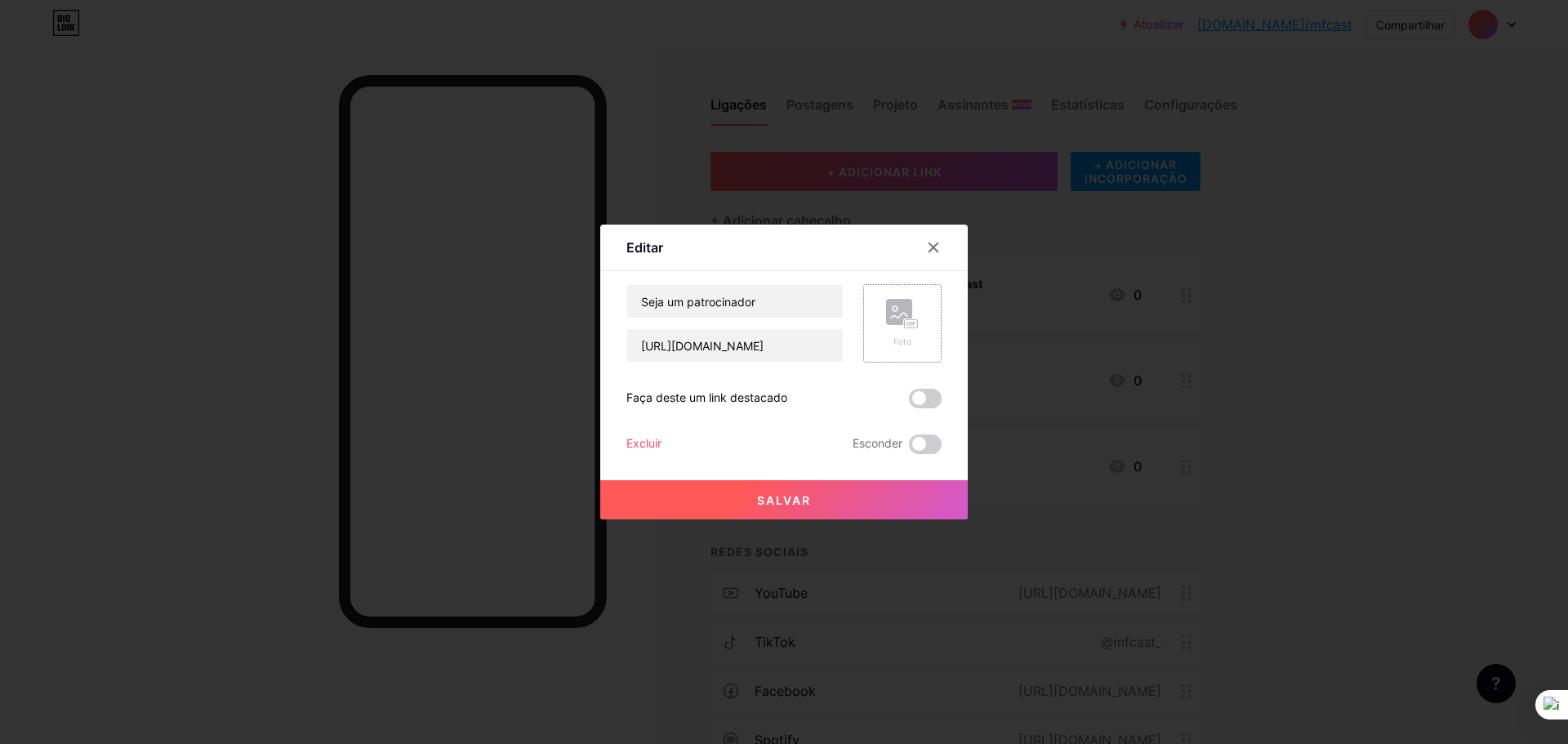
click at [913, 325] on div "Foto" at bounding box center [902, 323] width 78 height 78
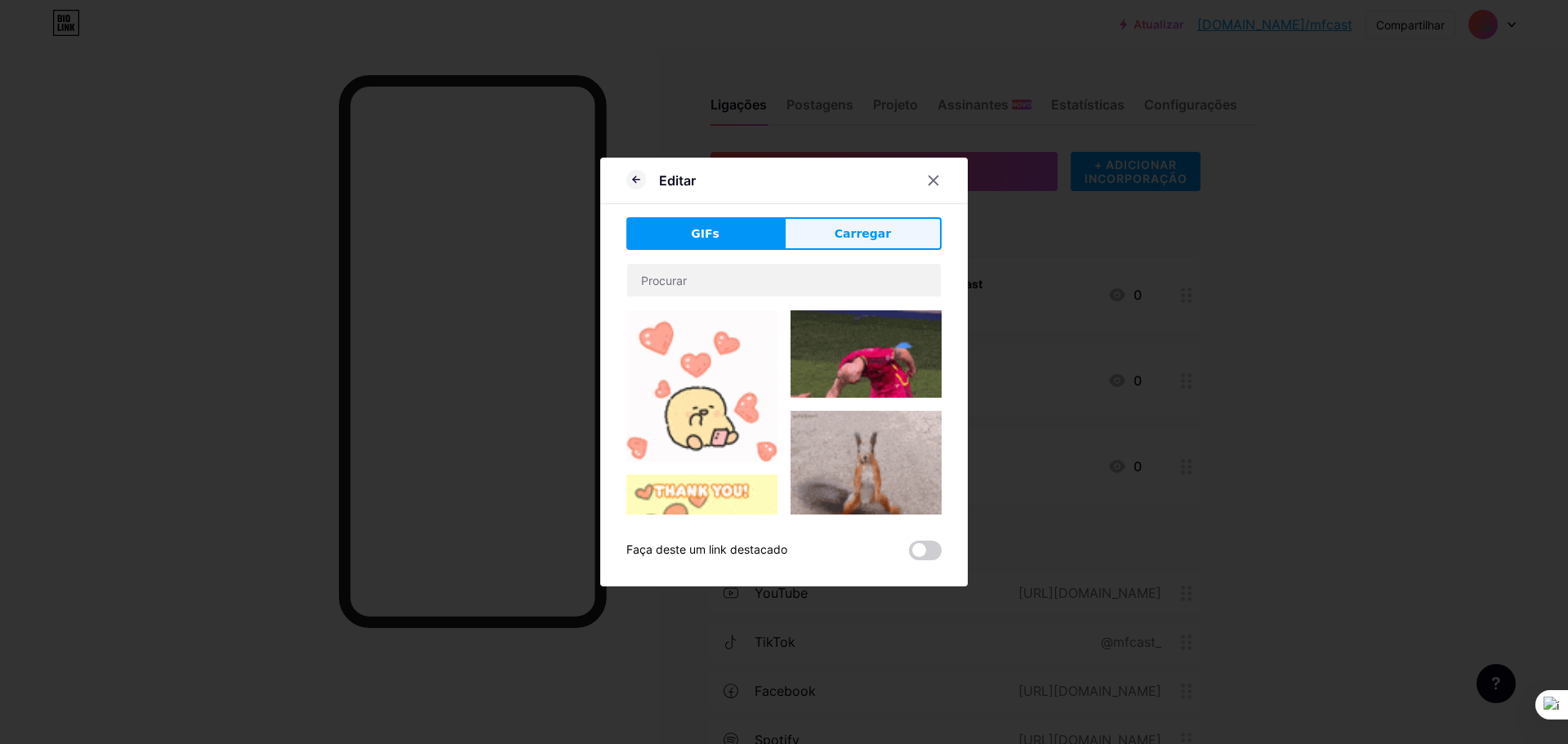
click at [863, 222] on button "Carregar" at bounding box center [863, 233] width 158 height 33
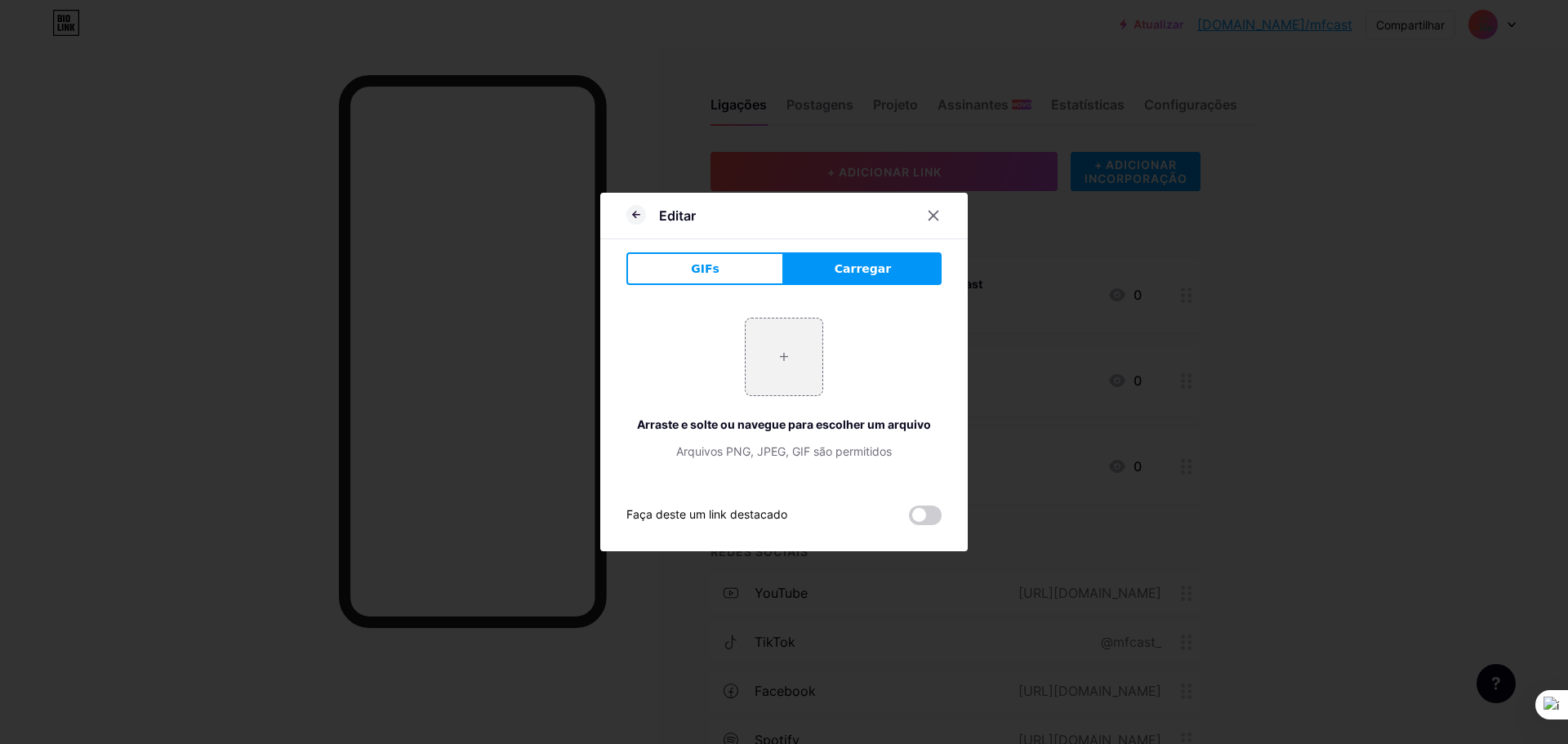
click at [861, 268] on font "Carregar" at bounding box center [863, 269] width 56 height 13
click at [787, 367] on input "file" at bounding box center [784, 357] width 77 height 77
click at [802, 351] on input "file" at bounding box center [784, 357] width 77 height 77
click at [789, 365] on input "file" at bounding box center [784, 357] width 77 height 77
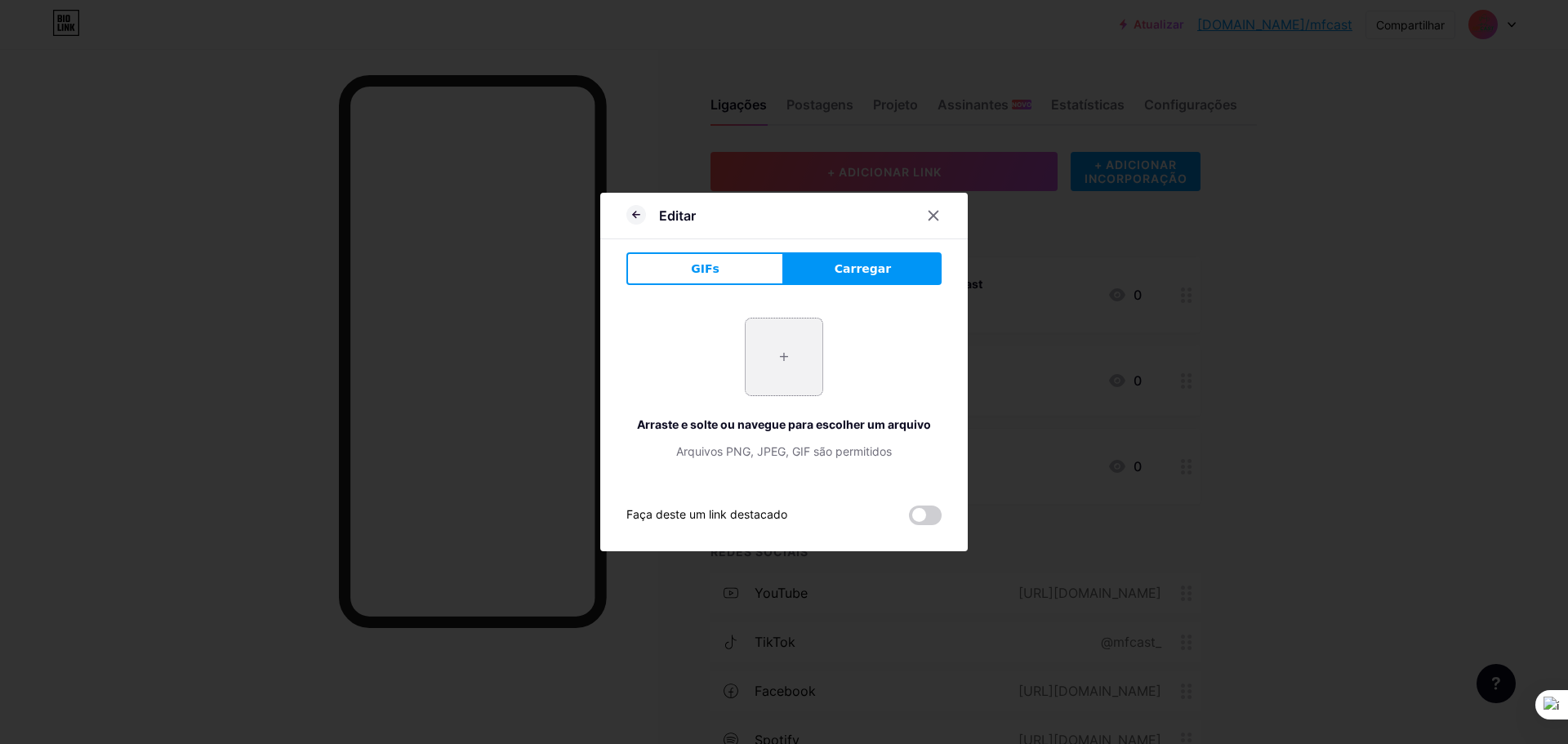
type input "C:\fakepath\DSC00851.jpg"
click at [753, 346] on input "file" at bounding box center [784, 357] width 77 height 77
click at [927, 205] on div at bounding box center [933, 215] width 29 height 29
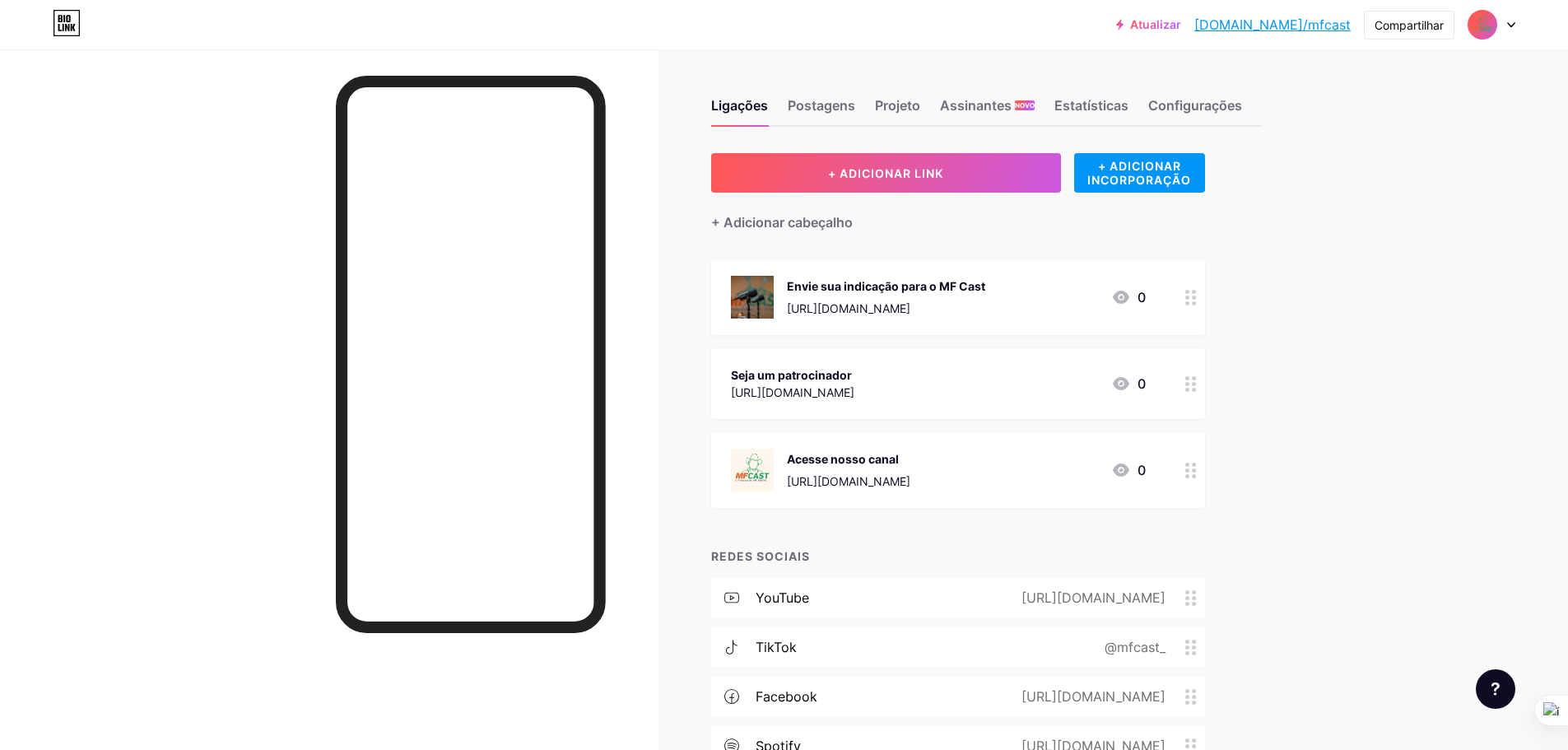
click at [854, 397] on font "[URL][DOMAIN_NAME]" at bounding box center [793, 392] width 123 height 14
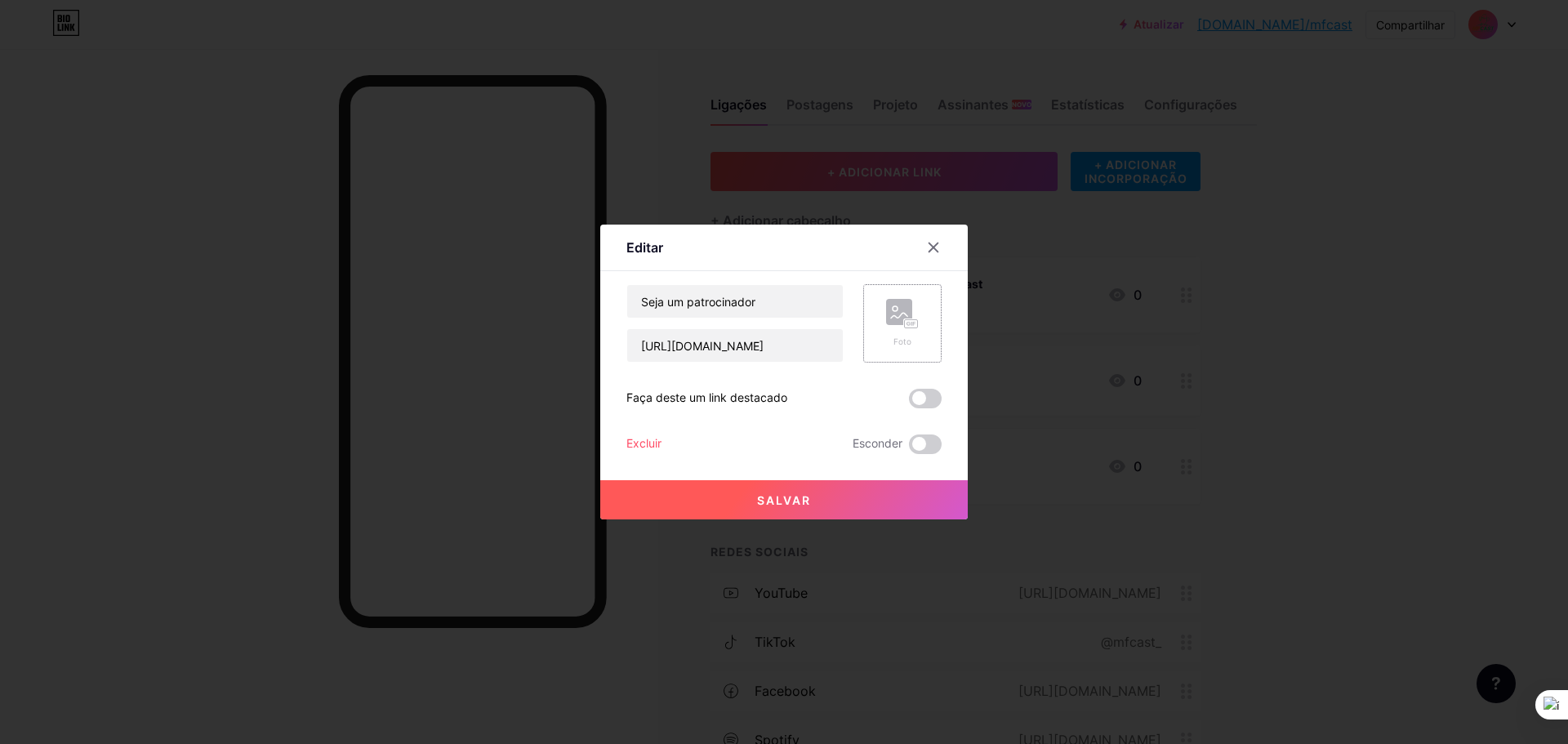
click at [906, 320] on rect at bounding box center [911, 324] width 13 height 8
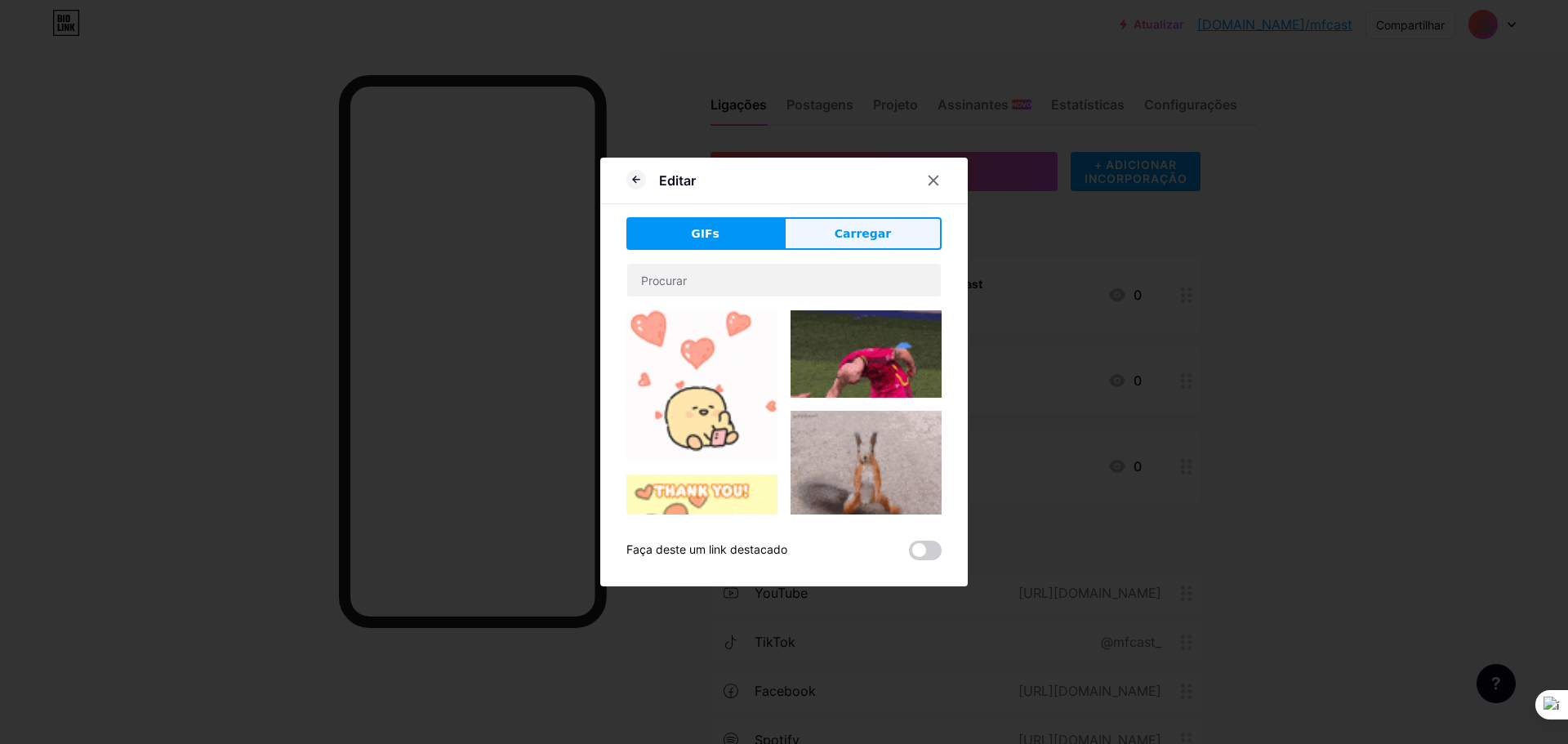
click at [879, 232] on font "Carregar" at bounding box center [863, 233] width 56 height 13
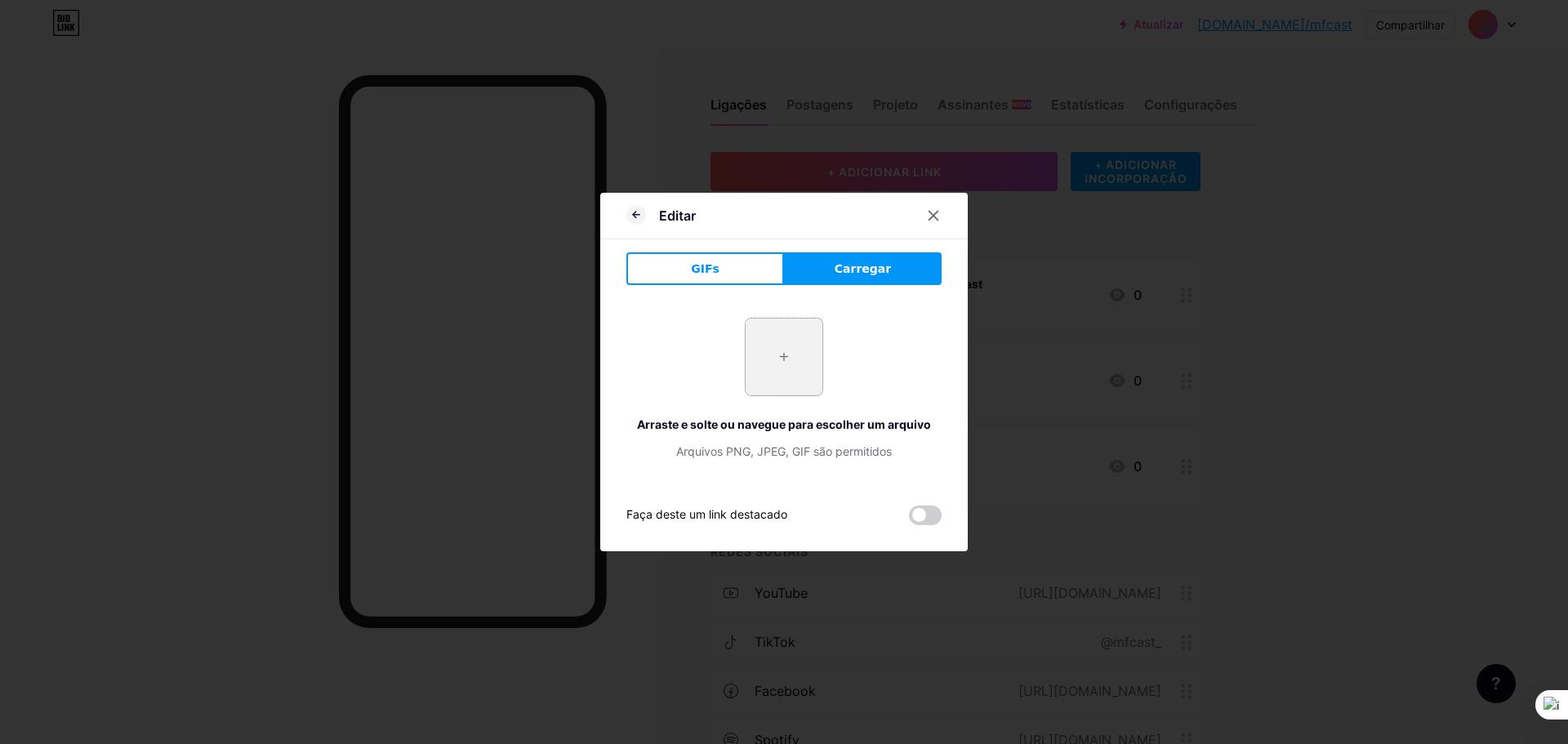
click at [781, 353] on input "file" at bounding box center [784, 357] width 77 height 77
type input "C:\fakepath\testemfcast2 (2).png"
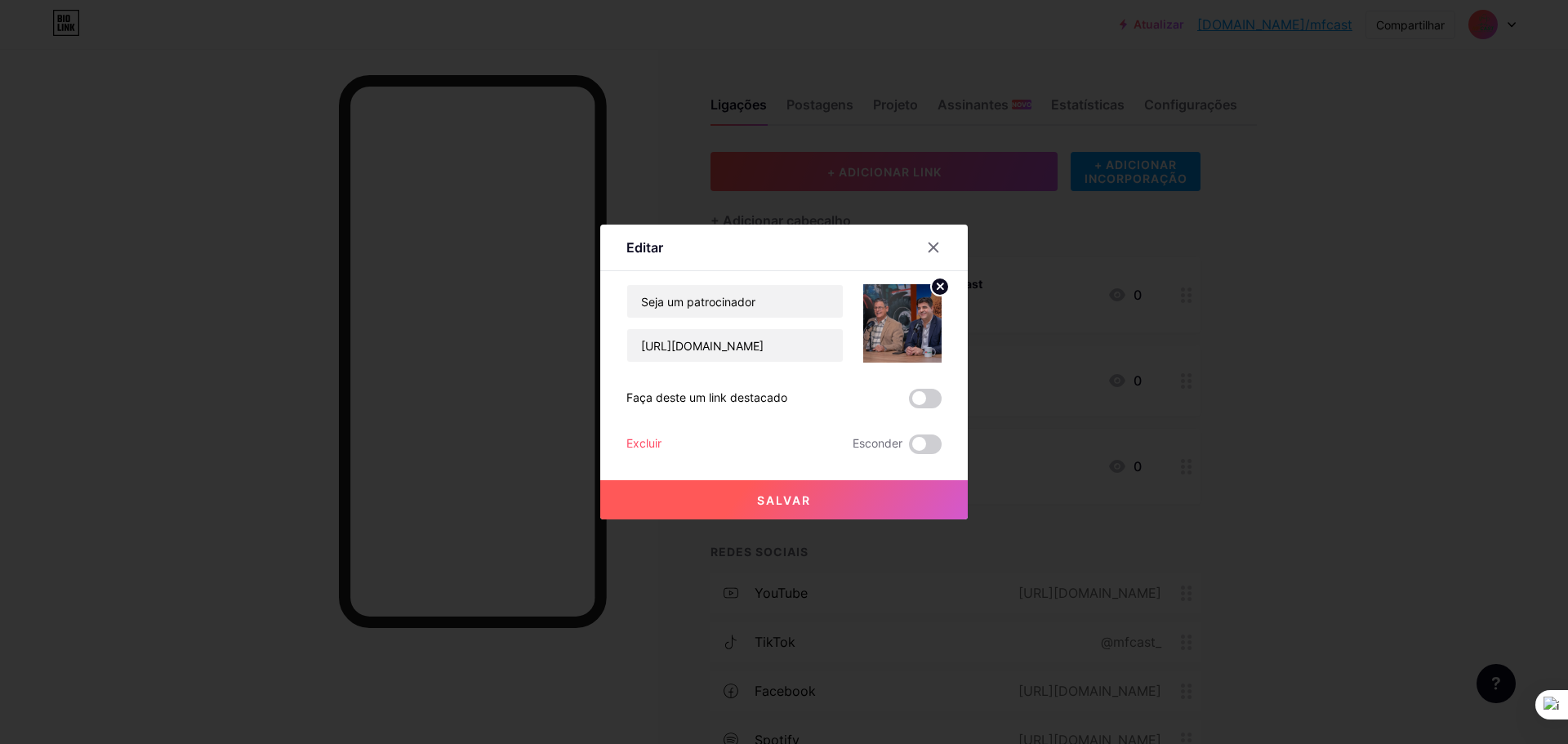
click at [748, 492] on button "Salvar" at bounding box center [784, 499] width 368 height 40
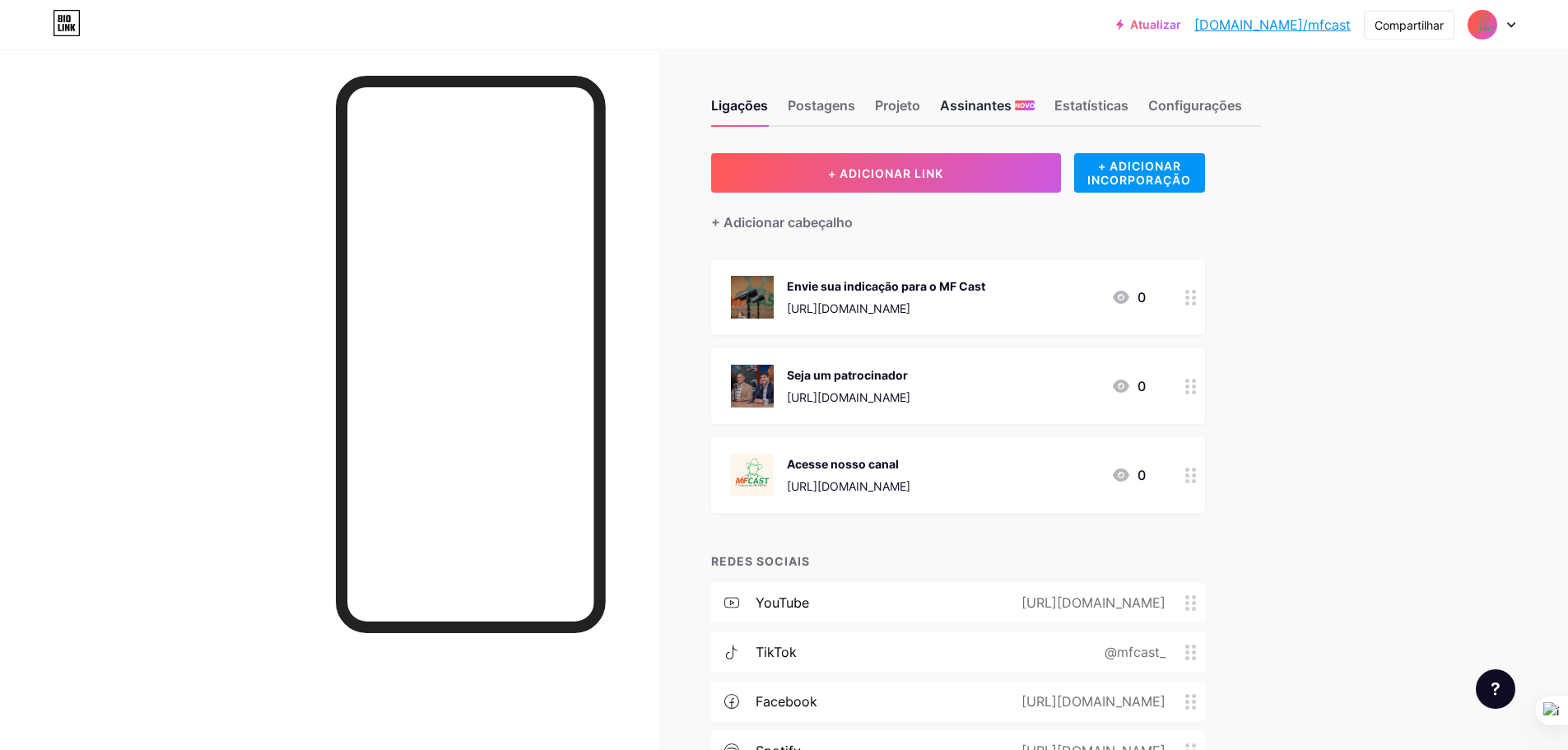
click at [974, 116] on div "Assinantes NOVO" at bounding box center [987, 110] width 95 height 29
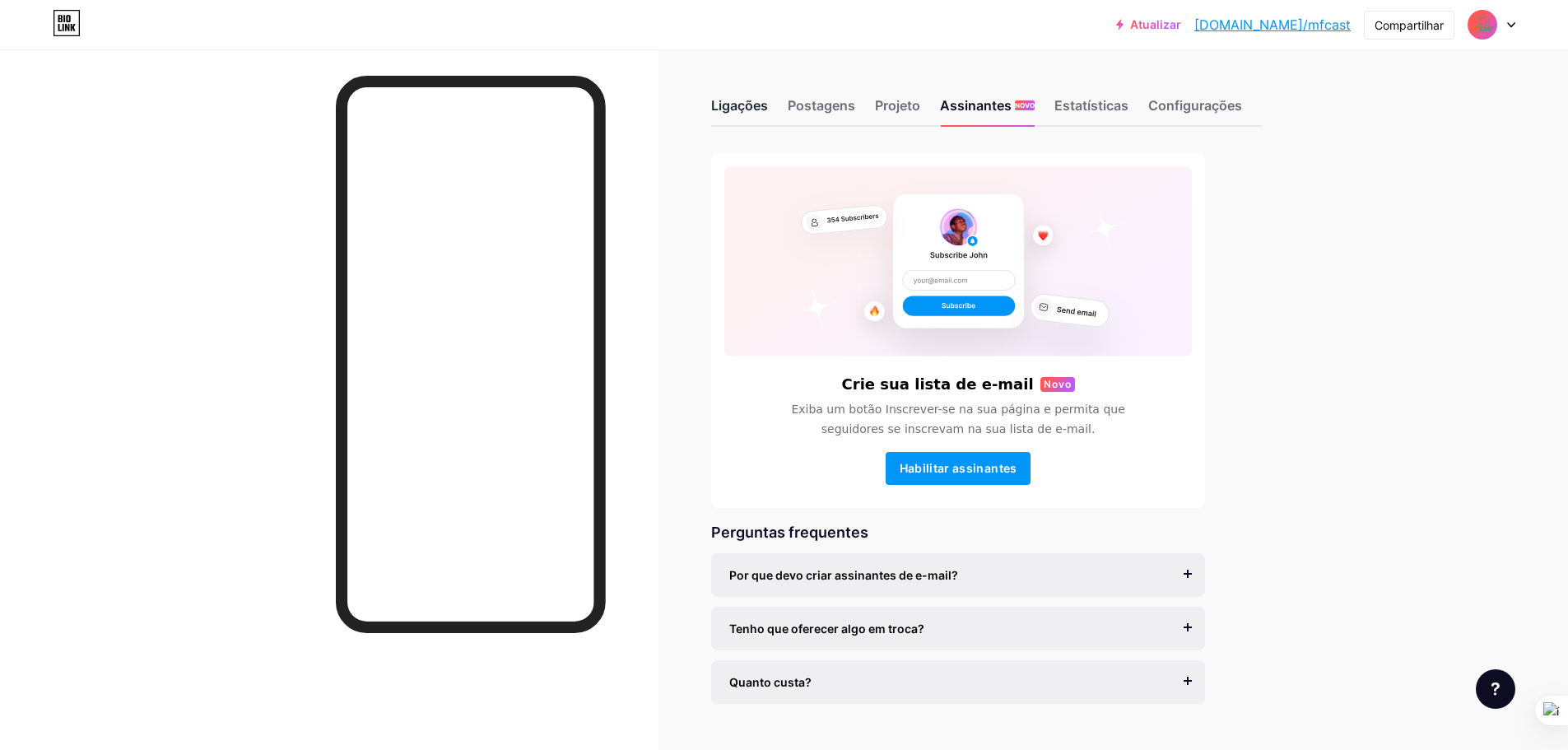
click at [740, 104] on font "Ligações" at bounding box center [739, 104] width 57 height 16
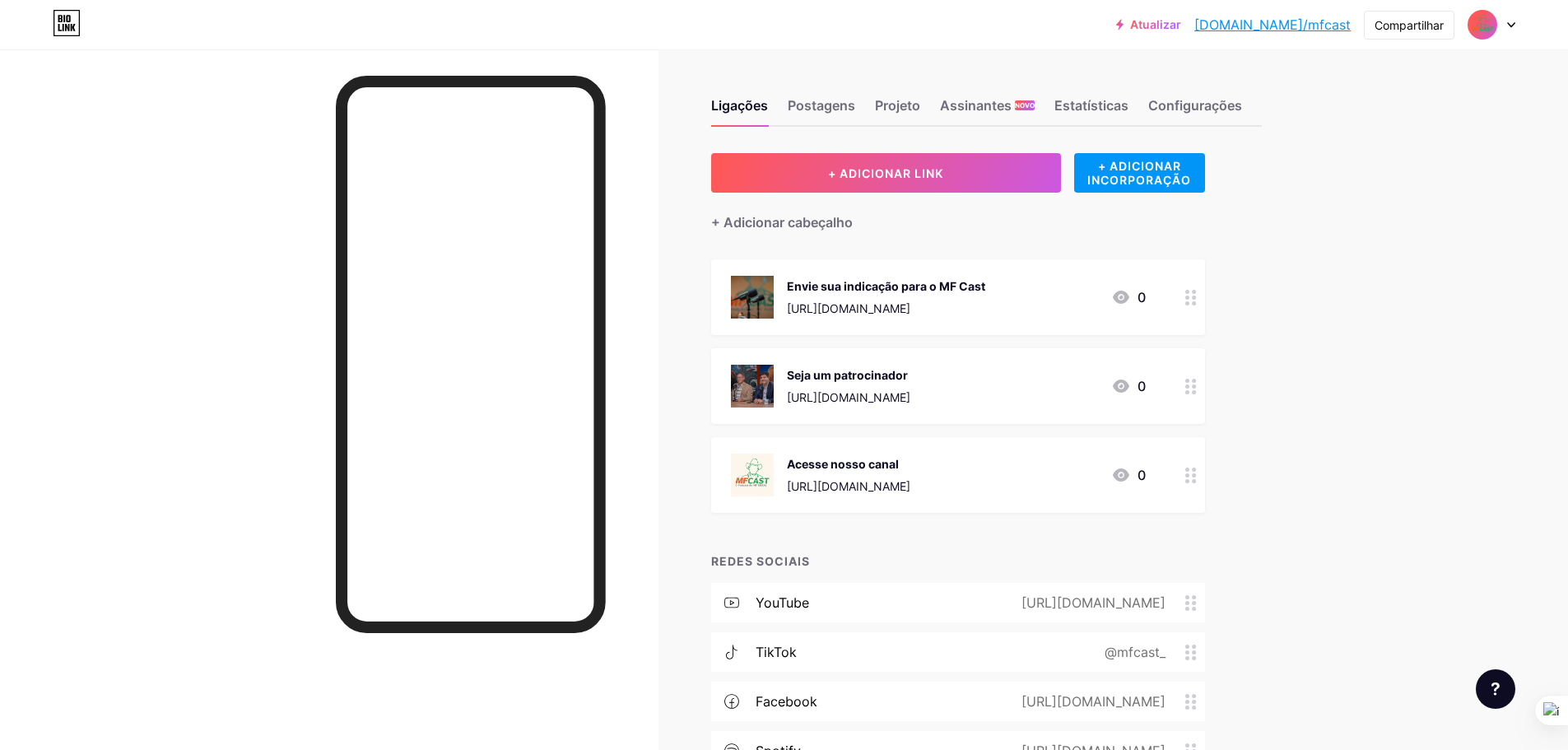
click at [898, 491] on font "[URL][DOMAIN_NAME]" at bounding box center [848, 485] width 123 height 14
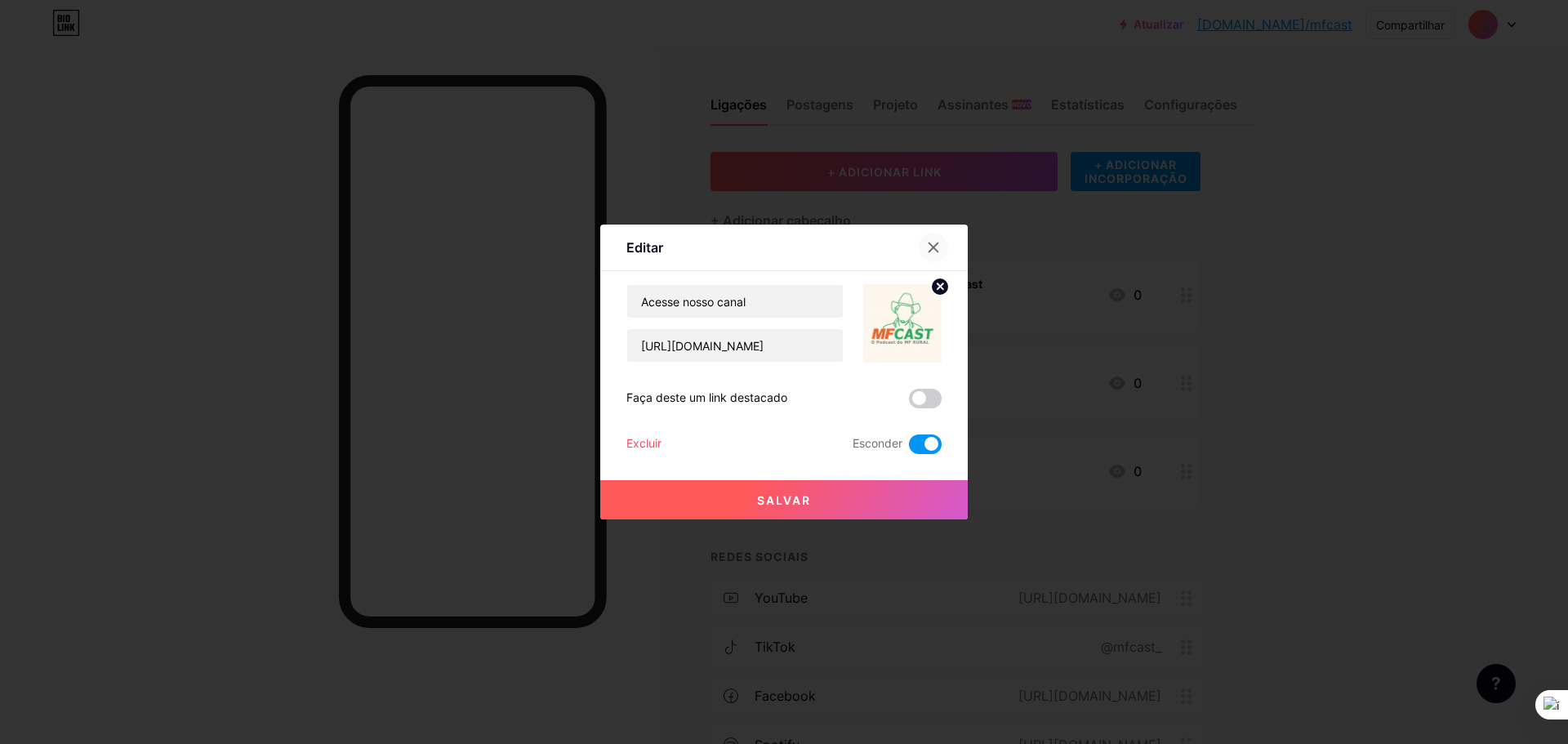
click at [929, 244] on icon at bounding box center [934, 248] width 9 height 9
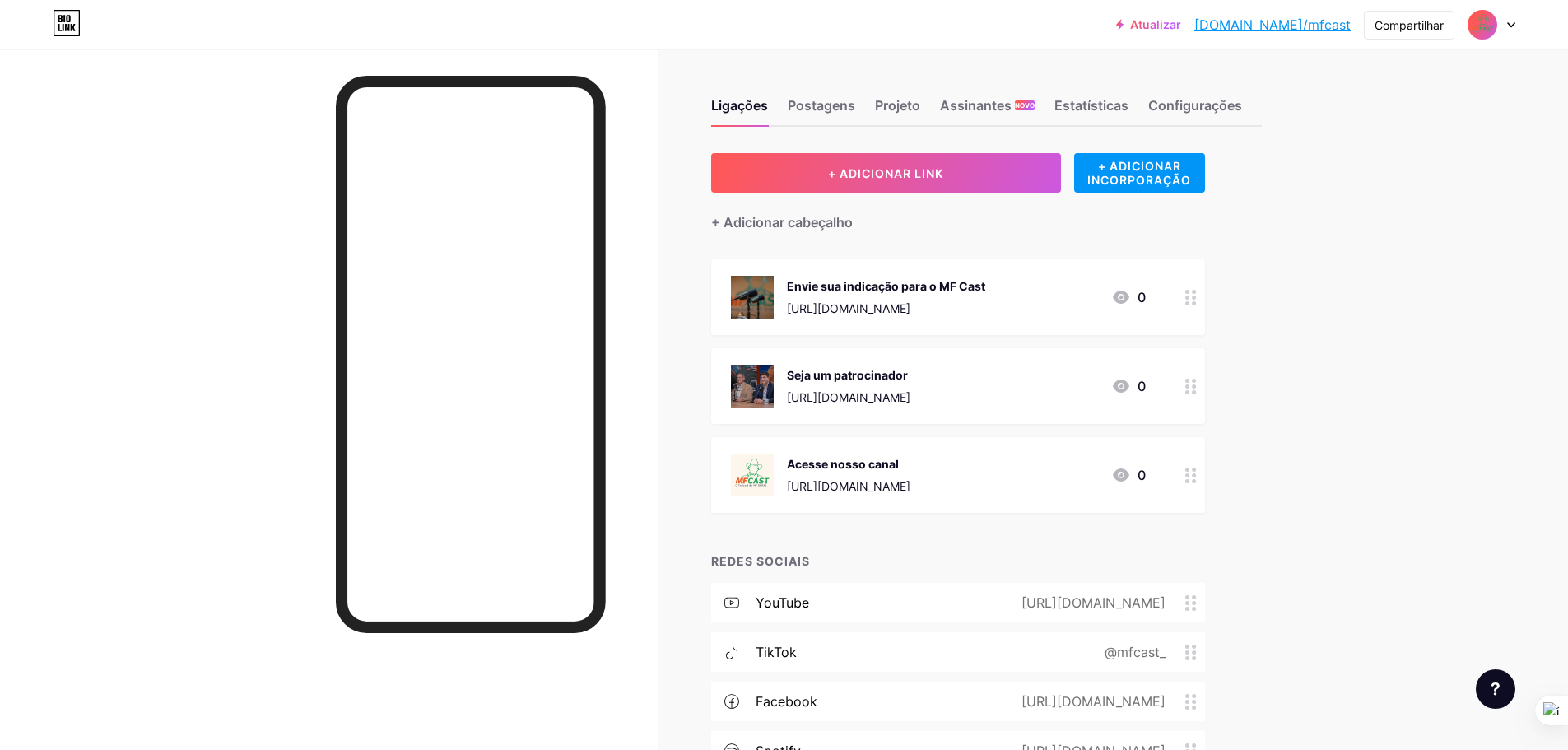
click at [910, 482] on font "[URL][DOMAIN_NAME]" at bounding box center [848, 485] width 123 height 14
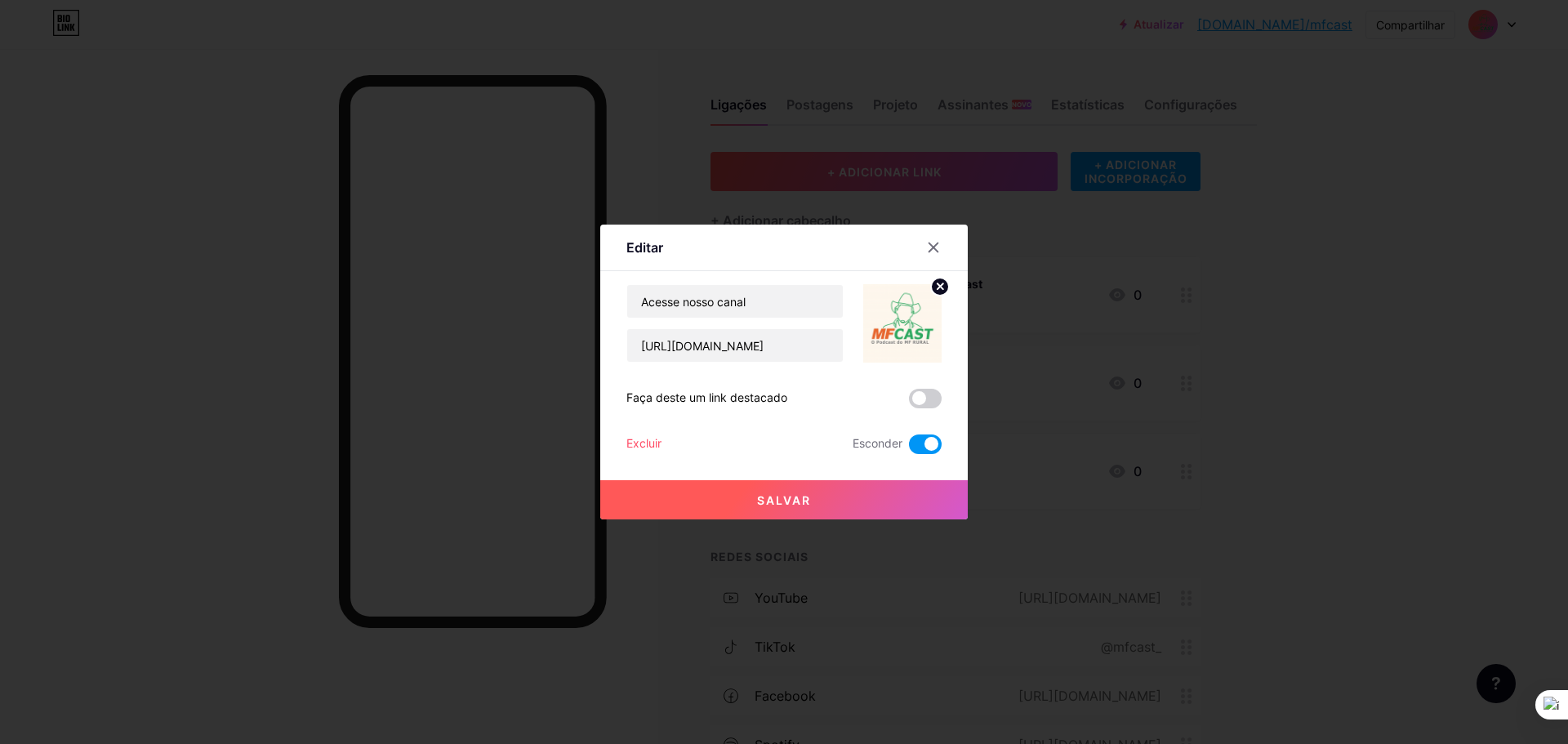
click at [646, 443] on font "Excluir" at bounding box center [643, 443] width 35 height 14
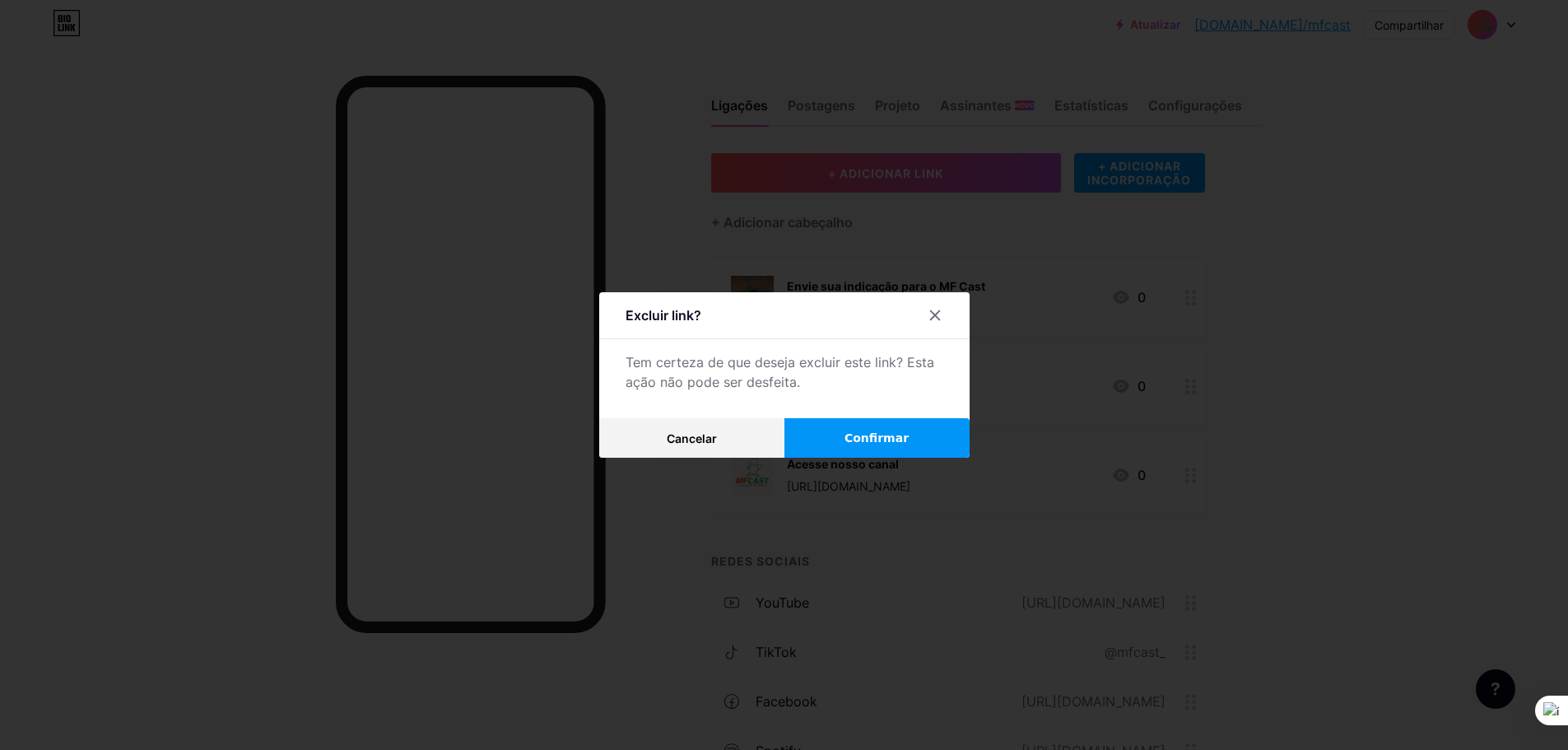
click at [874, 433] on font "Confirmar" at bounding box center [877, 438] width 64 height 13
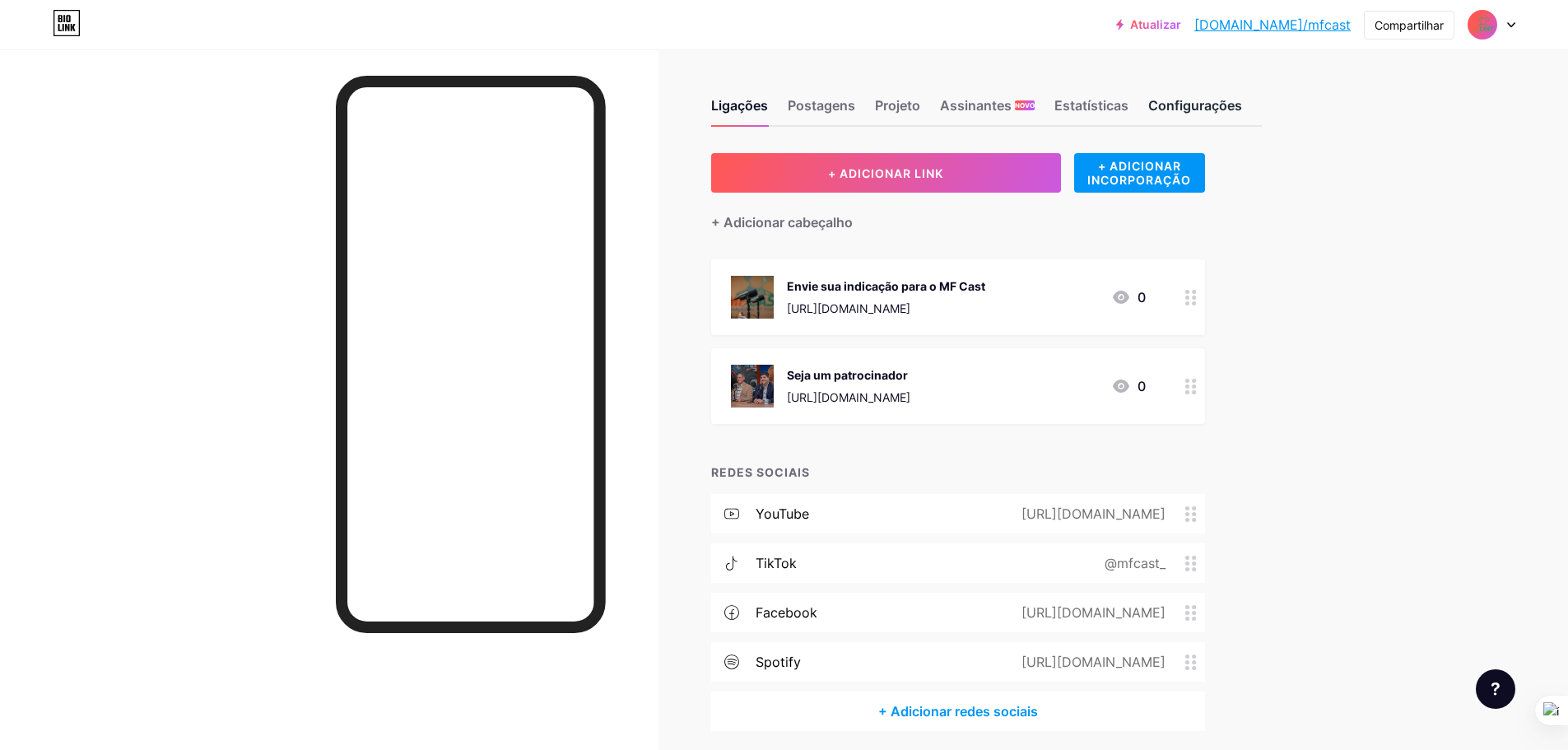
click at [1185, 110] on font "Configurações" at bounding box center [1194, 104] width 94 height 16
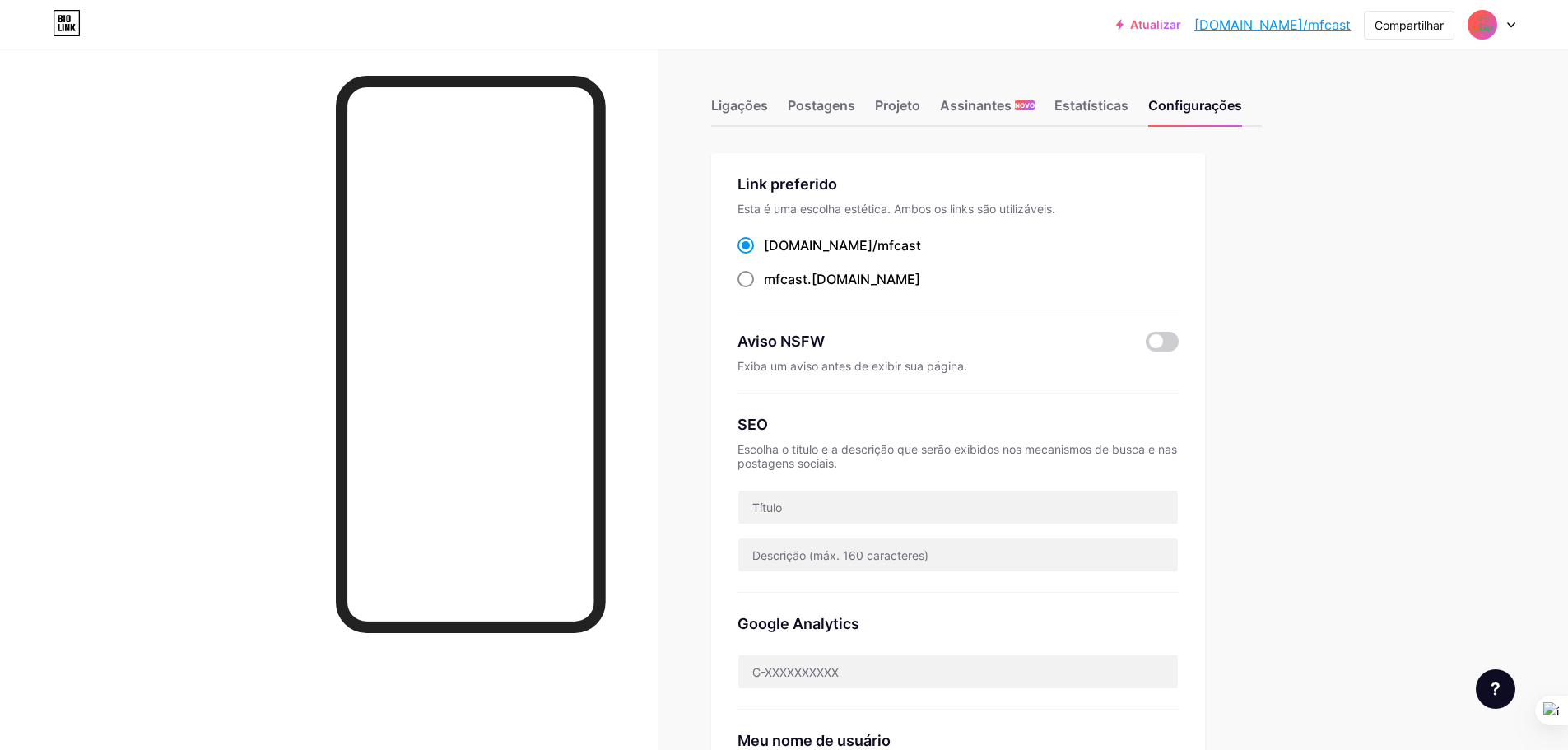
click at [757, 284] on label "mfcast .bio.link" at bounding box center [829, 279] width 183 height 20
click at [764, 289] on input "mfcast .bio.link" at bounding box center [769, 294] width 10 height 10
radio input "true"
click at [745, 111] on font "Ligações" at bounding box center [739, 104] width 57 height 16
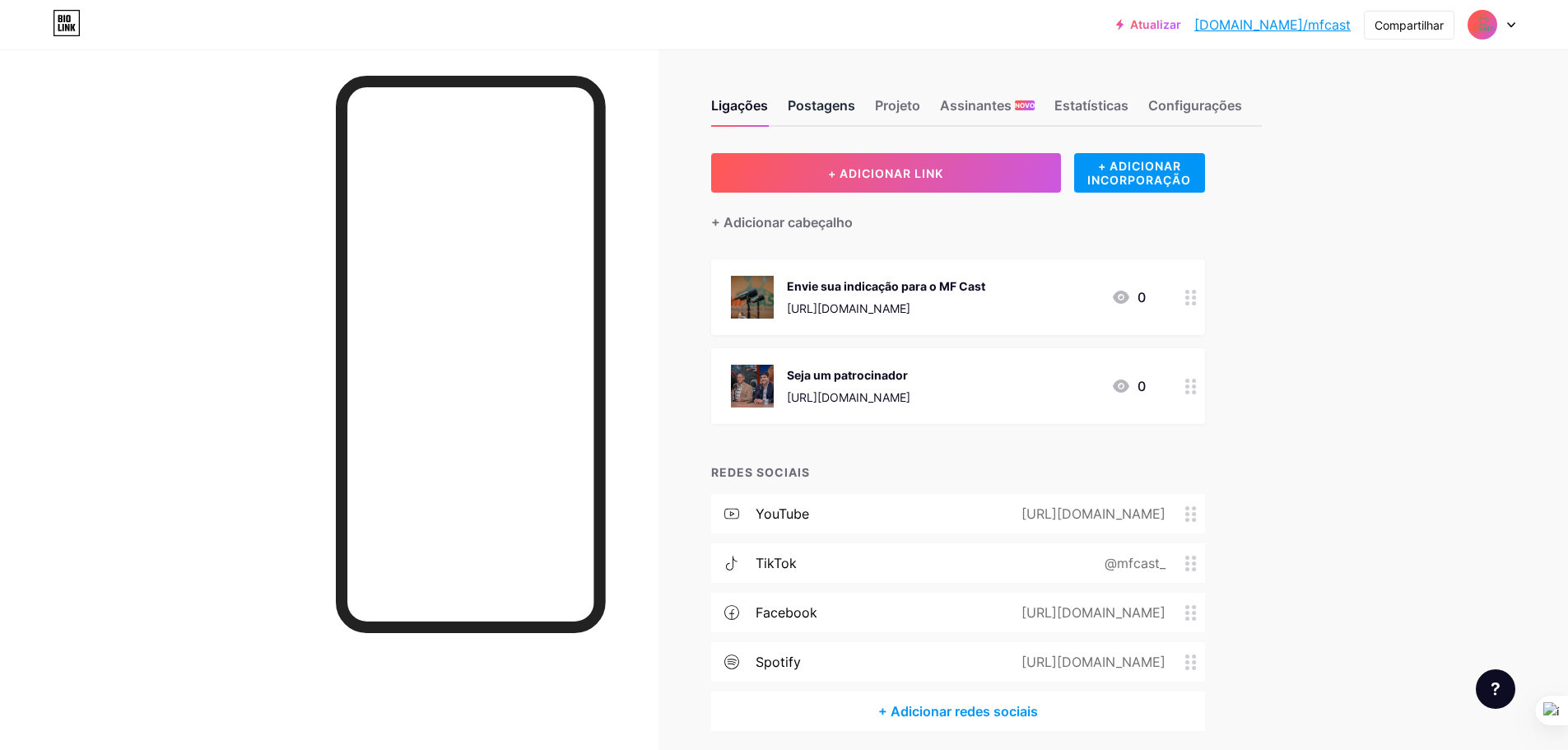
click at [830, 114] on font "Postagens" at bounding box center [821, 105] width 67 height 20
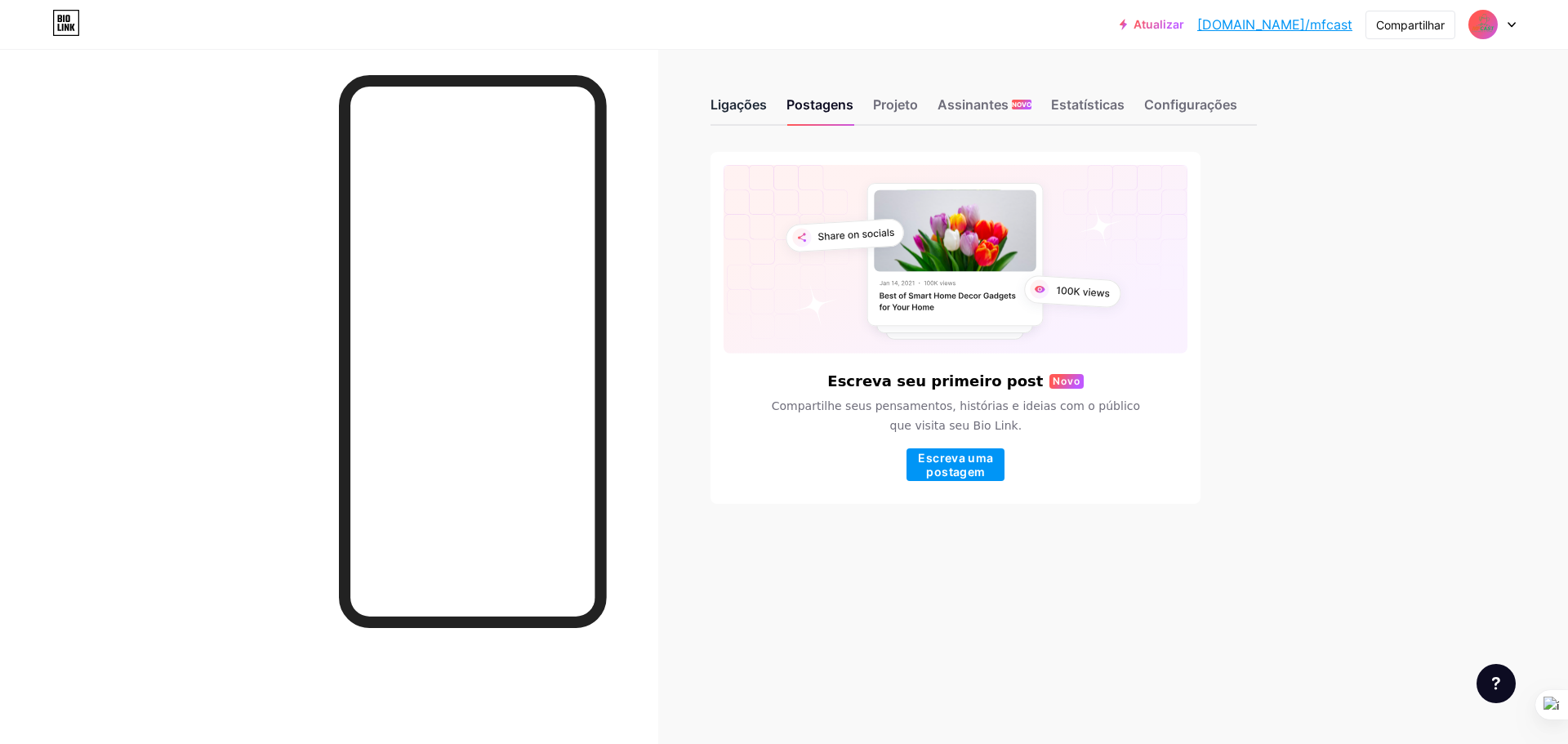
click at [753, 112] on font "Ligações" at bounding box center [738, 103] width 56 height 16
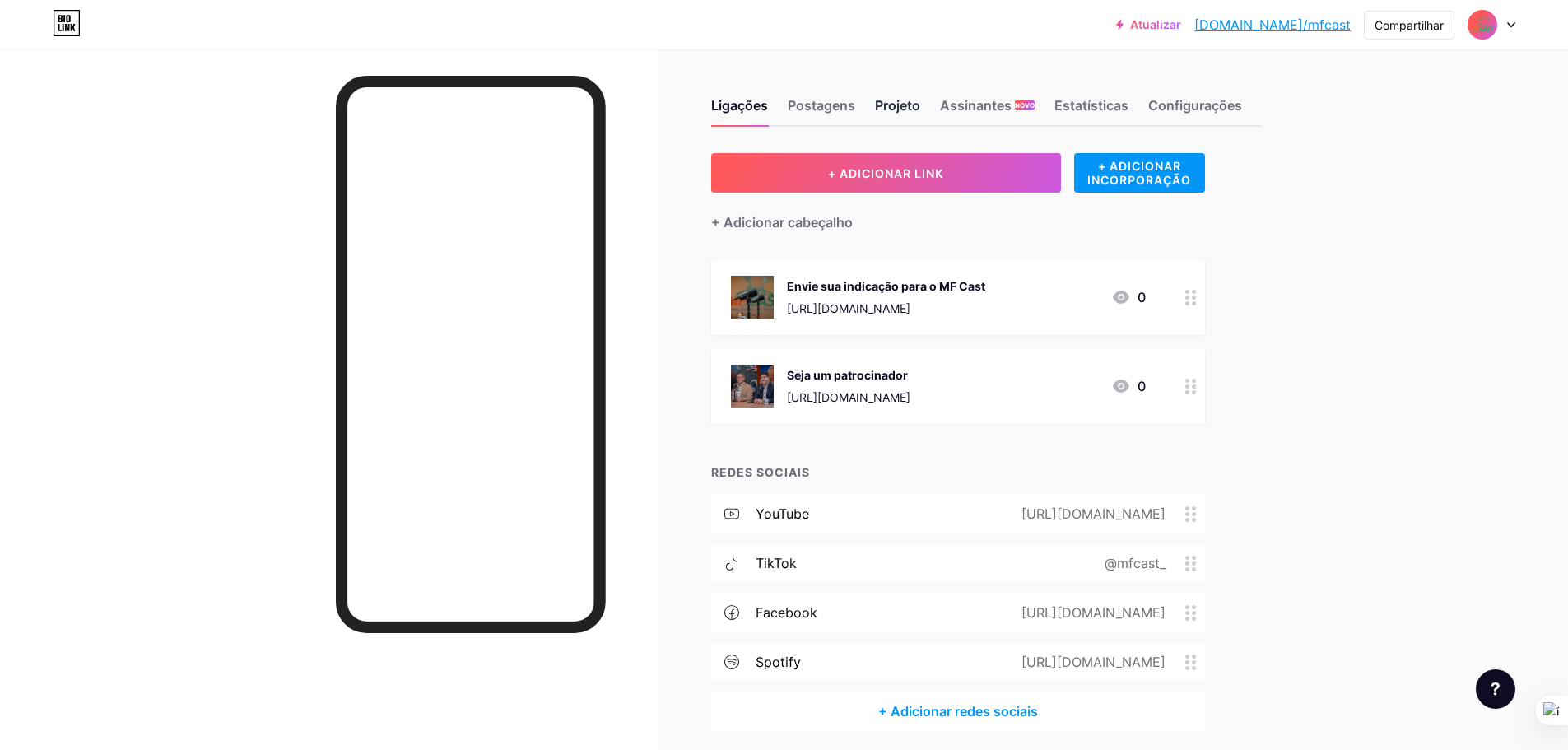
click at [903, 112] on font "Projeto" at bounding box center [898, 104] width 46 height 16
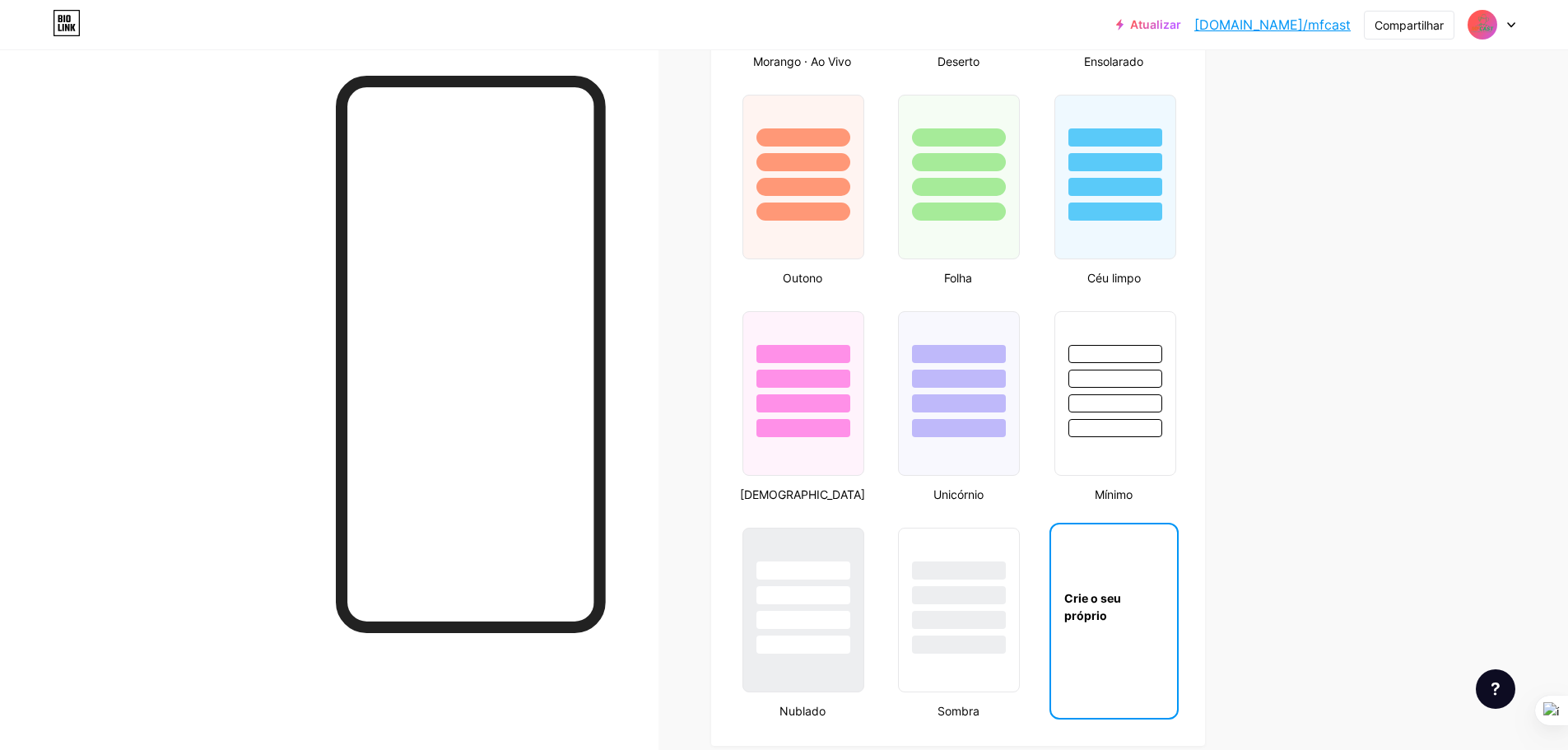
type input "#ffffff"
type input "#faf6f5"
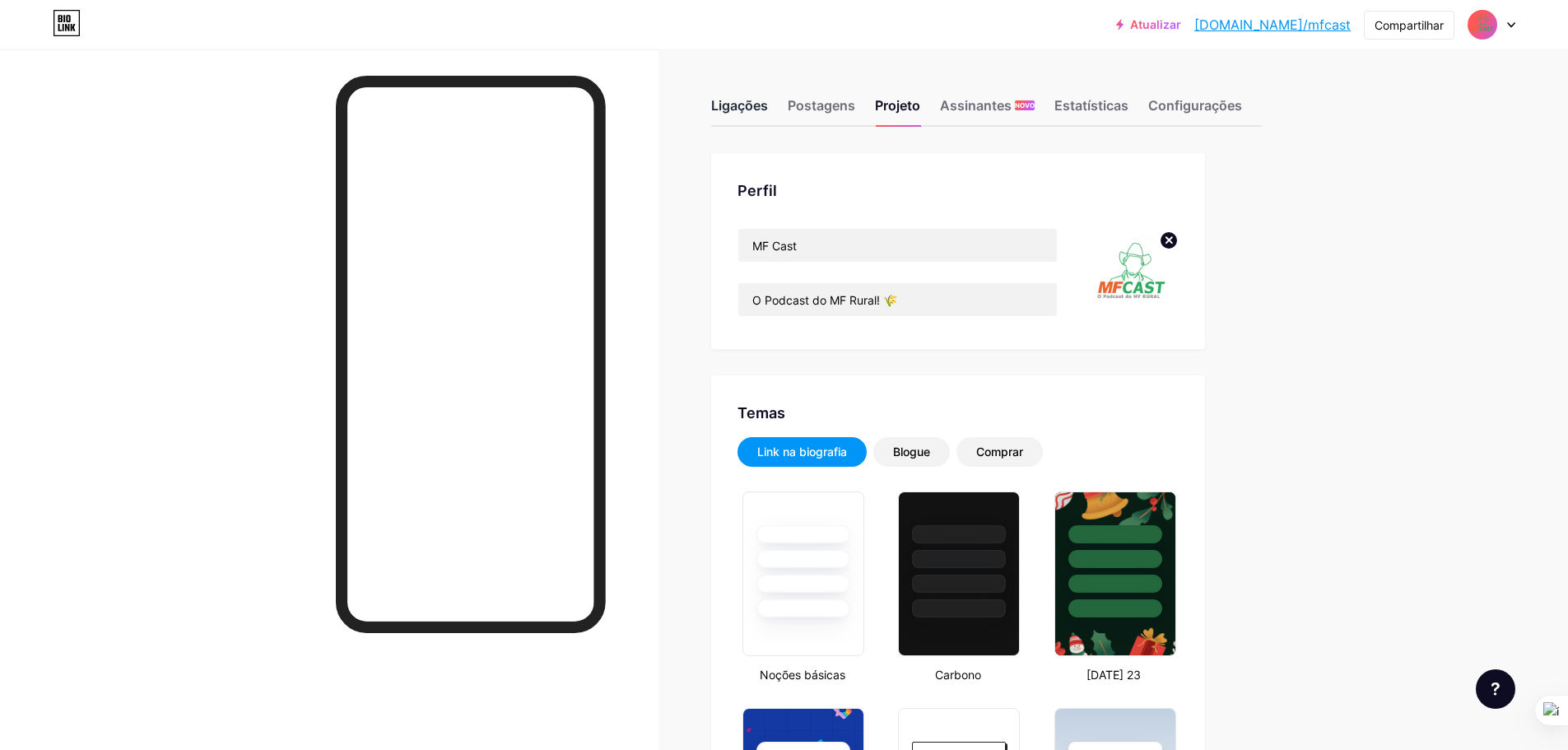
click at [745, 106] on font "Ligações" at bounding box center [739, 104] width 57 height 16
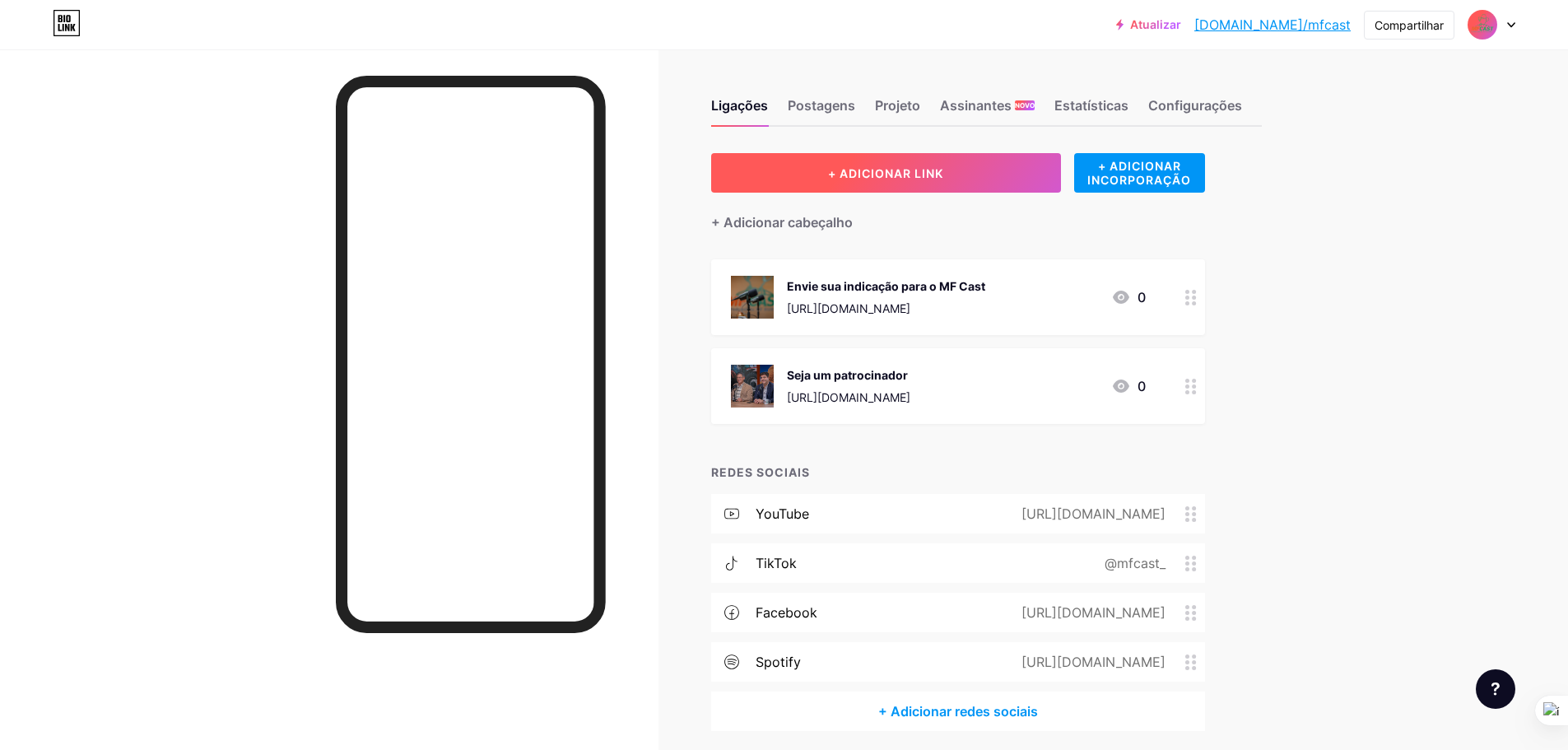
click at [864, 174] on font "+ ADICIONAR LINK" at bounding box center [885, 173] width 116 height 14
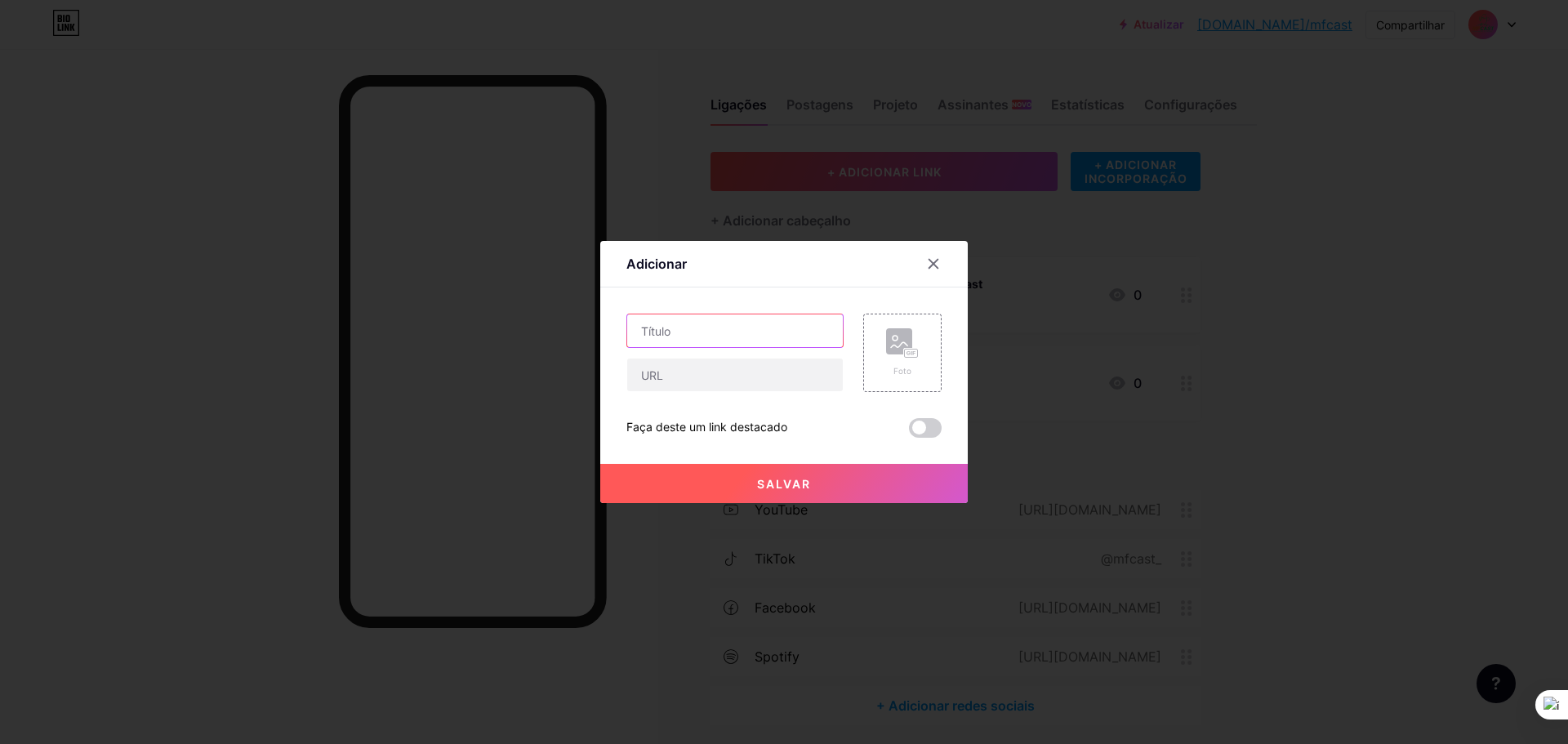
click at [729, 338] on input "text" at bounding box center [735, 330] width 215 height 33
type input "A"
paste input "[URL][DOMAIN_NAME]"
type input "[URL][DOMAIN_NAME]"
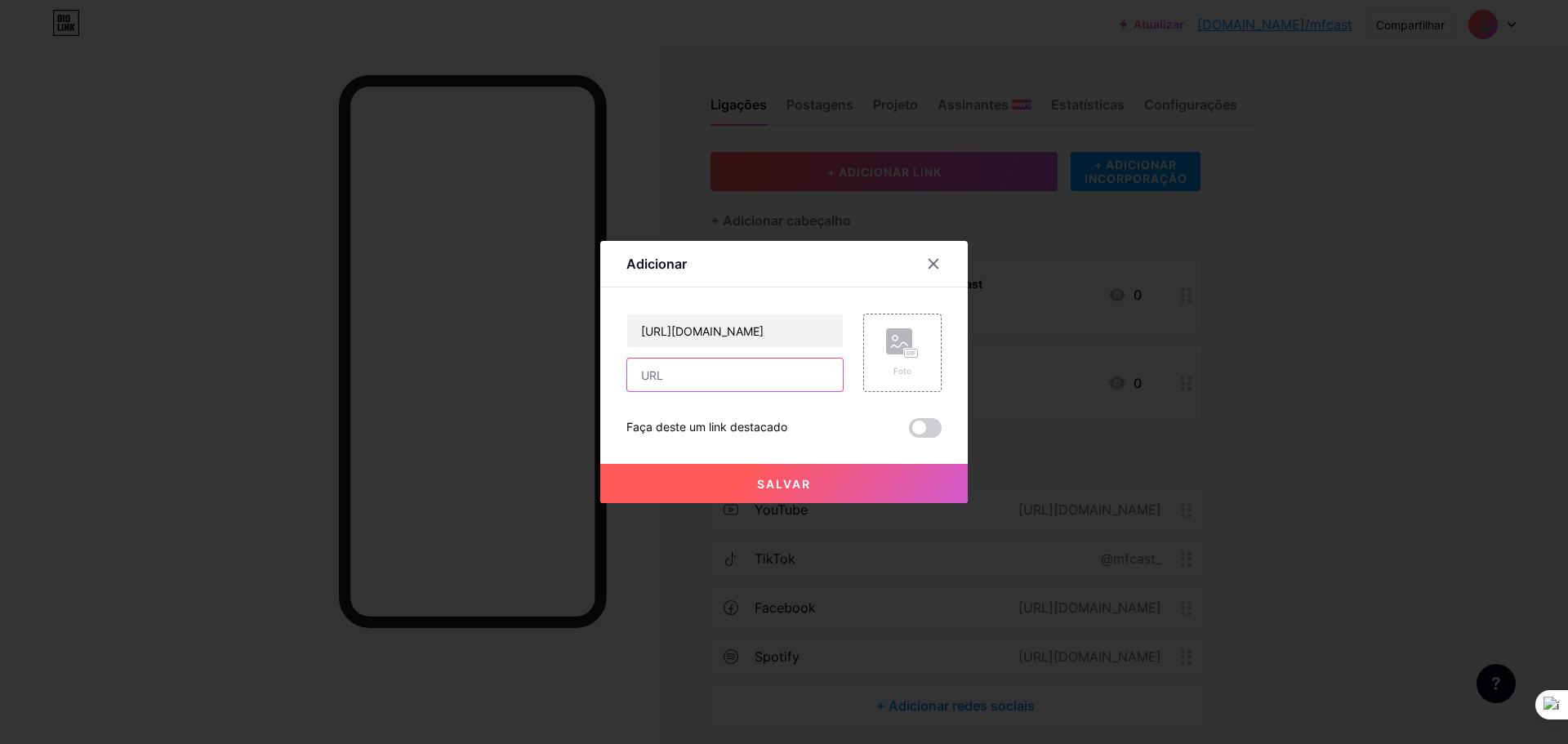
click at [689, 378] on input "text" at bounding box center [735, 374] width 215 height 33
drag, startPoint x: 793, startPoint y: 334, endPoint x: 570, endPoint y: 320, distance: 223.4
click at [570, 320] on div "Adicionar Contente YouTube Reproduza vídeos do YouTube sem sair da sua página. …" at bounding box center [784, 372] width 1568 height 744
click at [677, 374] on input "text" at bounding box center [735, 374] width 215 height 33
paste input "[URL][DOMAIN_NAME]"
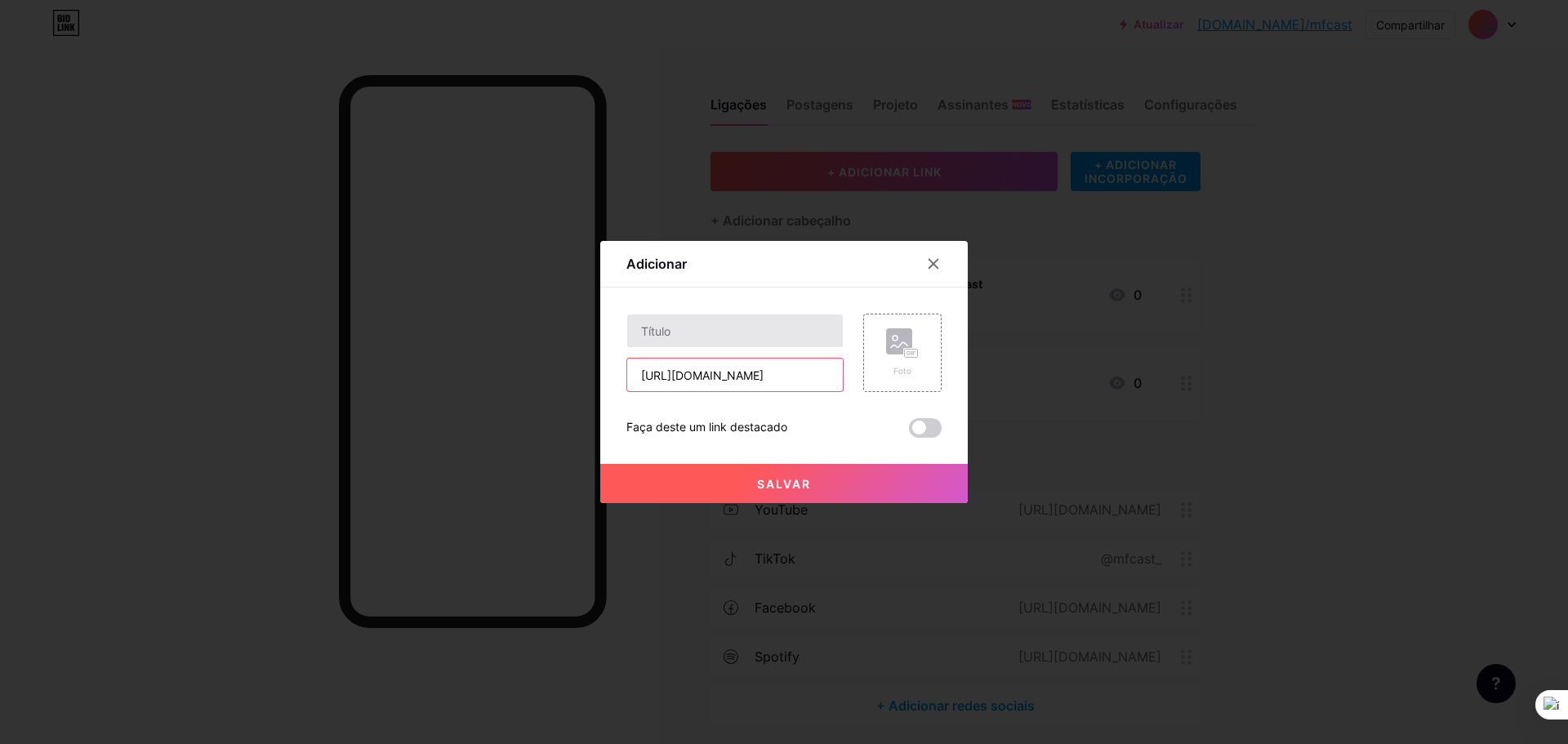
type input "[URL][DOMAIN_NAME]"
click at [683, 332] on input "text" at bounding box center [735, 330] width 215 height 33
type input "MF Rural"
click at [886, 354] on rect at bounding box center [899, 341] width 26 height 26
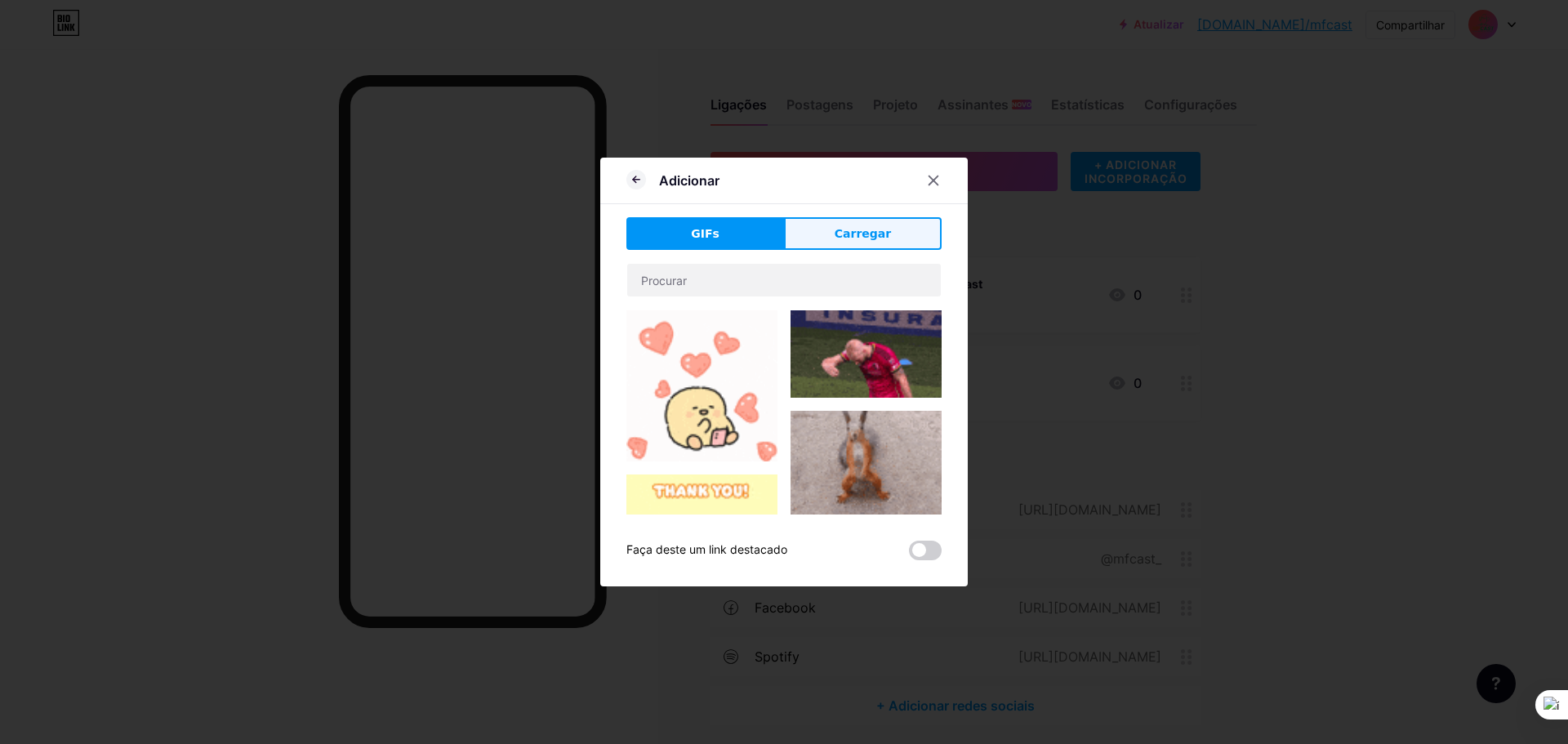
click at [874, 243] on button "Carregar" at bounding box center [863, 233] width 158 height 33
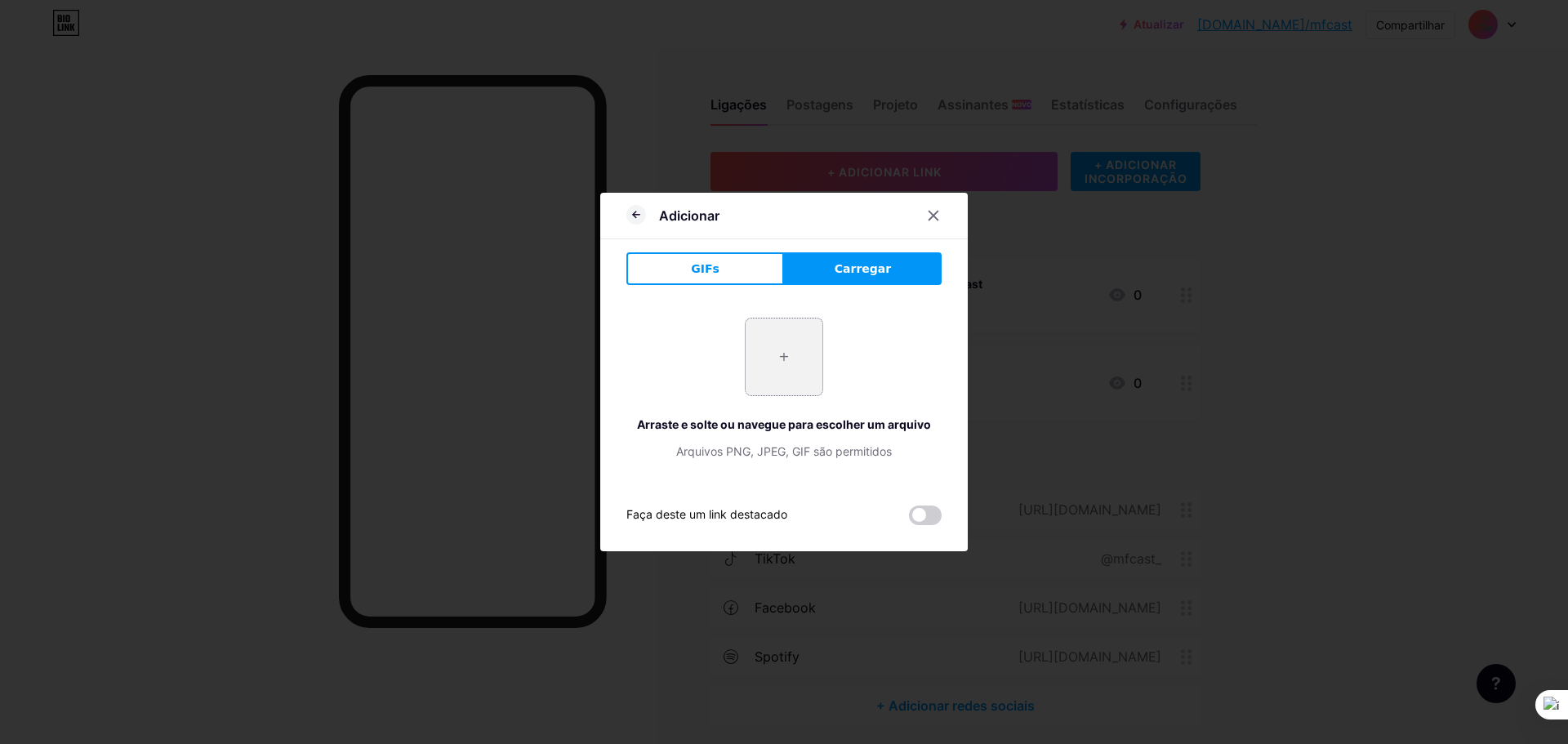
click at [770, 356] on input "file" at bounding box center [784, 357] width 77 height 77
type input "C:\fakepath\LOGO MF RURAL COLORIDA.png"
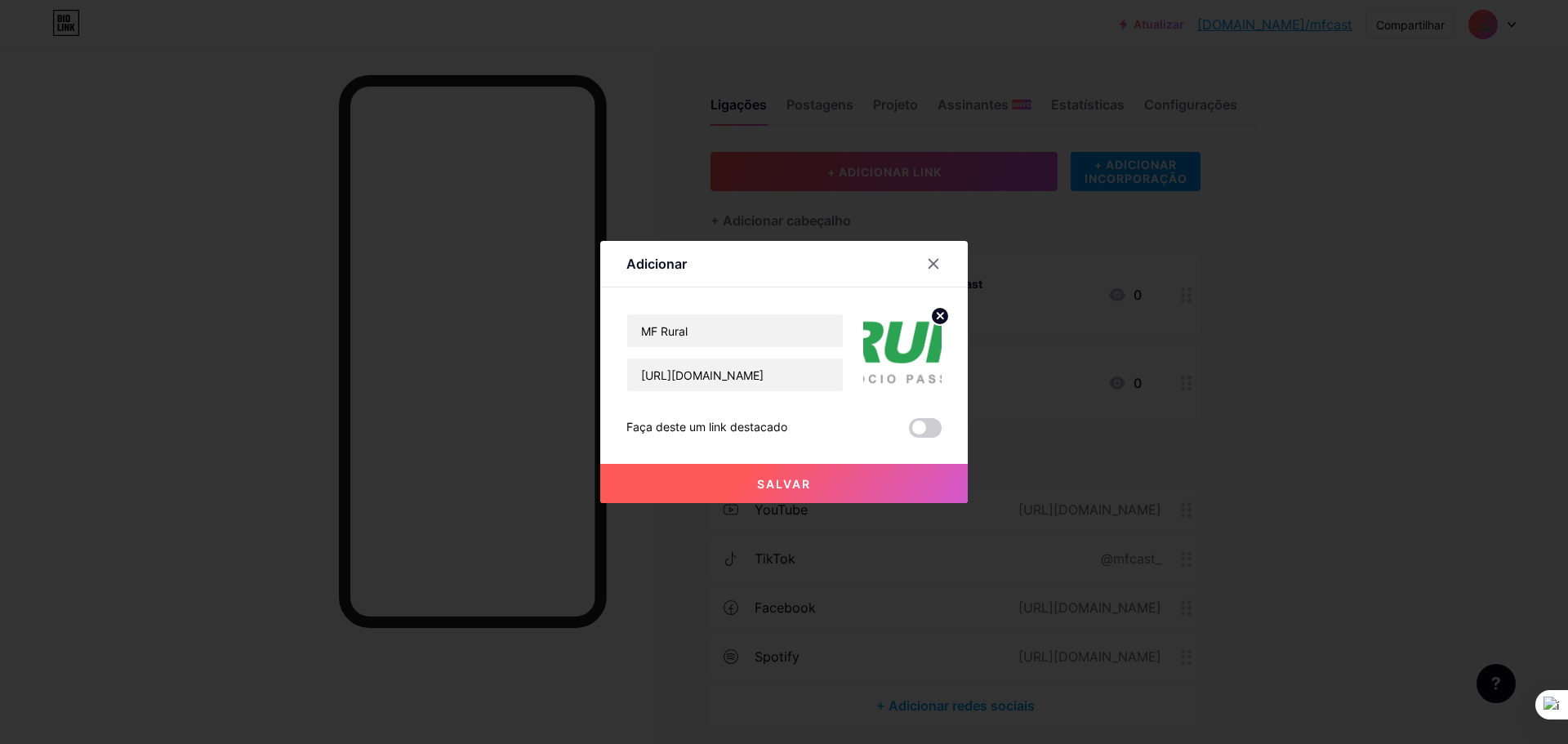
click at [931, 309] on circle at bounding box center [940, 315] width 18 height 18
click at [908, 364] on div "Foto" at bounding box center [902, 353] width 33 height 49
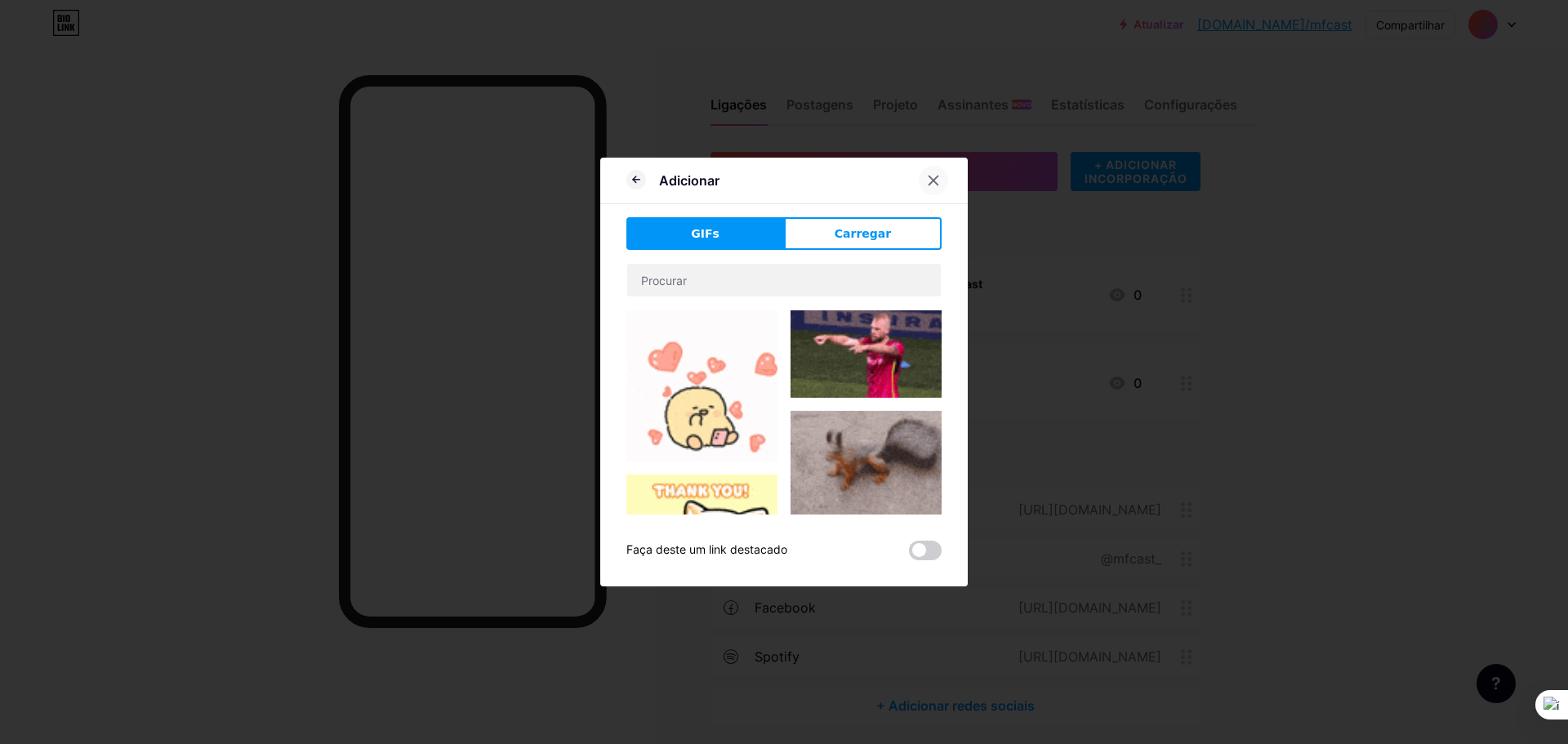
click at [928, 185] on icon at bounding box center [933, 181] width 13 height 13
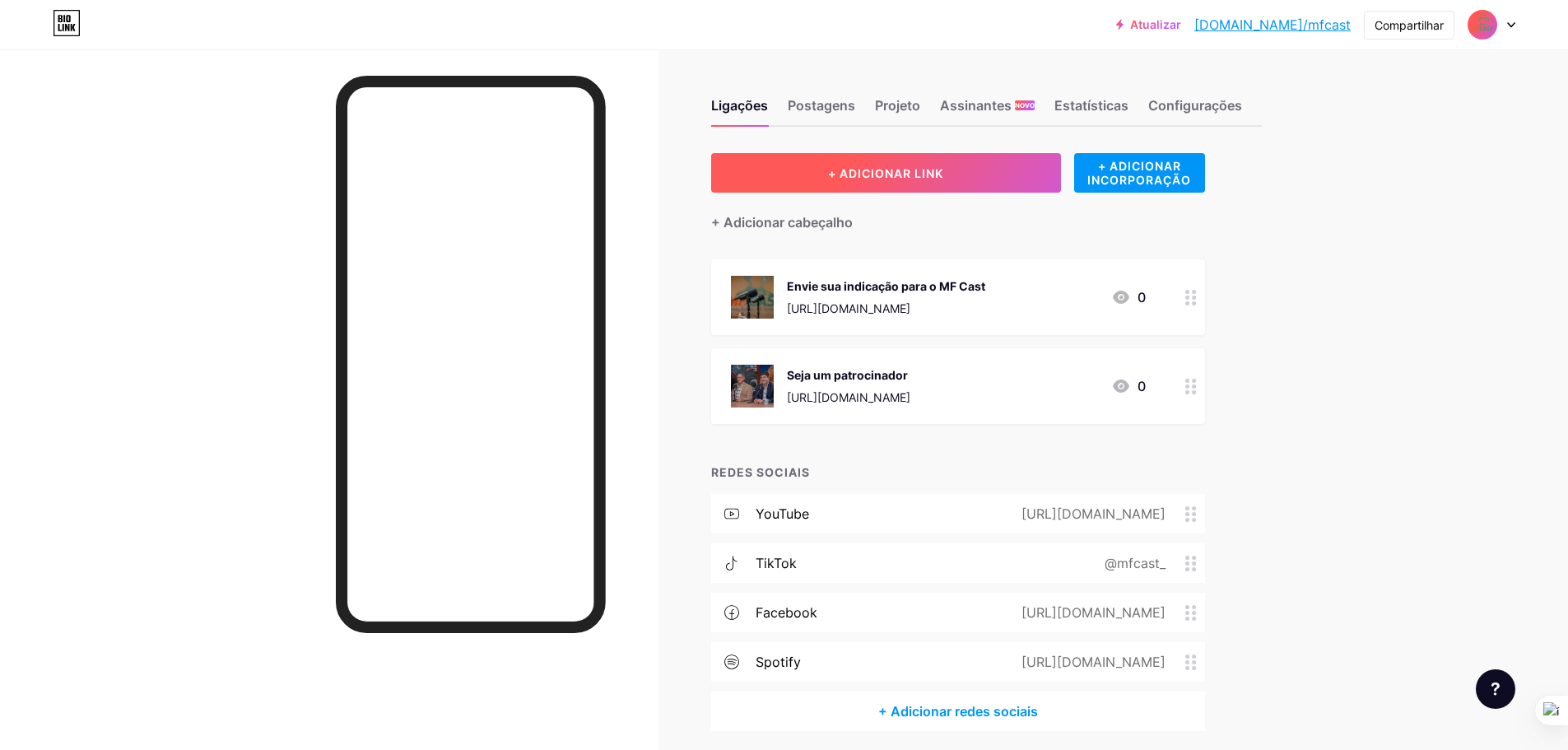
click at [1008, 167] on button "+ ADICIONAR LINK" at bounding box center [885, 173] width 350 height 40
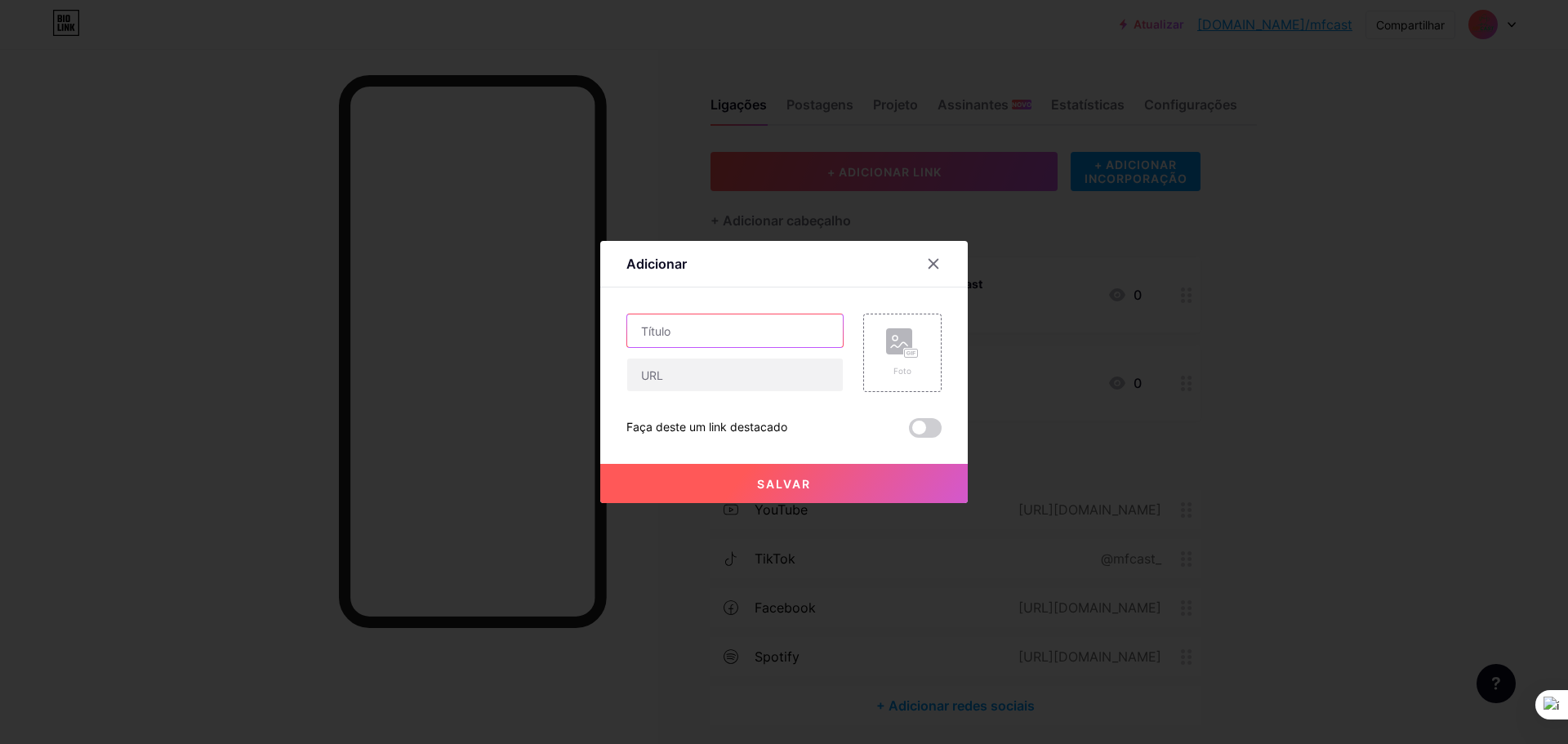
click at [758, 331] on input "text" at bounding box center [735, 330] width 215 height 33
type input "Acesse o site do MF Rural"
click at [770, 372] on input "text" at bounding box center [735, 374] width 215 height 33
paste input "[URL][DOMAIN_NAME]"
type input "[URL][DOMAIN_NAME]"
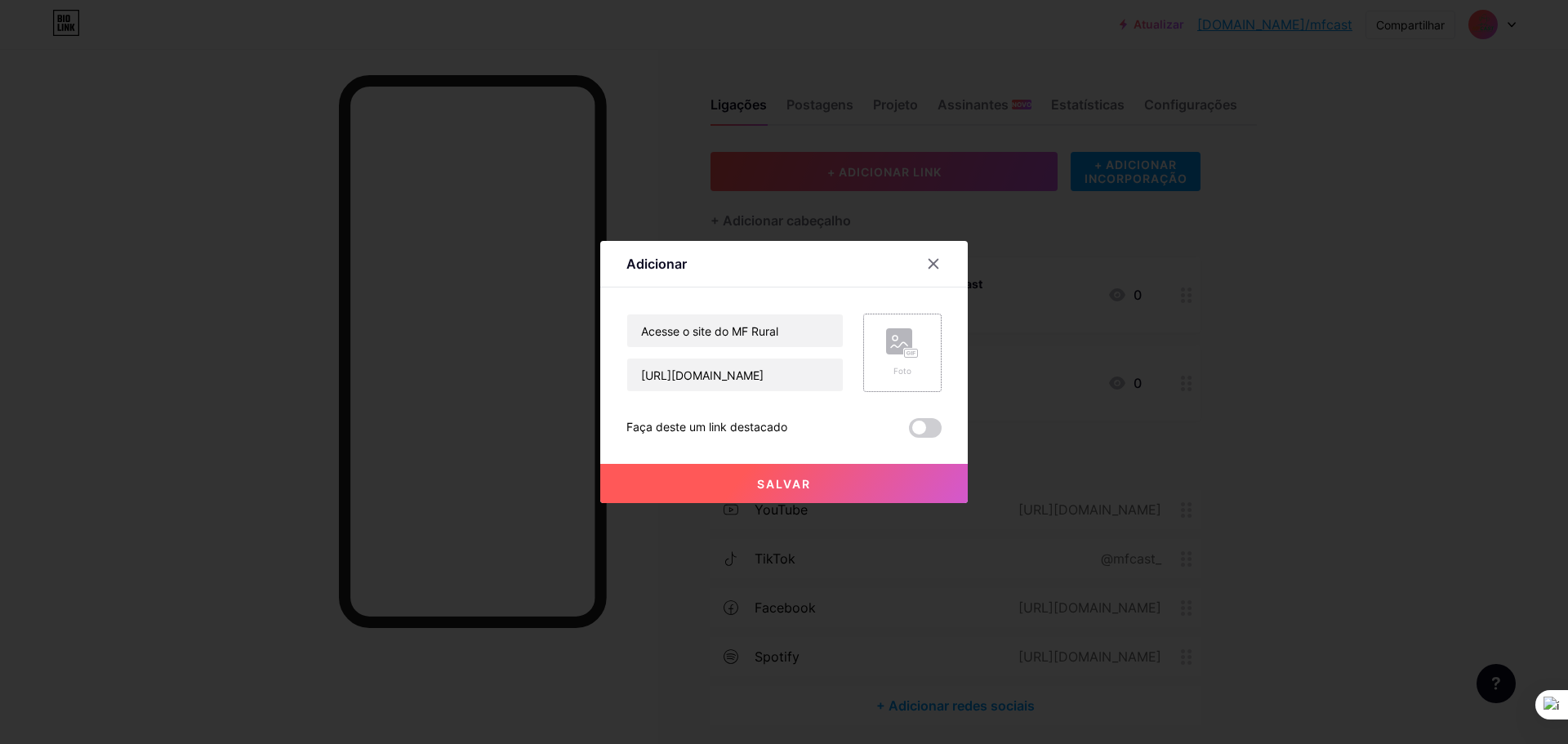
click at [920, 344] on div "Foto" at bounding box center [902, 352] width 78 height 78
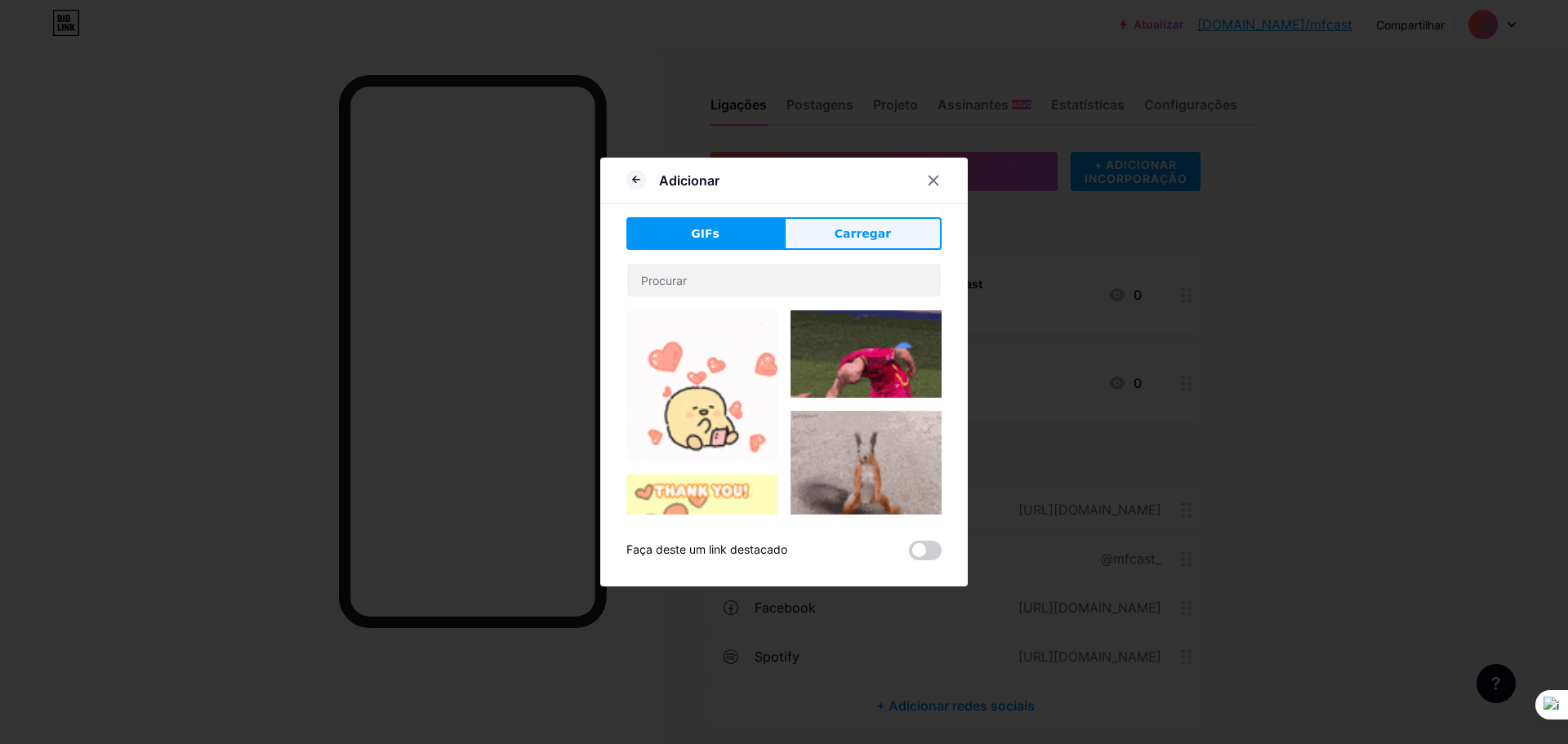
click at [875, 232] on font "Carregar" at bounding box center [863, 233] width 56 height 13
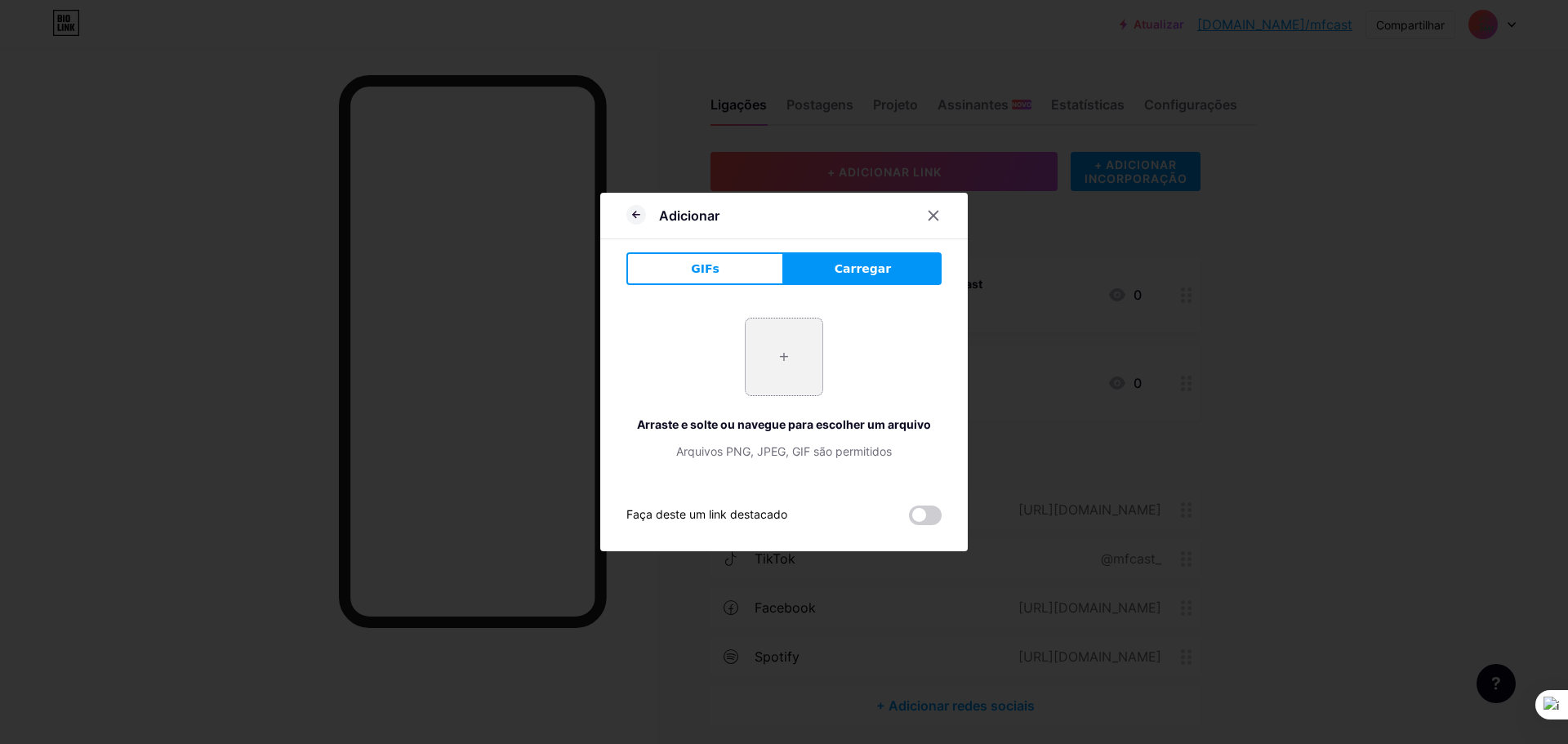
click at [787, 372] on input "file" at bounding box center [784, 357] width 77 height 77
type input "C:\fakepath\testemfcast2 (4).png"
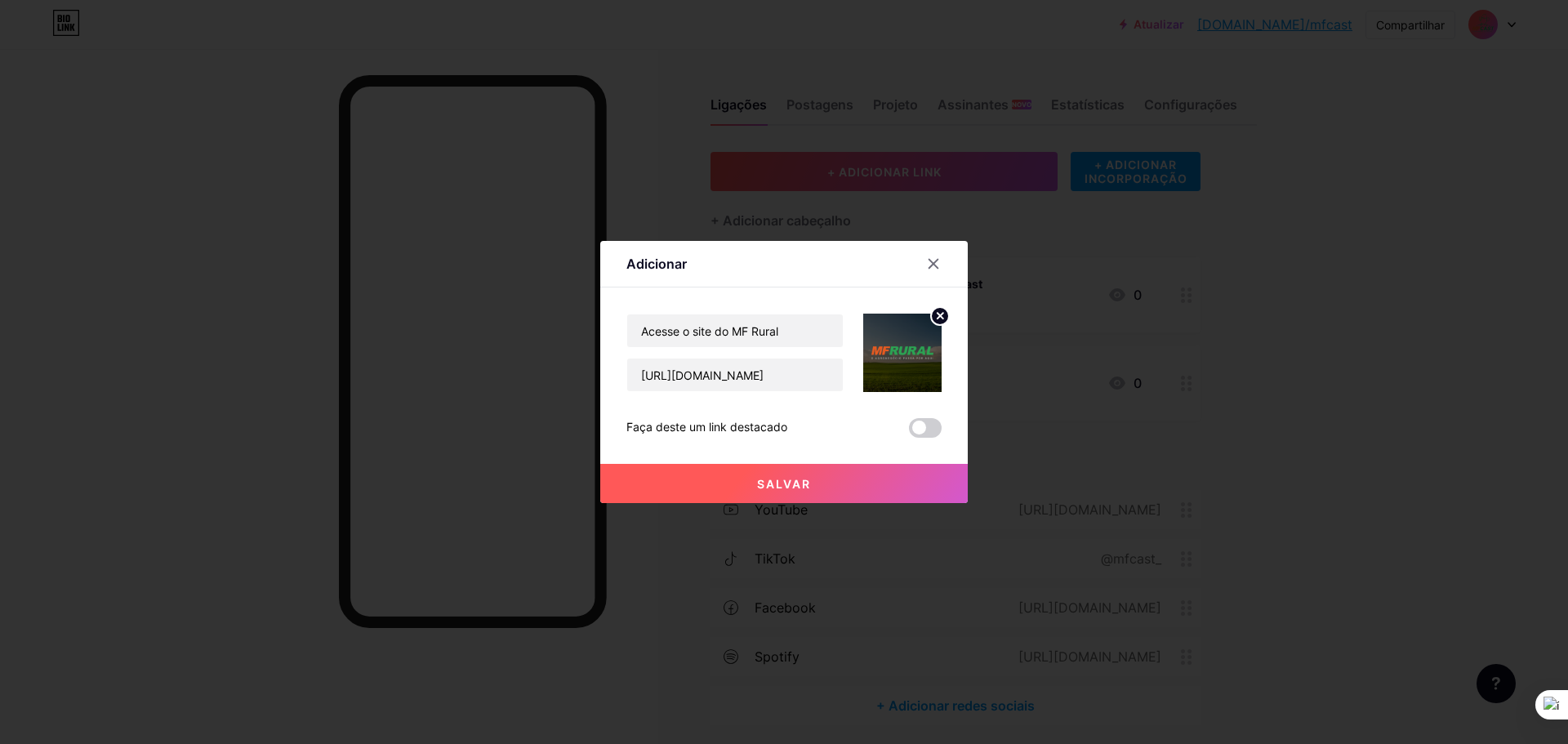
click at [816, 480] on button "Salvar" at bounding box center [784, 483] width 368 height 40
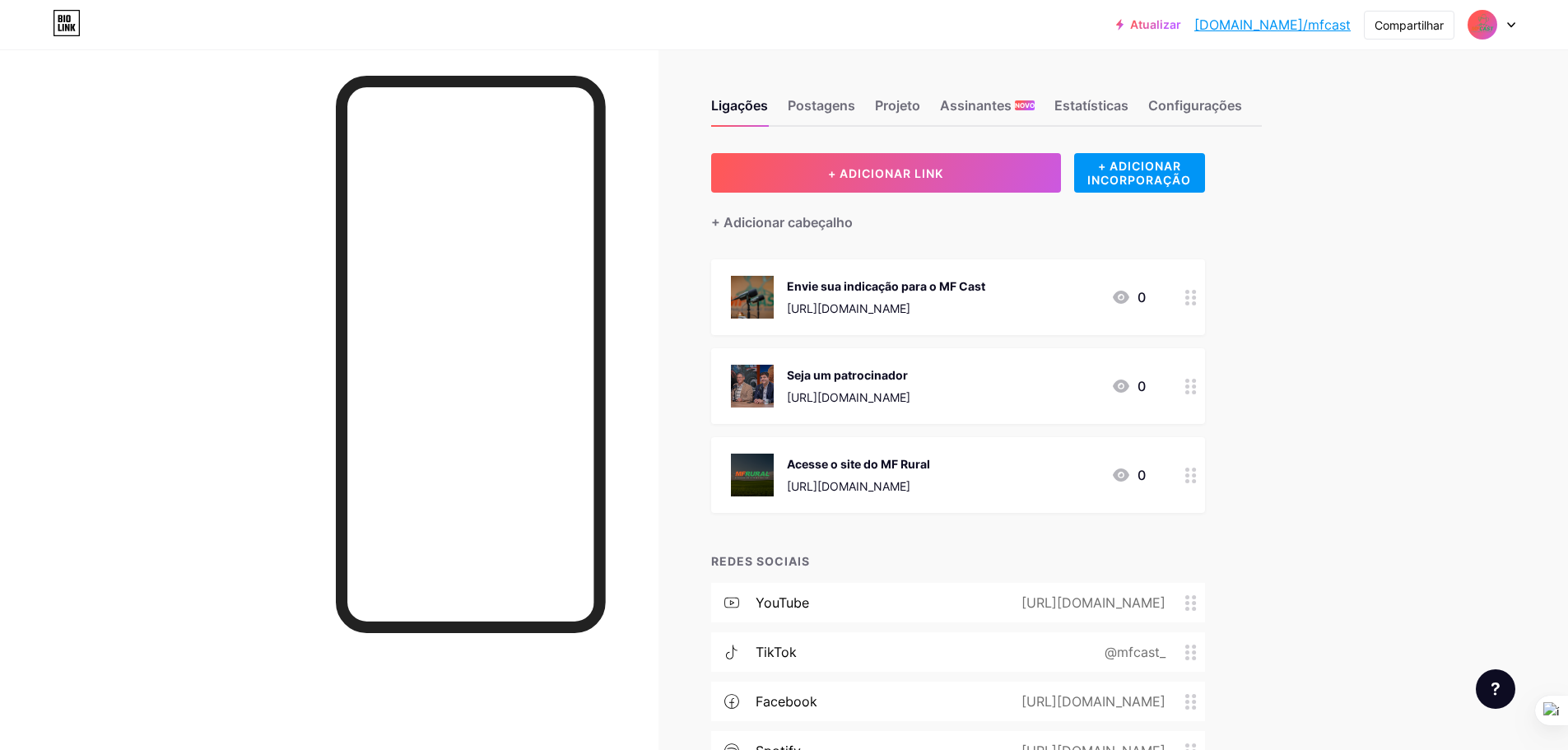
click at [998, 482] on div "Acesse o site do MF Rural https://www.mfrural.com.br/ 0" at bounding box center [939, 474] width 415 height 43
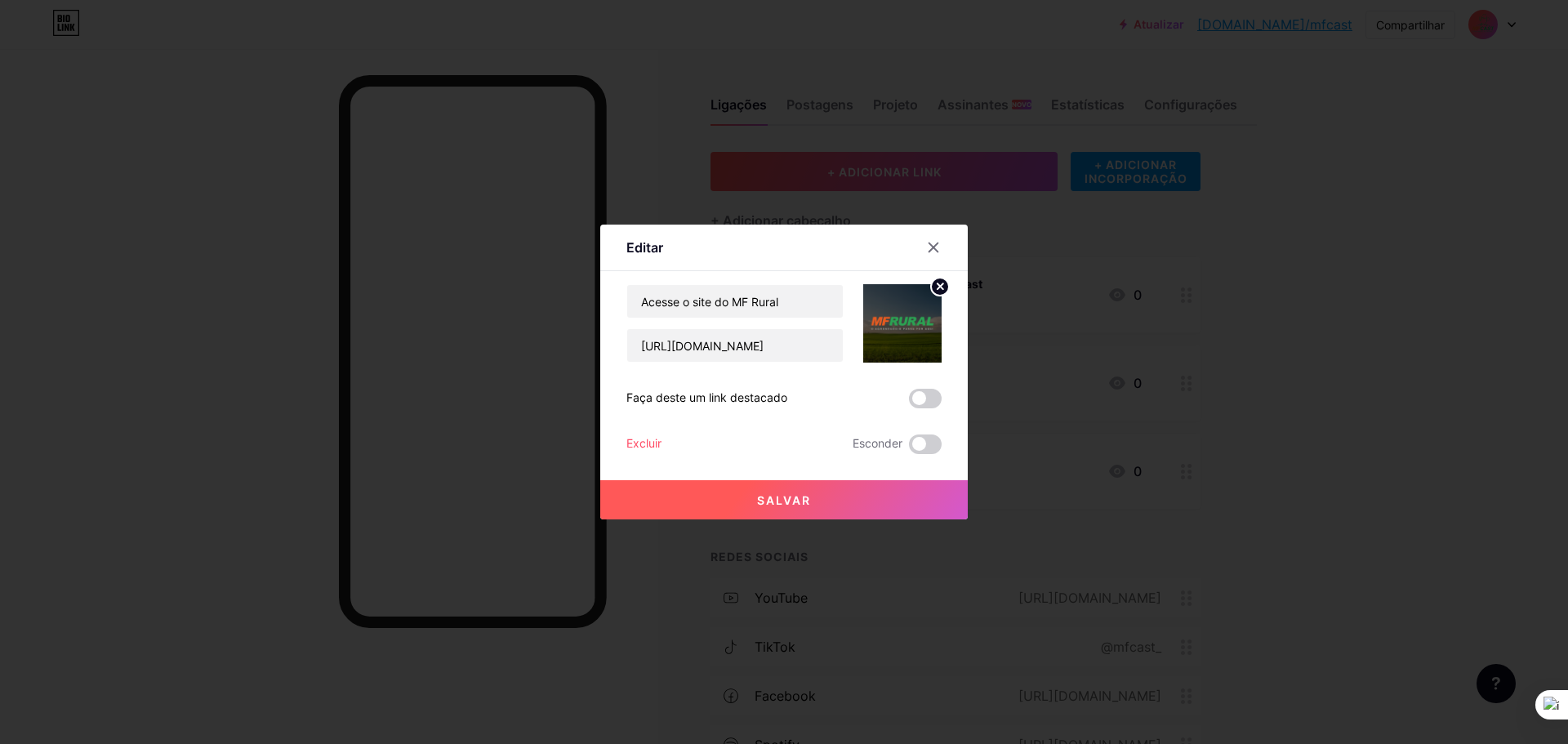
click at [931, 285] on circle at bounding box center [940, 286] width 18 height 18
click at [905, 330] on div "Foto" at bounding box center [902, 324] width 33 height 49
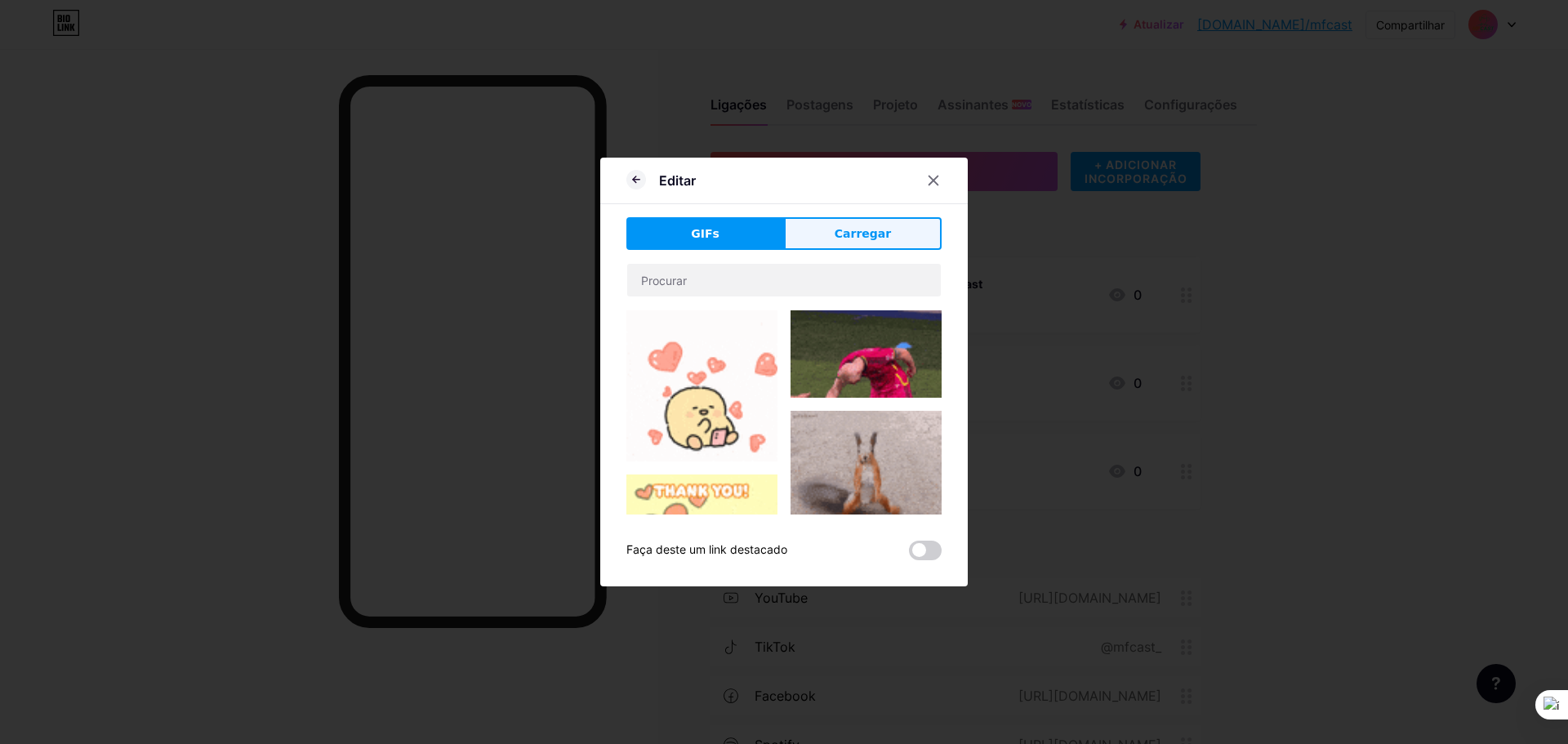
click at [872, 223] on button "Carregar" at bounding box center [863, 233] width 158 height 33
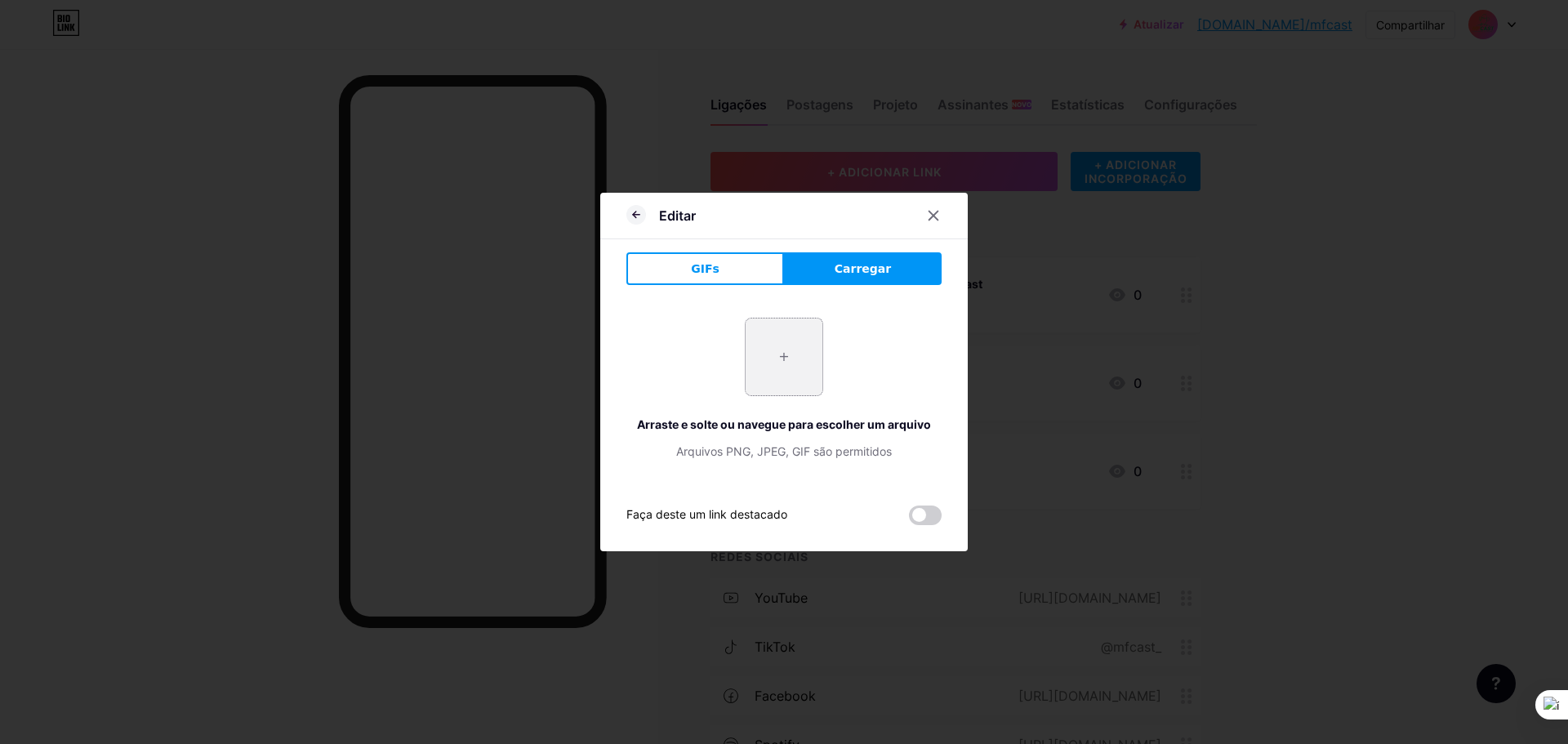
click at [768, 350] on input "file" at bounding box center [784, 357] width 77 height 77
type input "C:\fakepath\testemfcast2 (5).png"
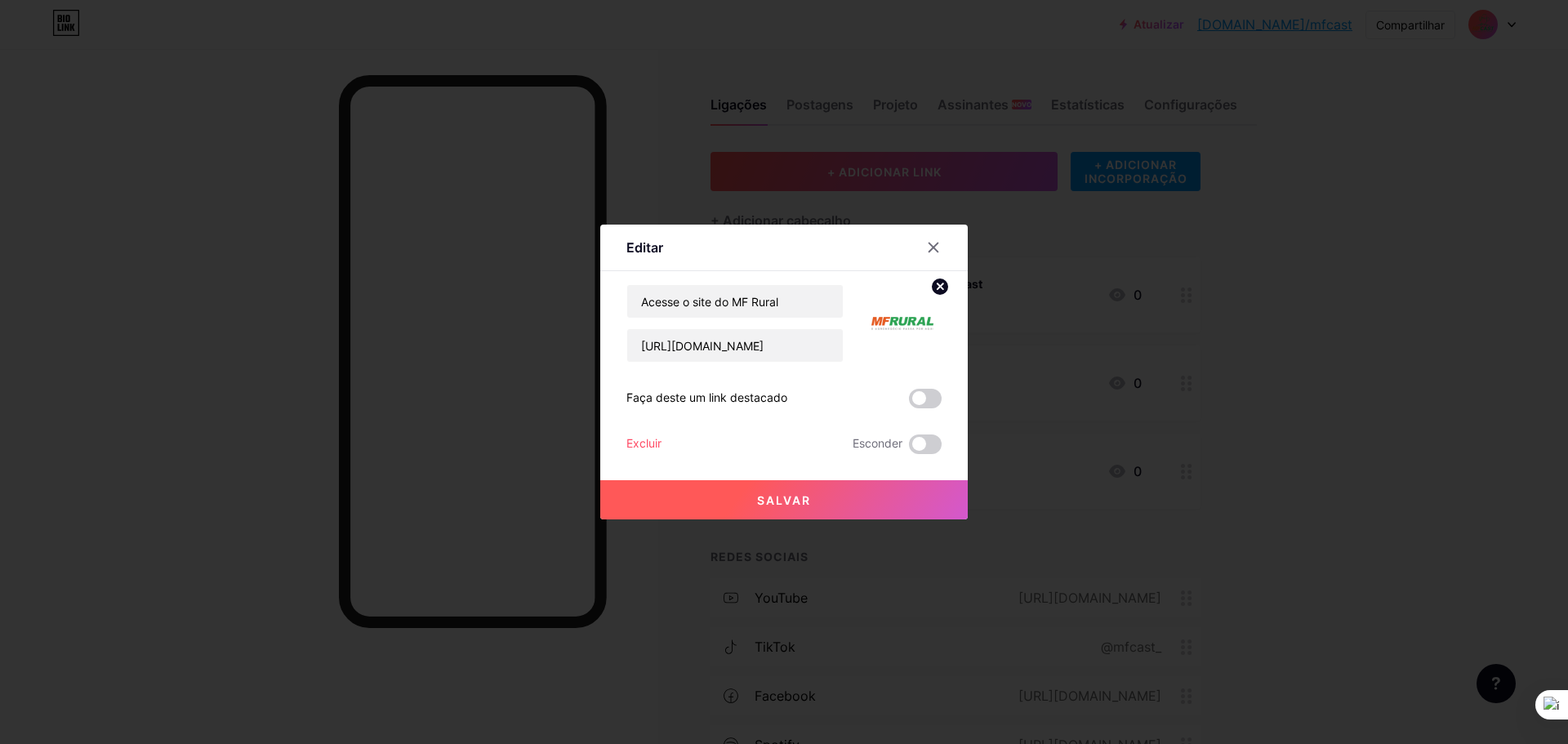
click at [762, 508] on button "Salvar" at bounding box center [784, 499] width 368 height 40
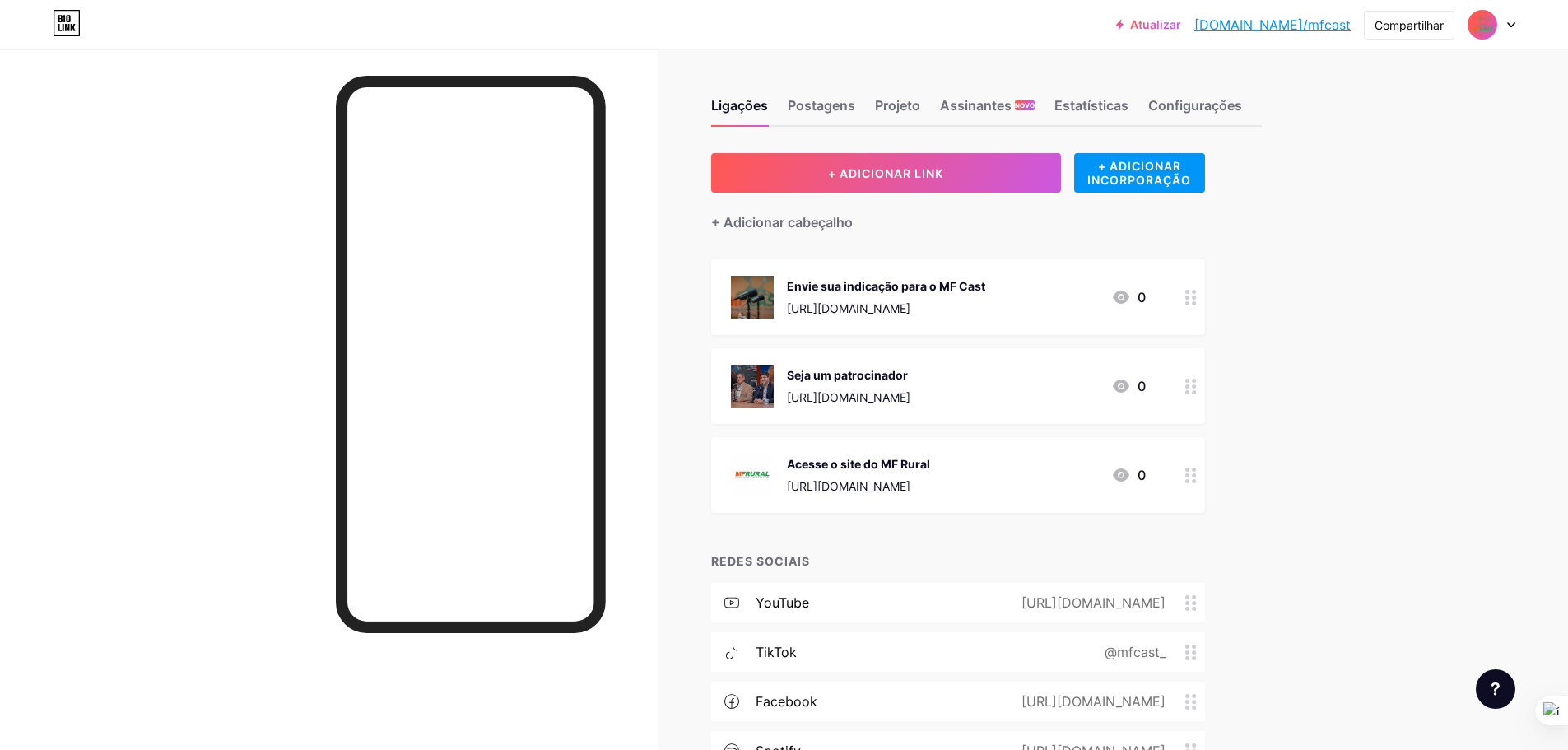
click at [910, 380] on div "Seja um patrocinador" at bounding box center [848, 375] width 123 height 17
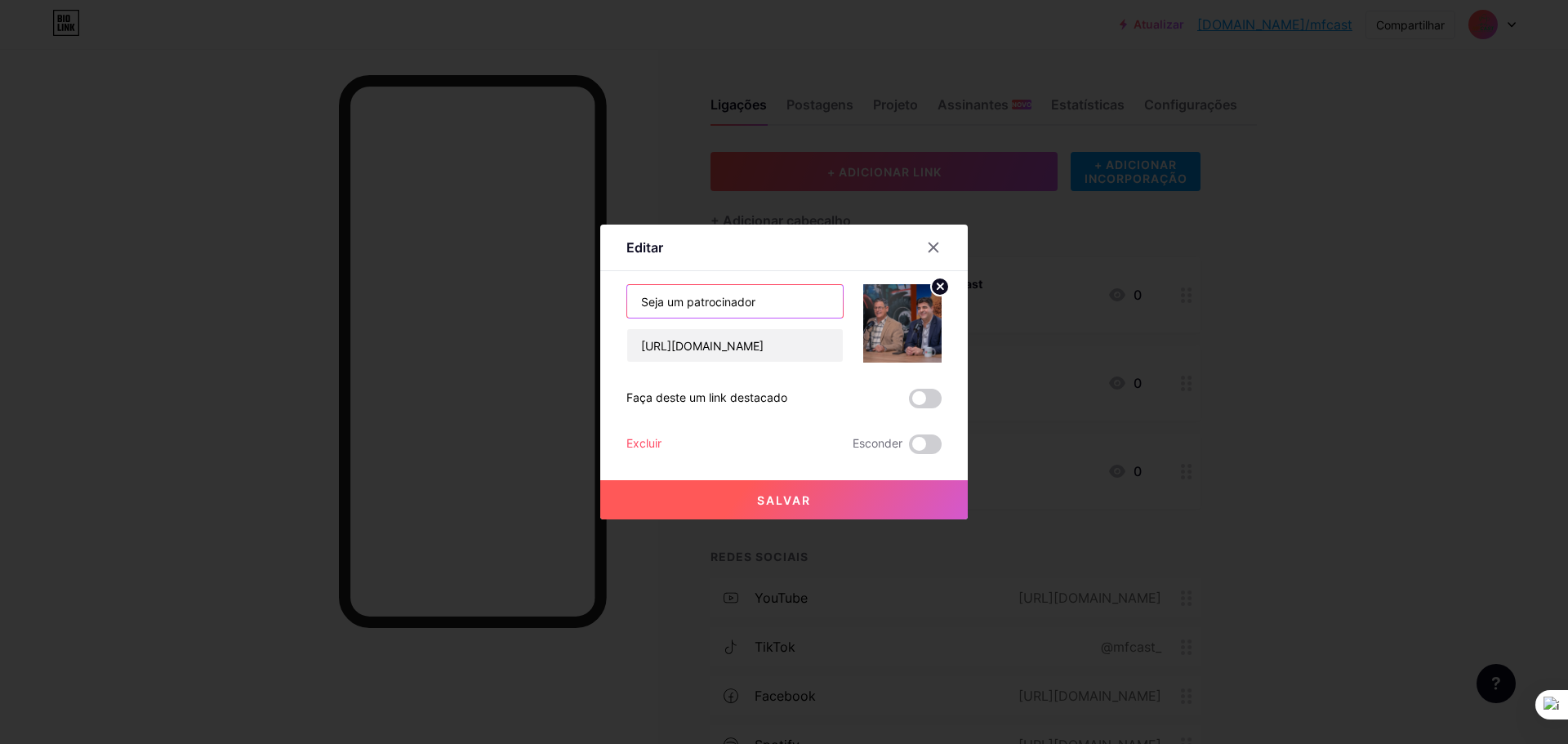
click at [769, 300] on input "Seja um patrocinador" at bounding box center [735, 301] width 215 height 33
type input "Seja um Patrocinador 🎙️"
click at [708, 499] on button "Salvar" at bounding box center [784, 499] width 368 height 40
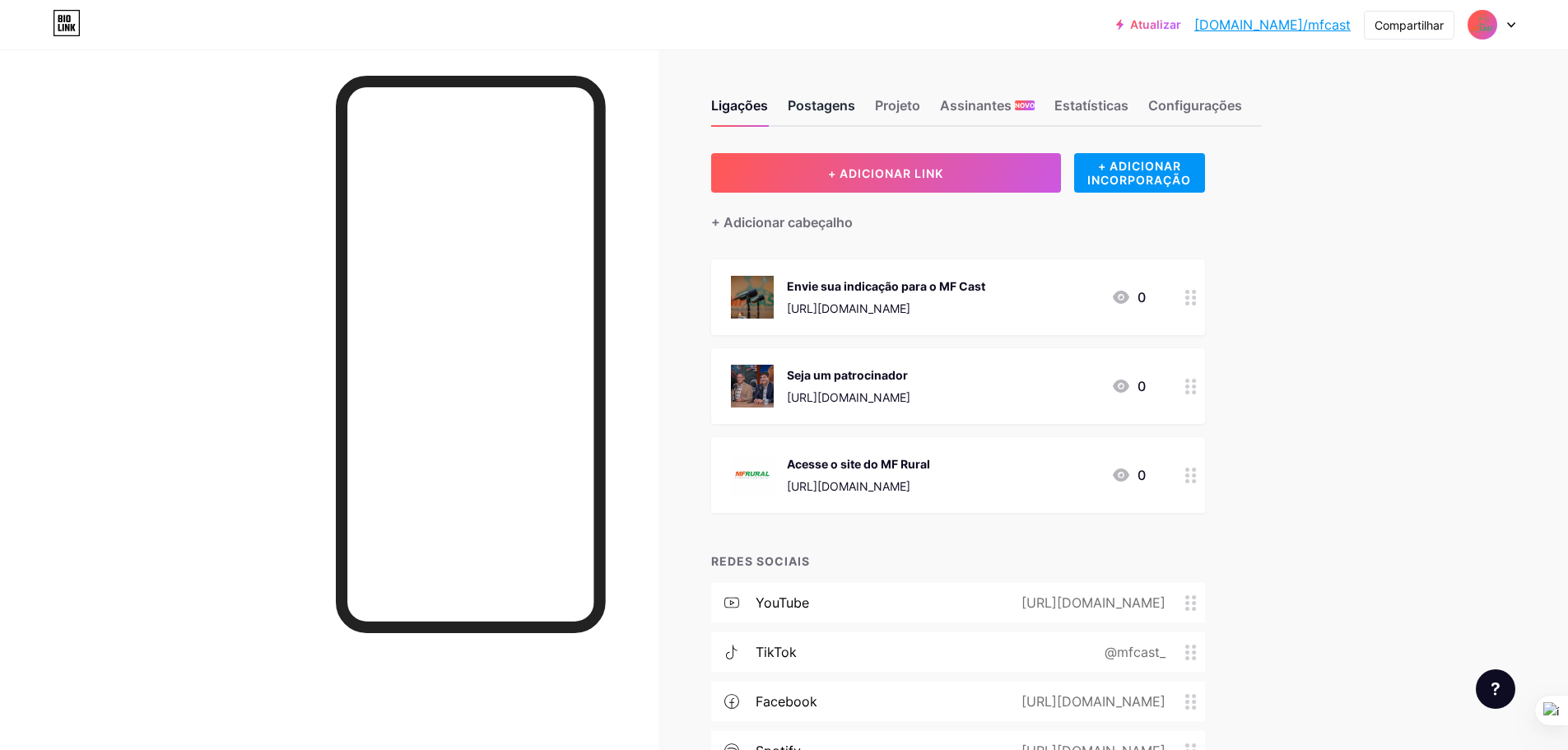
click at [830, 117] on div "Postagens" at bounding box center [821, 110] width 67 height 29
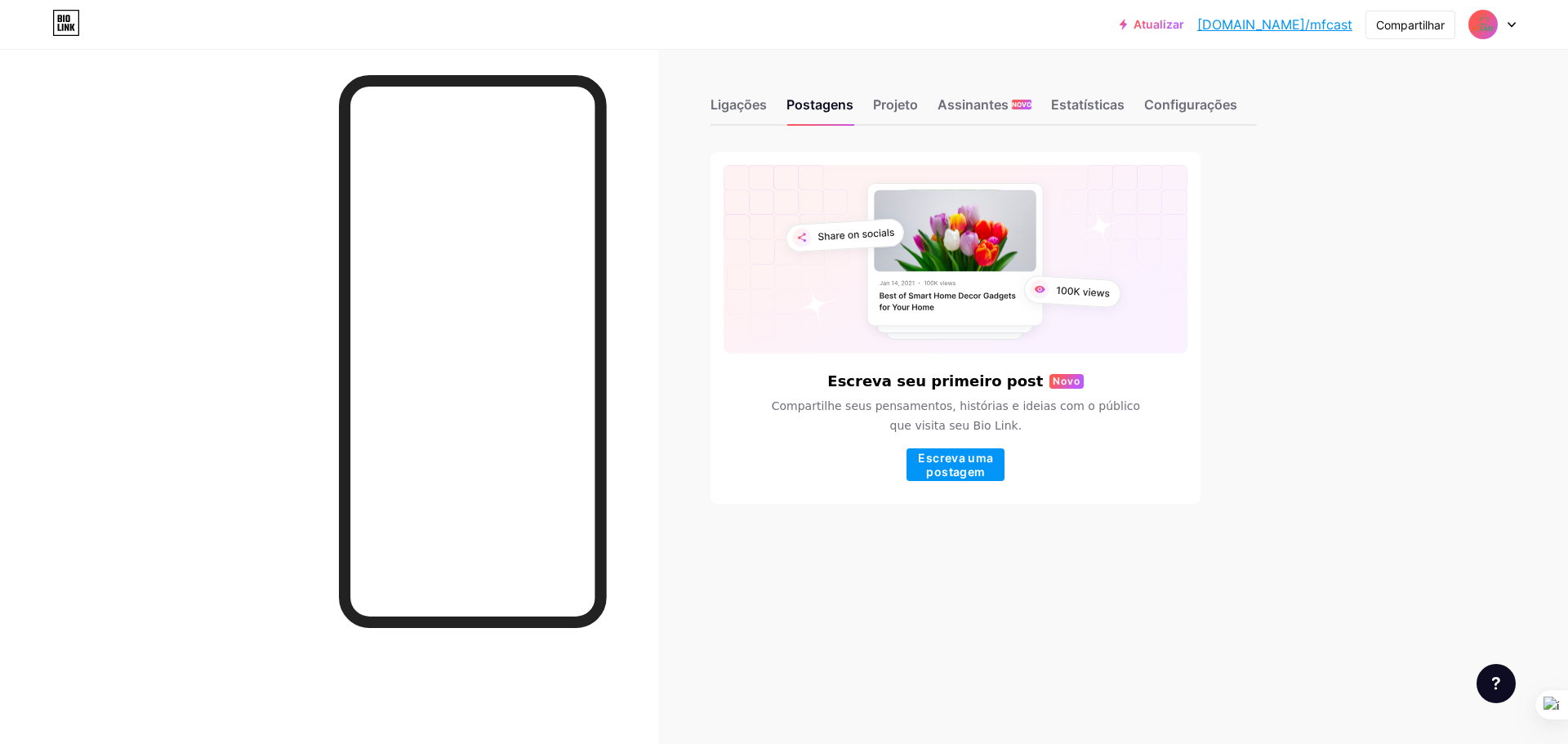
click at [901, 89] on div "Ligações Postagens Projeto Assinantes NOVO Estatísticas Configurações" at bounding box center [983, 97] width 546 height 57
click at [898, 103] on font "Projeto" at bounding box center [895, 103] width 45 height 16
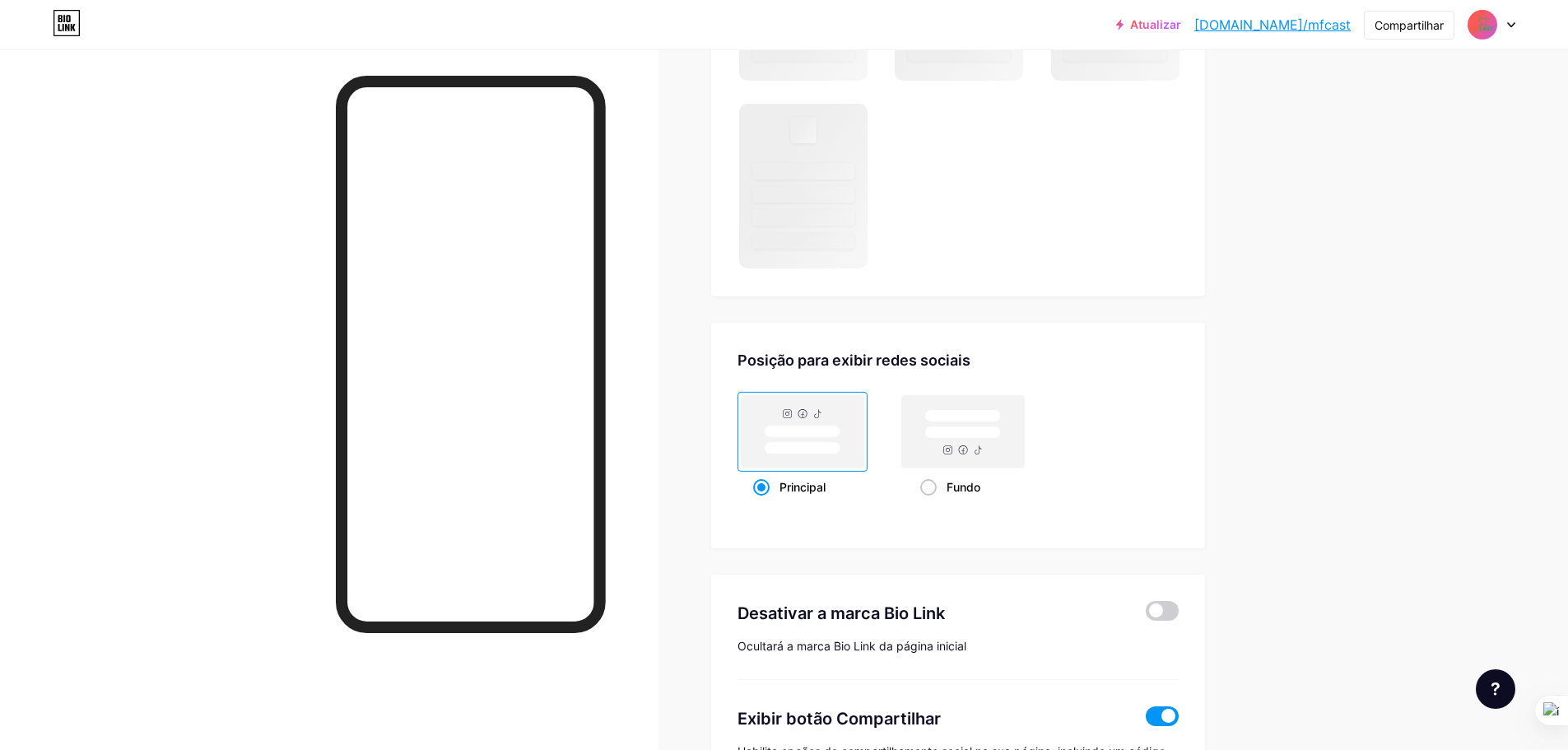
scroll to position [1267, 0]
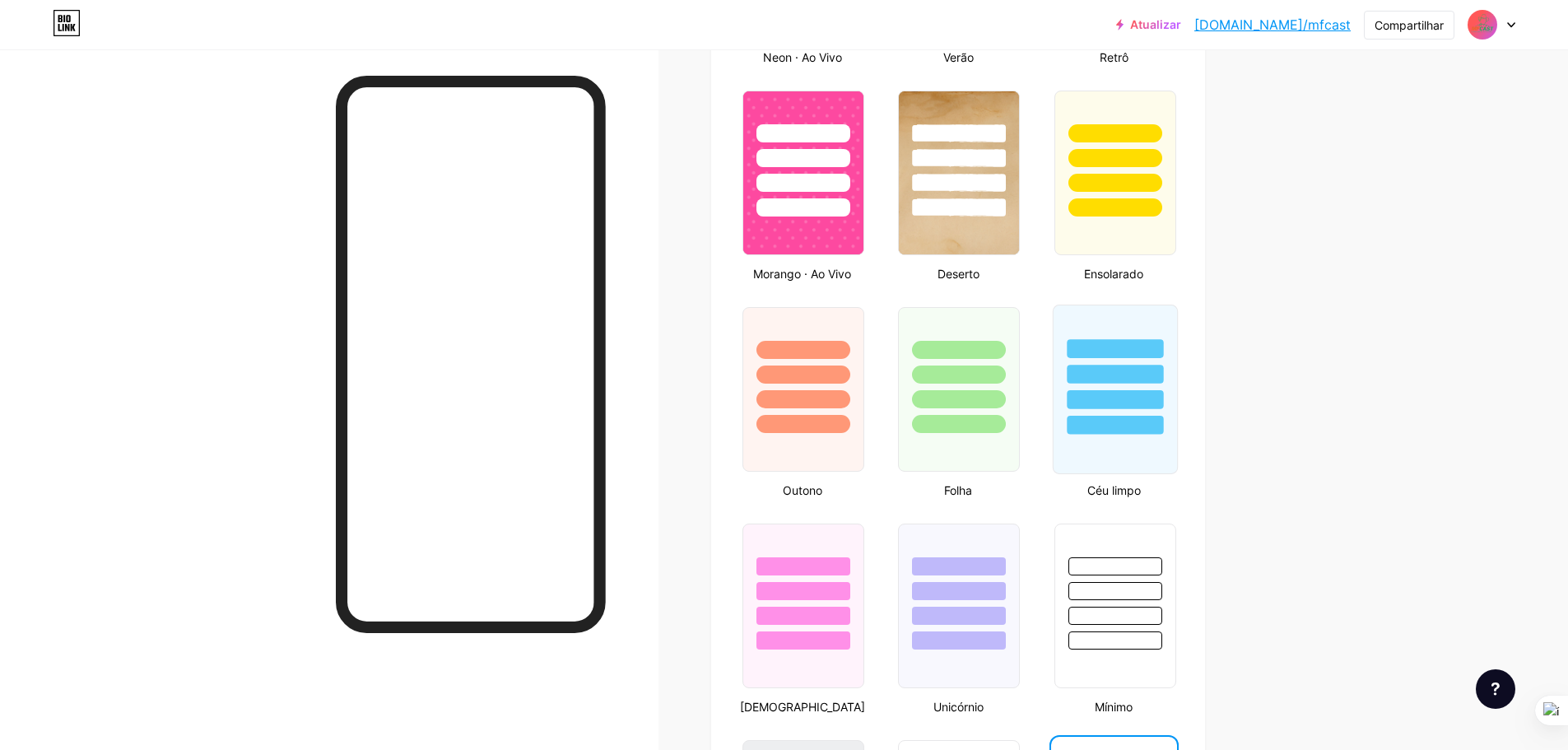
type input "#ffffff"
type input "#faf6f5"
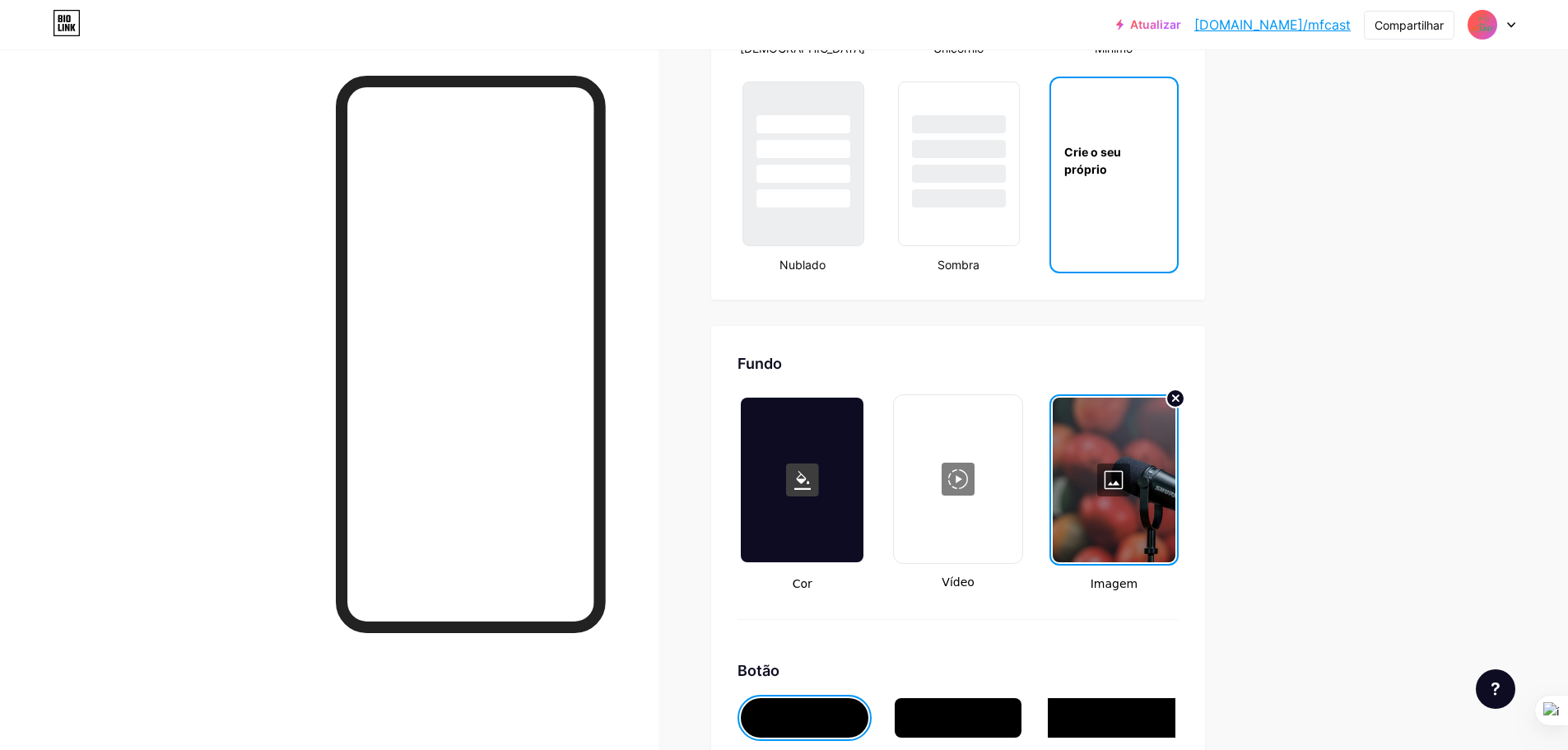
scroll to position [2419, 0]
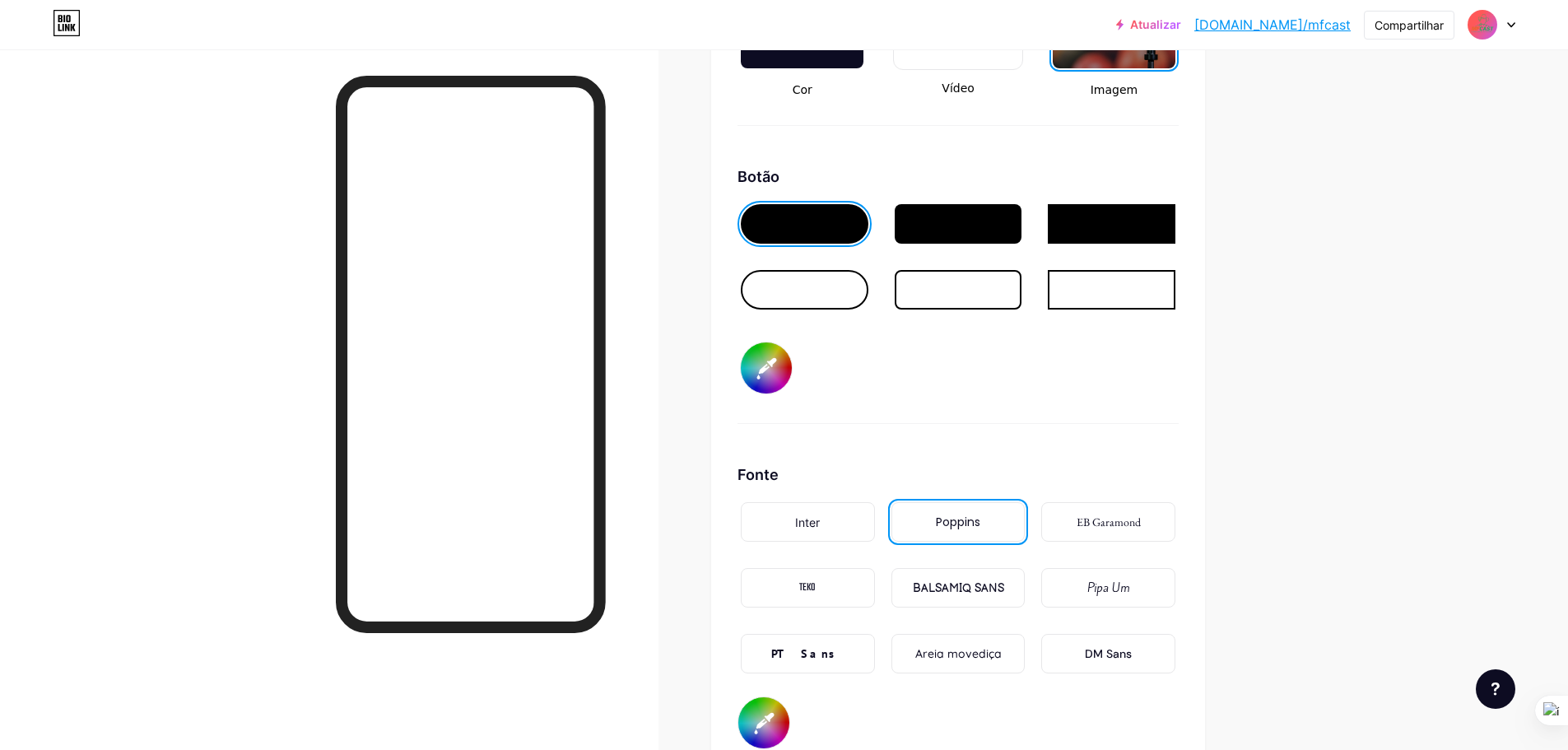
click at [770, 389] on input "#ffffff" at bounding box center [766, 368] width 51 height 51
type input "#100f0f"
click at [1050, 421] on div "Botão #100f0f" at bounding box center [957, 294] width 441 height 259
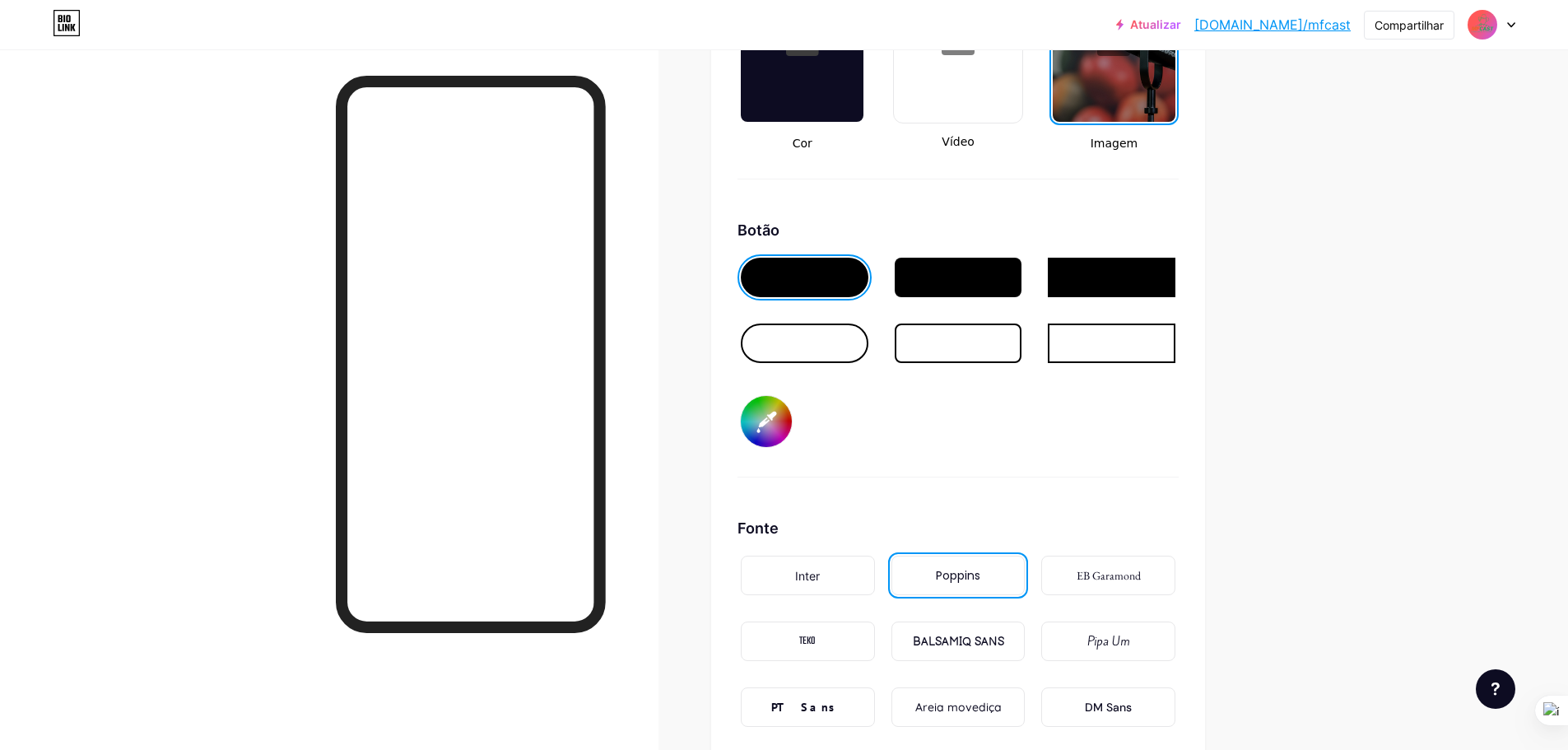
scroll to position [2336, 0]
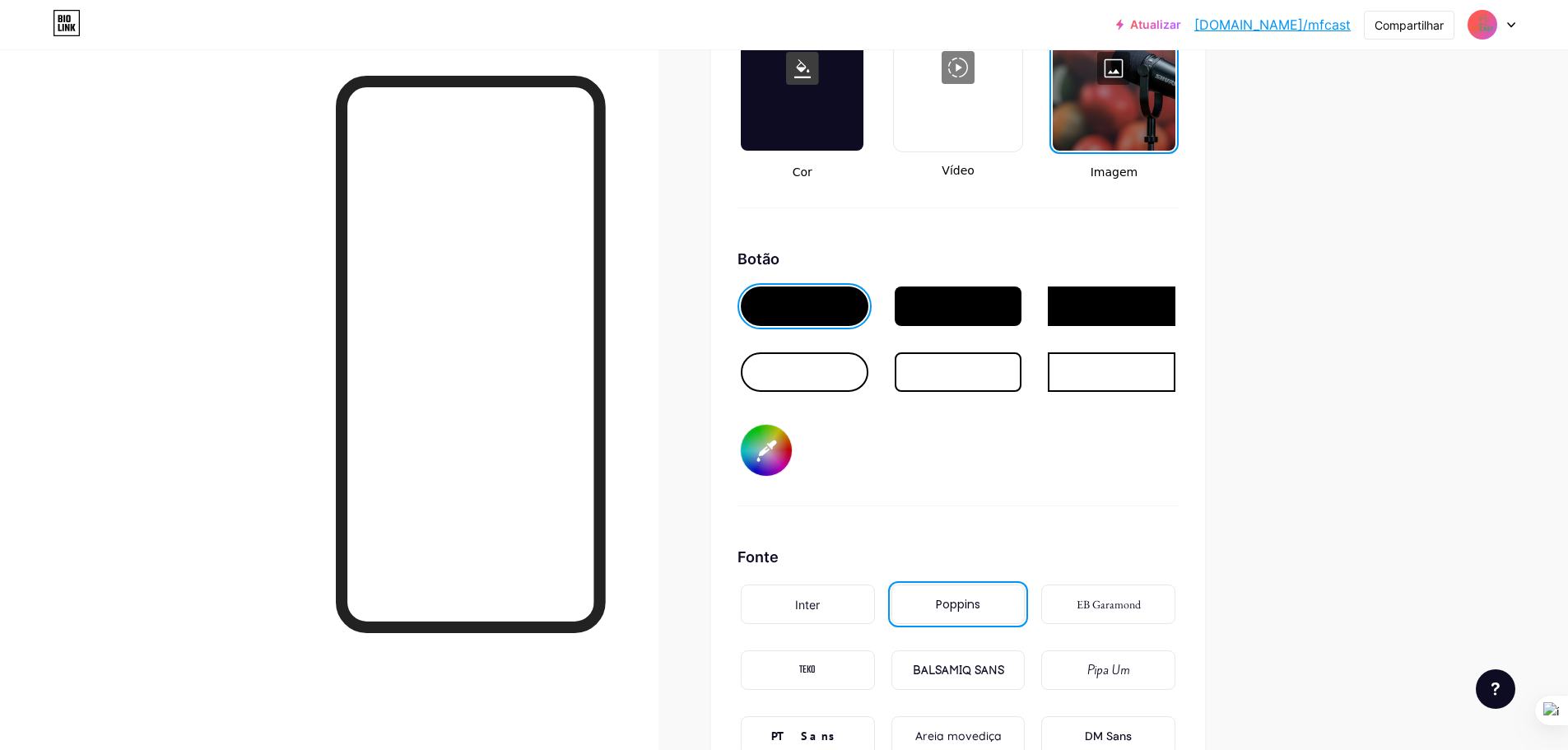
click at [854, 392] on div at bounding box center [804, 373] width 128 height 40
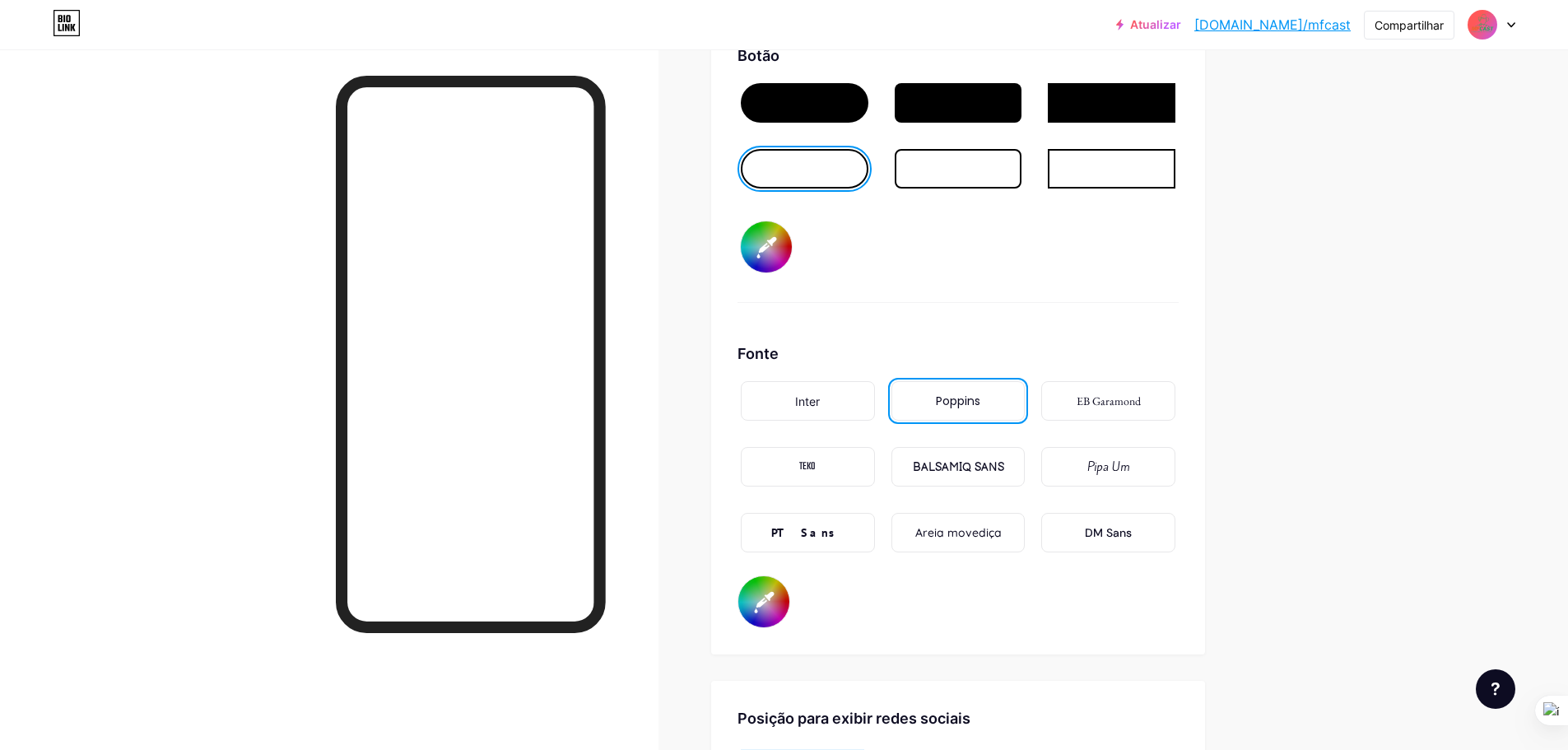
scroll to position [2553, 0]
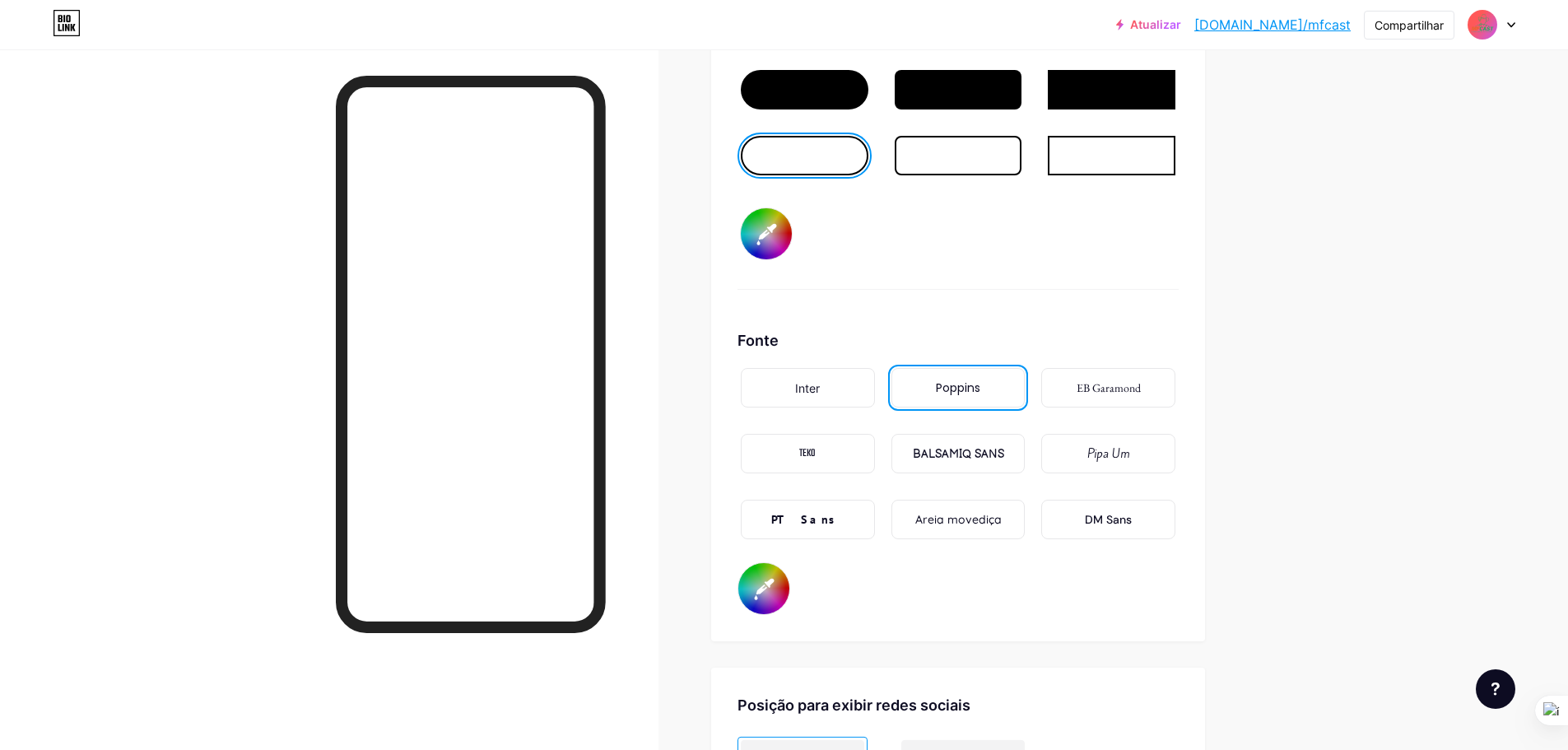
click at [776, 614] on input "#faf6f5" at bounding box center [764, 589] width 51 height 51
type input "#ffffff"
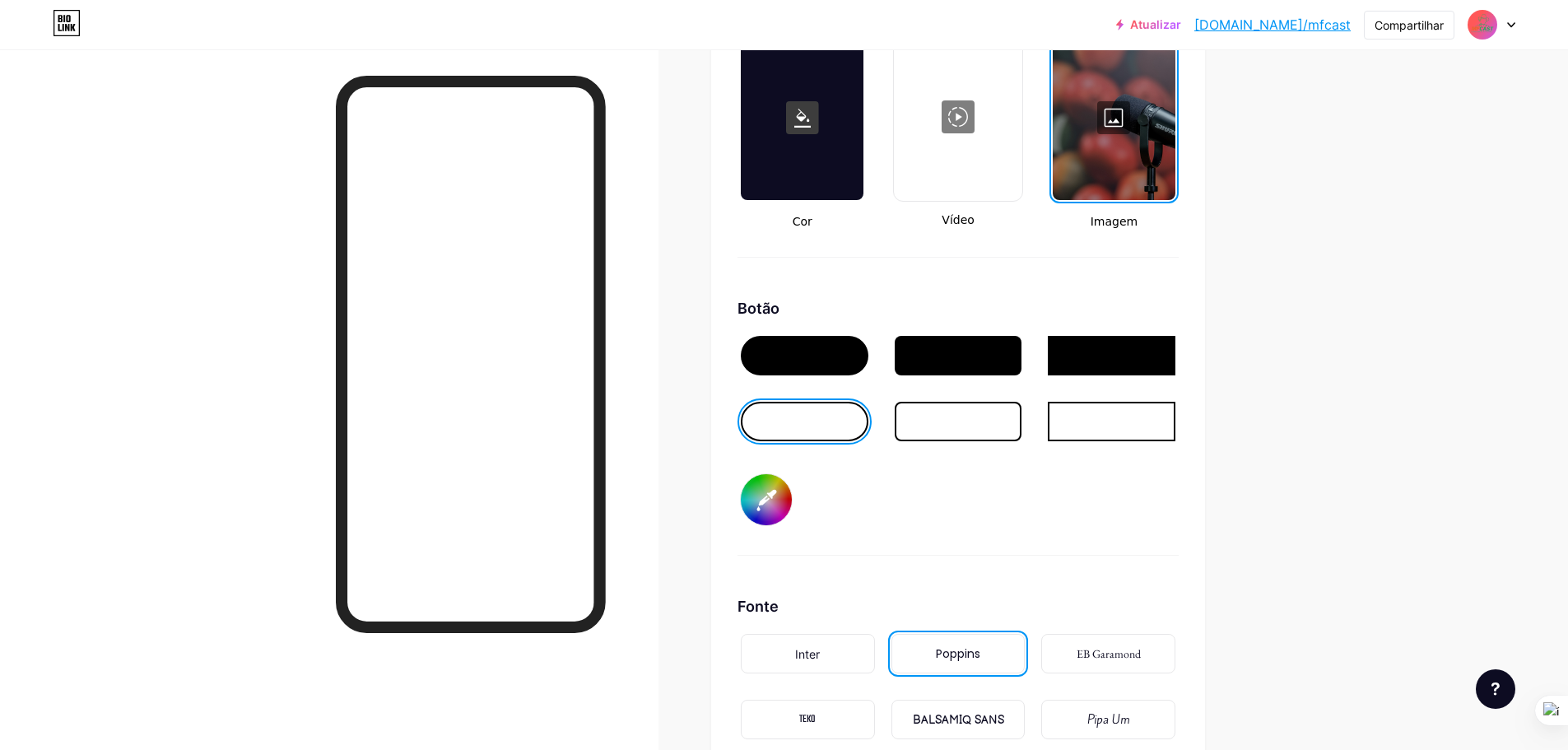
scroll to position [2306, 0]
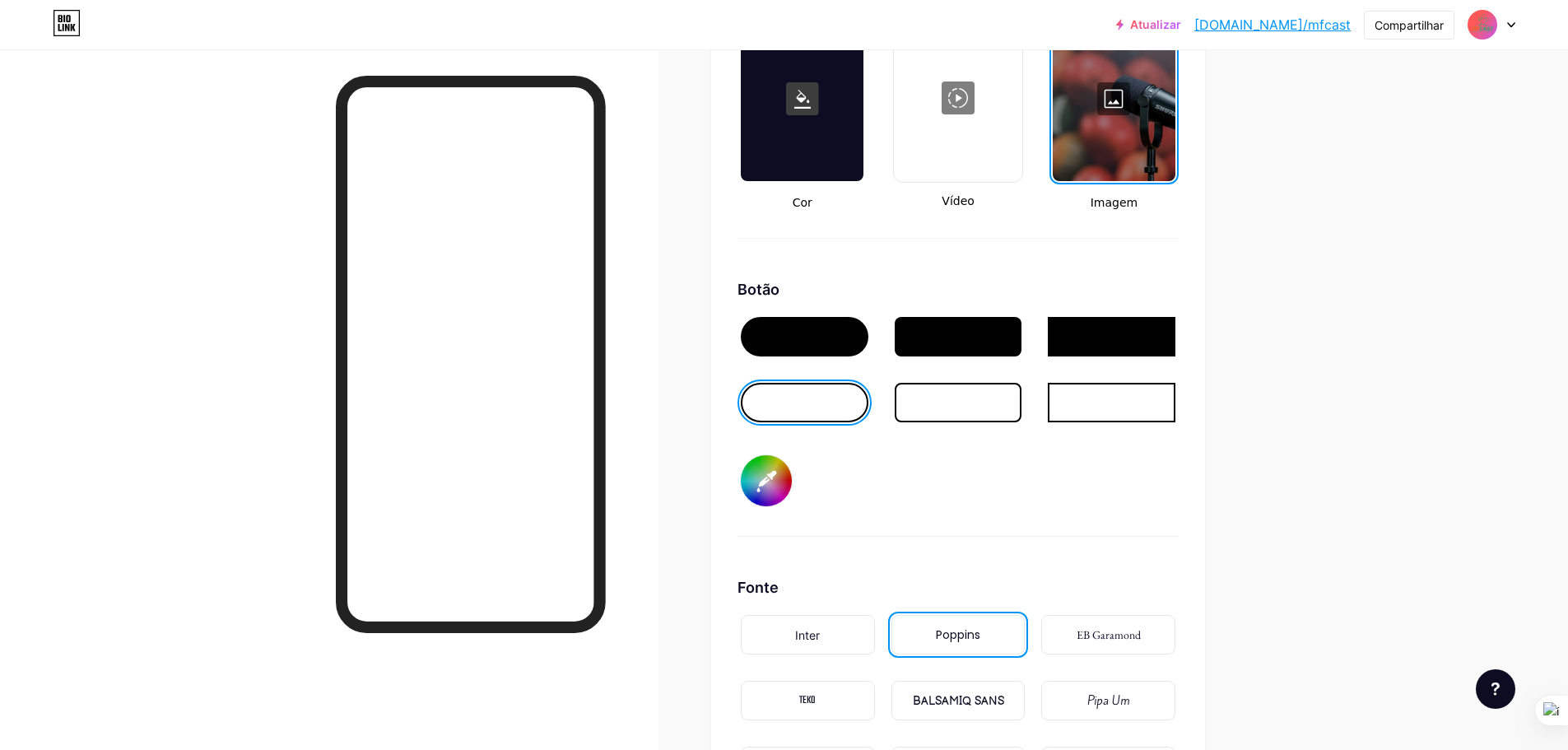
click at [778, 506] on input "#100f0f" at bounding box center [766, 481] width 51 height 51
type input "#fcf8f8"
click at [999, 501] on div "Botão #fcf8f8" at bounding box center [957, 407] width 441 height 259
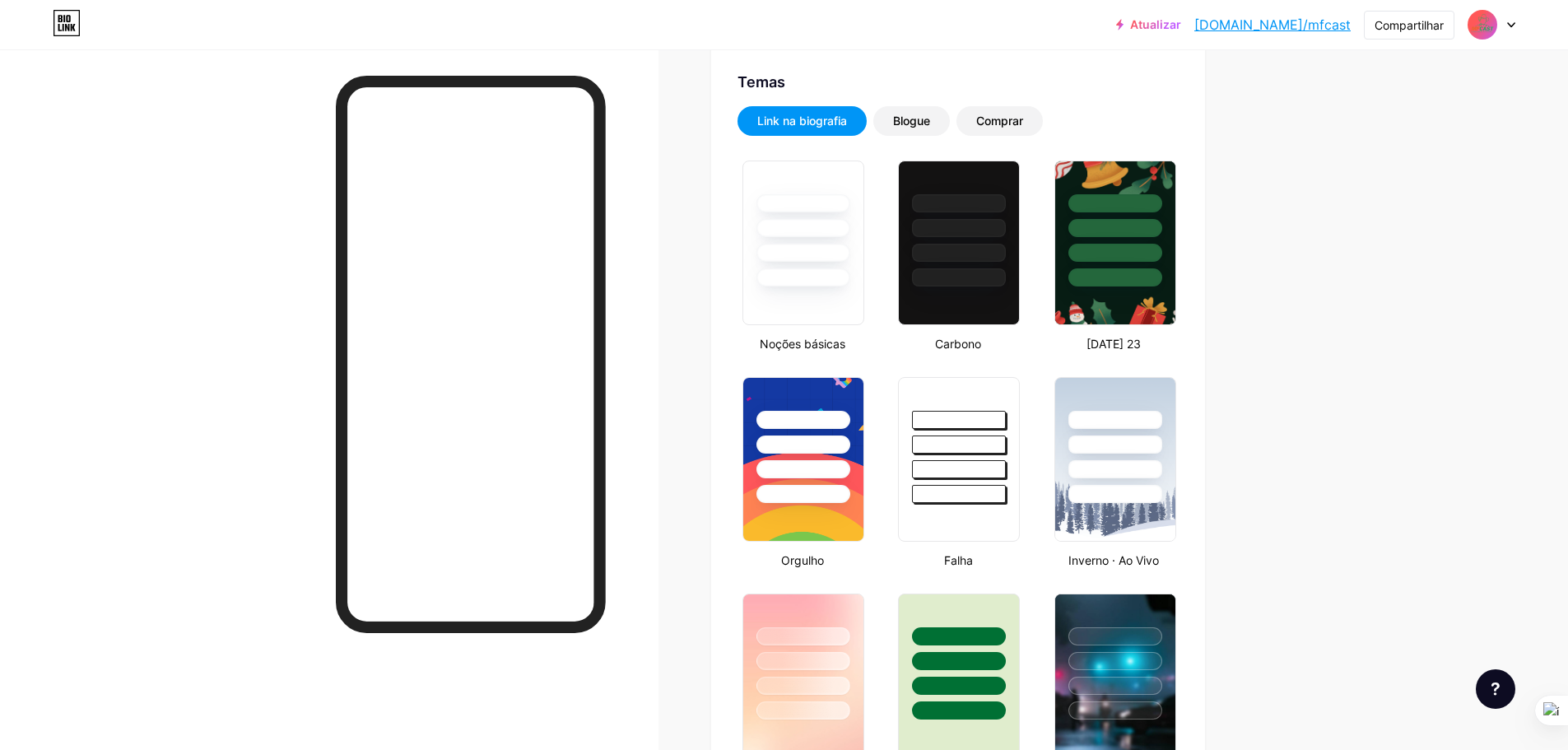
scroll to position [0, 0]
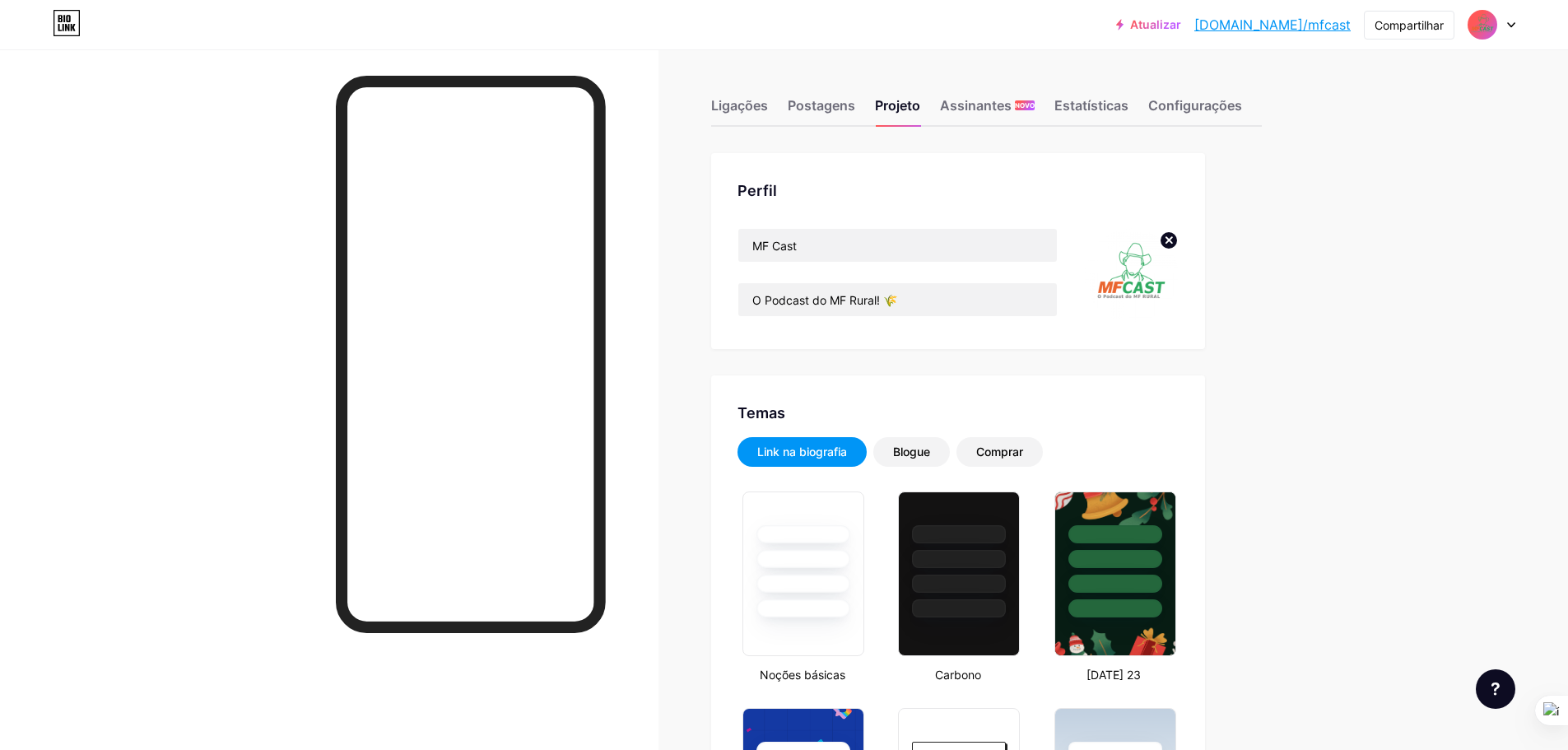
click at [1475, 35] on img at bounding box center [1483, 25] width 27 height 27
click at [1214, 31] on div "Atualizar bio.link/mfcast... bio.link/mfcast" at bounding box center [1232, 24] width 234 height 29
click at [1181, 22] on font "Atualizar" at bounding box center [1156, 24] width 51 height 14
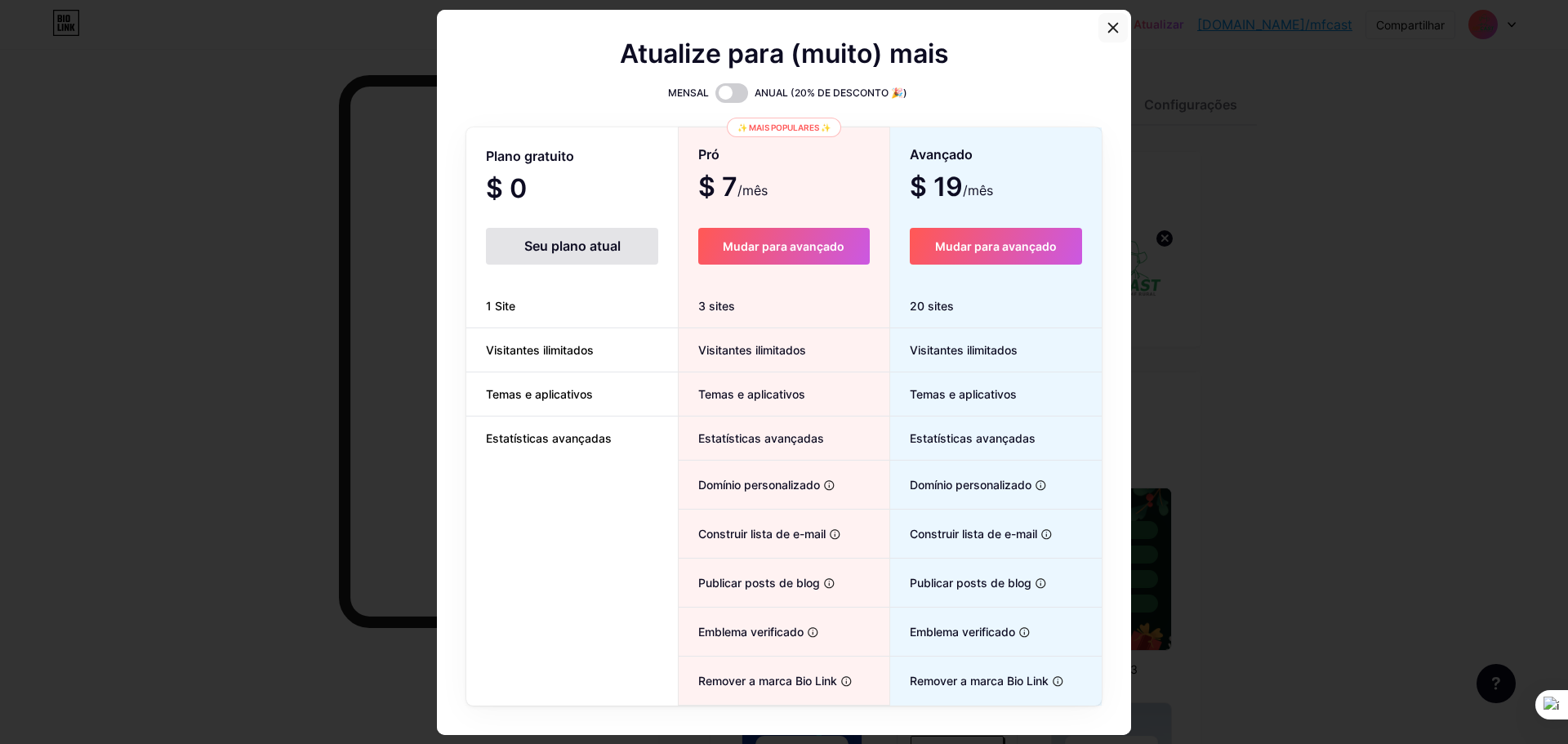
click at [1113, 20] on div at bounding box center [1113, 27] width 29 height 29
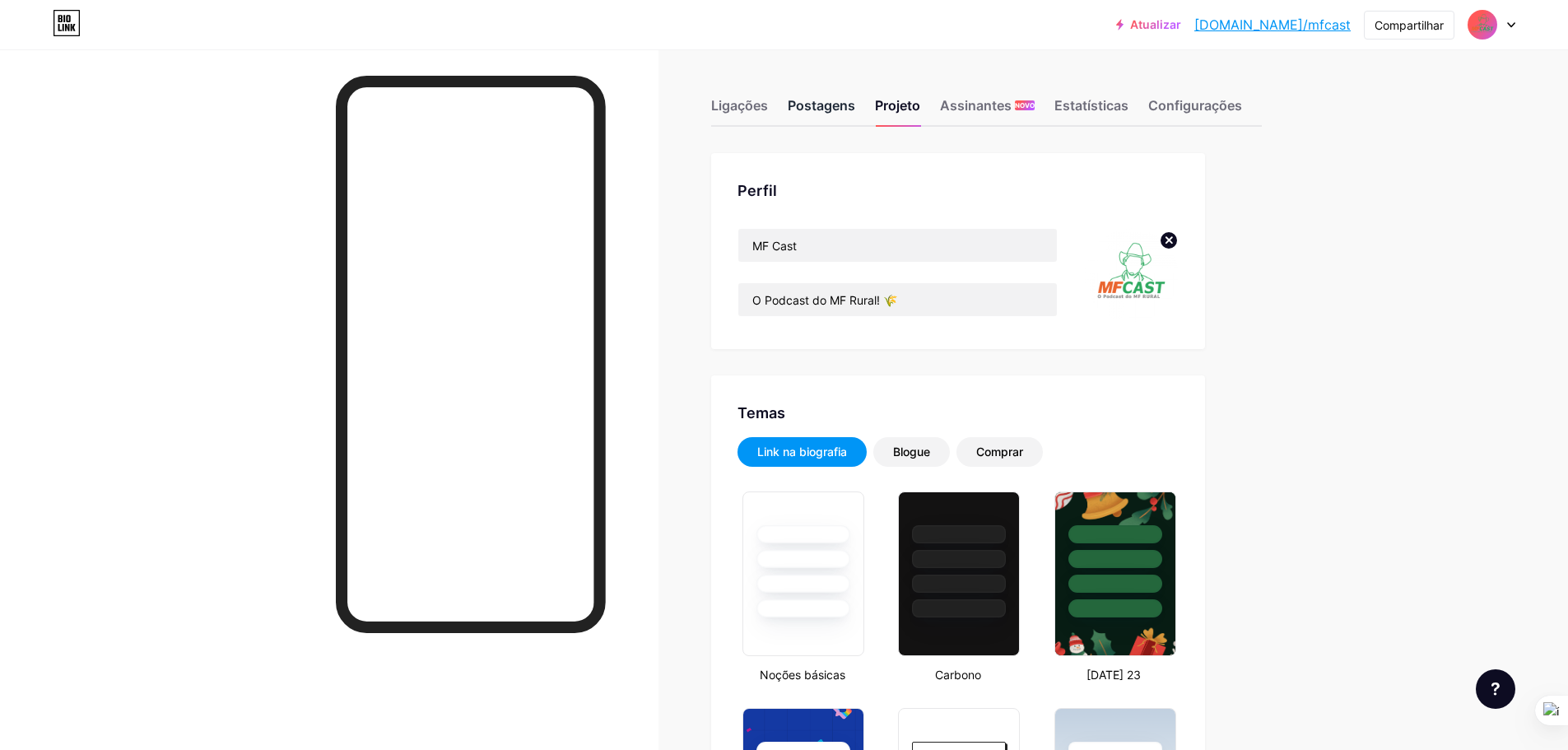
click at [846, 102] on font "Postagens" at bounding box center [821, 104] width 67 height 16
